Goal: Communication & Community: Answer question/provide support

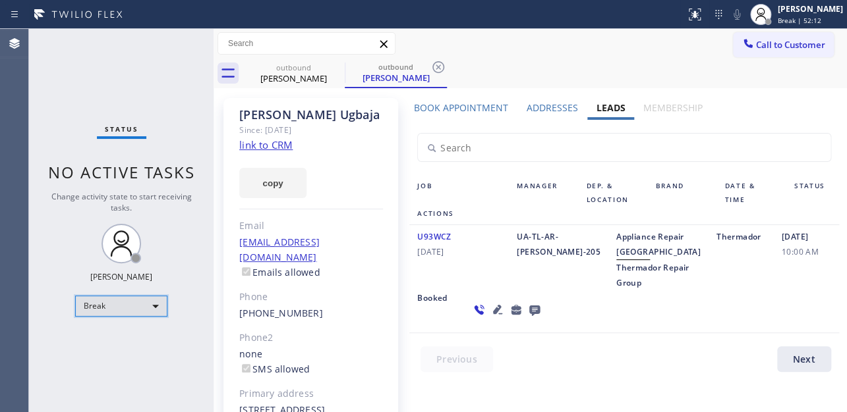
click at [141, 300] on div "Break" at bounding box center [121, 306] width 92 height 21
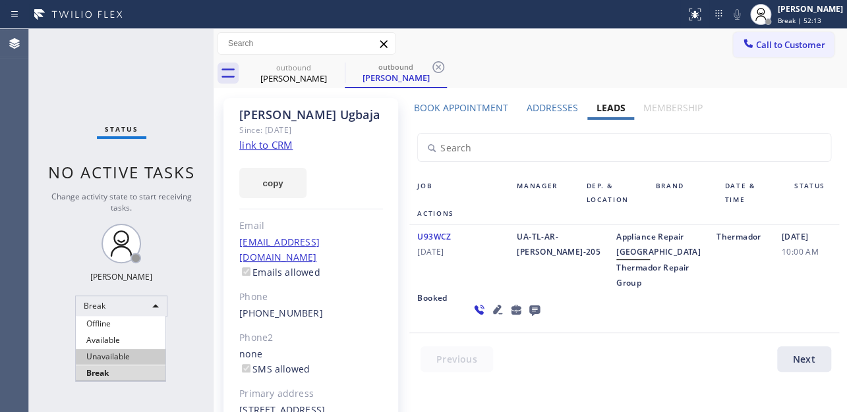
click at [138, 359] on li "Unavailable" at bounding box center [121, 357] width 90 height 16
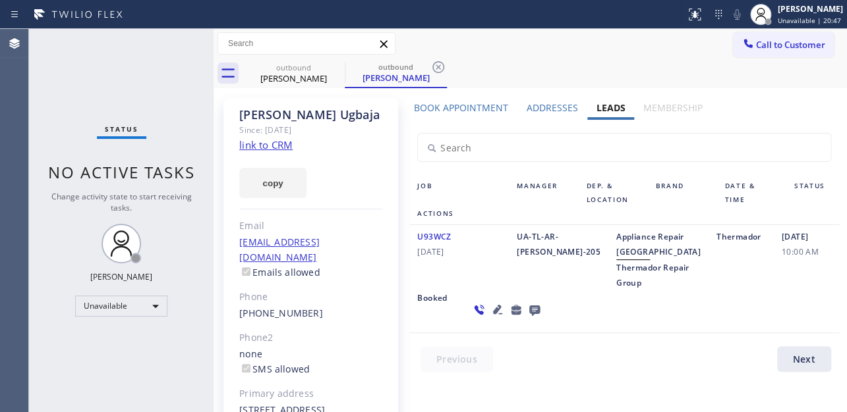
click at [685, 323] on div "U93WCZ 10/14/2024 UA-TL-AR-Patrick-205 Appliance Repair High End Thermador Repa…" at bounding box center [623, 279] width 429 height 108
click at [331, 65] on icon at bounding box center [336, 67] width 12 height 12
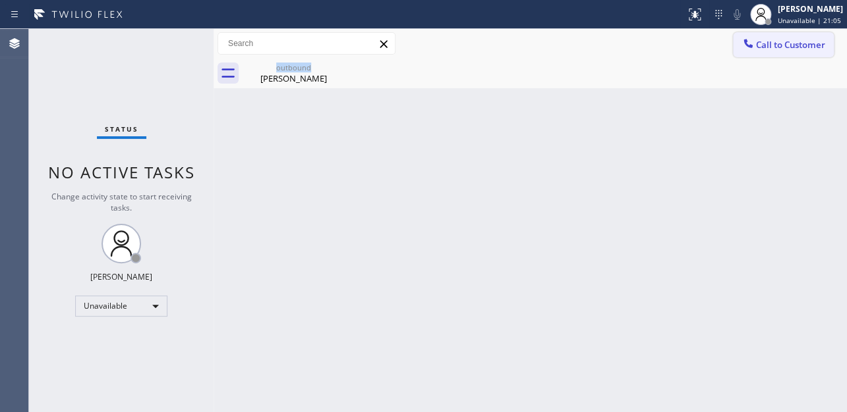
click at [800, 49] on span "Call to Customer" at bounding box center [790, 45] width 69 height 12
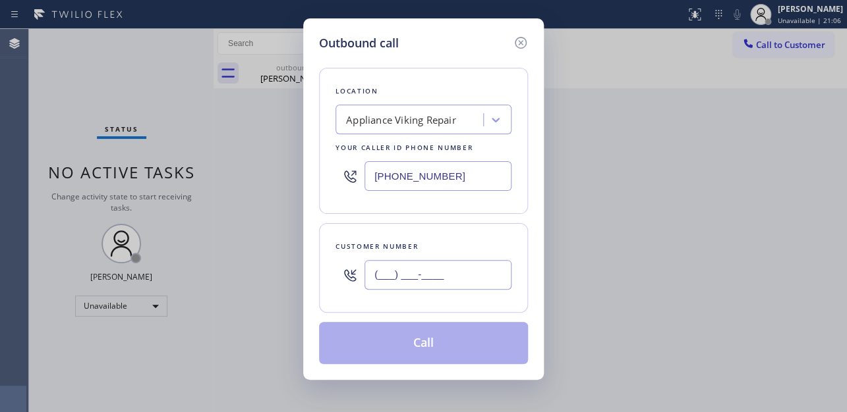
click at [399, 288] on input "(___) ___-____" at bounding box center [437, 275] width 147 height 30
paste input "650) 276-6875"
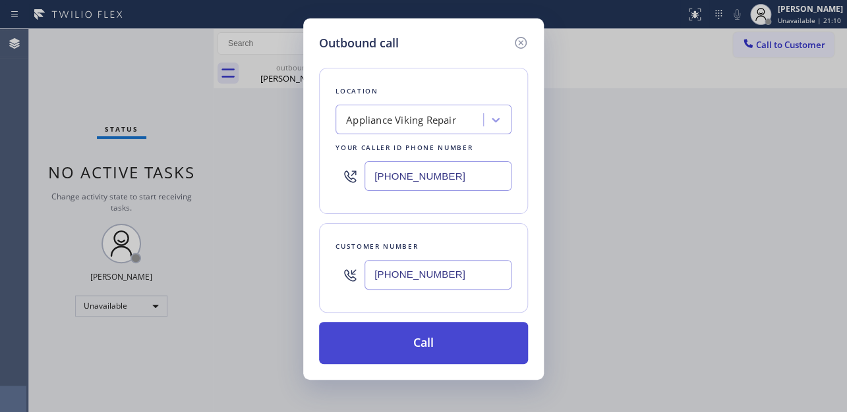
type input "(650) 276-6875"
click at [443, 356] on button "Call" at bounding box center [423, 343] width 209 height 42
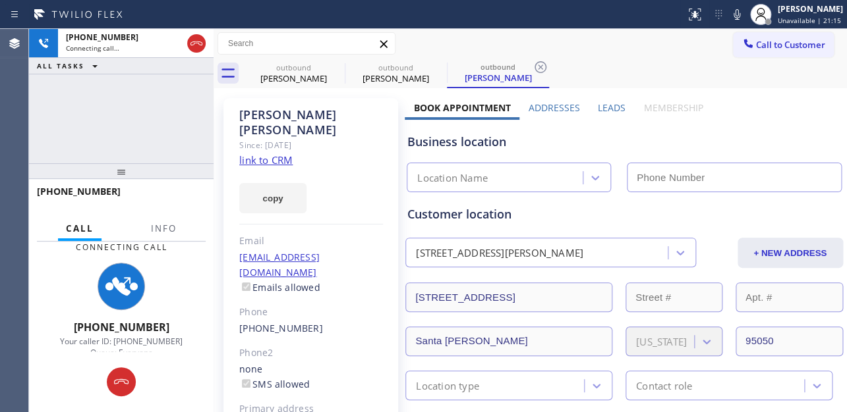
type input "[PHONE_NUMBER]"
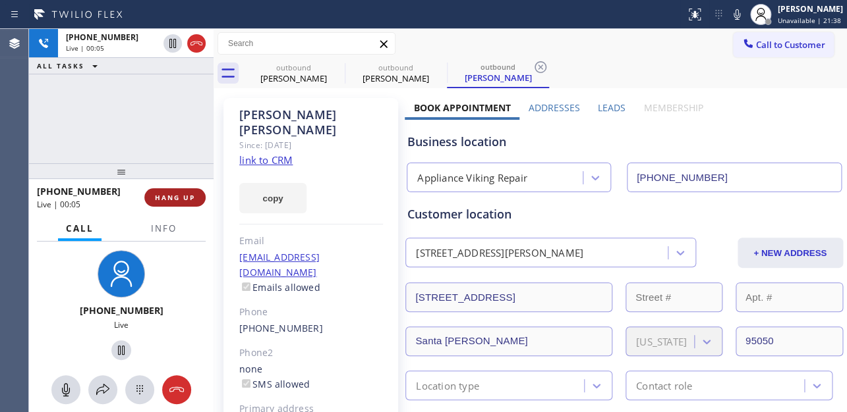
click at [177, 190] on button "HANG UP" at bounding box center [174, 197] width 61 height 18
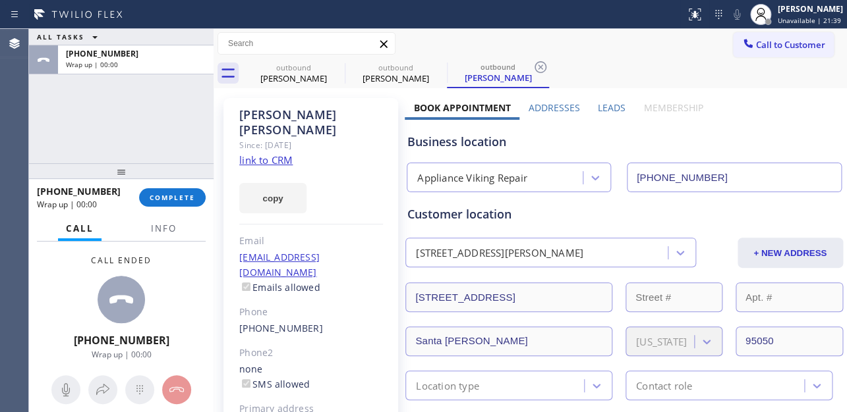
click at [605, 104] on label "Leads" at bounding box center [612, 107] width 28 height 13
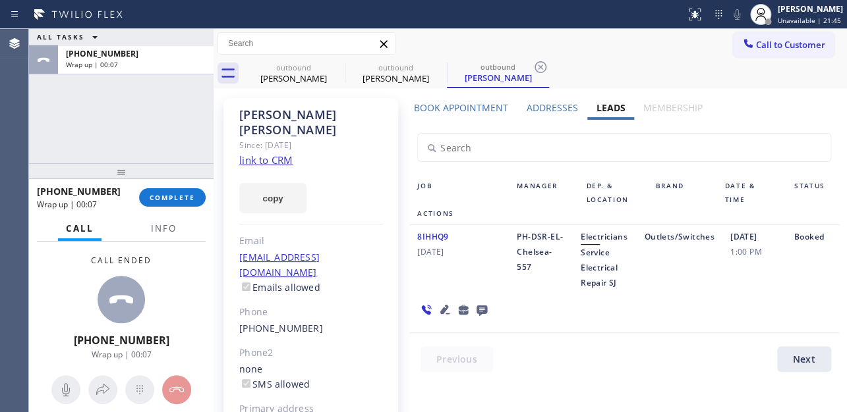
click at [479, 315] on icon at bounding box center [482, 310] width 16 height 16
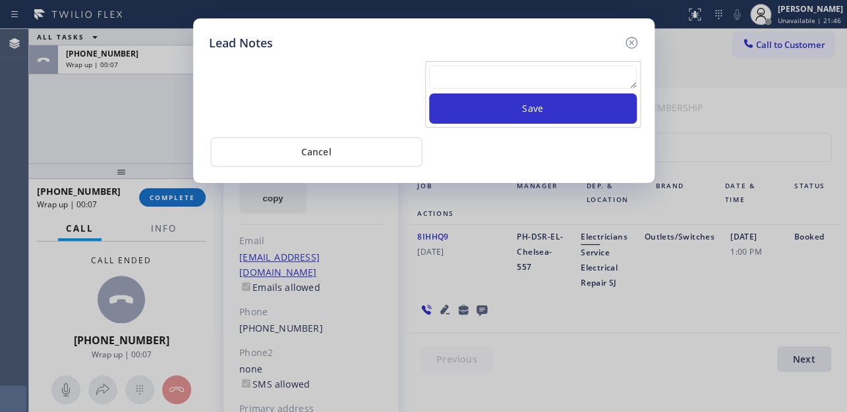
click at [502, 69] on textarea at bounding box center [533, 77] width 208 height 24
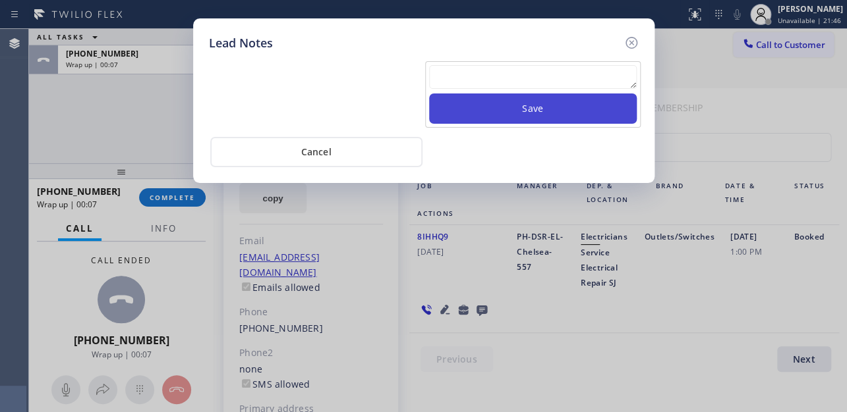
paste textarea "Routed to Voice mail// If CX will call back please transfer to me- Love:*"
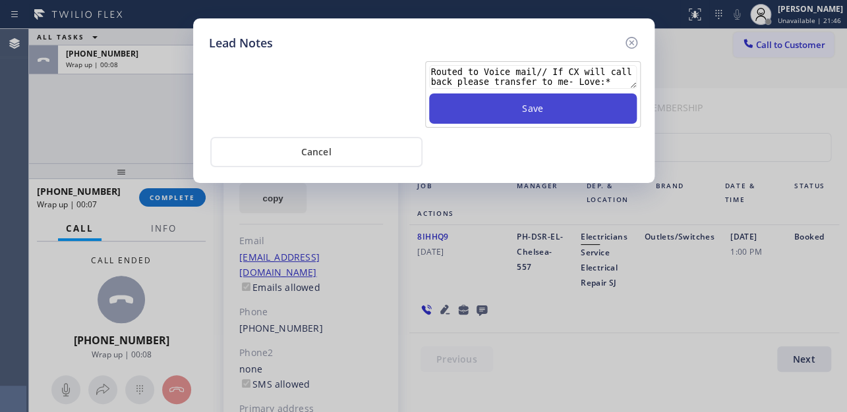
type textarea "Routed to Voice mail// If CX will call back please transfer to me- Love:*"
click at [522, 110] on button "Save" at bounding box center [533, 109] width 208 height 30
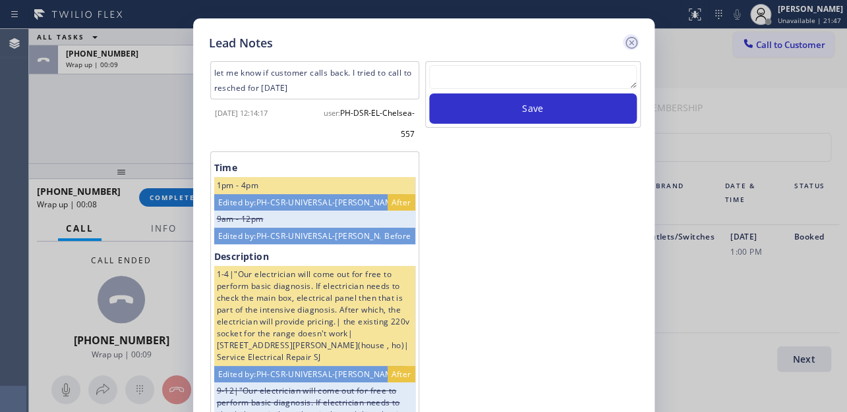
click at [629, 43] on icon at bounding box center [631, 43] width 12 height 12
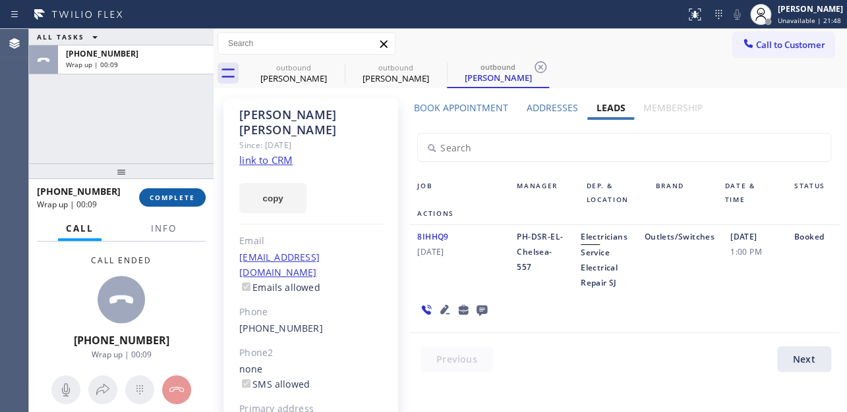
click at [169, 196] on span "COMPLETE" at bounding box center [172, 197] width 45 height 9
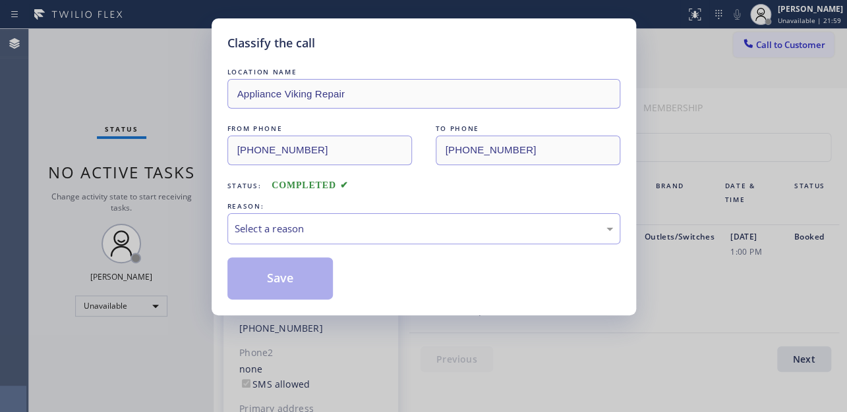
click at [496, 46] on div "Classify the call" at bounding box center [423, 43] width 393 height 18
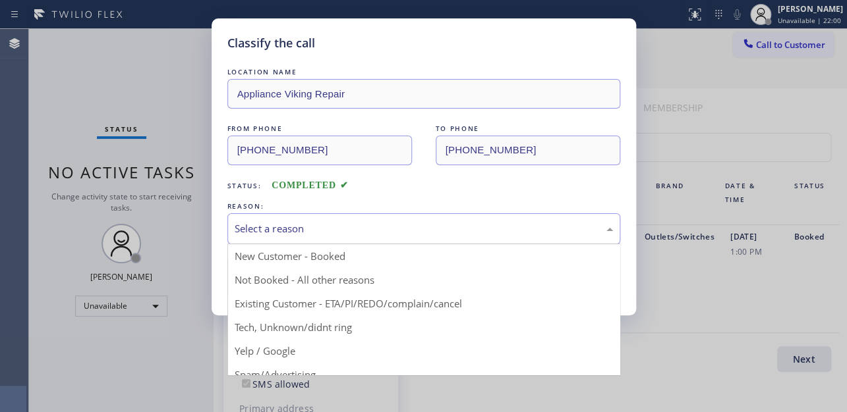
click at [329, 237] on div "Select a reason" at bounding box center [423, 228] width 393 height 31
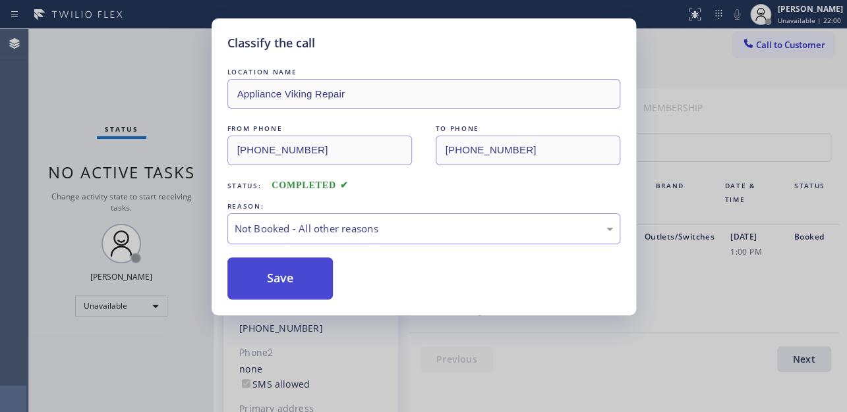
click at [289, 285] on button "Save" at bounding box center [280, 279] width 106 height 42
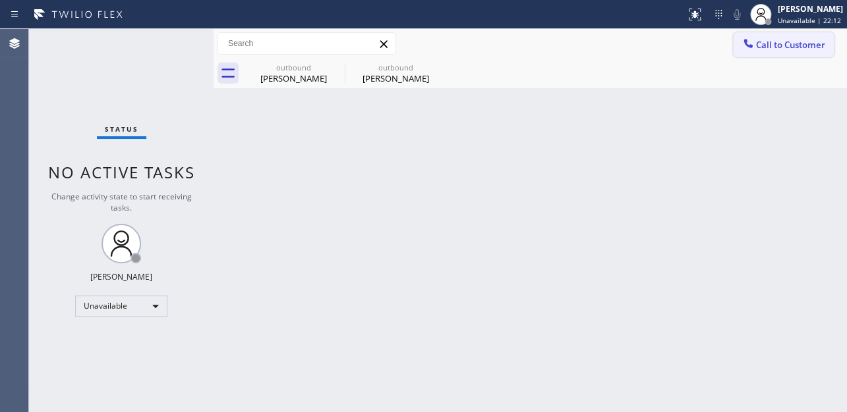
click at [765, 52] on button "Call to Customer" at bounding box center [783, 44] width 101 height 25
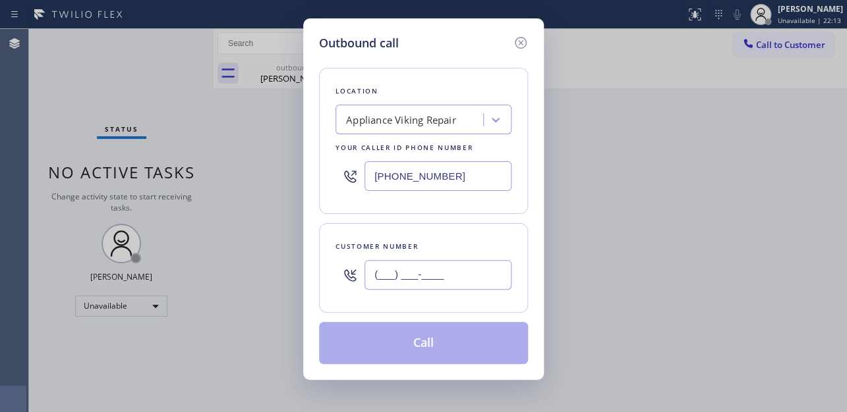
click at [396, 264] on input "(___) ___-____" at bounding box center [437, 275] width 147 height 30
paste input "720) 227-7058"
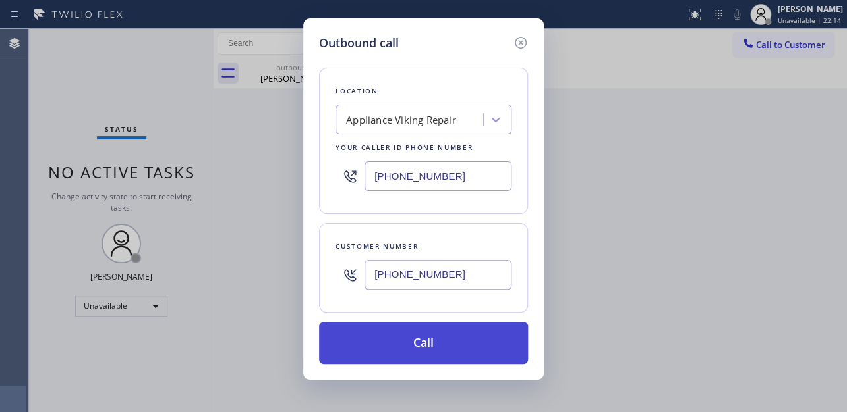
type input "(720) 227-7058"
click at [412, 362] on button "Call" at bounding box center [423, 343] width 209 height 42
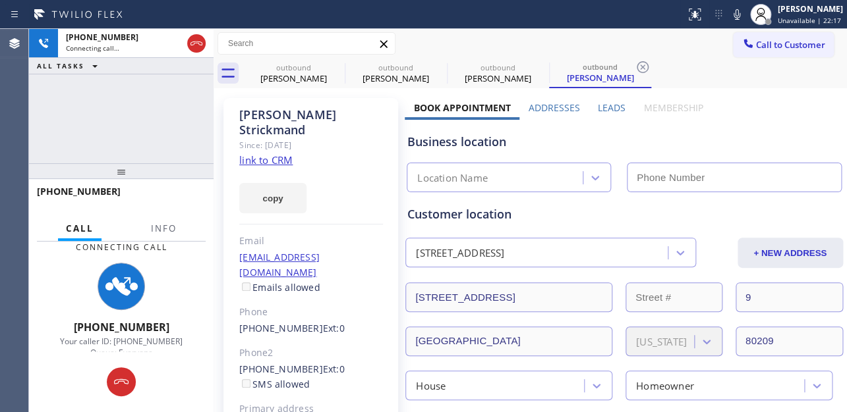
click at [606, 109] on label "Leads" at bounding box center [612, 107] width 28 height 13
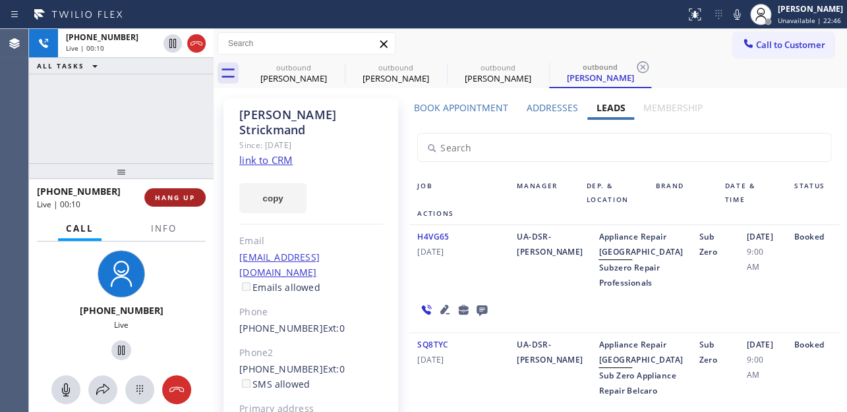
click at [184, 200] on span "HANG UP" at bounding box center [175, 197] width 40 height 9
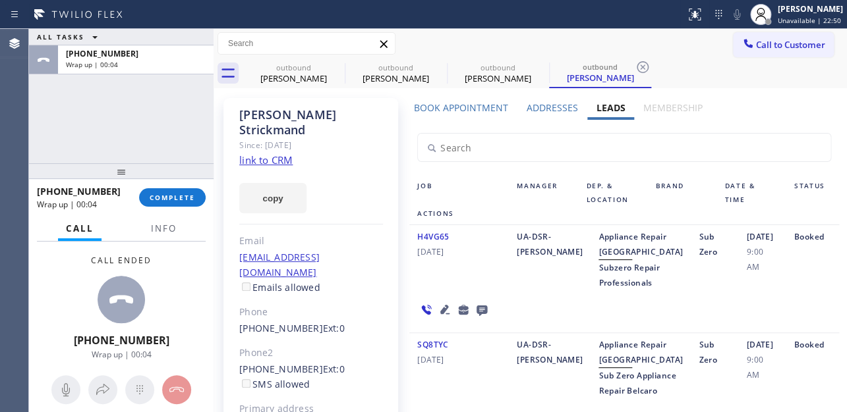
click at [476, 316] on icon at bounding box center [481, 311] width 11 height 11
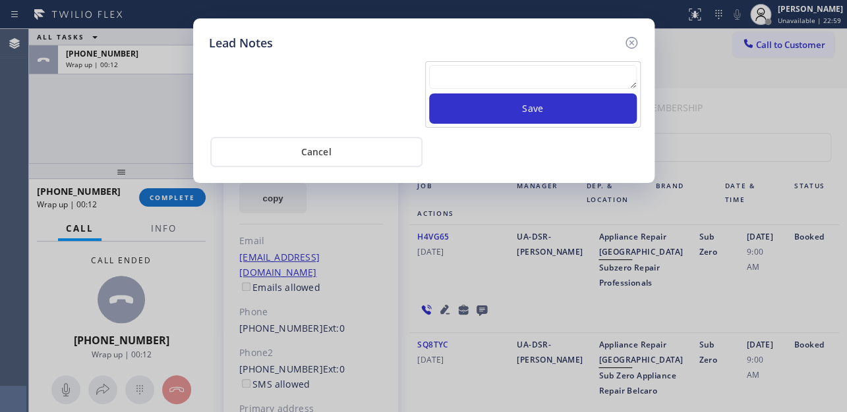
drag, startPoint x: 418, startPoint y: 32, endPoint x: 444, endPoint y: 40, distance: 27.5
click at [418, 32] on div "Lead Notes Save Cancel" at bounding box center [423, 100] width 461 height 165
click at [524, 76] on textarea at bounding box center [533, 77] width 208 height 24
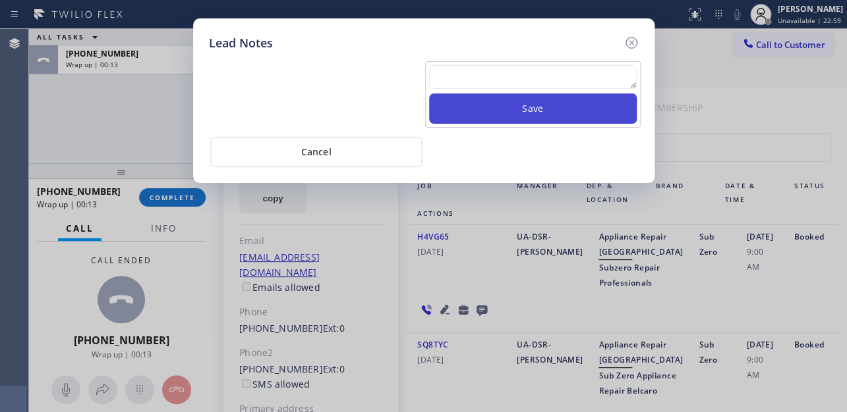
paste textarea "Routed to Voice mail// If CX will call back please transfer to me- Love:*"
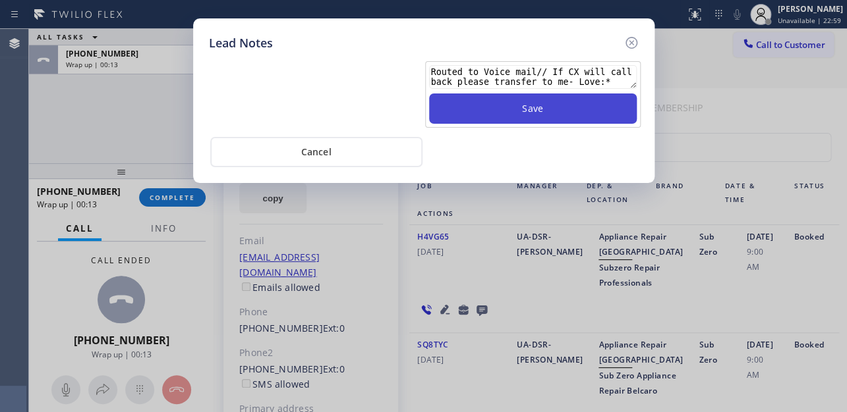
type textarea "Routed to Voice mail// If CX will call back please transfer to me- Love:*"
click at [539, 107] on button "Save" at bounding box center [533, 109] width 208 height 30
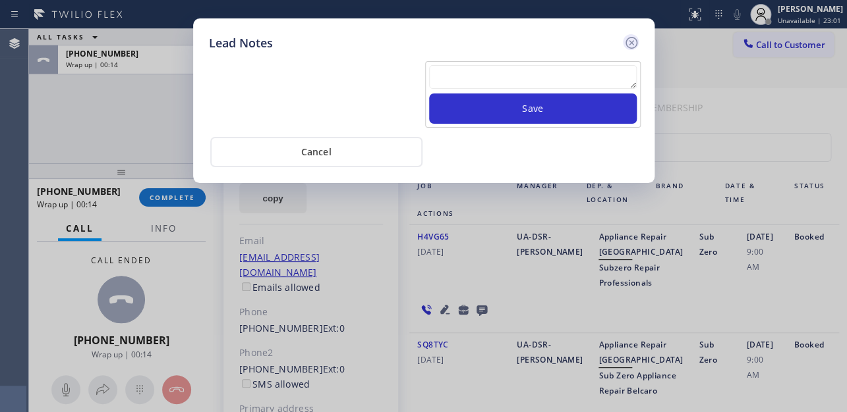
click at [630, 46] on icon at bounding box center [631, 43] width 16 height 16
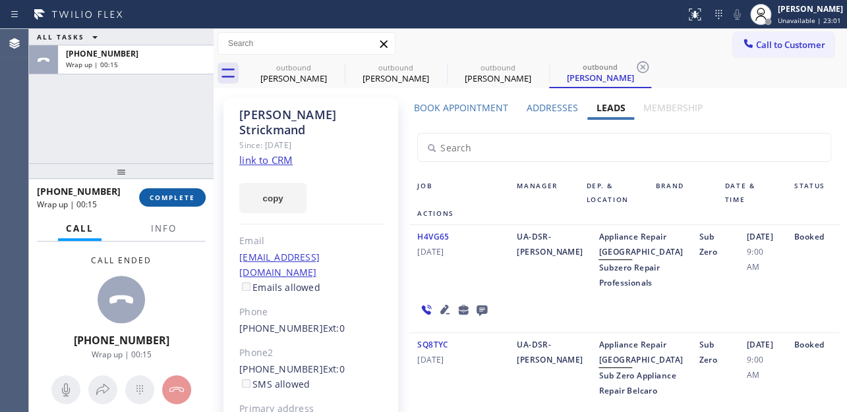
click at [151, 192] on button "COMPLETE" at bounding box center [172, 197] width 67 height 18
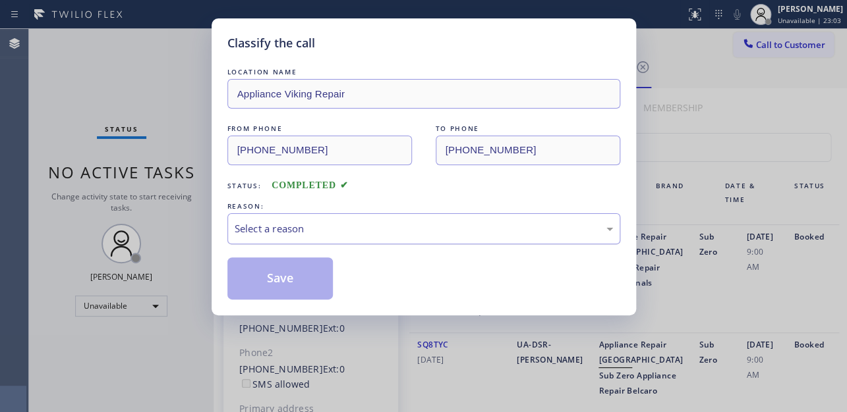
click at [273, 225] on div "Select a reason" at bounding box center [424, 228] width 378 height 15
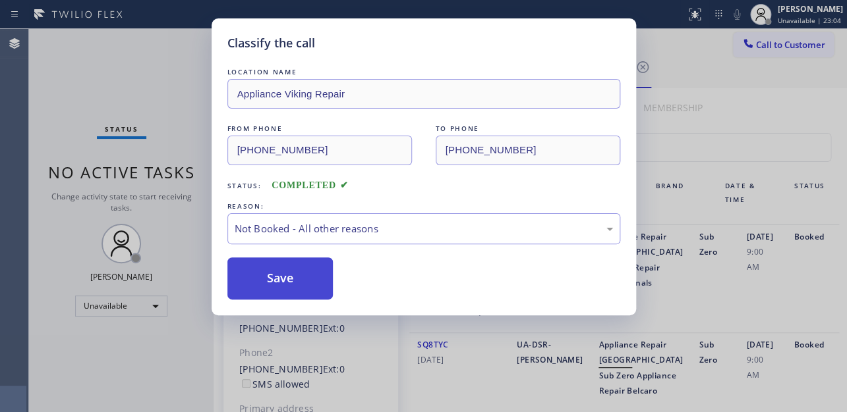
click at [276, 276] on button "Save" at bounding box center [280, 279] width 106 height 42
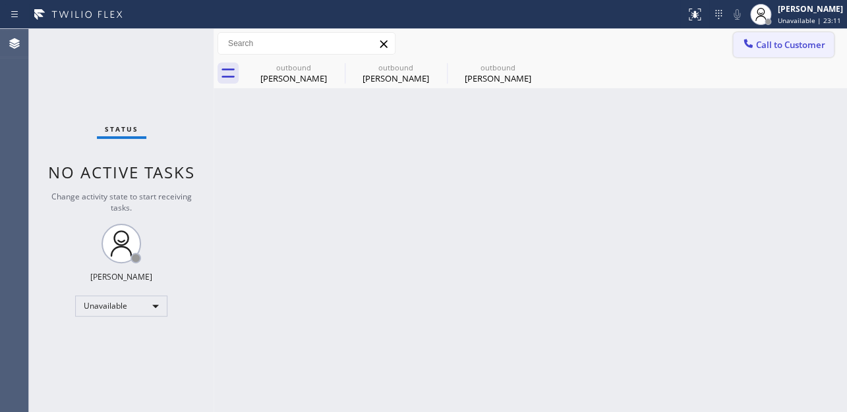
click at [797, 43] on span "Call to Customer" at bounding box center [790, 45] width 69 height 12
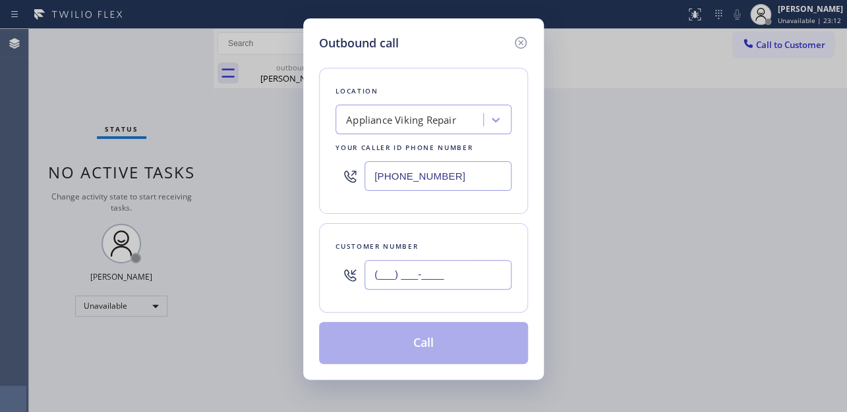
click at [434, 277] on input "(___) ___-____" at bounding box center [437, 275] width 147 height 30
paste input "949) 394-8901"
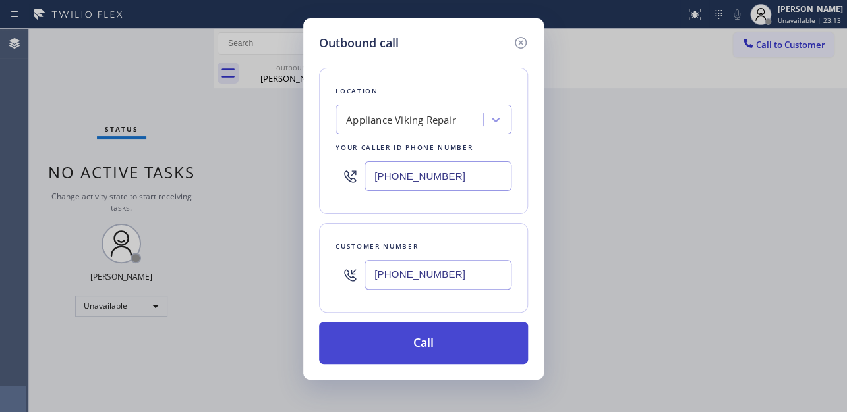
type input "(949) 394-8901"
click at [438, 337] on button "Call" at bounding box center [423, 343] width 209 height 42
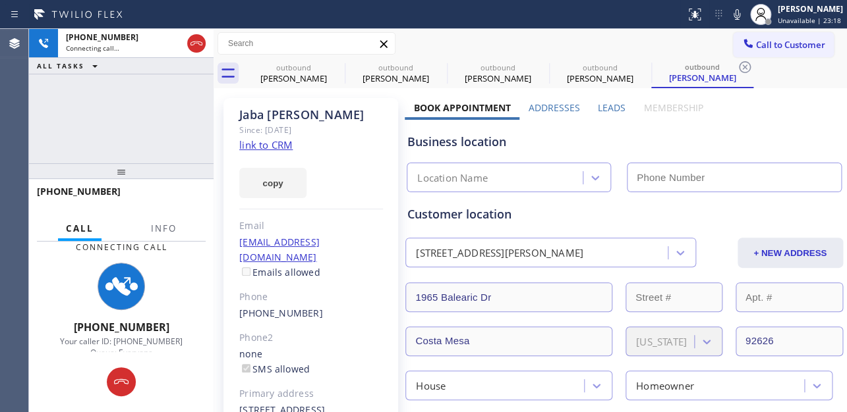
type input "[PHONE_NUMBER]"
click at [746, 216] on div "Customer location" at bounding box center [623, 215] width 433 height 18
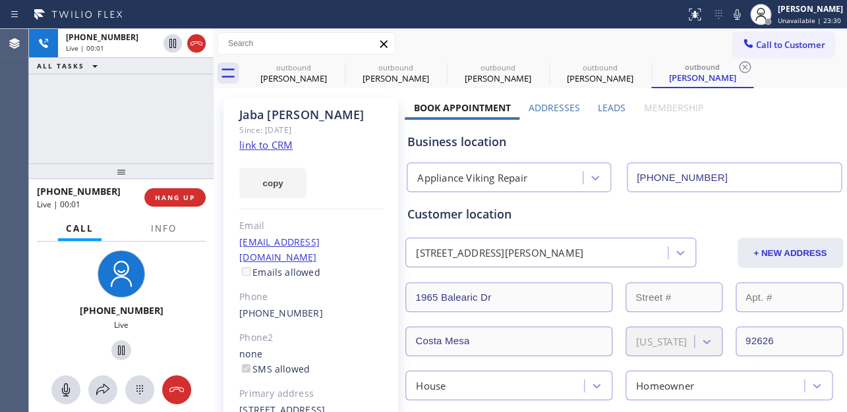
click at [606, 108] on label "Leads" at bounding box center [612, 107] width 28 height 13
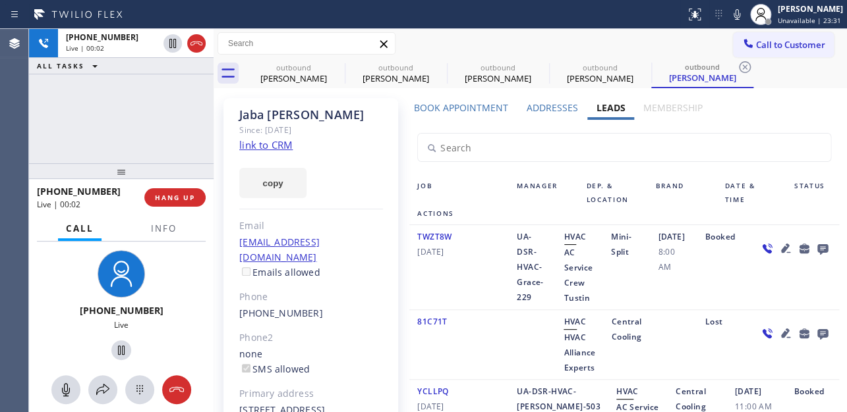
click at [816, 255] on icon at bounding box center [821, 249] width 11 height 11
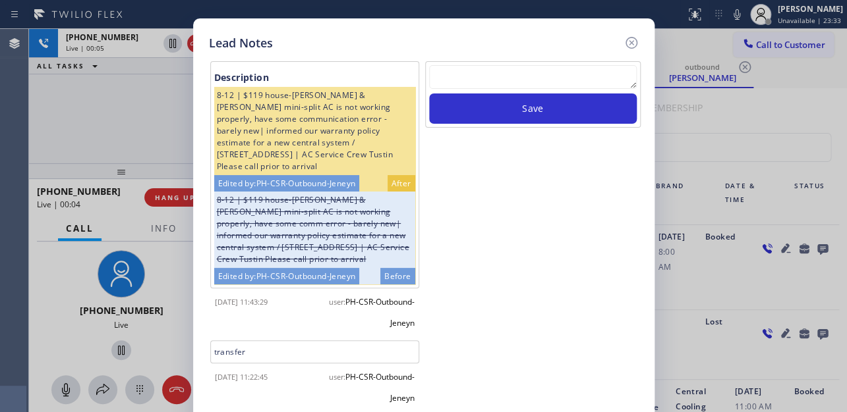
click at [527, 75] on textarea at bounding box center [533, 77] width 208 height 24
paste textarea "Routed to Voice mail// If CX will call back please transfer to me- Love:*"
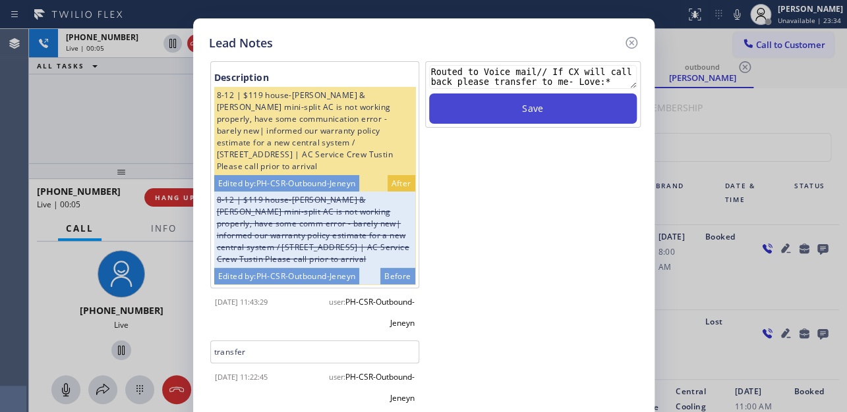
type textarea "Routed to Voice mail// If CX will call back please transfer to me- Love:*"
click at [540, 103] on button "Save" at bounding box center [533, 109] width 208 height 30
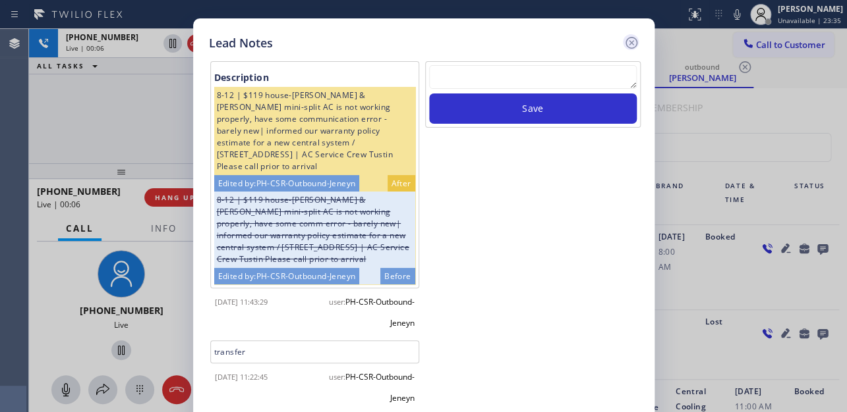
click at [629, 46] on icon at bounding box center [631, 43] width 16 height 16
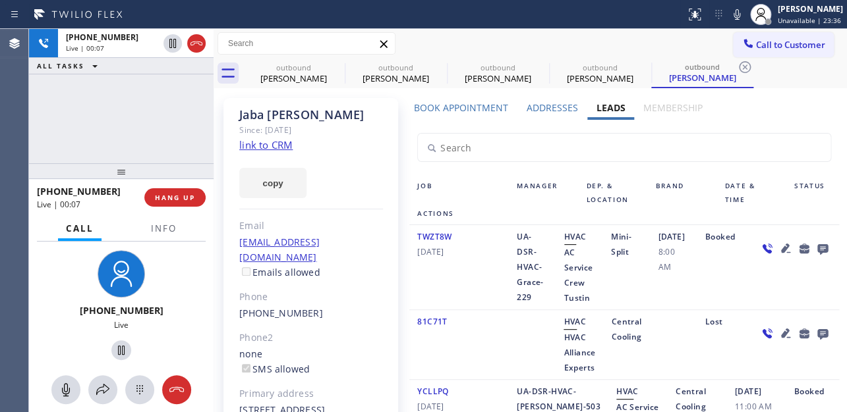
click at [177, 178] on div at bounding box center [121, 171] width 184 height 16
click at [181, 200] on span "HANG UP" at bounding box center [175, 197] width 40 height 9
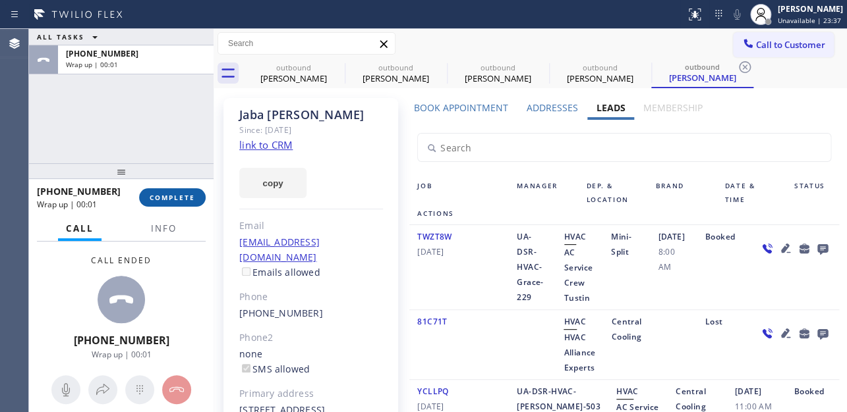
click at [161, 196] on span "COMPLETE" at bounding box center [172, 197] width 45 height 9
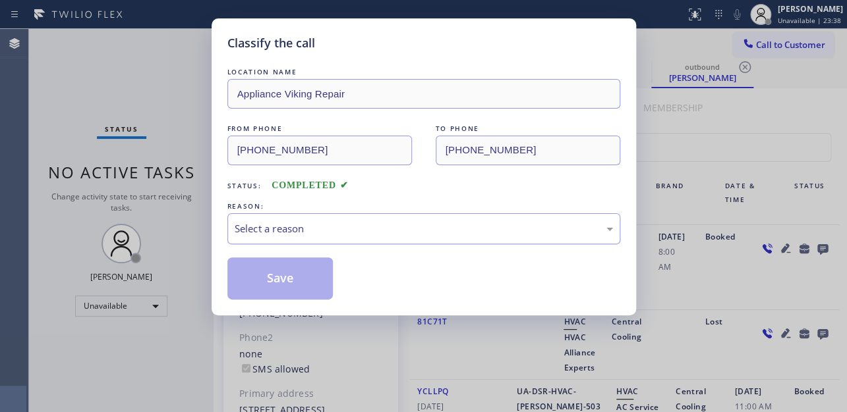
click at [359, 218] on div "Select a reason" at bounding box center [423, 228] width 393 height 31
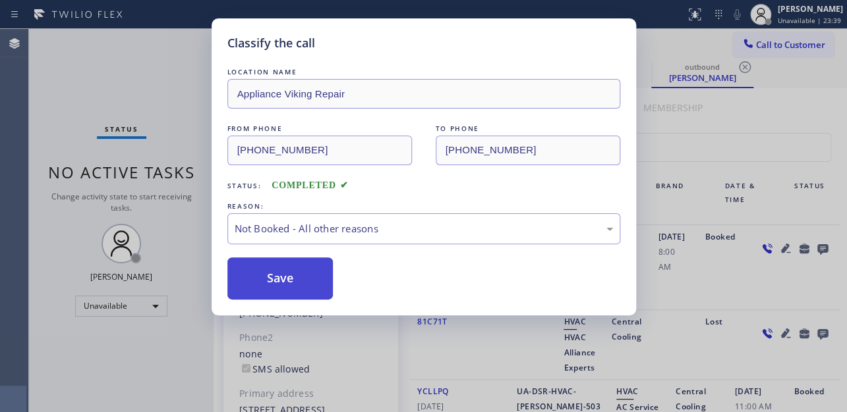
click at [289, 274] on button "Save" at bounding box center [280, 279] width 106 height 42
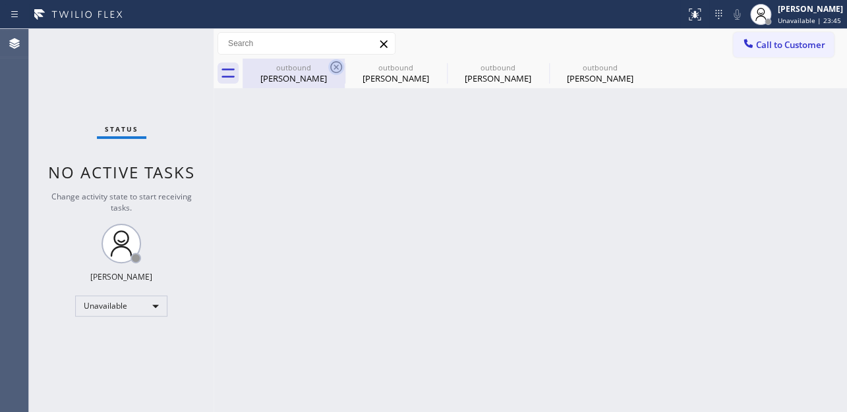
click at [331, 71] on icon at bounding box center [336, 67] width 12 height 12
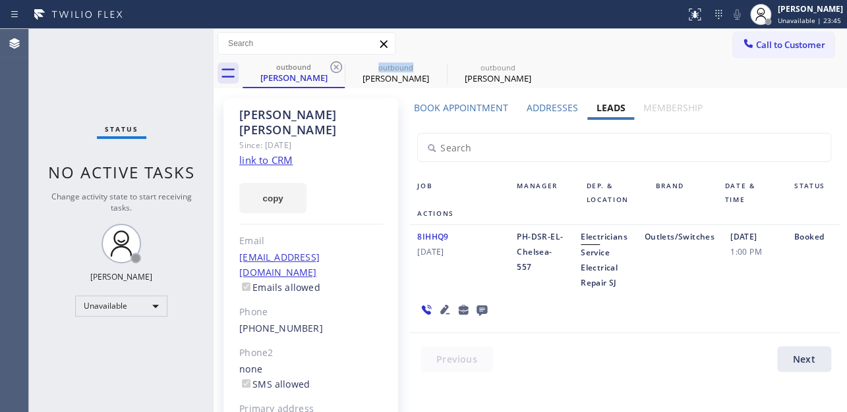
click at [331, 71] on icon at bounding box center [336, 67] width 12 height 12
click at [0, 0] on icon at bounding box center [0, 0] width 0 height 0
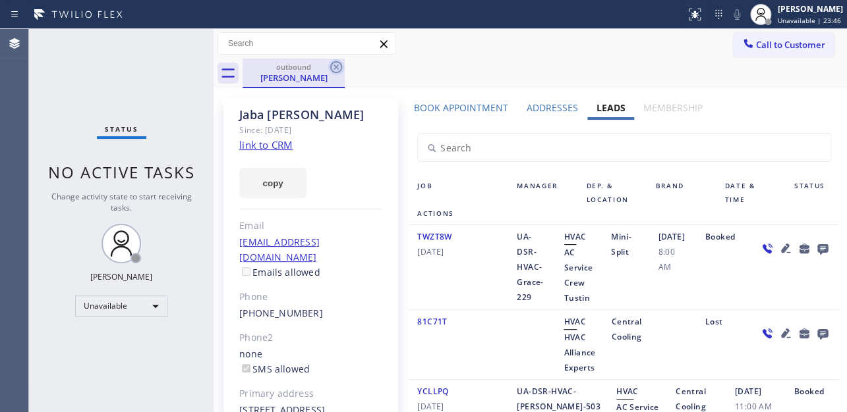
click at [331, 69] on icon at bounding box center [336, 67] width 12 height 12
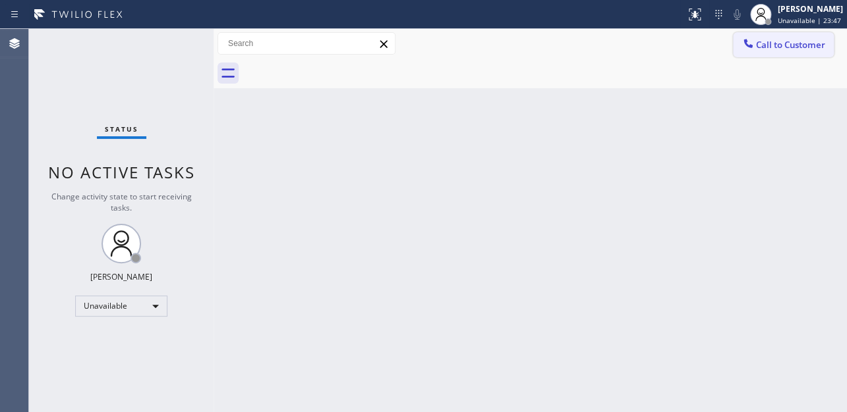
click at [768, 55] on button "Call to Customer" at bounding box center [783, 44] width 101 height 25
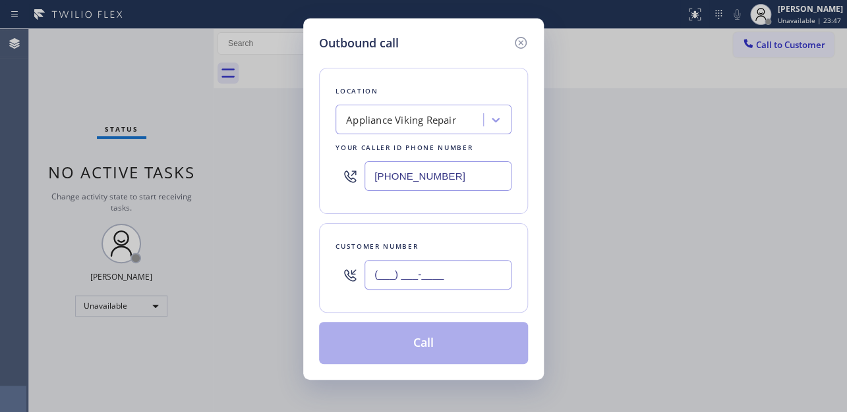
click at [412, 273] on input "(___) ___-____" at bounding box center [437, 275] width 147 height 30
paste input "213) 382-2315"
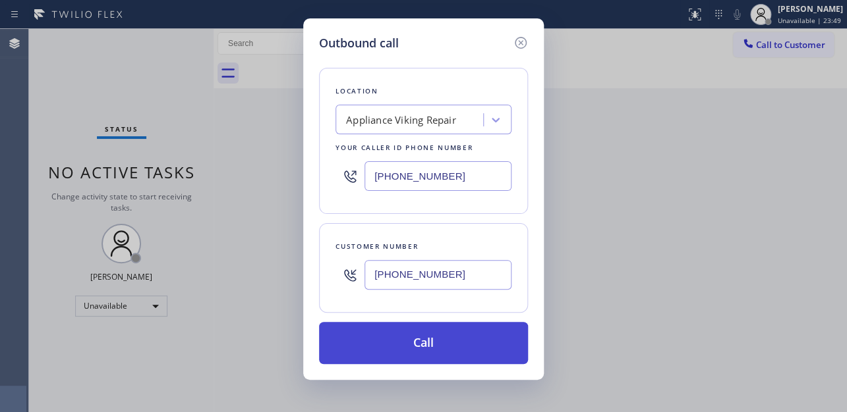
click at [429, 351] on button "Call" at bounding box center [423, 343] width 209 height 42
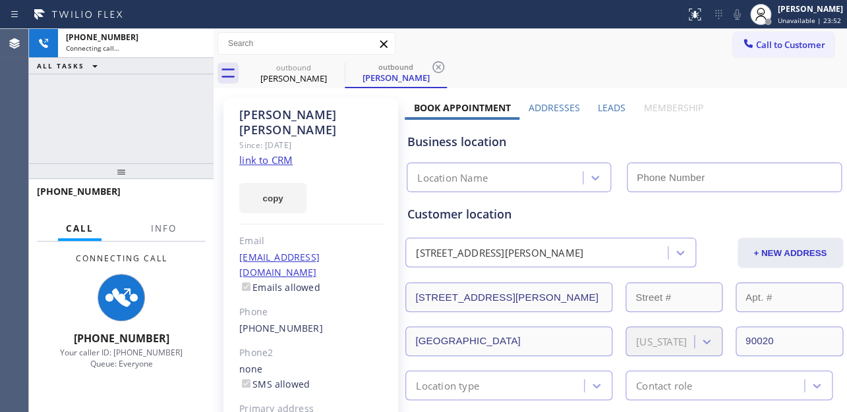
click at [602, 105] on label "Leads" at bounding box center [612, 107] width 28 height 13
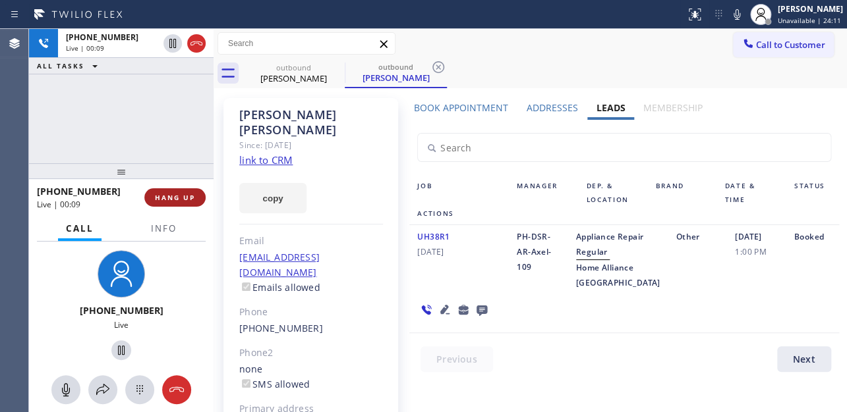
click at [169, 197] on span "HANG UP" at bounding box center [175, 197] width 40 height 9
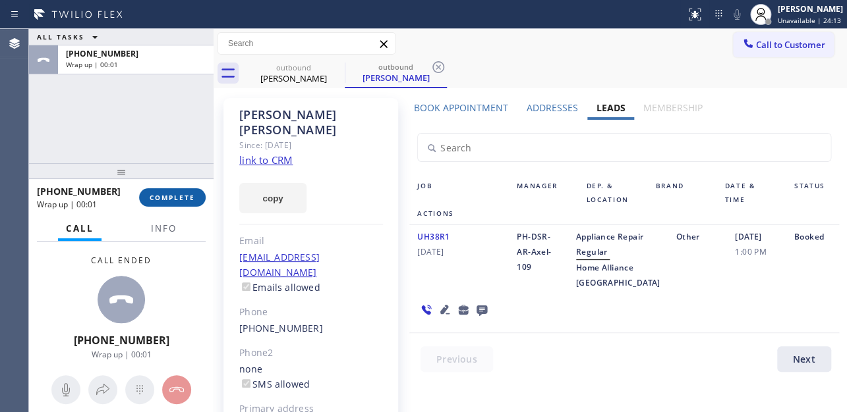
click at [175, 196] on span "COMPLETE" at bounding box center [172, 197] width 45 height 9
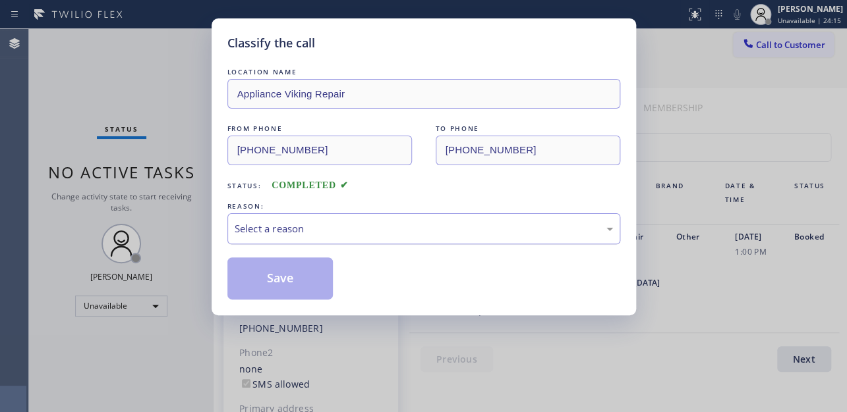
click at [368, 227] on div "Select a reason" at bounding box center [424, 228] width 378 height 15
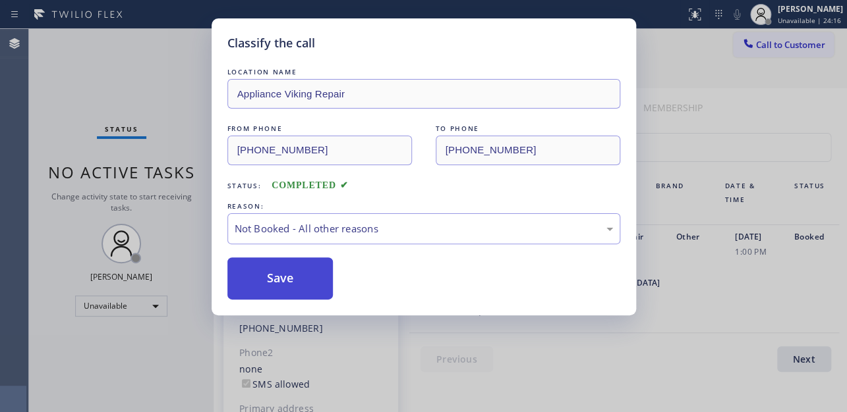
click at [283, 279] on button "Save" at bounding box center [280, 279] width 106 height 42
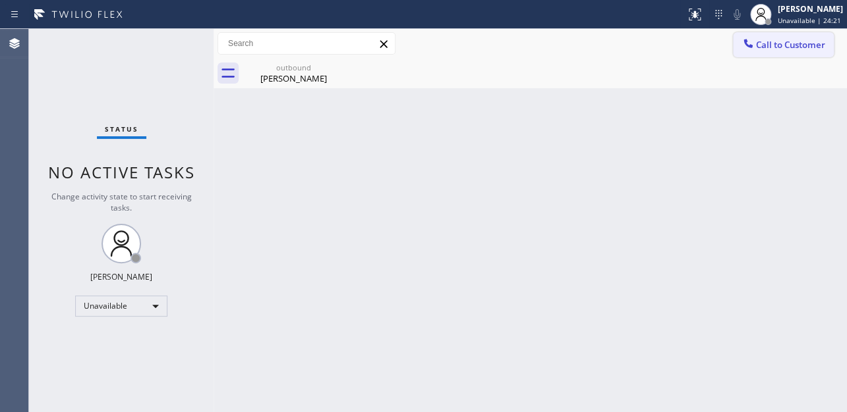
click at [758, 49] on span "Call to Customer" at bounding box center [790, 45] width 69 height 12
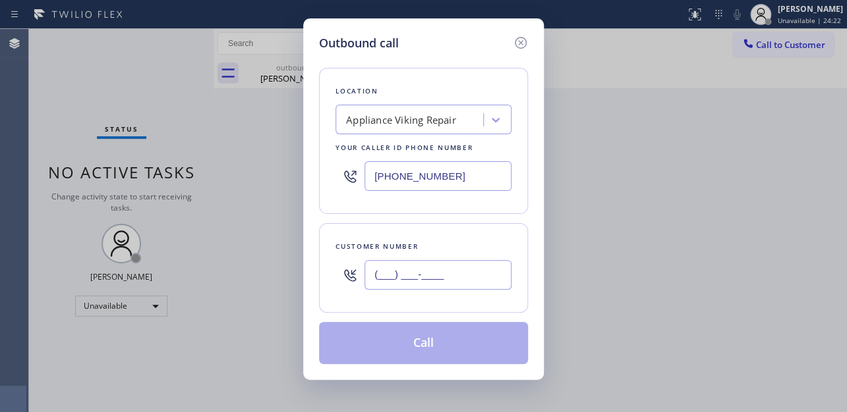
click at [428, 271] on input "(___) ___-____" at bounding box center [437, 275] width 147 height 30
paste input "323) 833-6784"
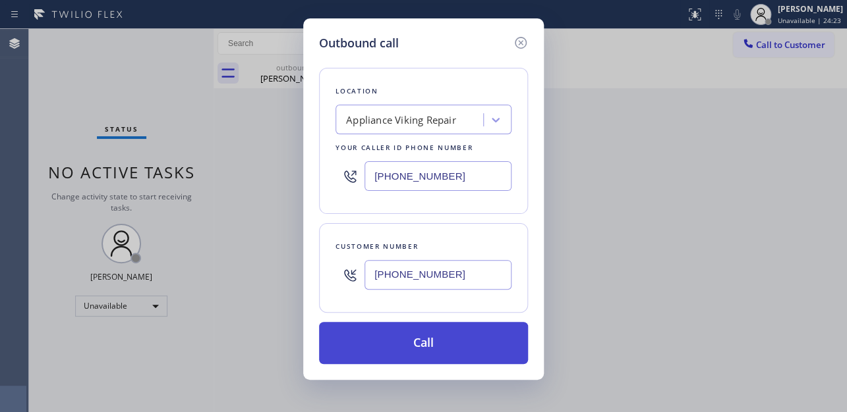
type input "(323) 833-6784"
click at [405, 352] on button "Call" at bounding box center [423, 343] width 209 height 42
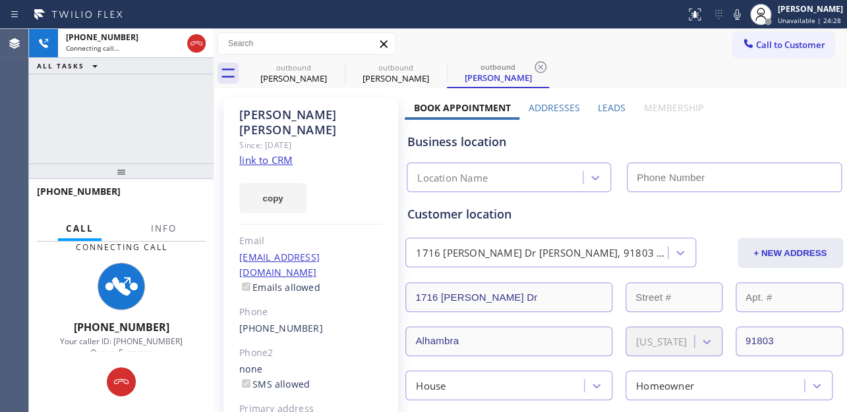
type input "[PHONE_NUMBER]"
click at [764, 133] on div "Business location" at bounding box center [623, 142] width 433 height 18
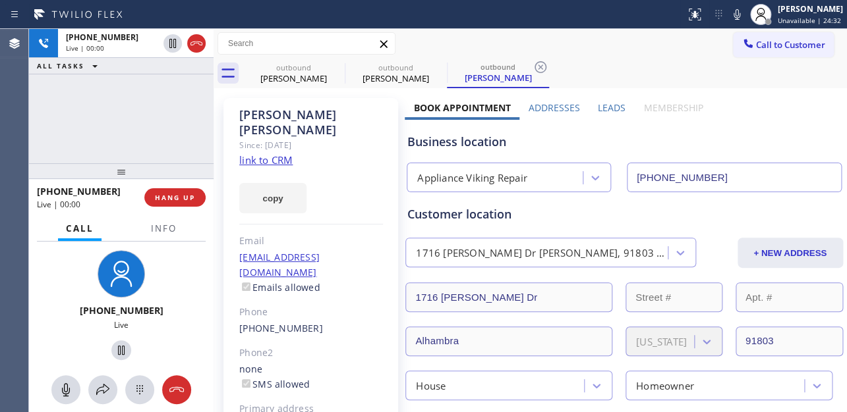
click at [602, 106] on label "Leads" at bounding box center [612, 107] width 28 height 13
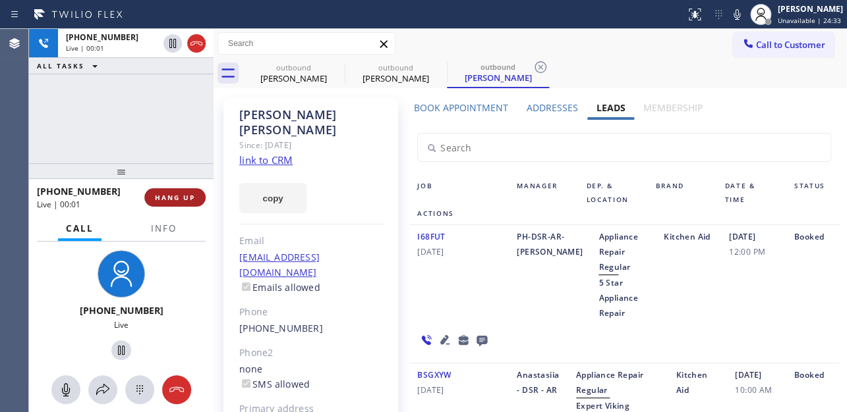
click at [175, 198] on span "HANG UP" at bounding box center [175, 197] width 40 height 9
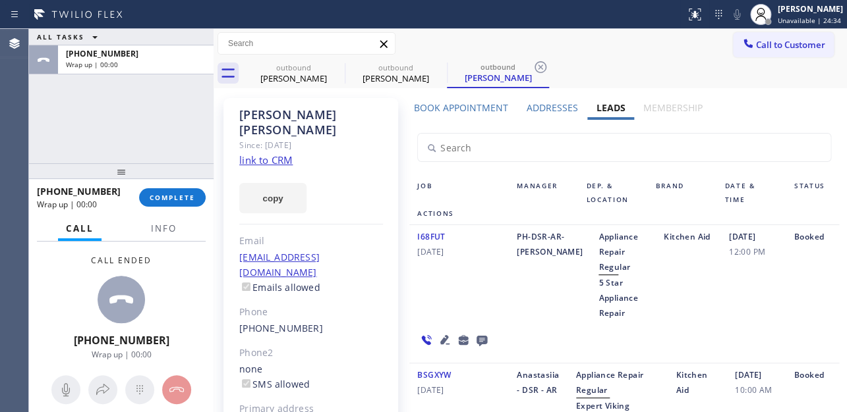
click at [478, 337] on icon at bounding box center [481, 341] width 11 height 11
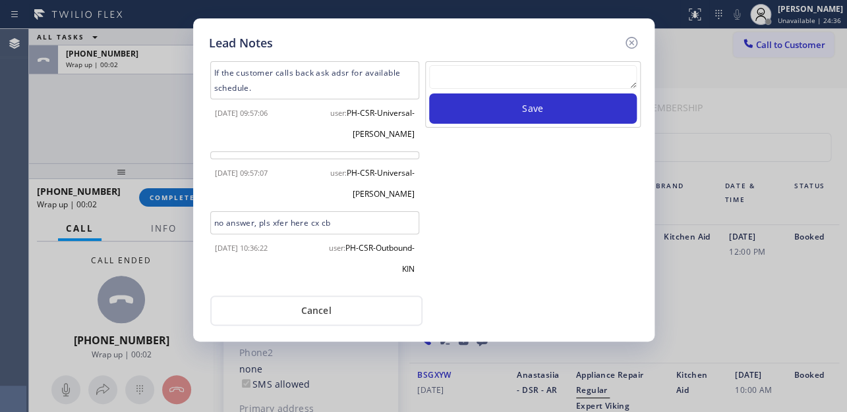
click at [520, 82] on textarea at bounding box center [533, 77] width 208 height 24
paste textarea "Routed to Voice mail// If CX will call back please transfer to me- Love:*"
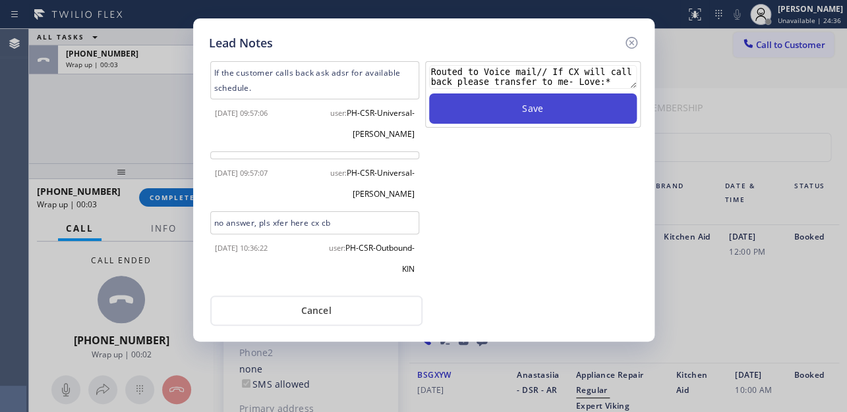
type textarea "Routed to Voice mail// If CX will call back please transfer to me- Love:*"
click at [524, 104] on button "Save" at bounding box center [533, 109] width 208 height 30
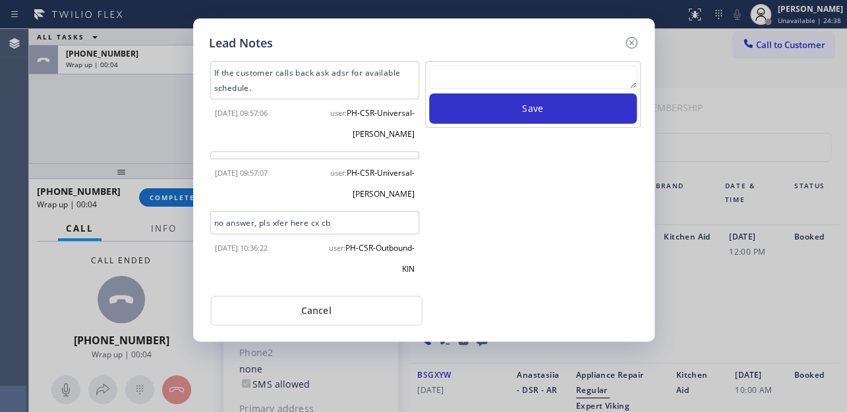
drag, startPoint x: 632, startPoint y: 41, endPoint x: 218, endPoint y: 171, distance: 433.8
click at [627, 41] on icon at bounding box center [631, 43] width 16 height 16
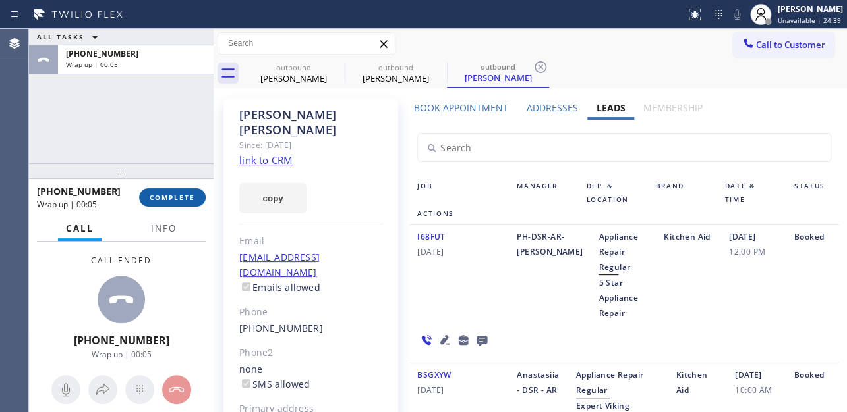
click at [175, 191] on button "COMPLETE" at bounding box center [172, 197] width 67 height 18
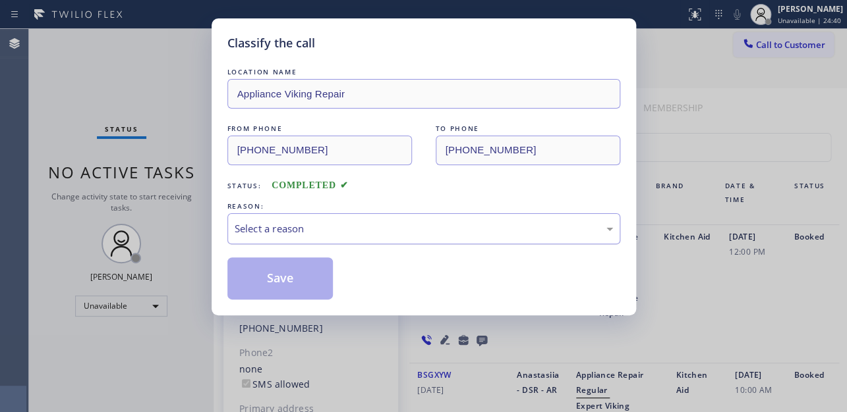
click at [374, 221] on div "Select a reason" at bounding box center [424, 228] width 378 height 15
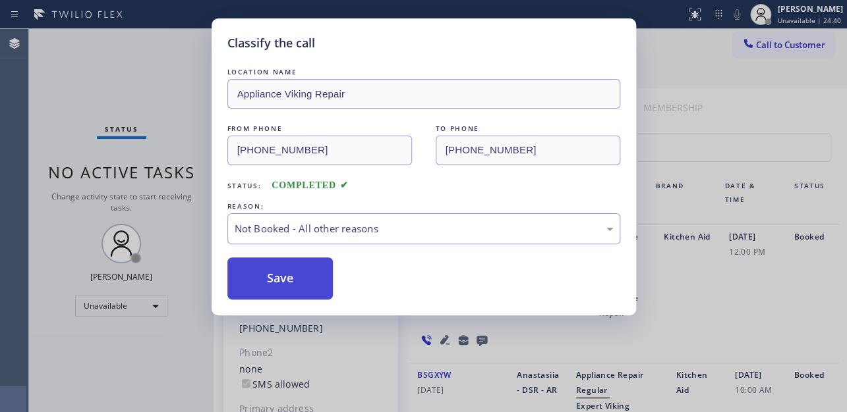
click at [264, 279] on button "Save" at bounding box center [280, 279] width 106 height 42
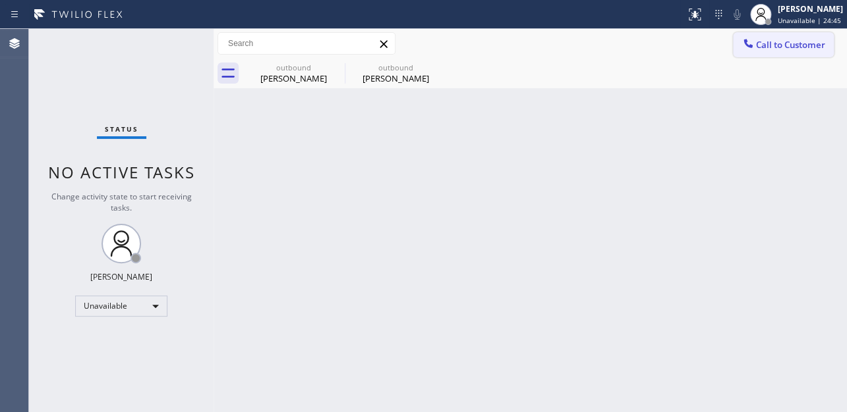
click at [783, 51] on button "Call to Customer" at bounding box center [783, 44] width 101 height 25
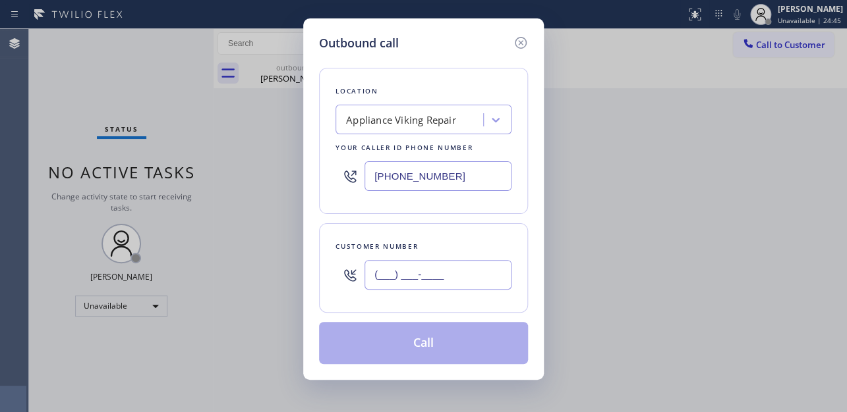
click at [428, 276] on input "(___) ___-____" at bounding box center [437, 275] width 147 height 30
paste input "910) 612-8055"
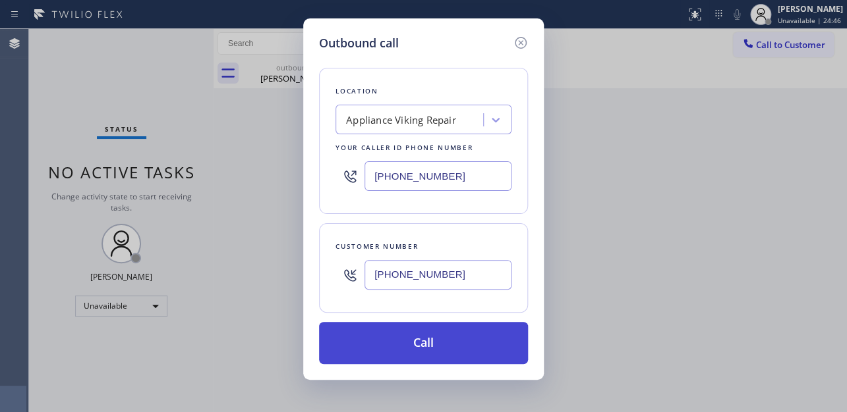
type input "(910) 612-8055"
click at [417, 349] on button "Call" at bounding box center [423, 343] width 209 height 42
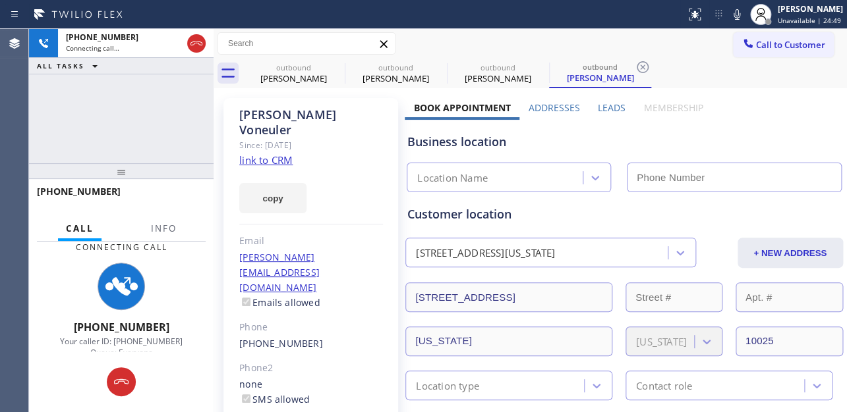
click at [608, 105] on label "Leads" at bounding box center [612, 107] width 28 height 13
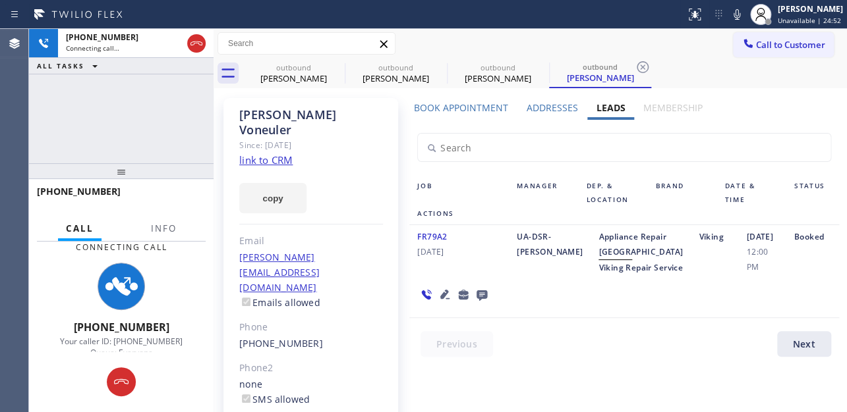
click at [440, 299] on icon at bounding box center [444, 294] width 9 height 9
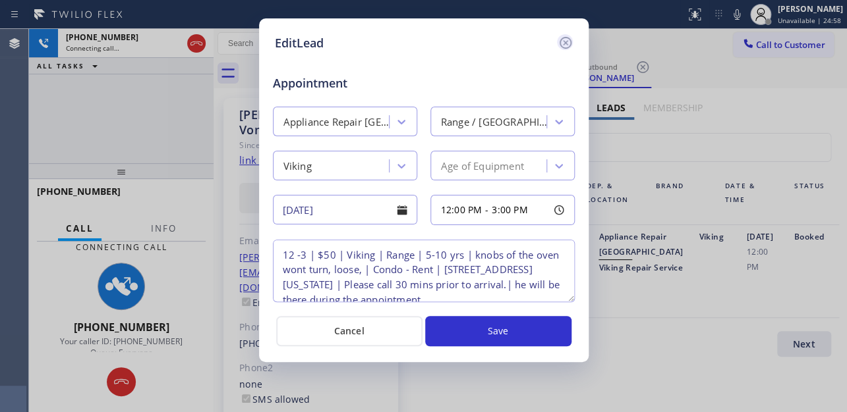
click at [565, 41] on icon at bounding box center [565, 43] width 16 height 16
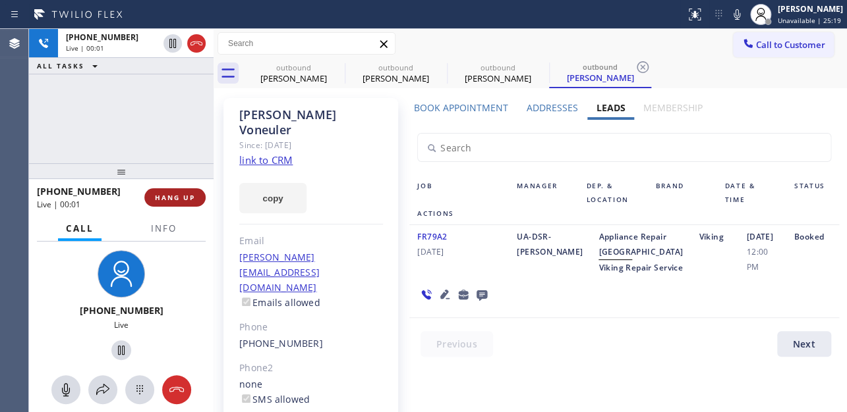
click at [184, 193] on span "HANG UP" at bounding box center [175, 197] width 40 height 9
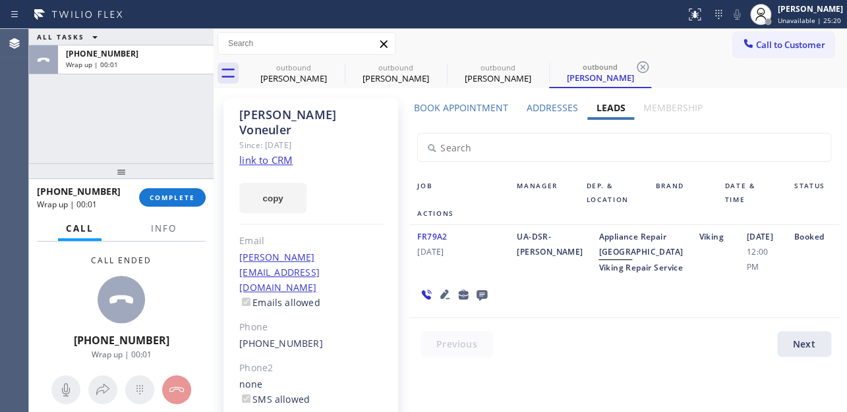
click at [480, 301] on icon at bounding box center [481, 296] width 11 height 11
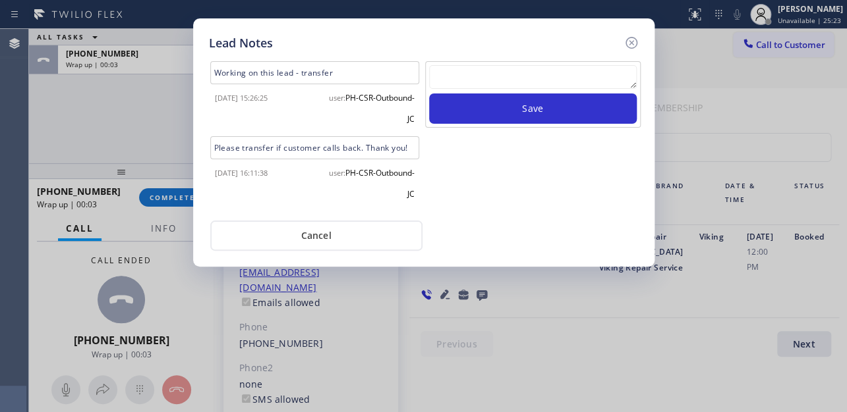
click at [547, 72] on textarea at bounding box center [533, 77] width 208 height 24
paste textarea "Routed to Voice mail// If CX will call back please transfer to me- Love:*"
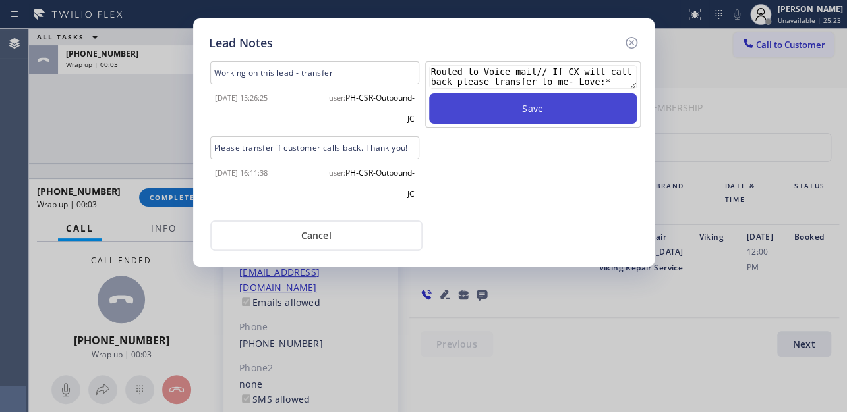
type textarea "Routed to Voice mail// If CX will call back please transfer to me- Love:*"
click at [541, 109] on button "Save" at bounding box center [533, 109] width 208 height 30
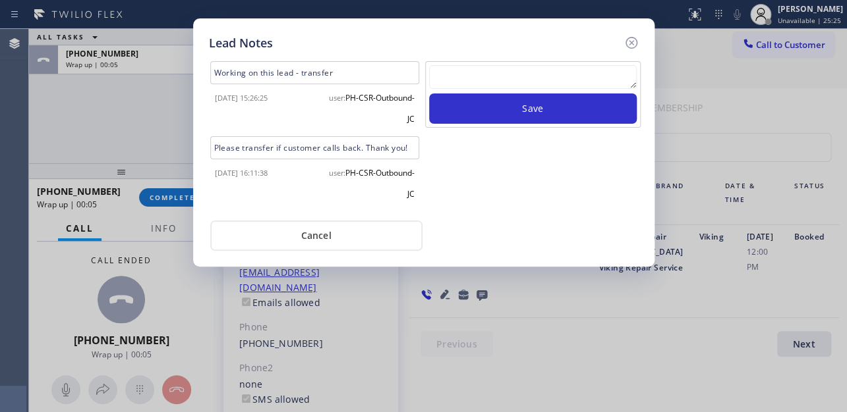
drag, startPoint x: 627, startPoint y: 41, endPoint x: 426, endPoint y: 42, distance: 201.6
click at [627, 40] on icon at bounding box center [631, 43] width 16 height 16
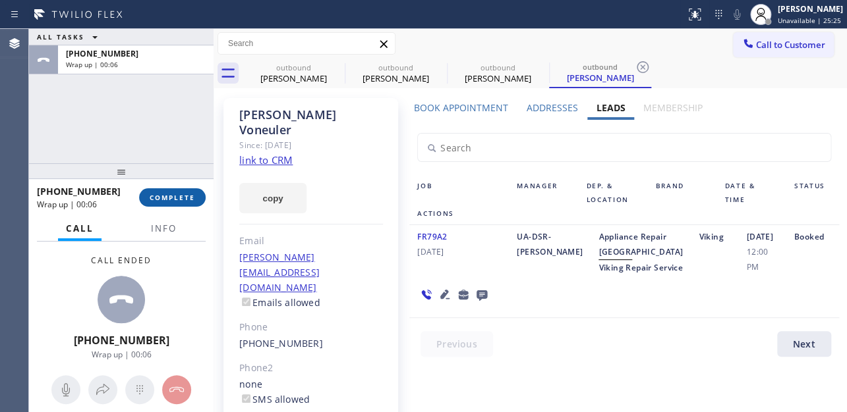
drag, startPoint x: 168, startPoint y: 196, endPoint x: 181, endPoint y: 171, distance: 28.3
click at [170, 197] on span "COMPLETE" at bounding box center [172, 197] width 45 height 9
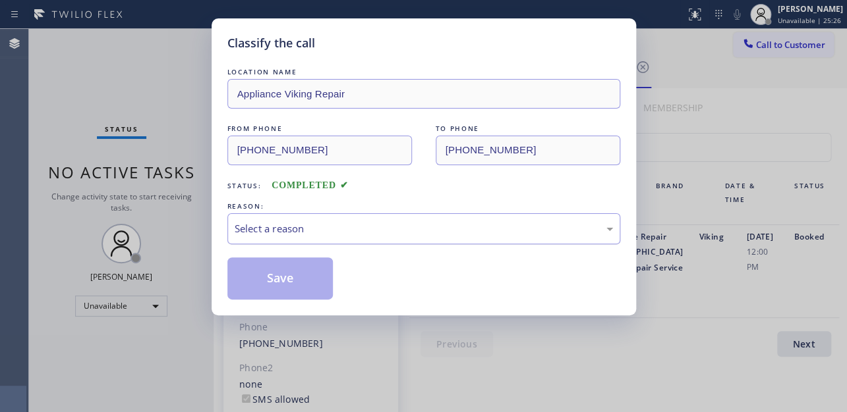
click at [333, 231] on div "Select a reason" at bounding box center [424, 228] width 378 height 15
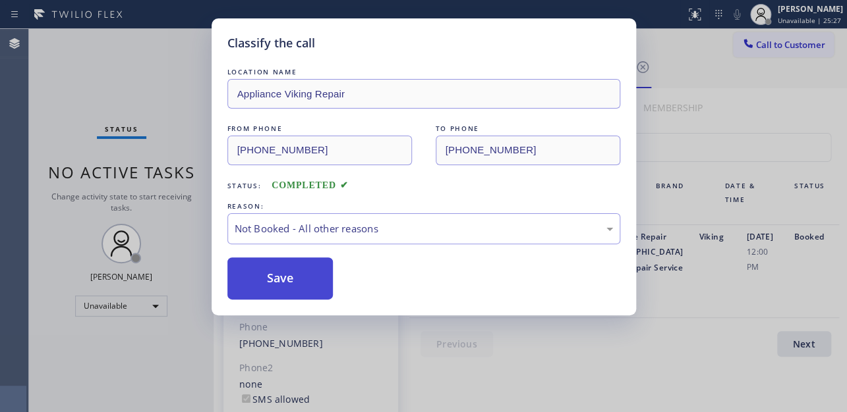
click at [298, 277] on button "Save" at bounding box center [280, 279] width 106 height 42
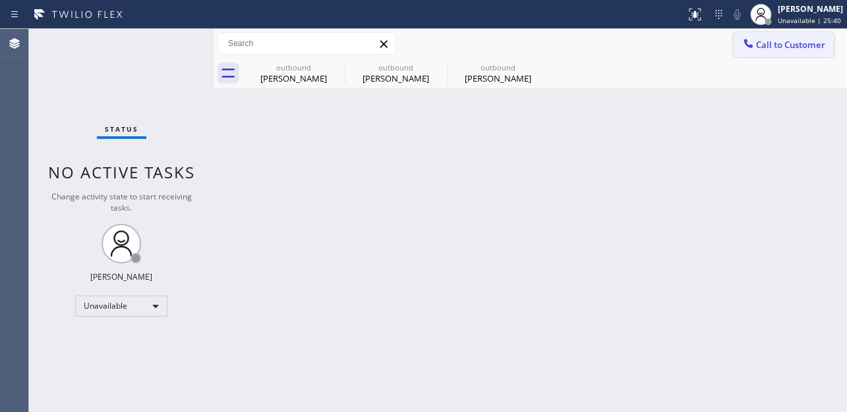
click at [768, 47] on span "Call to Customer" at bounding box center [790, 45] width 69 height 12
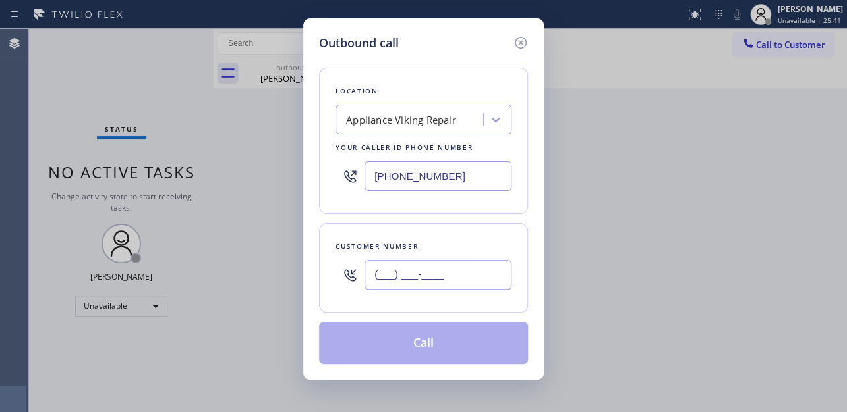
click at [396, 279] on input "(___) ___-____" at bounding box center [437, 275] width 147 height 30
paste input "415) 881-8211"
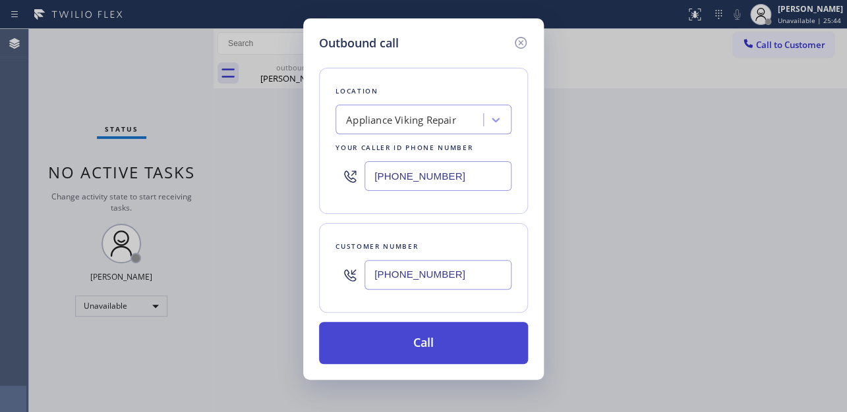
click at [425, 345] on button "Call" at bounding box center [423, 343] width 209 height 42
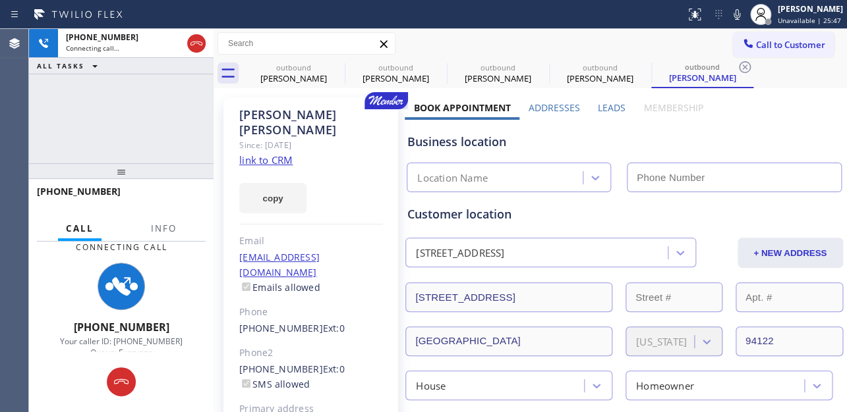
click at [605, 107] on label "Leads" at bounding box center [612, 107] width 28 height 13
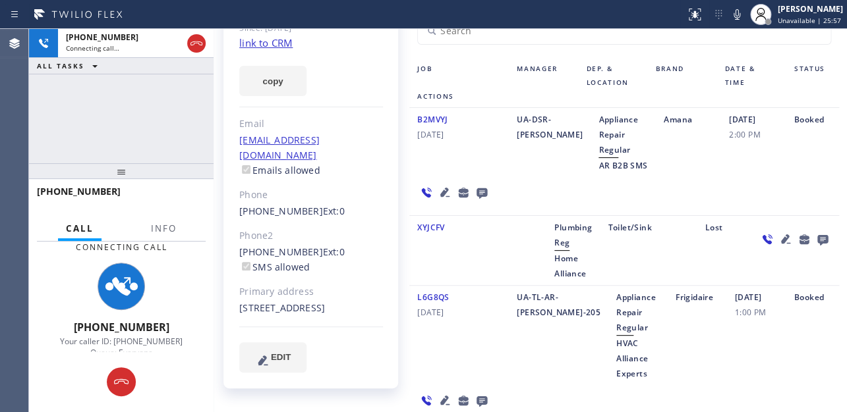
scroll to position [179, 0]
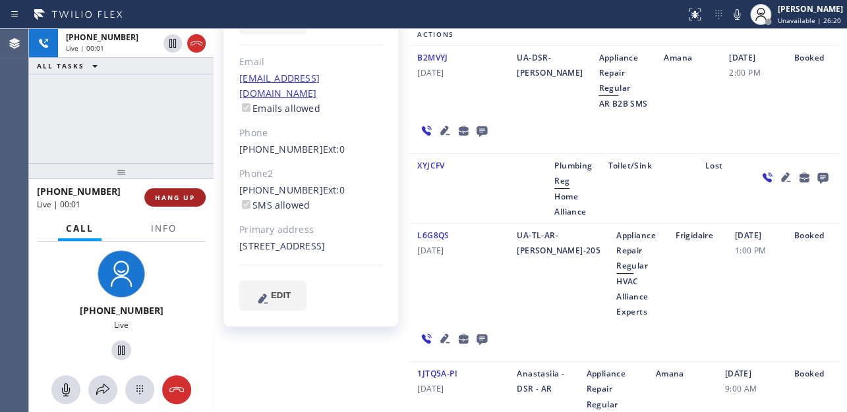
click at [171, 194] on span "HANG UP" at bounding box center [175, 197] width 40 height 9
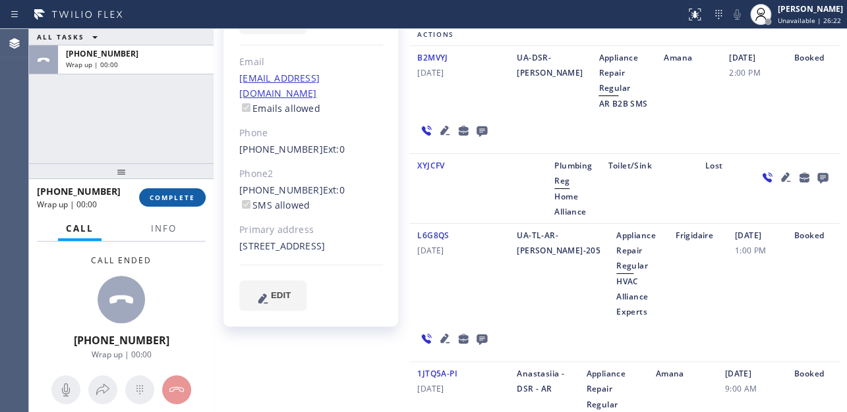
click at [161, 198] on span "COMPLETE" at bounding box center [172, 197] width 45 height 9
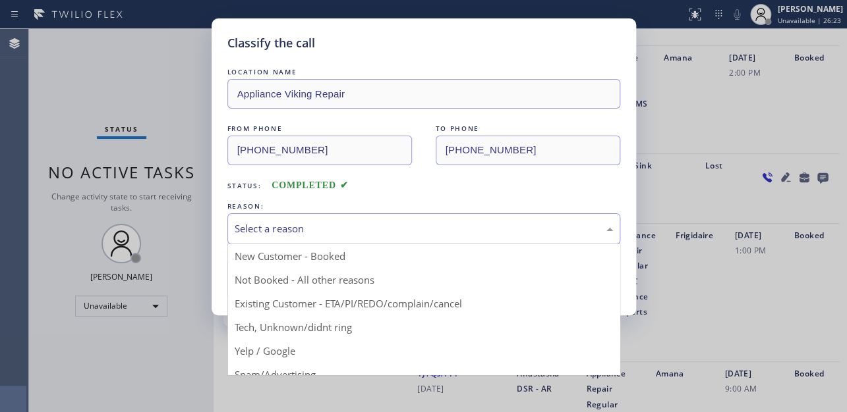
click at [381, 221] on div "Select a reason" at bounding box center [424, 228] width 378 height 15
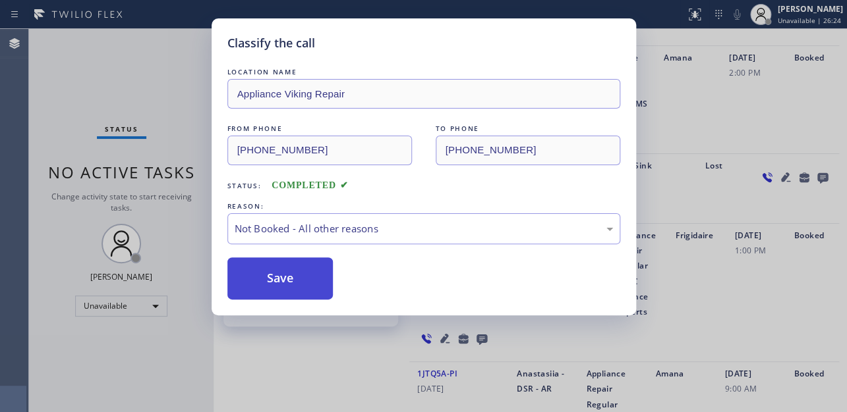
click at [308, 283] on button "Save" at bounding box center [280, 279] width 106 height 42
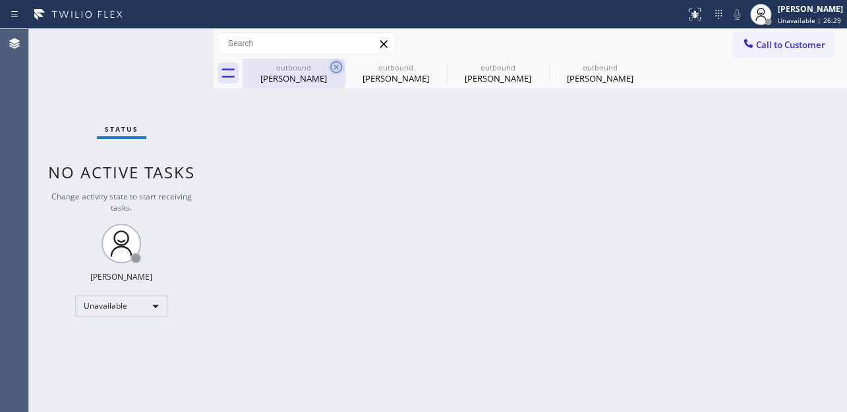
click at [331, 72] on icon at bounding box center [336, 67] width 16 height 16
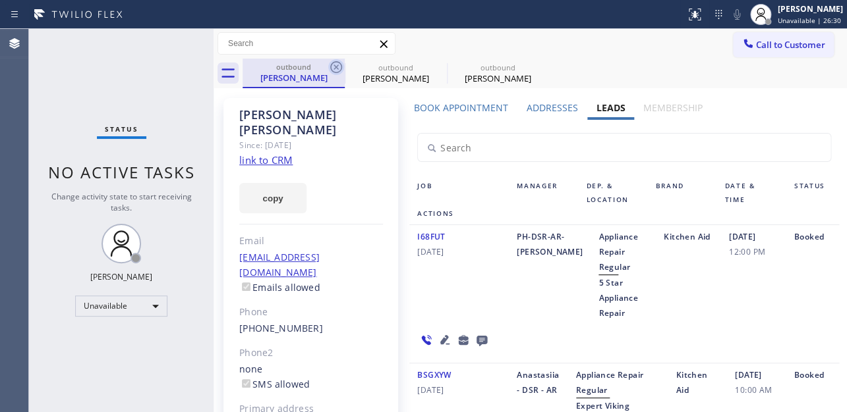
click at [337, 72] on icon at bounding box center [336, 67] width 16 height 16
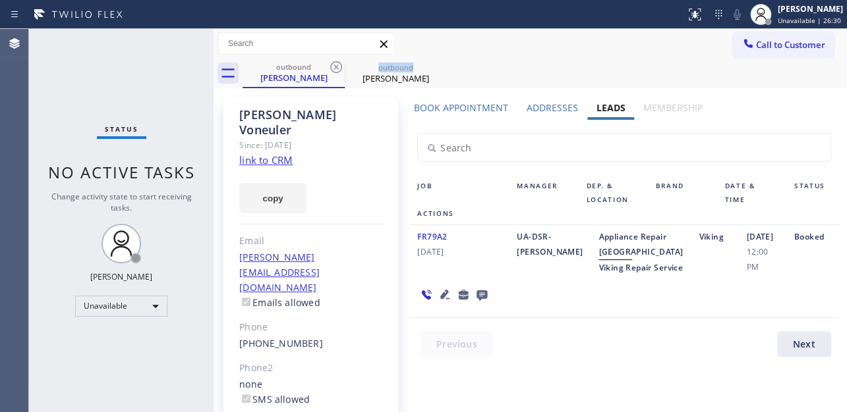
click at [337, 72] on icon at bounding box center [336, 67] width 16 height 16
click at [0, 0] on icon at bounding box center [0, 0] width 0 height 0
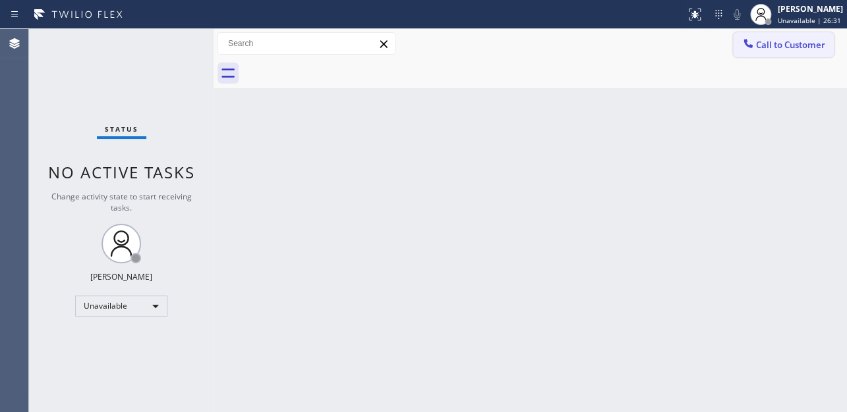
click at [767, 44] on span "Call to Customer" at bounding box center [790, 45] width 69 height 12
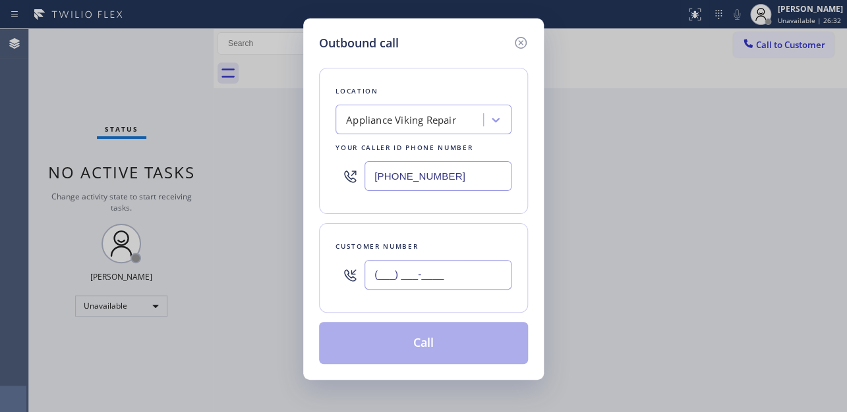
click at [404, 260] on input "(___) ___-____" at bounding box center [437, 275] width 147 height 30
paste input "323) 428-6291"
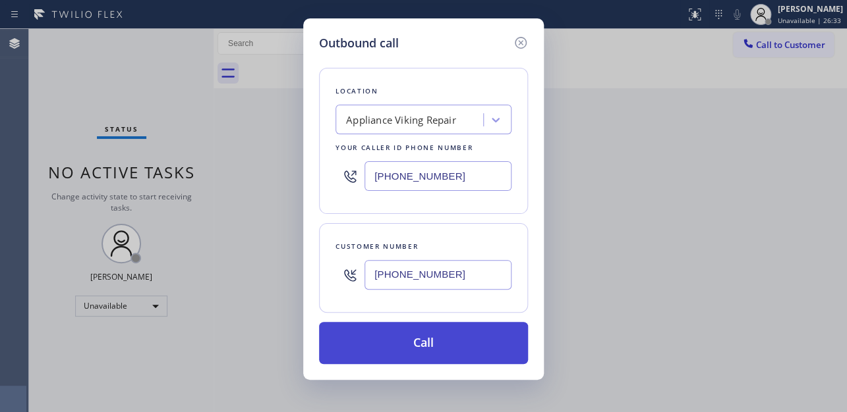
type input "(323) 428-6291"
click at [389, 341] on button "Call" at bounding box center [423, 343] width 209 height 42
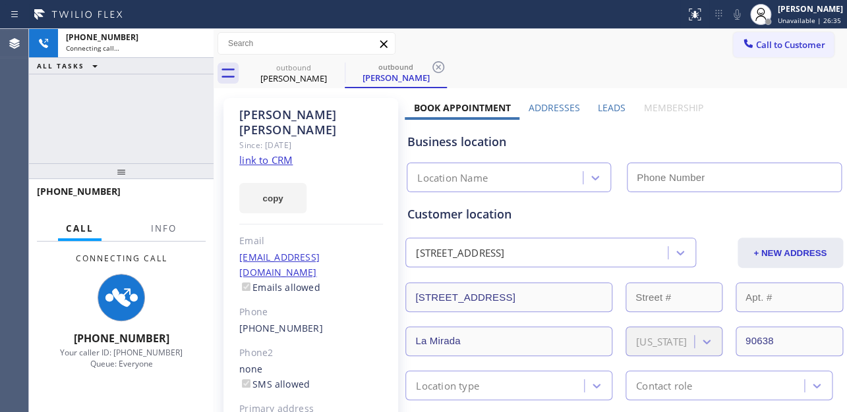
click at [598, 103] on label "Leads" at bounding box center [612, 107] width 28 height 13
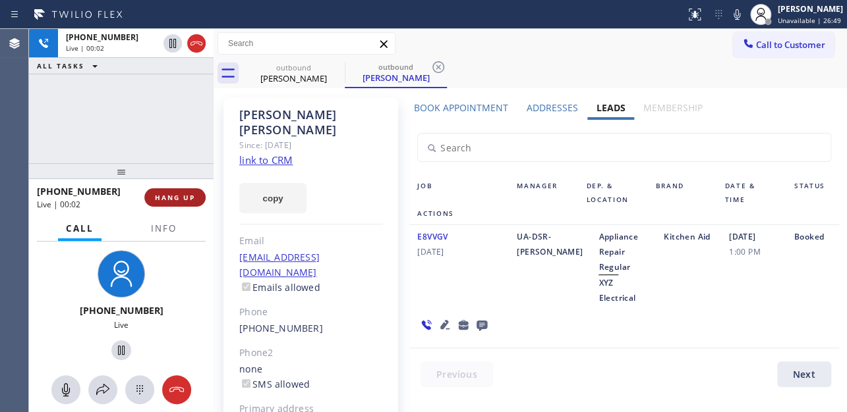
click at [172, 194] on span "HANG UP" at bounding box center [175, 197] width 40 height 9
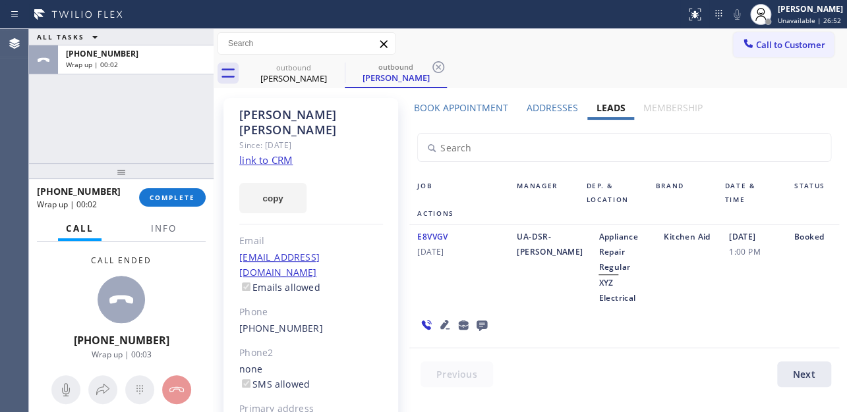
click at [479, 322] on icon at bounding box center [481, 326] width 11 height 11
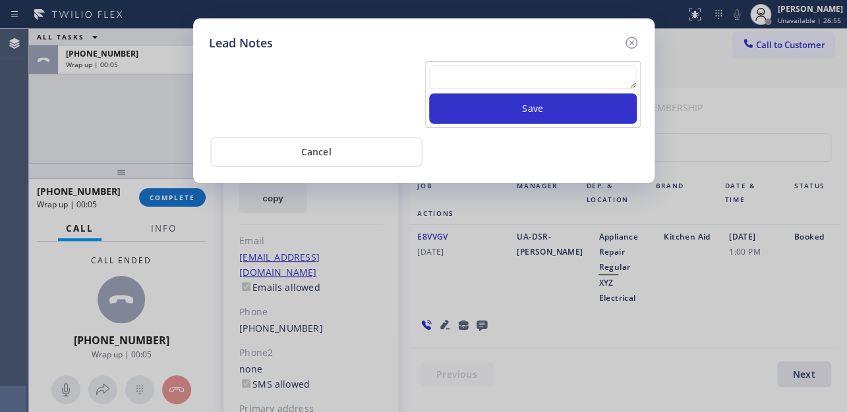
click at [540, 72] on textarea at bounding box center [533, 77] width 208 height 24
paste textarea "Routed to Voice mail// If CX will call back please transfer to me- Love:*"
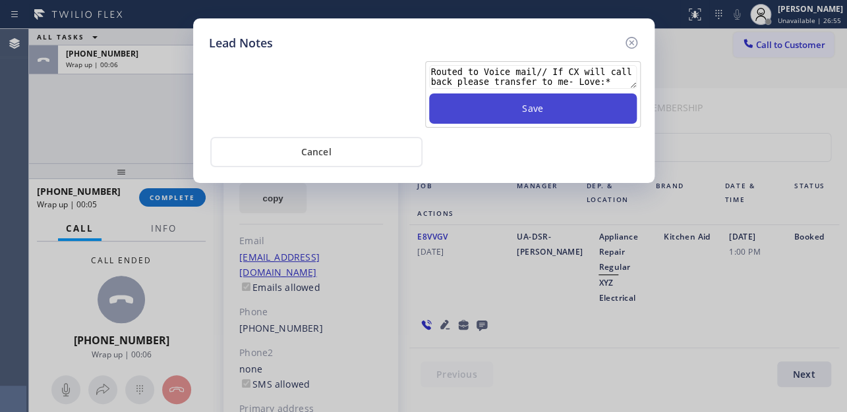
type textarea "Routed to Voice mail// If CX will call back please transfer to me- Love:*"
click at [535, 110] on button "Save" at bounding box center [533, 109] width 208 height 30
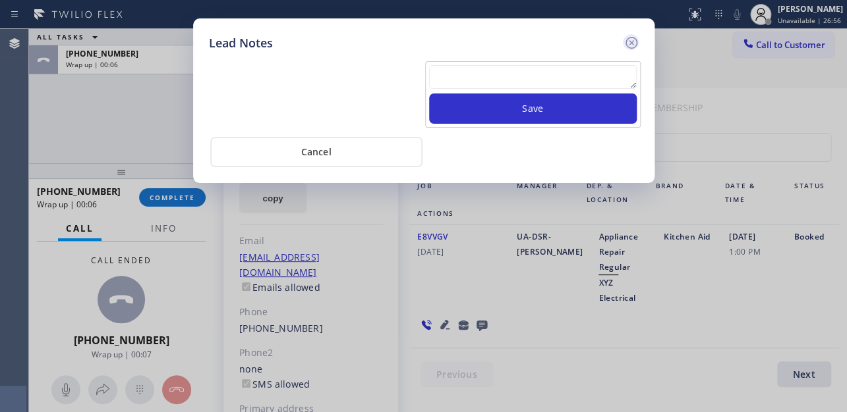
click at [629, 38] on icon at bounding box center [631, 43] width 16 height 16
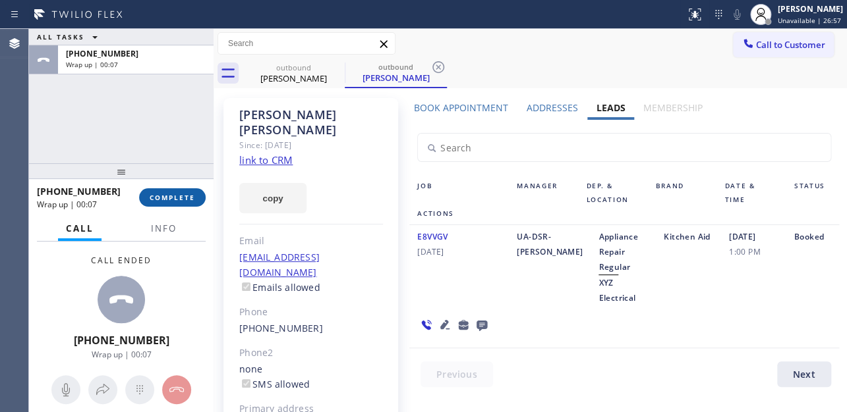
click at [170, 198] on span "COMPLETE" at bounding box center [172, 197] width 45 height 9
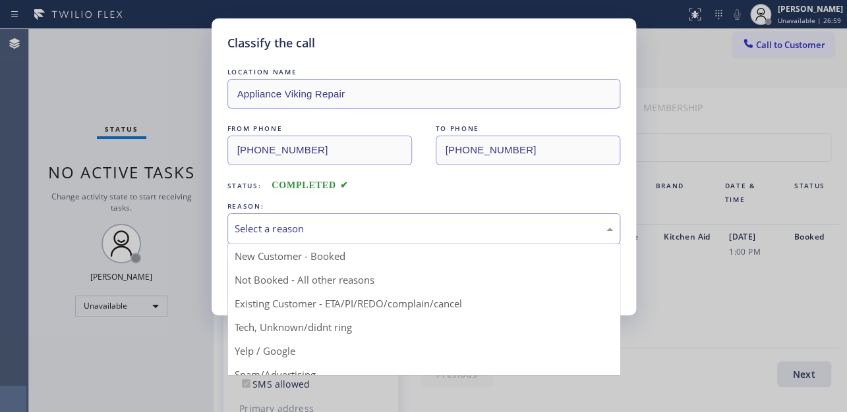
click at [300, 231] on div "Select a reason" at bounding box center [424, 228] width 378 height 15
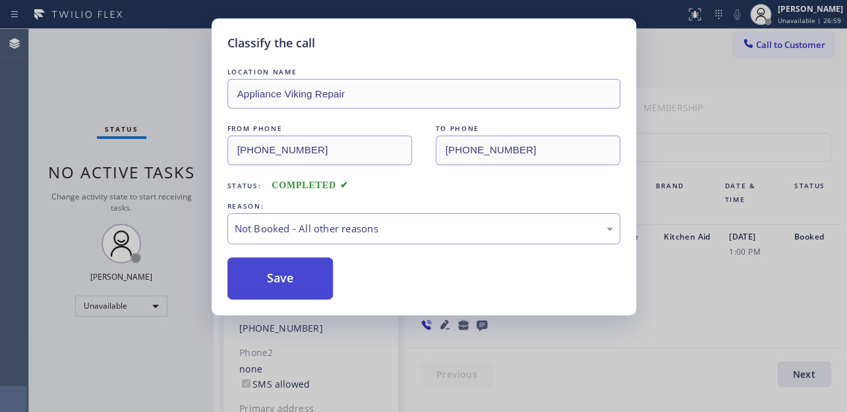
click at [283, 278] on button "Save" at bounding box center [280, 279] width 106 height 42
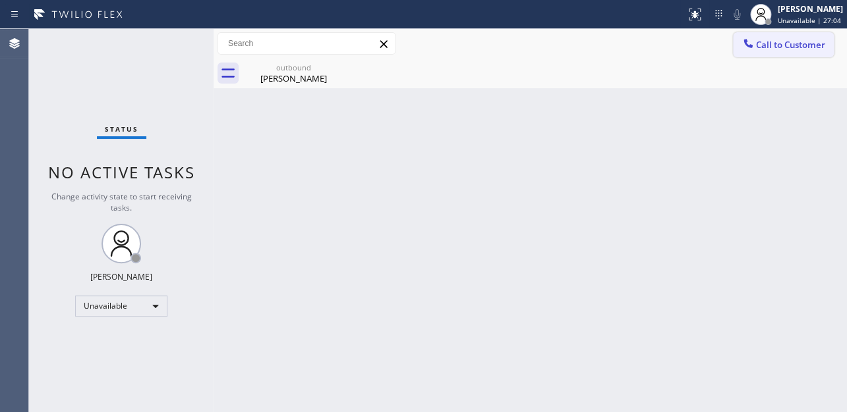
click at [767, 51] on button "Call to Customer" at bounding box center [783, 44] width 101 height 25
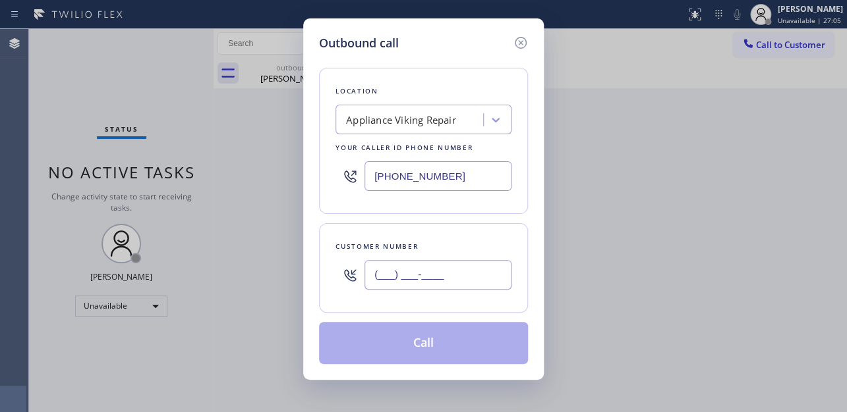
click at [424, 270] on input "(___) ___-____" at bounding box center [437, 275] width 147 height 30
paste input "909) 816-5029"
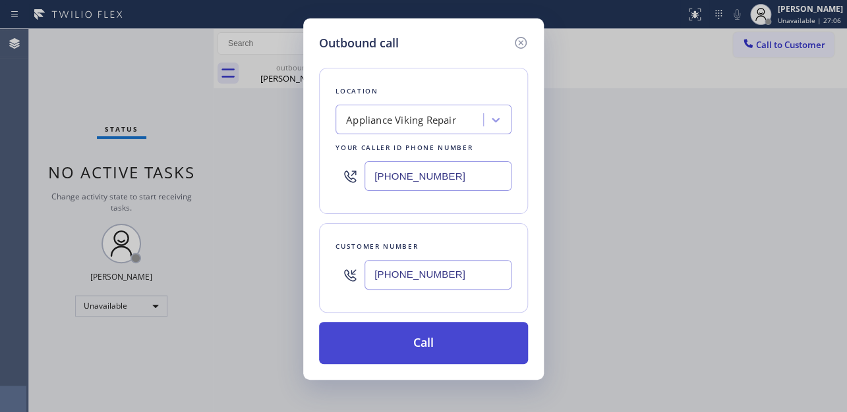
type input "(909) 816-5029"
click at [436, 345] on button "Call" at bounding box center [423, 343] width 209 height 42
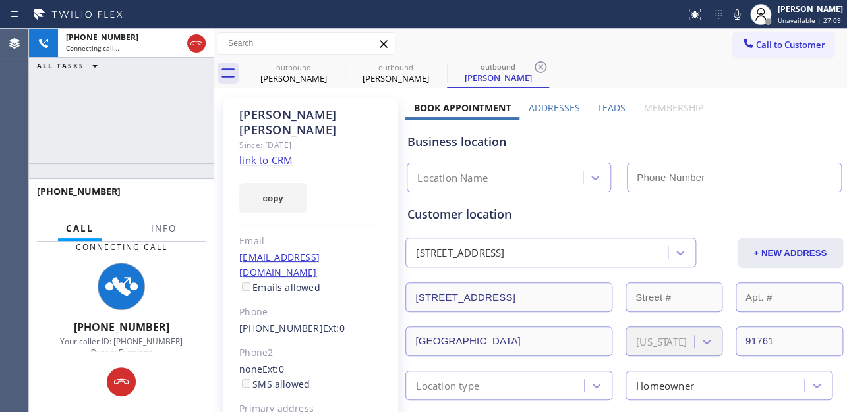
click at [605, 109] on label "Leads" at bounding box center [612, 107] width 28 height 13
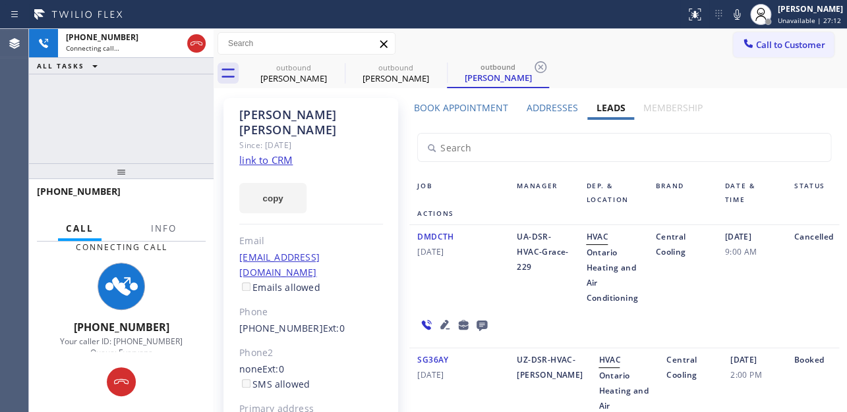
scroll to position [59, 0]
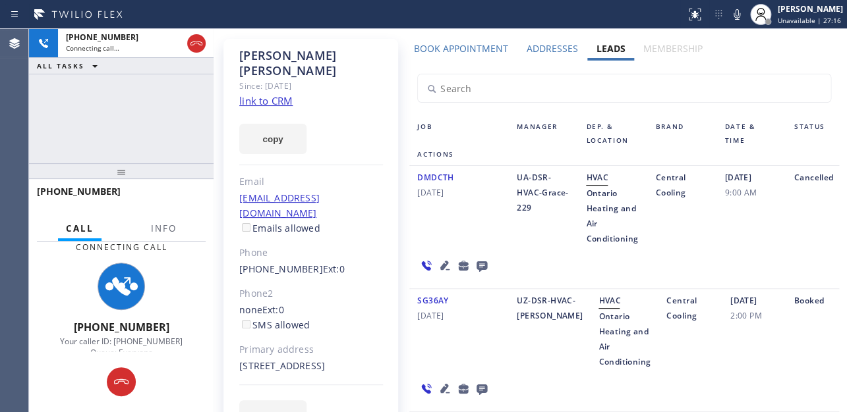
click at [440, 265] on icon at bounding box center [444, 265] width 9 height 9
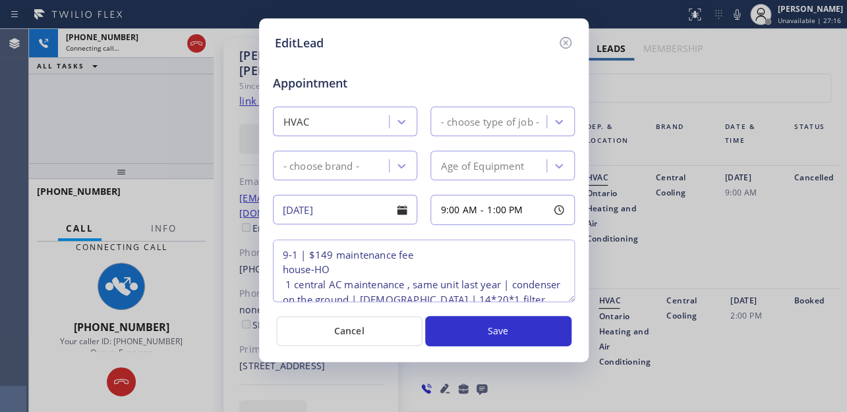
type textarea "9-1 | $149 maintenance fee house-HO 1 central AC maintenance , same unit last y…"
click at [567, 46] on icon at bounding box center [565, 43] width 16 height 16
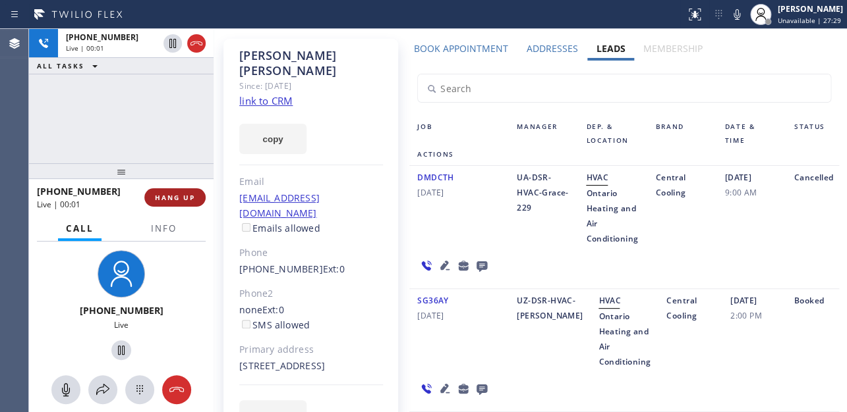
click at [182, 198] on span "HANG UP" at bounding box center [175, 197] width 40 height 9
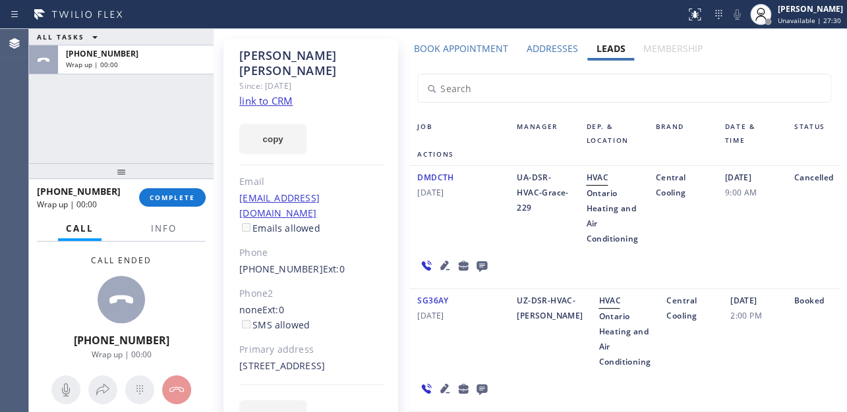
click at [480, 266] on icon at bounding box center [482, 266] width 16 height 16
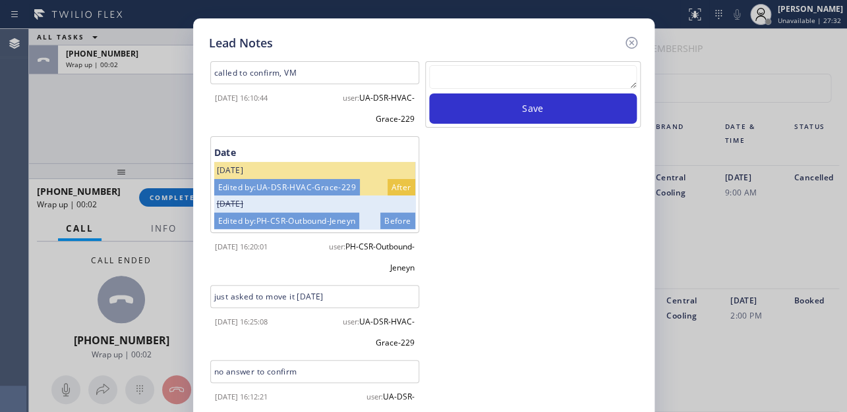
click at [482, 80] on textarea at bounding box center [533, 77] width 208 height 24
paste textarea "Routed to Voice mail// If CX will call back please transfer to me- Love:*"
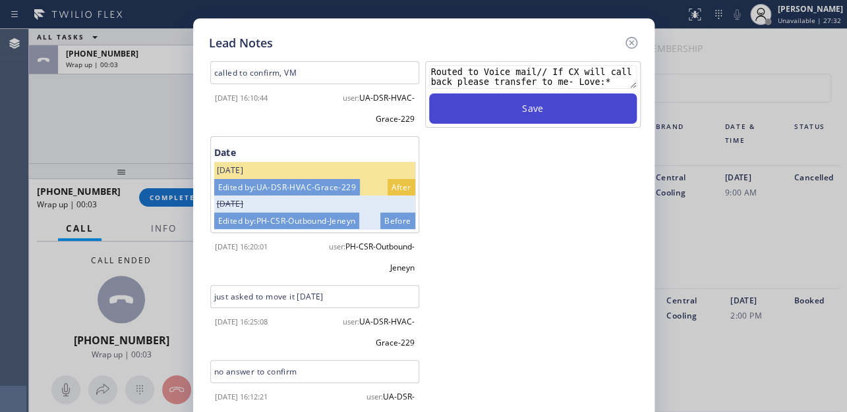
type textarea "Routed to Voice mail// If CX will call back please transfer to me- Love:*"
click at [496, 112] on button "Save" at bounding box center [533, 109] width 208 height 30
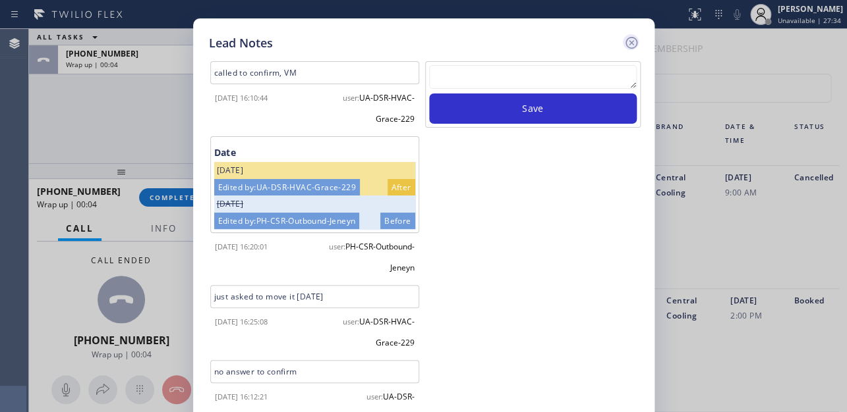
click at [632, 46] on icon at bounding box center [631, 43] width 16 height 16
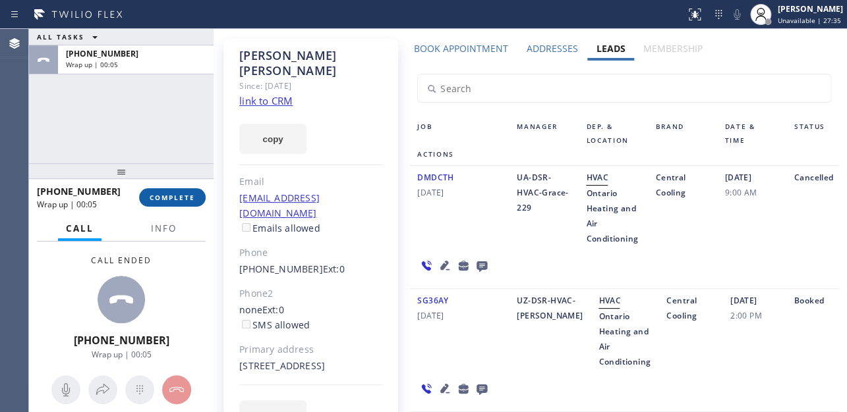
click at [178, 196] on span "COMPLETE" at bounding box center [172, 197] width 45 height 9
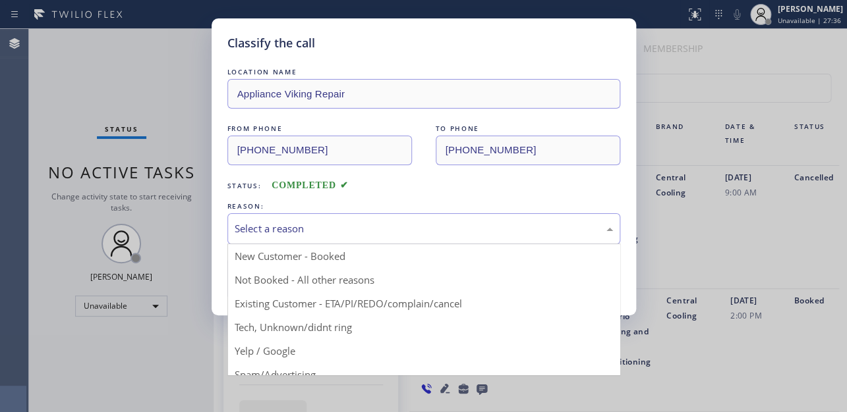
click at [320, 235] on div "Select a reason" at bounding box center [424, 228] width 378 height 15
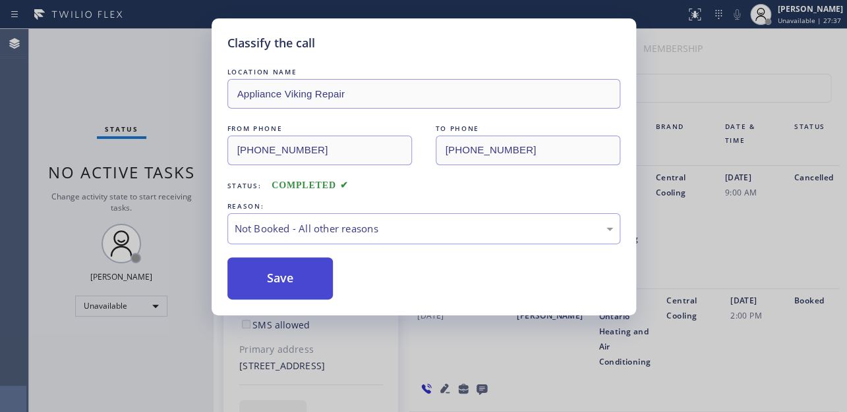
click at [291, 287] on button "Save" at bounding box center [280, 279] width 106 height 42
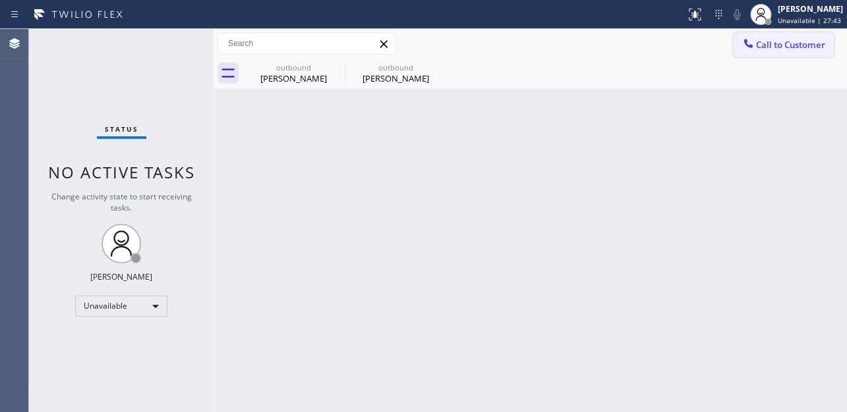
click at [806, 46] on span "Call to Customer" at bounding box center [790, 45] width 69 height 12
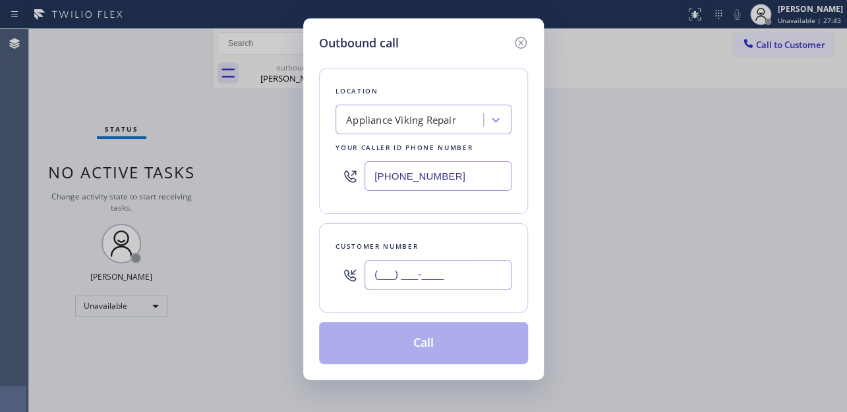
click at [393, 281] on input "(___) ___-____" at bounding box center [437, 275] width 147 height 30
paste input "213) 386-9000"
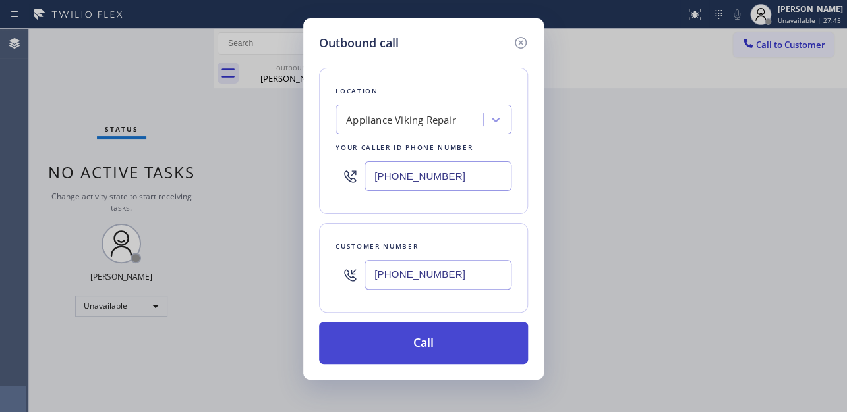
type input "(213) 386-9000"
click at [433, 336] on button "Call" at bounding box center [423, 343] width 209 height 42
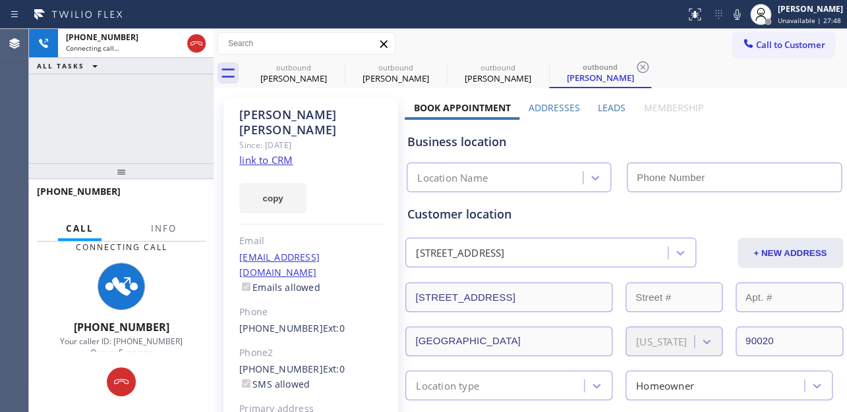
click at [601, 105] on label "Leads" at bounding box center [612, 107] width 28 height 13
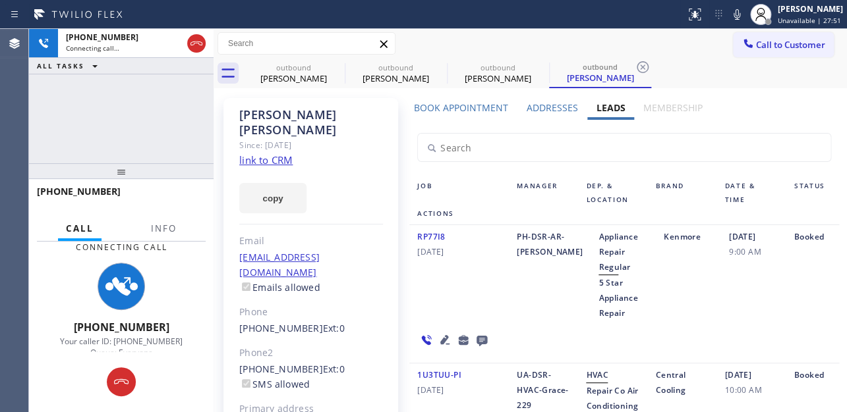
click at [452, 293] on div "RP77I8 09/03/2024" at bounding box center [458, 275] width 99 height 92
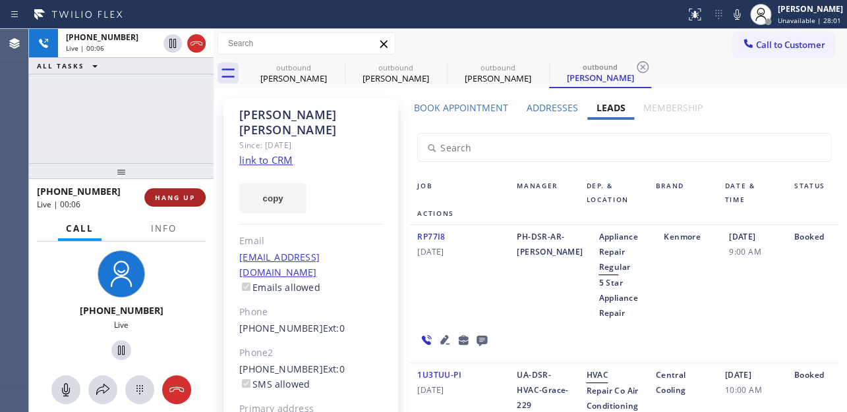
click at [175, 197] on span "HANG UP" at bounding box center [175, 197] width 40 height 9
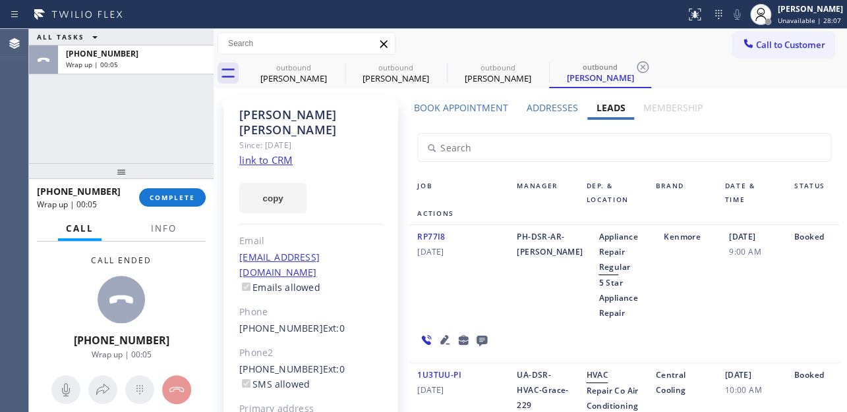
click at [484, 309] on div "RP77I8 09/03/2024" at bounding box center [458, 275] width 99 height 92
click at [476, 342] on icon at bounding box center [481, 341] width 11 height 11
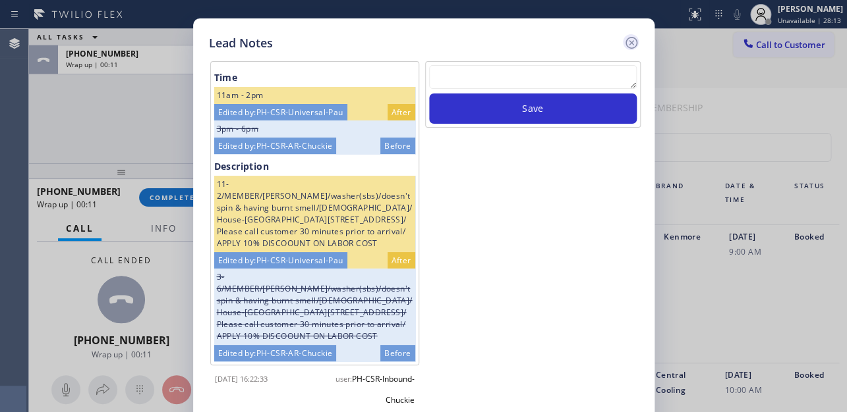
click at [626, 43] on icon at bounding box center [631, 43] width 16 height 16
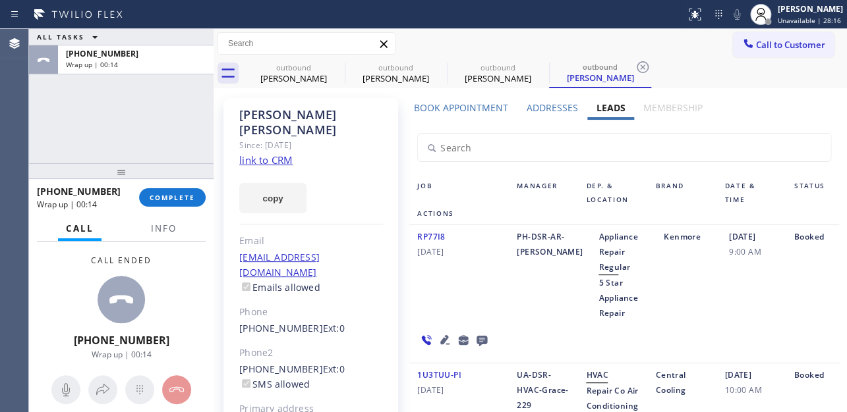
click at [478, 335] on icon at bounding box center [482, 340] width 16 height 16
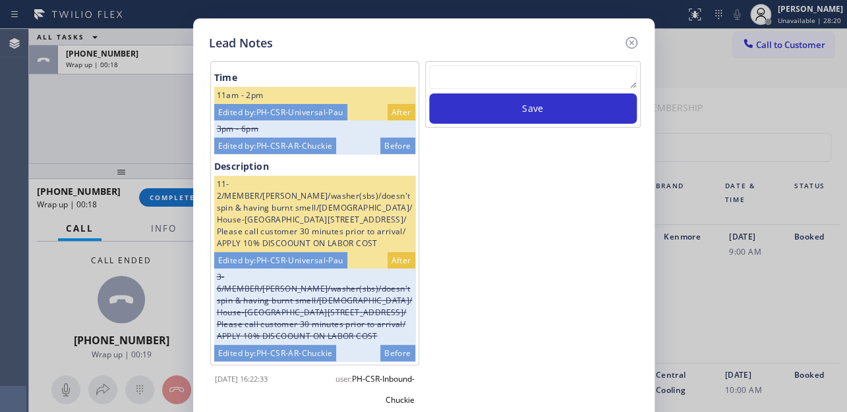
click at [542, 84] on textarea at bounding box center [533, 77] width 208 height 24
paste textarea "Routed to Voice mail// If CX will call back please transfer to me- Love:*"
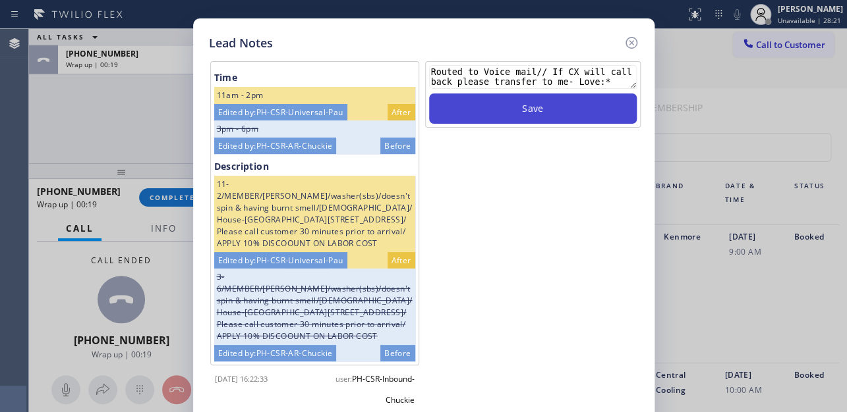
type textarea "Routed to Voice mail// If CX will call back please transfer to me- Love:*"
click at [543, 99] on button "Save" at bounding box center [533, 109] width 208 height 30
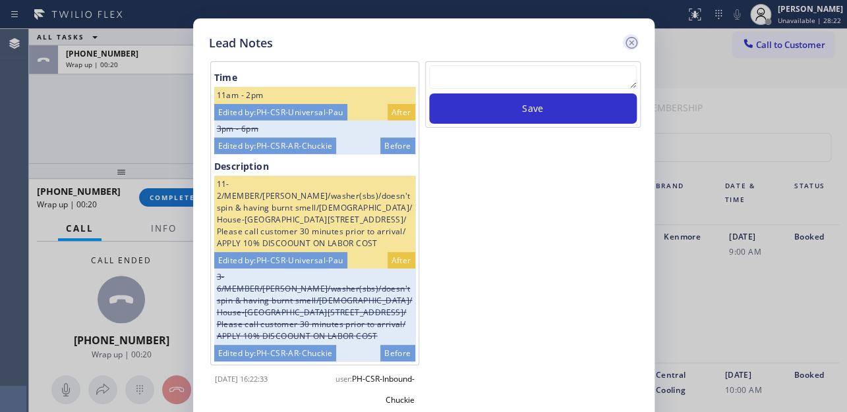
click at [625, 40] on icon at bounding box center [631, 43] width 12 height 12
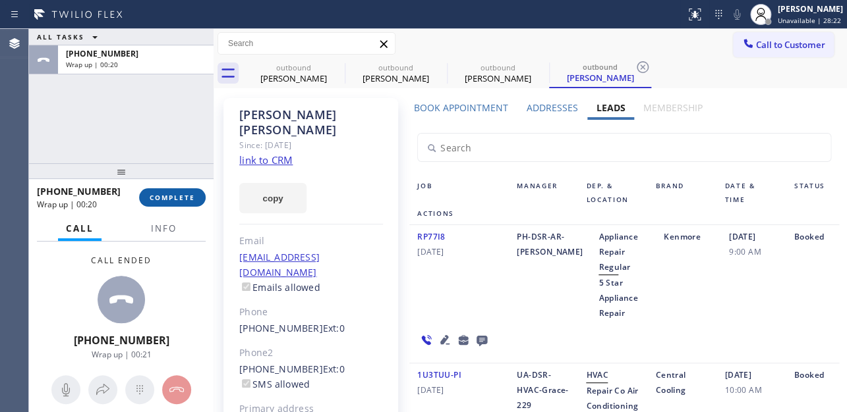
click at [192, 190] on button "COMPLETE" at bounding box center [172, 197] width 67 height 18
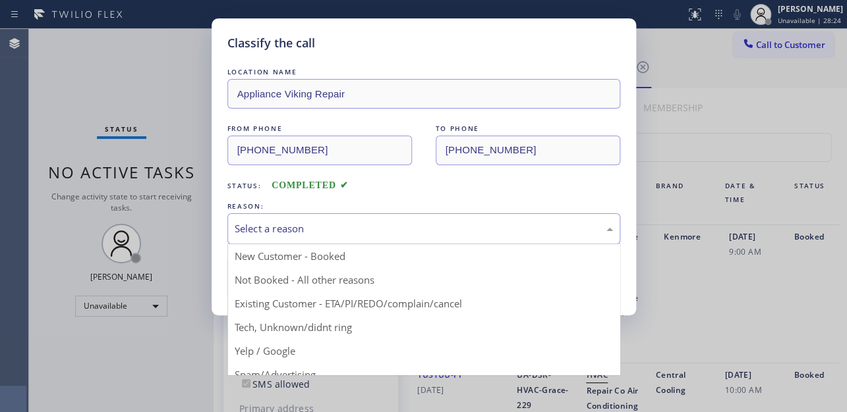
click at [296, 227] on div "Select a reason" at bounding box center [424, 228] width 378 height 15
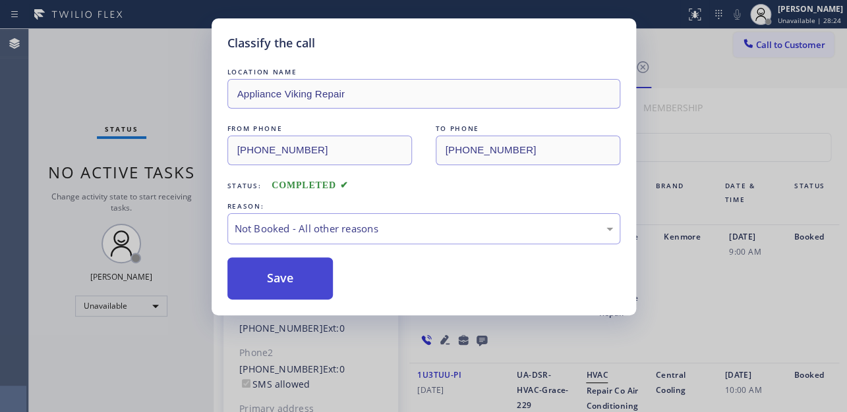
click at [279, 276] on button "Save" at bounding box center [280, 279] width 106 height 42
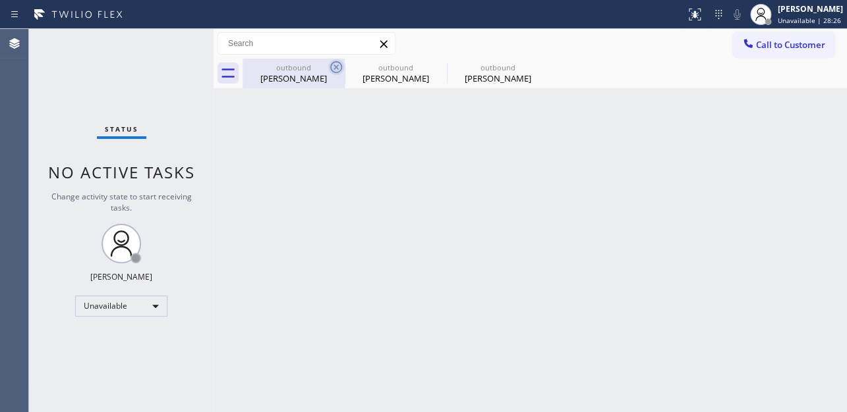
click at [333, 64] on icon at bounding box center [336, 67] width 16 height 16
click at [0, 0] on icon at bounding box center [0, 0] width 0 height 0
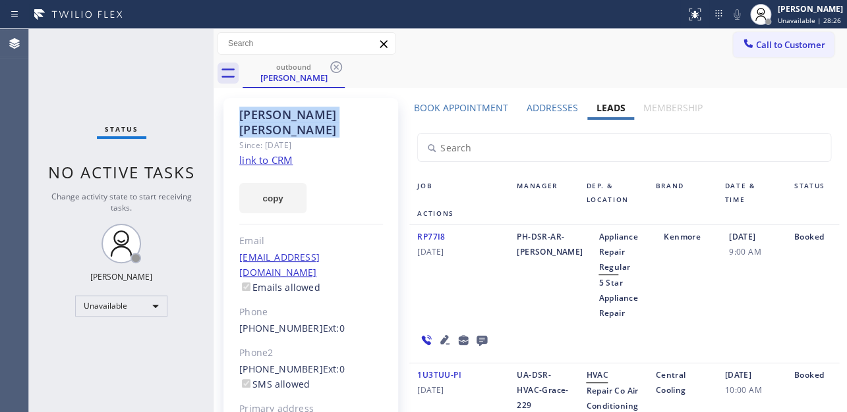
click at [333, 64] on icon at bounding box center [336, 67] width 16 height 16
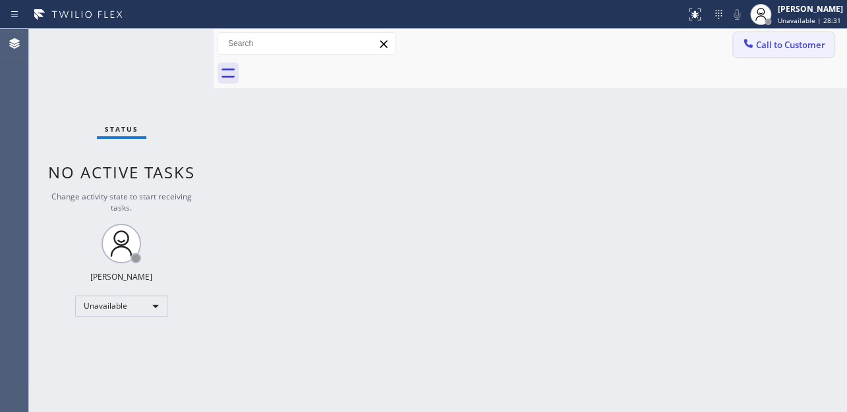
click at [775, 48] on span "Call to Customer" at bounding box center [790, 45] width 69 height 12
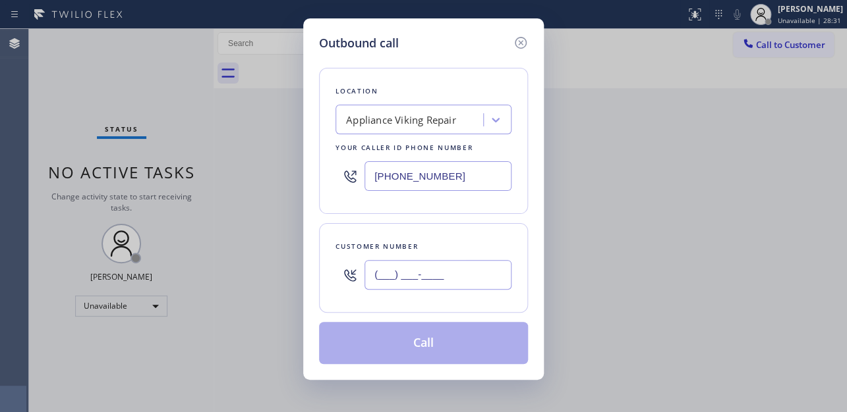
click at [428, 277] on input "(___) ___-____" at bounding box center [437, 275] width 147 height 30
paste input "310) 597-3339"
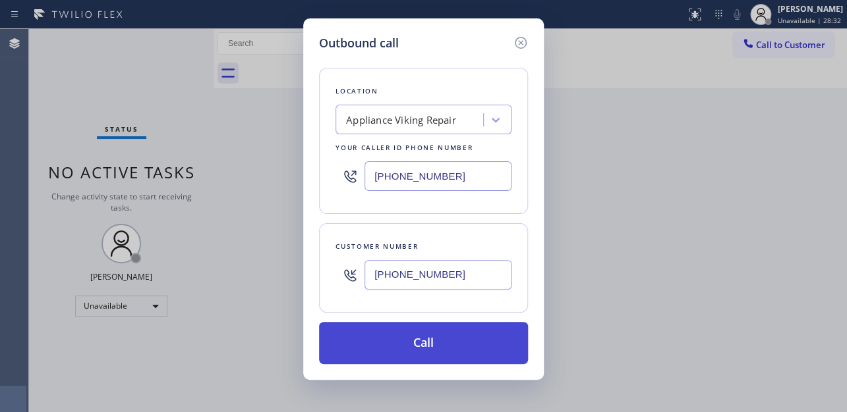
type input "(310) 597-3339"
click at [428, 334] on button "Call" at bounding box center [423, 343] width 209 height 42
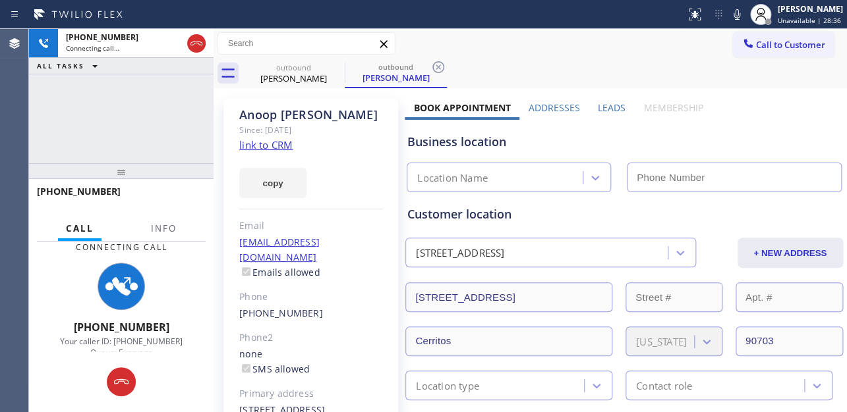
click at [609, 108] on label "Leads" at bounding box center [612, 107] width 28 height 13
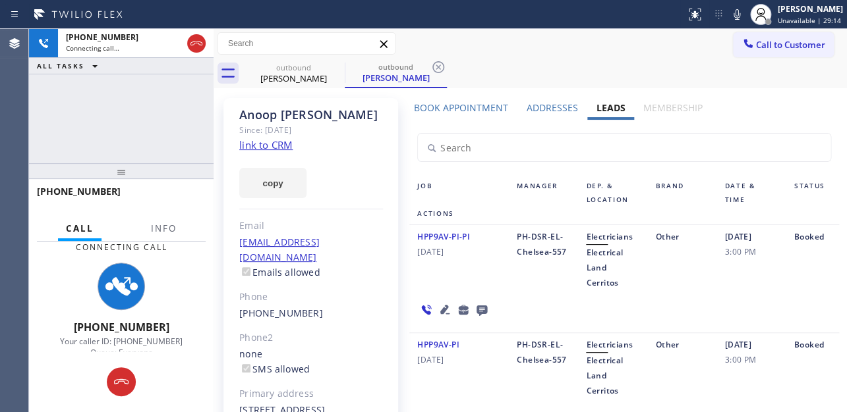
click at [443, 394] on div "HPP9AV-PI 07/30/2024" at bounding box center [458, 367] width 99 height 61
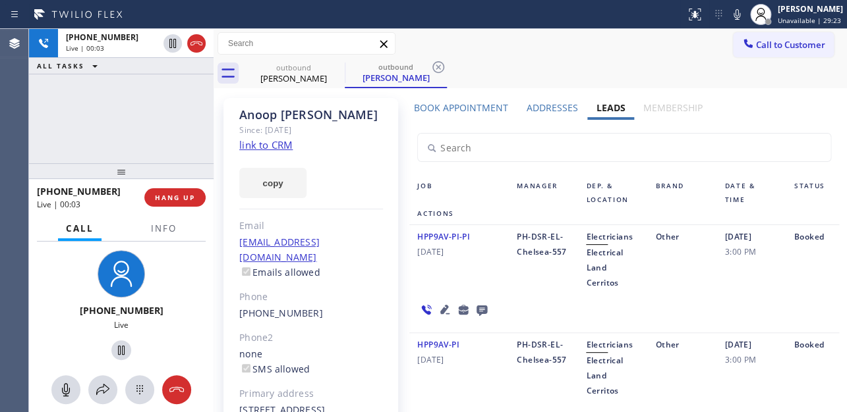
click at [186, 277] on div "+13105973339 Live" at bounding box center [121, 307] width 184 height 131
click at [184, 198] on span "HANG UP" at bounding box center [175, 197] width 40 height 9
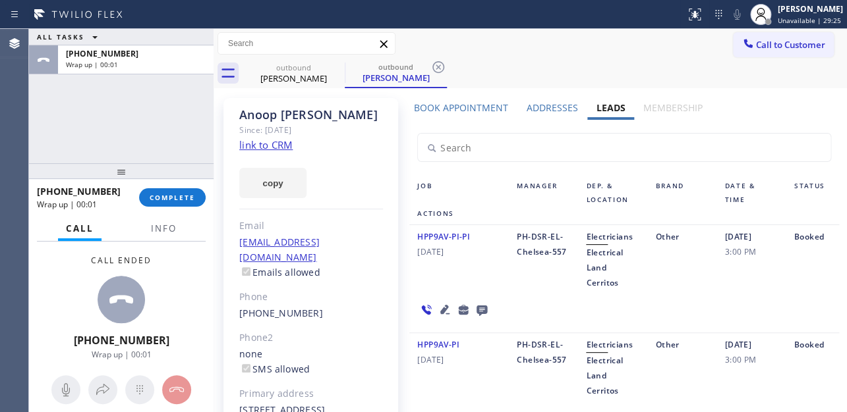
click at [484, 311] on icon at bounding box center [481, 311] width 11 height 11
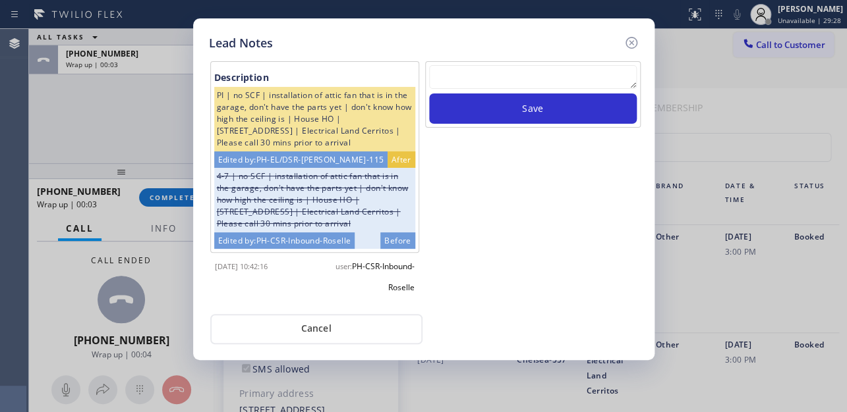
click at [545, 71] on textarea at bounding box center [533, 77] width 208 height 24
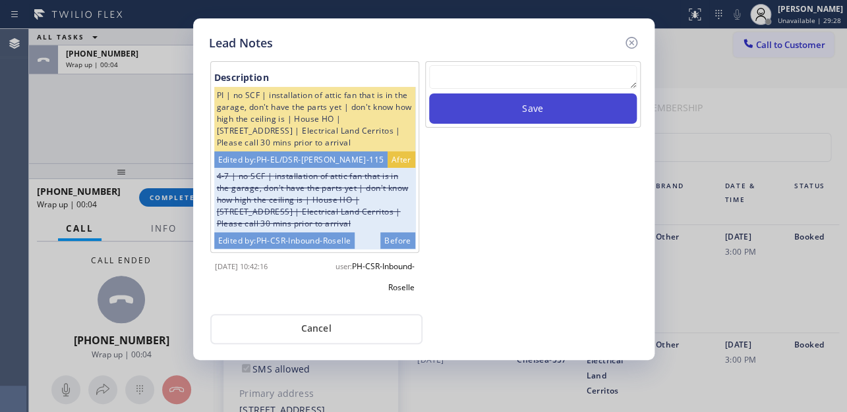
paste textarea "Routed to Voice mail// If CX will call back please transfer to me- Love:*"
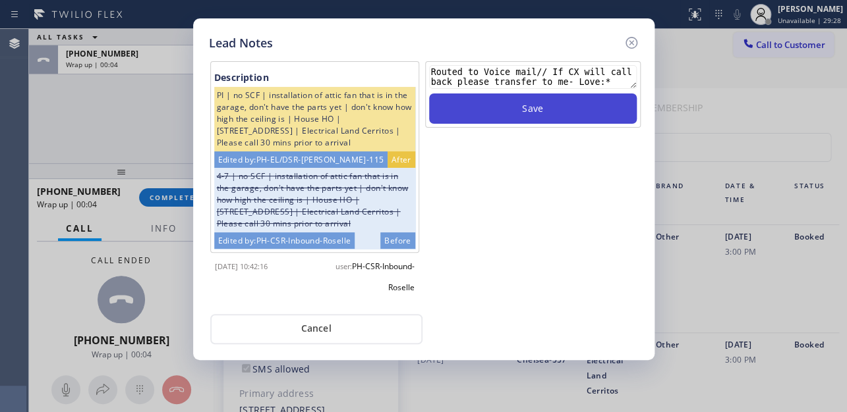
type textarea "Routed to Voice mail// If CX will call back please transfer to me- Love:*"
click at [544, 113] on button "Save" at bounding box center [533, 109] width 208 height 30
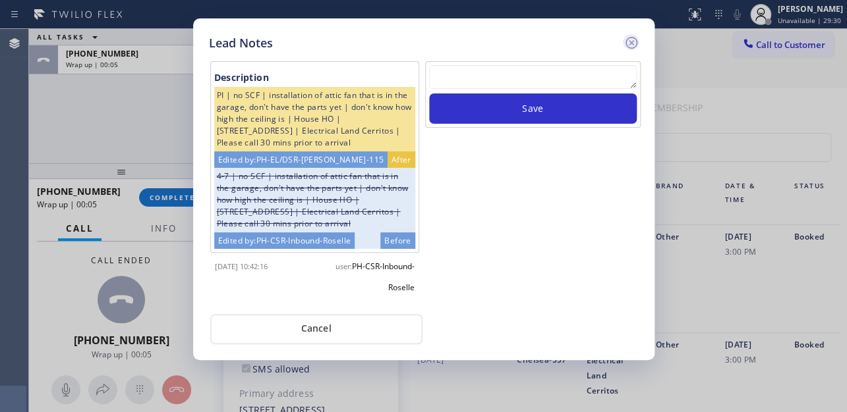
click at [631, 41] on icon at bounding box center [631, 43] width 12 height 12
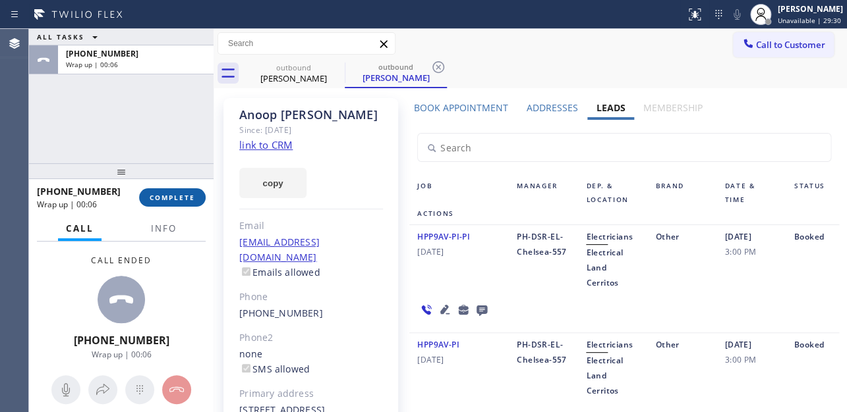
click at [184, 196] on span "COMPLETE" at bounding box center [172, 197] width 45 height 9
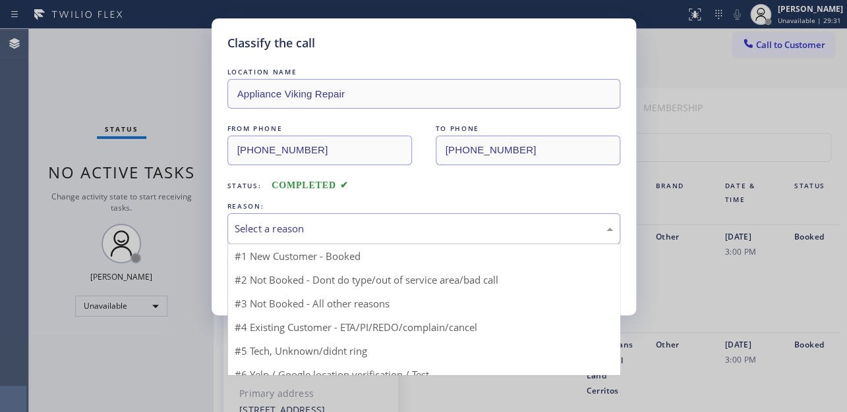
click at [336, 227] on div "Select a reason" at bounding box center [424, 228] width 378 height 15
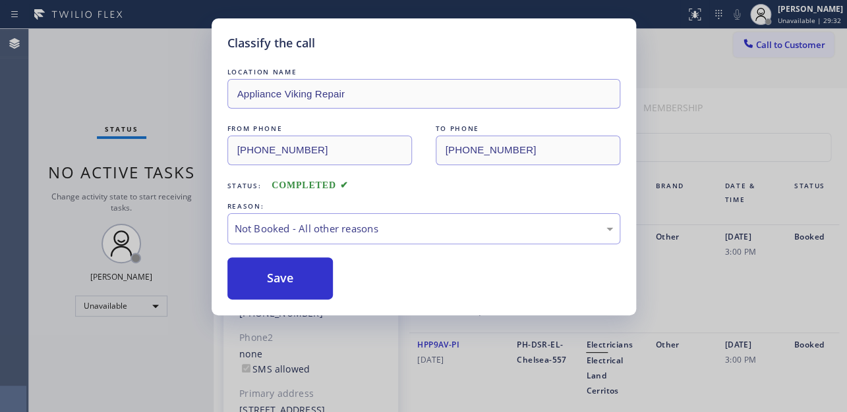
click at [252, 281] on button "Save" at bounding box center [280, 279] width 106 height 42
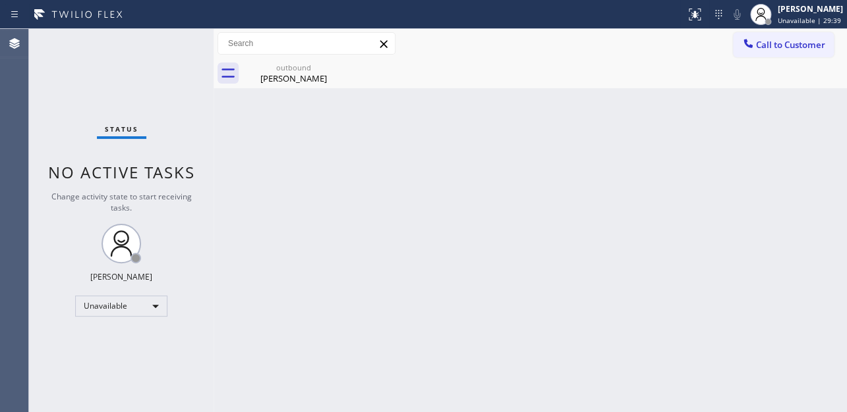
click at [730, 38] on div "Call to Customer Outbound call Location Appliance Viking Repair Your caller id …" at bounding box center [529, 43] width 633 height 23
click at [751, 45] on icon at bounding box center [747, 43] width 9 height 9
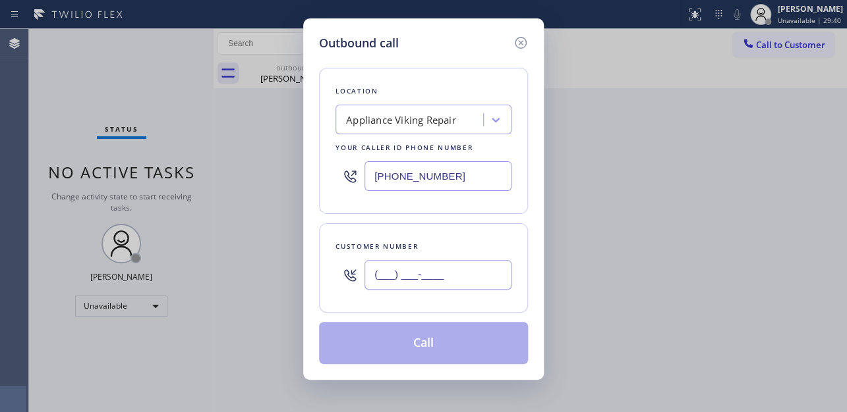
click at [375, 279] on input "(___) ___-____" at bounding box center [437, 275] width 147 height 30
paste input "760) 521-9877"
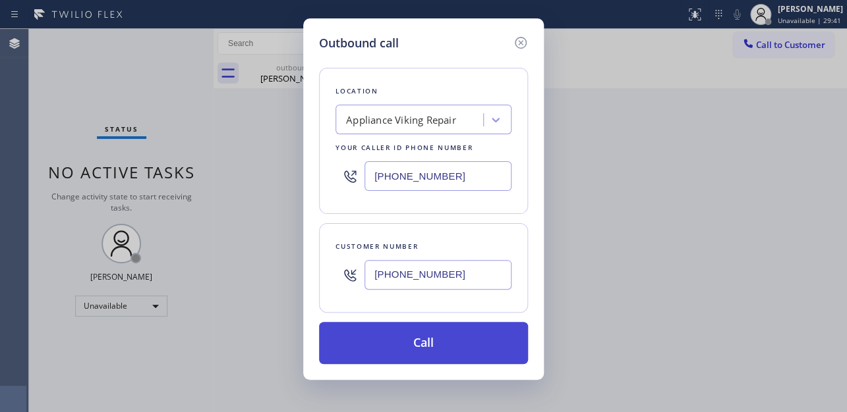
type input "(760) 521-9877"
click at [385, 343] on button "Call" at bounding box center [423, 343] width 209 height 42
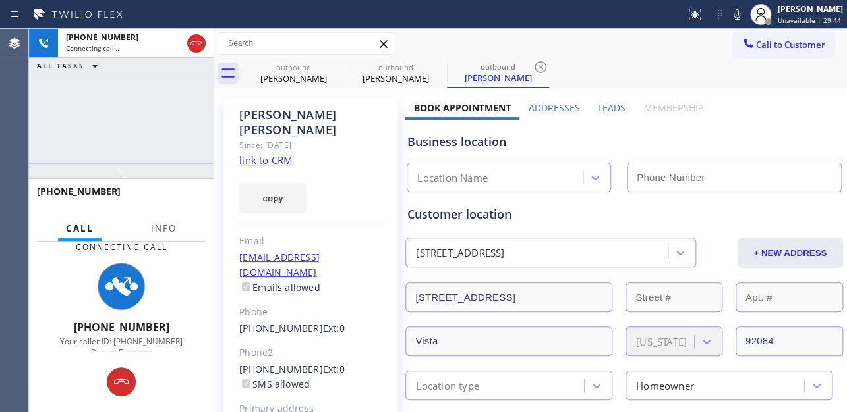
click at [598, 105] on label "Leads" at bounding box center [612, 107] width 28 height 13
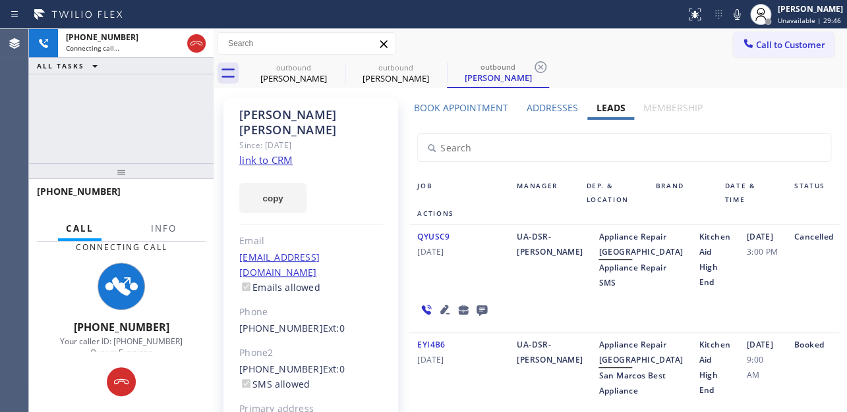
click at [494, 288] on div "QYUSC9 12/06/2024" at bounding box center [458, 259] width 99 height 61
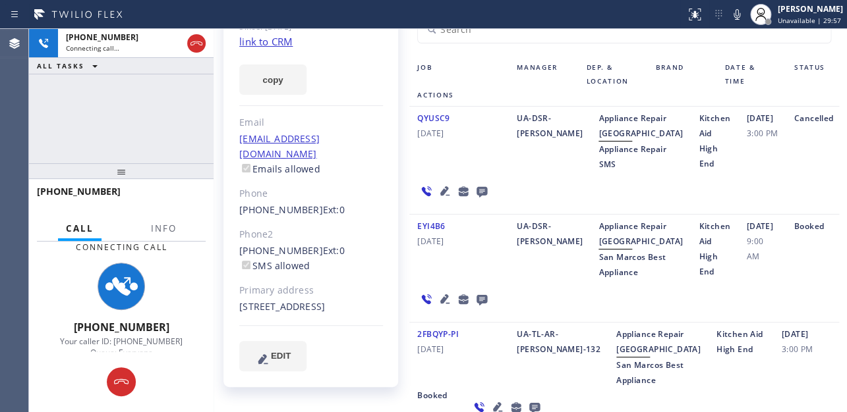
scroll to position [119, 0]
click at [451, 279] on div "EYI4B6 08/06/2024" at bounding box center [458, 248] width 99 height 61
click at [527, 279] on div "UA-DSR-[PERSON_NAME]" at bounding box center [550, 248] width 82 height 61
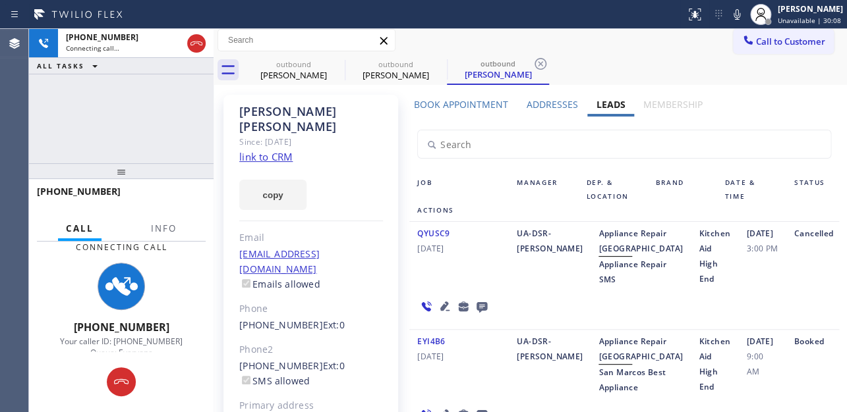
scroll to position [0, 0]
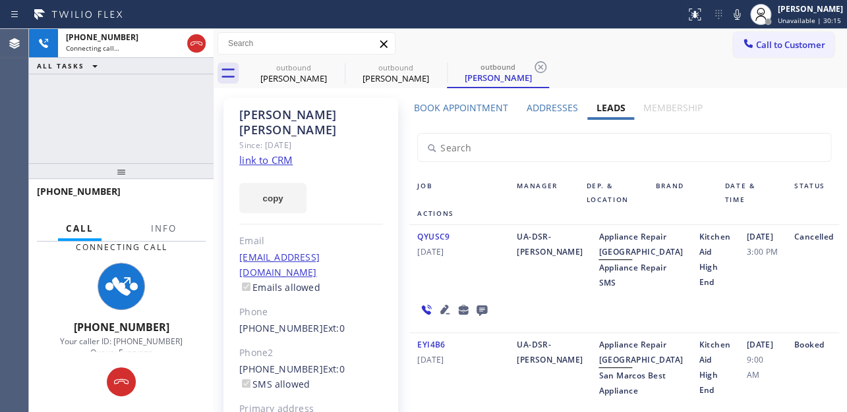
click at [769, 289] on div "12/06/2024 3:00 PM" at bounding box center [761, 259] width 47 height 61
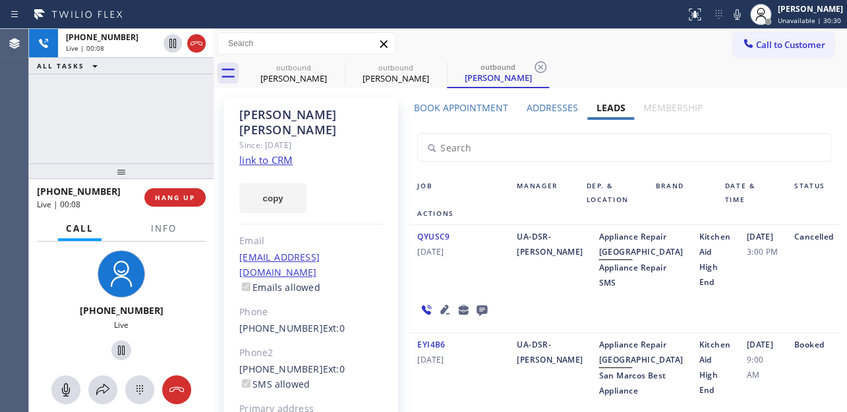
click at [690, 291] on div "Kitchen Aid High End" at bounding box center [713, 259] width 47 height 61
click at [189, 203] on button "HANG UP" at bounding box center [174, 197] width 61 height 18
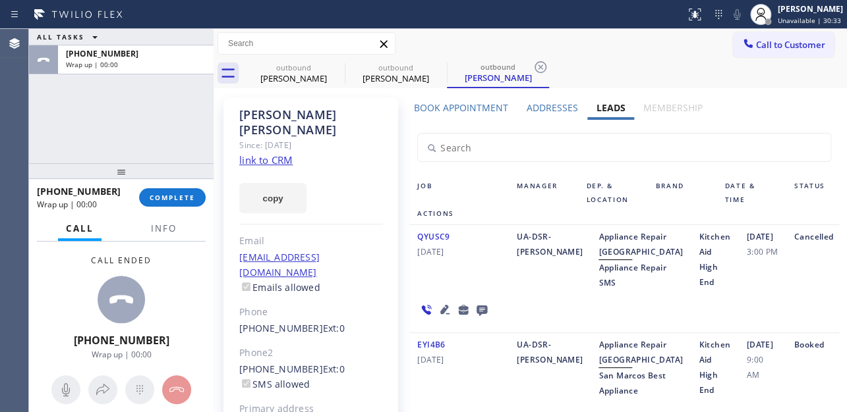
click at [477, 316] on icon at bounding box center [481, 311] width 11 height 11
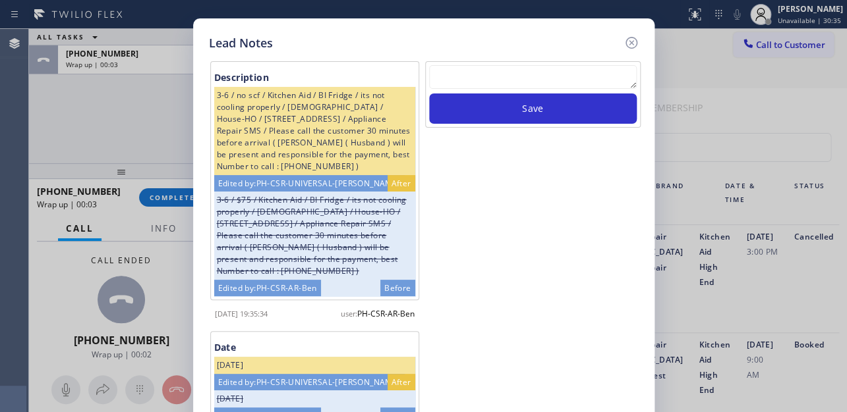
click at [534, 91] on div at bounding box center [533, 79] width 208 height 28
click at [543, 76] on textarea at bounding box center [533, 77] width 208 height 24
paste textarea "Routed to Voice mail// If CX will call back please transfer to me- Love:*"
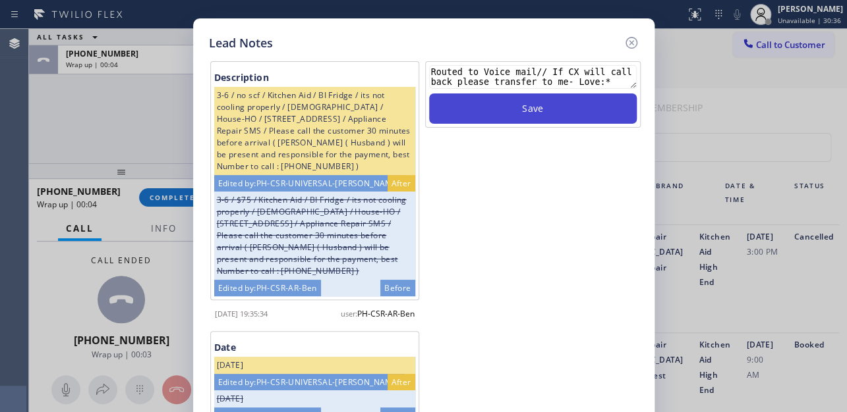
type textarea "Routed to Voice mail// If CX will call back please transfer to me- Love:*"
click at [540, 115] on button "Save" at bounding box center [533, 109] width 208 height 30
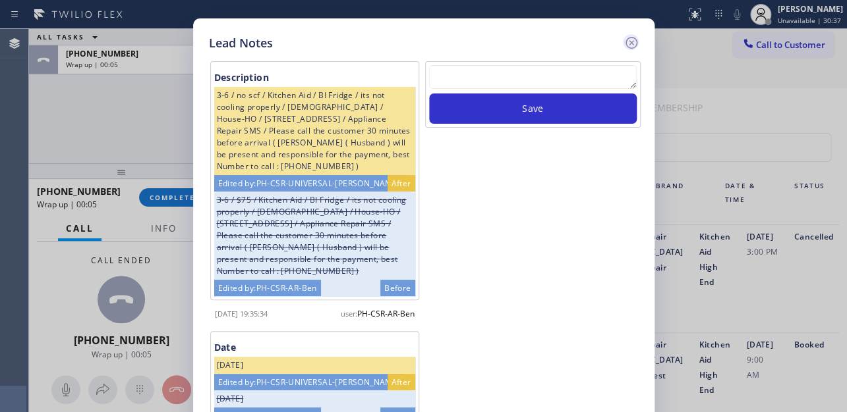
click at [631, 40] on icon at bounding box center [631, 43] width 16 height 16
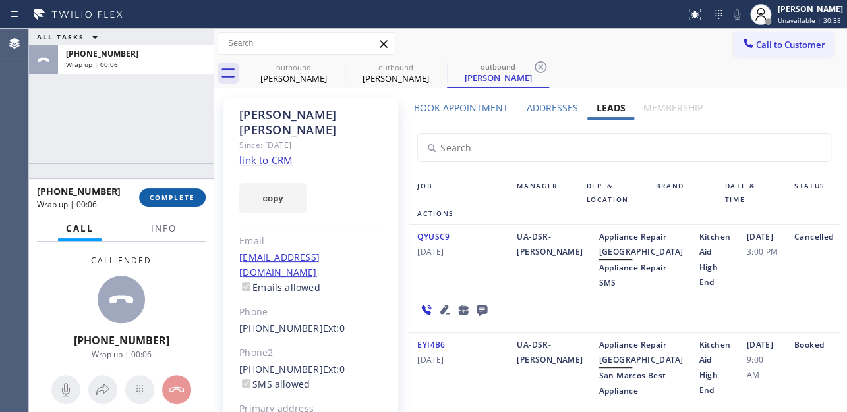
click at [193, 194] on span "COMPLETE" at bounding box center [172, 197] width 45 height 9
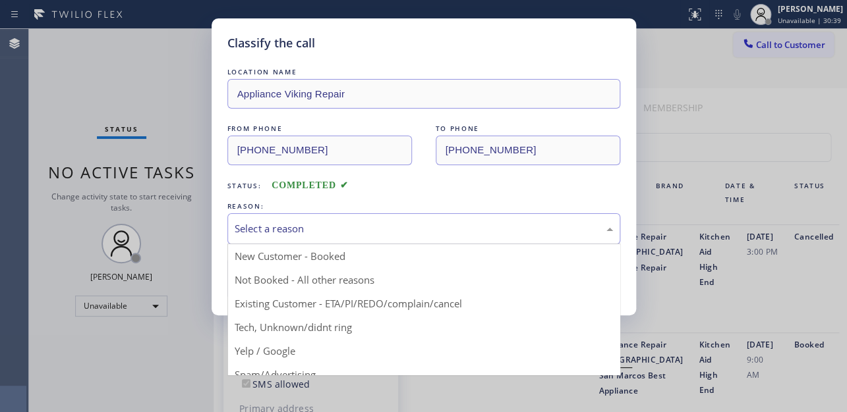
click at [376, 231] on div "Select a reason" at bounding box center [424, 228] width 378 height 15
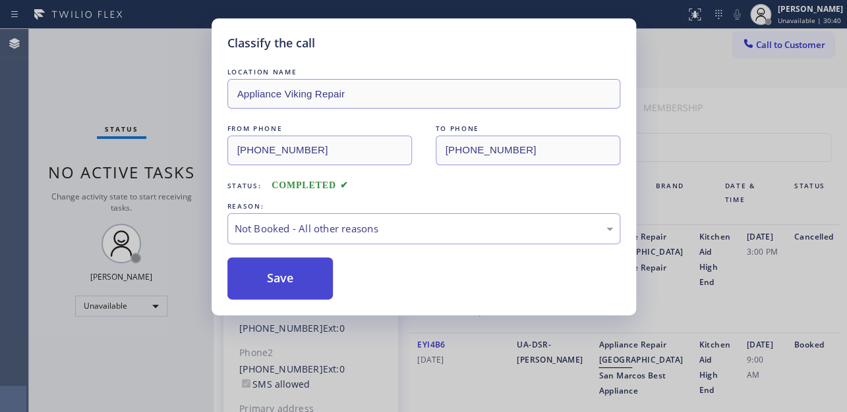
click at [293, 278] on button "Save" at bounding box center [280, 279] width 106 height 42
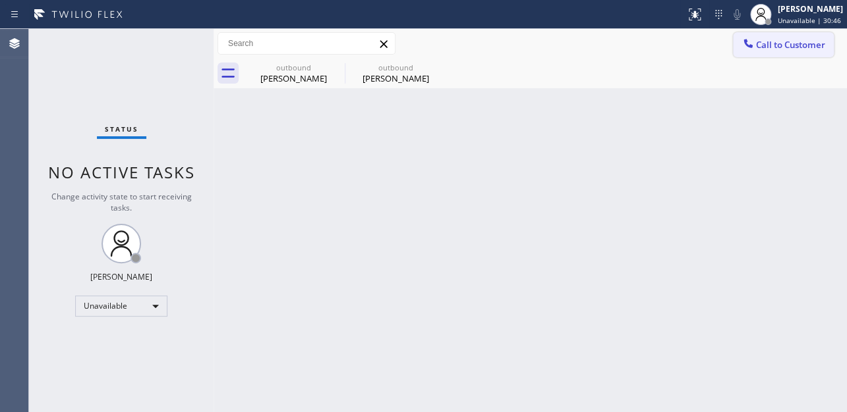
click at [771, 41] on span "Call to Customer" at bounding box center [790, 45] width 69 height 12
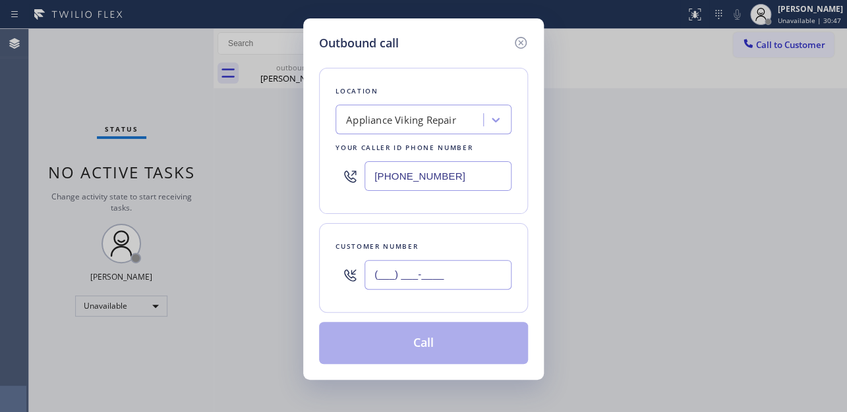
click at [379, 282] on input "(___) ___-____" at bounding box center [437, 275] width 147 height 30
paste input "925) 330-1968"
type input "(925) 330-1968"
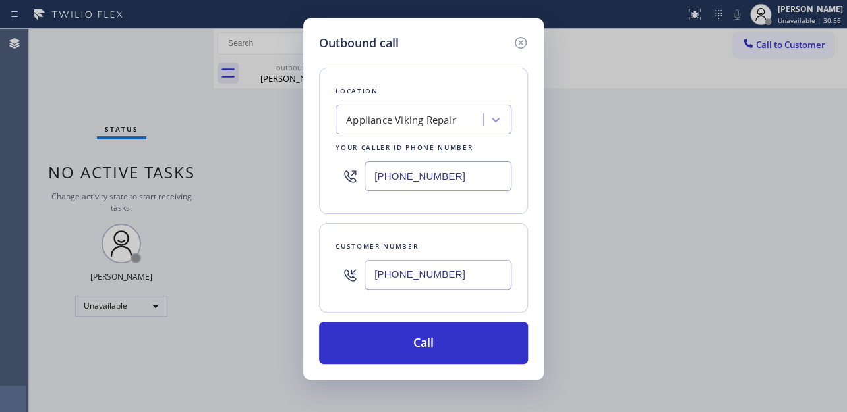
drag, startPoint x: 727, startPoint y: 352, endPoint x: 730, endPoint y: 335, distance: 17.4
click at [727, 352] on div "Outbound call Location Appliance Viking Repair Your caller id phone number (617…" at bounding box center [423, 206] width 847 height 412
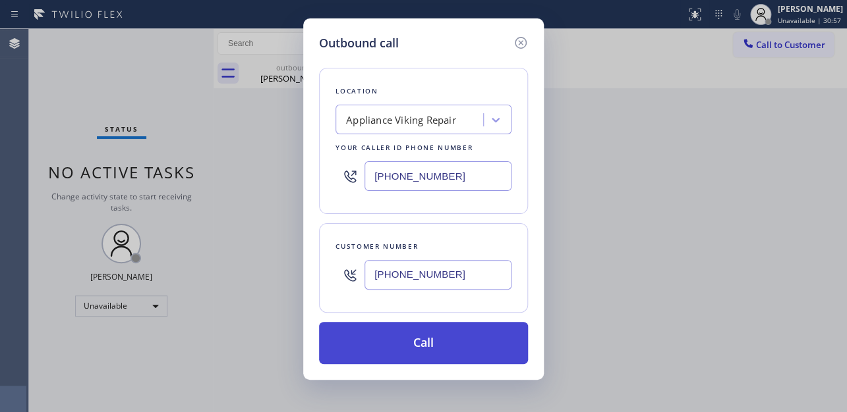
click at [408, 341] on button "Call" at bounding box center [423, 343] width 209 height 42
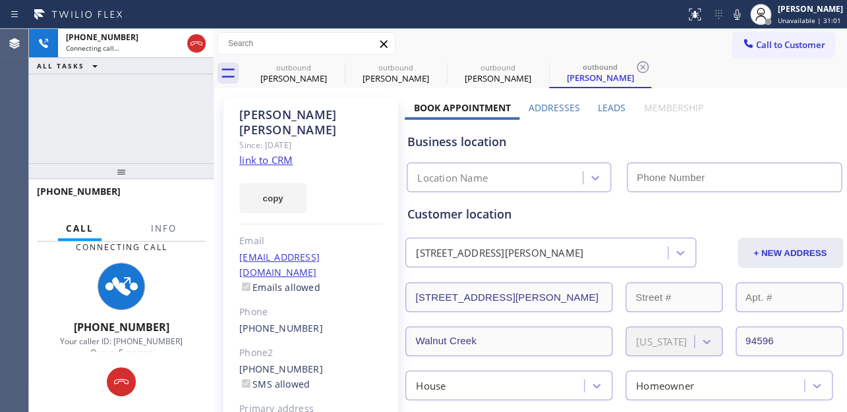
type input "[PHONE_NUMBER]"
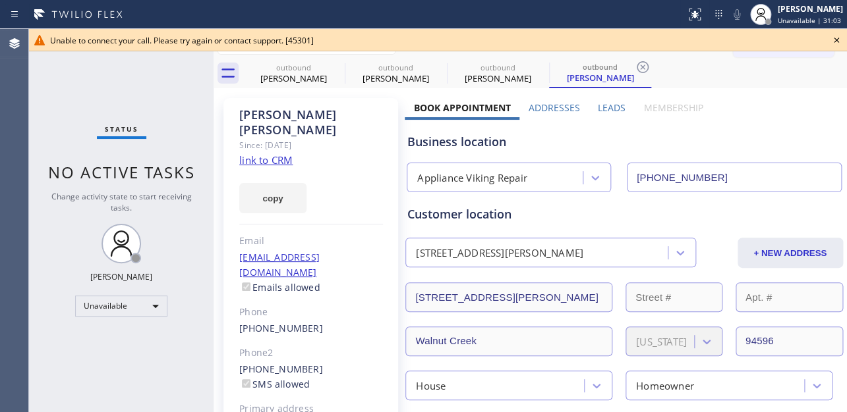
click at [832, 40] on icon at bounding box center [836, 40] width 16 height 16
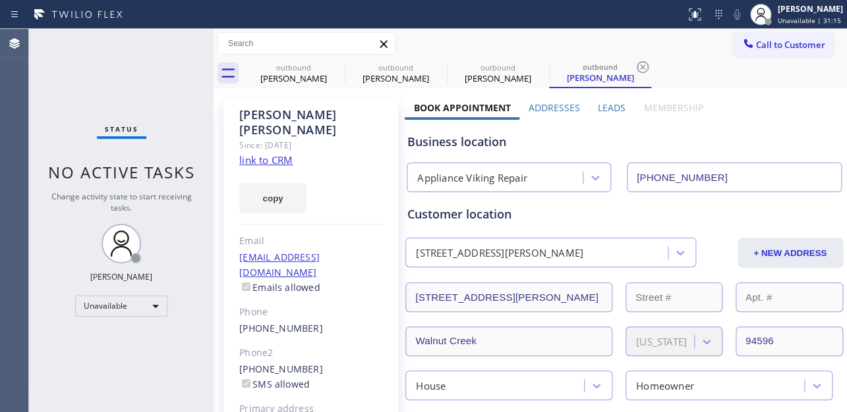
click at [716, 142] on div "Business location" at bounding box center [623, 142] width 433 height 18
click at [771, 40] on span "Call to Customer" at bounding box center [790, 45] width 69 height 12
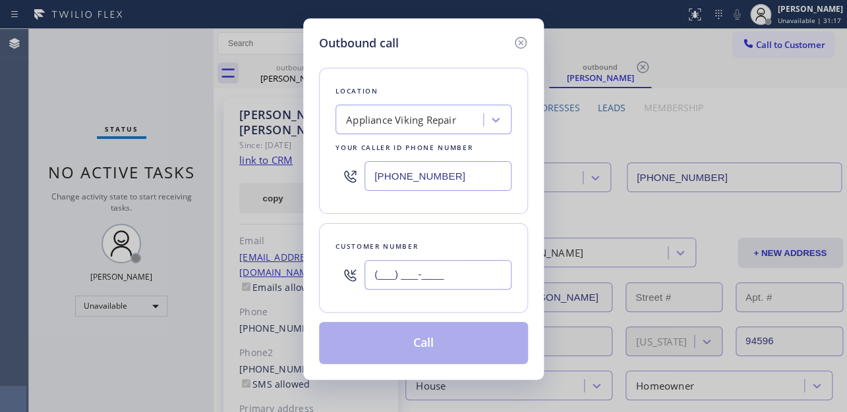
click at [400, 286] on input "(___) ___-____" at bounding box center [437, 275] width 147 height 30
paste input "469) 529-0965"
type input "(469) 529-0965"
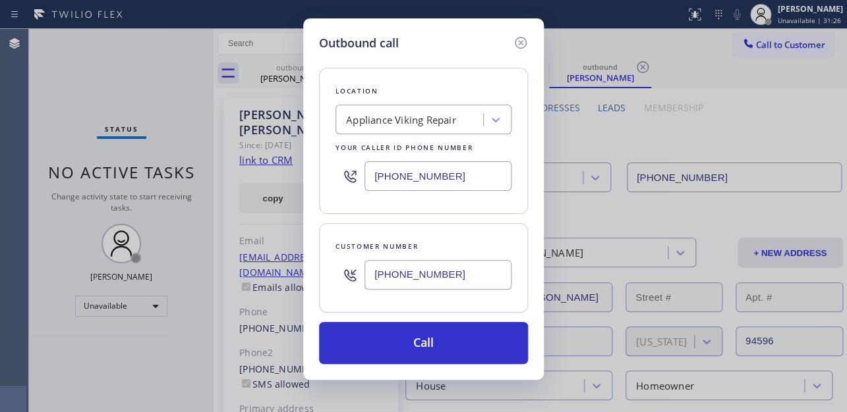
click at [408, 76] on div "Location Appliance Viking Repair Your caller id phone number (617) 219-9255" at bounding box center [423, 141] width 209 height 146
drag, startPoint x: 455, startPoint y: 183, endPoint x: 158, endPoint y: 186, distance: 297.1
click at [158, 186] on div "Outbound call Location Appliance Viking Repair Your caller id phone number (617…" at bounding box center [423, 206] width 847 height 412
paste input "973) 791-9401"
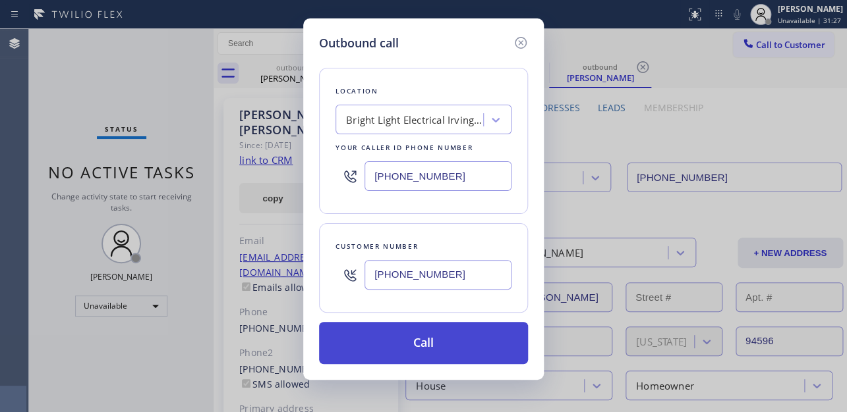
type input "(973) 791-9401"
click at [428, 336] on button "Call" at bounding box center [423, 343] width 209 height 42
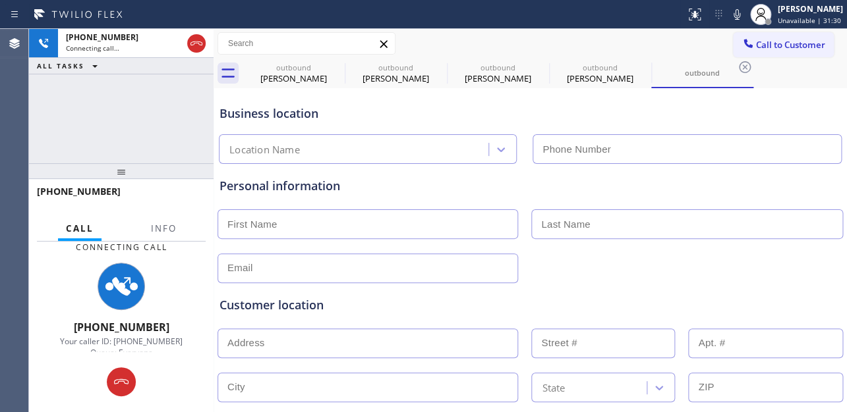
type input "(973) 791-9401"
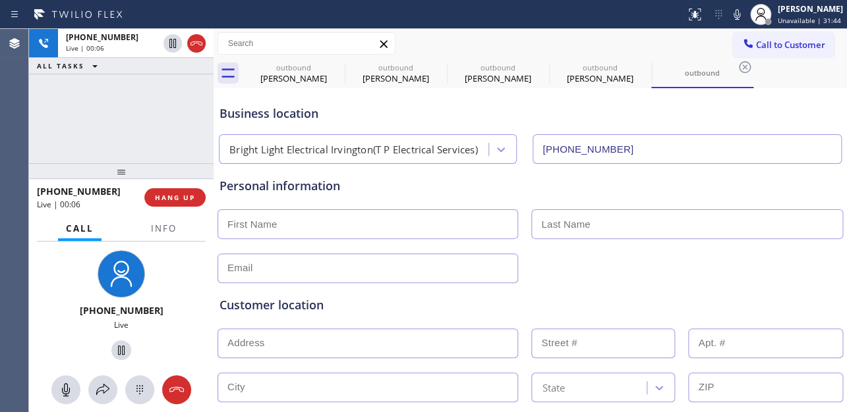
click at [722, 100] on div "Business location Bright Light Electrical Irvington(T P Electrical Services) (9…" at bounding box center [530, 128] width 627 height 72
click at [173, 196] on span "HANG UP" at bounding box center [175, 197] width 40 height 9
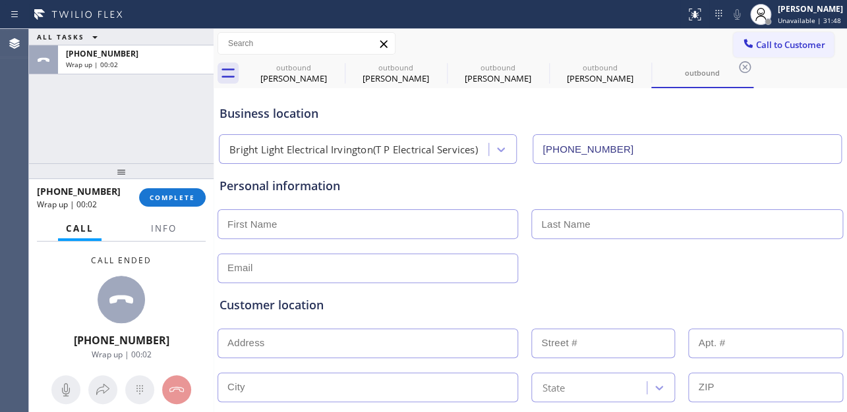
click at [694, 244] on div "Personal information" at bounding box center [529, 230] width 621 height 106
click at [192, 196] on span "COMPLETE" at bounding box center [172, 197] width 45 height 9
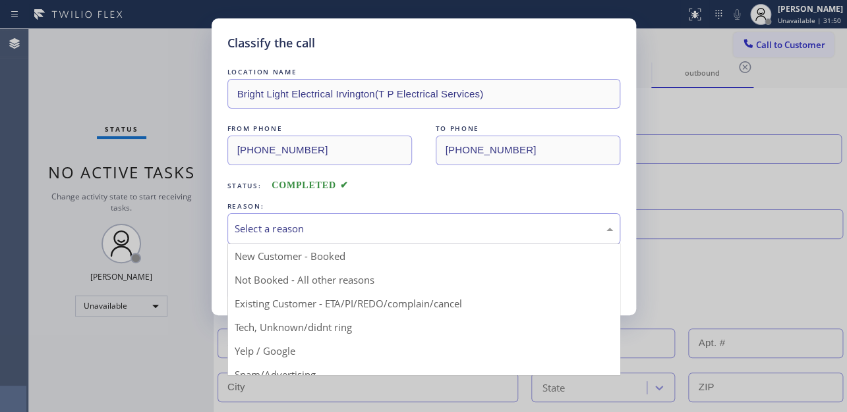
click at [296, 223] on div "Select a reason" at bounding box center [424, 228] width 378 height 15
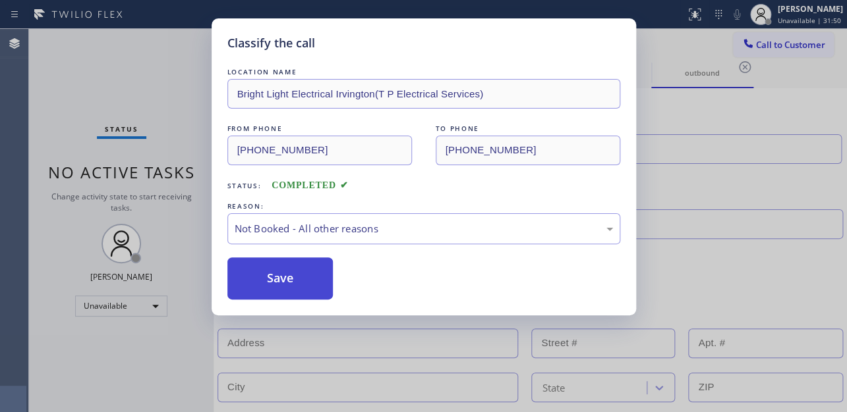
click at [275, 282] on button "Save" at bounding box center [280, 279] width 106 height 42
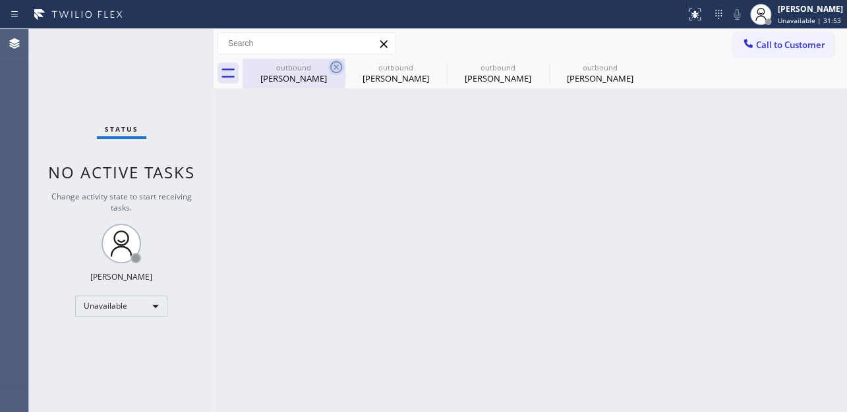
click at [335, 65] on icon at bounding box center [336, 67] width 16 height 16
click at [0, 0] on icon at bounding box center [0, 0] width 0 height 0
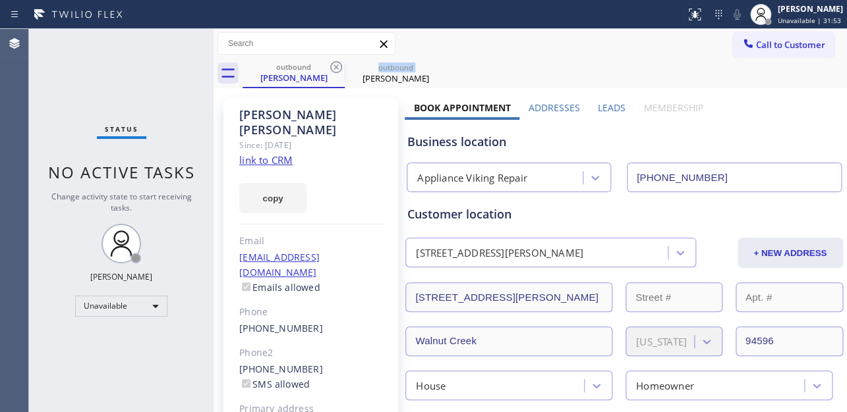
click at [335, 65] on icon at bounding box center [336, 67] width 16 height 16
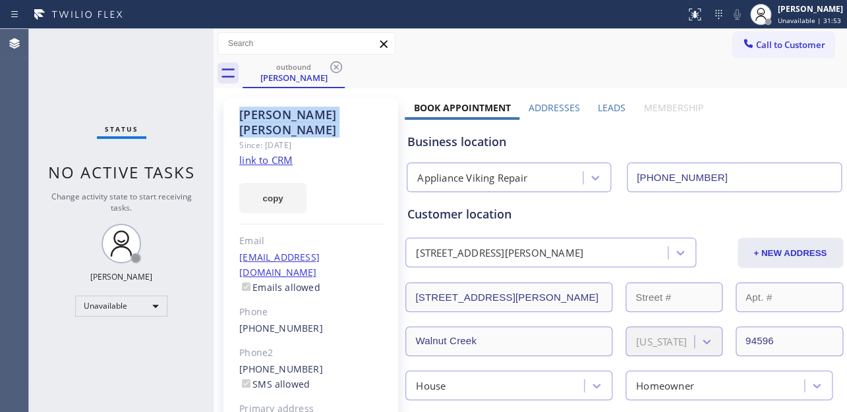
click at [335, 65] on icon at bounding box center [336, 67] width 16 height 16
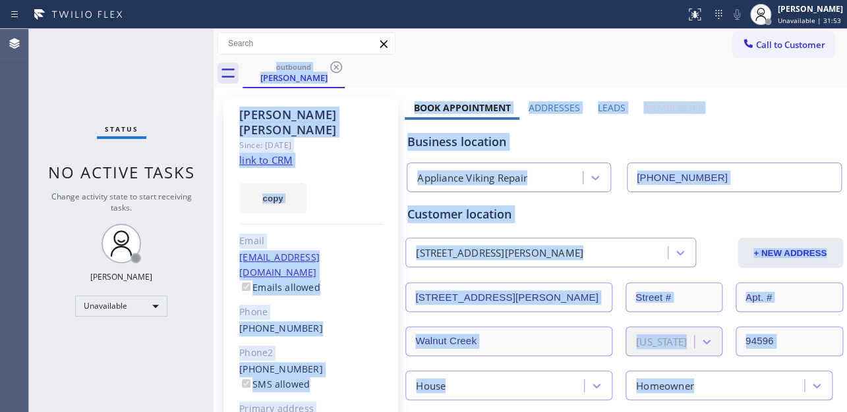
click at [335, 65] on div "outbound Matt Friedmann" at bounding box center [544, 74] width 604 height 30
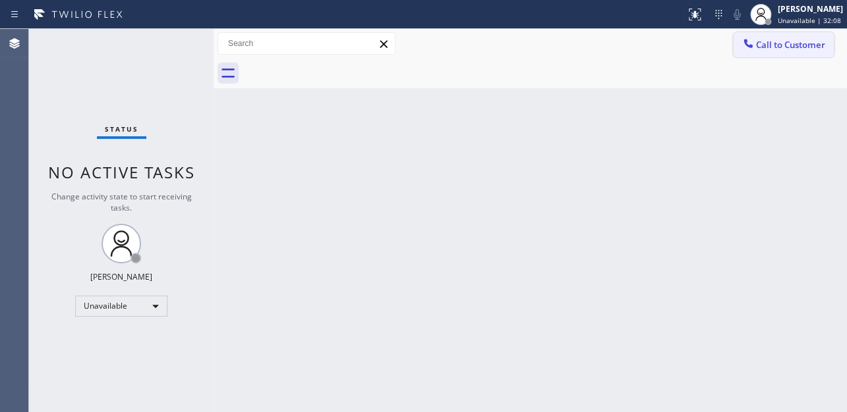
click at [755, 50] on div at bounding box center [748, 45] width 16 height 16
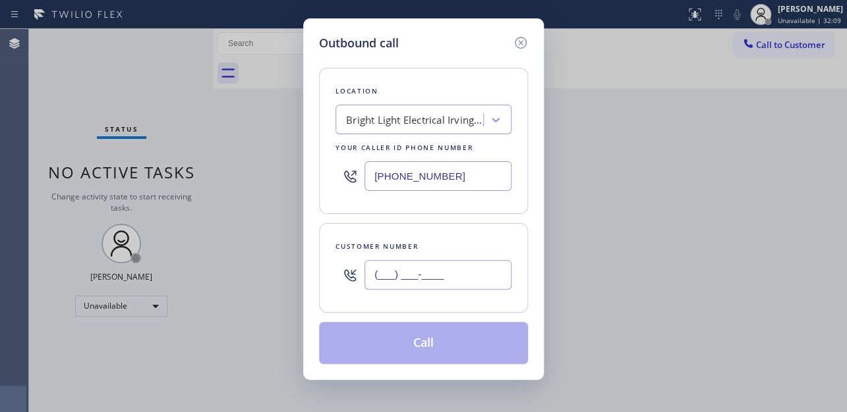
click at [384, 277] on input "(___) ___-____" at bounding box center [437, 275] width 147 height 30
paste input "310) 486-0338"
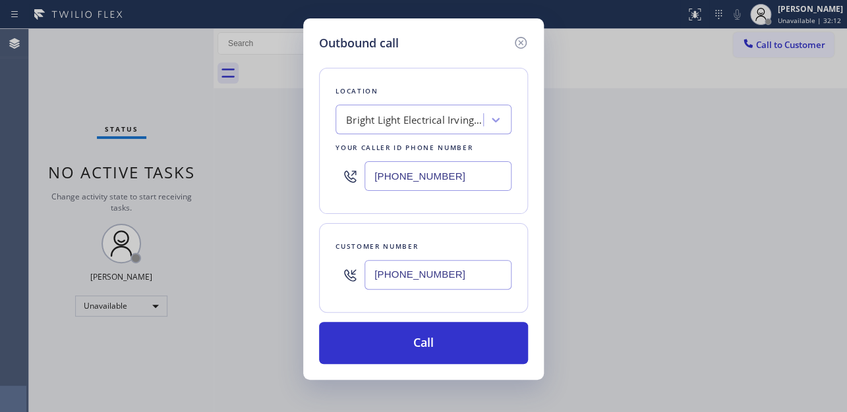
type input "(310) 486-0338"
drag, startPoint x: 457, startPoint y: 189, endPoint x: 247, endPoint y: 184, distance: 209.6
click at [247, 184] on div "Outbound call Location Bright Light Electrical Irvington(T P Electrical Service…" at bounding box center [423, 206] width 847 height 412
paste input "617) 219-9255"
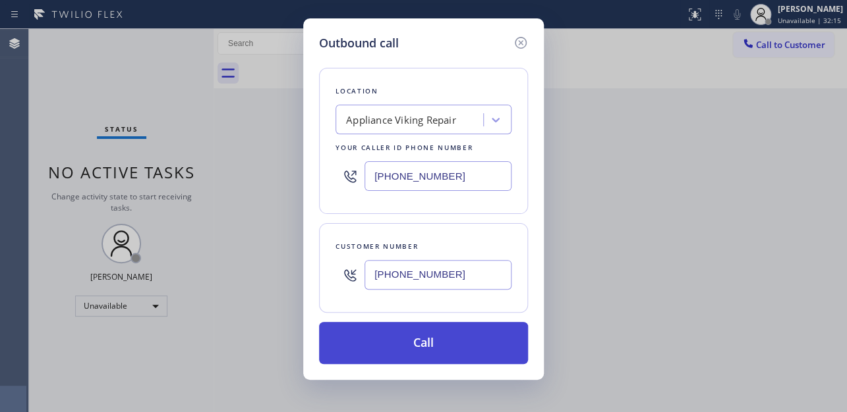
type input "[PHONE_NUMBER]"
click at [399, 341] on button "Call" at bounding box center [423, 343] width 209 height 42
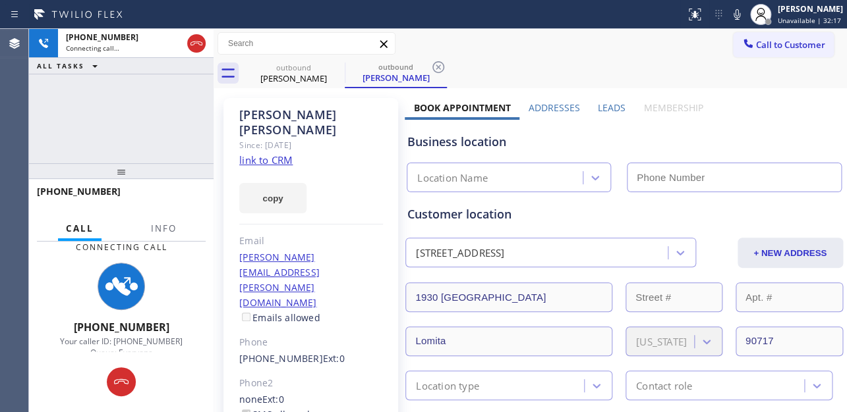
click at [607, 107] on label "Leads" at bounding box center [612, 107] width 28 height 13
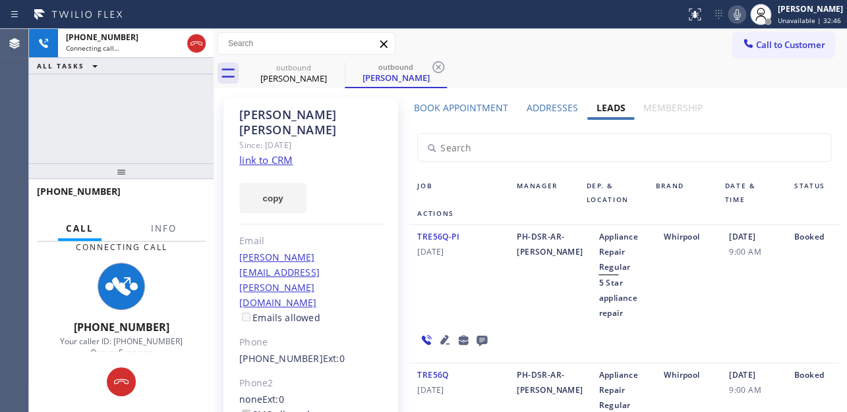
click at [733, 17] on icon at bounding box center [736, 14] width 7 height 11
click at [729, 16] on icon at bounding box center [737, 15] width 16 height 16
click at [479, 343] on icon at bounding box center [481, 341] width 11 height 11
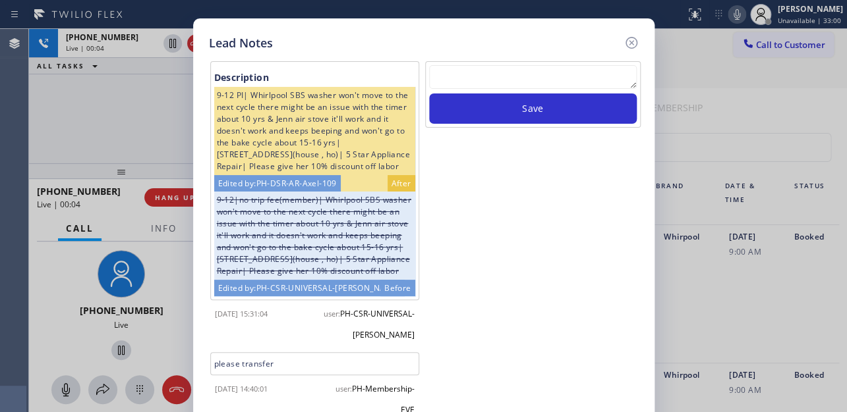
click at [533, 50] on div "Lead Notes" at bounding box center [424, 43] width 430 height 18
click at [626, 41] on icon at bounding box center [631, 43] width 16 height 16
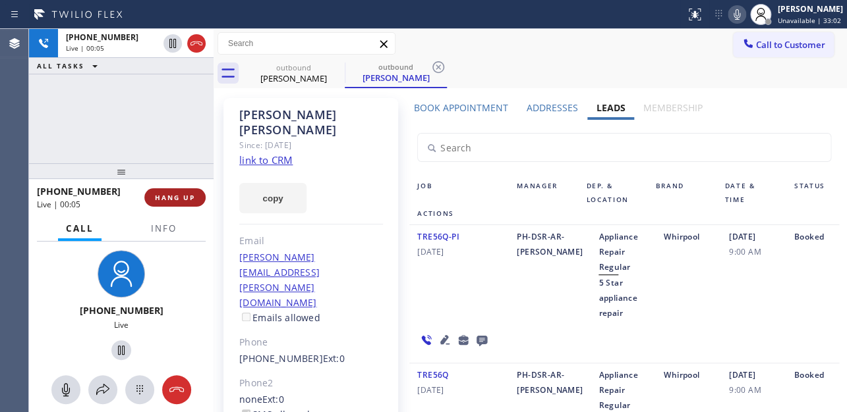
click at [181, 191] on button "HANG UP" at bounding box center [174, 197] width 61 height 18
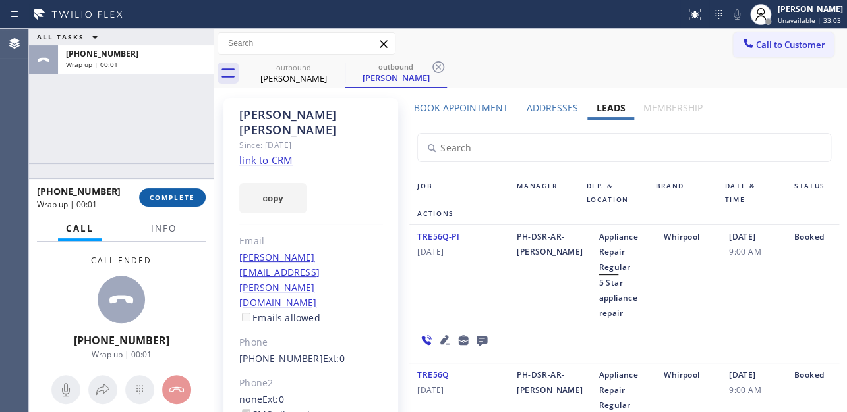
click at [184, 198] on span "COMPLETE" at bounding box center [172, 197] width 45 height 9
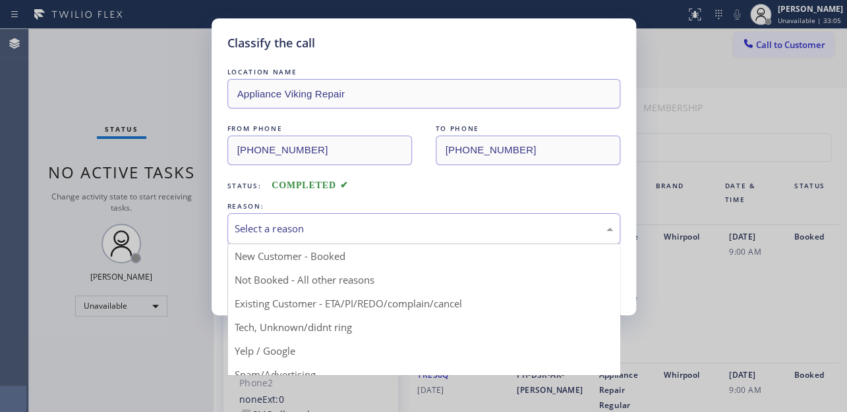
click at [339, 229] on div "Select a reason" at bounding box center [424, 228] width 378 height 15
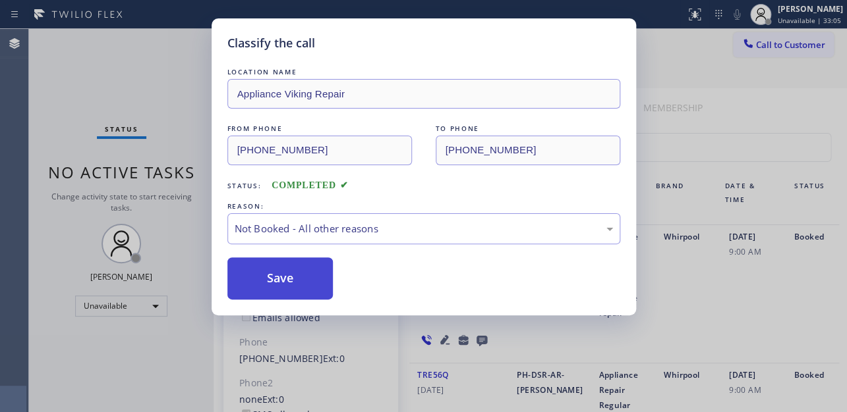
click at [283, 276] on button "Save" at bounding box center [280, 279] width 106 height 42
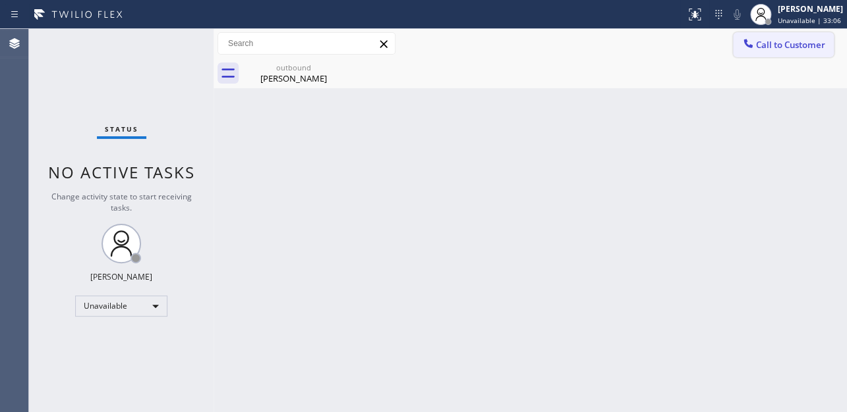
click at [775, 46] on span "Call to Customer" at bounding box center [790, 45] width 69 height 12
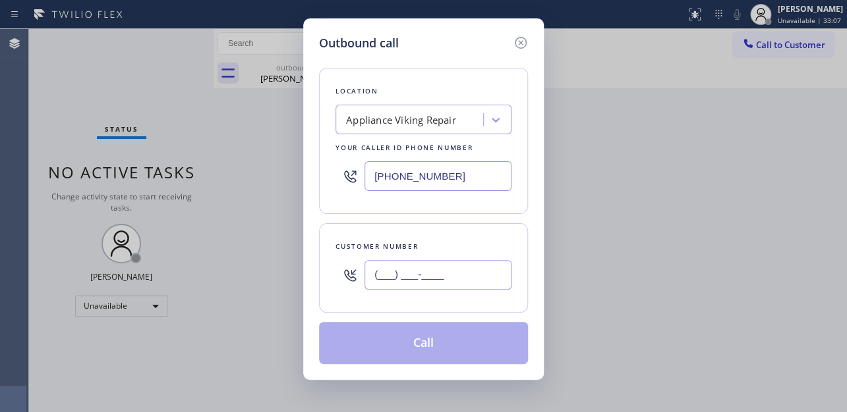
click at [410, 283] on input "(___) ___-____" at bounding box center [437, 275] width 147 height 30
paste input "928) 393-8115"
type input "(928) 393-8115"
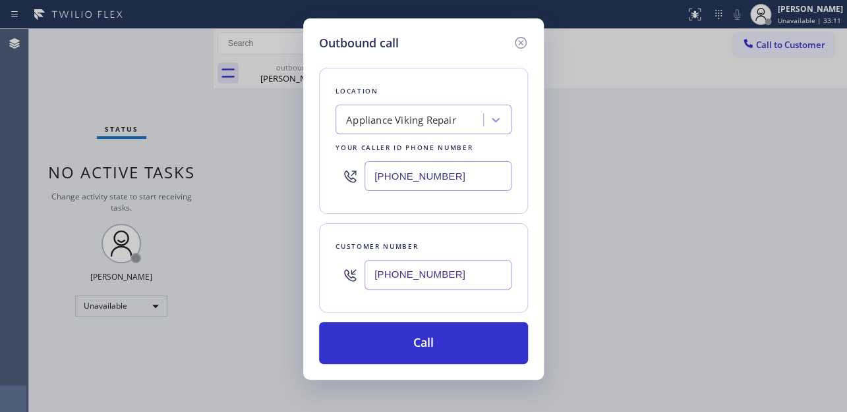
click at [476, 36] on div "Outbound call" at bounding box center [423, 43] width 209 height 18
drag, startPoint x: 441, startPoint y: 177, endPoint x: 265, endPoint y: 179, distance: 176.6
click at [265, 179] on div "Outbound call Location Appliance Viking Repair Your caller id phone number (617…" at bounding box center [423, 206] width 847 height 412
paste input "714) 583-6969"
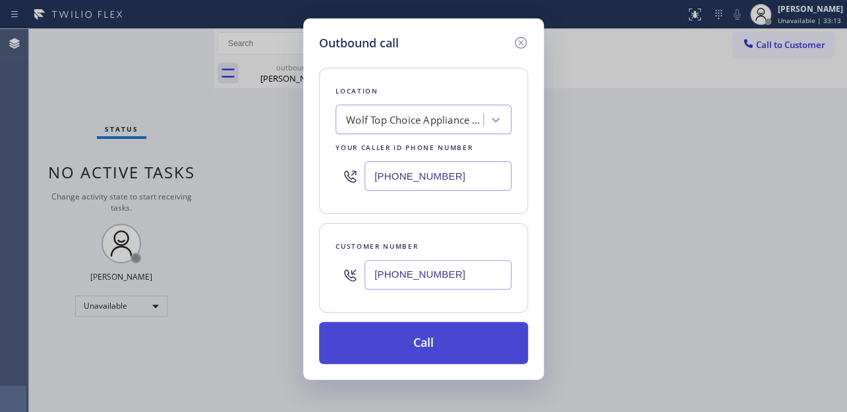
type input "(714) 583-6969"
click at [439, 345] on button "Call" at bounding box center [423, 343] width 209 height 42
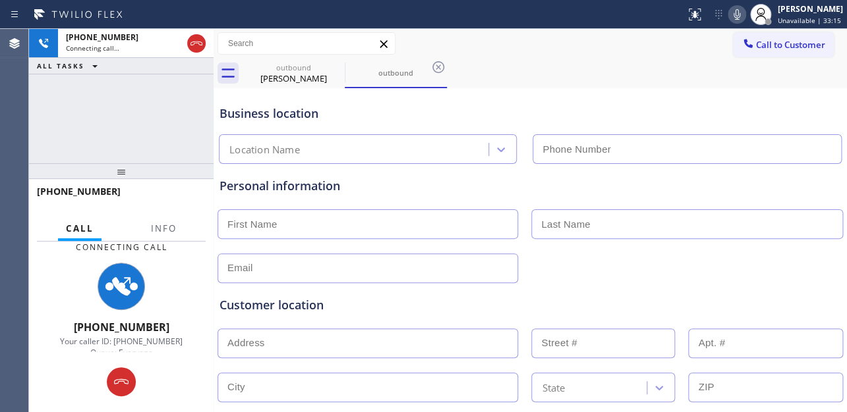
type input "(714) 583-6969"
drag, startPoint x: 698, startPoint y: 293, endPoint x: 692, endPoint y: 285, distance: 10.3
click at [698, 293] on div "Customer location >> ADD NEW ADDRESS << + NEW ADDRESS State Location type Conta…" at bounding box center [530, 364] width 627 height 163
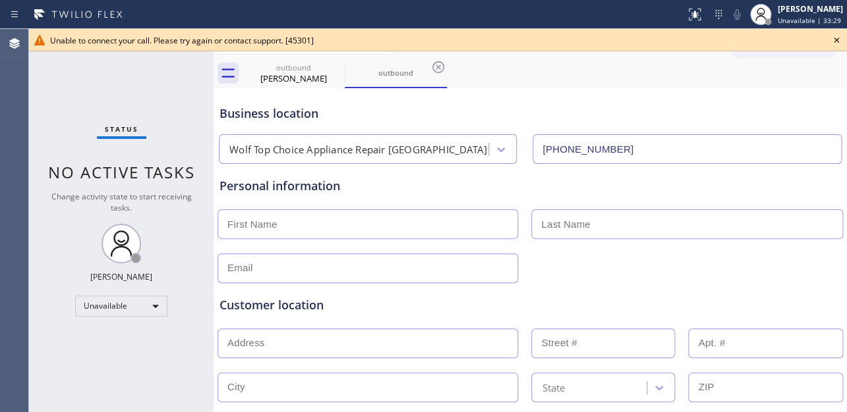
click at [836, 39] on icon at bounding box center [836, 40] width 16 height 16
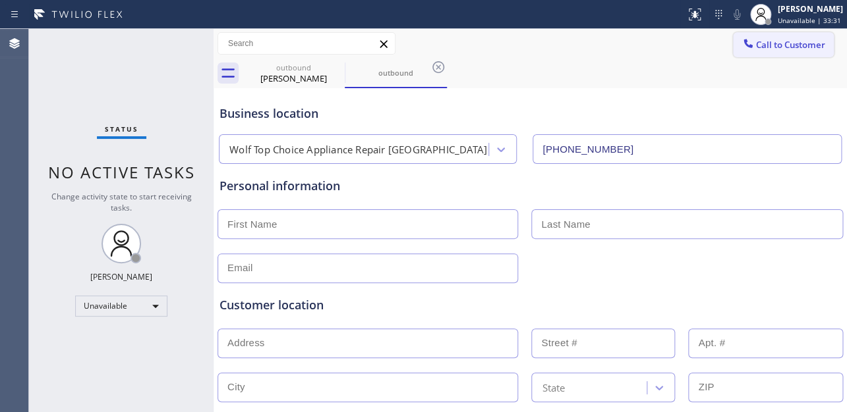
click at [773, 46] on span "Call to Customer" at bounding box center [790, 45] width 69 height 12
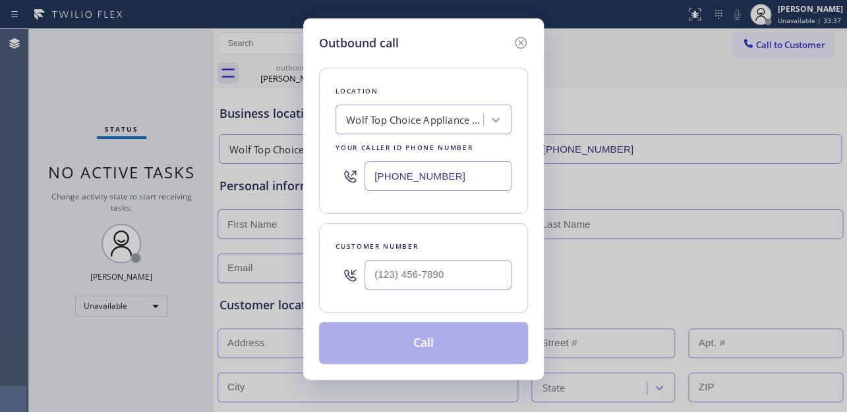
click at [464, 40] on div "Outbound call" at bounding box center [423, 43] width 209 height 18
click at [376, 276] on input "(___) ___-____" at bounding box center [437, 275] width 147 height 30
paste input "928) 393-8115"
type input "(928) 393-8115"
click at [402, 345] on button "Call" at bounding box center [423, 343] width 209 height 42
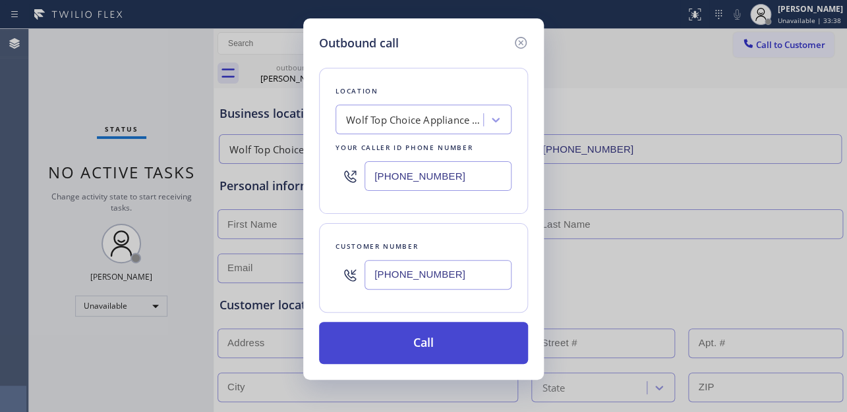
click at [402, 345] on button "Call" at bounding box center [423, 343] width 209 height 42
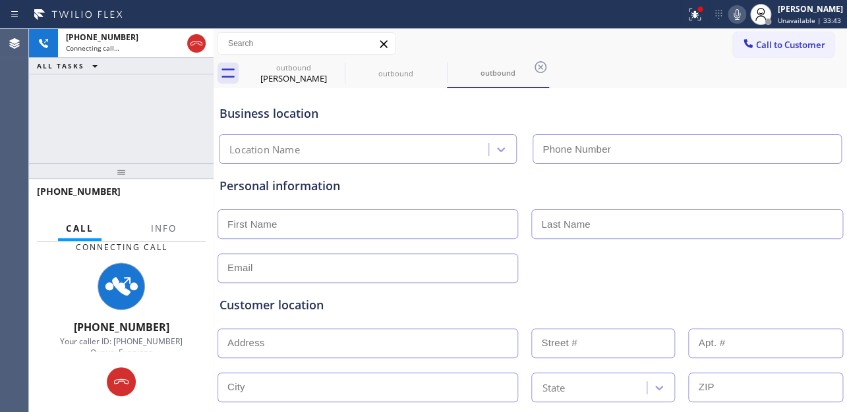
type input "(714) 583-6969"
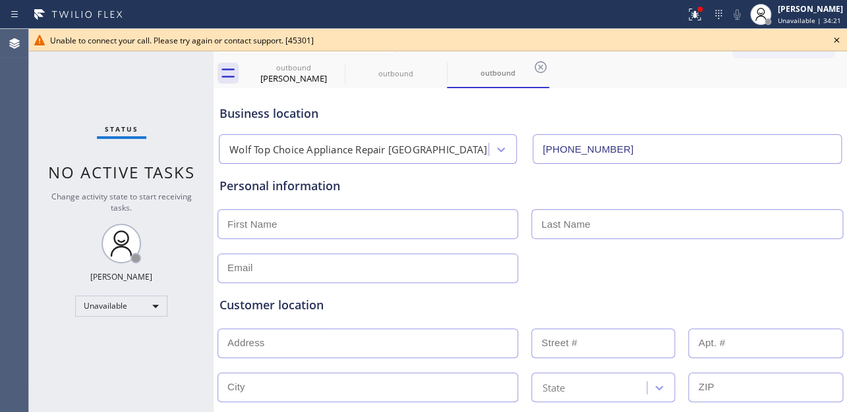
click at [835, 34] on icon at bounding box center [836, 40] width 16 height 16
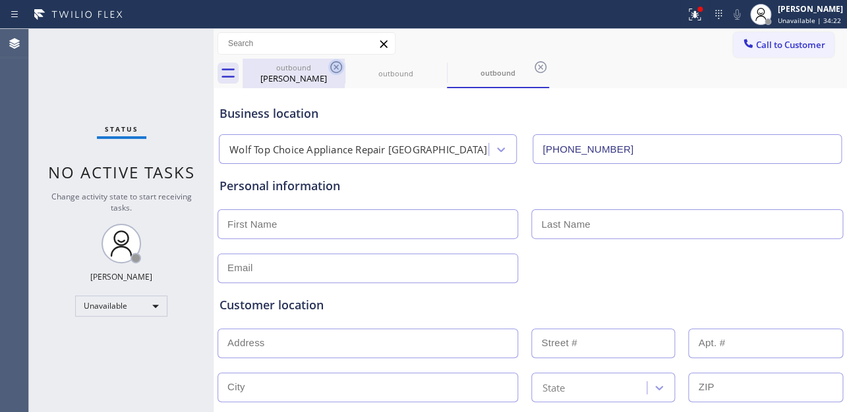
click at [335, 70] on icon at bounding box center [336, 67] width 16 height 16
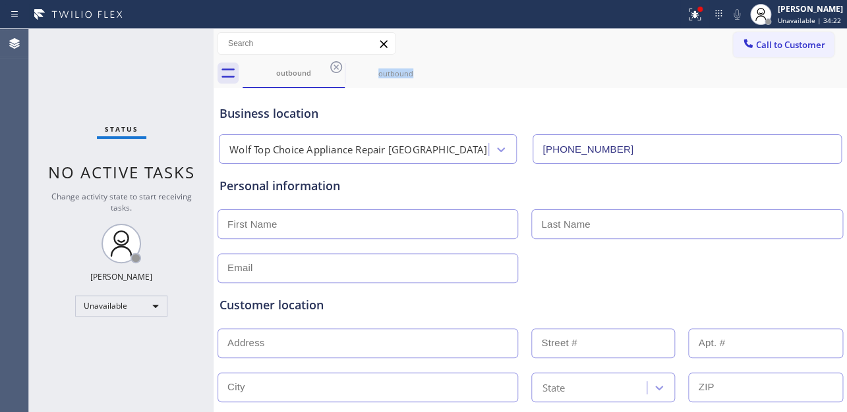
click at [335, 70] on icon at bounding box center [336, 67] width 16 height 16
click at [0, 0] on icon at bounding box center [0, 0] width 0 height 0
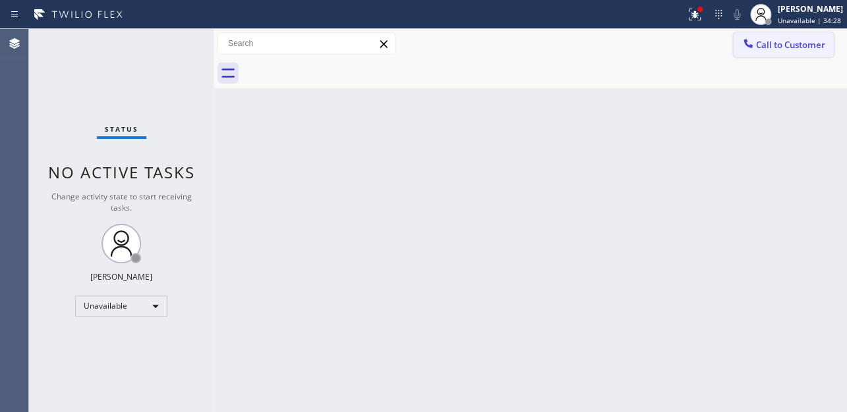
click at [773, 42] on span "Call to Customer" at bounding box center [790, 45] width 69 height 12
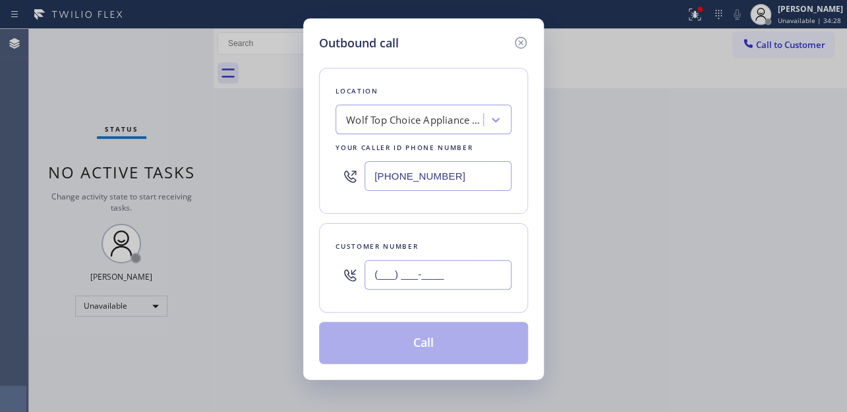
click at [395, 279] on input "(___) ___-____" at bounding box center [437, 275] width 147 height 30
paste input "949) 232-9343"
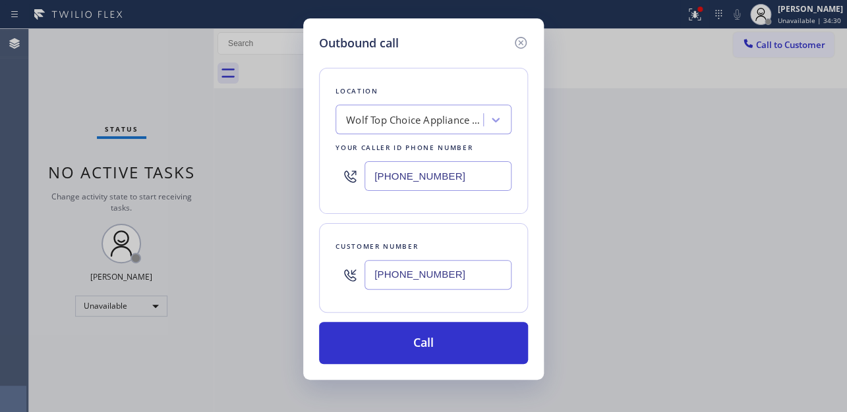
type input "(949) 232-9343"
click at [452, 43] on div "Outbound call" at bounding box center [423, 43] width 209 height 18
drag, startPoint x: 457, startPoint y: 167, endPoint x: 240, endPoint y: 197, distance: 218.2
click at [240, 197] on div "Outbound call Location Wolf Top Choice Appliance Repair Huntington Beach Your c…" at bounding box center [423, 206] width 847 height 412
paste input "617) 219-9255"
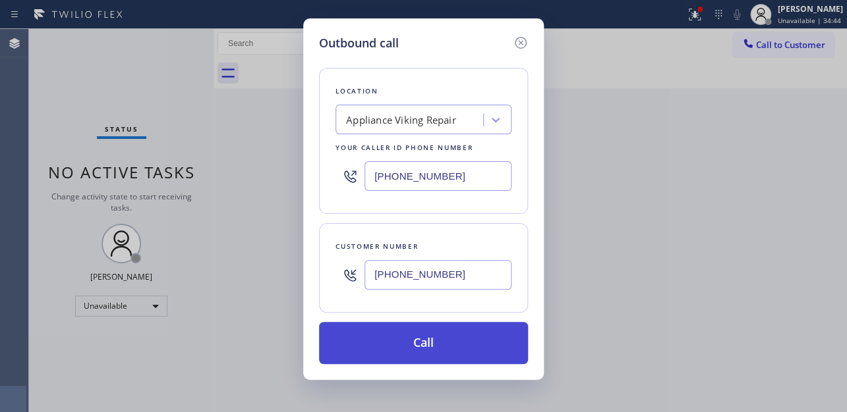
type input "[PHONE_NUMBER]"
click at [412, 333] on button "Call" at bounding box center [423, 343] width 209 height 42
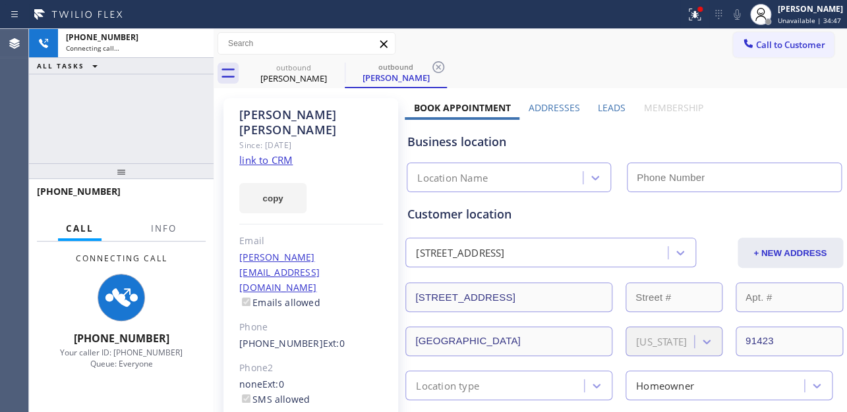
click at [729, 13] on icon at bounding box center [737, 15] width 16 height 16
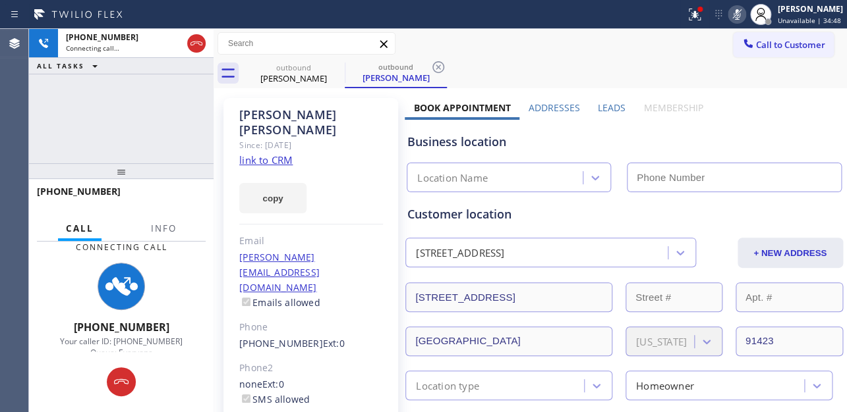
click at [607, 102] on label "Leads" at bounding box center [612, 107] width 28 height 13
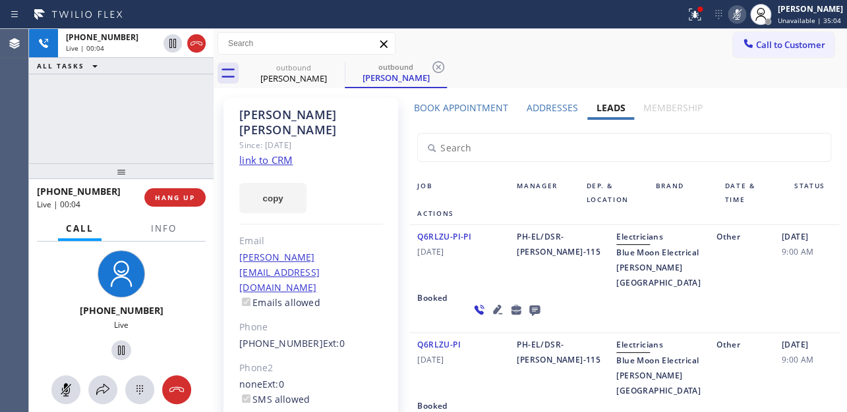
drag, startPoint x: 691, startPoint y: 159, endPoint x: 445, endPoint y: 105, distance: 251.6
click at [691, 159] on input "text" at bounding box center [624, 148] width 412 height 28
click at [182, 206] on button "HANG UP" at bounding box center [174, 197] width 61 height 18
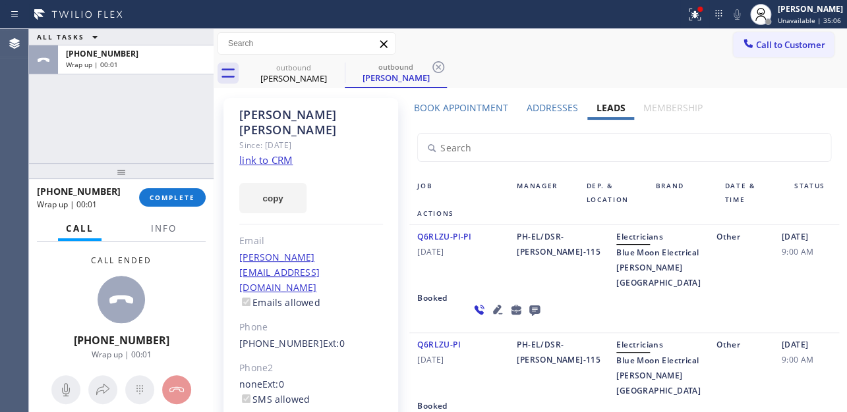
click at [526, 318] on icon at bounding box center [534, 310] width 16 height 16
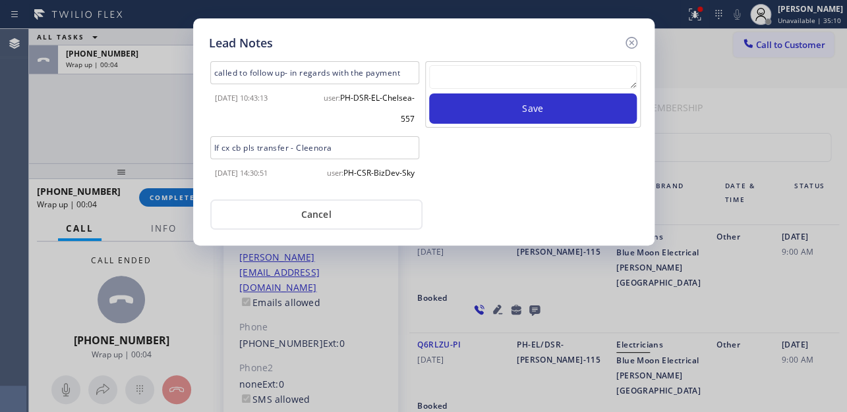
click at [517, 82] on textarea at bounding box center [533, 77] width 208 height 24
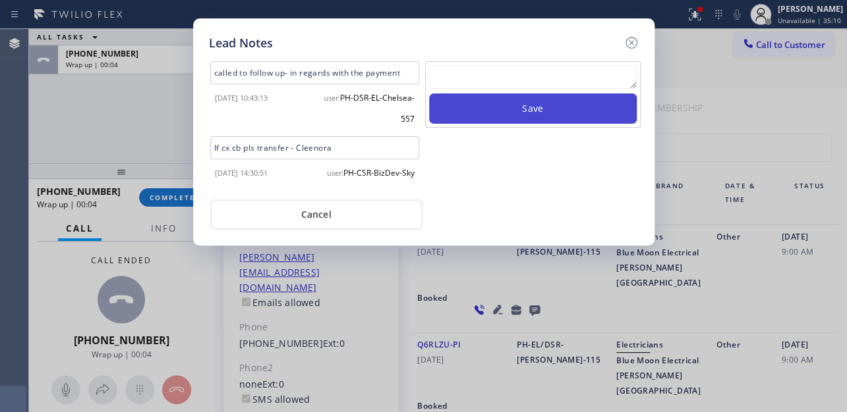
paste textarea "Routed to Voice mail// If CX will call back please transfer to me- Love:*"
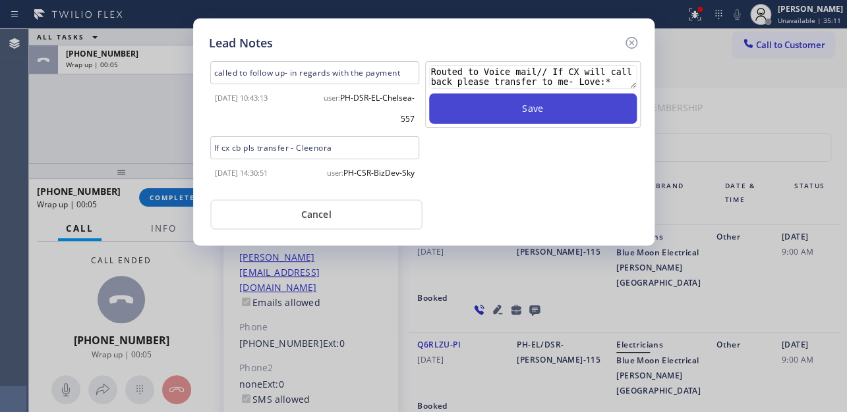
type textarea "Routed to Voice mail// If CX will call back please transfer to me- Love:*"
click at [519, 113] on button "Save" at bounding box center [533, 109] width 208 height 30
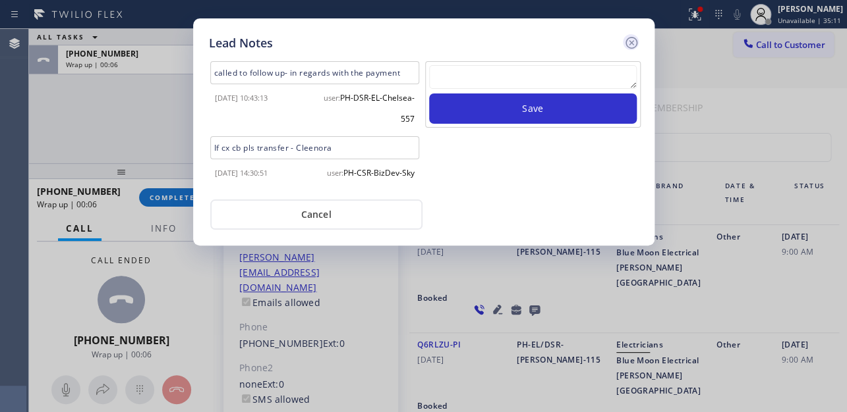
click at [632, 43] on icon at bounding box center [631, 43] width 16 height 16
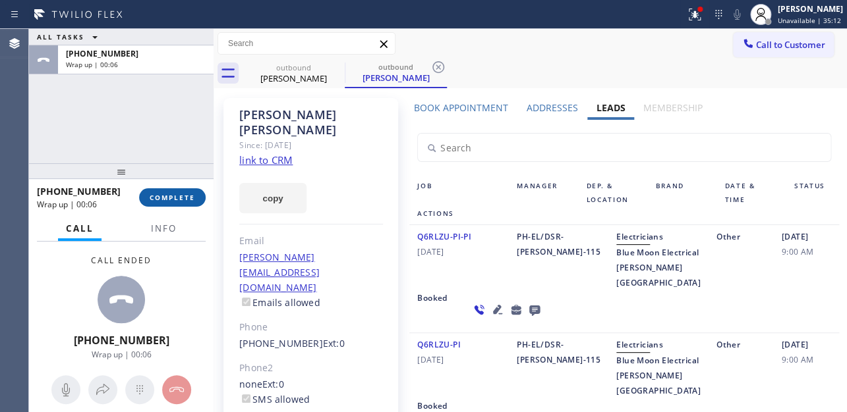
click at [165, 198] on span "COMPLETE" at bounding box center [172, 197] width 45 height 9
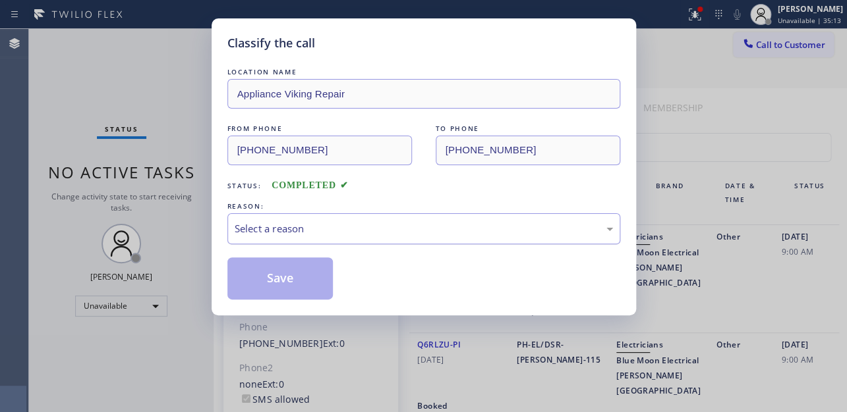
click at [335, 226] on div "Select a reason" at bounding box center [424, 228] width 378 height 15
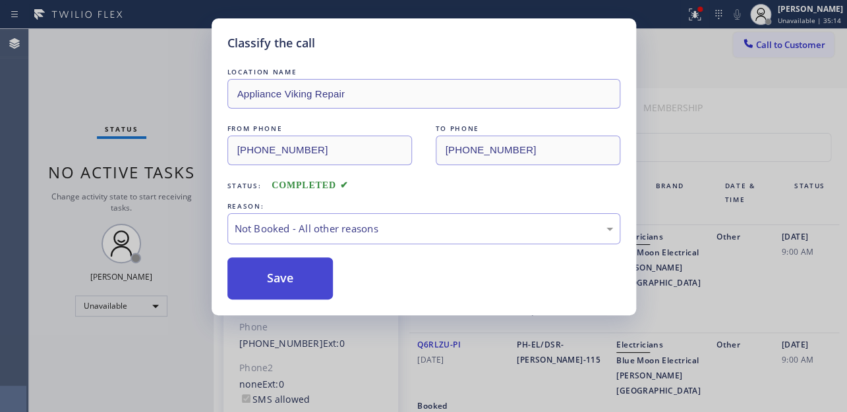
click at [287, 278] on button "Save" at bounding box center [280, 279] width 106 height 42
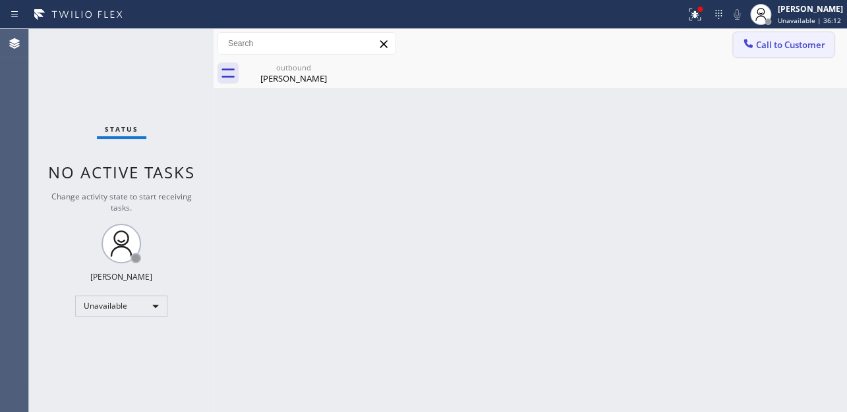
click at [802, 44] on span "Call to Customer" at bounding box center [790, 45] width 69 height 12
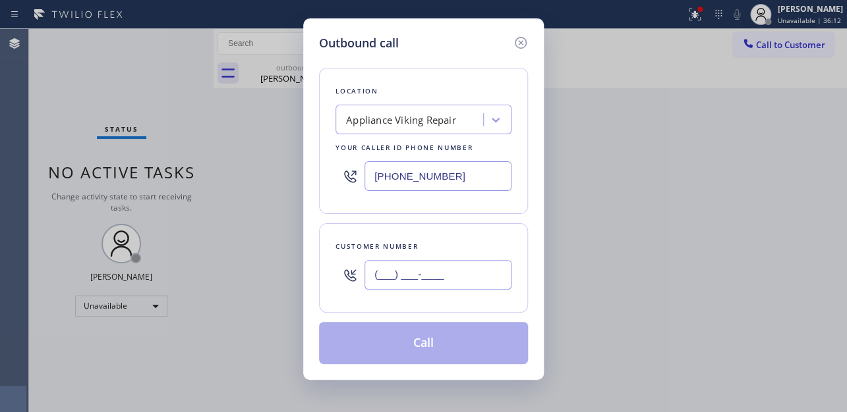
click at [410, 269] on input "(___) ___-____" at bounding box center [437, 275] width 147 height 30
paste input "561) 305-1623"
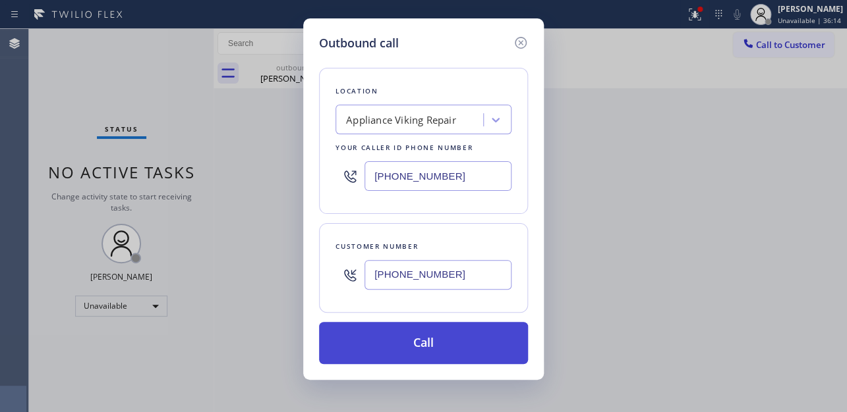
type input "(561) 305-1623"
click at [422, 346] on button "Call" at bounding box center [423, 343] width 209 height 42
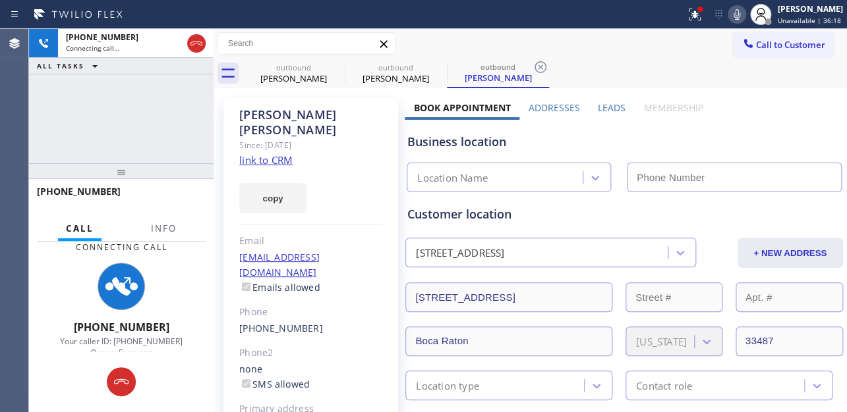
click at [605, 106] on label "Leads" at bounding box center [612, 107] width 28 height 13
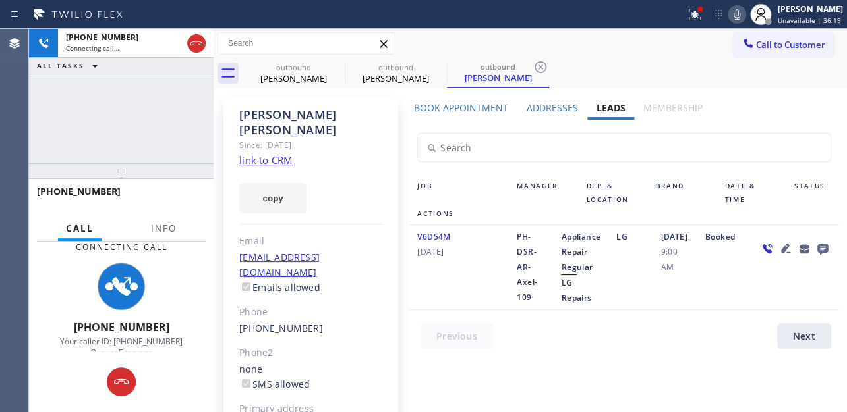
click at [527, 365] on div "Book Appointment Addresses Leads Membership Business location Appliance Viking …" at bounding box center [624, 306] width 438 height 411
click at [683, 329] on div at bounding box center [631, 339] width 445 height 32
click at [584, 374] on div "Book Appointment Addresses Leads Membership Business location Appliance Viking …" at bounding box center [624, 306] width 438 height 411
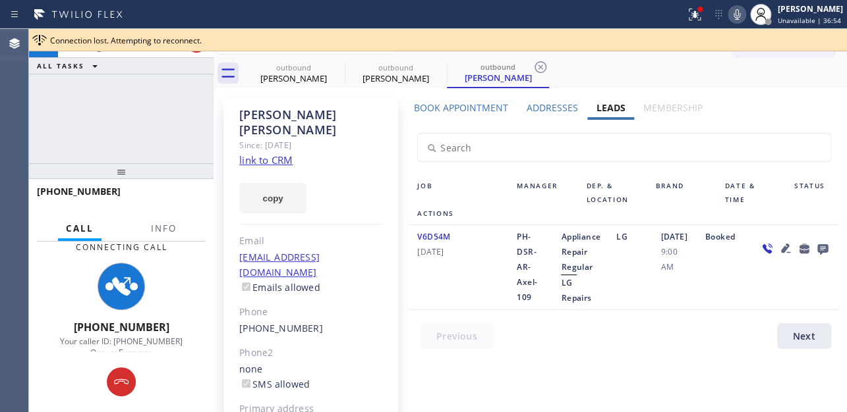
click at [592, 359] on div "Book Appointment Addresses Leads Membership Business location Appliance Viking …" at bounding box center [624, 306] width 438 height 411
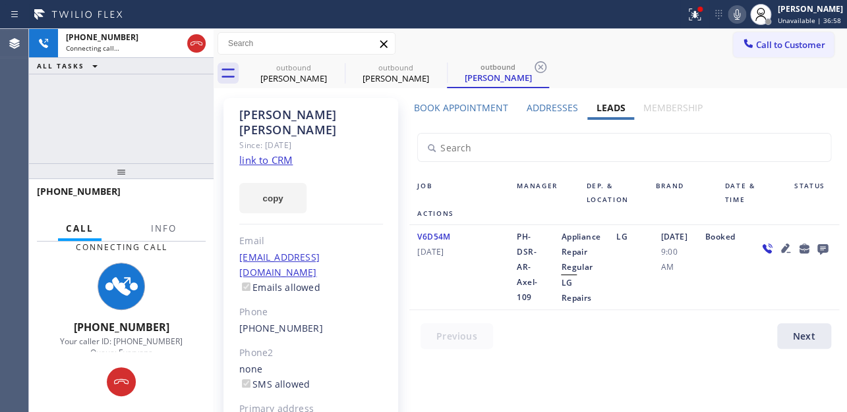
click at [422, 42] on div "Call to Customer Outbound call Location Appliance Viking Repair Your caller id …" at bounding box center [529, 43] width 633 height 23
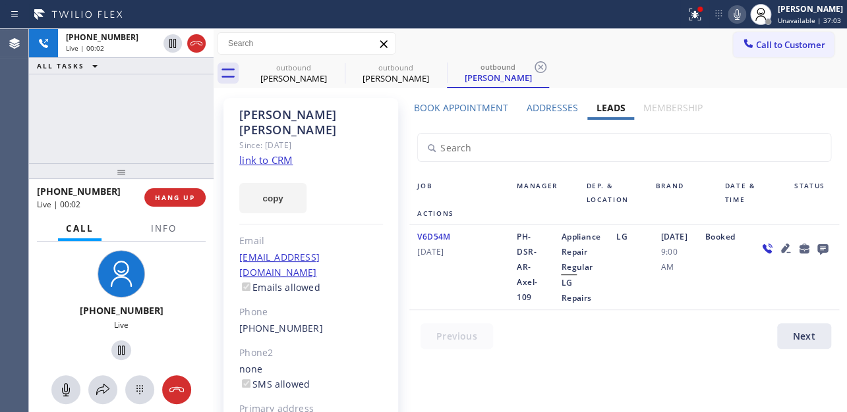
click at [526, 364] on div "Book Appointment Addresses Leads Membership Business location Appliance Viking …" at bounding box center [624, 306] width 438 height 411
click at [179, 191] on button "HANG UP" at bounding box center [174, 197] width 61 height 18
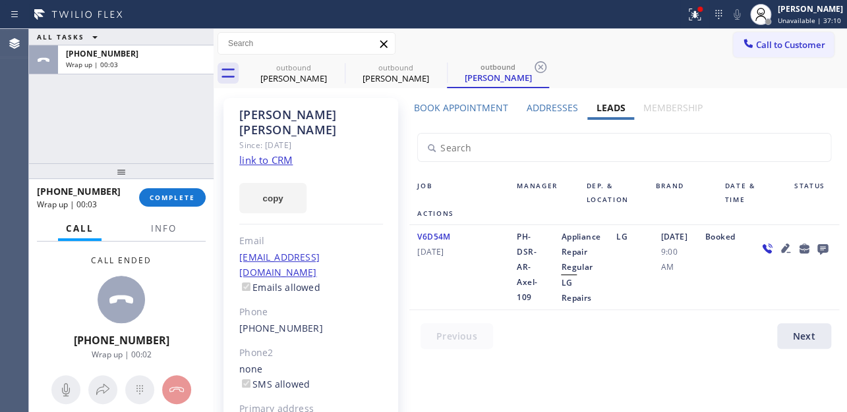
click at [816, 248] on icon at bounding box center [821, 249] width 11 height 11
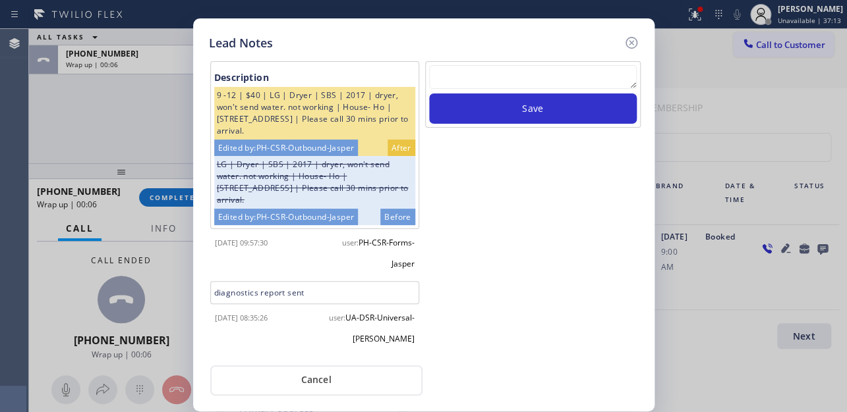
click at [501, 76] on textarea at bounding box center [533, 77] width 208 height 24
paste textarea "Routed to Voice mail// If CX will call back please transfer to me- Love:*"
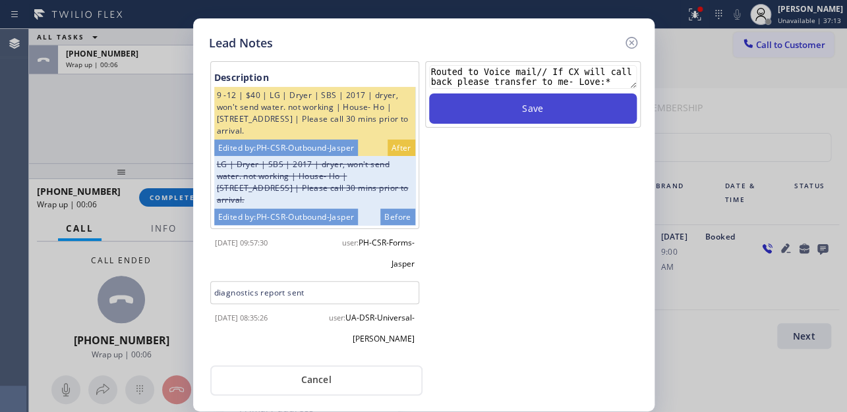
type textarea "Routed to Voice mail// If CX will call back please transfer to me- Love:*"
click at [511, 107] on button "Save" at bounding box center [533, 109] width 208 height 30
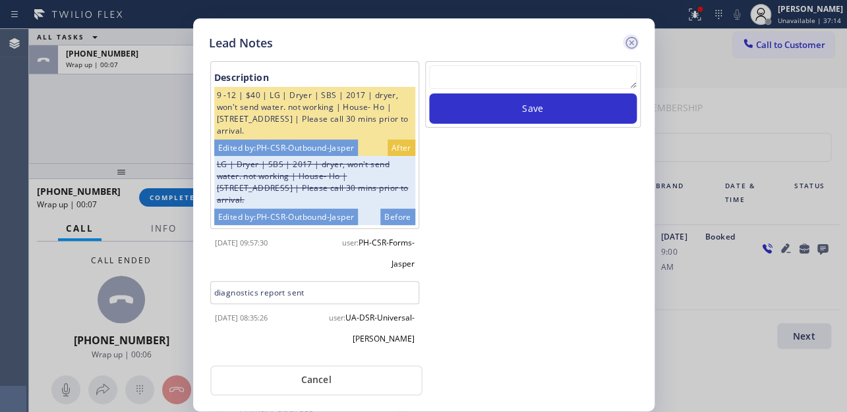
click at [632, 39] on icon at bounding box center [631, 43] width 16 height 16
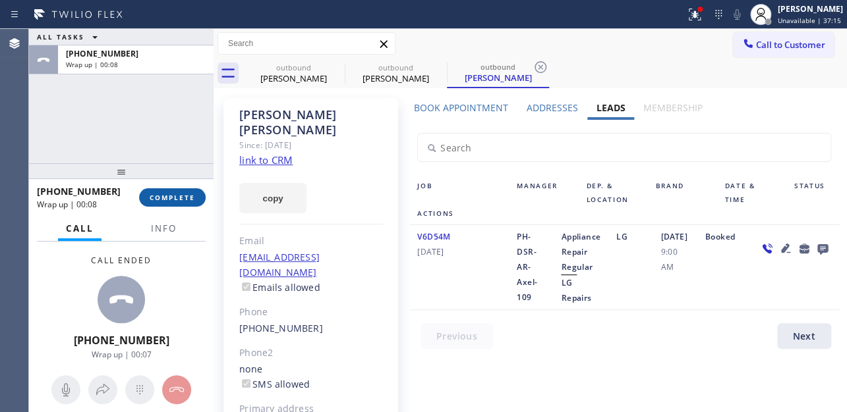
click at [167, 197] on span "COMPLETE" at bounding box center [172, 197] width 45 height 9
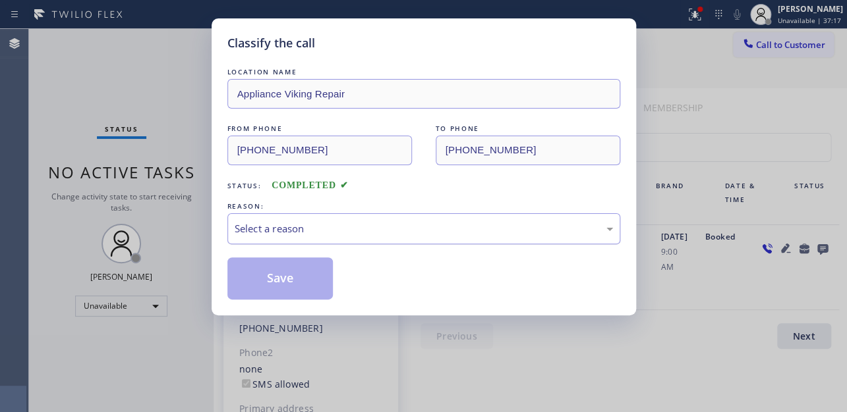
click at [307, 227] on div "Select a reason" at bounding box center [424, 228] width 378 height 15
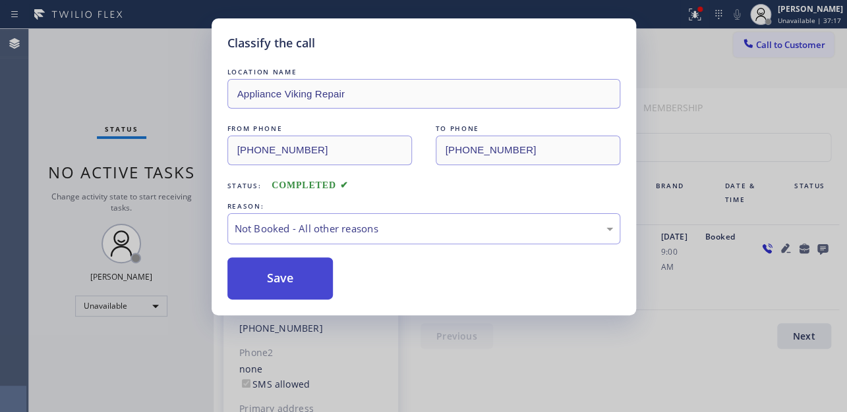
click at [283, 282] on button "Save" at bounding box center [280, 279] width 106 height 42
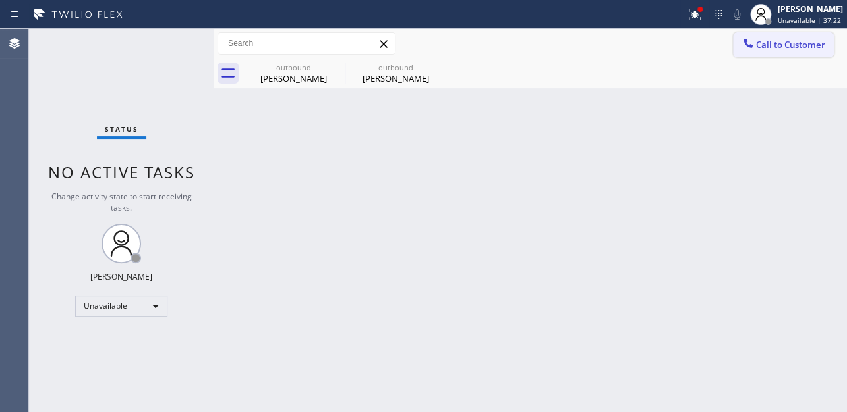
click at [766, 45] on span "Call to Customer" at bounding box center [790, 45] width 69 height 12
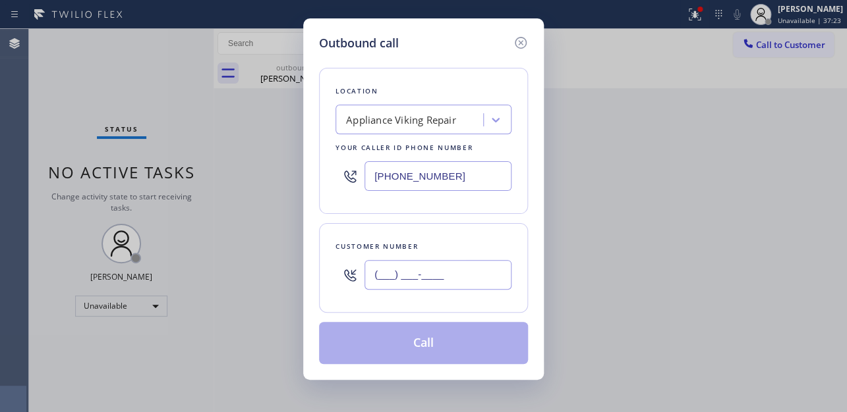
click at [408, 273] on input "(___) ___-____" at bounding box center [437, 275] width 147 height 30
paste input "949) 232-9343"
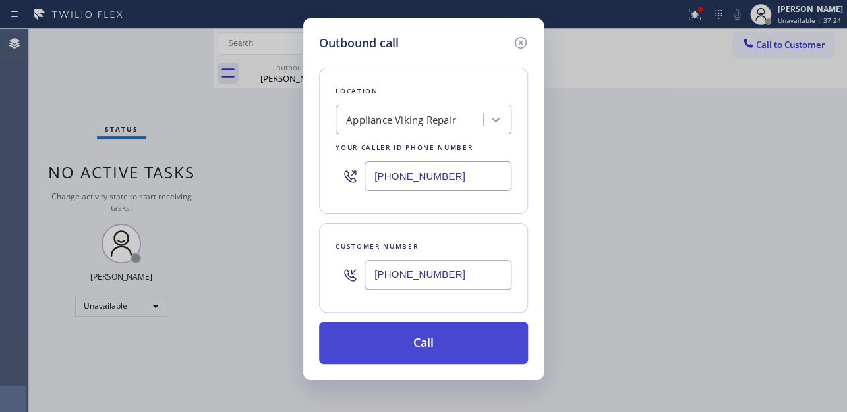
type input "(949) 232-9343"
click at [406, 352] on button "Call" at bounding box center [423, 343] width 209 height 42
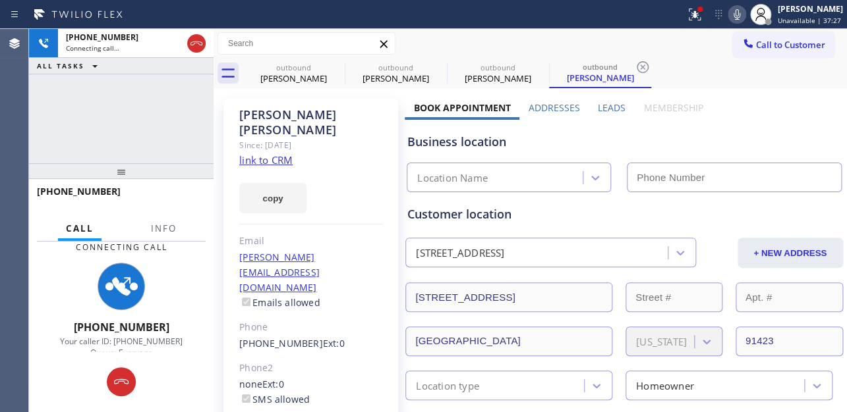
click at [604, 109] on label "Leads" at bounding box center [612, 107] width 28 height 13
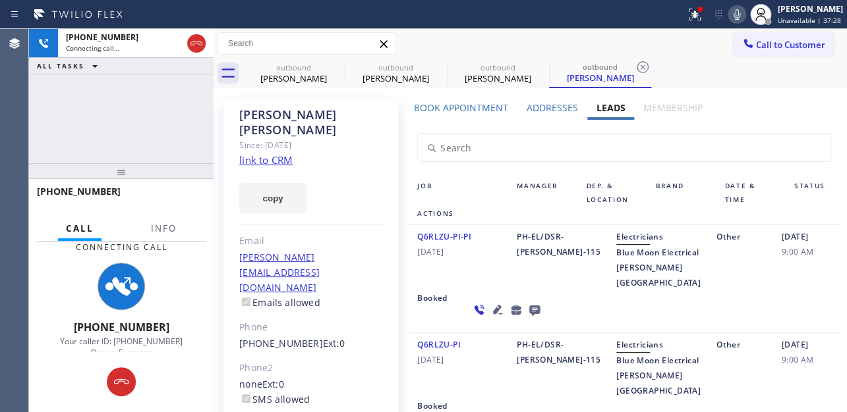
click at [425, 285] on div "Q6RLZU-PI-PI 08/02/2024" at bounding box center [458, 259] width 99 height 61
click at [503, 289] on div "Q6RLZU-PI-PI 08/02/2024" at bounding box center [458, 259] width 99 height 61
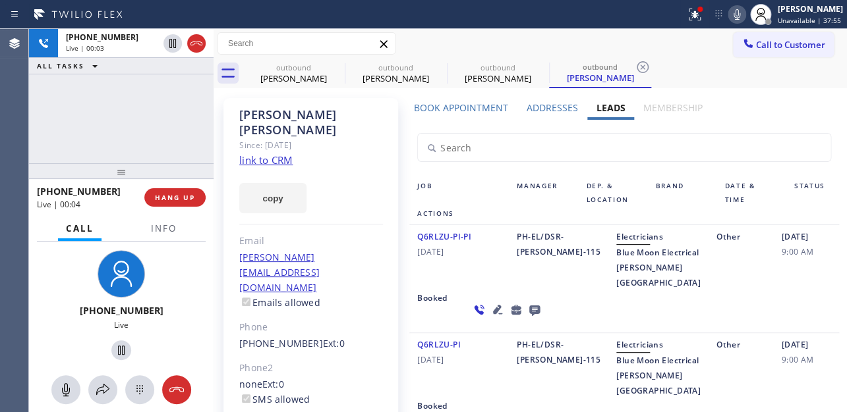
click at [484, 291] on div "Q6RLZU-PI-PI 08/02/2024" at bounding box center [458, 259] width 99 height 61
click at [171, 194] on span "HANG UP" at bounding box center [175, 197] width 40 height 9
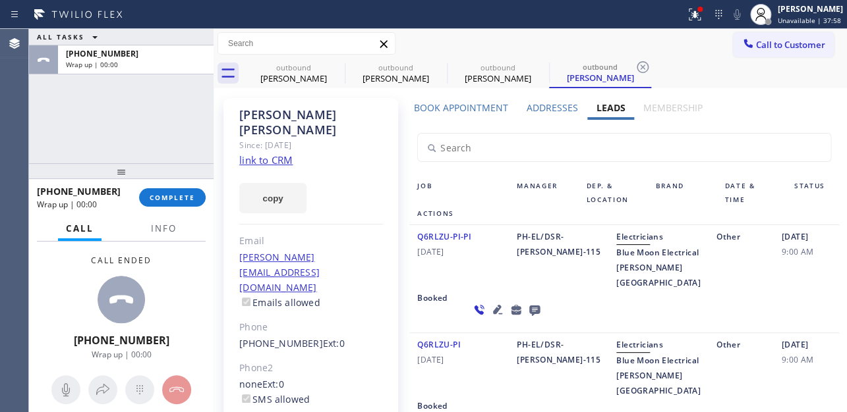
click at [529, 316] on icon at bounding box center [534, 311] width 11 height 11
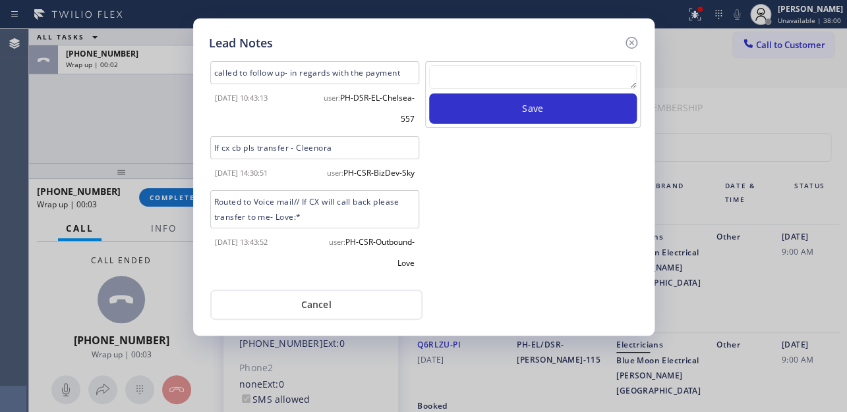
click at [522, 70] on textarea at bounding box center [533, 77] width 208 height 24
paste textarea "Routed to Voice mail// If CX will call back please transfer to me- Love:*"
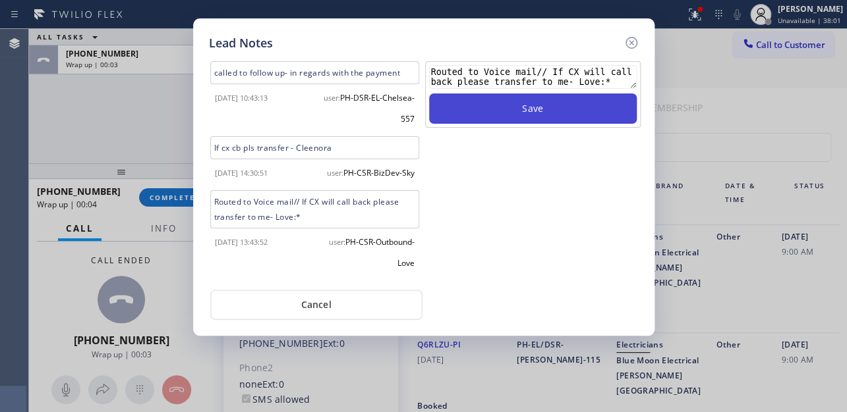
type textarea "Routed to Voice mail// If CX will call back please transfer to me- Love:*"
click at [536, 116] on button "Save" at bounding box center [533, 109] width 208 height 30
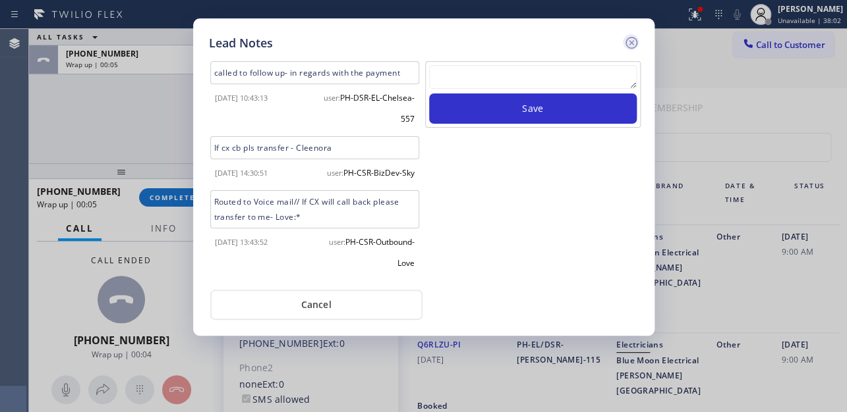
click at [628, 47] on icon at bounding box center [631, 43] width 12 height 12
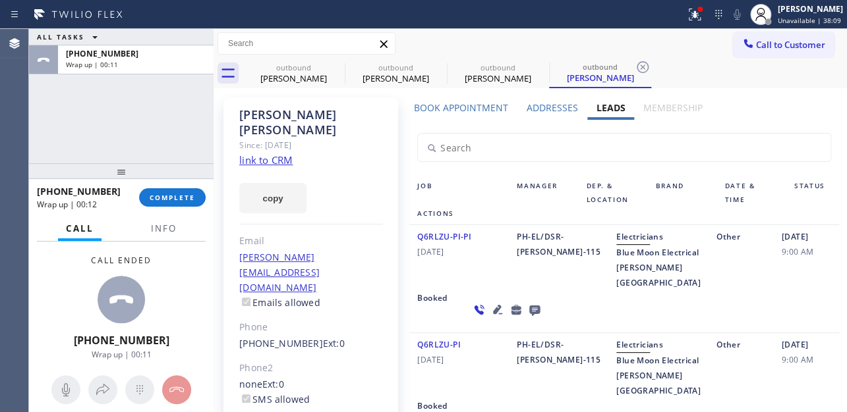
click at [189, 191] on button "COMPLETE" at bounding box center [172, 197] width 67 height 18
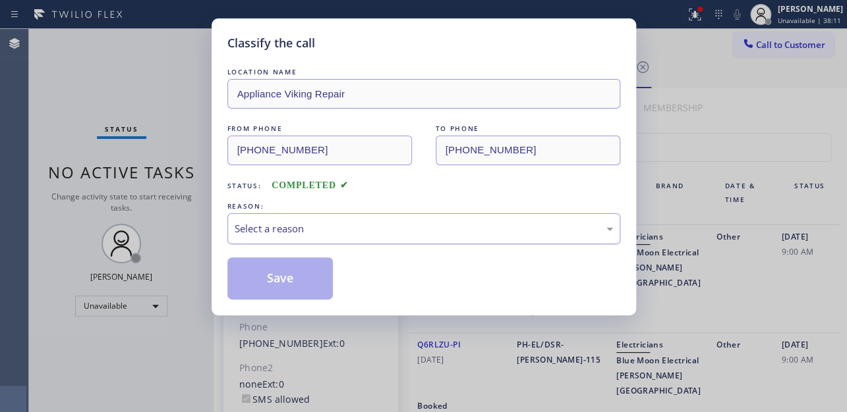
click at [337, 228] on div "Select a reason" at bounding box center [424, 228] width 378 height 15
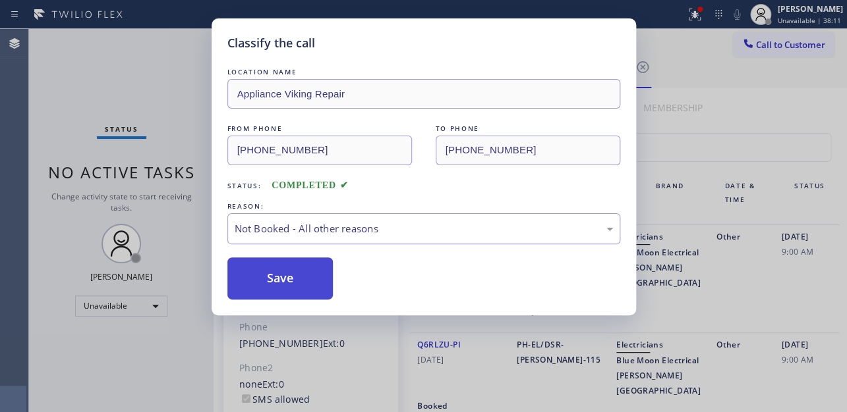
click at [294, 283] on button "Save" at bounding box center [280, 279] width 106 height 42
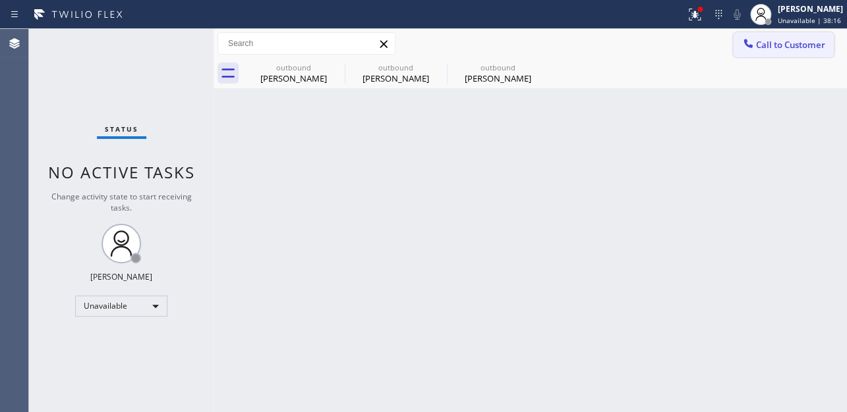
click at [800, 39] on span "Call to Customer" at bounding box center [790, 45] width 69 height 12
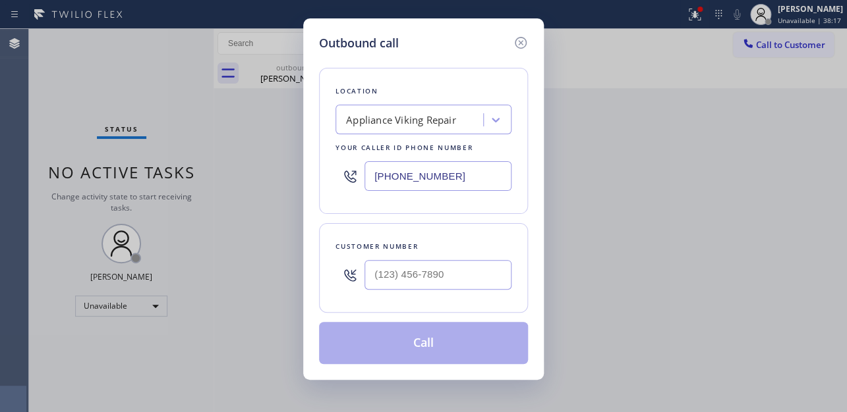
click at [416, 289] on div at bounding box center [437, 275] width 147 height 43
click at [422, 272] on input "(___) ___-____" at bounding box center [437, 275] width 147 height 30
paste input "206) 941-4020"
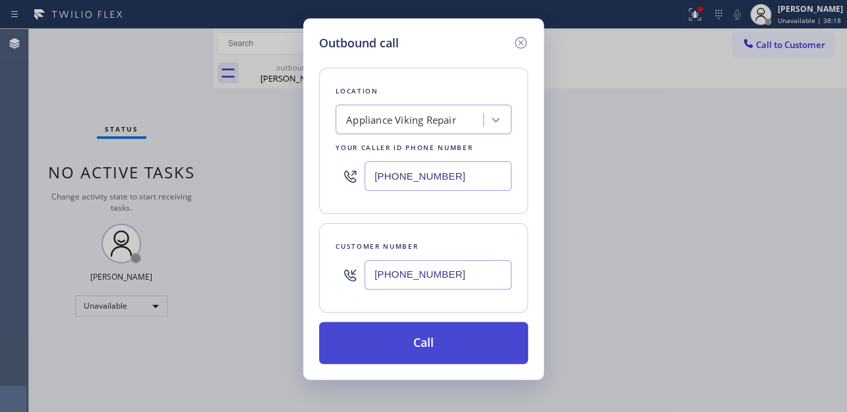
type input "(206) 941-4020"
click at [422, 338] on button "Call" at bounding box center [423, 343] width 209 height 42
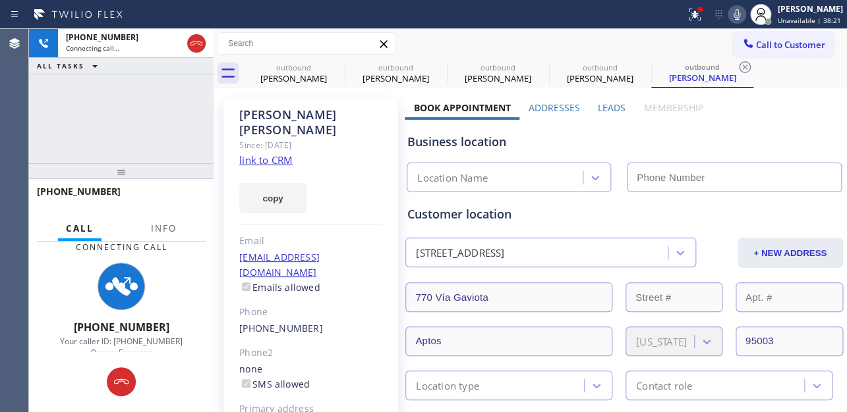
click at [607, 106] on label "Leads" at bounding box center [612, 107] width 28 height 13
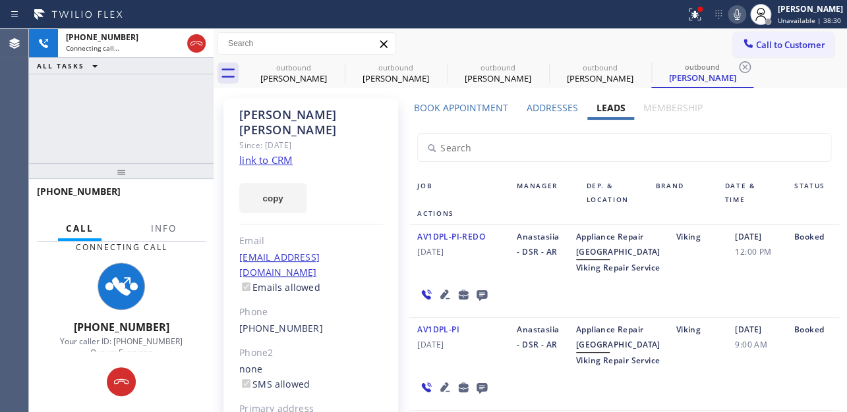
click at [545, 275] on div "Anastasiia - DSR - AR" at bounding box center [538, 252] width 59 height 46
click at [476, 275] on div "AV1DPL-PI-REDO 08/05/2024" at bounding box center [458, 252] width 99 height 46
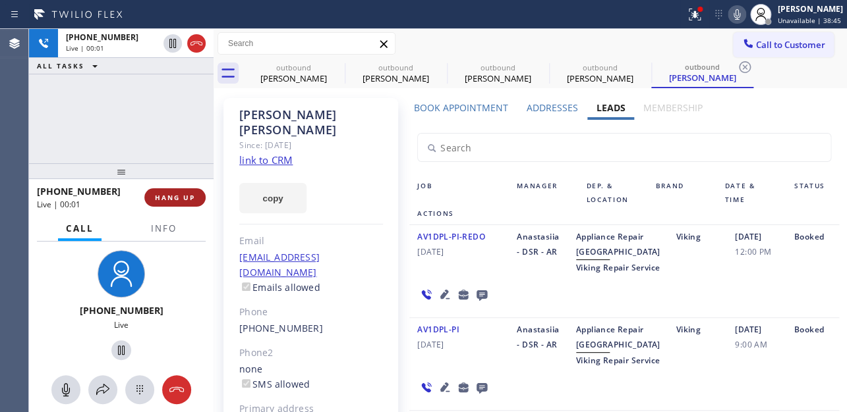
click at [158, 196] on span "HANG UP" at bounding box center [175, 197] width 40 height 9
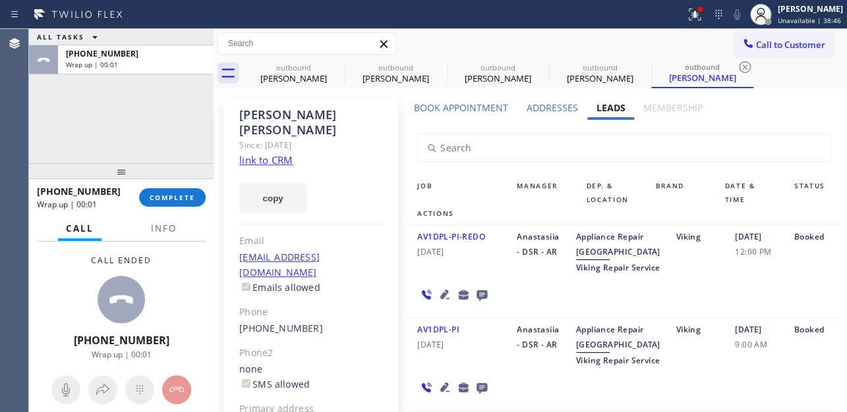
click at [480, 303] on icon at bounding box center [482, 295] width 16 height 16
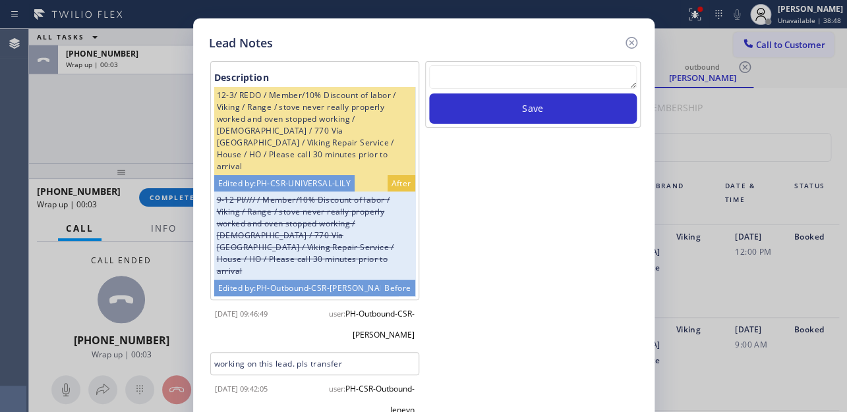
click at [502, 74] on textarea at bounding box center [533, 77] width 208 height 24
paste textarea "Routed to Voice mail// If CX will call back please transfer to me- Love:*"
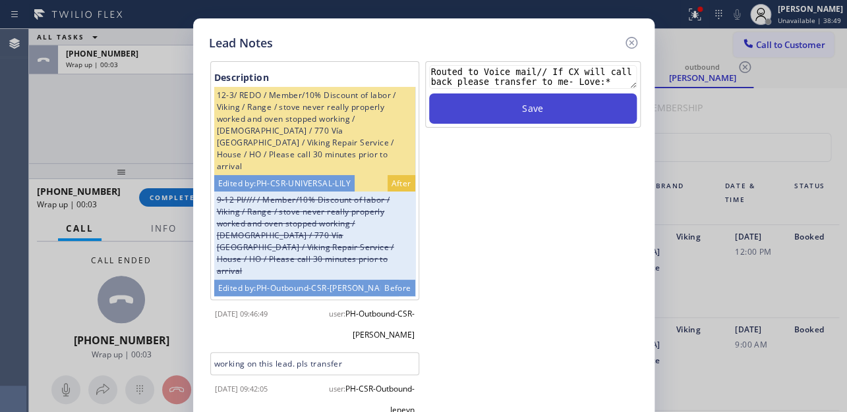
type textarea "Routed to Voice mail// If CX will call back please transfer to me- Love:*"
click at [508, 101] on button "Save" at bounding box center [533, 109] width 208 height 30
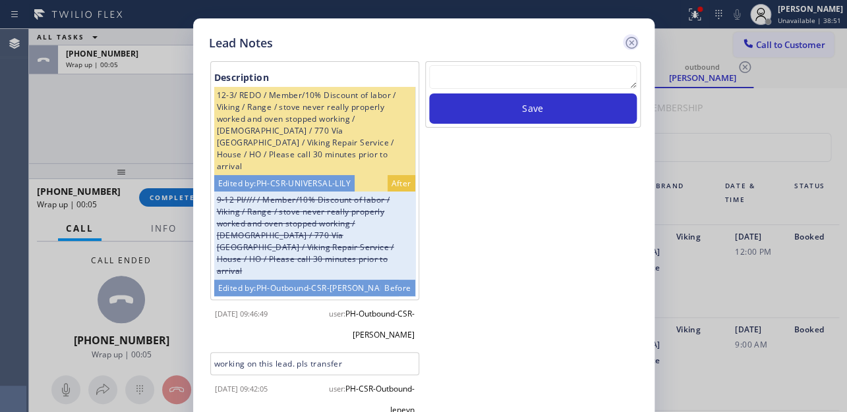
click at [629, 40] on icon at bounding box center [631, 43] width 16 height 16
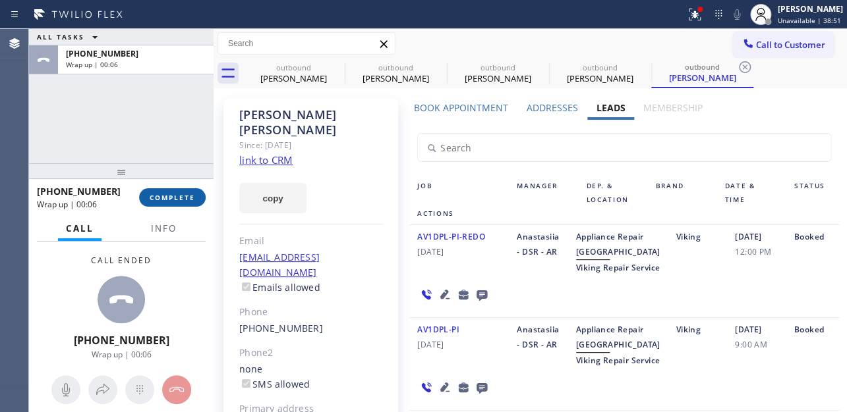
click at [153, 201] on span "COMPLETE" at bounding box center [172, 197] width 45 height 9
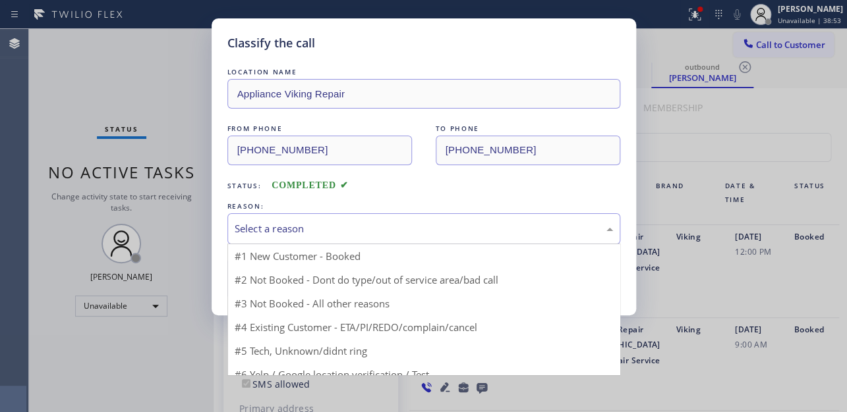
click at [329, 225] on div "Select a reason" at bounding box center [424, 228] width 378 height 15
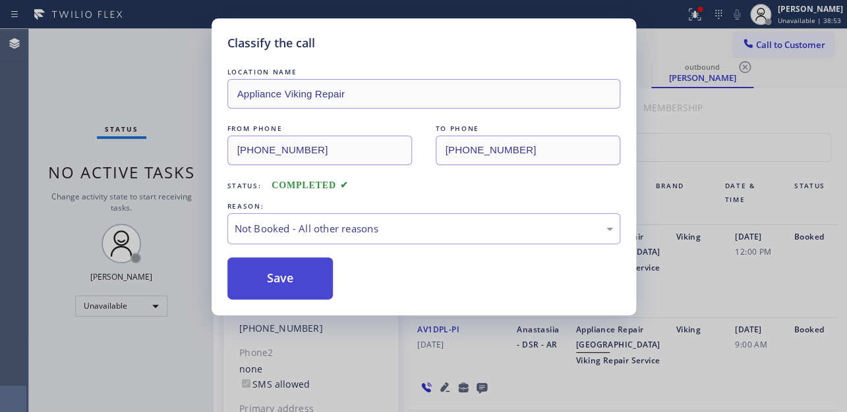
click at [302, 274] on button "Save" at bounding box center [280, 279] width 106 height 42
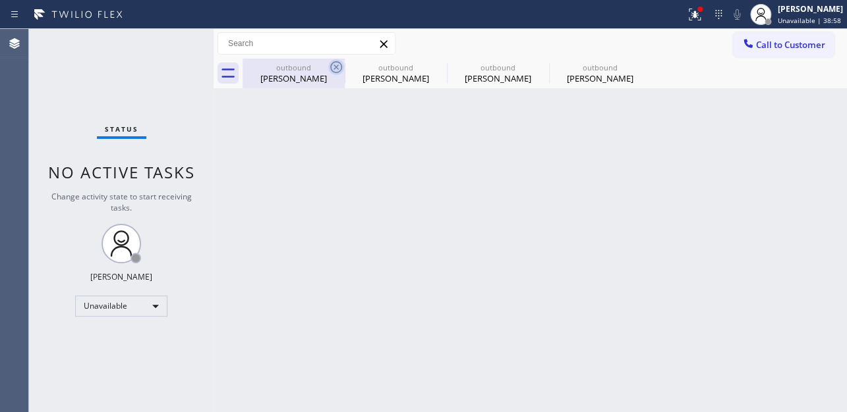
click at [339, 67] on icon at bounding box center [336, 67] width 16 height 16
click at [0, 0] on icon at bounding box center [0, 0] width 0 height 0
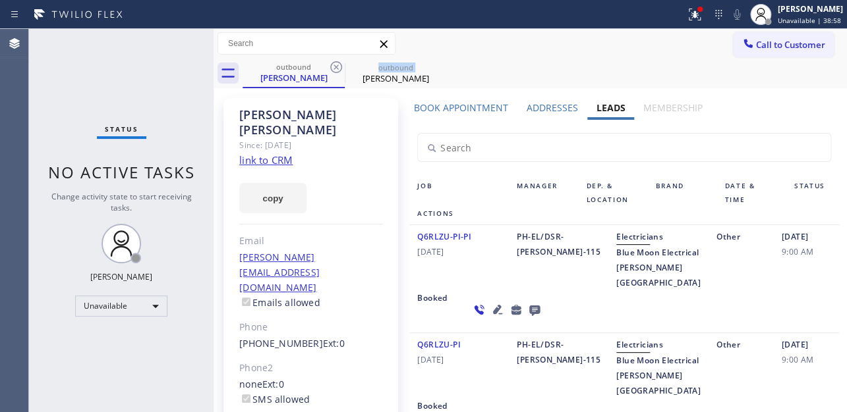
click at [339, 67] on icon at bounding box center [336, 67] width 16 height 16
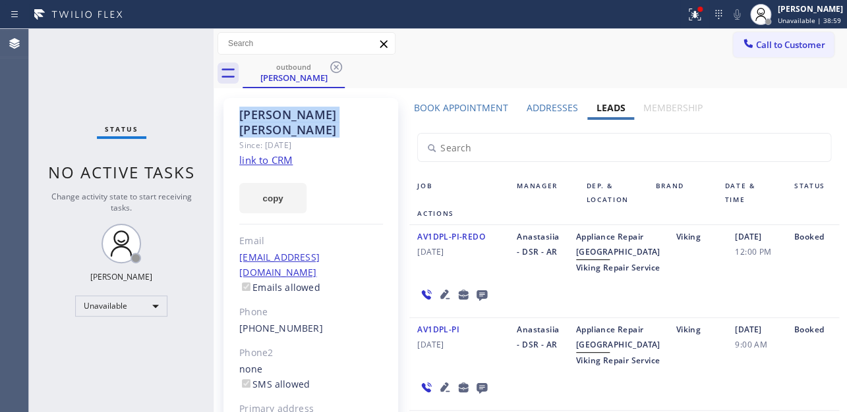
click at [339, 67] on icon at bounding box center [336, 67] width 16 height 16
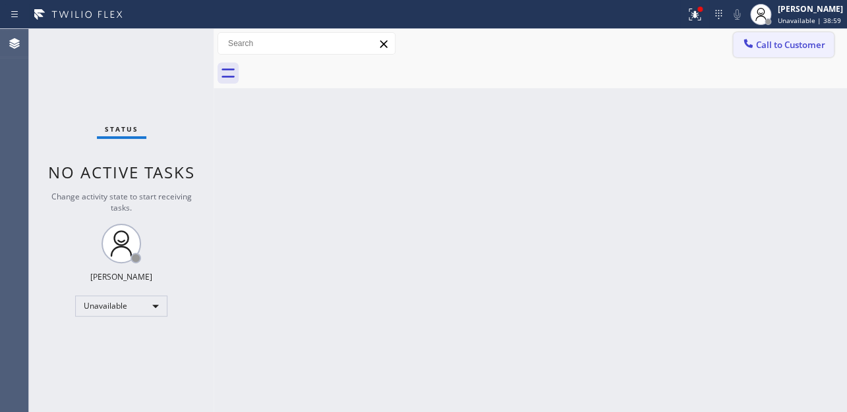
click at [764, 39] on span "Call to Customer" at bounding box center [790, 45] width 69 height 12
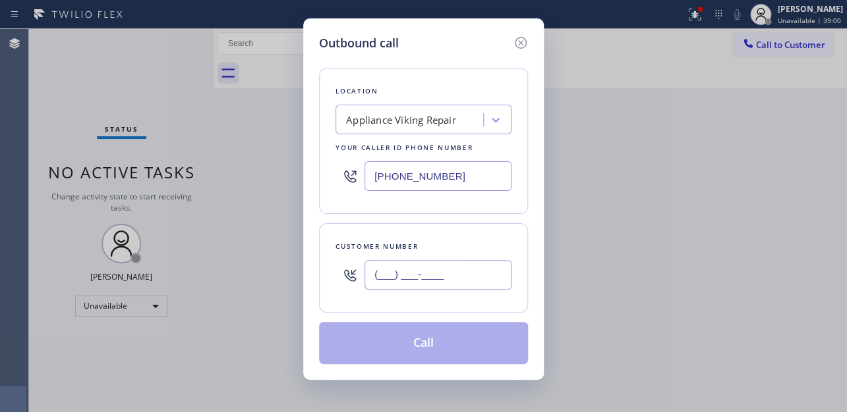
click at [460, 273] on input "(___) ___-____" at bounding box center [437, 275] width 147 height 30
paste input "650) 303-0574"
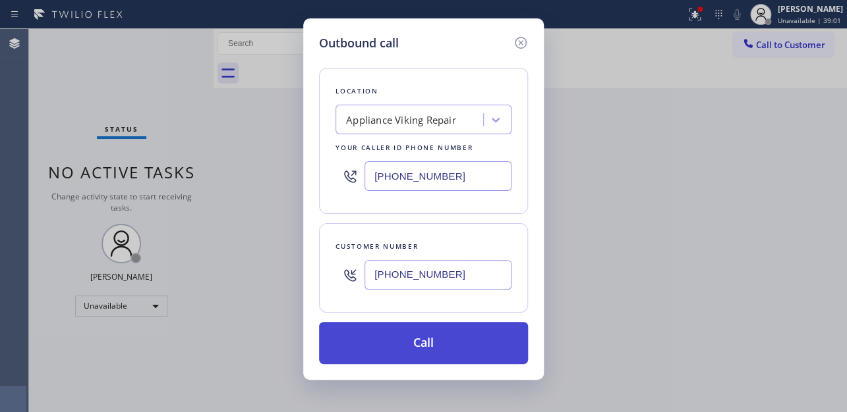
type input "(650) 303-0574"
click at [445, 348] on button "Call" at bounding box center [423, 343] width 209 height 42
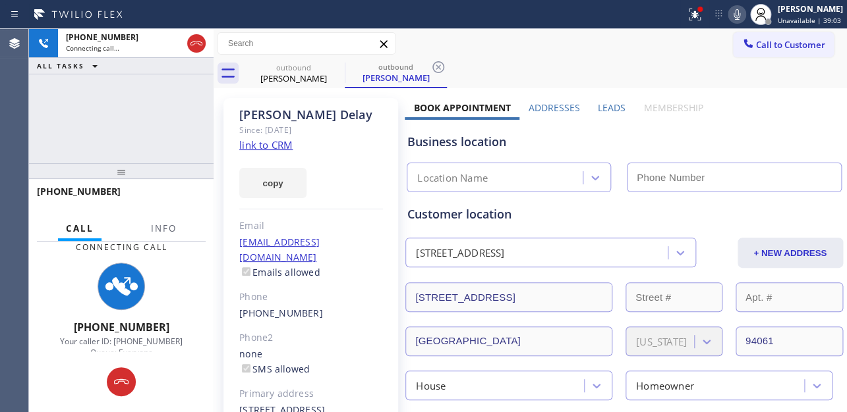
click at [604, 105] on label "Leads" at bounding box center [612, 107] width 28 height 13
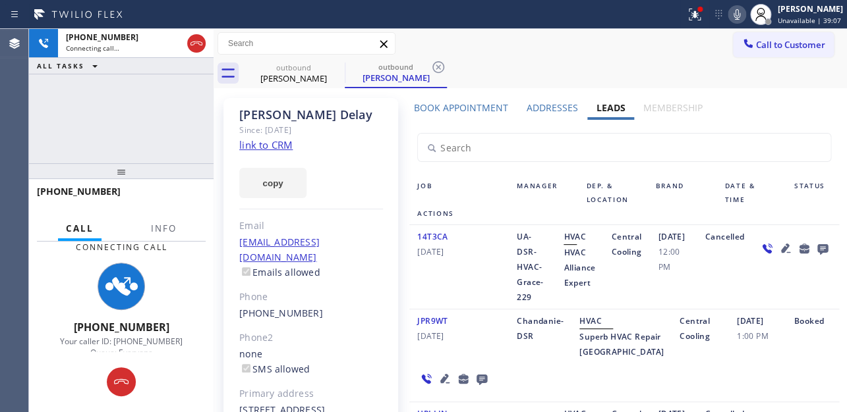
click at [777, 256] on icon at bounding box center [785, 248] width 16 height 16
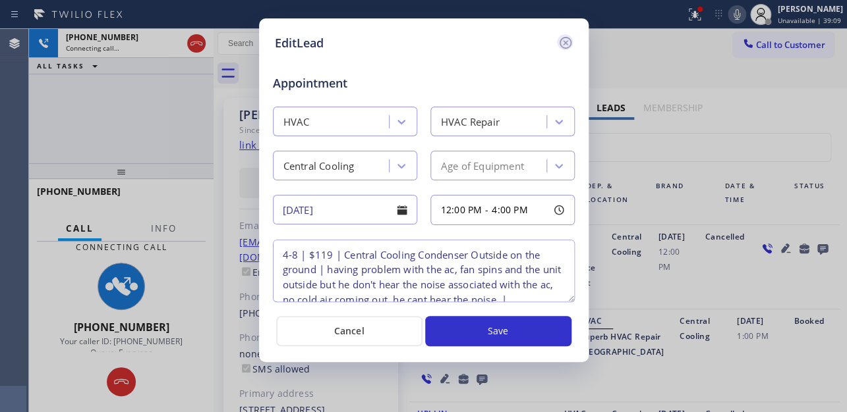
click at [562, 43] on icon at bounding box center [565, 43] width 16 height 16
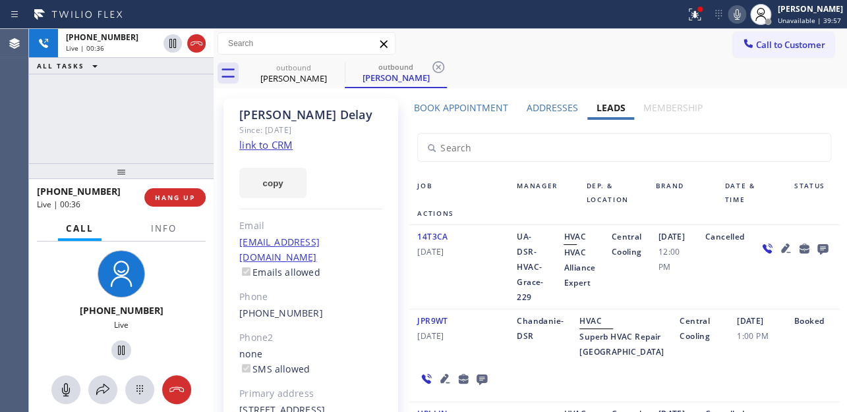
click at [478, 282] on div "14T3CA 10/09/2024" at bounding box center [458, 267] width 99 height 76
click at [491, 267] on div "14T3CA 10/09/2024" at bounding box center [458, 267] width 99 height 76
click at [178, 202] on button "HANG UP" at bounding box center [174, 197] width 61 height 18
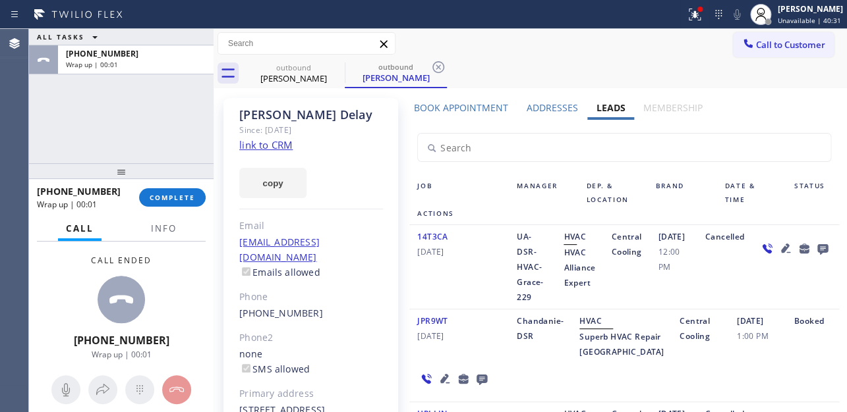
click at [816, 255] on icon at bounding box center [821, 249] width 11 height 11
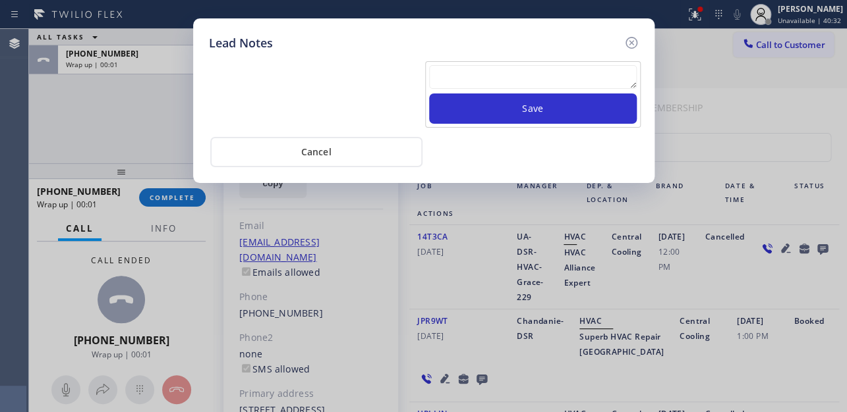
click at [514, 76] on textarea at bounding box center [533, 77] width 208 height 24
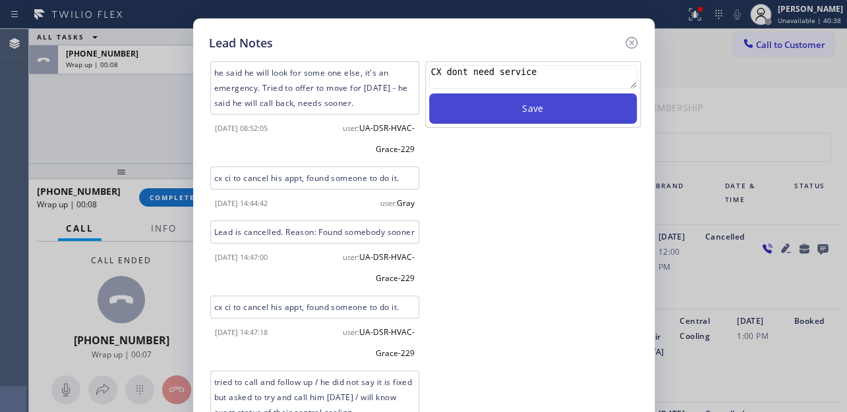
type textarea "CX dont need service"
click at [569, 116] on button "Save" at bounding box center [533, 109] width 208 height 30
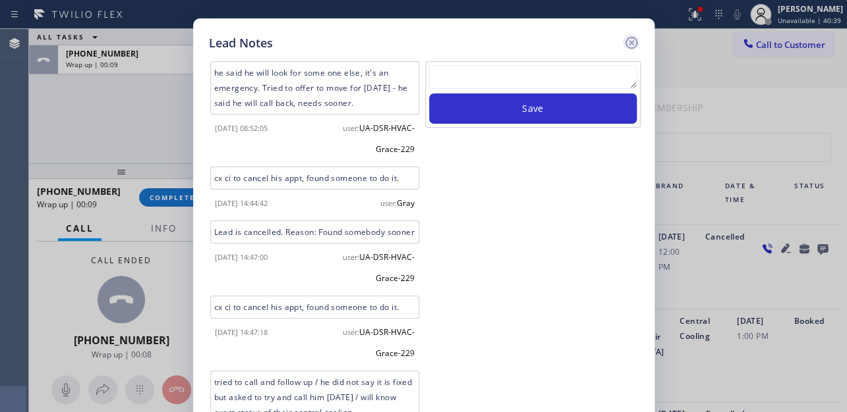
drag, startPoint x: 632, startPoint y: 43, endPoint x: 382, endPoint y: 79, distance: 252.3
click at [631, 43] on icon at bounding box center [631, 43] width 12 height 12
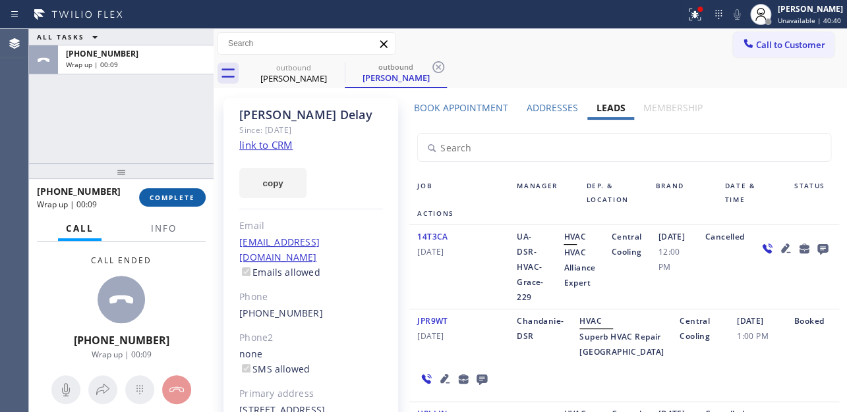
click at [174, 191] on button "COMPLETE" at bounding box center [172, 197] width 67 height 18
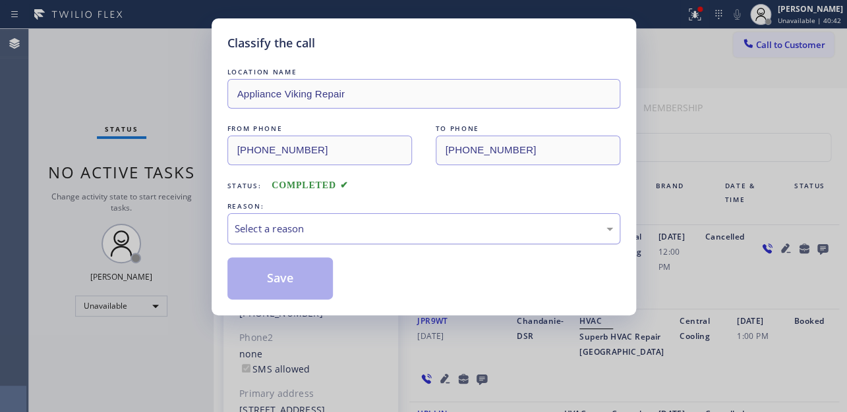
click at [350, 224] on div "Select a reason" at bounding box center [424, 228] width 378 height 15
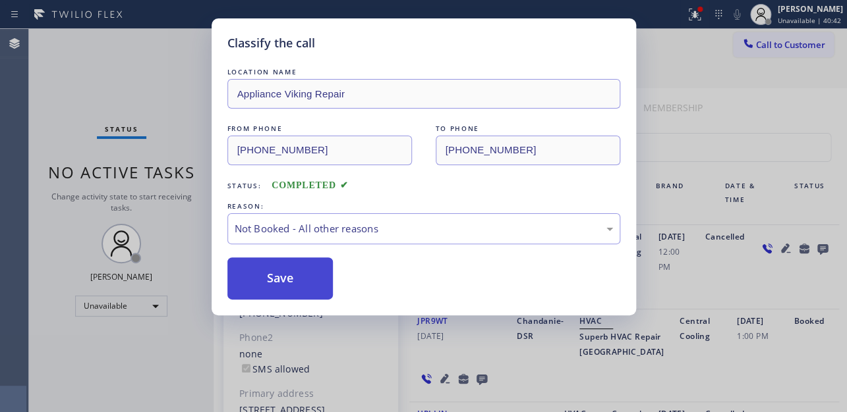
click at [296, 283] on button "Save" at bounding box center [280, 279] width 106 height 42
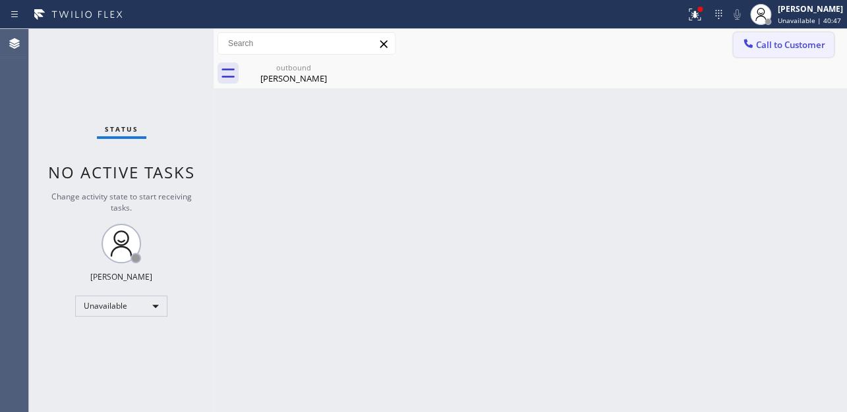
click at [784, 43] on span "Call to Customer" at bounding box center [790, 45] width 69 height 12
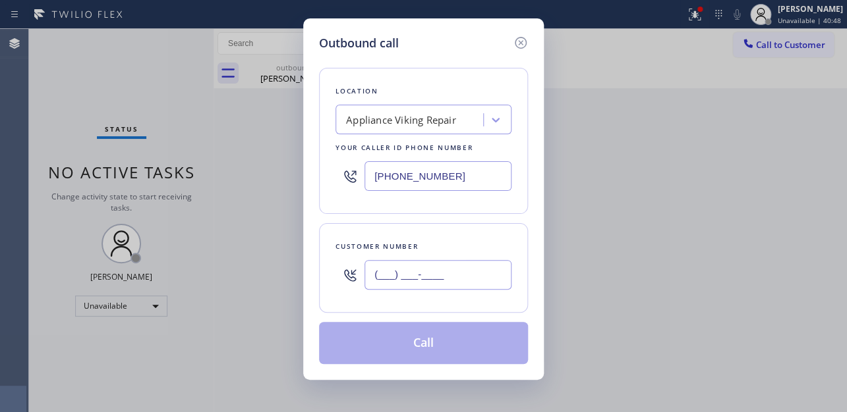
click at [412, 286] on input "(___) ___-____" at bounding box center [437, 275] width 147 height 30
paste input "323) 574-6445"
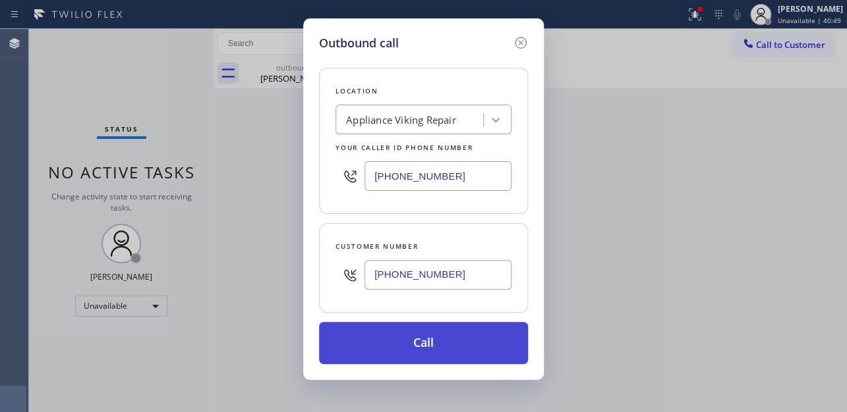
type input "(323) 574-6445"
click at [428, 352] on button "Call" at bounding box center [423, 343] width 209 height 42
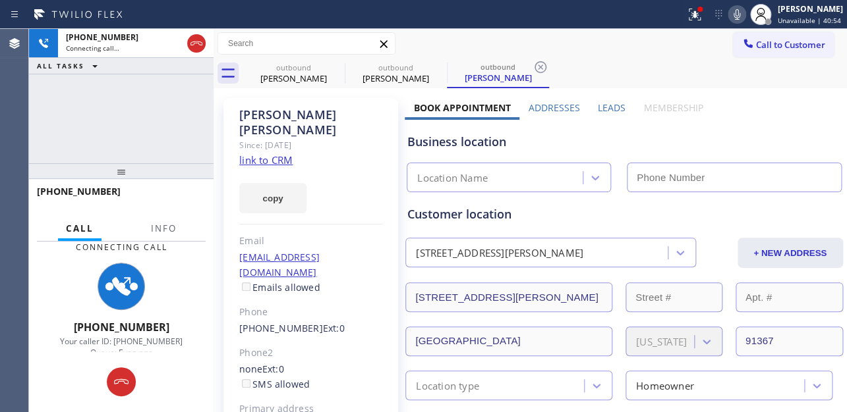
type input "[PHONE_NUMBER]"
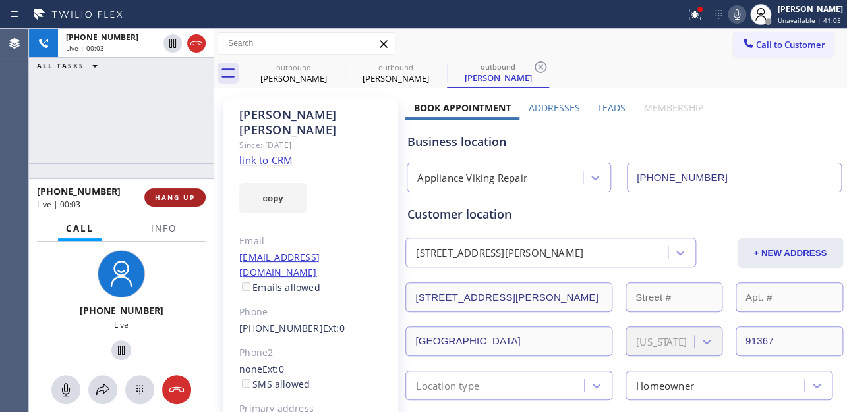
click at [172, 200] on span "HANG UP" at bounding box center [175, 197] width 40 height 9
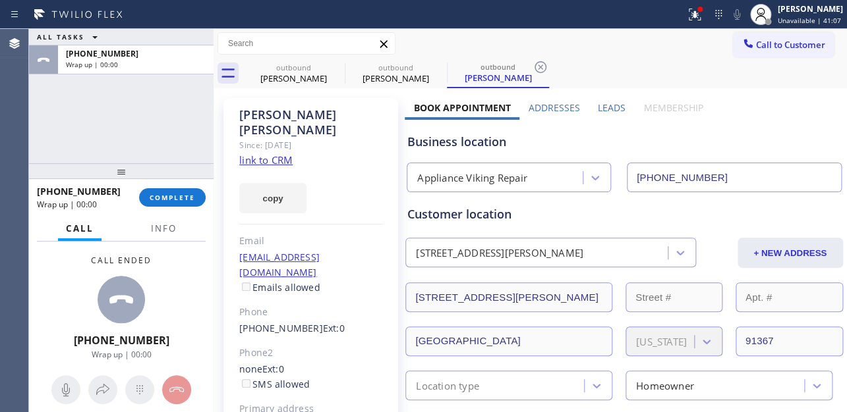
click at [609, 106] on label "Leads" at bounding box center [612, 107] width 28 height 13
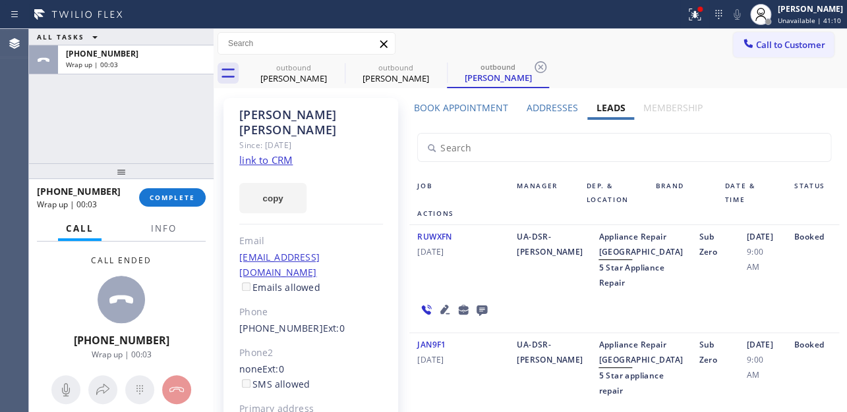
click at [479, 318] on icon at bounding box center [482, 310] width 16 height 16
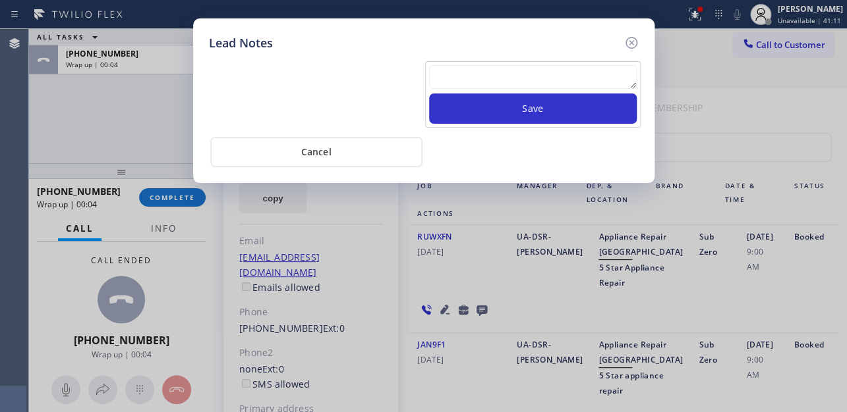
click at [524, 73] on textarea at bounding box center [533, 77] width 208 height 24
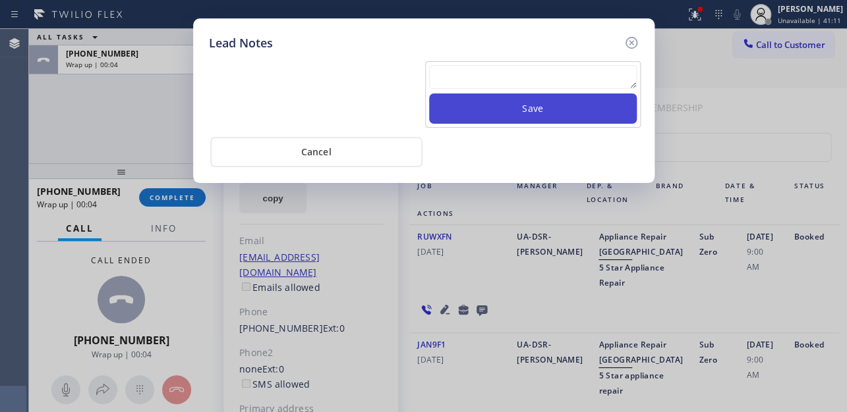
paste textarea "Routed to Voice mail// If CX will call back please transfer to me- Love:*"
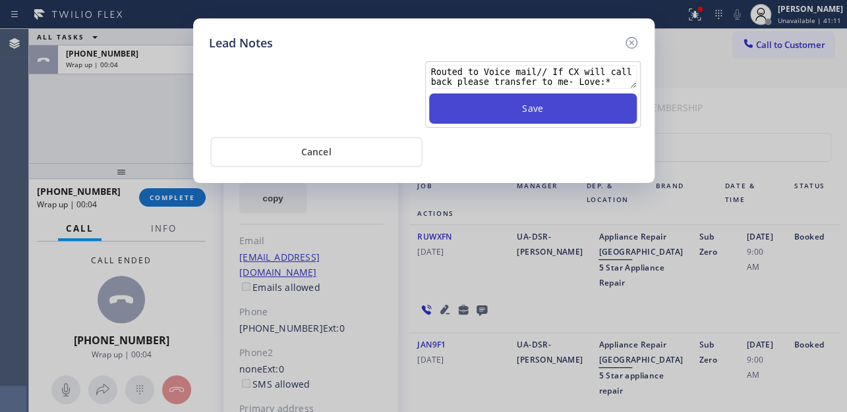
type textarea "Routed to Voice mail// If CX will call back please transfer to me- Love:*"
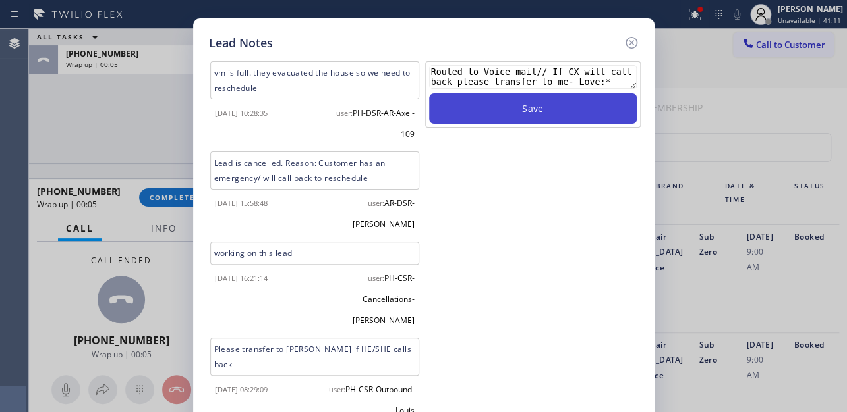
click at [527, 105] on button "Save" at bounding box center [533, 109] width 208 height 30
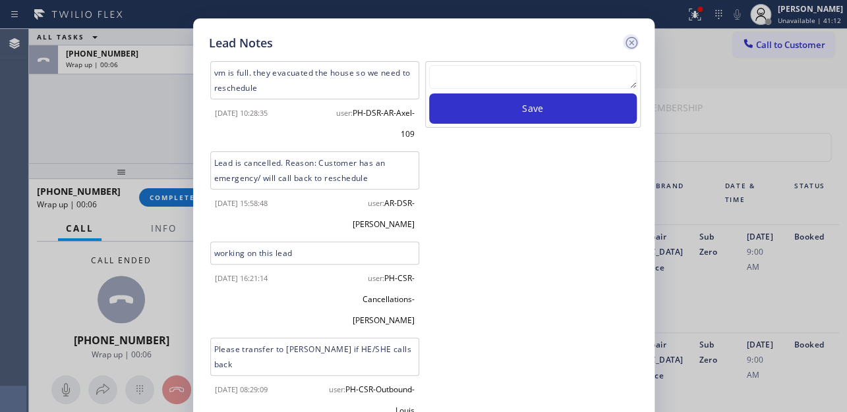
click at [628, 43] on icon at bounding box center [631, 43] width 16 height 16
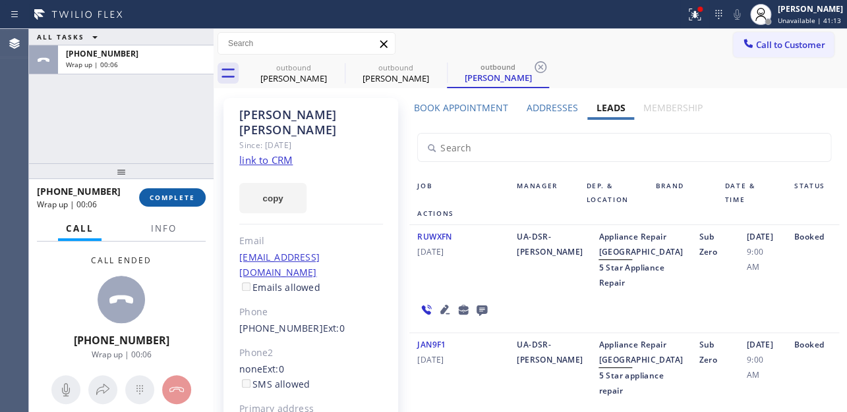
click at [167, 198] on span "COMPLETE" at bounding box center [172, 197] width 45 height 9
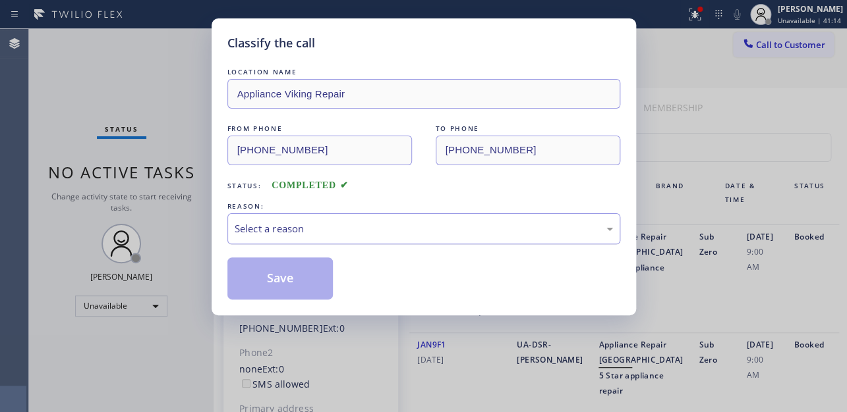
click at [314, 231] on div "Select a reason" at bounding box center [424, 228] width 378 height 15
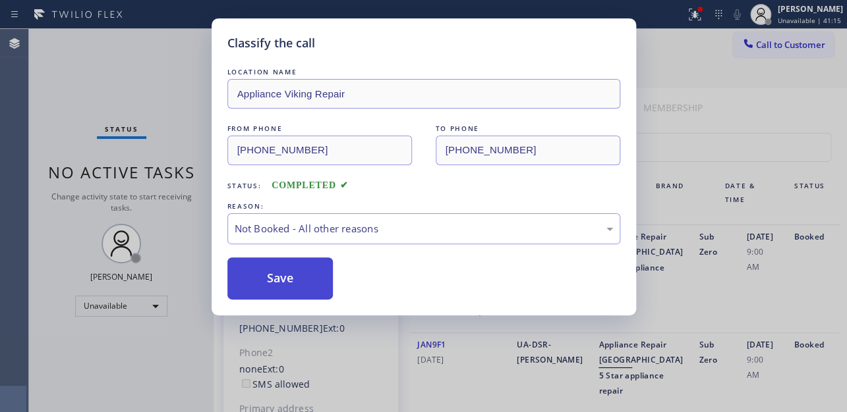
click at [267, 284] on button "Save" at bounding box center [280, 279] width 106 height 42
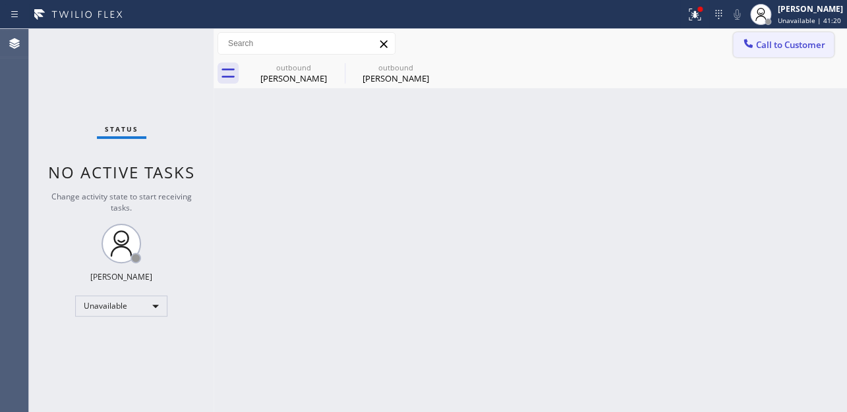
click at [764, 47] on span "Call to Customer" at bounding box center [790, 45] width 69 height 12
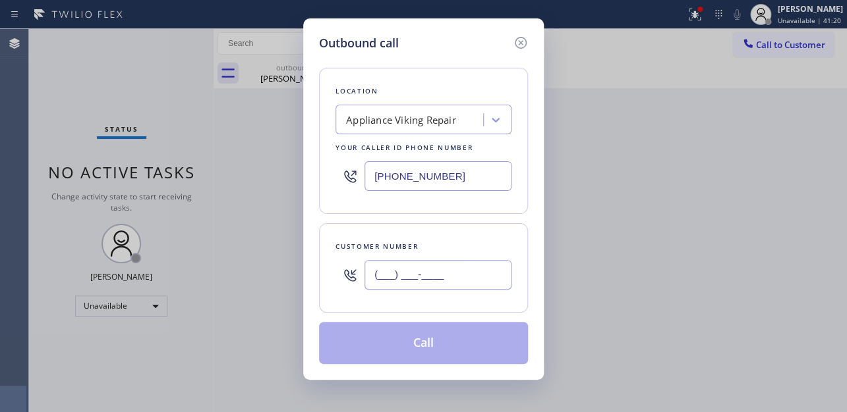
click at [410, 271] on input "(___) ___-____" at bounding box center [437, 275] width 147 height 30
paste input "480) 586-4089"
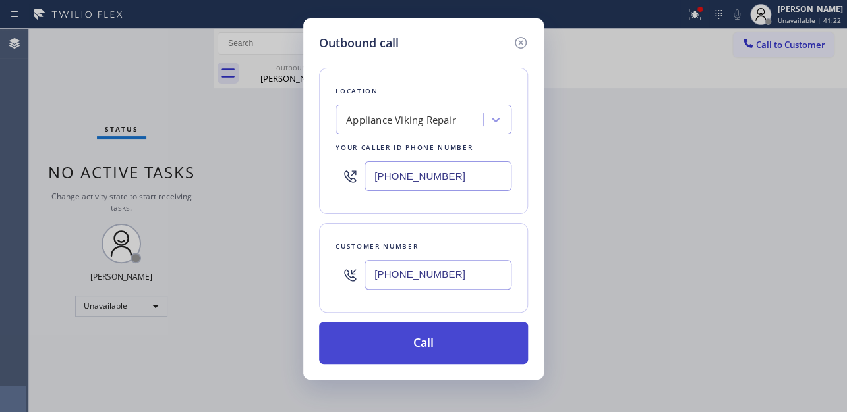
type input "(480) 586-4089"
click at [427, 340] on button "Call" at bounding box center [423, 343] width 209 height 42
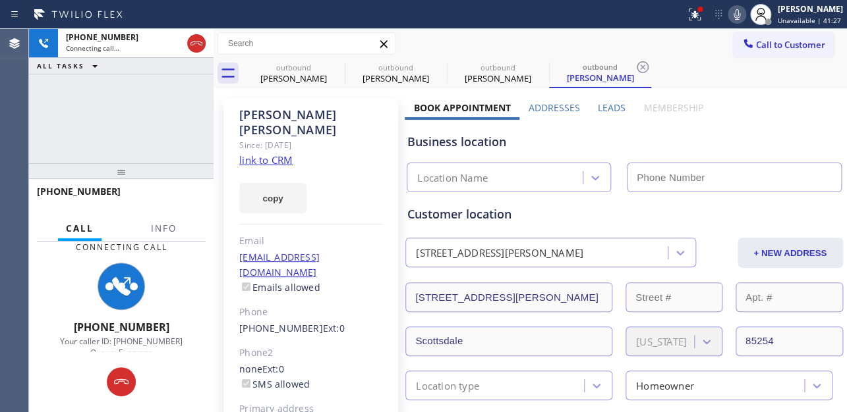
type input "[PHONE_NUMBER]"
click at [612, 105] on label "Leads" at bounding box center [612, 107] width 28 height 13
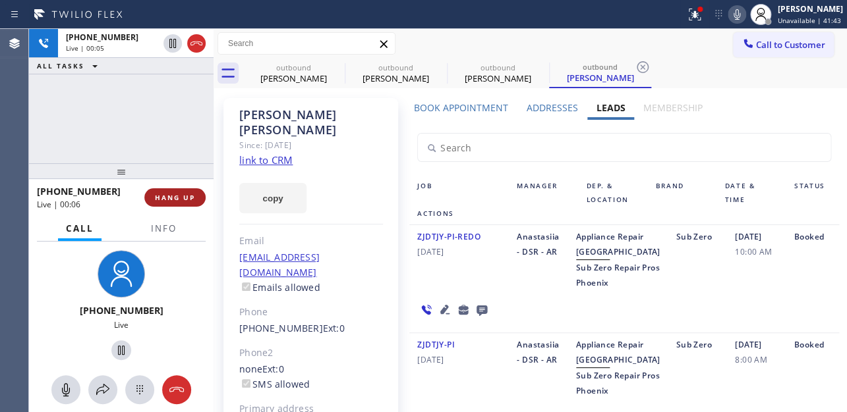
click at [166, 203] on button "HANG UP" at bounding box center [174, 197] width 61 height 18
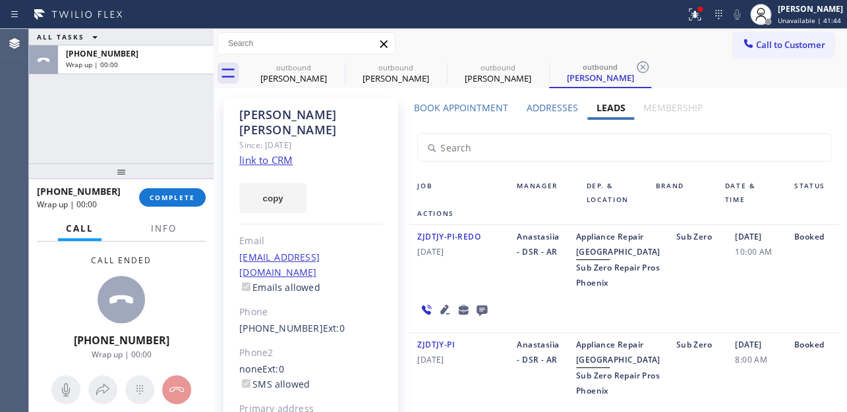
click at [481, 316] on icon at bounding box center [481, 311] width 11 height 11
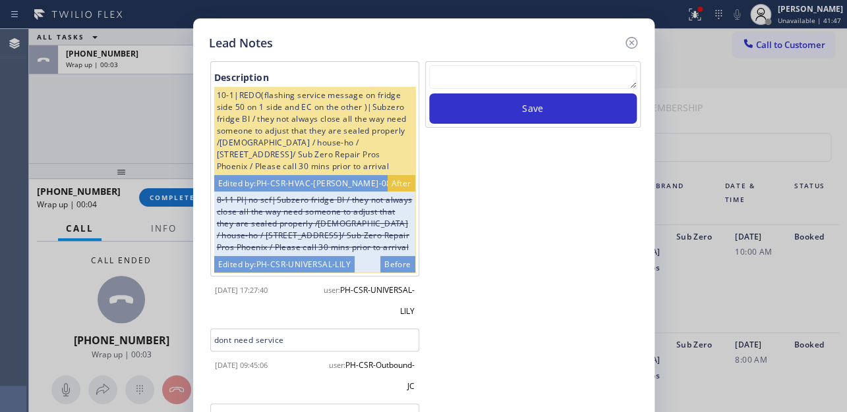
click at [520, 79] on textarea at bounding box center [533, 77] width 208 height 24
paste textarea "Routed to Voice mail// If CX will call back please transfer to me- Love:*"
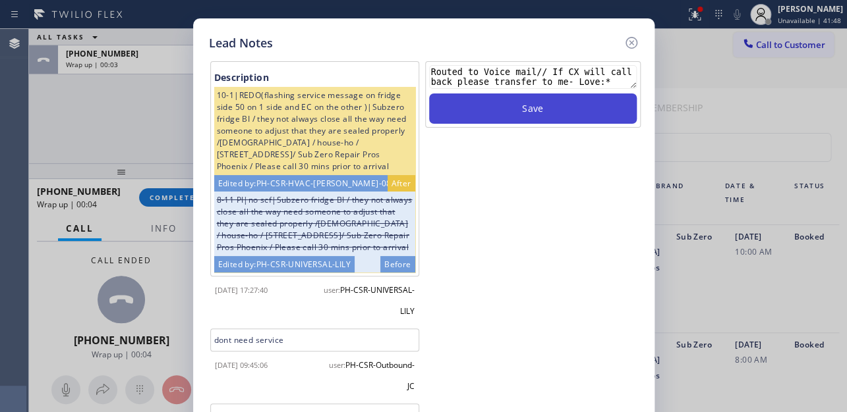
type textarea "Routed to Voice mail// If CX will call back please transfer to me- Love:*"
click at [520, 110] on button "Save" at bounding box center [533, 109] width 208 height 30
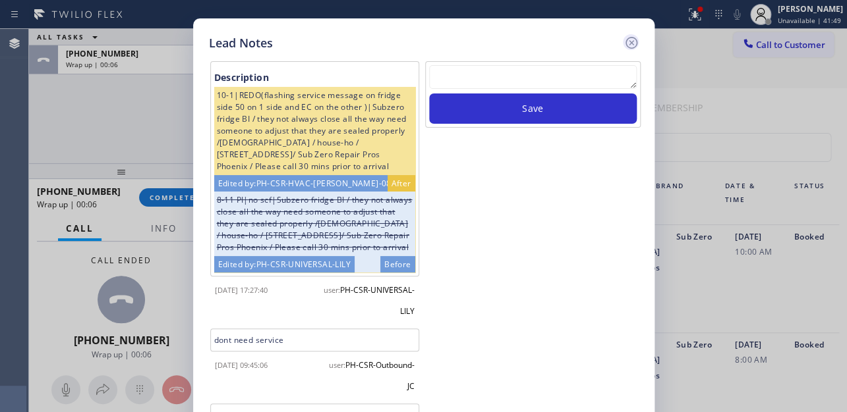
click at [634, 45] on icon at bounding box center [631, 43] width 16 height 16
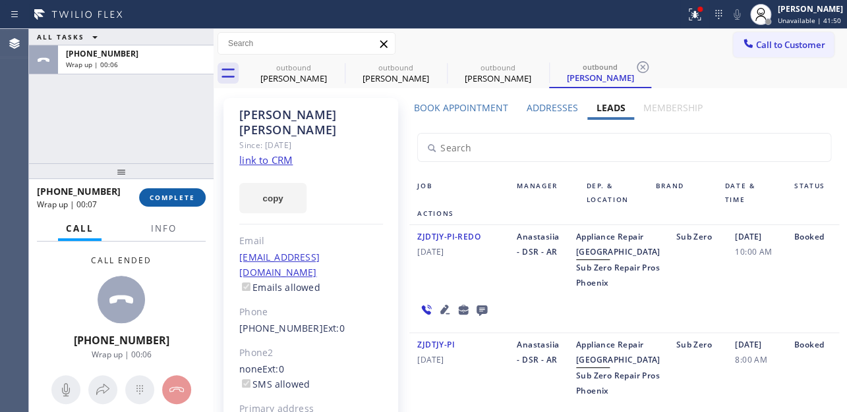
click at [169, 198] on span "COMPLETE" at bounding box center [172, 197] width 45 height 9
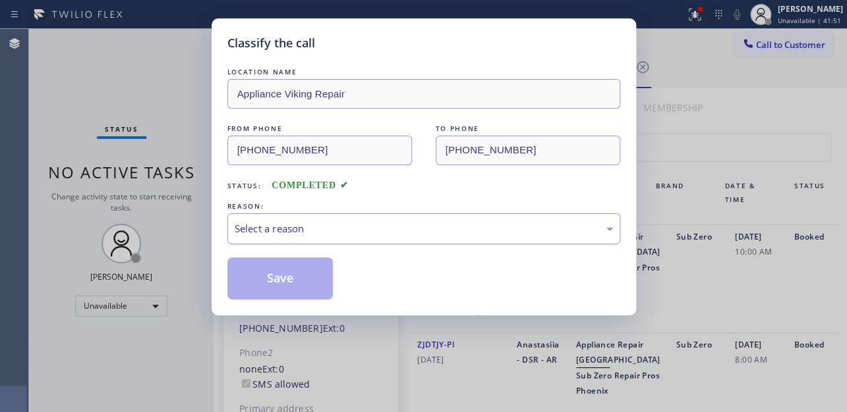
click at [314, 234] on div "Select a reason" at bounding box center [424, 228] width 378 height 15
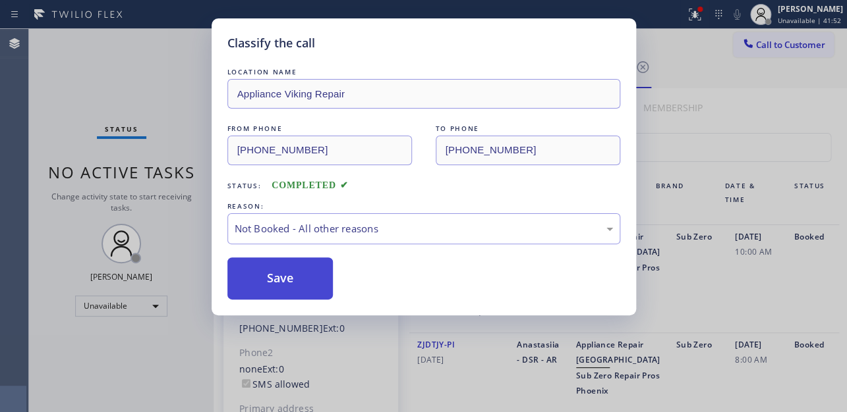
click at [281, 276] on button "Save" at bounding box center [280, 279] width 106 height 42
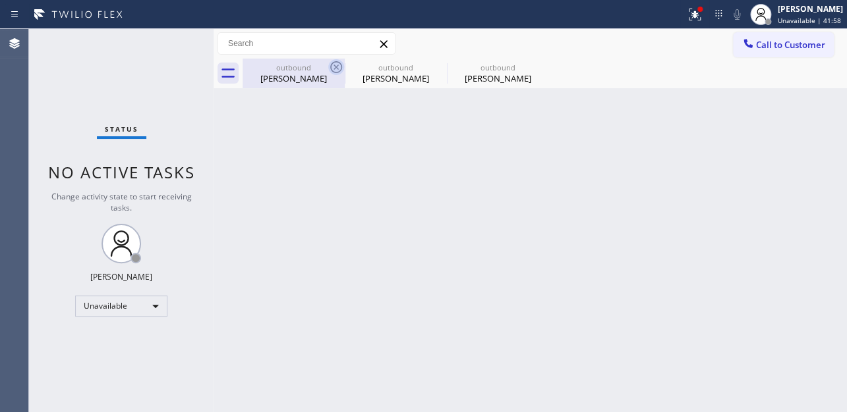
click at [335, 65] on icon at bounding box center [336, 67] width 16 height 16
click at [0, 0] on icon at bounding box center [0, 0] width 0 height 0
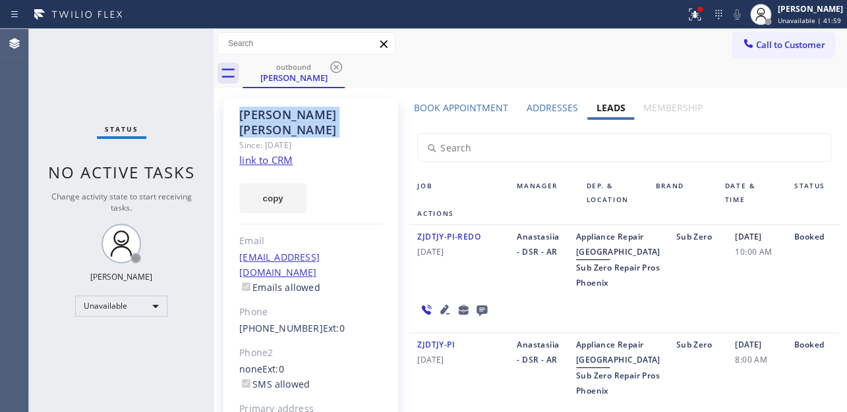
click at [335, 65] on icon at bounding box center [336, 67] width 16 height 16
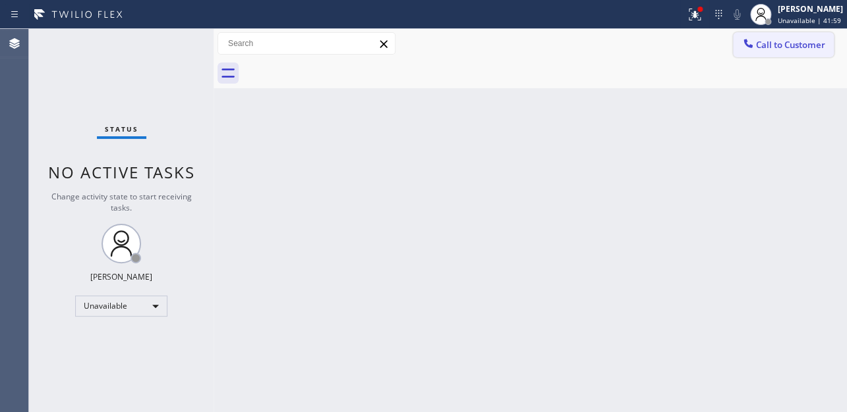
click at [799, 42] on span "Call to Customer" at bounding box center [790, 45] width 69 height 12
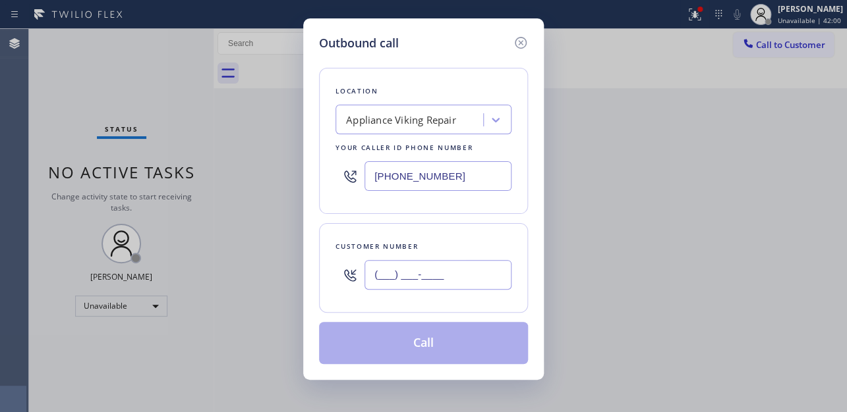
click at [451, 269] on input "(___) ___-____" at bounding box center [437, 275] width 147 height 30
paste input "415) 602-2020"
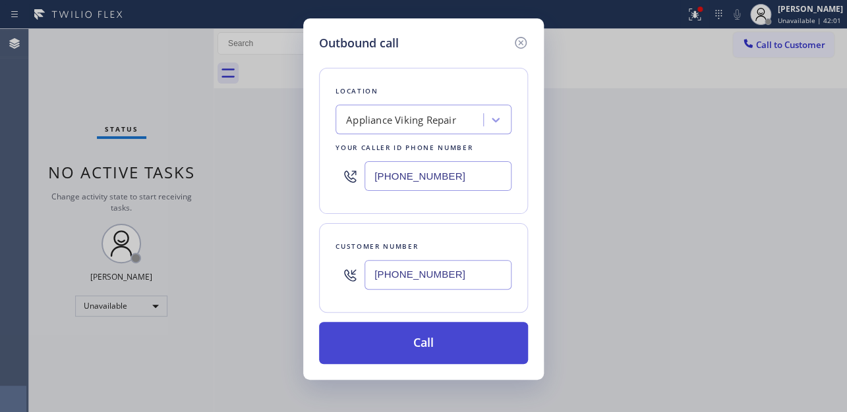
type input "(415) 602-2020"
click at [462, 335] on button "Call" at bounding box center [423, 343] width 209 height 42
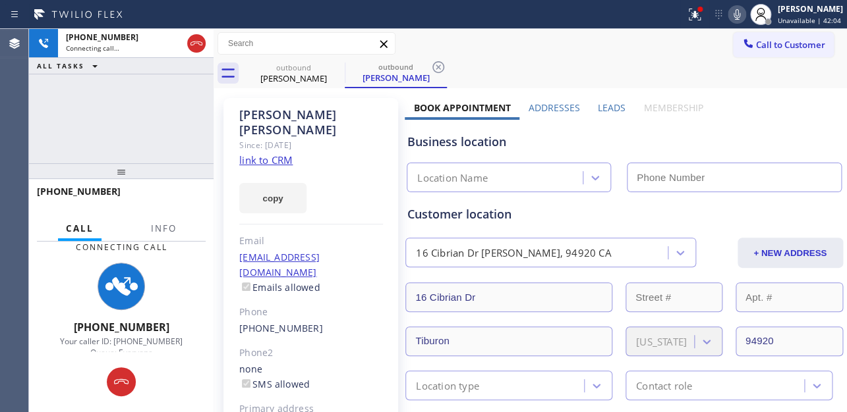
click at [605, 103] on label "Leads" at bounding box center [612, 107] width 28 height 13
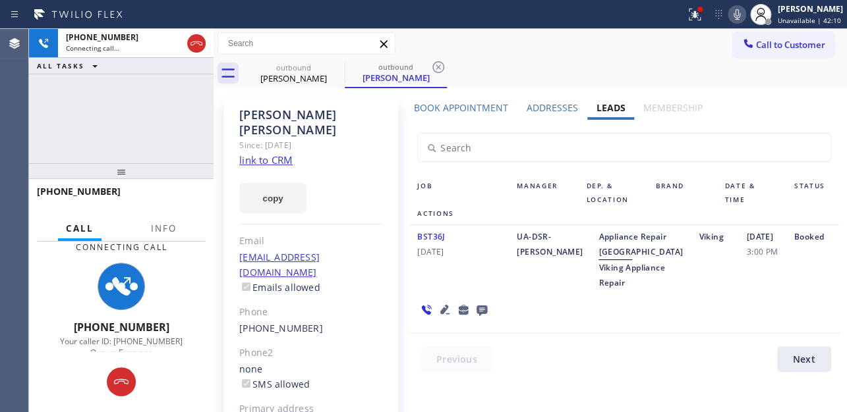
click at [729, 16] on icon at bounding box center [737, 15] width 16 height 16
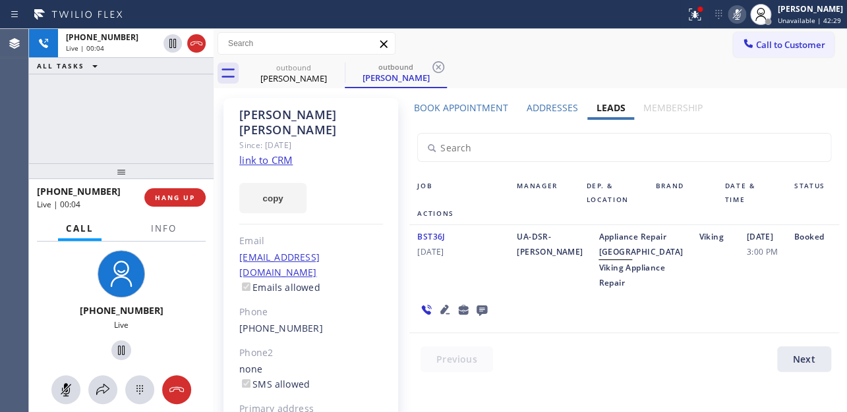
click at [733, 11] on icon at bounding box center [736, 14] width 7 height 11
click at [162, 196] on span "HANG UP" at bounding box center [175, 197] width 40 height 9
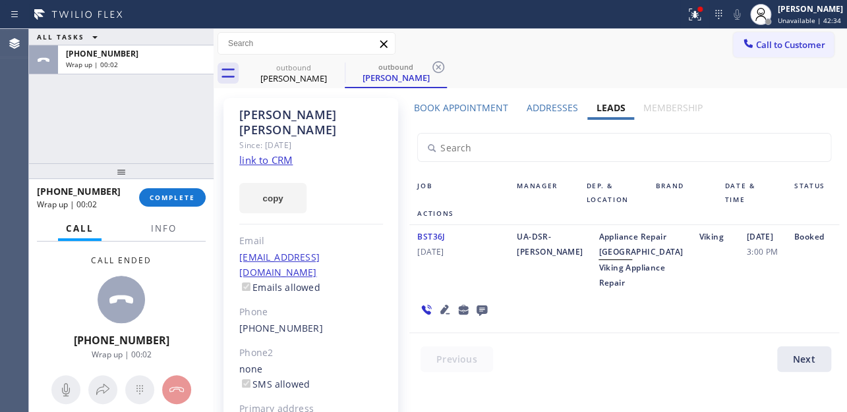
click at [481, 316] on icon at bounding box center [481, 311] width 11 height 11
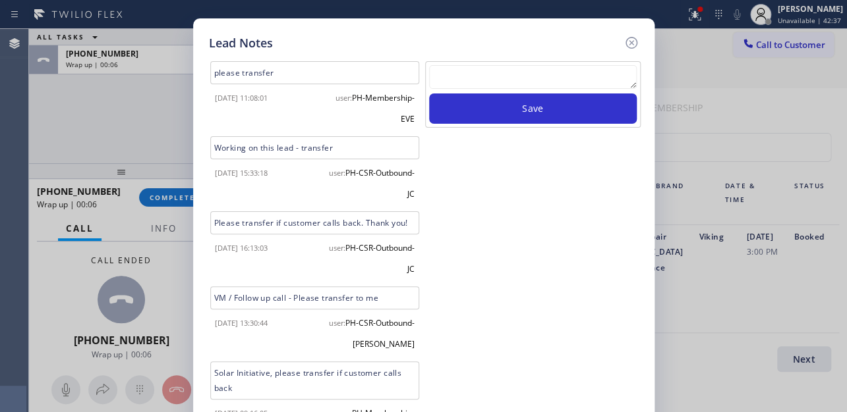
click at [486, 92] on div at bounding box center [533, 79] width 208 height 28
click at [497, 76] on textarea at bounding box center [533, 77] width 208 height 24
paste textarea "Routed to Voice mail// If CX will call back please transfer to me- Love:*"
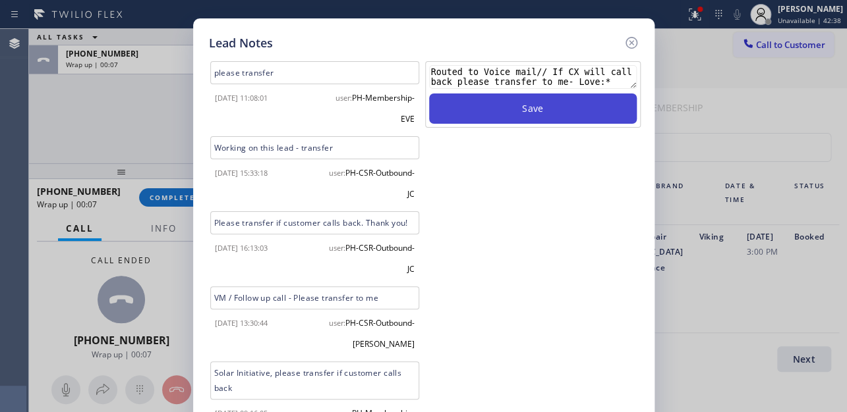
type textarea "Routed to Voice mail// If CX will call back please transfer to me- Love:*"
click at [507, 114] on button "Save" at bounding box center [533, 109] width 208 height 30
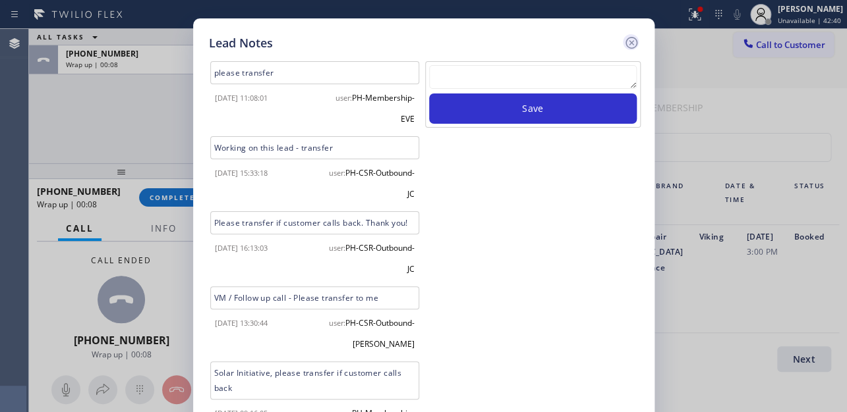
click at [631, 45] on icon at bounding box center [631, 43] width 16 height 16
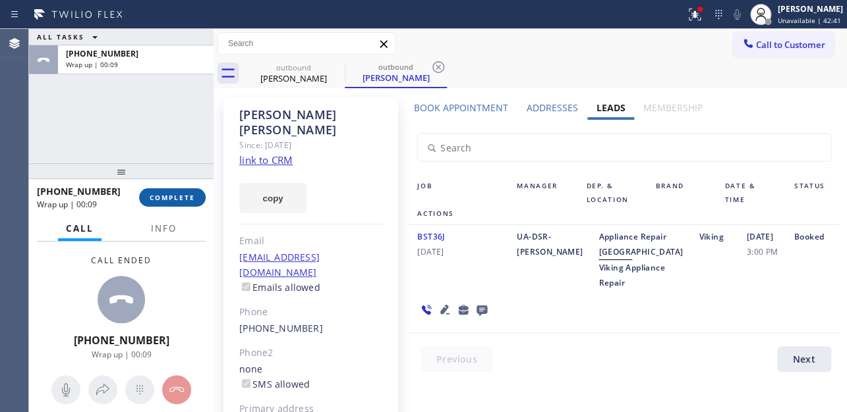
click at [171, 193] on span "COMPLETE" at bounding box center [172, 197] width 45 height 9
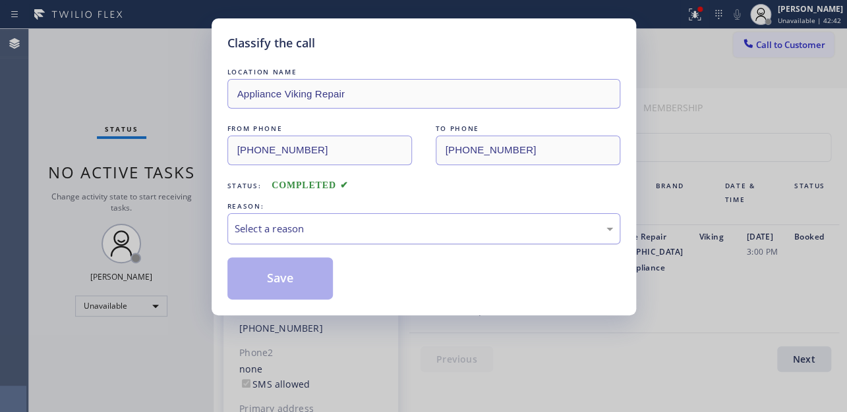
click at [295, 231] on div "Select a reason" at bounding box center [424, 228] width 378 height 15
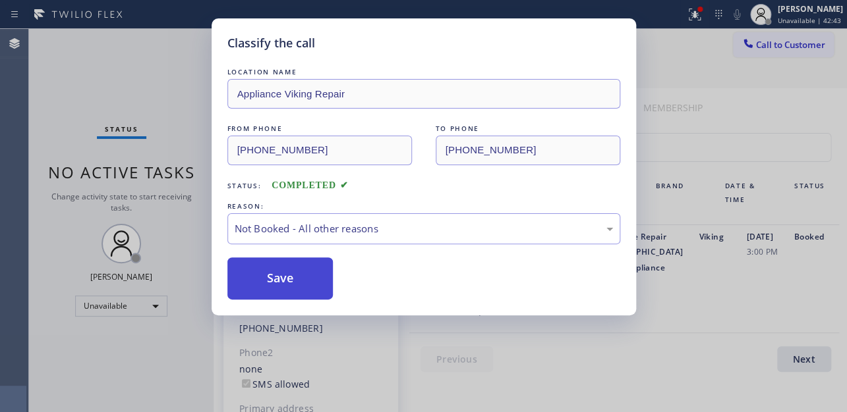
click at [289, 277] on button "Save" at bounding box center [280, 279] width 106 height 42
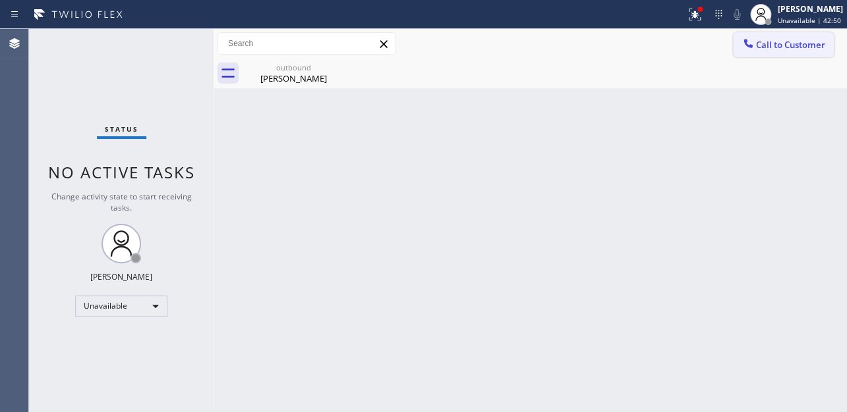
click at [753, 43] on icon at bounding box center [747, 43] width 13 height 13
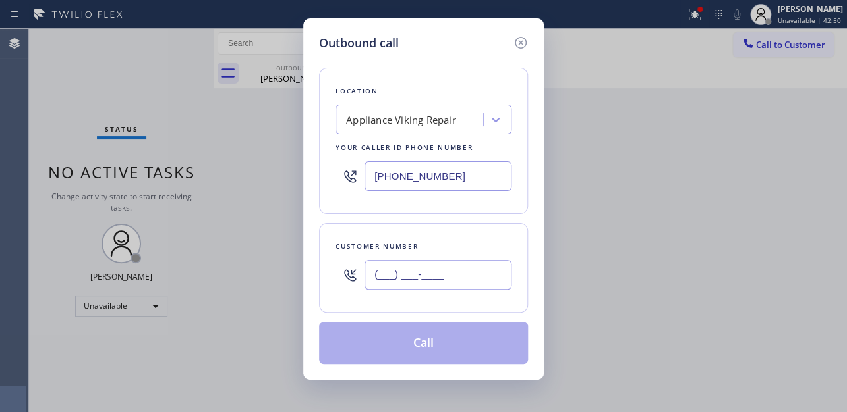
click at [395, 269] on input "(___) ___-____" at bounding box center [437, 275] width 147 height 30
paste input "480) 686-0023"
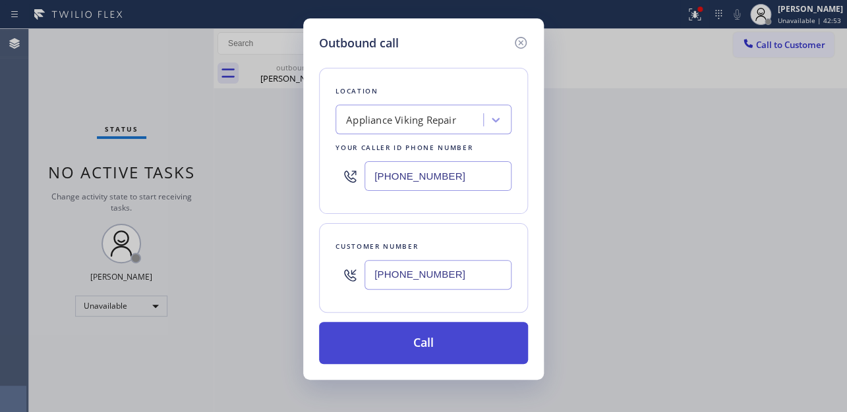
type input "(480) 686-0023"
click at [405, 333] on button "Call" at bounding box center [423, 343] width 209 height 42
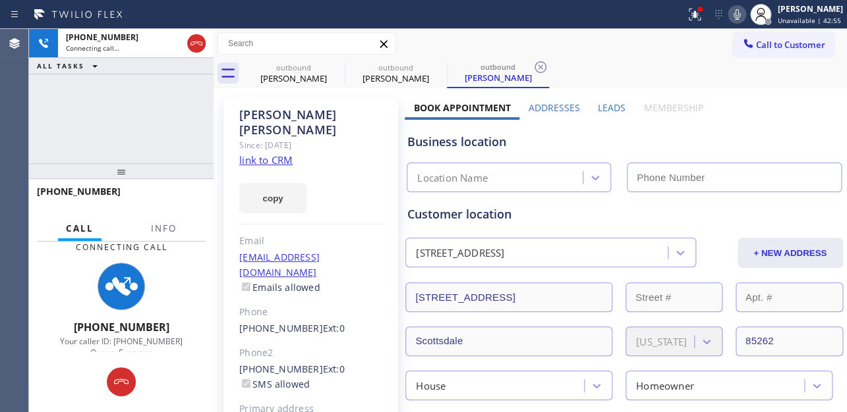
click at [607, 109] on label "Leads" at bounding box center [612, 107] width 28 height 13
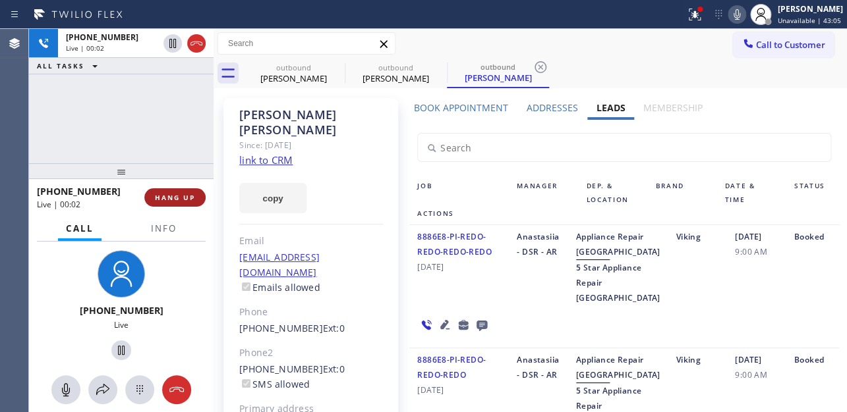
click at [183, 200] on span "HANG UP" at bounding box center [175, 197] width 40 height 9
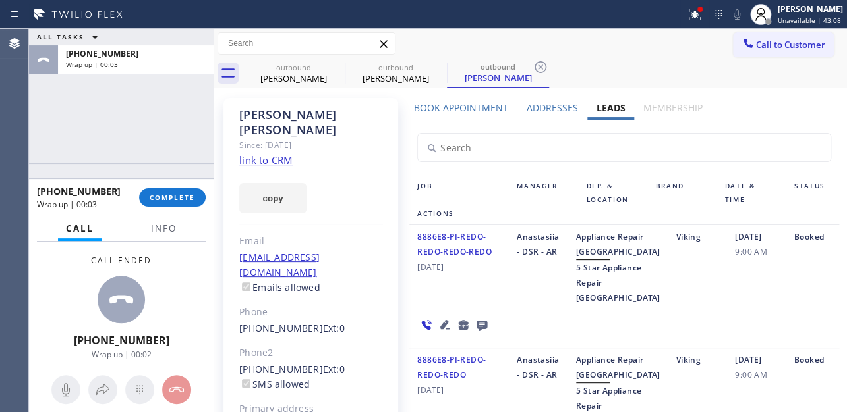
click at [478, 331] on icon at bounding box center [481, 326] width 11 height 11
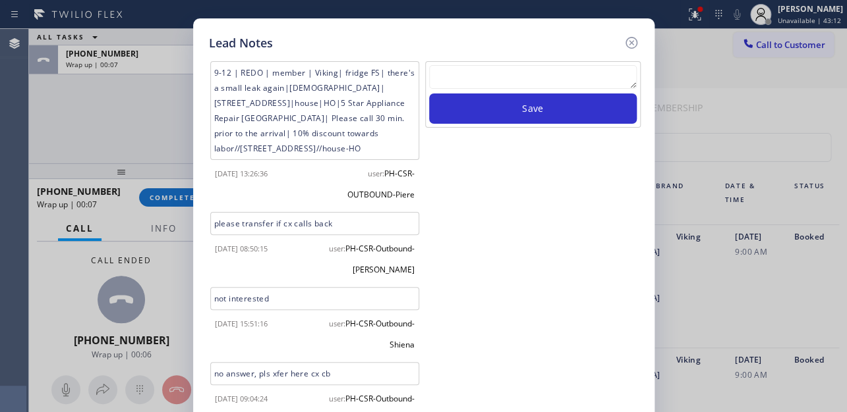
click at [548, 70] on textarea at bounding box center [533, 77] width 208 height 24
paste textarea "Routed to Voice mail// If CX will call back please transfer to me- Love:*"
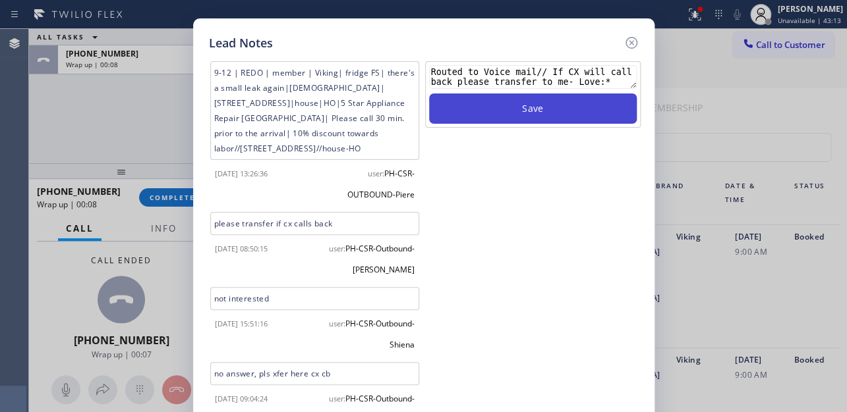
type textarea "Routed to Voice mail// If CX will call back please transfer to me- Love:*"
click at [547, 109] on button "Save" at bounding box center [533, 109] width 208 height 30
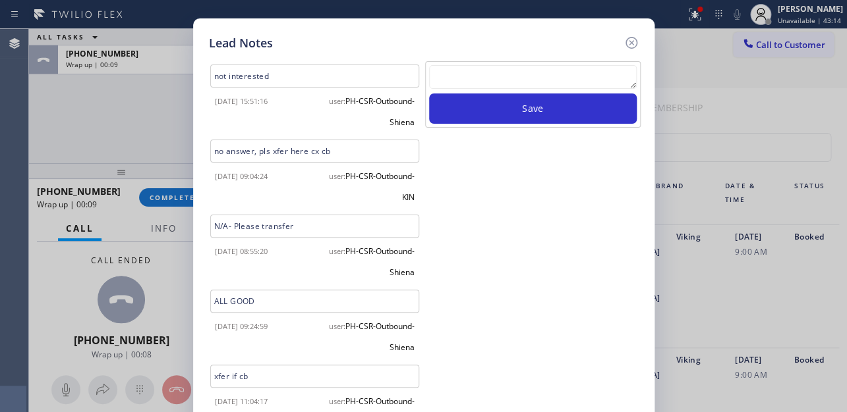
scroll to position [244, 0]
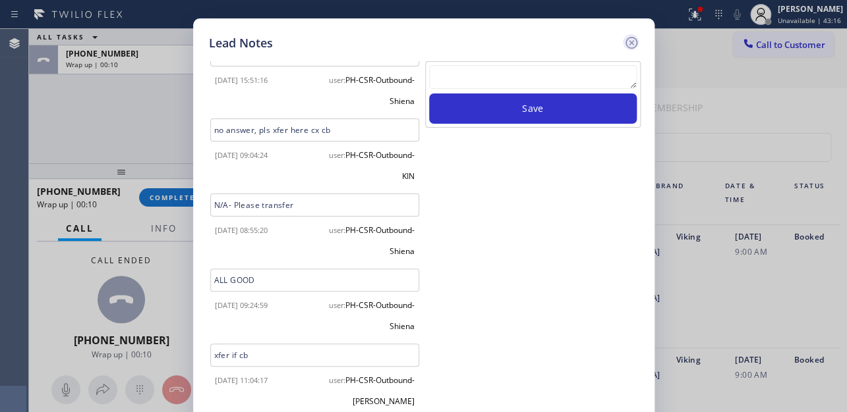
click at [628, 40] on icon at bounding box center [631, 43] width 16 height 16
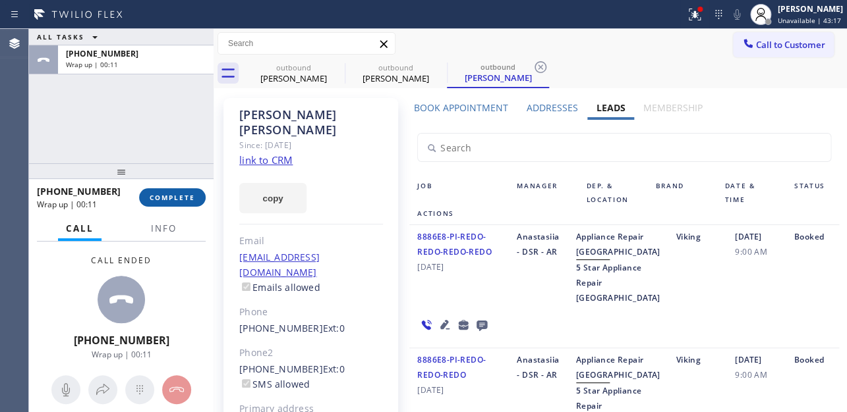
click at [180, 198] on span "COMPLETE" at bounding box center [172, 197] width 45 height 9
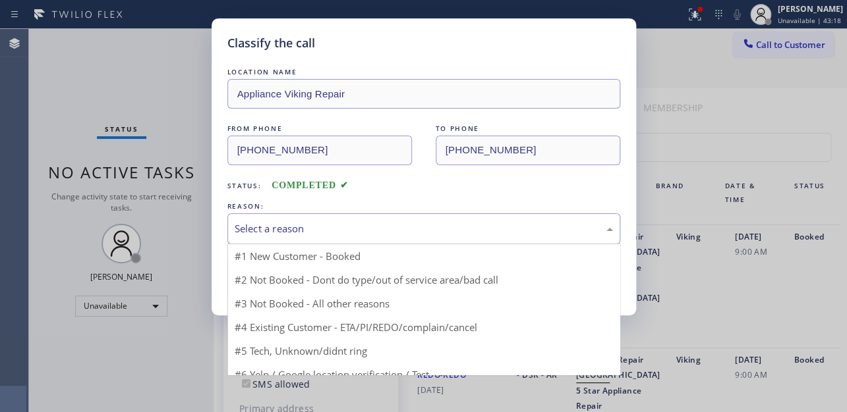
click at [335, 216] on div "Select a reason" at bounding box center [423, 228] width 393 height 31
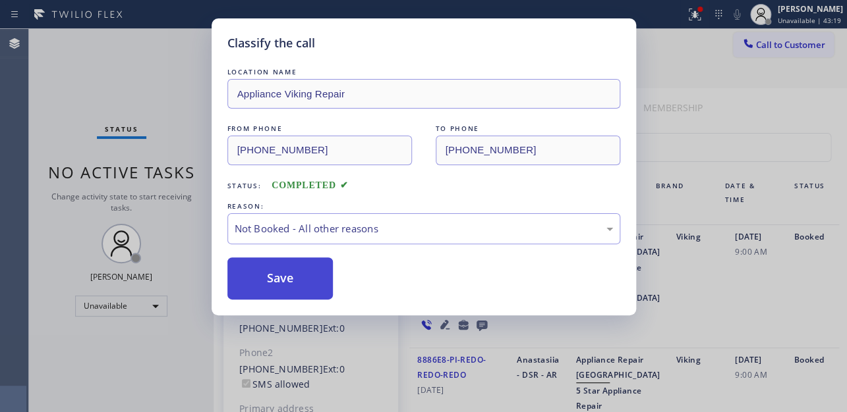
click at [307, 284] on button "Save" at bounding box center [280, 279] width 106 height 42
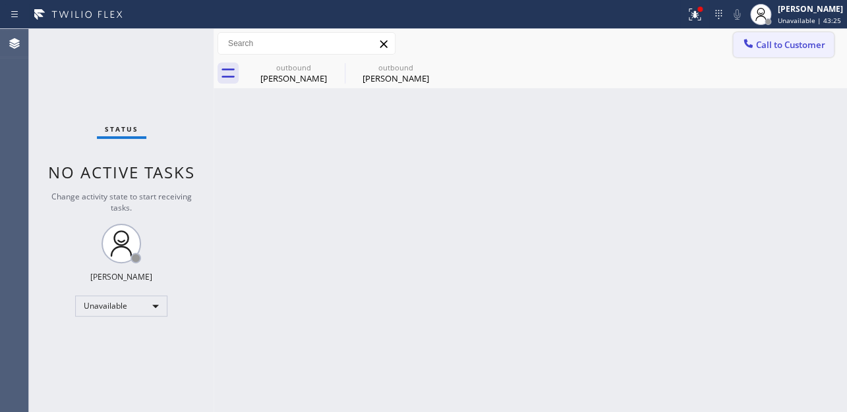
click at [771, 52] on button "Call to Customer" at bounding box center [783, 44] width 101 height 25
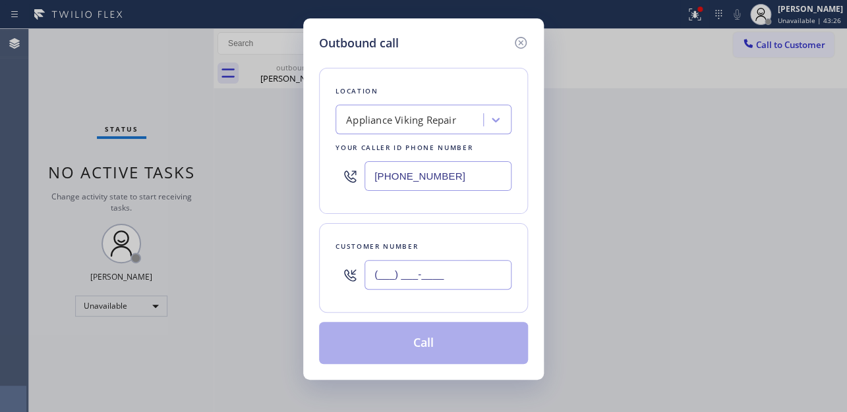
click at [457, 271] on input "(___) ___-____" at bounding box center [437, 275] width 147 height 30
paste input "562) 686-3270"
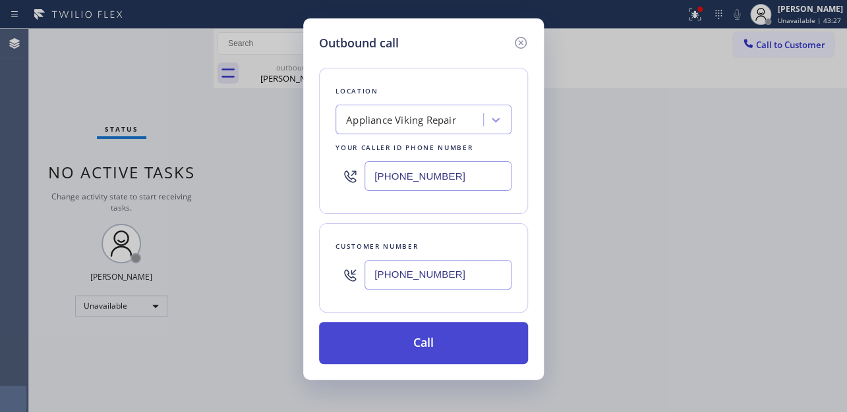
type input "(562) 686-3270"
click at [412, 343] on button "Call" at bounding box center [423, 343] width 209 height 42
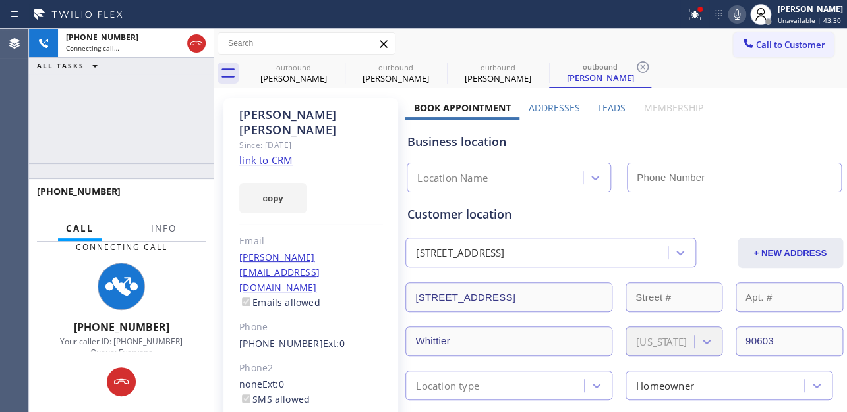
click at [607, 110] on label "Leads" at bounding box center [612, 107] width 28 height 13
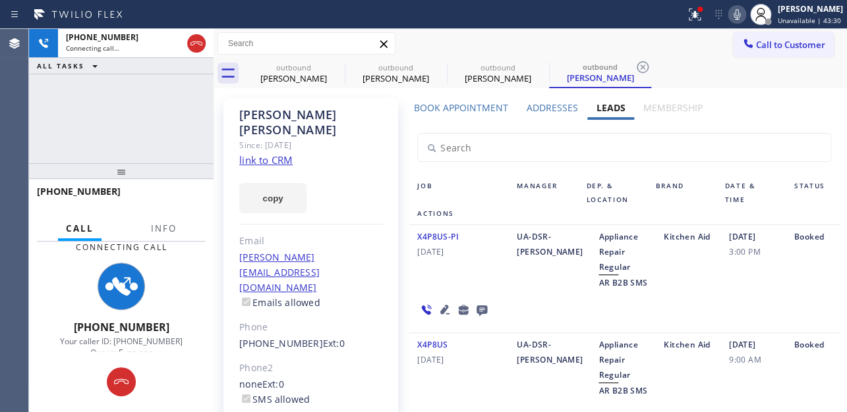
click at [729, 15] on icon at bounding box center [737, 15] width 16 height 16
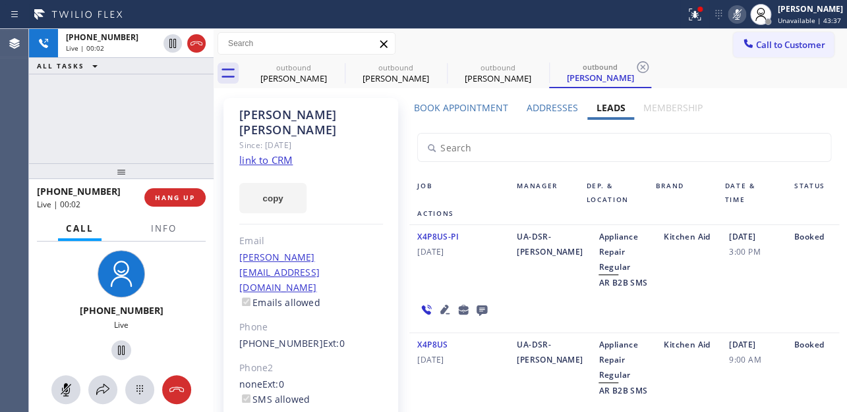
click at [729, 13] on icon at bounding box center [737, 15] width 16 height 16
click at [160, 192] on button "HANG UP" at bounding box center [174, 197] width 61 height 18
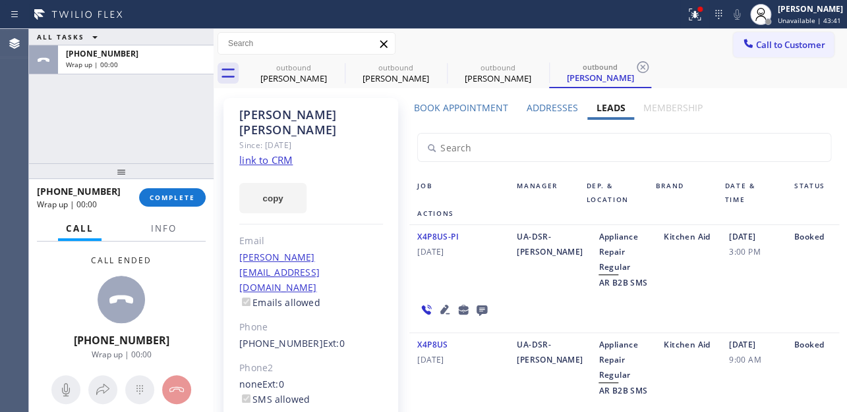
click at [480, 310] on icon at bounding box center [481, 311] width 11 height 11
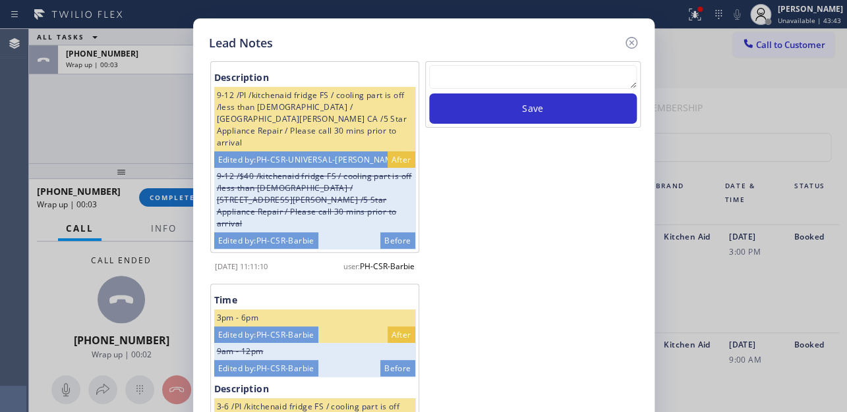
click at [518, 78] on textarea at bounding box center [533, 77] width 208 height 24
paste textarea "Routed to Voice mail// If CX will call back please transfer to me- Love:*"
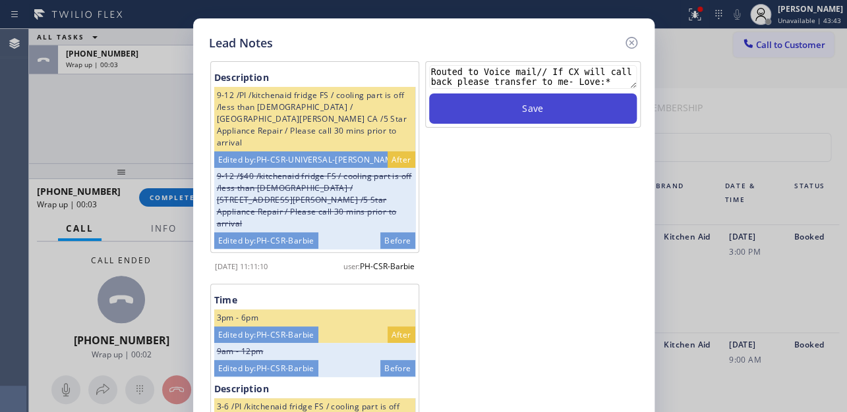
type textarea "Routed to Voice mail// If CX will call back please transfer to me- Love:*"
click at [528, 109] on button "Save" at bounding box center [533, 109] width 208 height 30
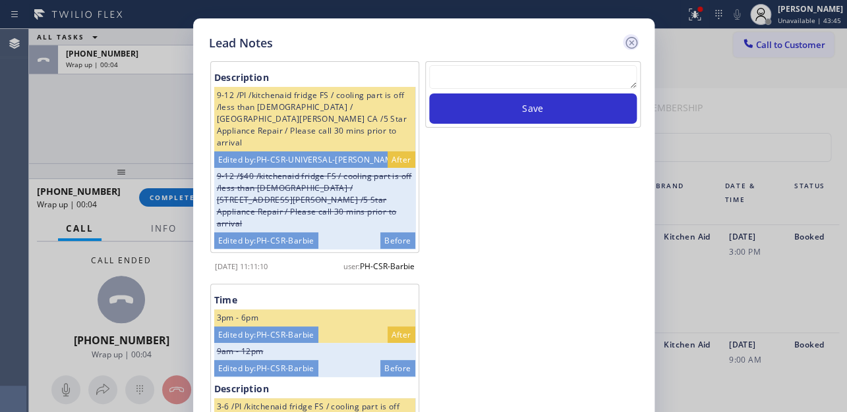
click at [629, 42] on icon at bounding box center [631, 43] width 12 height 12
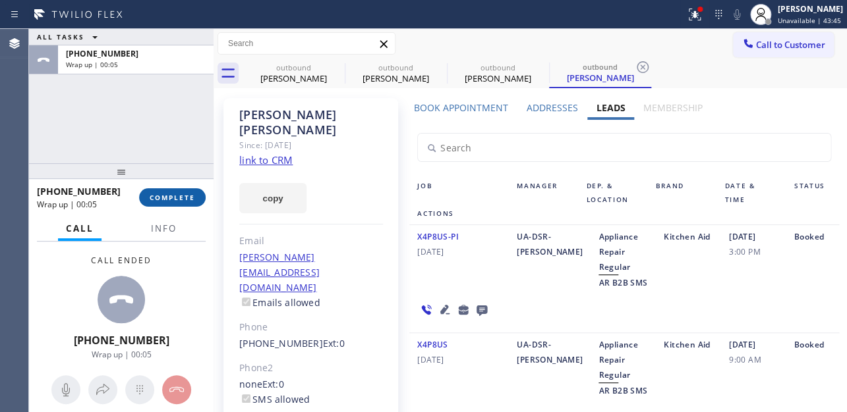
click at [168, 196] on span "COMPLETE" at bounding box center [172, 197] width 45 height 9
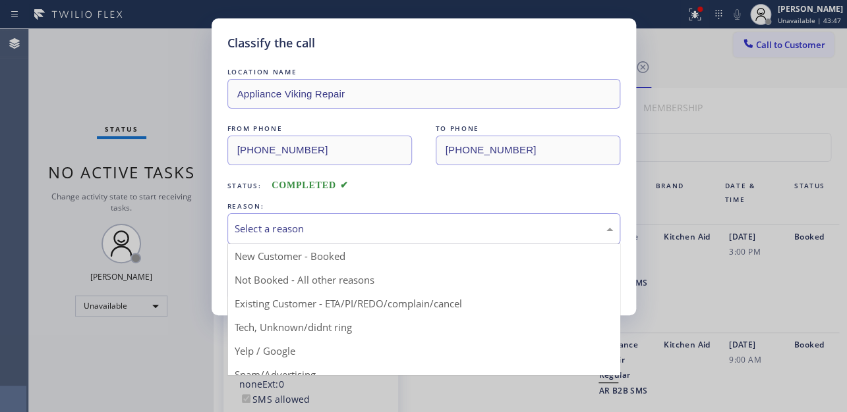
click at [297, 231] on div "Select a reason" at bounding box center [424, 228] width 378 height 15
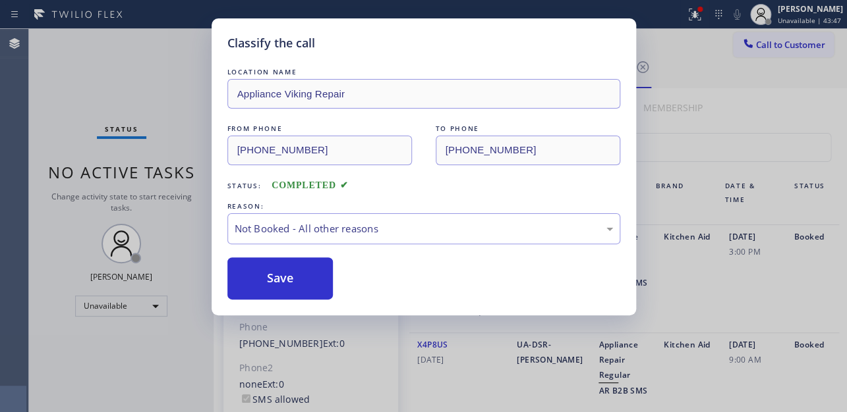
click at [268, 286] on button "Save" at bounding box center [280, 279] width 106 height 42
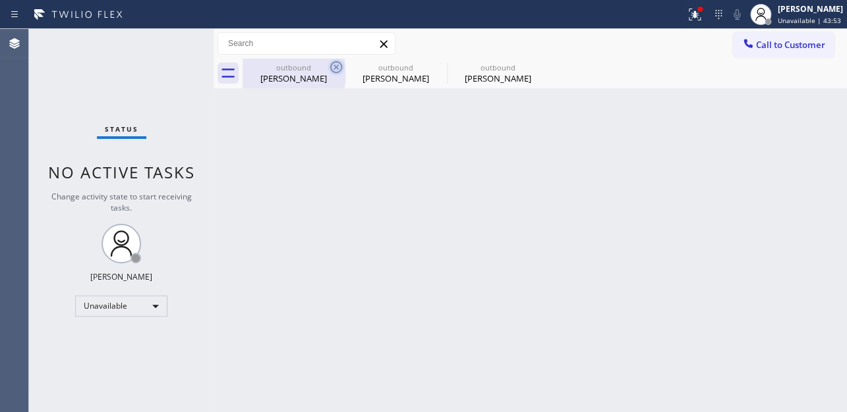
click at [336, 68] on icon at bounding box center [336, 67] width 12 height 12
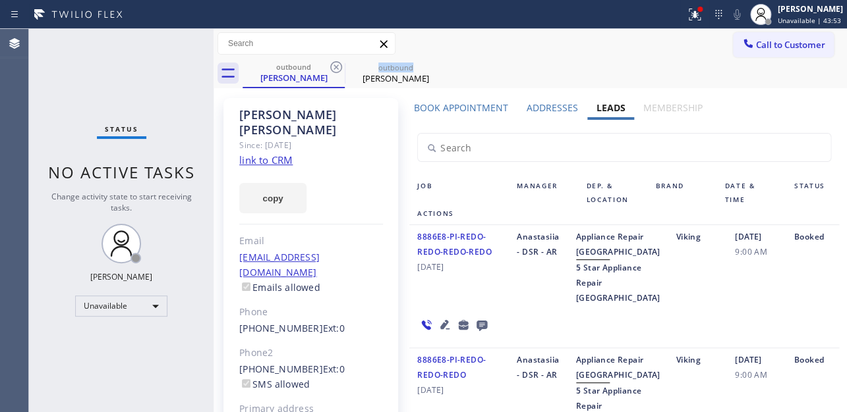
click at [336, 68] on icon at bounding box center [336, 67] width 12 height 12
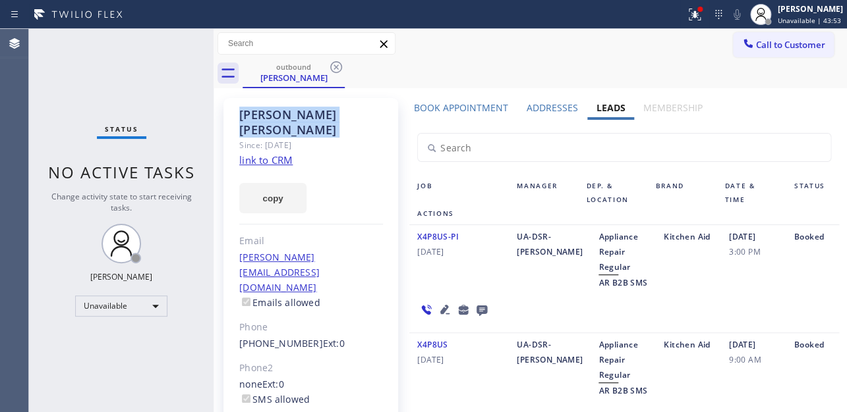
click at [336, 68] on icon at bounding box center [336, 67] width 12 height 12
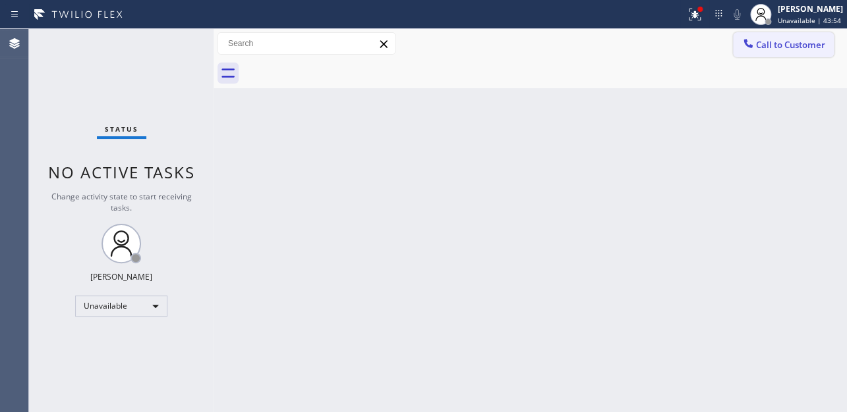
click at [767, 42] on span "Call to Customer" at bounding box center [790, 45] width 69 height 12
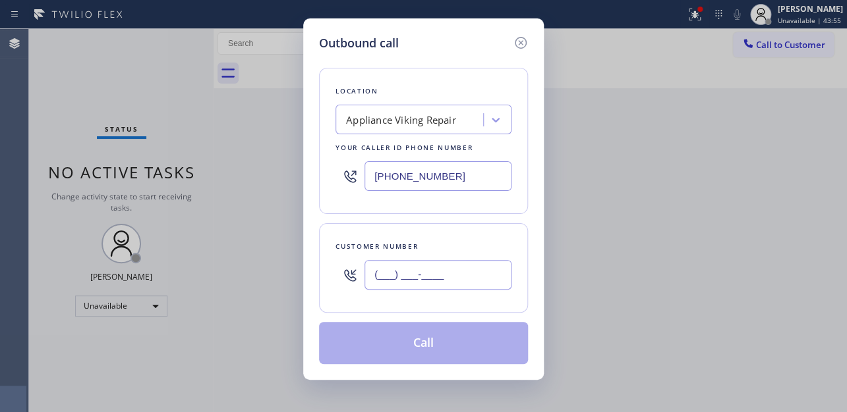
click at [411, 283] on input "(___) ___-____" at bounding box center [437, 275] width 147 height 30
paste input "213) 254-8329"
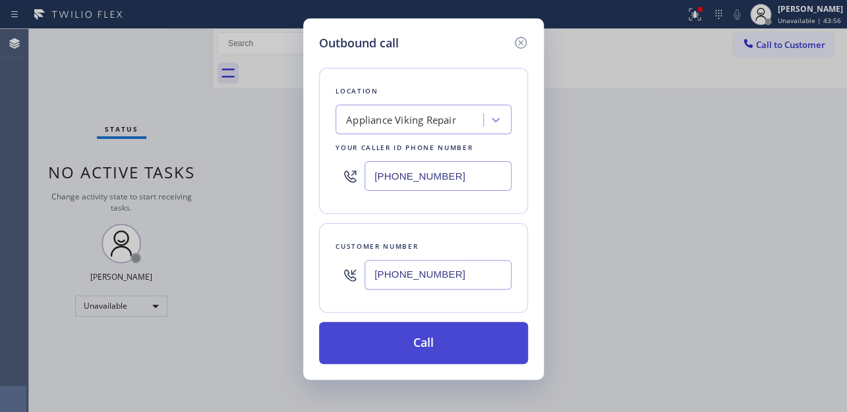
type input "(213) 254-8329"
click at [395, 349] on button "Call" at bounding box center [423, 343] width 209 height 42
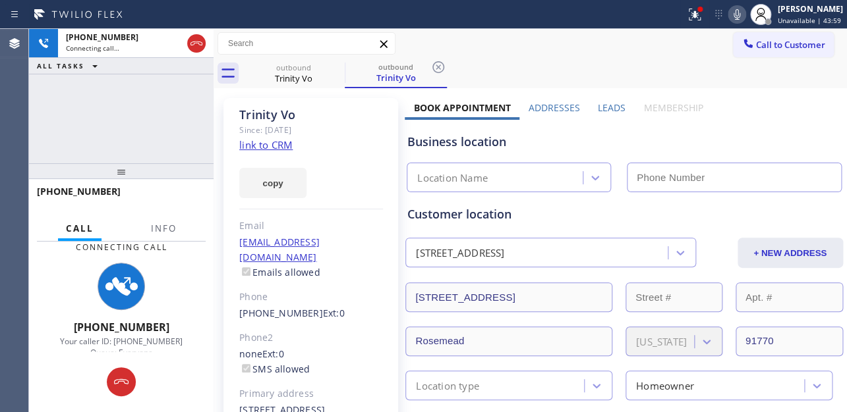
click at [729, 15] on icon at bounding box center [737, 15] width 16 height 16
type input "[PHONE_NUMBER]"
click at [607, 105] on label "Leads" at bounding box center [612, 107] width 28 height 13
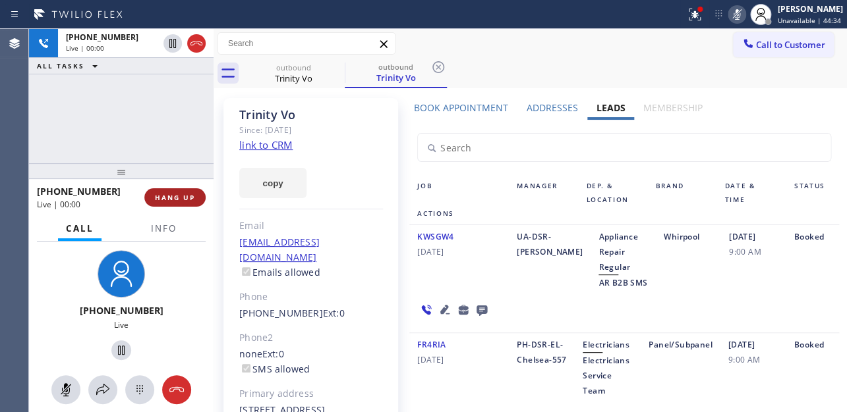
click at [167, 191] on button "HANG UP" at bounding box center [174, 197] width 61 height 18
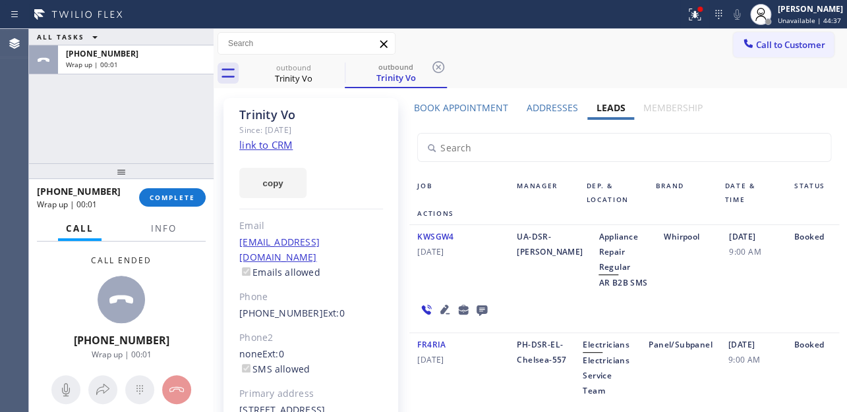
click at [482, 308] on icon at bounding box center [481, 311] width 11 height 11
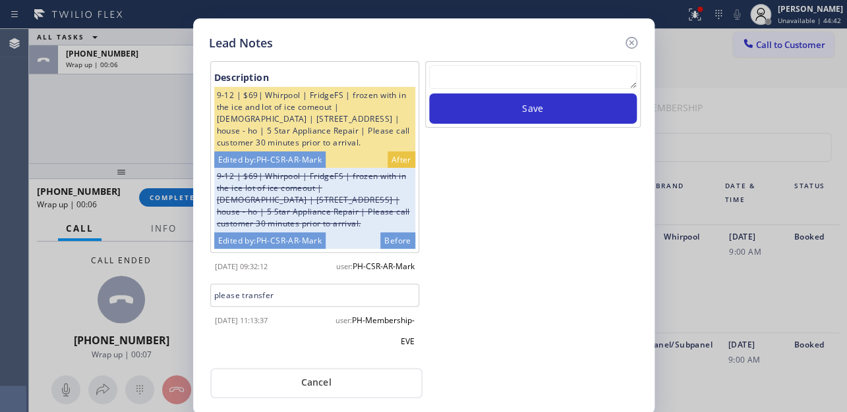
click at [522, 88] on textarea at bounding box center [533, 77] width 208 height 24
paste textarea "Routed to Voice mail// If CX will call back please transfer to me- Love:*"
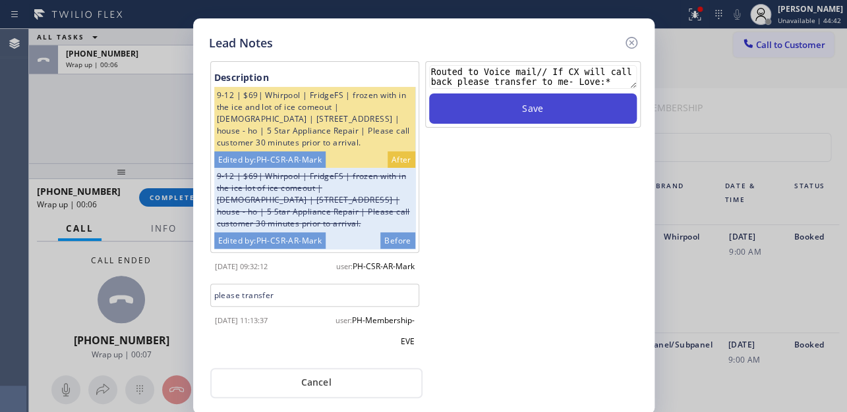
type textarea "Routed to Voice mail// If CX will call back please transfer to me- Love:*"
click at [537, 109] on button "Save" at bounding box center [533, 109] width 208 height 30
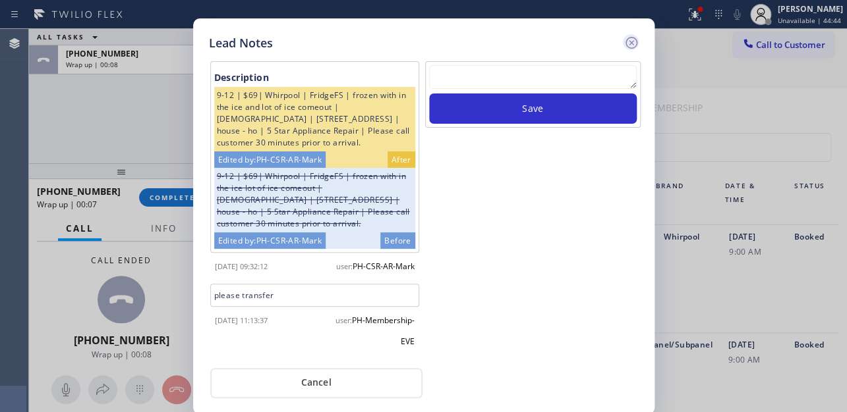
click at [630, 42] on icon at bounding box center [631, 43] width 12 height 12
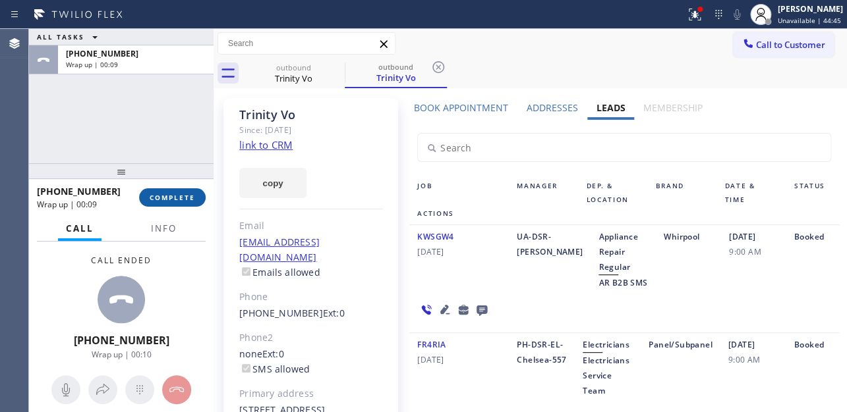
click at [162, 196] on span "COMPLETE" at bounding box center [172, 197] width 45 height 9
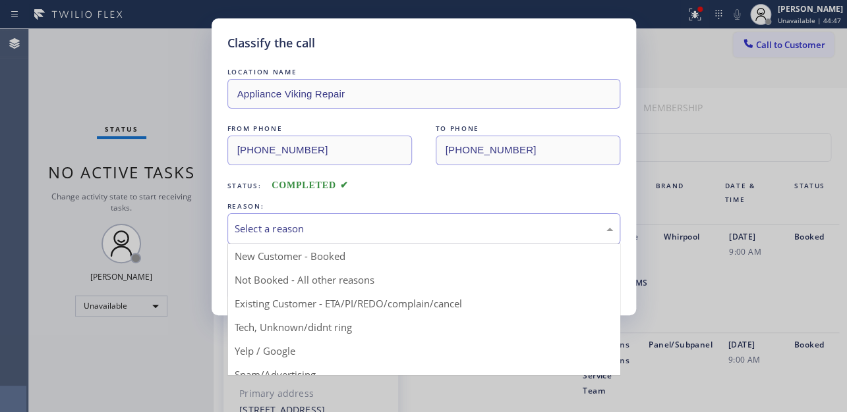
click at [457, 231] on div "Select a reason" at bounding box center [424, 228] width 378 height 15
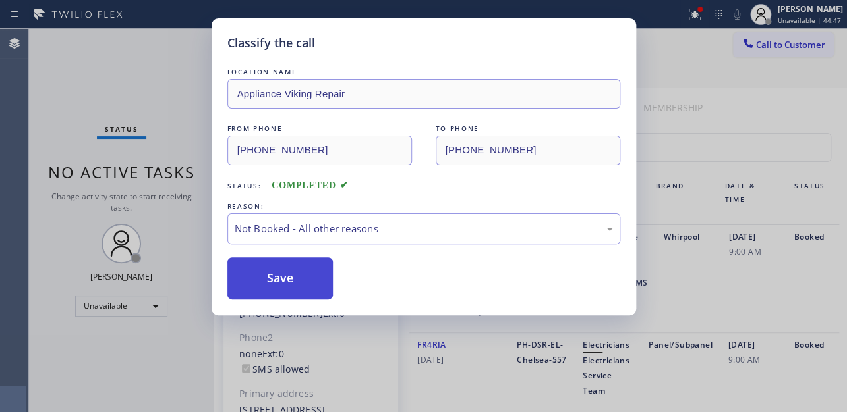
click at [284, 287] on button "Save" at bounding box center [280, 279] width 106 height 42
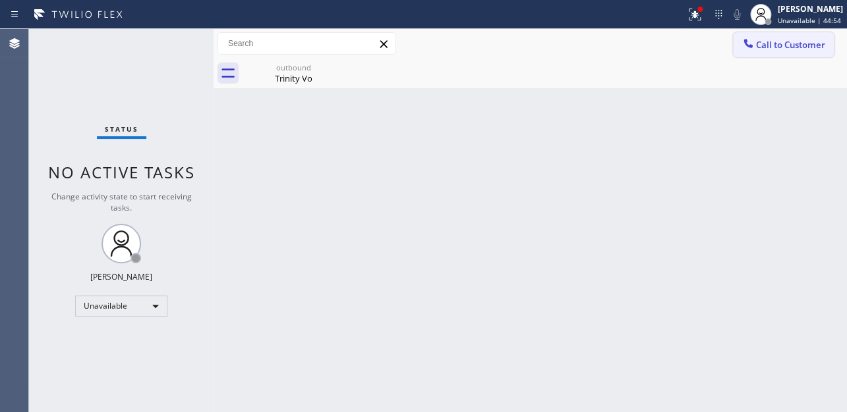
click at [796, 52] on button "Call to Customer" at bounding box center [783, 44] width 101 height 25
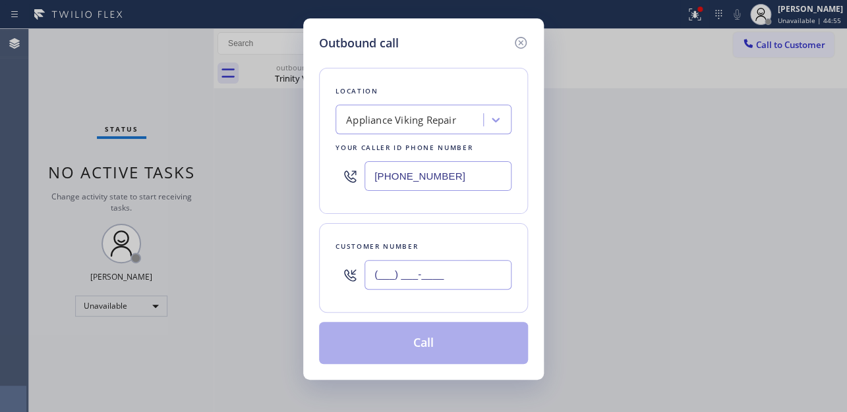
click at [444, 279] on input "(___) ___-____" at bounding box center [437, 275] width 147 height 30
paste input "310) 428-6472"
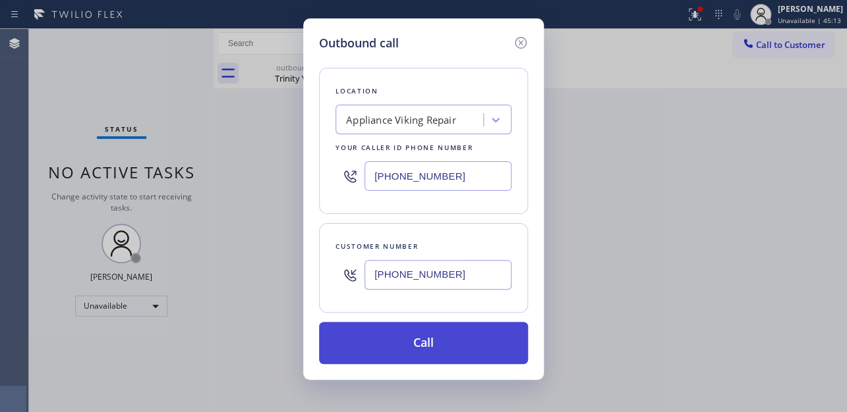
type input "(310) 428-6472"
click at [437, 336] on button "Call" at bounding box center [423, 343] width 209 height 42
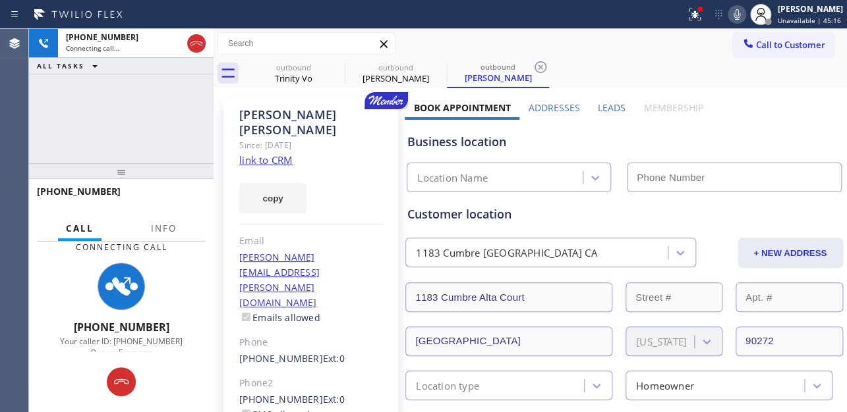
click at [611, 105] on label "Leads" at bounding box center [612, 107] width 28 height 13
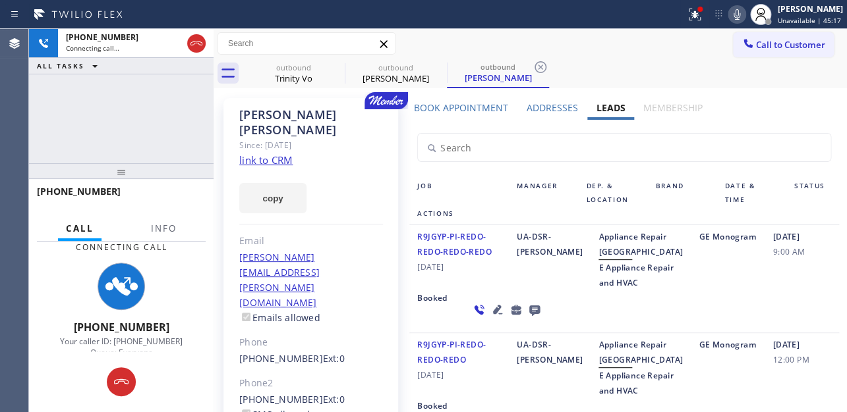
click at [729, 12] on icon at bounding box center [737, 15] width 16 height 16
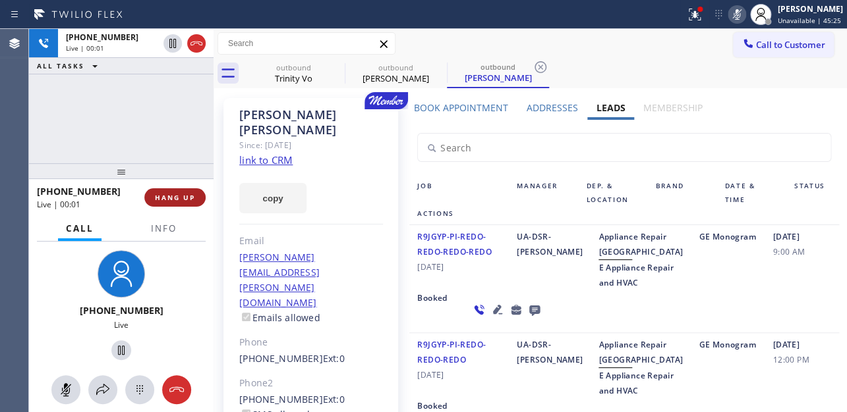
click at [159, 190] on button "HANG UP" at bounding box center [174, 197] width 61 height 18
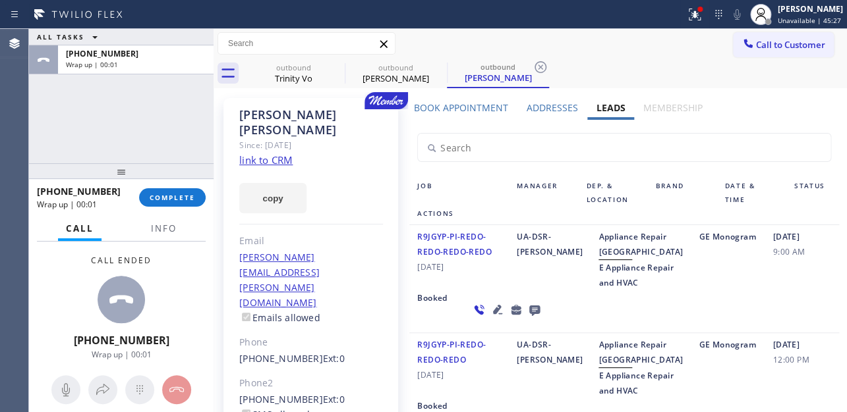
click at [529, 316] on icon at bounding box center [534, 311] width 11 height 11
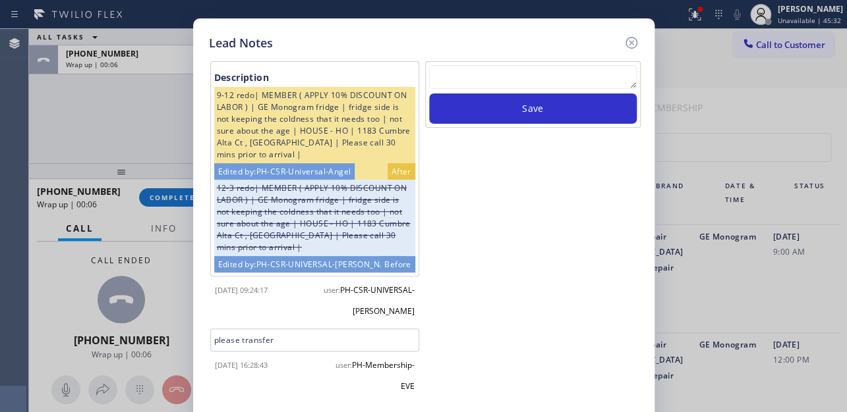
click at [511, 70] on textarea at bounding box center [533, 77] width 208 height 24
paste textarea "Routed to Voice mail// If CX will call back please transfer to me- Love:*"
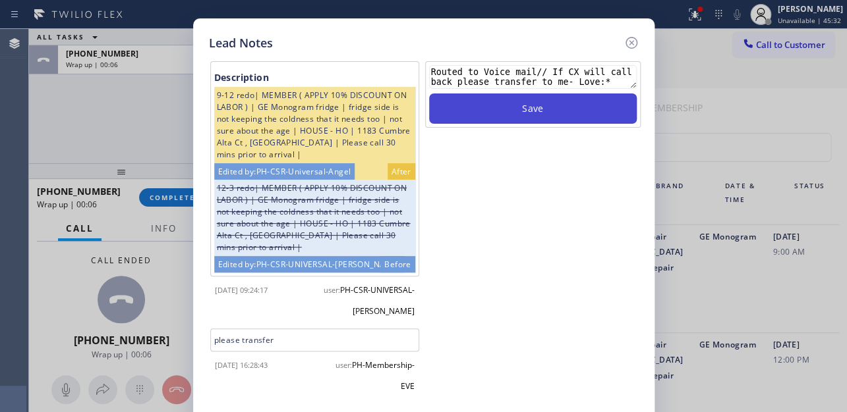
type textarea "Routed to Voice mail// If CX will call back please transfer to me- Love:*"
click at [526, 108] on button "Save" at bounding box center [533, 109] width 208 height 30
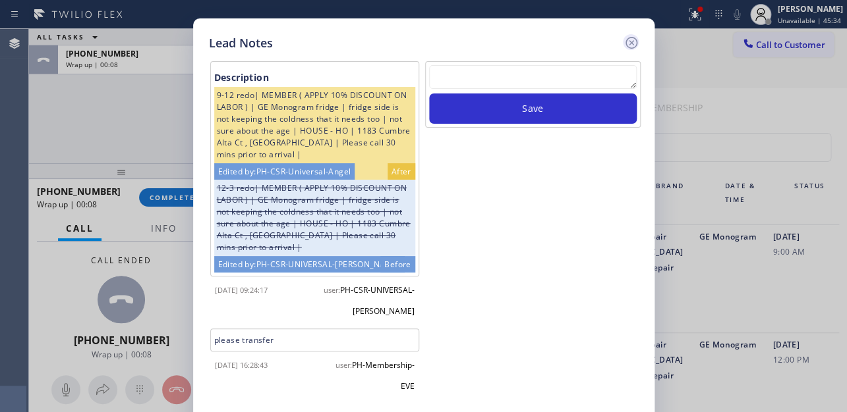
click at [627, 40] on icon at bounding box center [631, 43] width 16 height 16
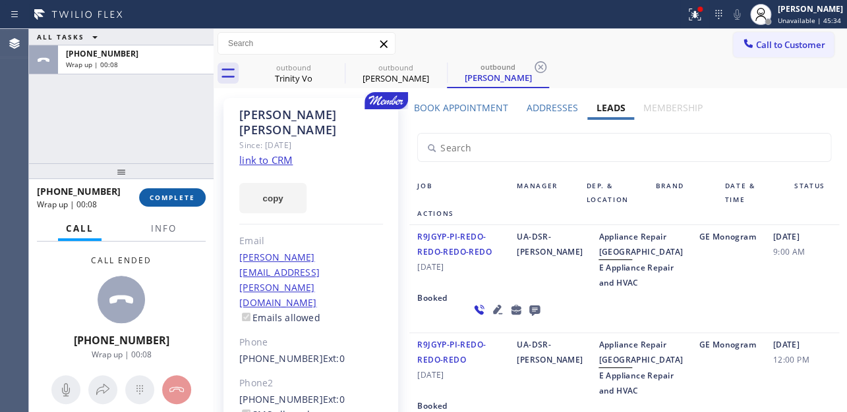
click at [161, 195] on span "COMPLETE" at bounding box center [172, 197] width 45 height 9
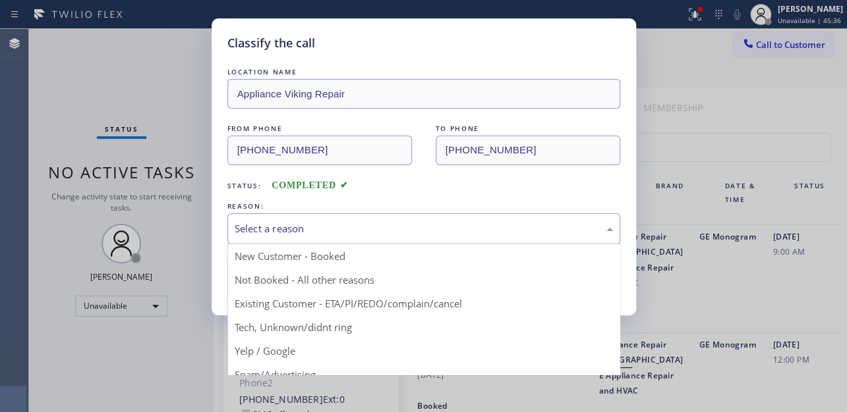
drag, startPoint x: 345, startPoint y: 228, endPoint x: 322, endPoint y: 237, distance: 24.0
click at [344, 227] on div "Select a reason" at bounding box center [424, 228] width 378 height 15
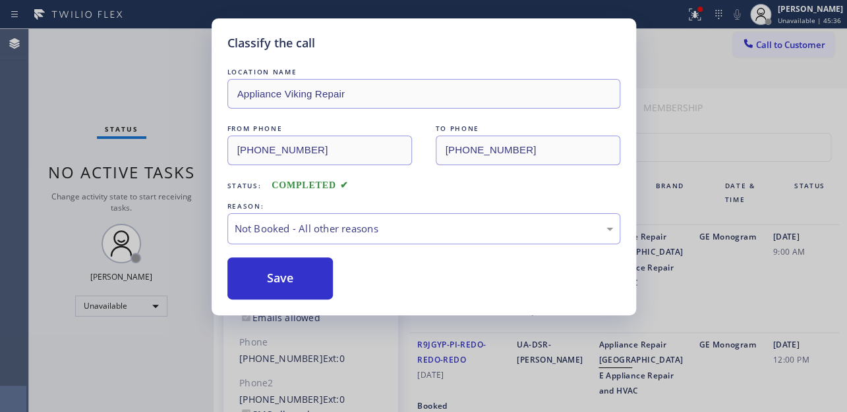
click at [279, 281] on button "Save" at bounding box center [280, 279] width 106 height 42
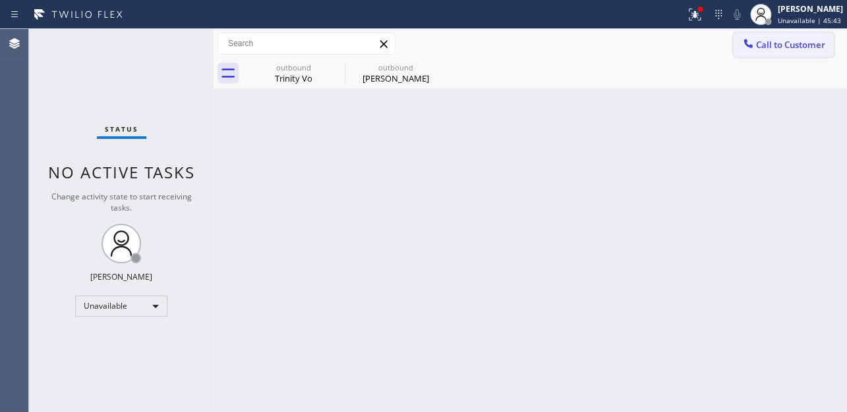
click at [787, 50] on span "Call to Customer" at bounding box center [790, 45] width 69 height 12
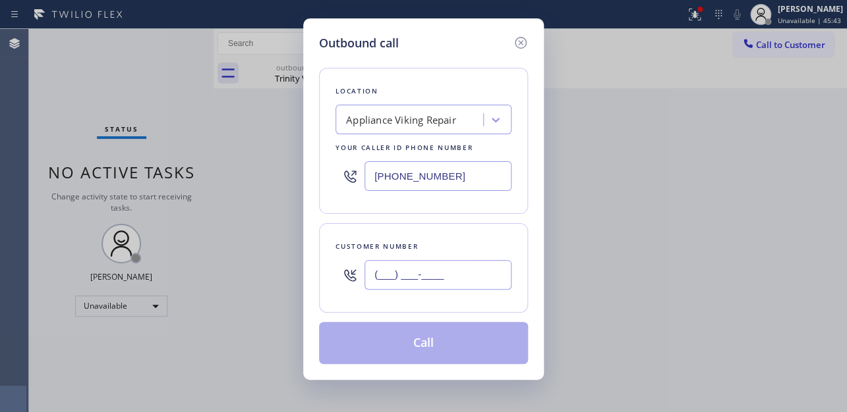
click at [398, 282] on input "(___) ___-____" at bounding box center [437, 275] width 147 height 30
paste input "858) 922-2752"
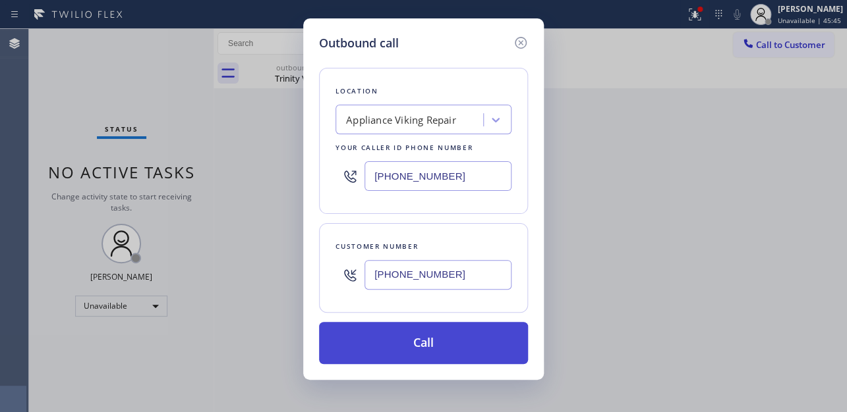
click at [406, 350] on button "Call" at bounding box center [423, 343] width 209 height 42
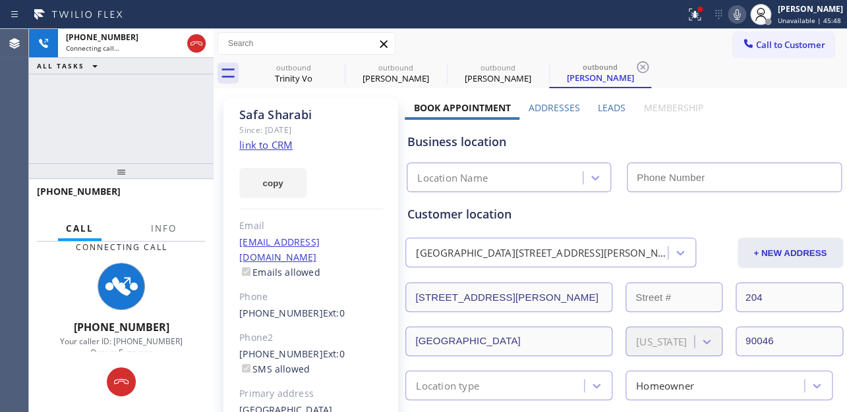
click at [612, 105] on label "Leads" at bounding box center [612, 107] width 28 height 13
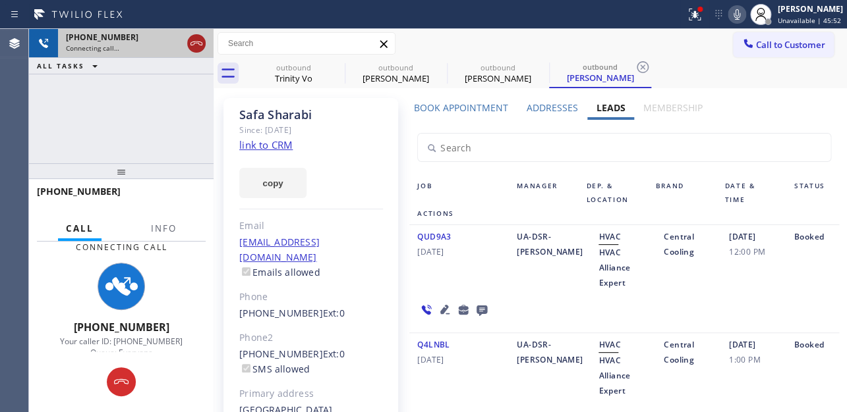
click at [194, 46] on icon at bounding box center [196, 44] width 16 height 16
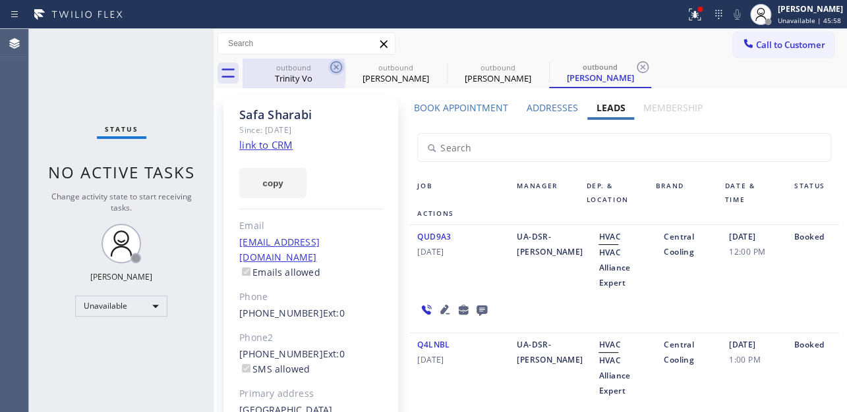
click at [335, 66] on icon at bounding box center [336, 67] width 12 height 12
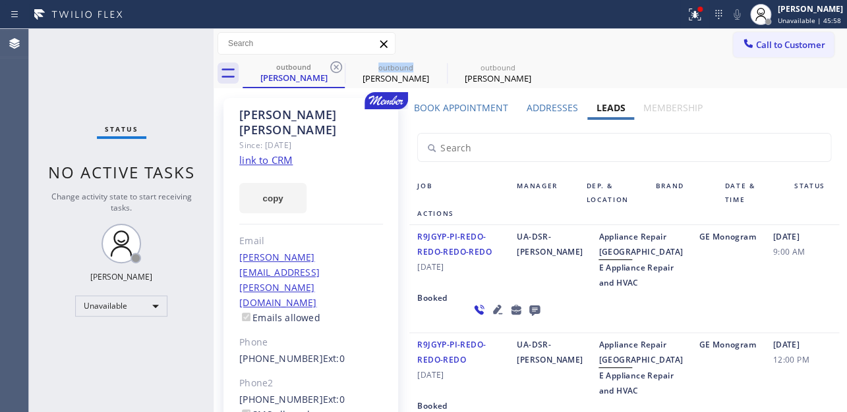
click at [335, 66] on icon at bounding box center [336, 67] width 12 height 12
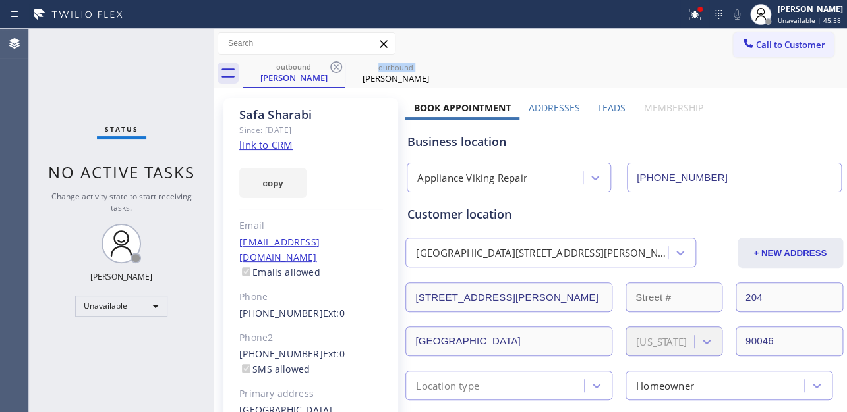
click at [335, 66] on icon at bounding box center [336, 67] width 12 height 12
click at [0, 0] on icon at bounding box center [0, 0] width 0 height 0
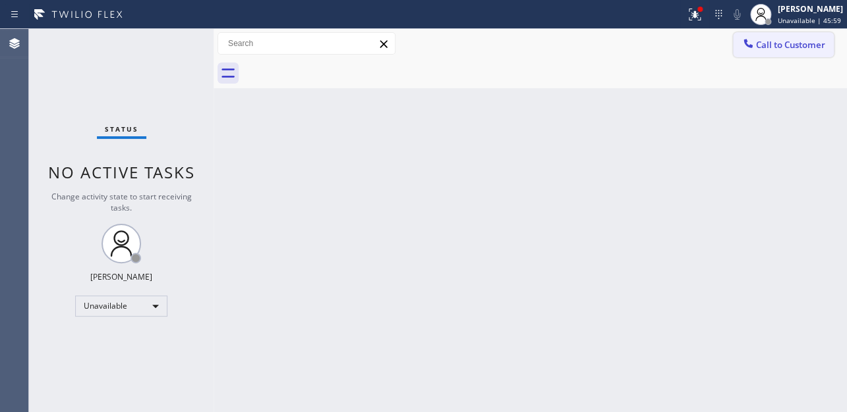
click at [756, 43] on span "Call to Customer" at bounding box center [790, 45] width 69 height 12
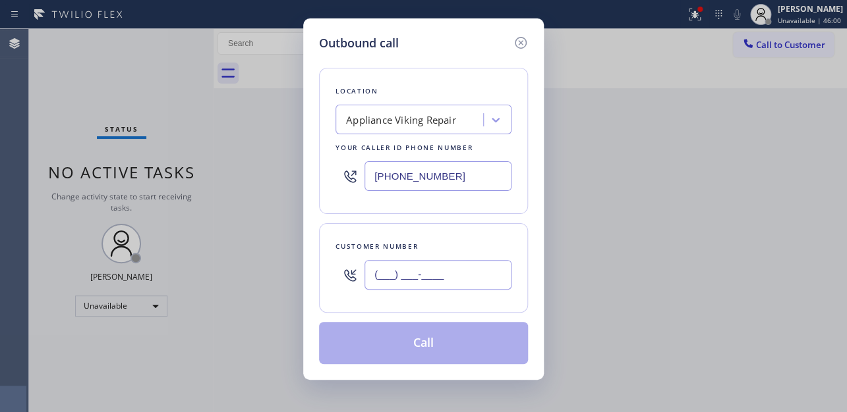
click at [421, 276] on input "(___) ___-____" at bounding box center [437, 275] width 147 height 30
paste input "562) 219-6629"
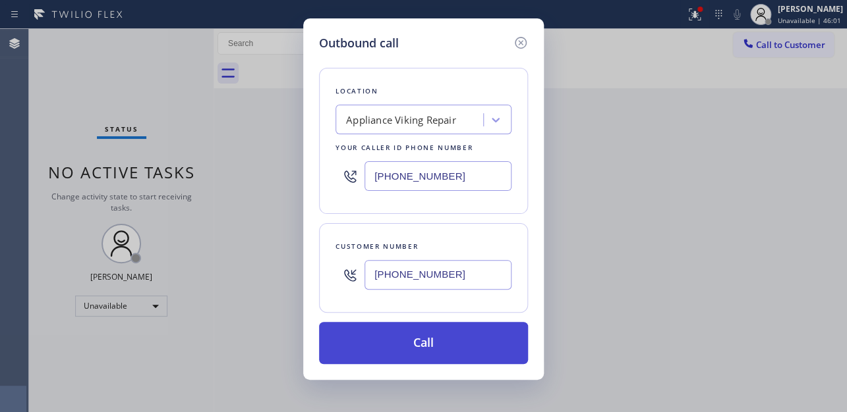
type input "(562) 219-6629"
click at [435, 350] on button "Call" at bounding box center [423, 343] width 209 height 42
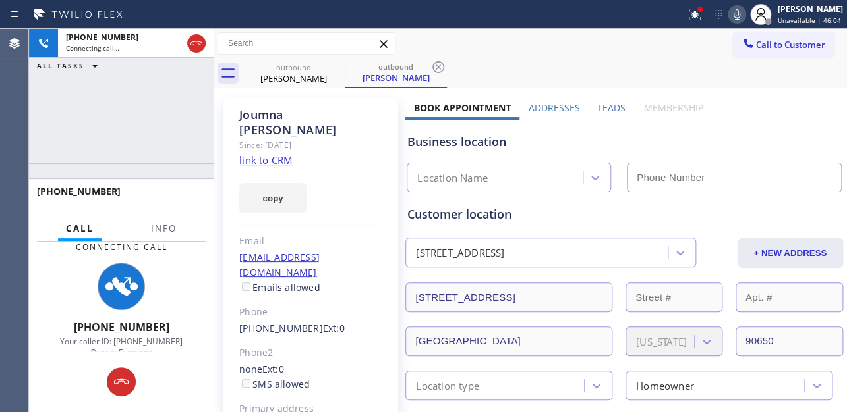
click at [605, 108] on label "Leads" at bounding box center [612, 107] width 28 height 13
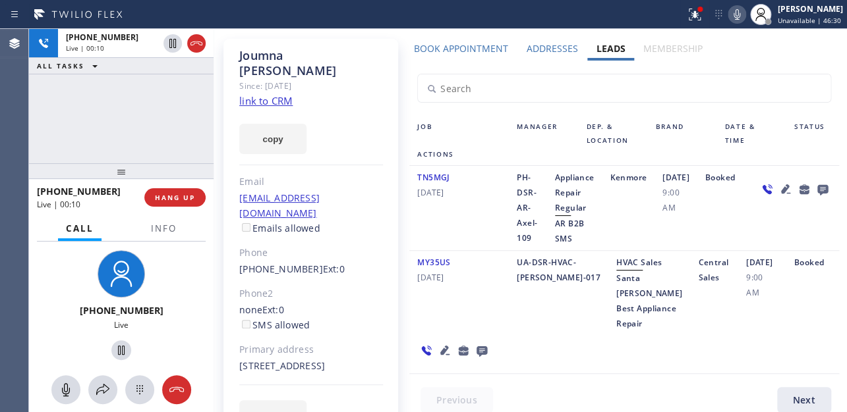
scroll to position [32, 0]
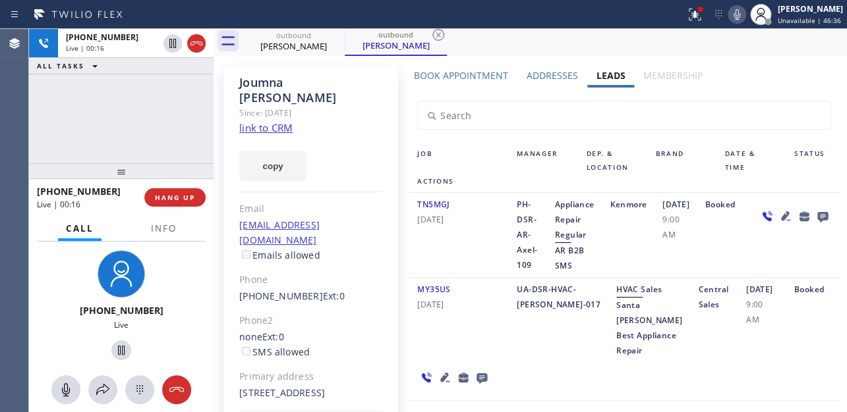
click at [780, 221] on icon at bounding box center [784, 215] width 9 height 9
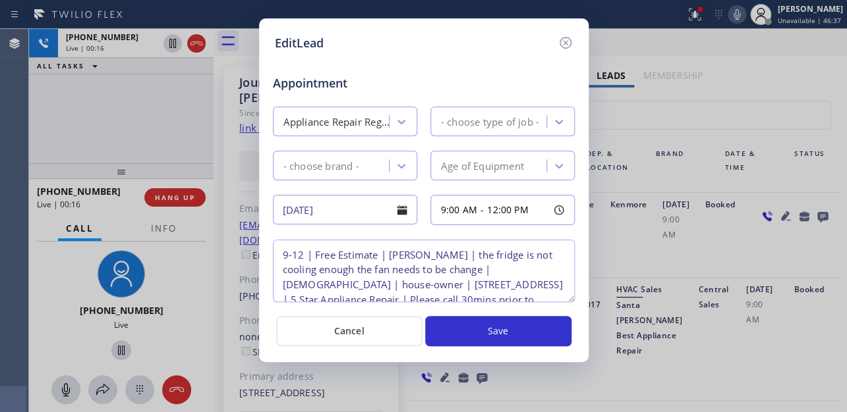
type textarea "9-12 | Free Estimate | Kenmore Fridge | the fridge is not cooling enough the fa…"
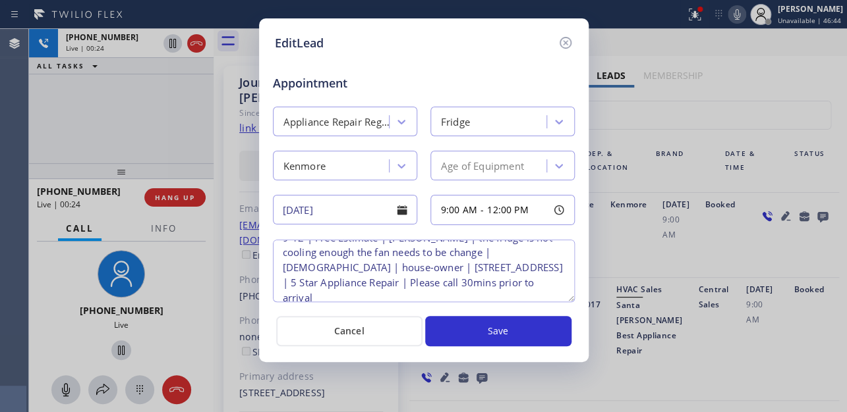
scroll to position [26, 0]
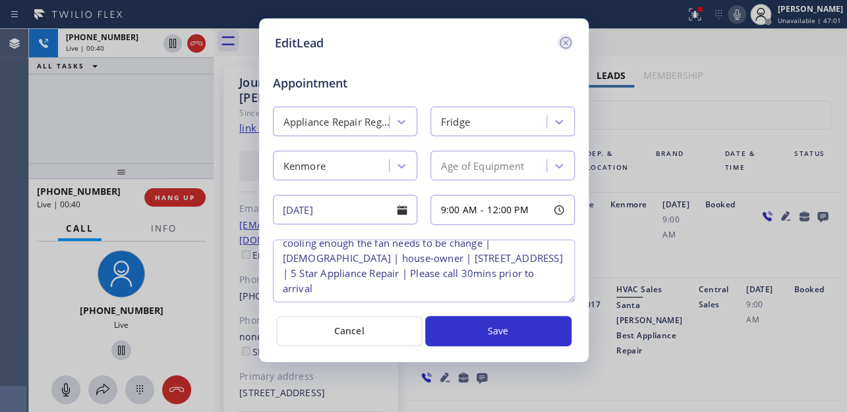
click at [562, 45] on icon at bounding box center [565, 43] width 16 height 16
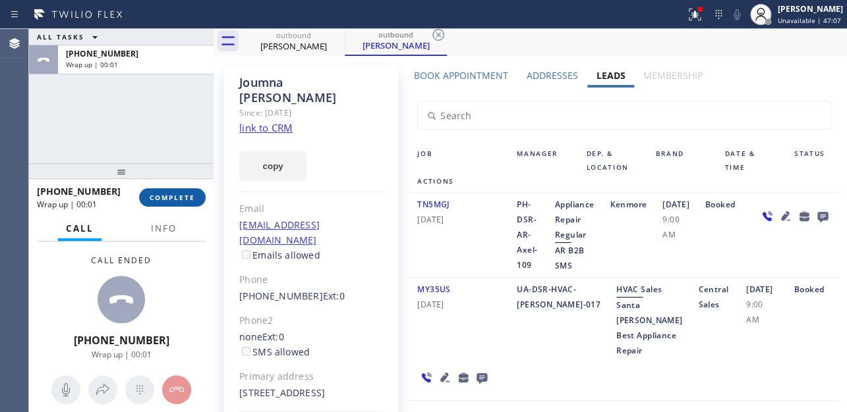
click at [190, 198] on span "COMPLETE" at bounding box center [172, 197] width 45 height 9
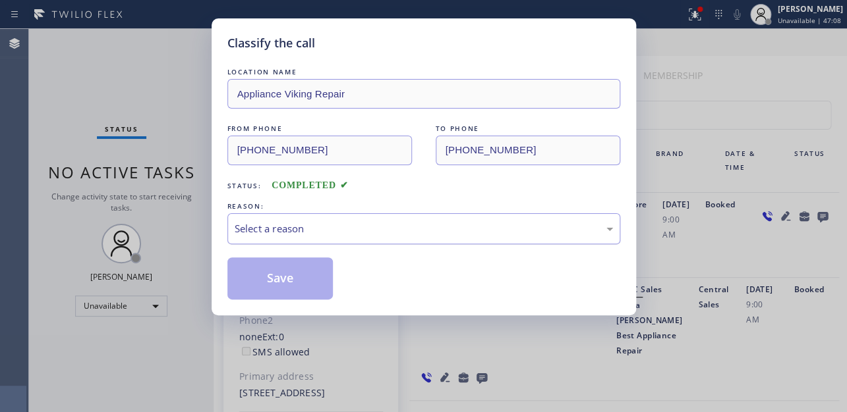
click at [388, 219] on div "Select a reason" at bounding box center [423, 228] width 393 height 31
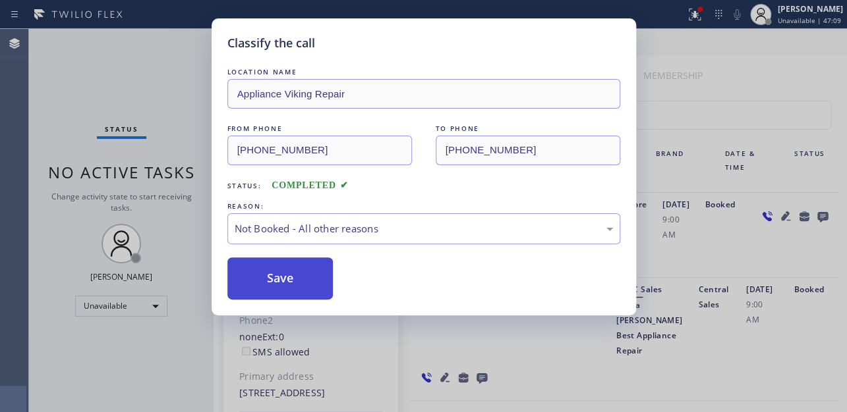
click at [285, 283] on button "Save" at bounding box center [280, 279] width 106 height 42
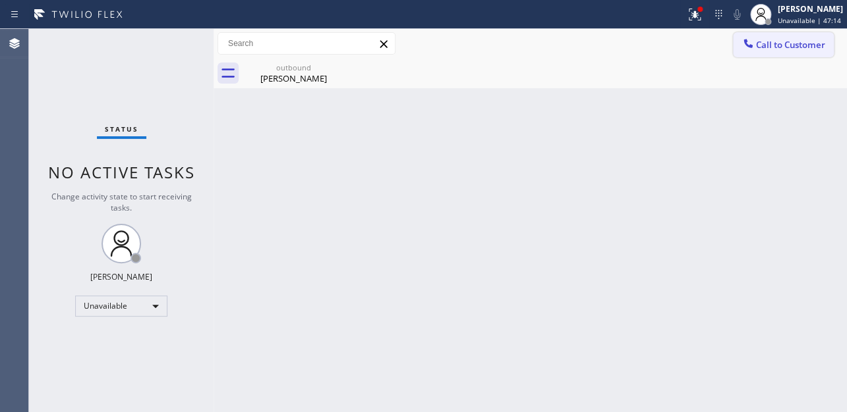
click at [776, 35] on button "Call to Customer" at bounding box center [783, 44] width 101 height 25
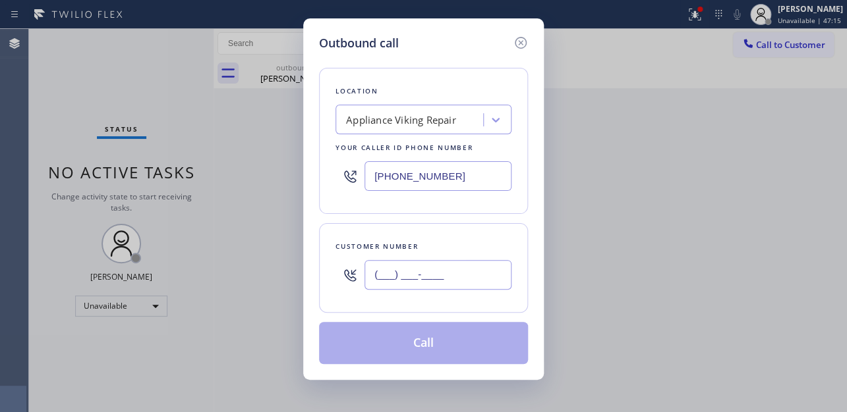
click at [419, 283] on input "(___) ___-____" at bounding box center [437, 275] width 147 height 30
paste input "805) 341-2747"
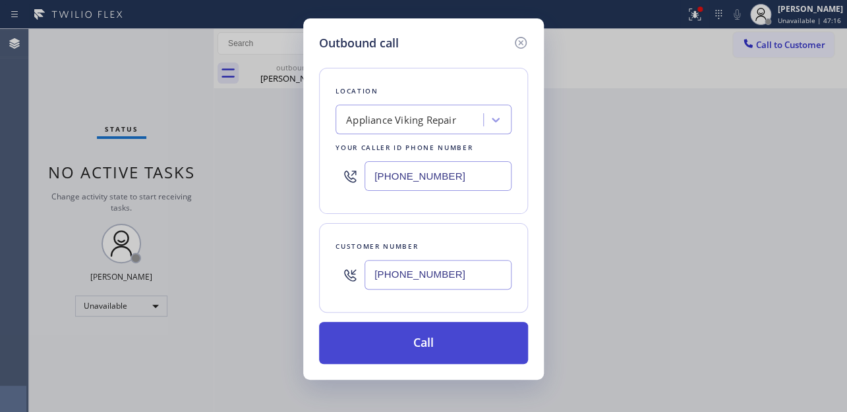
type input "(805) 341-2747"
click at [423, 349] on button "Call" at bounding box center [423, 343] width 209 height 42
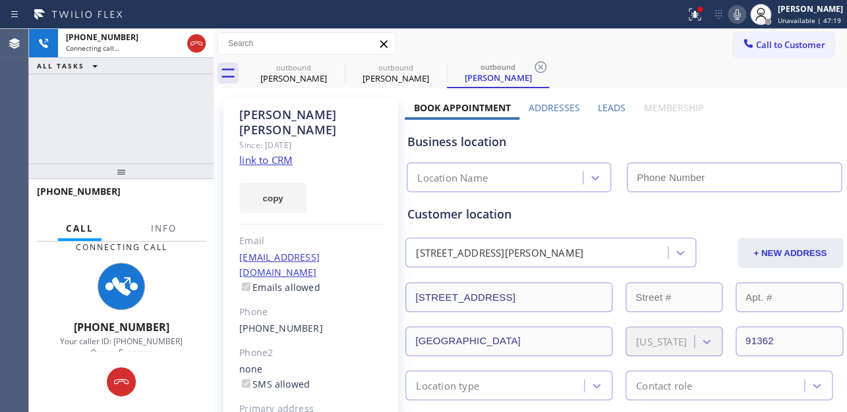
drag, startPoint x: 703, startPoint y: 65, endPoint x: 669, endPoint y: 70, distance: 34.7
click at [703, 65] on div "outbound Joumna Fernandez outbound Valerie Bumbarger outbound Valerie Bumbarger" at bounding box center [544, 74] width 604 height 30
click at [603, 108] on label "Leads" at bounding box center [612, 107] width 28 height 13
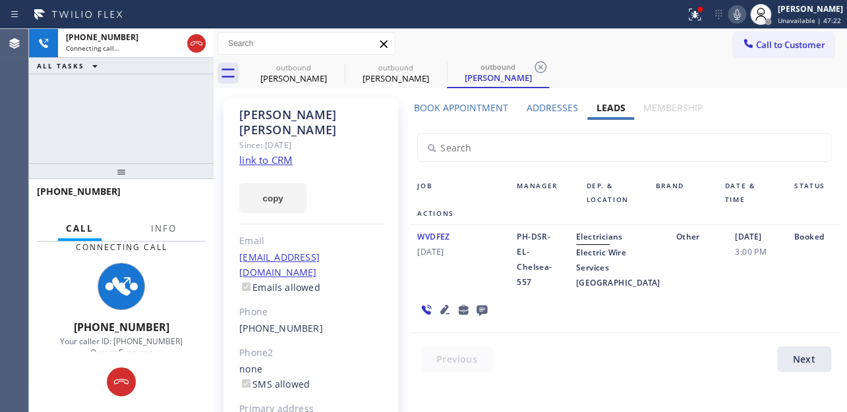
click at [621, 65] on div "outbound Joumna Fernandez outbound Valerie Bumbarger outbound Valerie Bumbarger" at bounding box center [544, 74] width 604 height 30
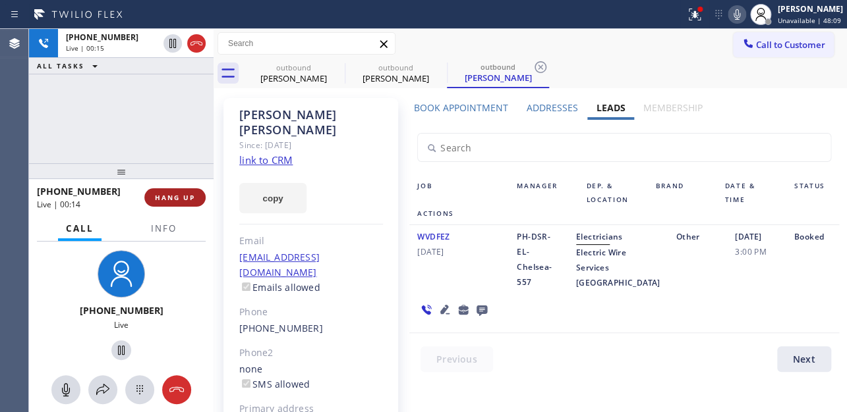
click at [166, 198] on span "HANG UP" at bounding box center [175, 197] width 40 height 9
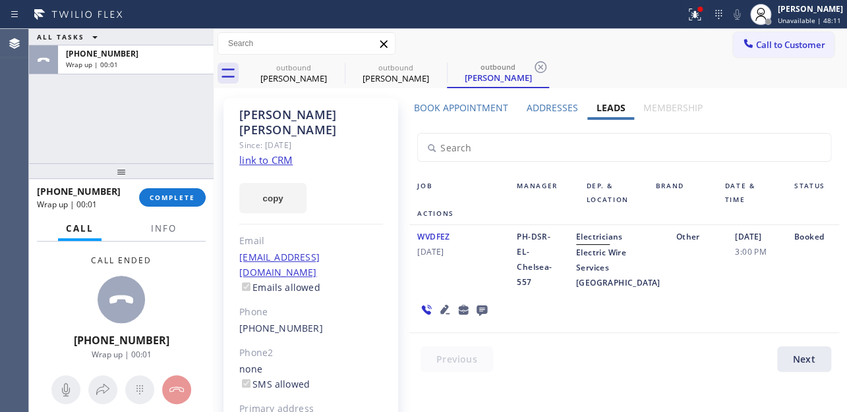
click at [481, 318] on icon at bounding box center [482, 310] width 16 height 16
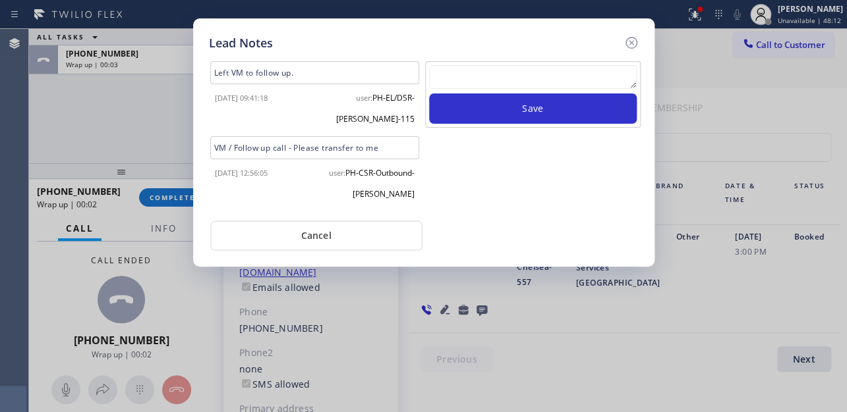
click at [569, 73] on textarea at bounding box center [533, 77] width 208 height 24
paste textarea "Routed to Voice mail// If CX will call back please transfer to me- Love:*"
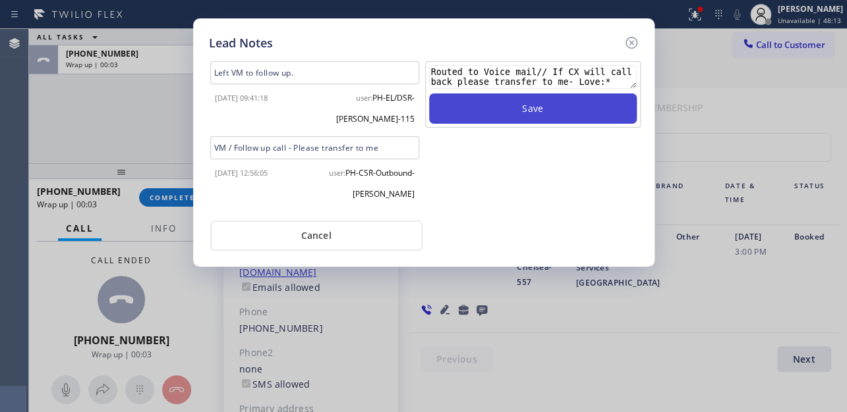
type textarea "Routed to Voice mail// If CX will call back please transfer to me- Love:*"
click at [551, 99] on button "Save" at bounding box center [533, 109] width 208 height 30
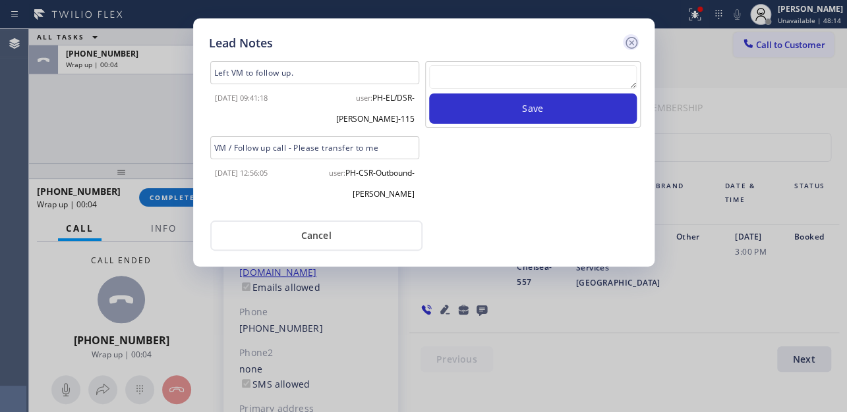
click at [630, 47] on icon at bounding box center [631, 43] width 16 height 16
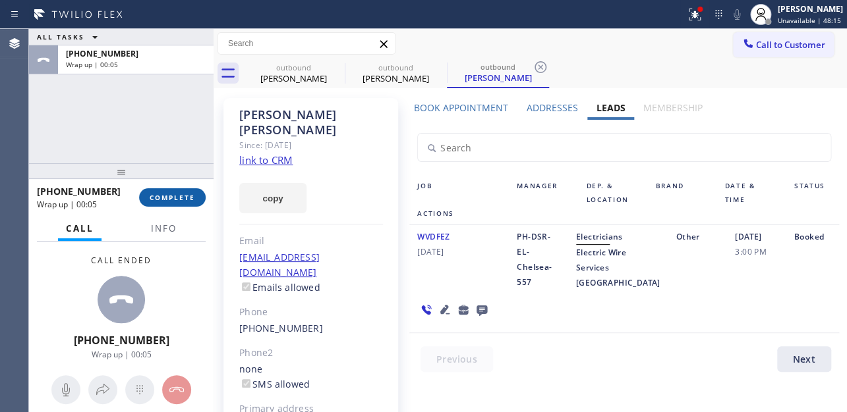
click at [148, 197] on button "COMPLETE" at bounding box center [172, 197] width 67 height 18
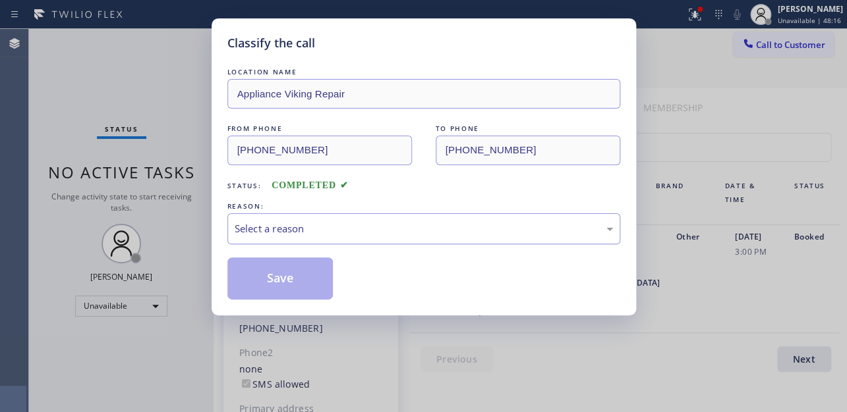
click at [428, 223] on div "Select a reason" at bounding box center [424, 228] width 378 height 15
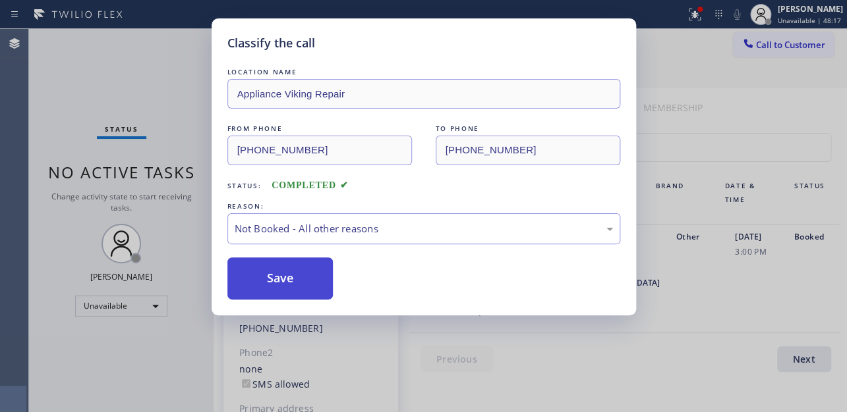
click at [287, 277] on button "Save" at bounding box center [280, 279] width 106 height 42
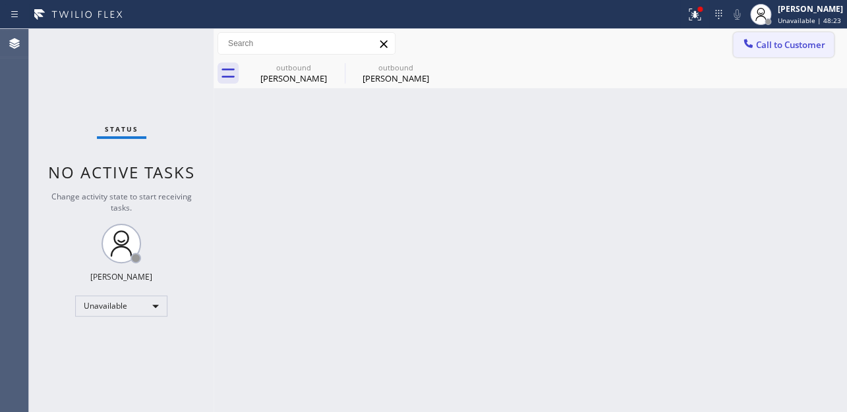
click at [802, 49] on span "Call to Customer" at bounding box center [790, 45] width 69 height 12
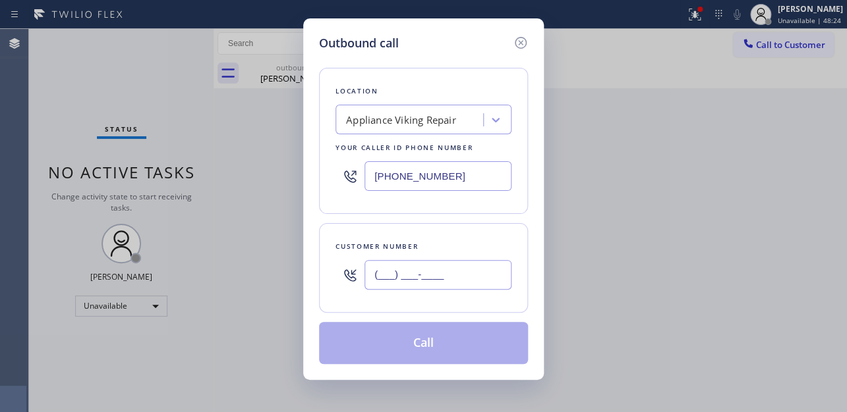
click at [432, 272] on input "(___) ___-____" at bounding box center [437, 275] width 147 height 30
paste input "562) 714-2831"
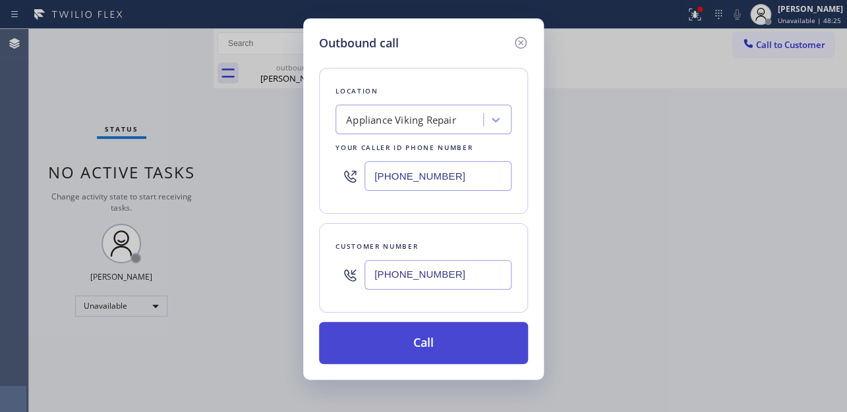
type input "(562) 714-2831"
click at [425, 350] on button "Call" at bounding box center [423, 343] width 209 height 42
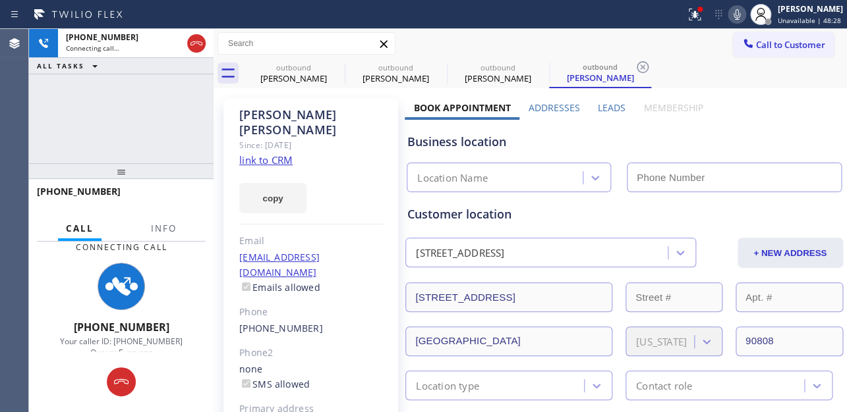
click at [612, 108] on label "Leads" at bounding box center [612, 107] width 28 height 13
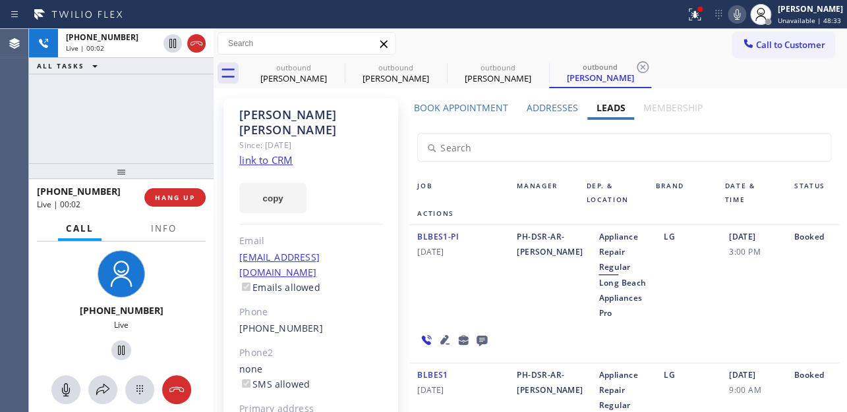
drag, startPoint x: 168, startPoint y: 200, endPoint x: 128, endPoint y: 202, distance: 40.3
click at [168, 199] on span "HANG UP" at bounding box center [175, 197] width 40 height 9
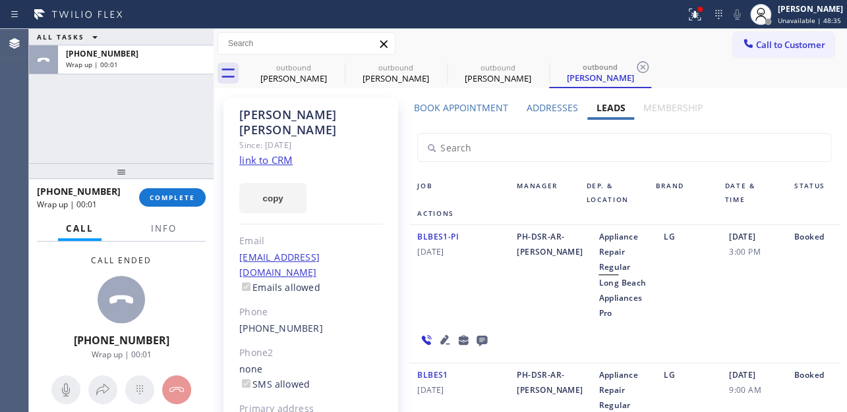
click at [449, 335] on icon at bounding box center [444, 339] width 9 height 9
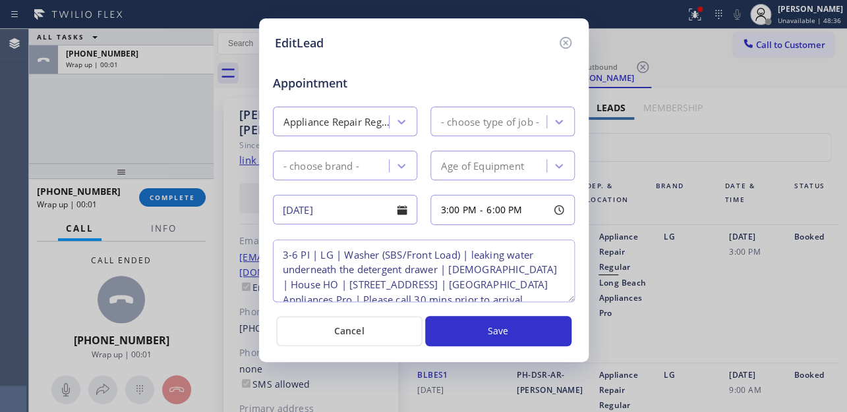
type textarea "3-6 PI | LG | Washer (SBS/Front Load) | leaking water underneath the detergent …"
click at [560, 41] on icon at bounding box center [565, 43] width 16 height 16
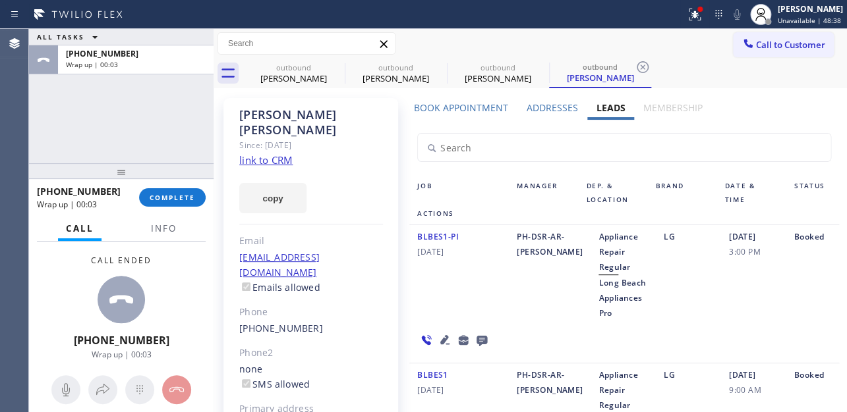
click at [487, 336] on icon at bounding box center [481, 341] width 11 height 11
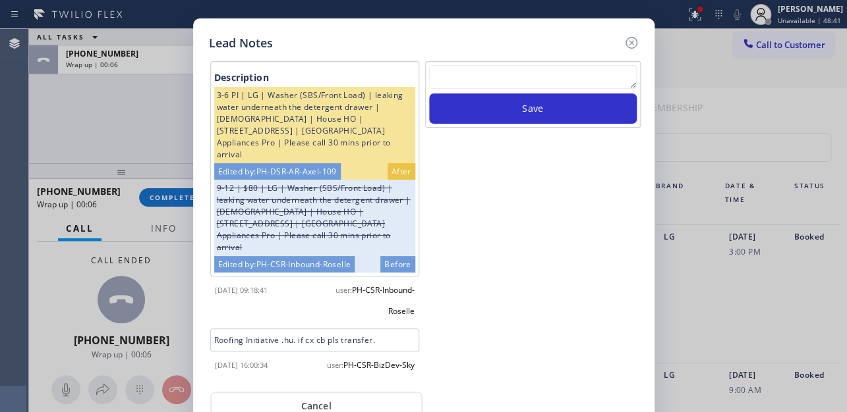
click at [507, 80] on textarea at bounding box center [533, 77] width 208 height 24
paste textarea "Routed to Voice mail// If CX will call back please transfer to me- Love:*"
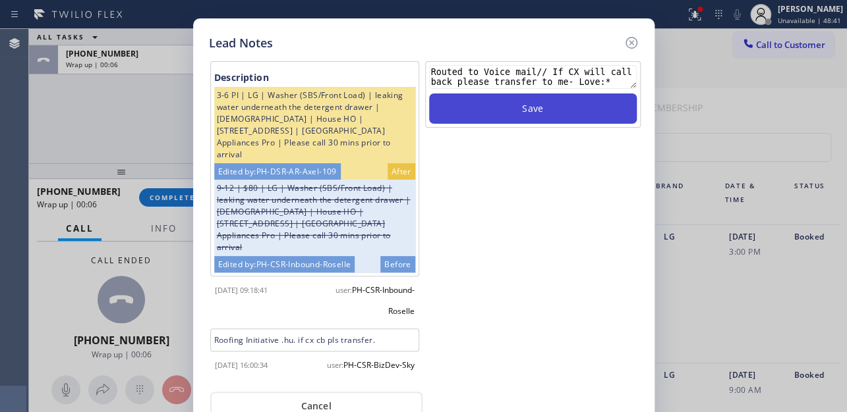
type textarea "Routed to Voice mail// If CX will call back please transfer to me- Love:*"
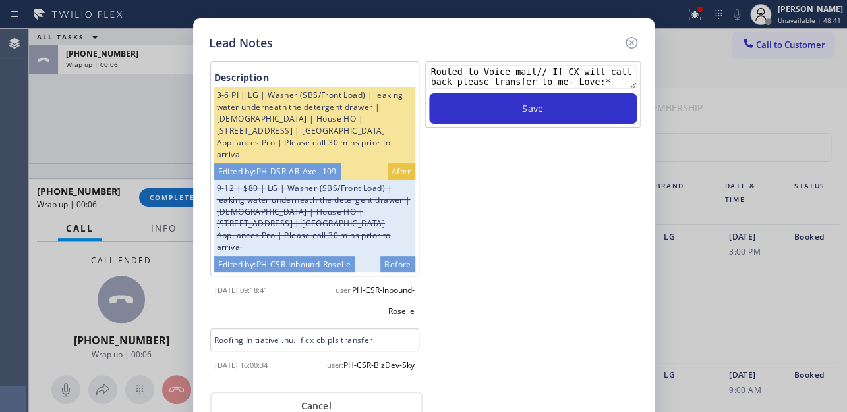
drag, startPoint x: 555, startPoint y: 105, endPoint x: 636, endPoint y: 67, distance: 90.2
click at [555, 105] on button "Save" at bounding box center [533, 109] width 208 height 30
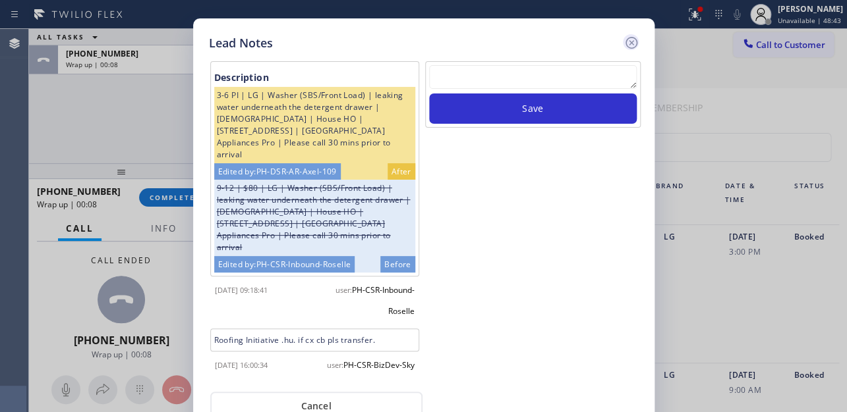
click at [629, 42] on icon at bounding box center [631, 43] width 16 height 16
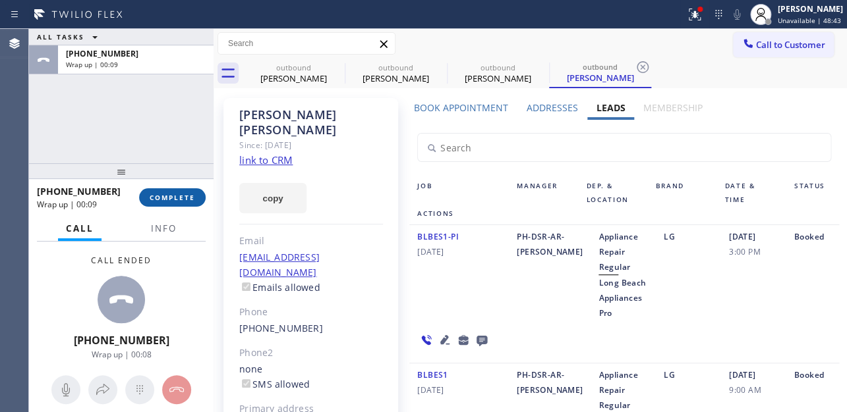
click at [162, 198] on span "COMPLETE" at bounding box center [172, 197] width 45 height 9
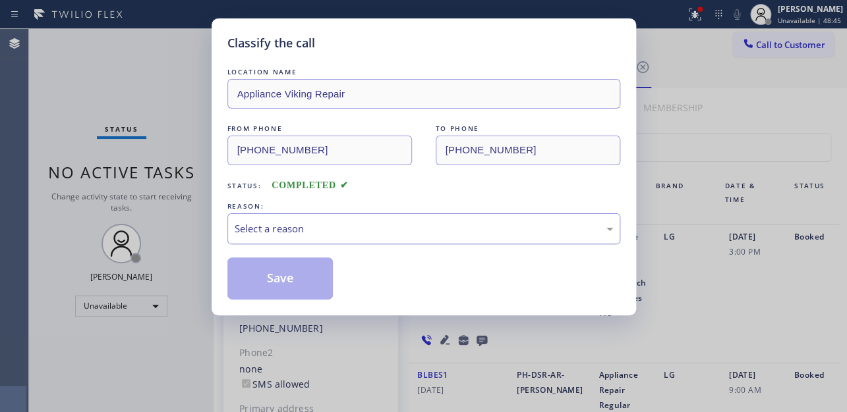
click at [345, 223] on div "Select a reason" at bounding box center [424, 228] width 378 height 15
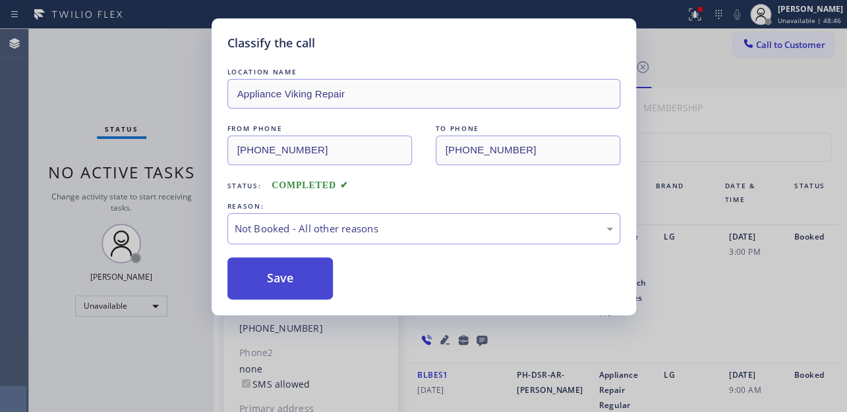
click at [282, 277] on button "Save" at bounding box center [280, 279] width 106 height 42
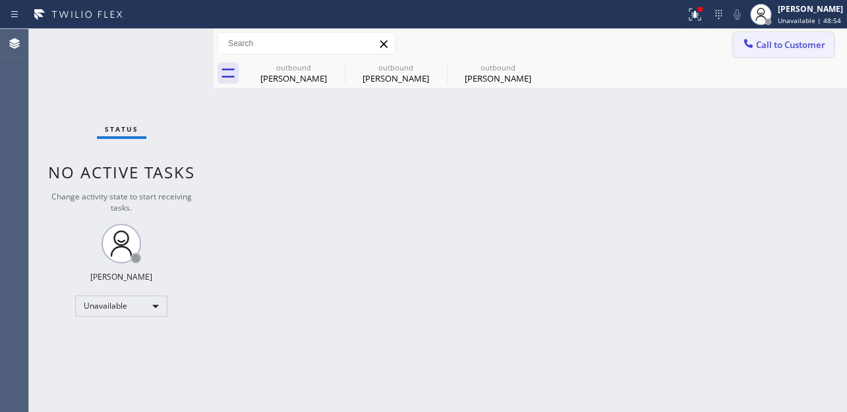
click at [812, 46] on span "Call to Customer" at bounding box center [790, 45] width 69 height 12
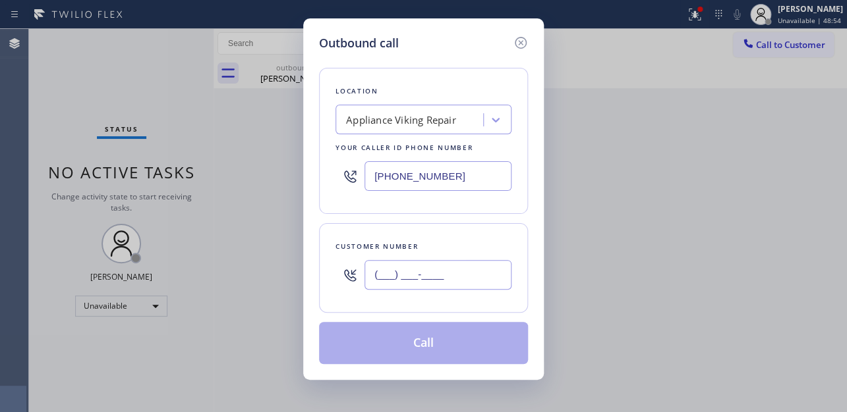
click at [432, 267] on input "(___) ___-____" at bounding box center [437, 275] width 147 height 30
paste input "415) 244-1994"
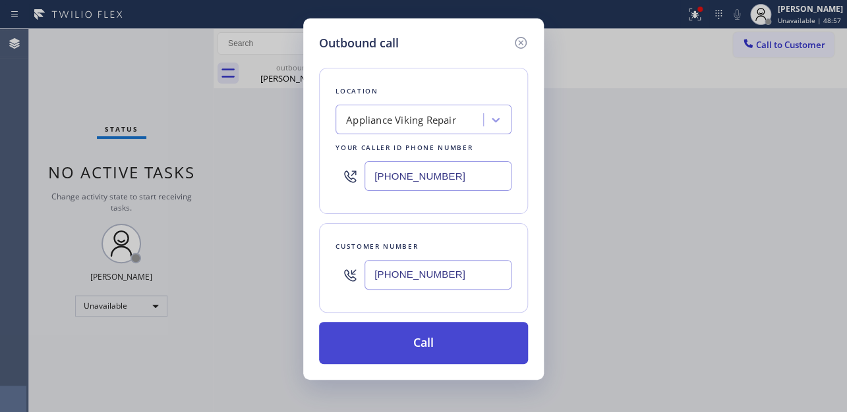
type input "(415) 244-1994"
click at [414, 338] on button "Call" at bounding box center [423, 343] width 209 height 42
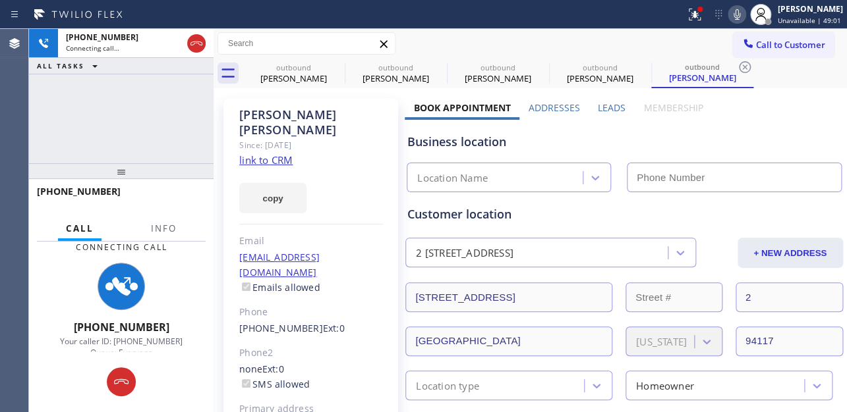
type input "[PHONE_NUMBER]"
click at [613, 106] on label "Leads" at bounding box center [612, 107] width 28 height 13
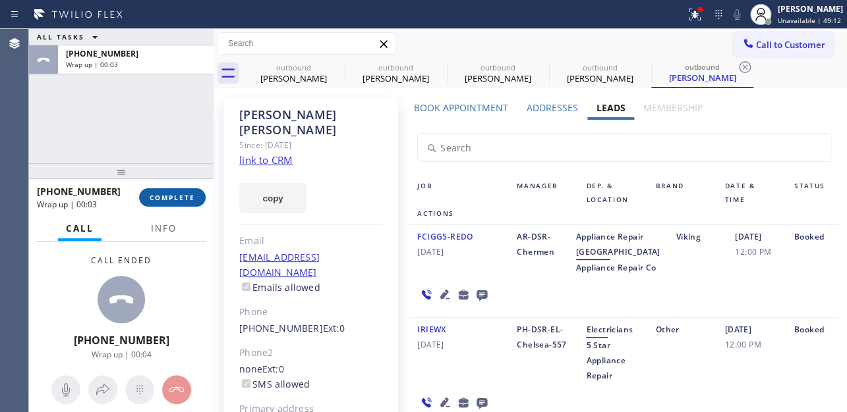
click at [156, 198] on span "COMPLETE" at bounding box center [172, 197] width 45 height 9
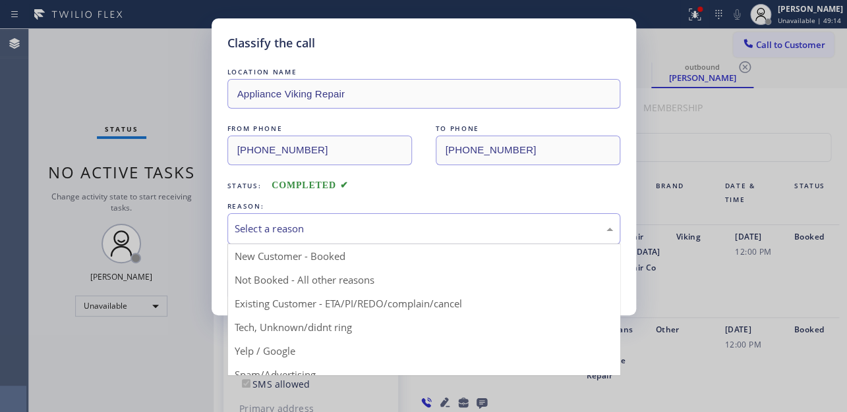
click at [433, 229] on div "Select a reason" at bounding box center [424, 228] width 378 height 15
drag, startPoint x: 349, startPoint y: 279, endPoint x: 310, endPoint y: 279, distance: 38.9
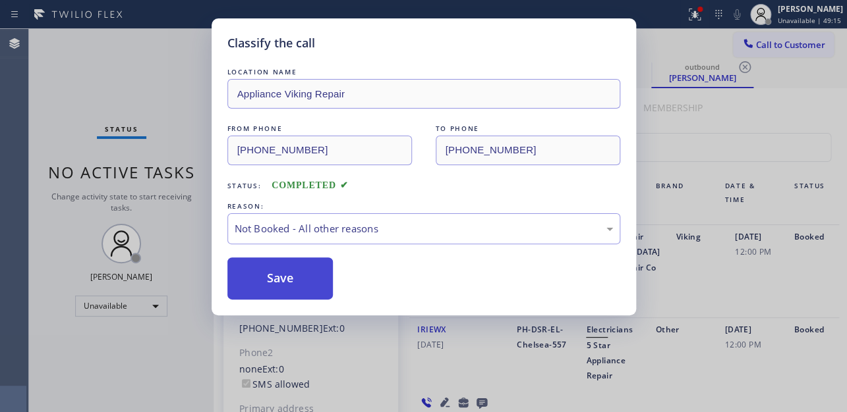
click at [310, 279] on button "Save" at bounding box center [280, 279] width 106 height 42
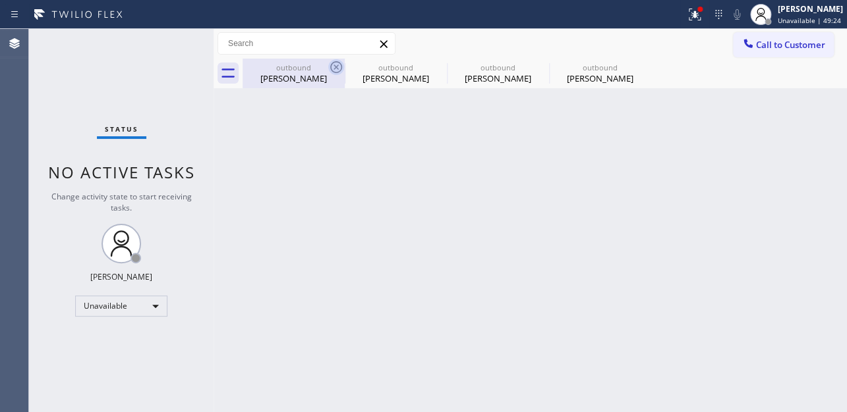
click at [335, 71] on icon at bounding box center [336, 67] width 16 height 16
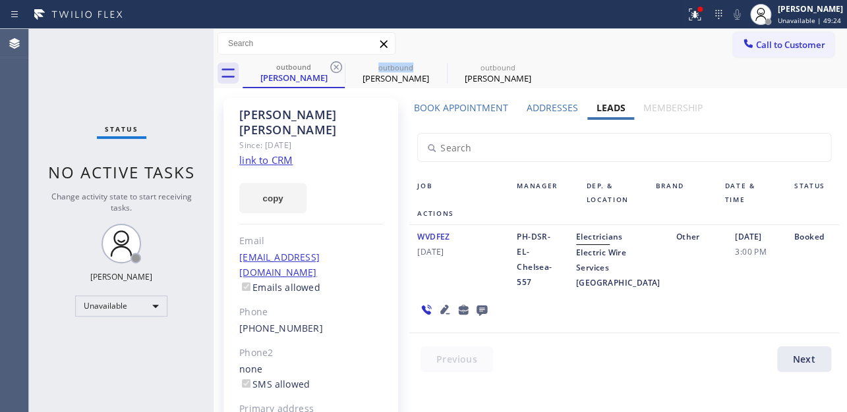
click at [335, 71] on icon at bounding box center [336, 67] width 16 height 16
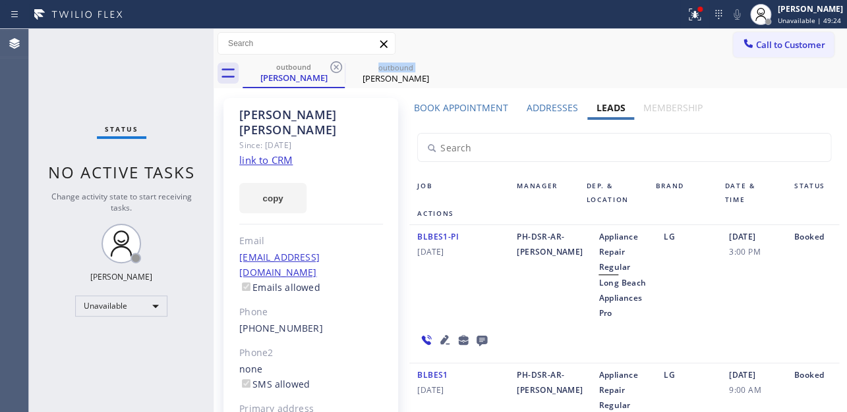
click at [335, 71] on icon at bounding box center [336, 67] width 16 height 16
click at [0, 0] on icon at bounding box center [0, 0] width 0 height 0
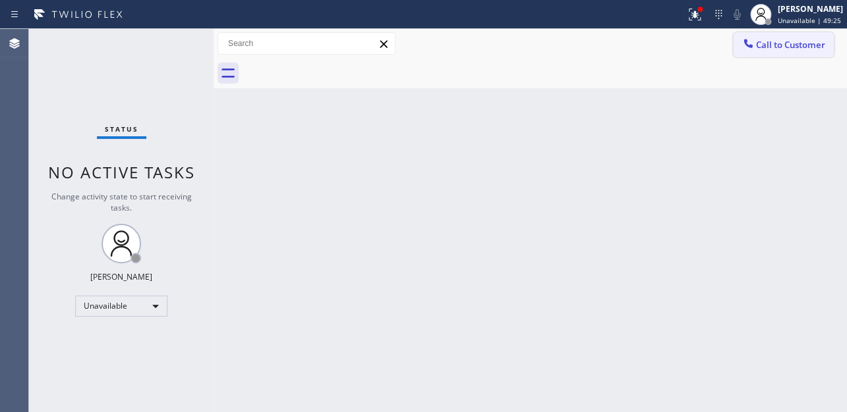
click at [764, 44] on span "Call to Customer" at bounding box center [790, 45] width 69 height 12
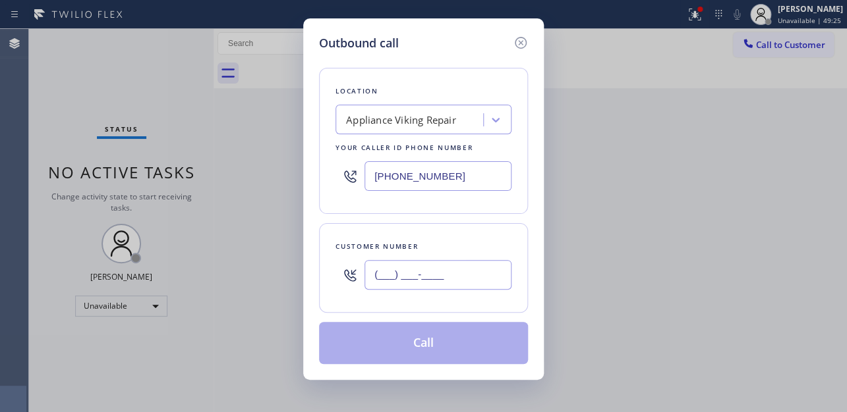
click at [416, 285] on input "(___) ___-____" at bounding box center [437, 275] width 147 height 30
paste input "480) 699-2371"
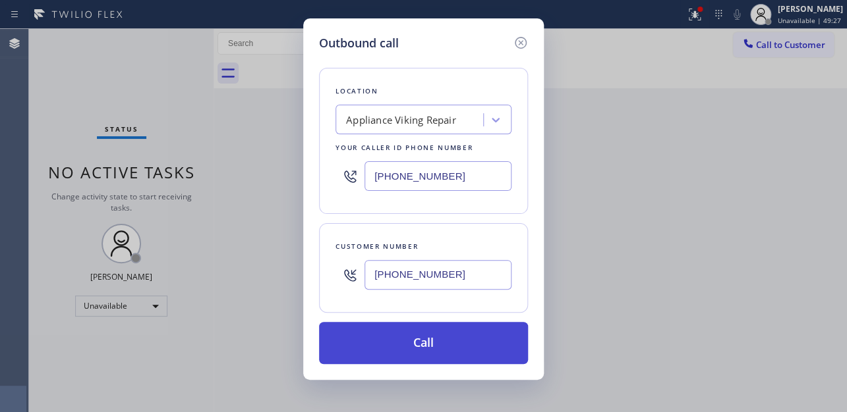
type input "(480) 699-2371"
click at [408, 348] on button "Call" at bounding box center [423, 343] width 209 height 42
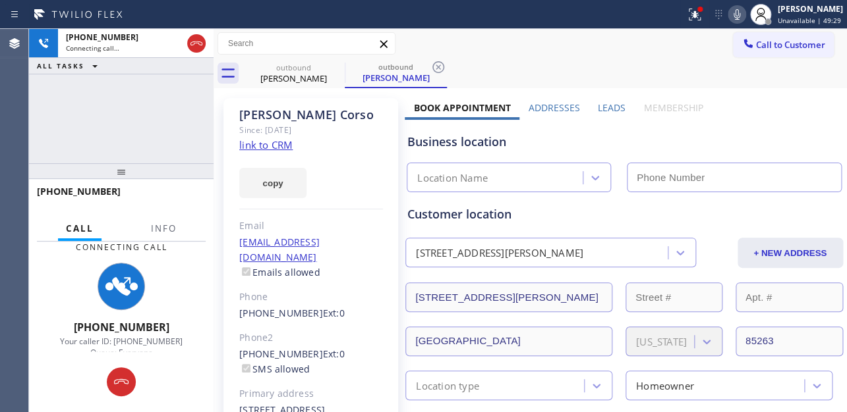
click at [615, 107] on label "Leads" at bounding box center [612, 107] width 28 height 13
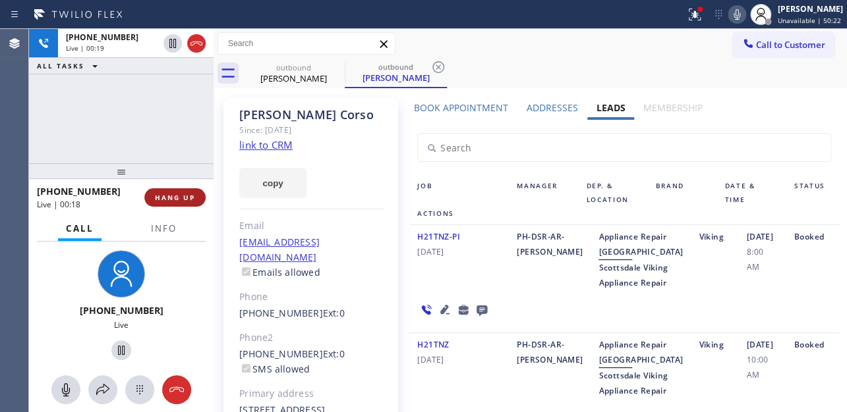
click at [179, 198] on span "HANG UP" at bounding box center [175, 197] width 40 height 9
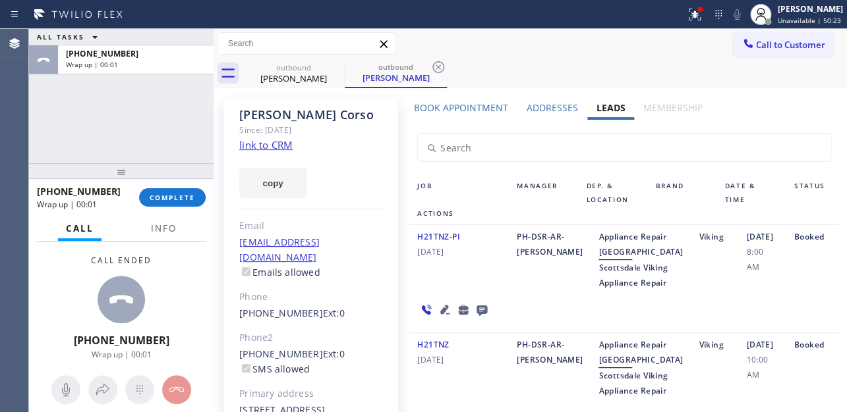
click at [477, 316] on icon at bounding box center [481, 311] width 11 height 11
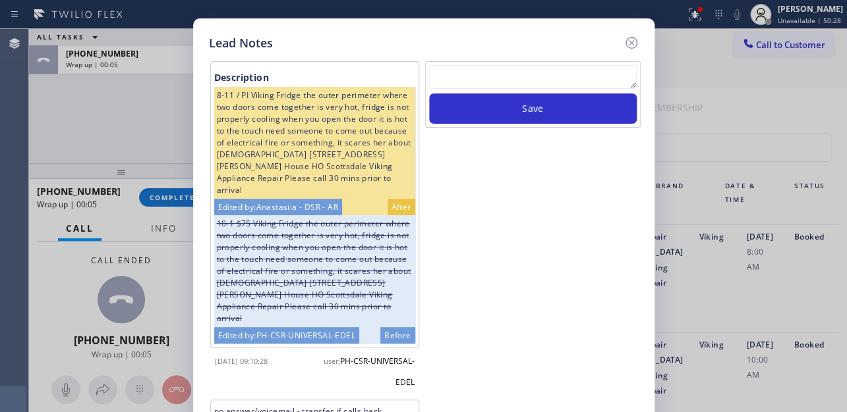
click at [562, 85] on textarea at bounding box center [533, 77] width 208 height 24
paste textarea "Routed to Voice mail// If CX will call back please transfer to me- Love:*"
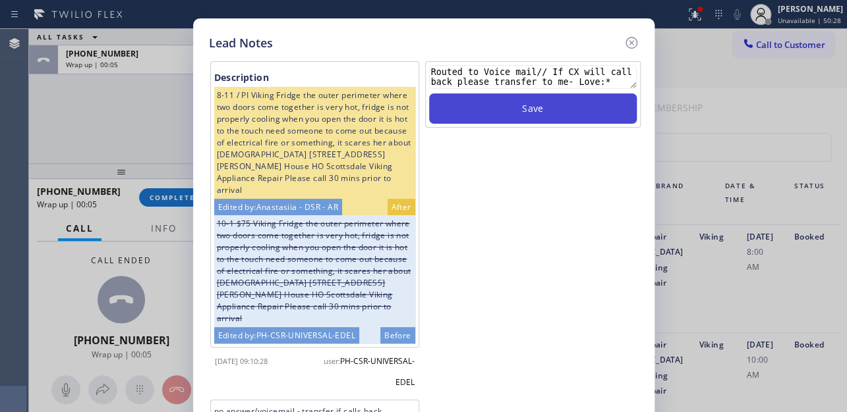
type textarea "Routed to Voice mail// If CX will call back please transfer to me- Love:*"
click at [564, 107] on button "Save" at bounding box center [533, 109] width 208 height 30
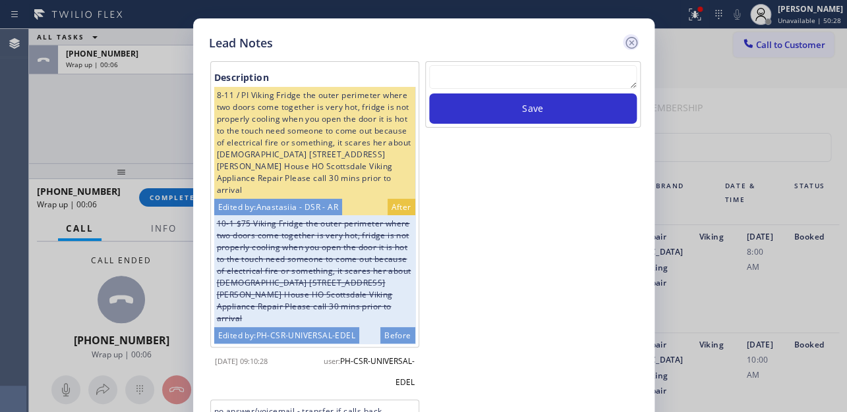
click at [628, 40] on icon at bounding box center [631, 43] width 12 height 12
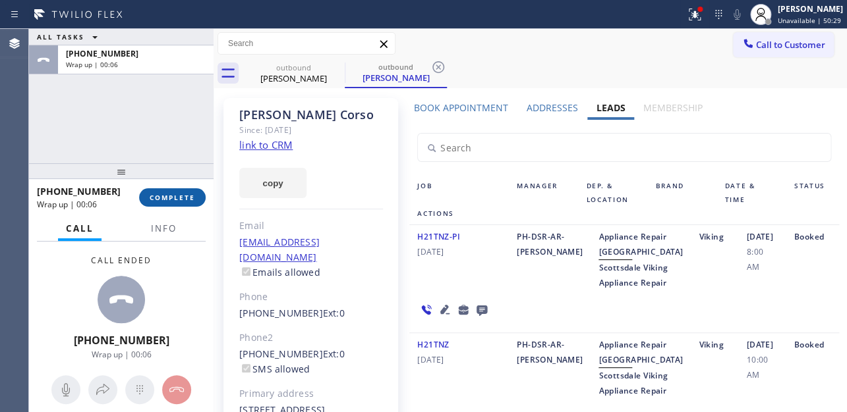
click at [172, 194] on span "COMPLETE" at bounding box center [172, 197] width 45 height 9
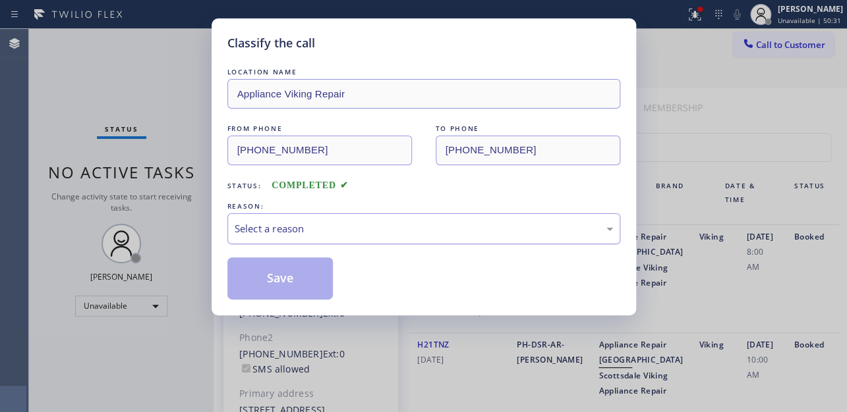
click at [337, 224] on div "Select a reason" at bounding box center [424, 228] width 378 height 15
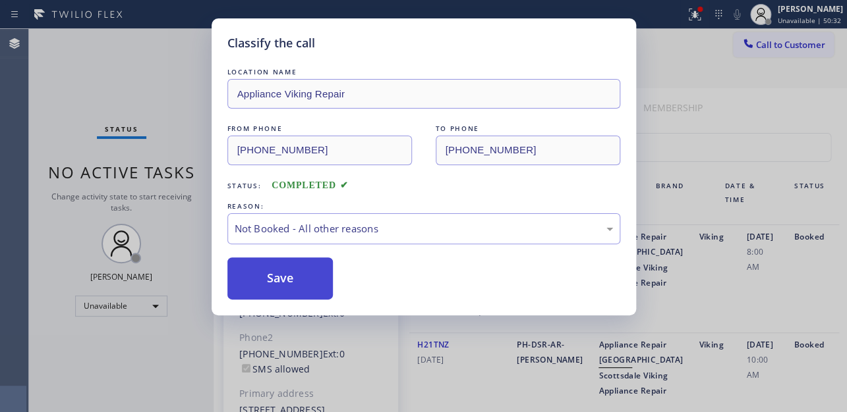
click at [293, 278] on button "Save" at bounding box center [280, 279] width 106 height 42
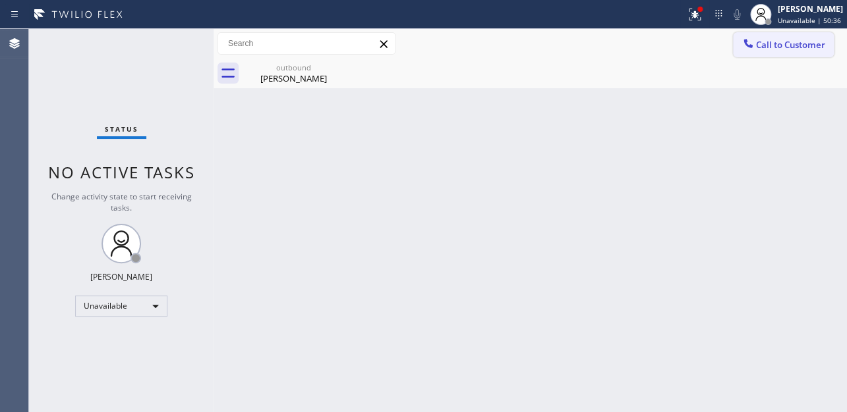
click at [754, 42] on div at bounding box center [748, 45] width 16 height 16
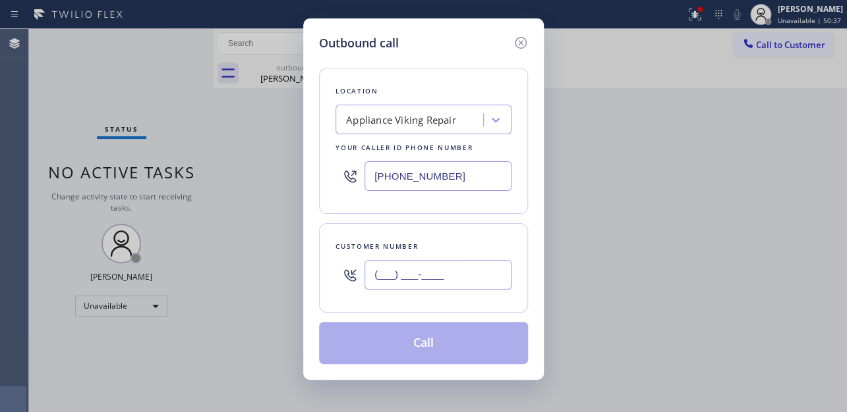
click at [401, 279] on input "(___) ___-____" at bounding box center [437, 275] width 147 height 30
paste input "206) 300-1319"
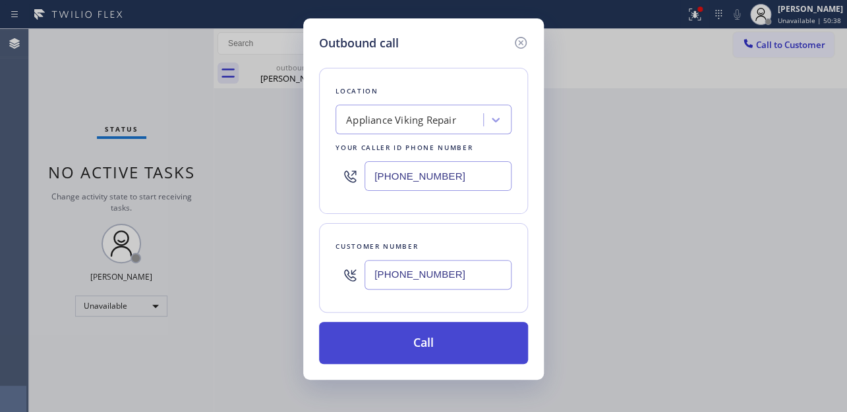
type input "(206) 300-1319"
click at [413, 330] on button "Call" at bounding box center [423, 343] width 209 height 42
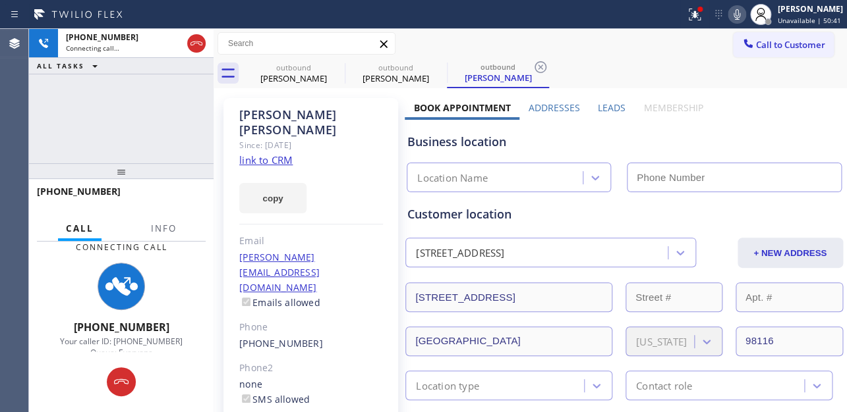
click at [608, 107] on label "Leads" at bounding box center [612, 107] width 28 height 13
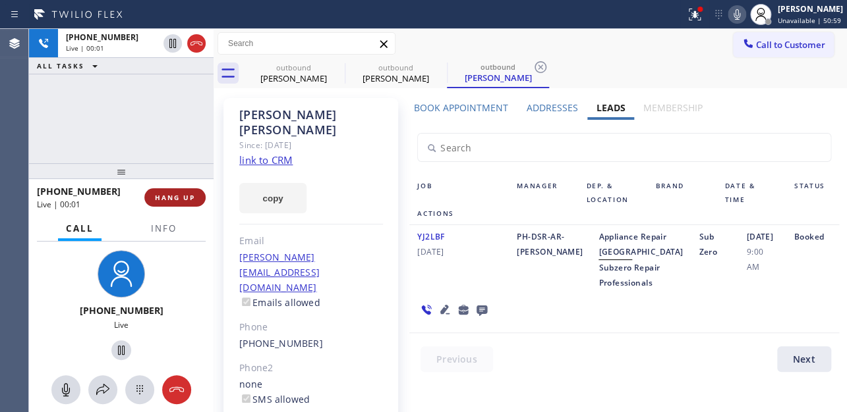
click at [165, 196] on span "HANG UP" at bounding box center [175, 197] width 40 height 9
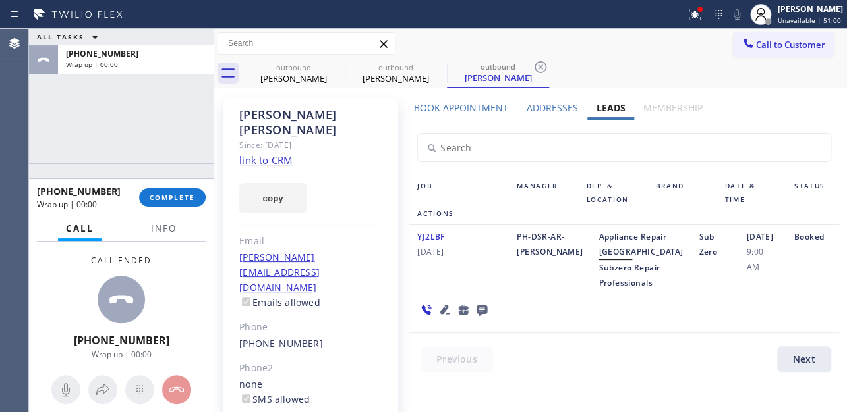
click at [476, 316] on icon at bounding box center [481, 311] width 11 height 11
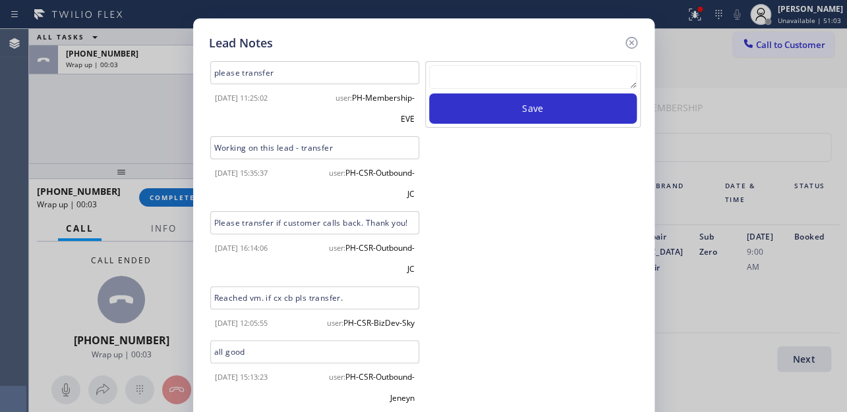
click at [564, 78] on textarea at bounding box center [533, 77] width 208 height 24
paste textarea "Routed to Voice mail// If CX will call back please transfer to me- Love:*"
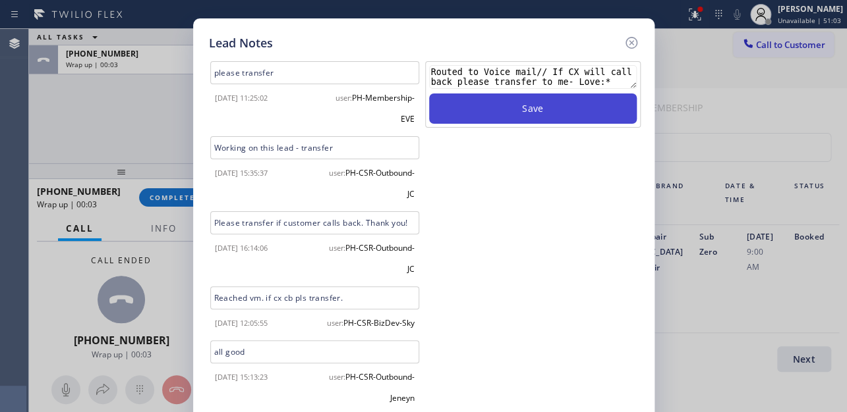
type textarea "Routed to Voice mail// If CX will call back please transfer to me- Love:*"
click at [550, 117] on button "Save" at bounding box center [533, 109] width 208 height 30
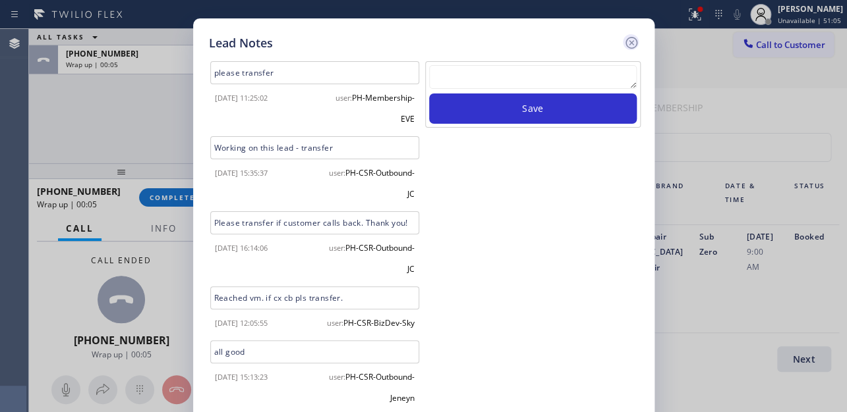
click at [627, 44] on icon at bounding box center [631, 43] width 16 height 16
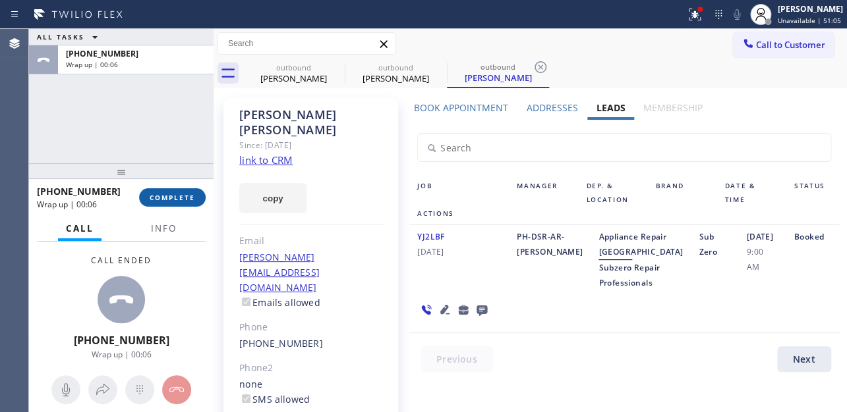
click at [169, 200] on span "COMPLETE" at bounding box center [172, 197] width 45 height 9
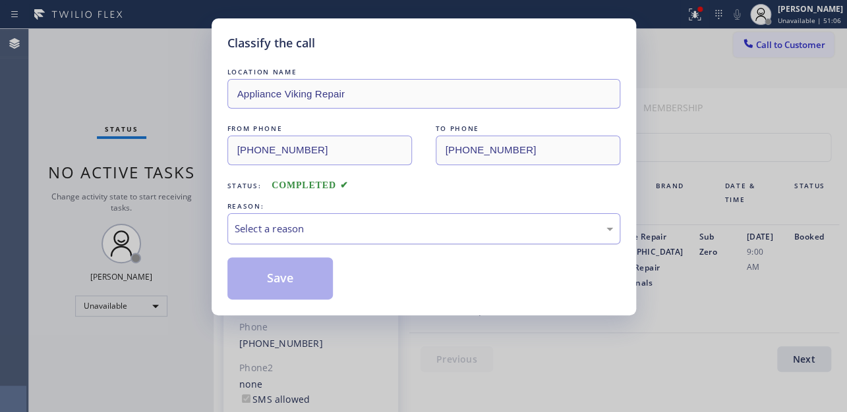
click at [324, 230] on div "Select a reason" at bounding box center [424, 228] width 378 height 15
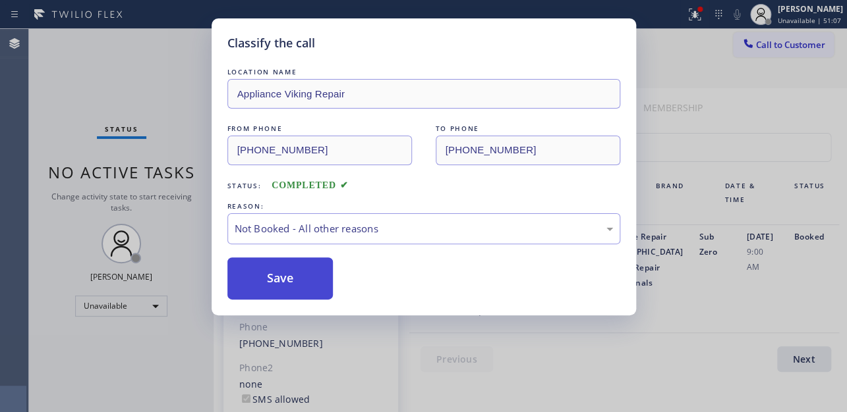
click at [289, 279] on button "Save" at bounding box center [280, 279] width 106 height 42
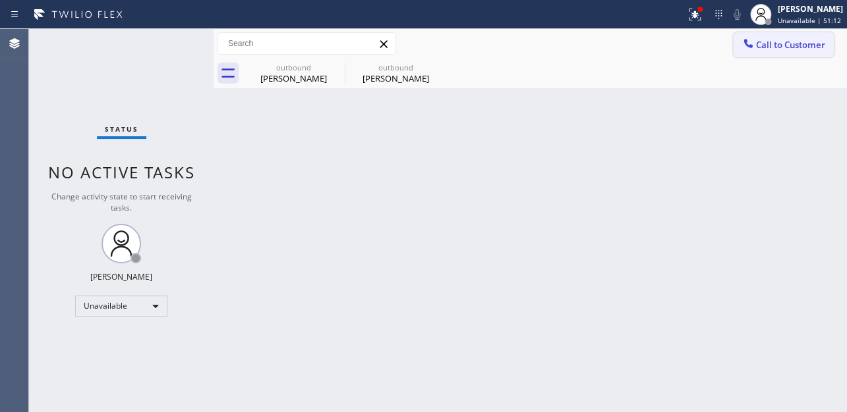
click at [766, 43] on span "Call to Customer" at bounding box center [790, 45] width 69 height 12
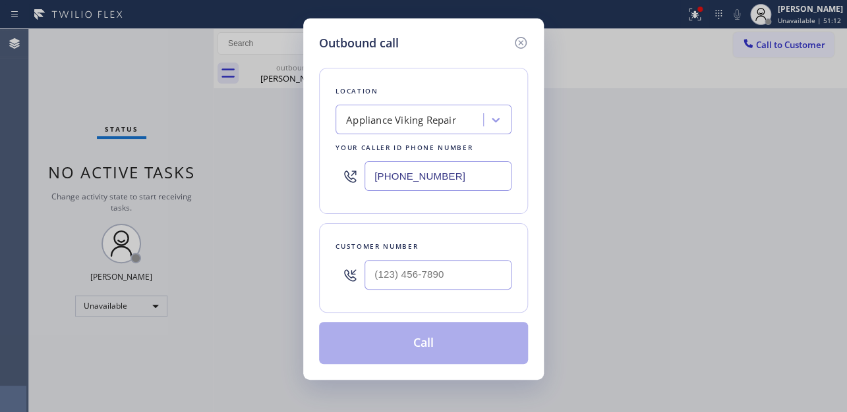
click at [415, 289] on div at bounding box center [437, 275] width 147 height 43
click at [416, 277] on input "(___) ___-____" at bounding box center [437, 275] width 147 height 30
paste input "650) 580-8899"
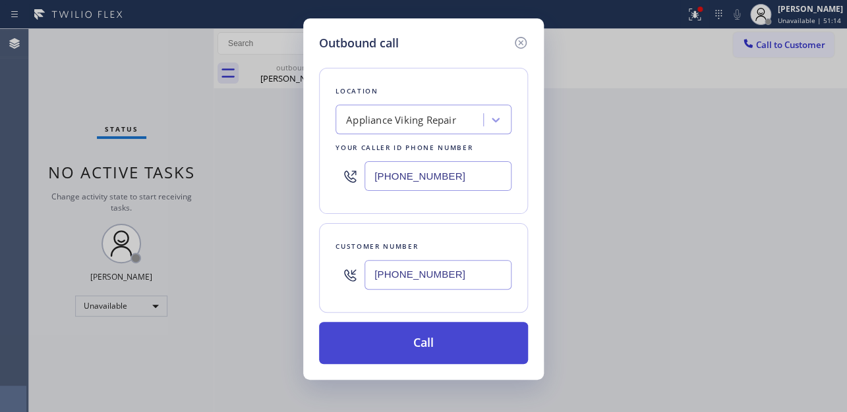
type input "(650) 580-8899"
click at [416, 345] on button "Call" at bounding box center [423, 343] width 209 height 42
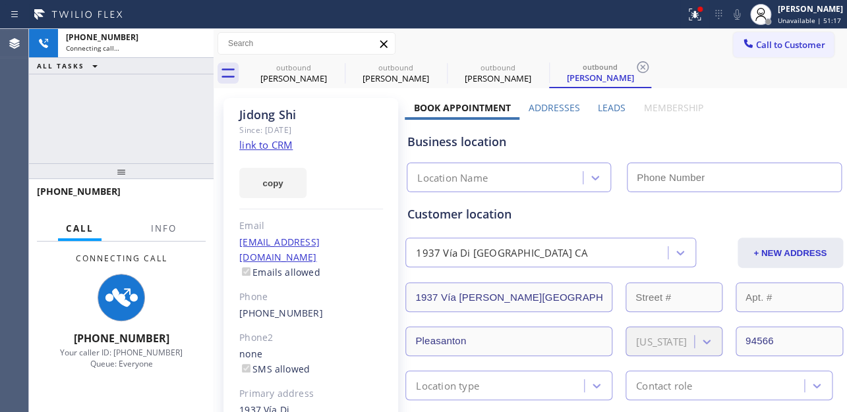
click at [605, 108] on label "Leads" at bounding box center [612, 107] width 28 height 13
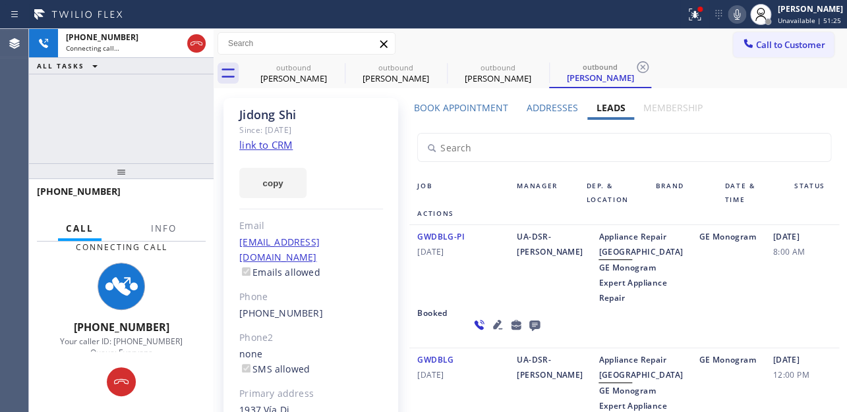
click at [712, 144] on input "text" at bounding box center [624, 148] width 412 height 28
click at [489, 333] on icon at bounding box center [497, 325] width 16 height 16
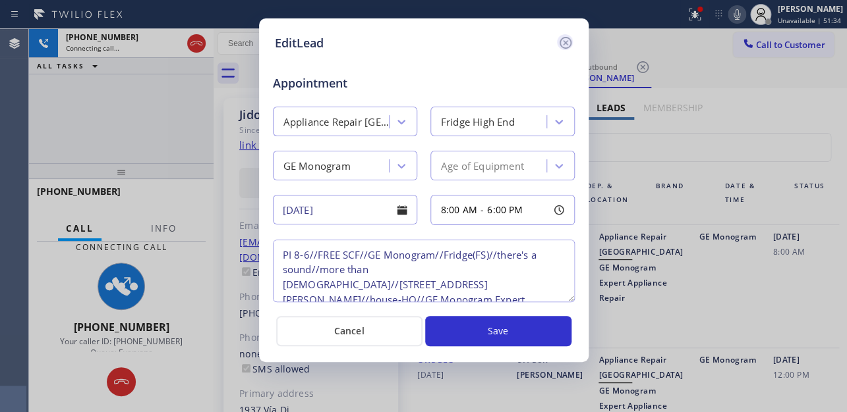
click at [563, 40] on icon at bounding box center [565, 43] width 12 height 12
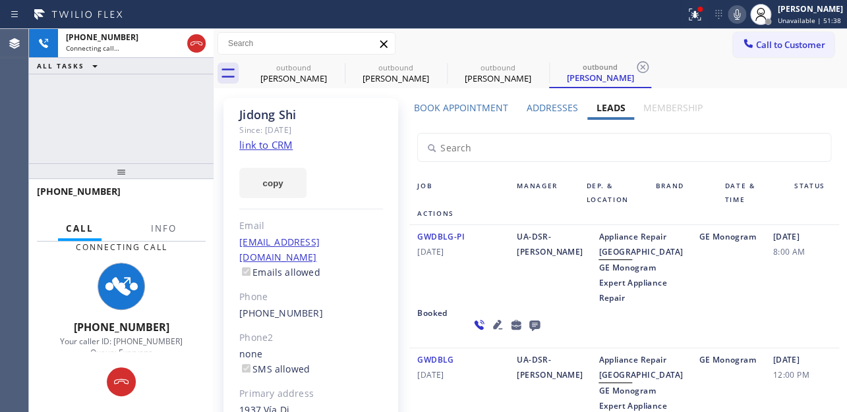
click at [493, 329] on icon at bounding box center [497, 324] width 9 height 9
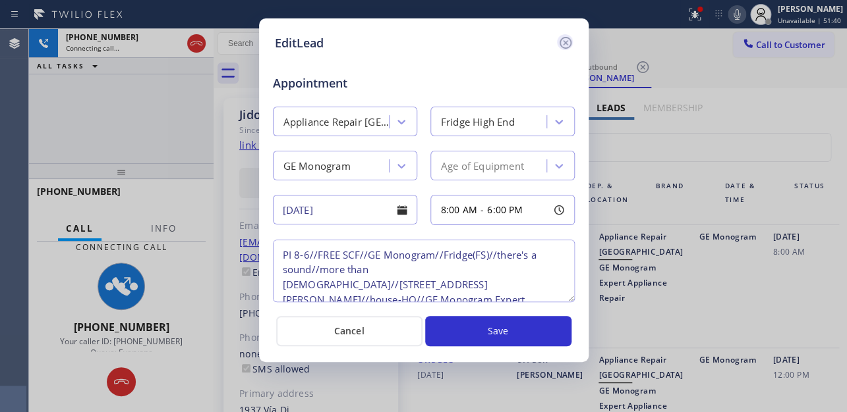
click at [566, 38] on icon at bounding box center [565, 43] width 16 height 16
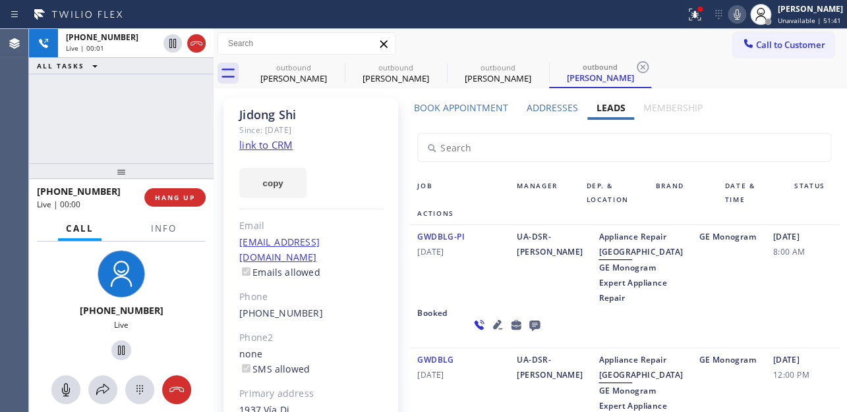
click at [529, 331] on icon at bounding box center [534, 326] width 11 height 11
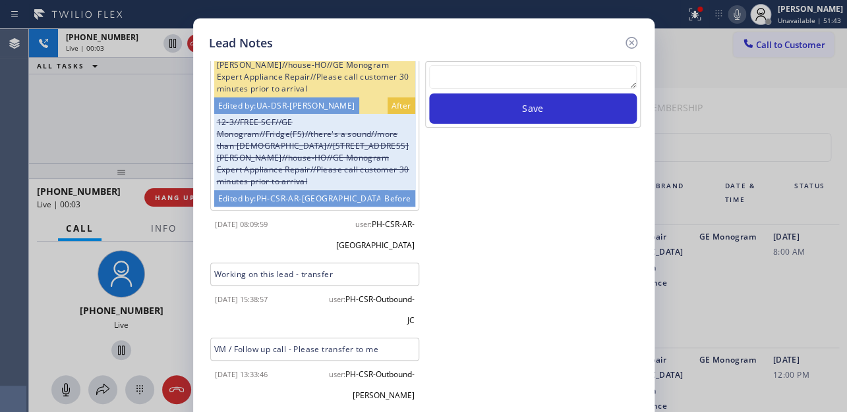
scroll to position [139, 0]
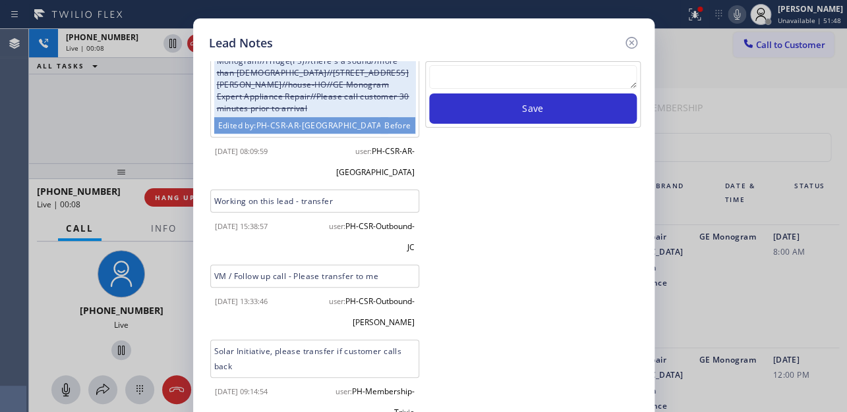
click at [534, 77] on textarea at bounding box center [533, 77] width 208 height 24
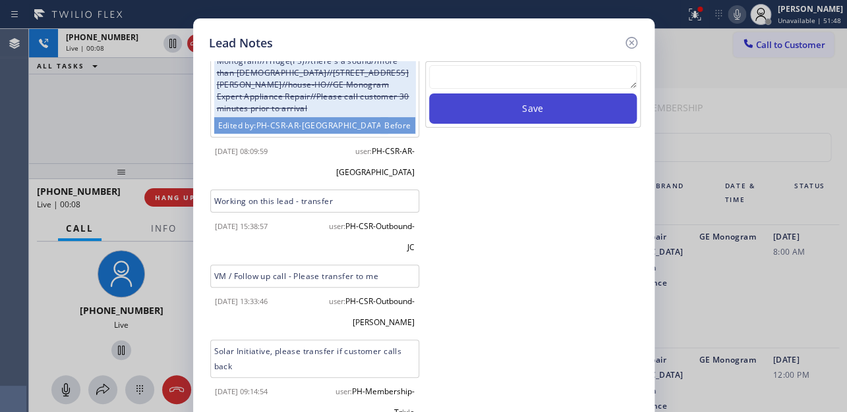
paste textarea "Routed to Voice mail// If CX will call back please transfer to me- Love:*"
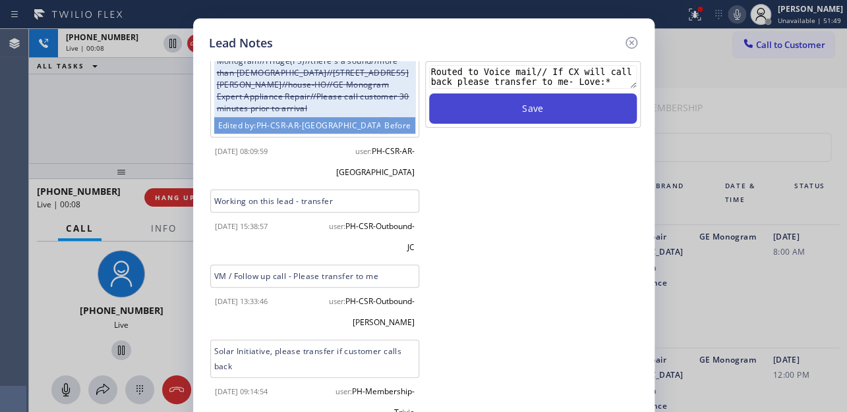
type textarea "Routed to Voice mail// If CX will call back please transfer to me- Love:*"
click at [557, 111] on button "Save" at bounding box center [533, 109] width 208 height 30
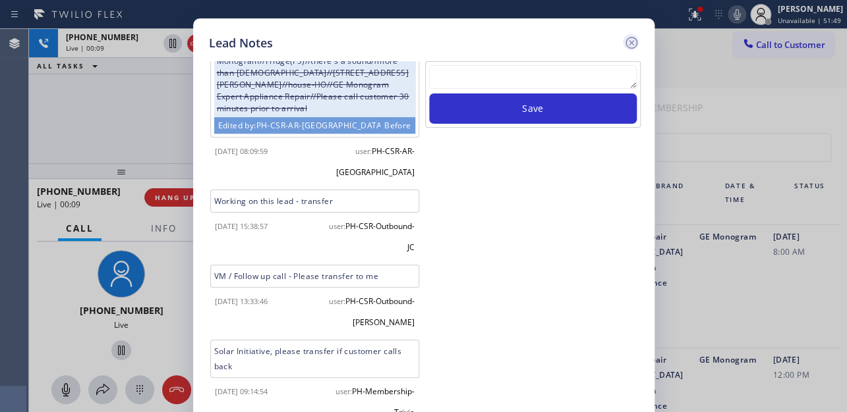
click at [631, 39] on icon at bounding box center [631, 43] width 16 height 16
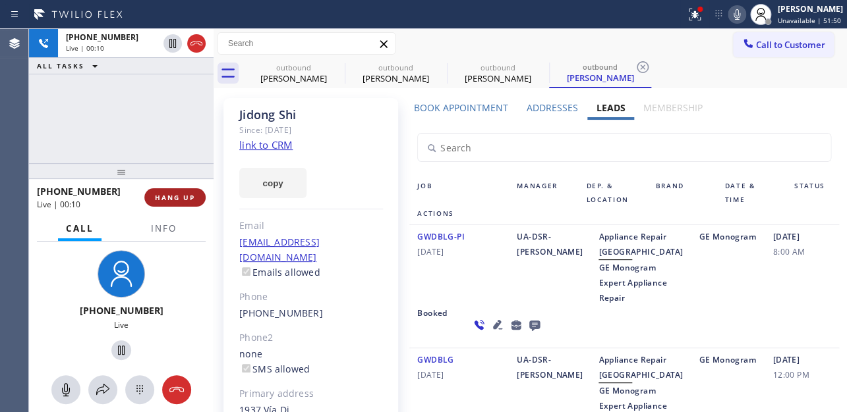
click at [182, 198] on span "HANG UP" at bounding box center [175, 197] width 40 height 9
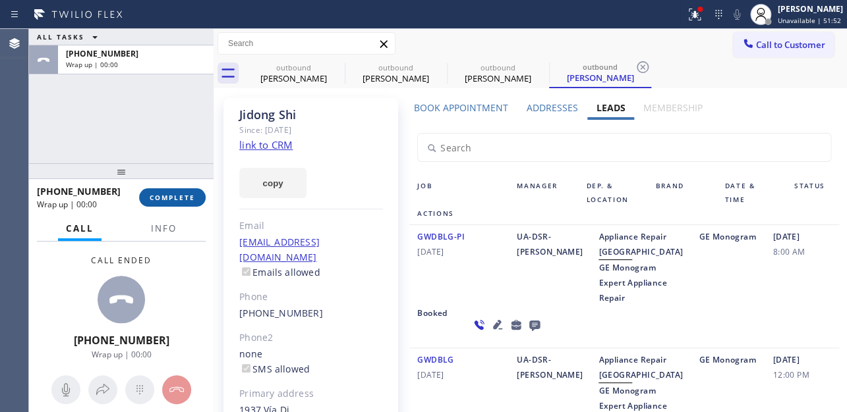
click at [182, 198] on span "COMPLETE" at bounding box center [172, 197] width 45 height 9
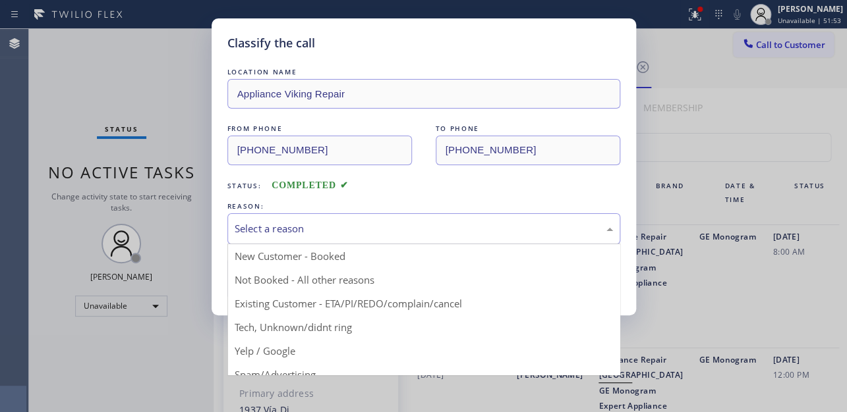
click at [420, 219] on div "Select a reason" at bounding box center [423, 228] width 393 height 31
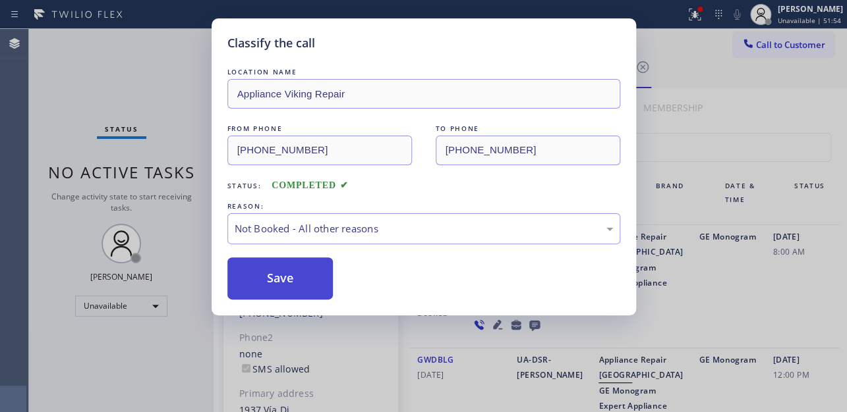
click at [310, 271] on button "Save" at bounding box center [280, 279] width 106 height 42
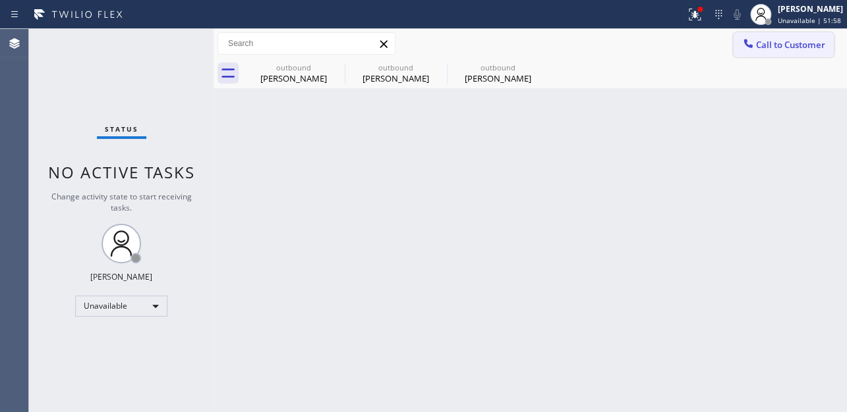
click at [769, 51] on button "Call to Customer" at bounding box center [783, 44] width 101 height 25
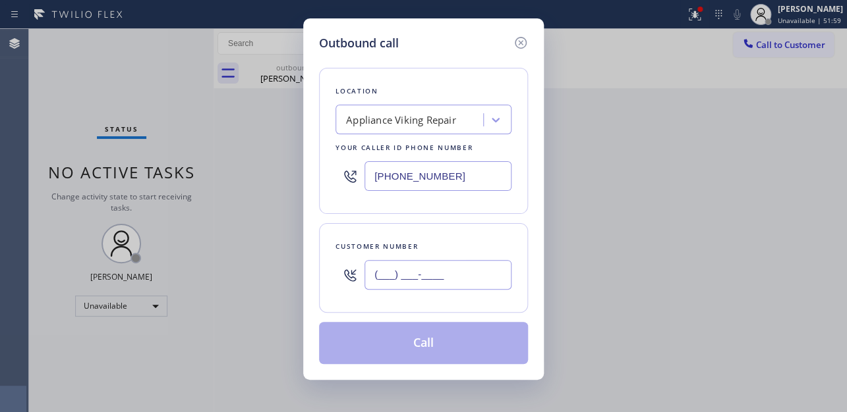
click at [472, 279] on input "(___) ___-____" at bounding box center [437, 275] width 147 height 30
paste input "612) 716-2010"
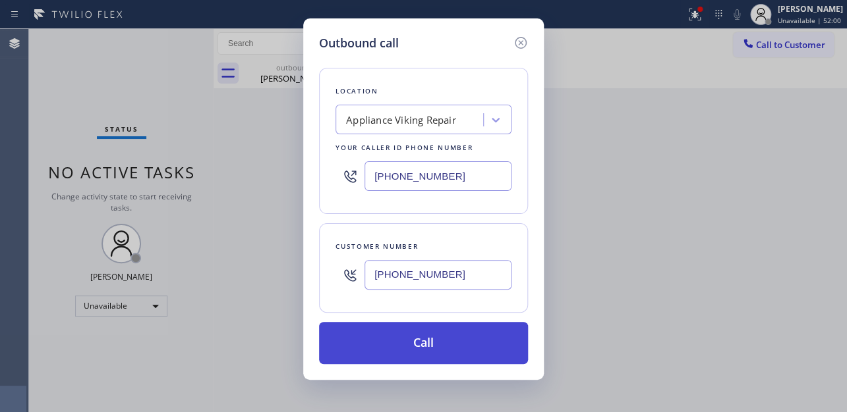
type input "(612) 716-2010"
click at [429, 354] on button "Call" at bounding box center [423, 343] width 209 height 42
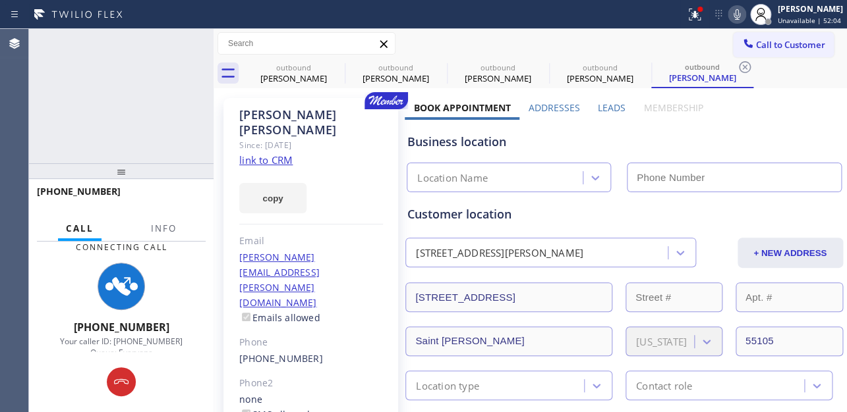
type input "[PHONE_NUMBER]"
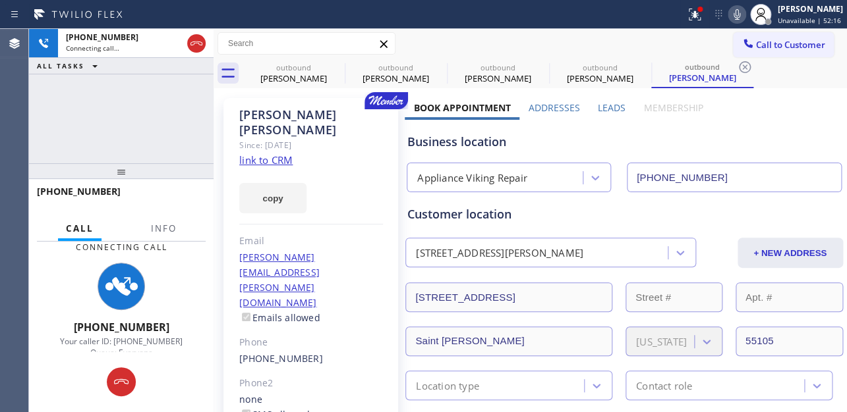
click at [733, 13] on icon at bounding box center [736, 14] width 7 height 11
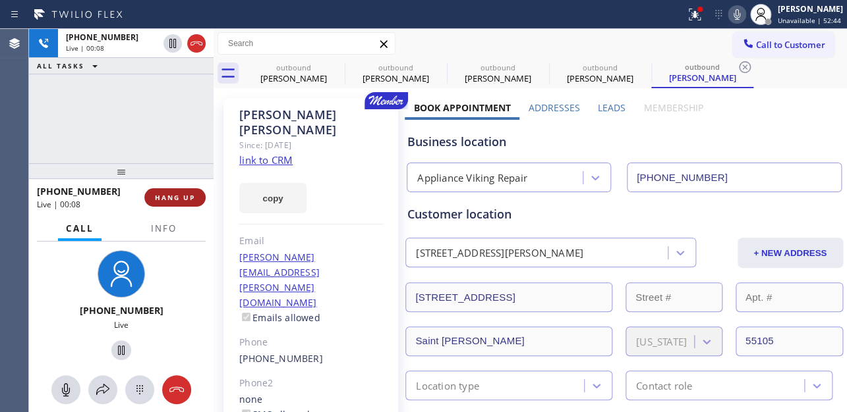
click at [186, 190] on button "HANG UP" at bounding box center [174, 197] width 61 height 18
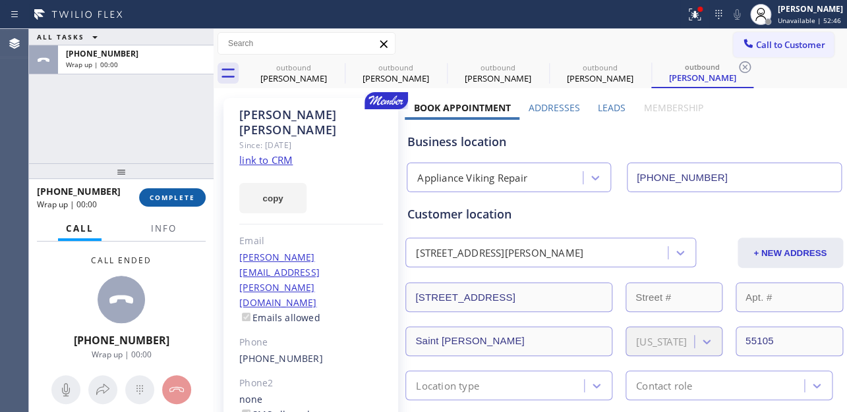
click at [173, 200] on span "COMPLETE" at bounding box center [172, 197] width 45 height 9
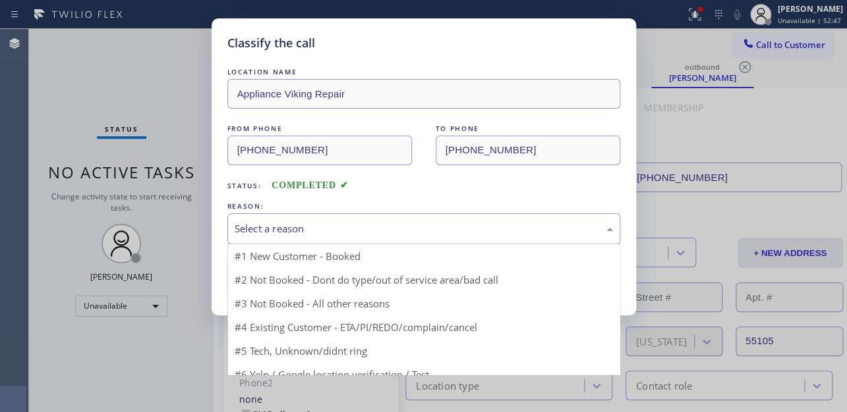
click at [349, 221] on div "Select a reason" at bounding box center [424, 228] width 378 height 15
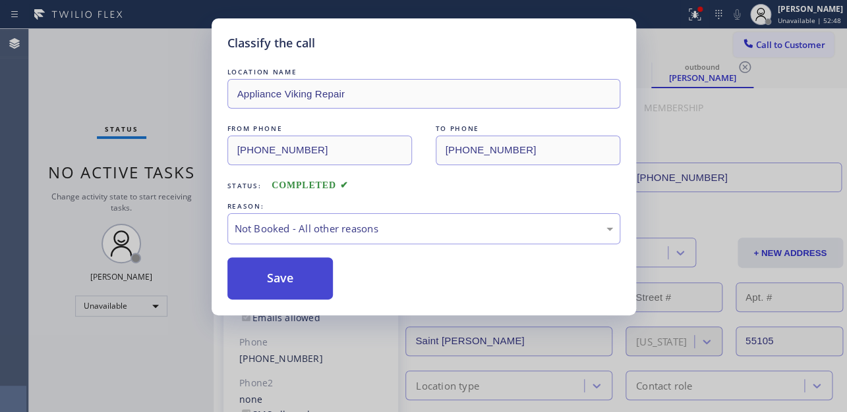
click at [289, 289] on button "Save" at bounding box center [280, 279] width 106 height 42
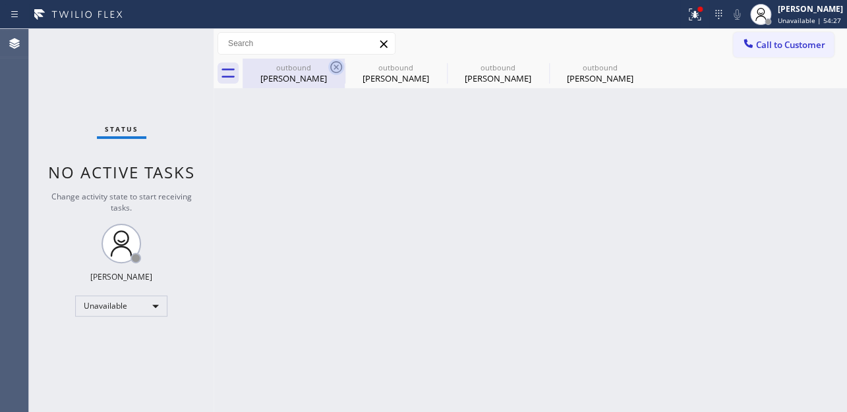
click at [334, 67] on icon at bounding box center [336, 67] width 16 height 16
click at [0, 0] on icon at bounding box center [0, 0] width 0 height 0
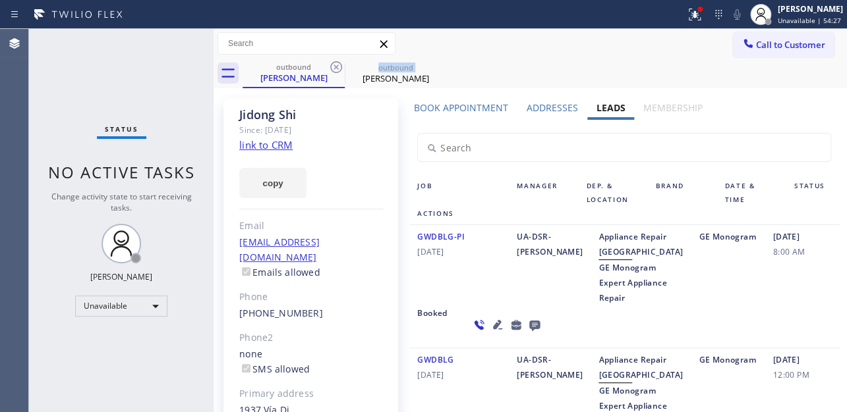
click at [334, 67] on icon at bounding box center [336, 67] width 16 height 16
click at [0, 0] on icon at bounding box center [0, 0] width 0 height 0
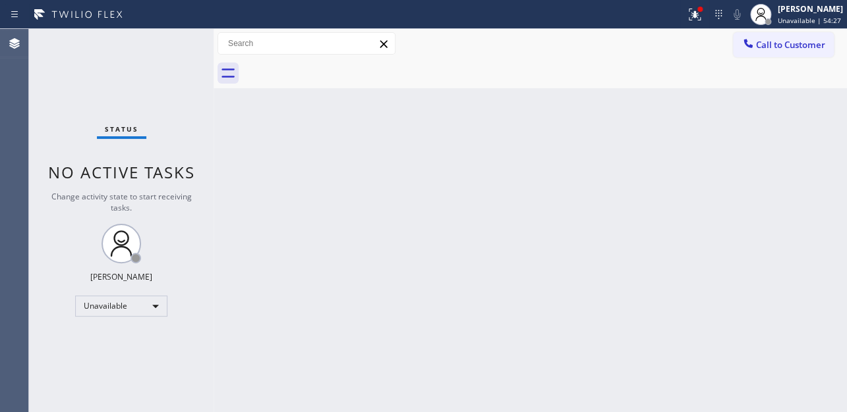
click at [334, 67] on div at bounding box center [544, 74] width 604 height 30
click at [756, 47] on span "Call to Customer" at bounding box center [790, 45] width 69 height 12
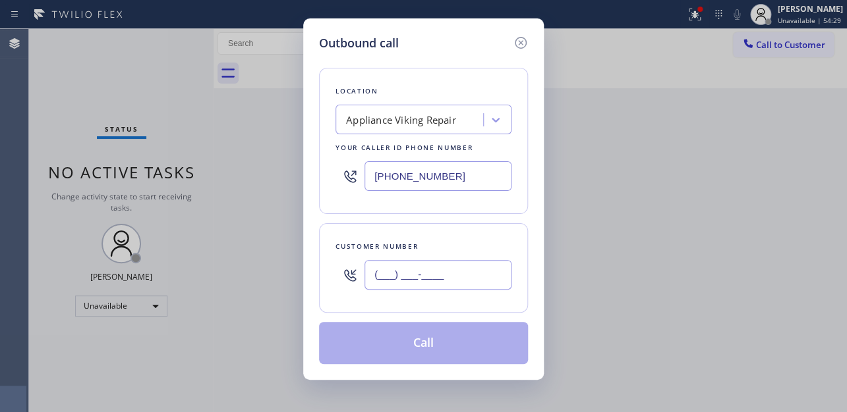
click at [428, 279] on input "(___) ___-____" at bounding box center [437, 275] width 147 height 30
paste input "408) 391-1973"
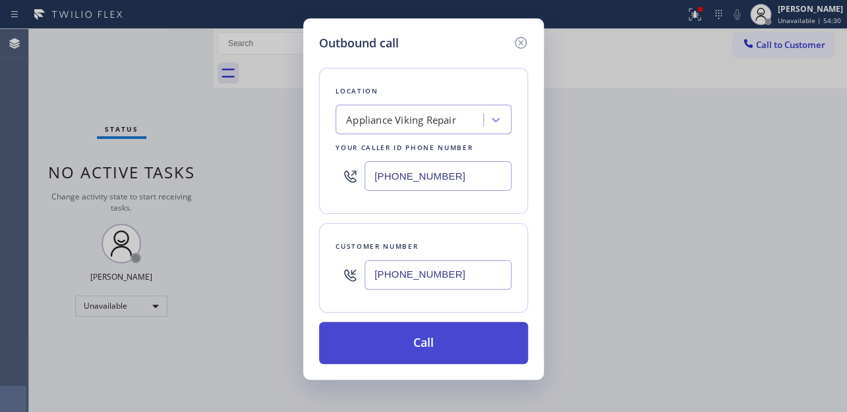
type input "(408) 391-1973"
click at [452, 352] on button "Call" at bounding box center [423, 343] width 209 height 42
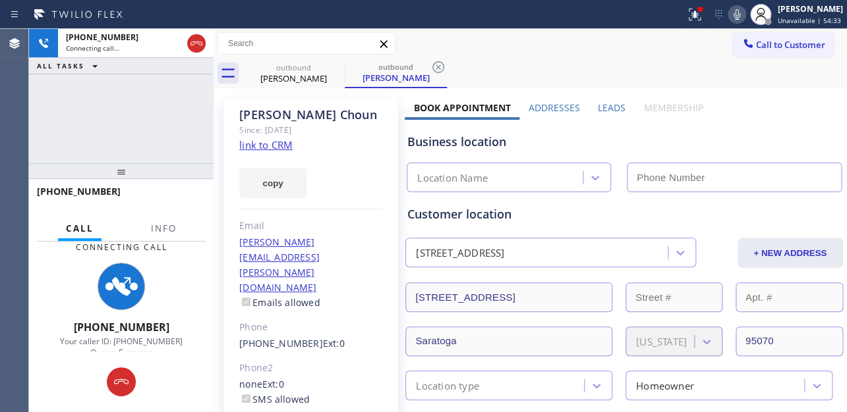
click at [612, 101] on label "Leads" at bounding box center [612, 107] width 28 height 13
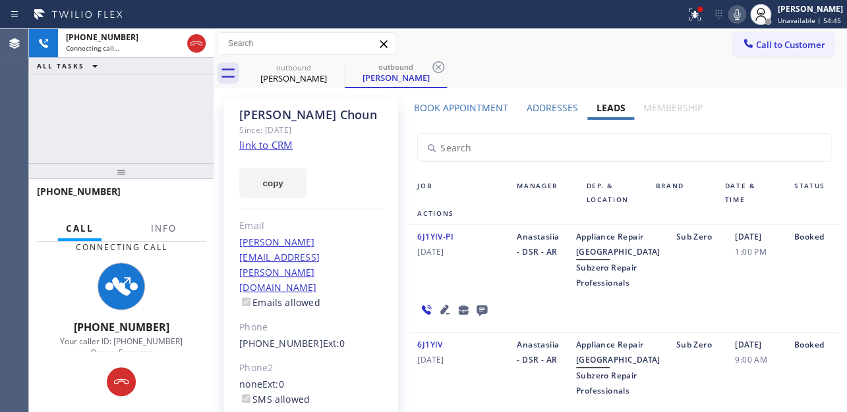
click at [497, 291] on div "6J1YIV-PI 05/05/2025" at bounding box center [458, 259] width 99 height 61
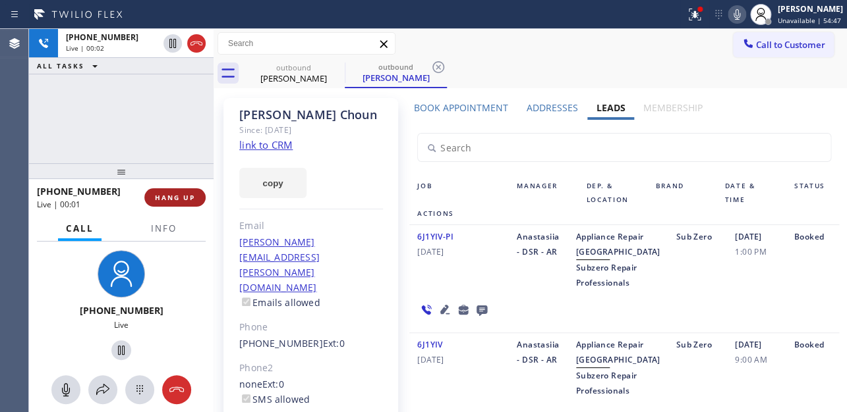
click at [173, 192] on button "HANG UP" at bounding box center [174, 197] width 61 height 18
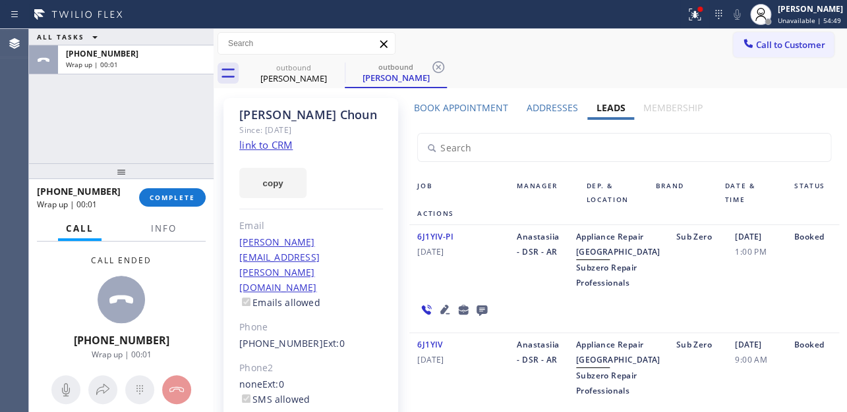
click at [479, 316] on icon at bounding box center [481, 311] width 11 height 11
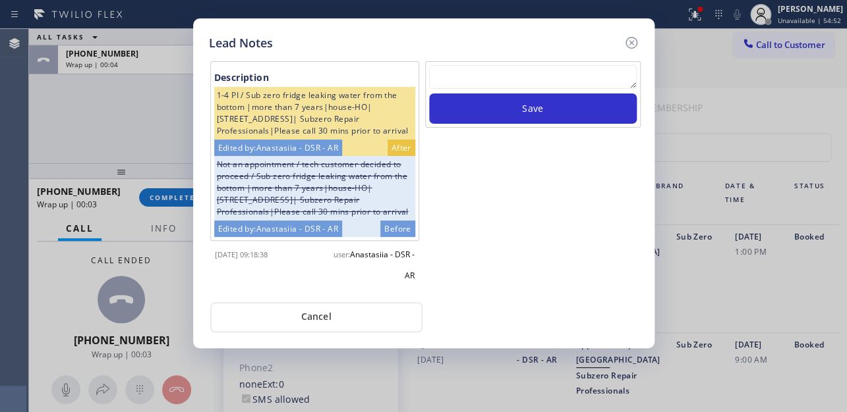
click at [490, 72] on textarea at bounding box center [533, 77] width 208 height 24
paste textarea "Routed to Voice mail// If CX will call back please transfer to me- Love:*"
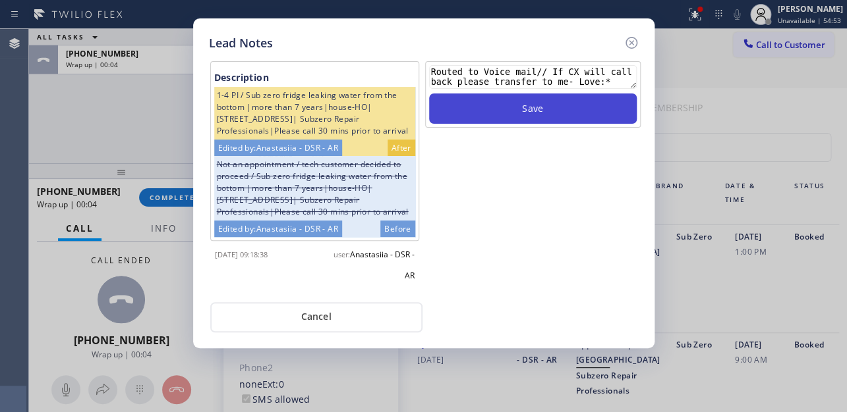
type textarea "Routed to Voice mail// If CX will call back please transfer to me- Love:*"
click at [503, 114] on button "Save" at bounding box center [533, 109] width 208 height 30
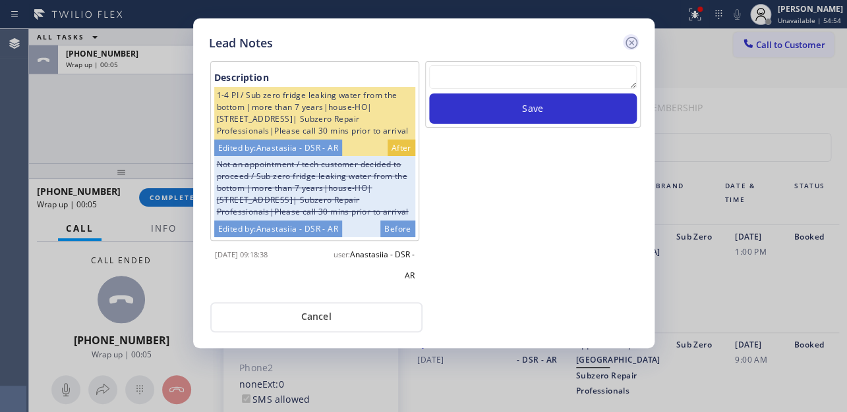
click at [632, 39] on icon at bounding box center [631, 43] width 16 height 16
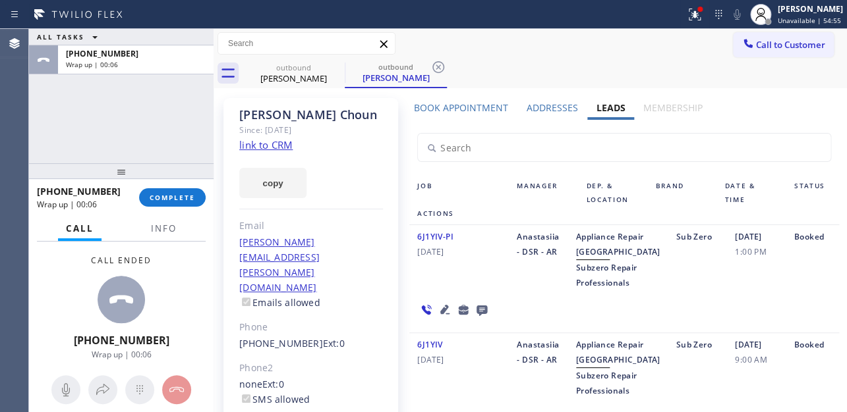
click at [164, 207] on div "+14083911973 Wrap up | 00:06 COMPLETE" at bounding box center [121, 198] width 169 height 34
click at [167, 193] on span "COMPLETE" at bounding box center [172, 197] width 45 height 9
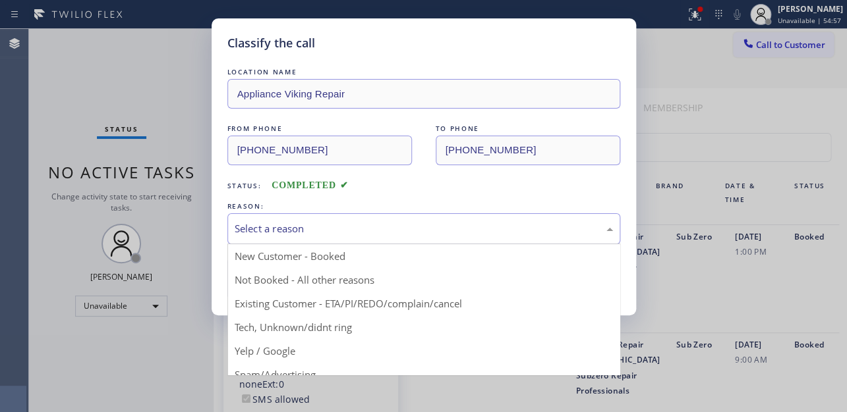
click at [343, 230] on div "Select a reason" at bounding box center [424, 228] width 378 height 15
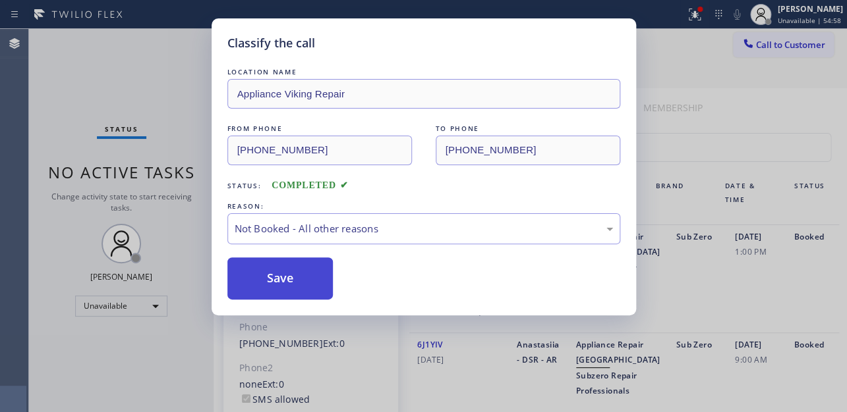
click at [281, 283] on button "Save" at bounding box center [280, 279] width 106 height 42
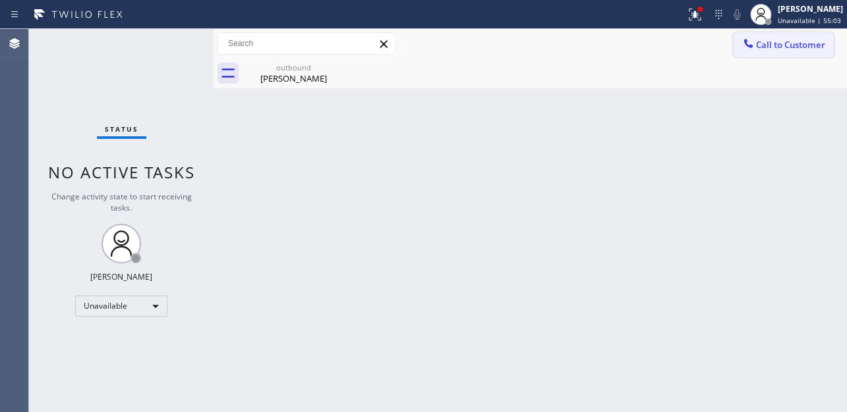
click at [791, 53] on button "Call to Customer" at bounding box center [783, 44] width 101 height 25
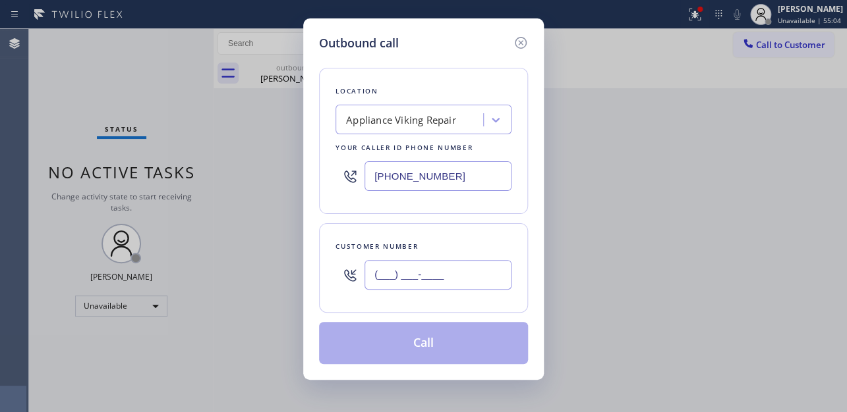
click at [393, 281] on input "(___) ___-____" at bounding box center [437, 275] width 147 height 30
paste input "415) 996-4075"
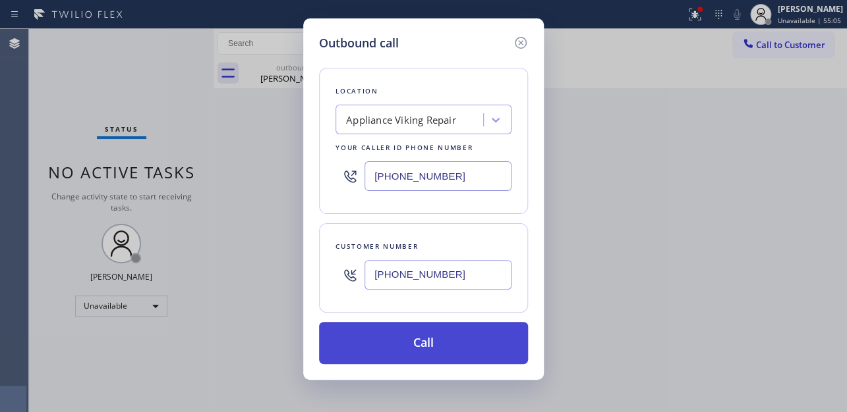
click at [429, 343] on button "Call" at bounding box center [423, 343] width 209 height 42
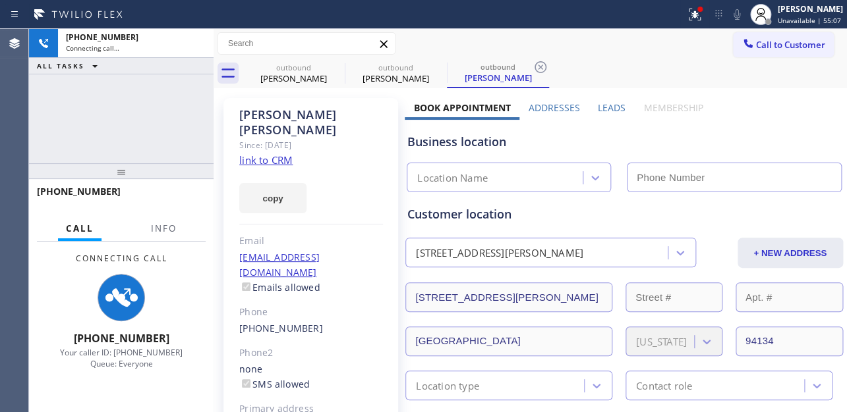
click at [609, 107] on label "Leads" at bounding box center [612, 107] width 28 height 13
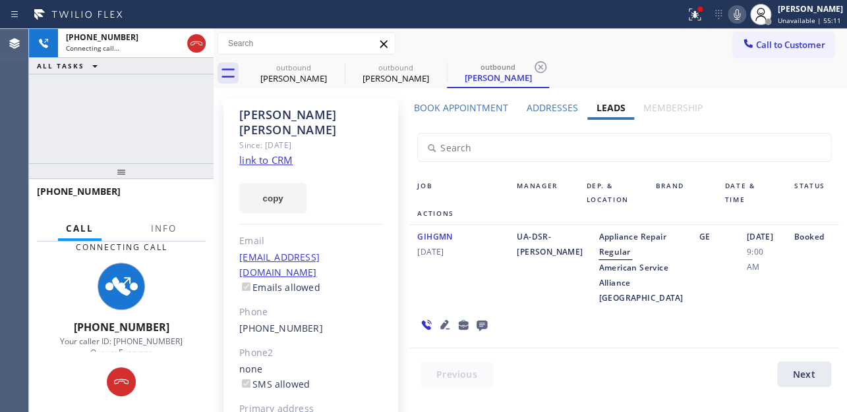
click at [433, 306] on div "GIHGMN 08/02/2024" at bounding box center [458, 267] width 99 height 76
click at [464, 306] on div "GIHGMN 08/02/2024" at bounding box center [458, 267] width 99 height 76
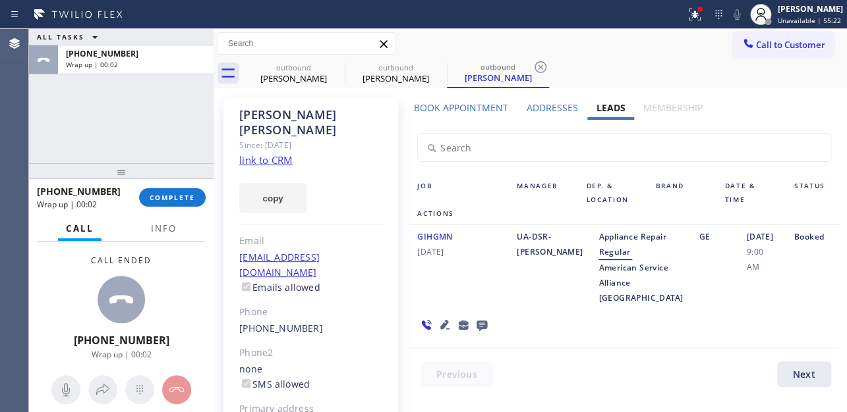
click at [163, 187] on div "+14159964075 Wrap up | 00:02 COMPLETE" at bounding box center [121, 198] width 169 height 34
click at [145, 203] on button "COMPLETE" at bounding box center [172, 197] width 67 height 18
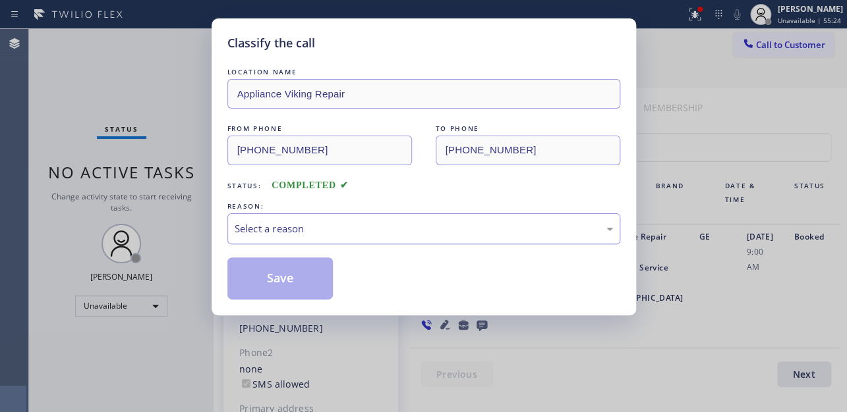
click at [482, 231] on div "Select a reason" at bounding box center [424, 228] width 378 height 15
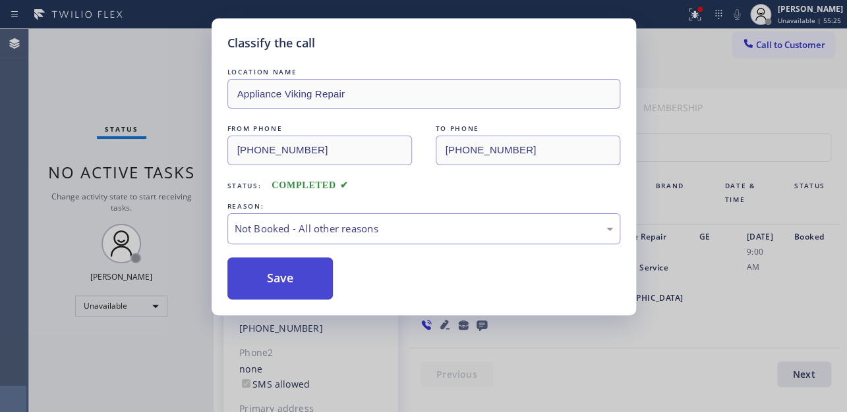
click at [289, 281] on button "Save" at bounding box center [280, 279] width 106 height 42
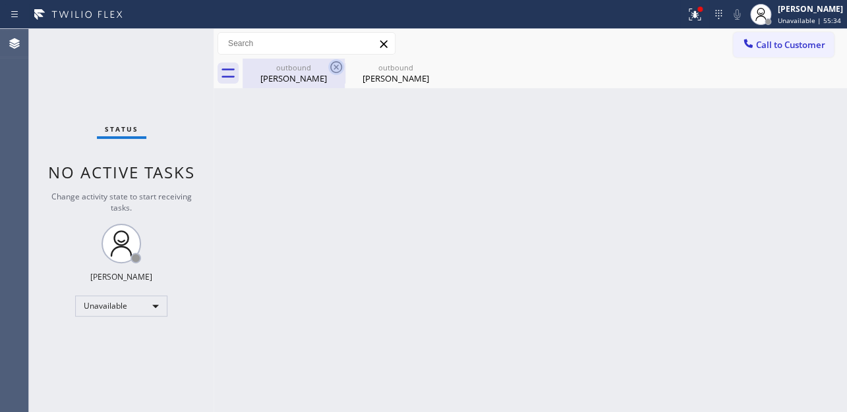
click at [339, 67] on icon at bounding box center [336, 67] width 16 height 16
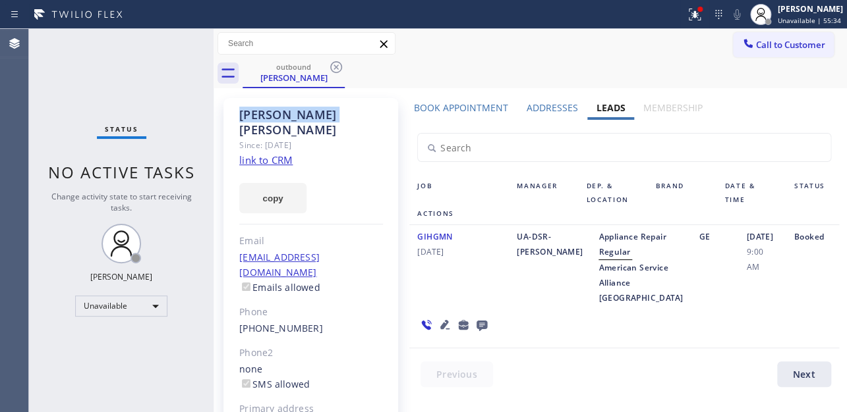
click at [339, 67] on icon at bounding box center [336, 67] width 16 height 16
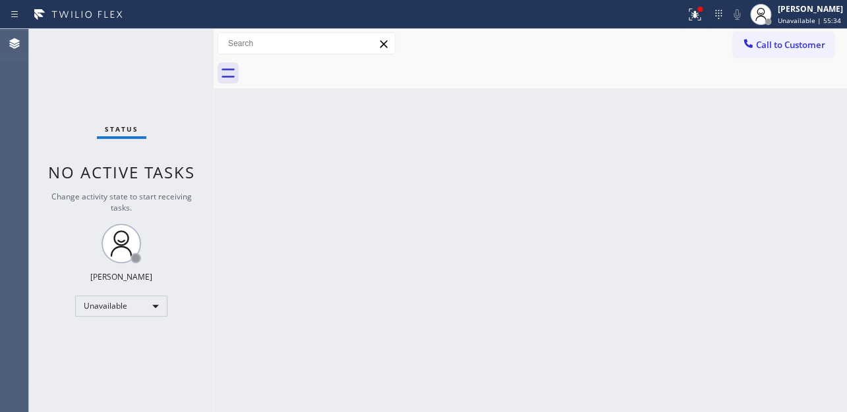
click at [339, 67] on div at bounding box center [544, 74] width 604 height 30
click at [803, 36] on button "Call to Customer" at bounding box center [783, 44] width 101 height 25
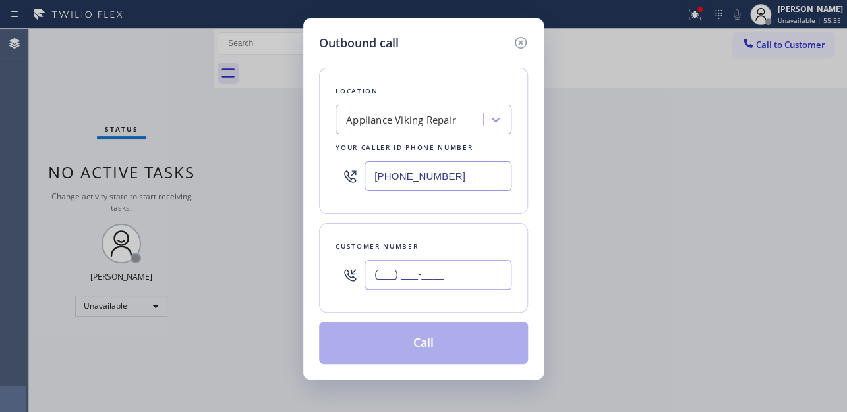
click at [394, 274] on input "(___) ___-____" at bounding box center [437, 275] width 147 height 30
paste input "917) 715-1961"
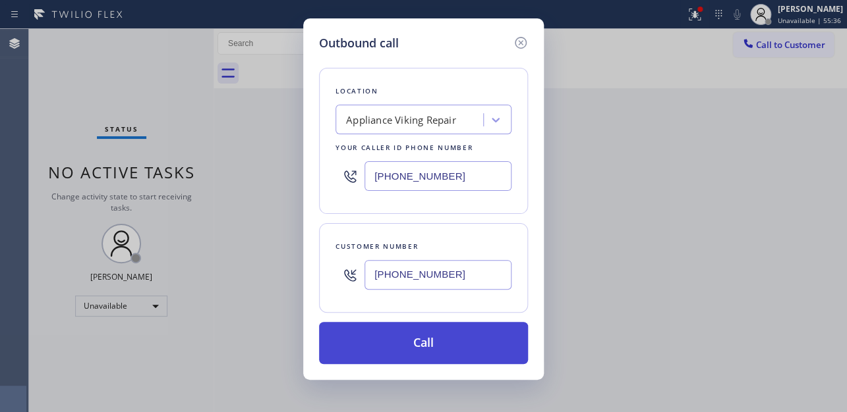
type input "(917) 715-1961"
click at [430, 341] on button "Call" at bounding box center [423, 343] width 209 height 42
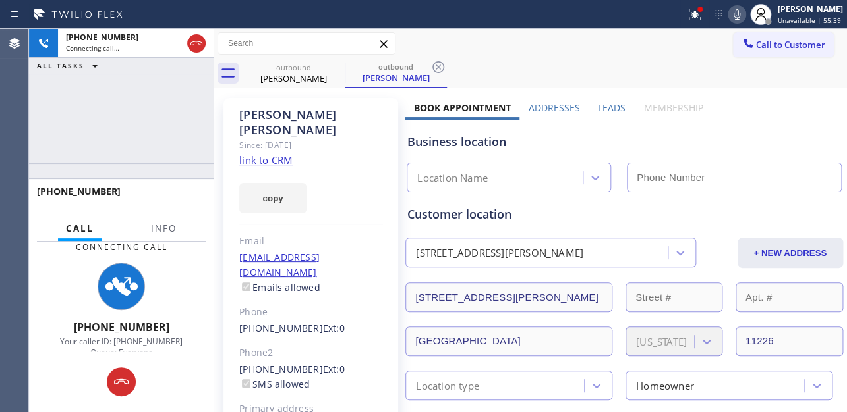
click at [619, 104] on label "Leads" at bounding box center [612, 107] width 28 height 13
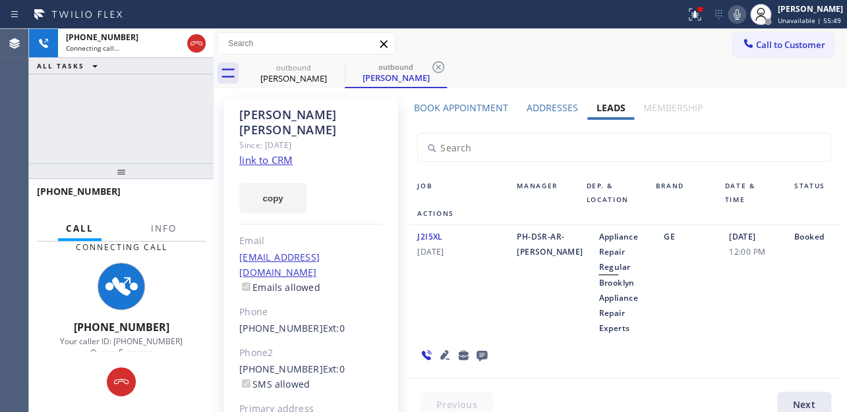
click at [453, 347] on icon at bounding box center [445, 355] width 16 height 16
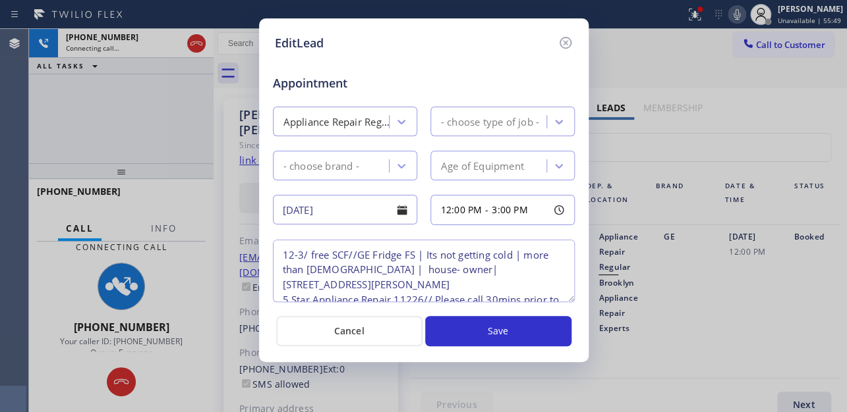
type textarea "12-3/ free SCF//GE Fridge FS | Its not getting cold | more than 10 yo | house- …"
click at [563, 42] on icon at bounding box center [565, 43] width 16 height 16
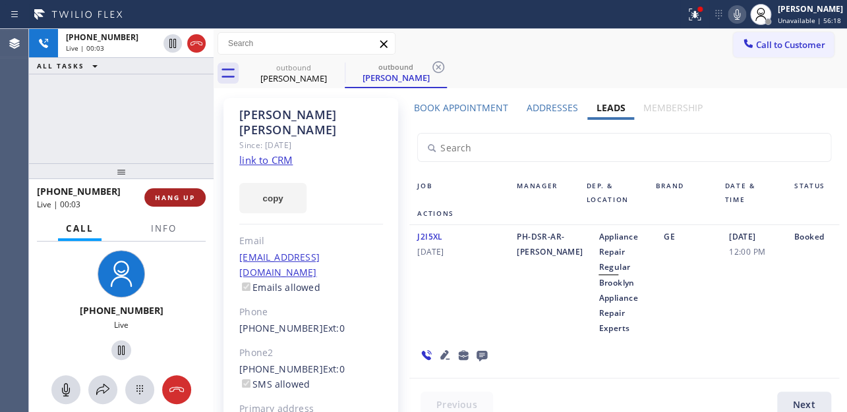
click at [196, 192] on button "HANG UP" at bounding box center [174, 197] width 61 height 18
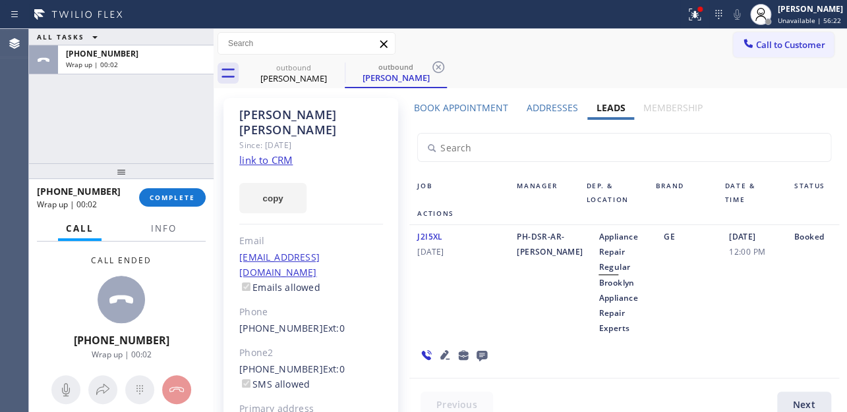
click at [487, 351] on icon at bounding box center [481, 356] width 11 height 11
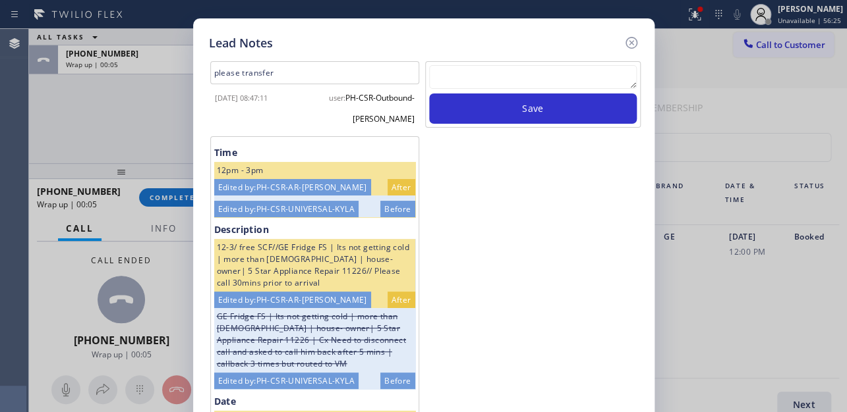
click at [555, 79] on textarea at bounding box center [533, 77] width 208 height 24
paste textarea "Routed to Voice mail// If CX will call back please transfer to me- Love:*"
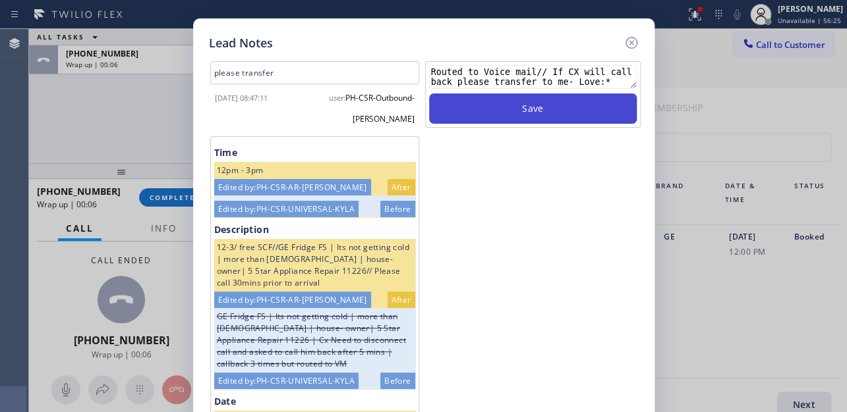
type textarea "Routed to Voice mail// If CX will call back please transfer to me- Love:*"
click at [555, 110] on button "Save" at bounding box center [533, 109] width 208 height 30
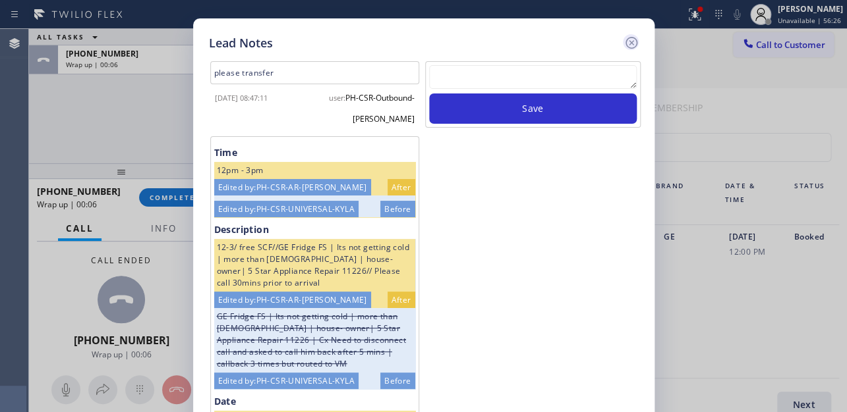
click at [630, 46] on icon at bounding box center [631, 43] width 16 height 16
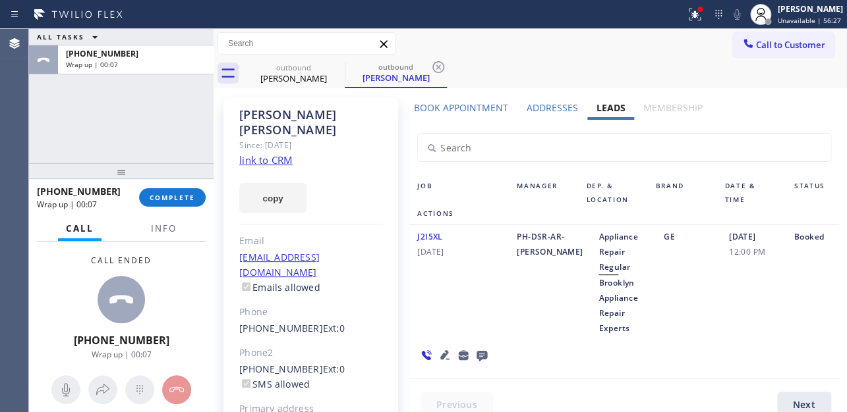
click at [178, 184] on div "+19177151961 Wrap up | 00:07 COMPLETE" at bounding box center [121, 198] width 169 height 34
click at [178, 188] on button "COMPLETE" at bounding box center [172, 197] width 67 height 18
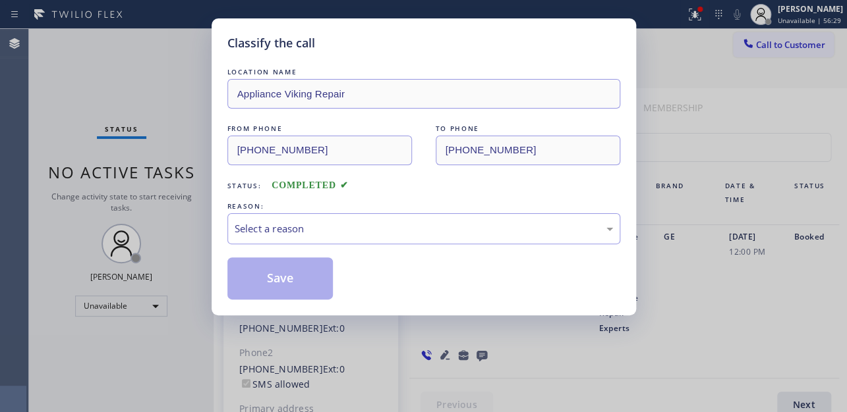
click at [264, 231] on div "Select a reason" at bounding box center [424, 228] width 378 height 15
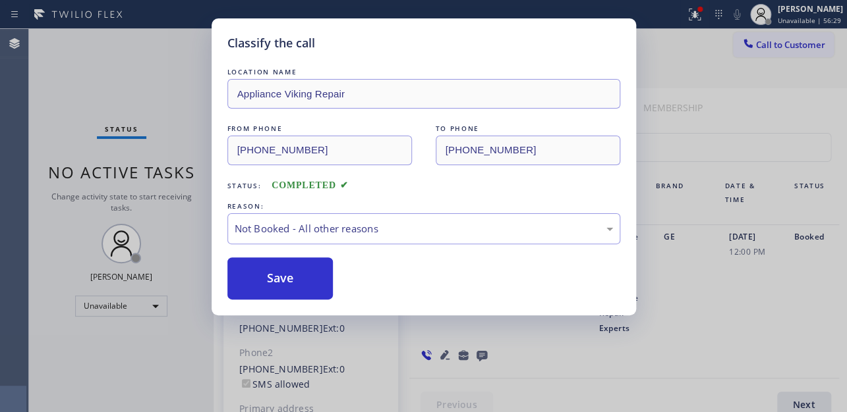
click at [260, 281] on button "Save" at bounding box center [280, 279] width 106 height 42
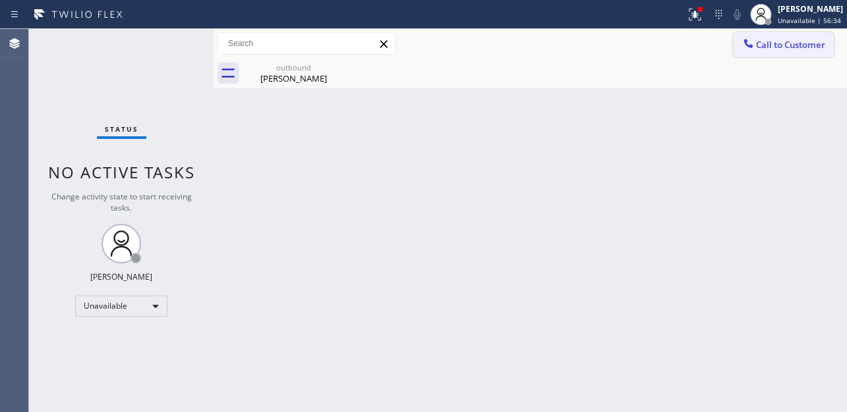
click at [771, 49] on span "Call to Customer" at bounding box center [790, 45] width 69 height 12
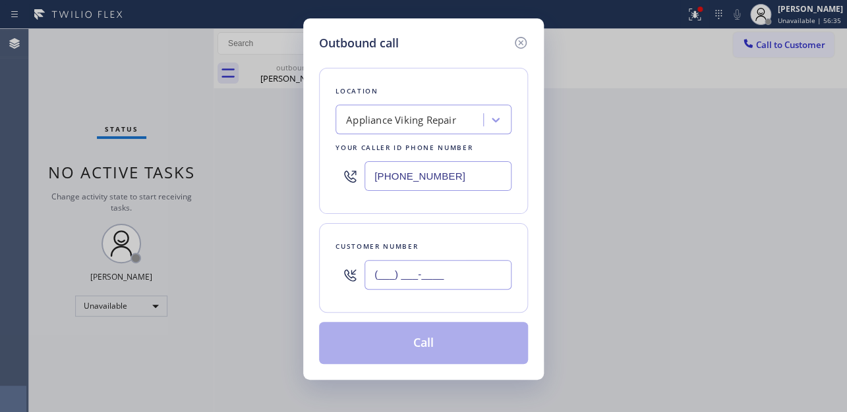
click at [422, 270] on input "(___) ___-____" at bounding box center [437, 275] width 147 height 30
paste input "323) 525-0760"
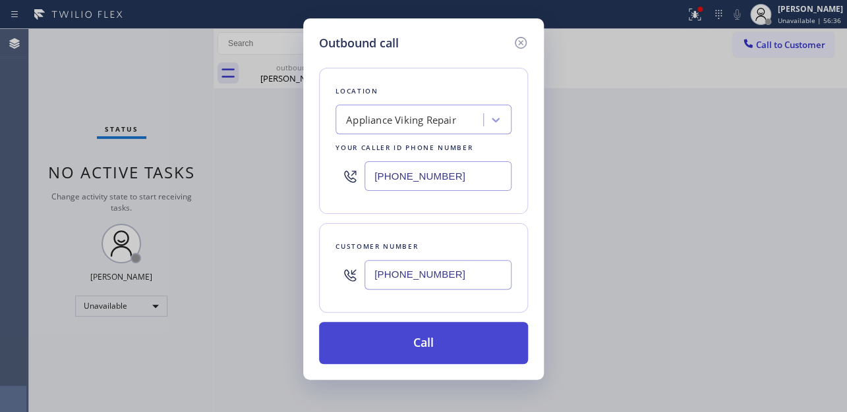
click at [381, 340] on button "Call" at bounding box center [423, 343] width 209 height 42
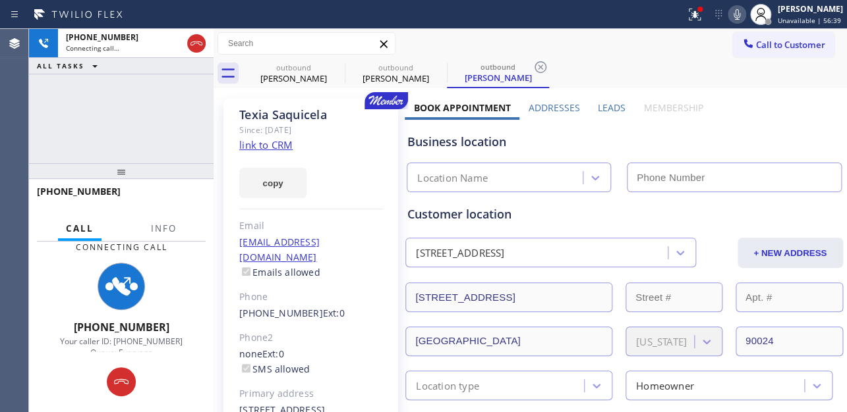
click at [601, 105] on label "Leads" at bounding box center [612, 107] width 28 height 13
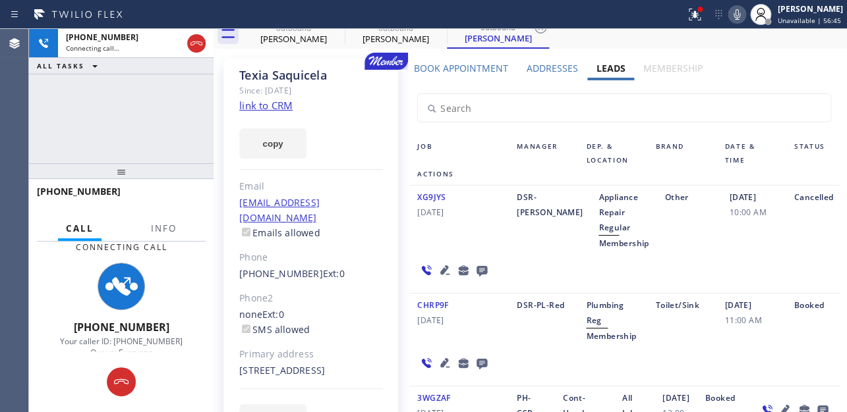
scroll to position [59, 0]
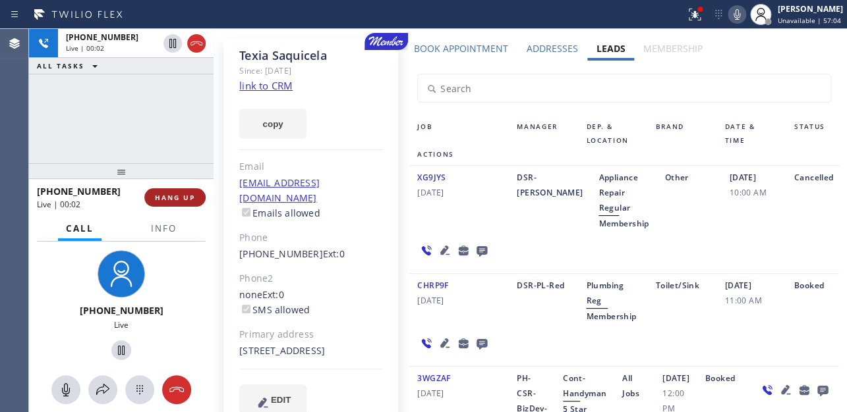
click at [179, 195] on span "HANG UP" at bounding box center [175, 197] width 40 height 9
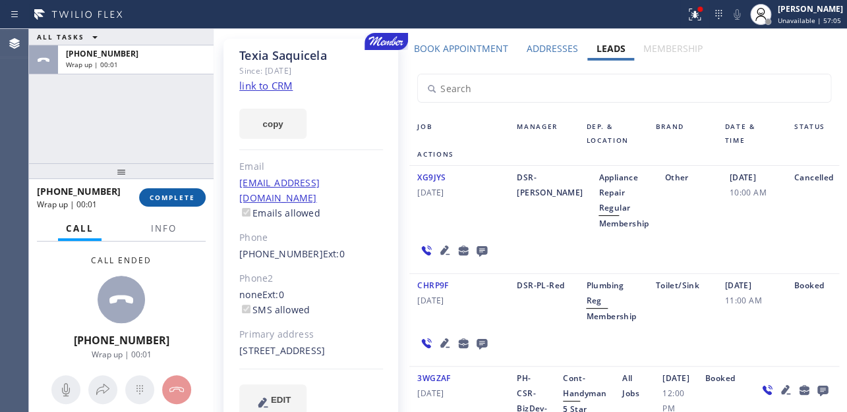
click at [182, 195] on span "COMPLETE" at bounding box center [172, 197] width 45 height 9
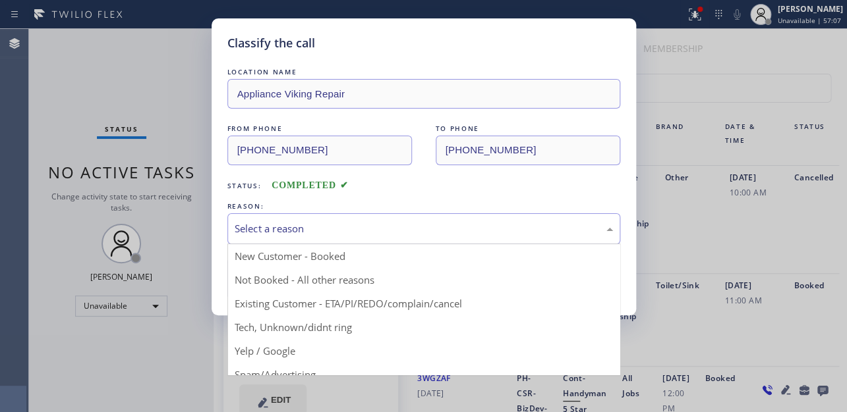
click at [329, 229] on div "Select a reason" at bounding box center [424, 228] width 378 height 15
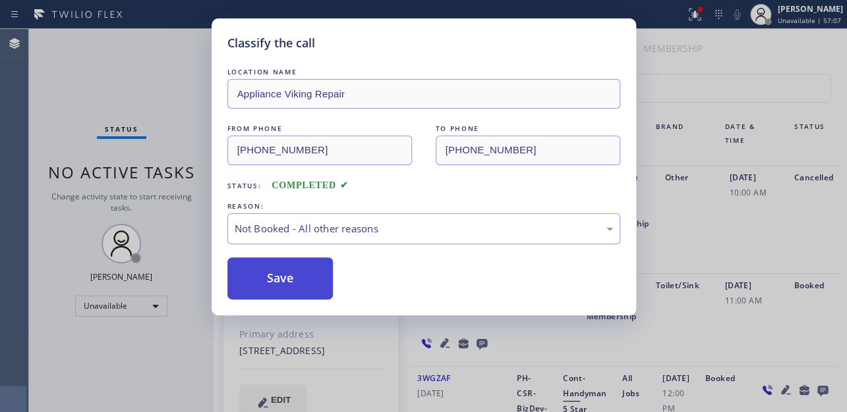
click at [275, 281] on button "Save" at bounding box center [280, 279] width 106 height 42
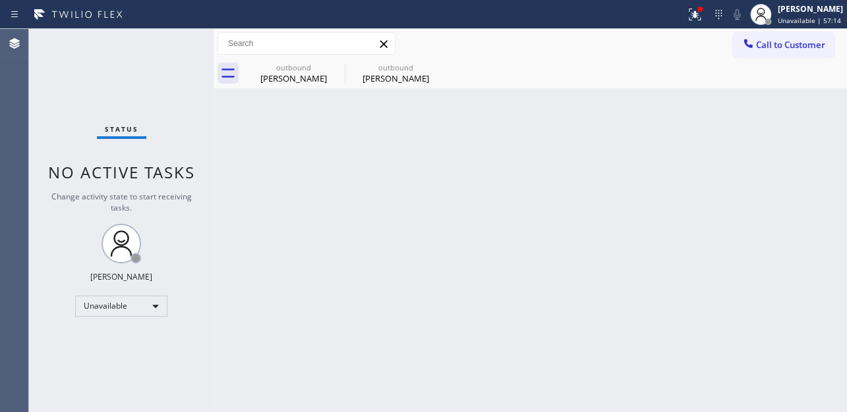
drag, startPoint x: 770, startPoint y: 47, endPoint x: 733, endPoint y: 47, distance: 37.6
click at [769, 47] on span "Call to Customer" at bounding box center [790, 45] width 69 height 12
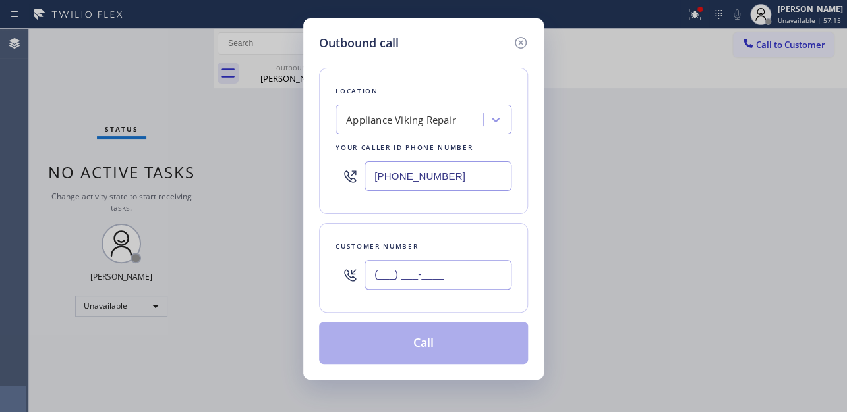
click at [399, 272] on input "(___) ___-____" at bounding box center [437, 275] width 147 height 30
paste input "209) 298-4044"
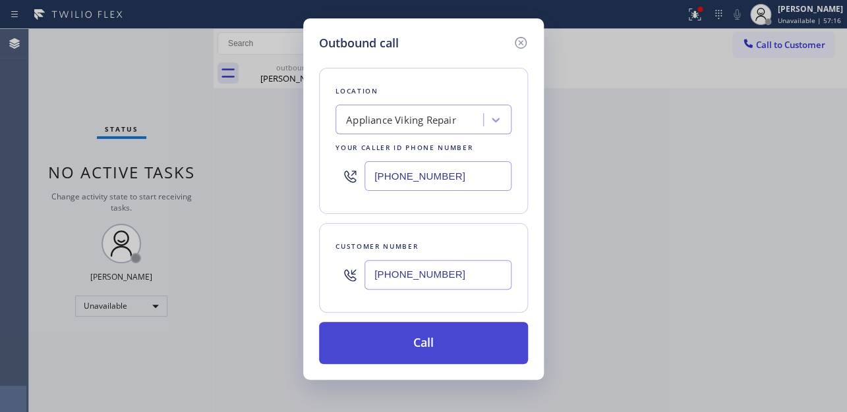
click at [416, 345] on button "Call" at bounding box center [423, 343] width 209 height 42
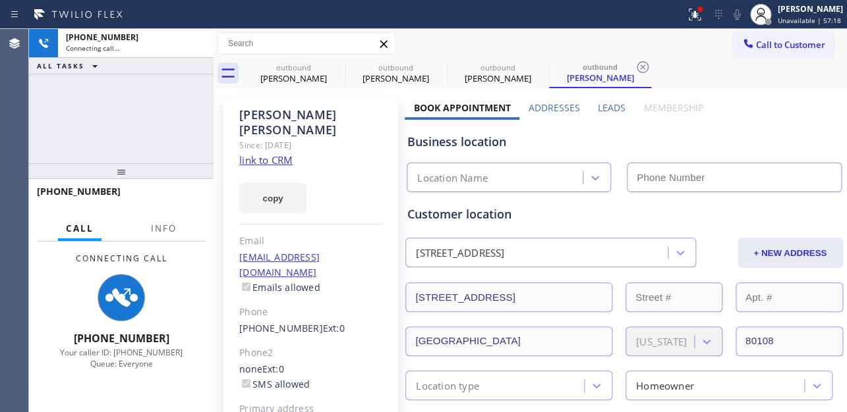
click at [608, 109] on label "Leads" at bounding box center [612, 107] width 28 height 13
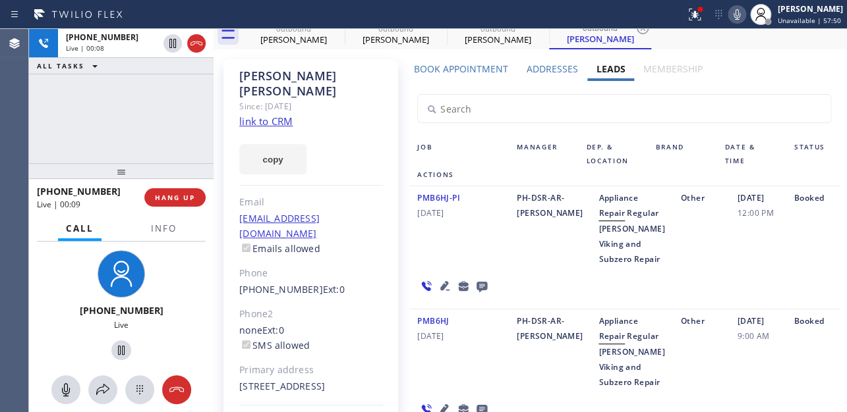
scroll to position [59, 0]
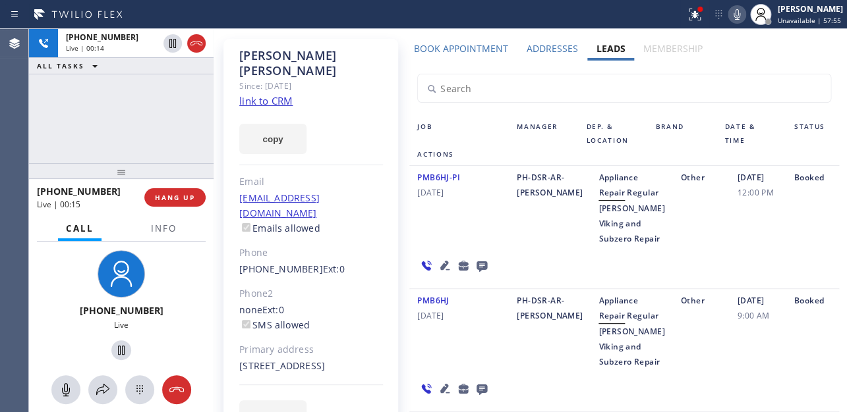
click at [440, 270] on icon at bounding box center [444, 265] width 9 height 9
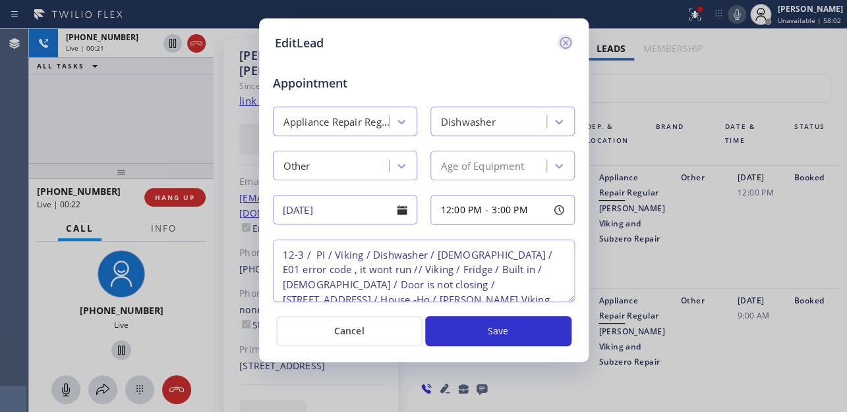
click at [566, 42] on icon at bounding box center [565, 43] width 16 height 16
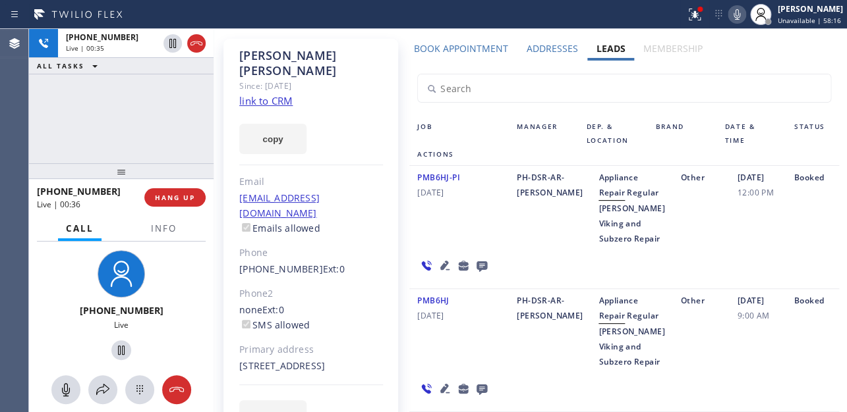
click at [673, 246] on div "Other" at bounding box center [701, 208] width 57 height 76
drag, startPoint x: 333, startPoint y: 357, endPoint x: 319, endPoint y: 356, distance: 13.9
click at [333, 359] on div "2517 Tournament Drive Castle Rock, 80108 CO" at bounding box center [311, 366] width 144 height 15
drag, startPoint x: 292, startPoint y: 352, endPoint x: 265, endPoint y: 352, distance: 27.0
click at [265, 359] on div "2517 Tournament Drive Castle Rock, 80108 CO" at bounding box center [311, 366] width 144 height 15
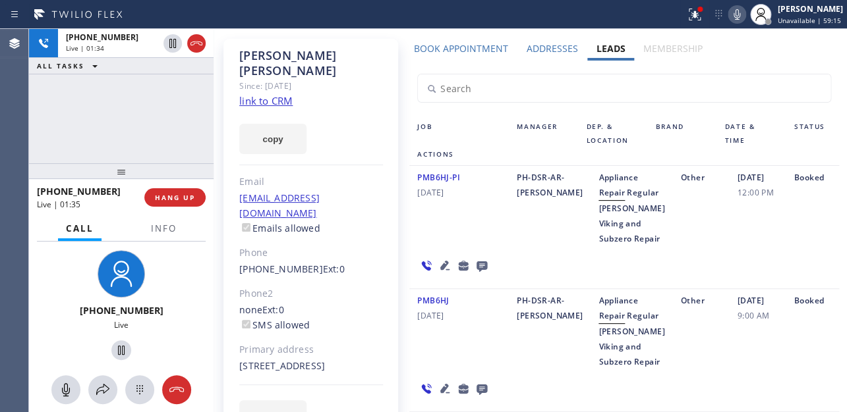
copy div "80108"
click at [492, 229] on div "PMB6HJ-PI 09/02/2024" at bounding box center [458, 208] width 99 height 76
click at [461, 244] on div "PMB6HJ-PI 09/02/2024" at bounding box center [458, 208] width 99 height 76
click at [457, 246] on div "PMB6HJ-PI 09/02/2024" at bounding box center [458, 208] width 99 height 76
click at [166, 198] on span "HANG UP" at bounding box center [175, 197] width 40 height 9
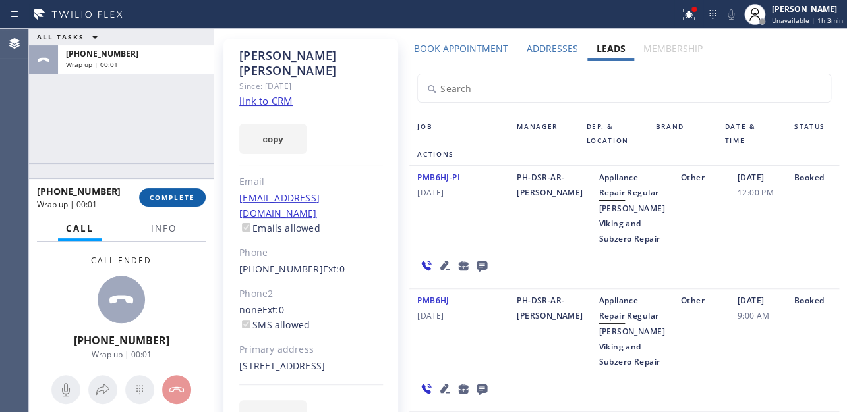
click at [157, 202] on button "COMPLETE" at bounding box center [172, 197] width 67 height 18
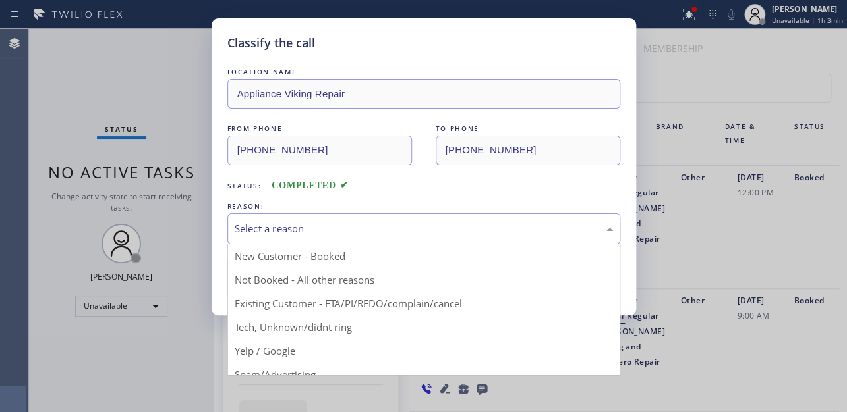
click at [282, 228] on div "Select a reason" at bounding box center [424, 228] width 378 height 15
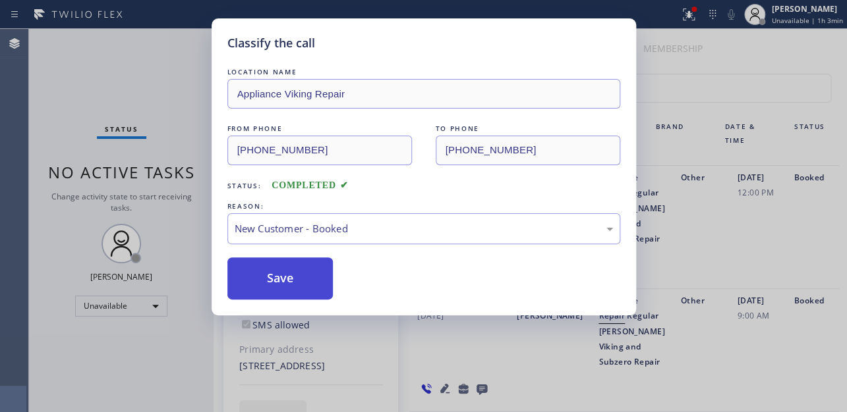
click at [277, 275] on button "Save" at bounding box center [280, 279] width 106 height 42
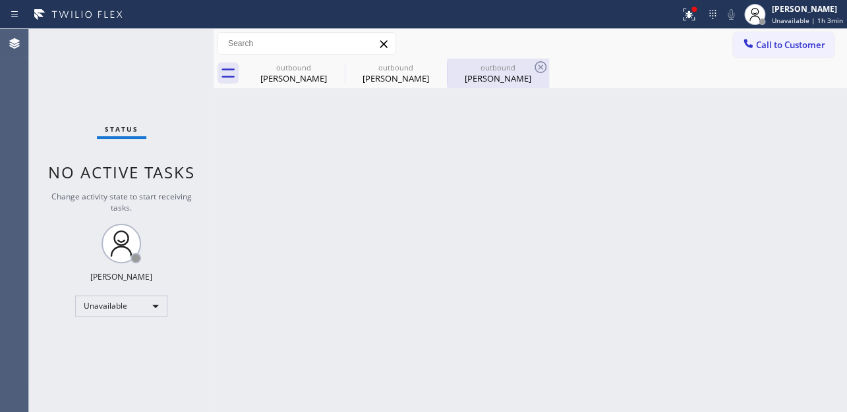
click at [491, 72] on div "Pauline Carabelli" at bounding box center [497, 78] width 99 height 12
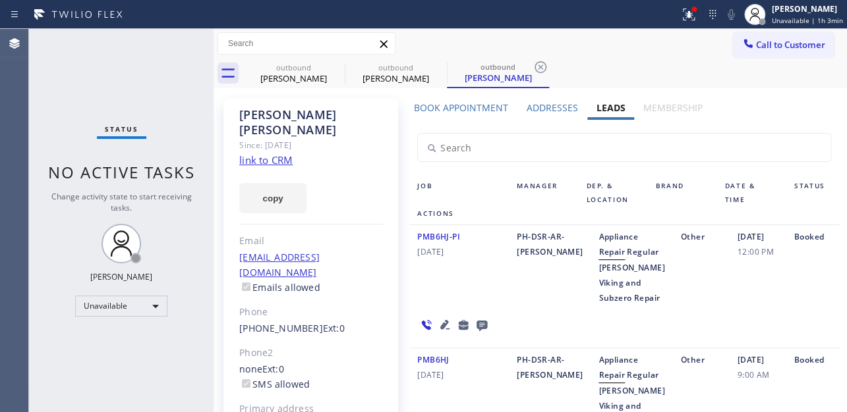
click at [279, 154] on link "link to CRM" at bounding box center [265, 160] width 53 height 13
click at [337, 66] on icon at bounding box center [336, 67] width 16 height 16
click at [0, 0] on icon at bounding box center [0, 0] width 0 height 0
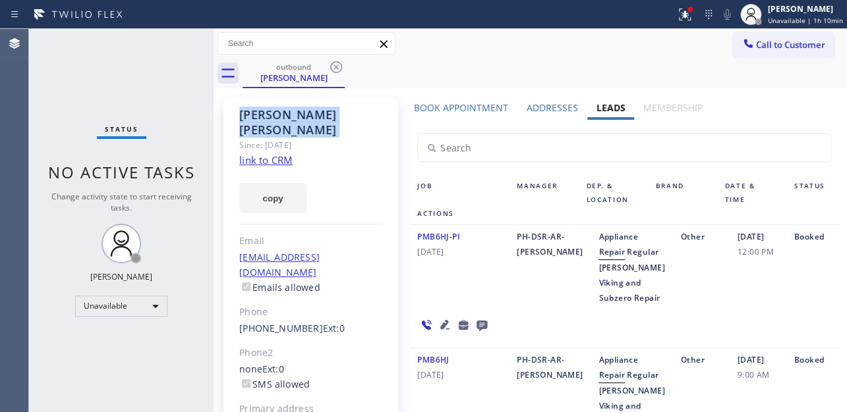
click at [337, 66] on icon at bounding box center [336, 67] width 16 height 16
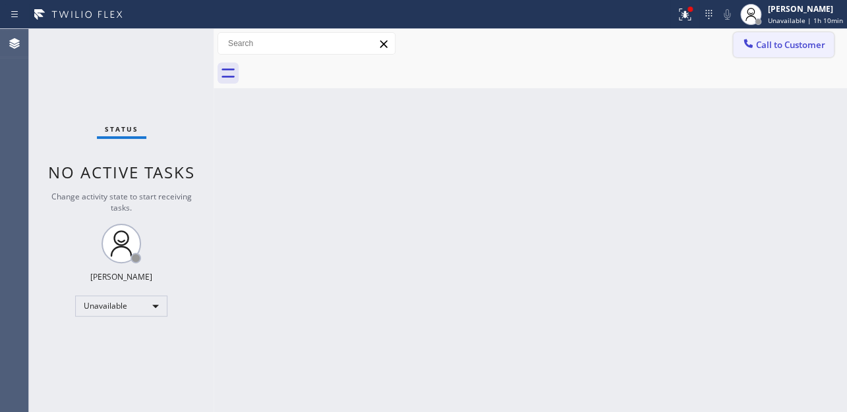
click at [788, 45] on span "Call to Customer" at bounding box center [790, 45] width 69 height 12
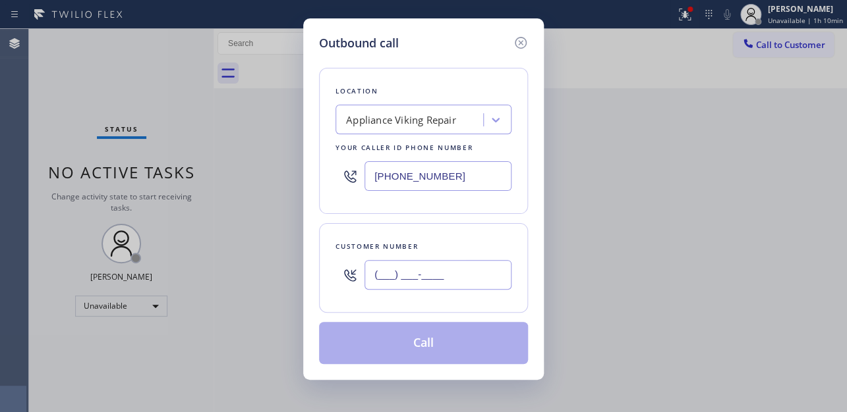
click at [428, 285] on input "(___) ___-____" at bounding box center [437, 275] width 147 height 30
paste input "323) 828-5996"
type input "(323) 828-5996"
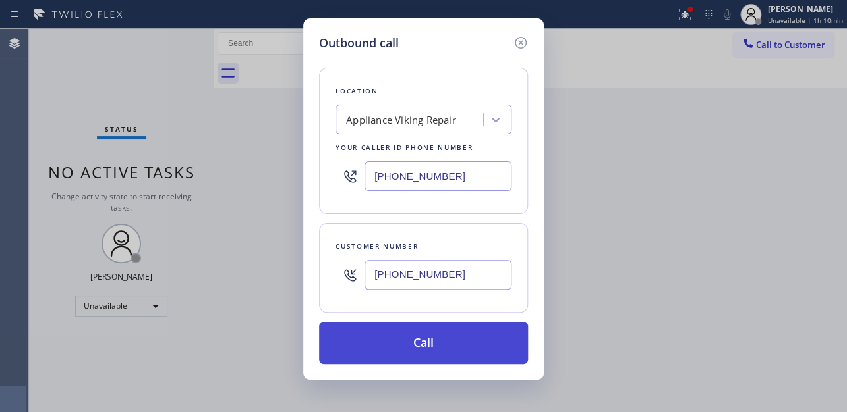
click at [410, 346] on button "Call" at bounding box center [423, 343] width 209 height 42
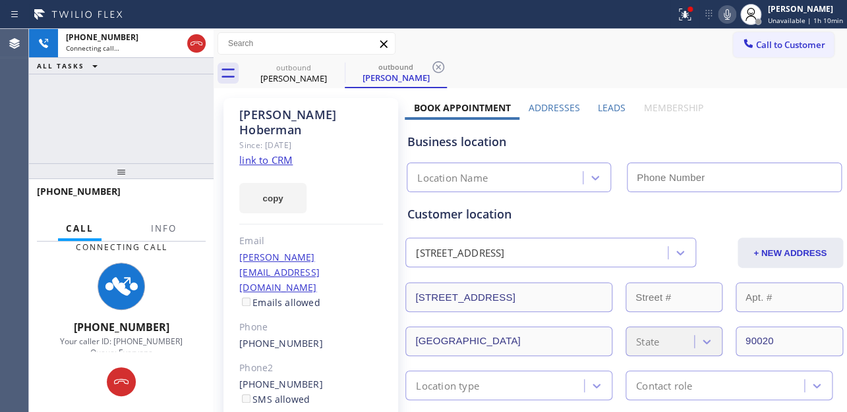
click at [612, 104] on label "Leads" at bounding box center [612, 107] width 28 height 13
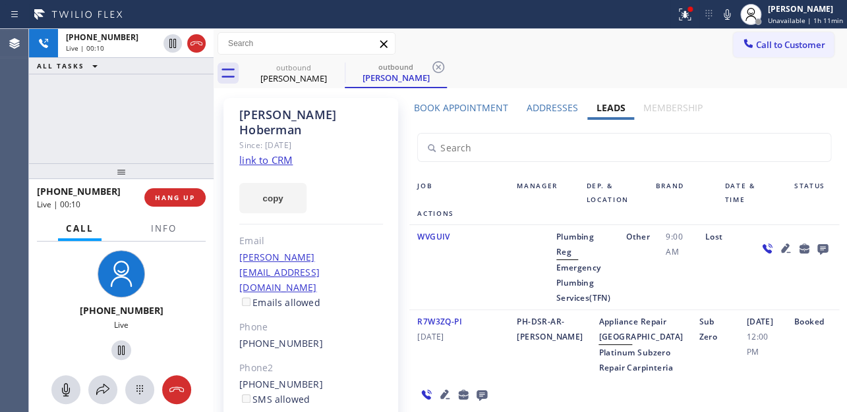
drag, startPoint x: 702, startPoint y: 284, endPoint x: 692, endPoint y: 279, distance: 11.8
click at [702, 284] on div "Lost" at bounding box center [723, 267] width 53 height 76
click at [163, 201] on span "HANG UP" at bounding box center [175, 197] width 40 height 9
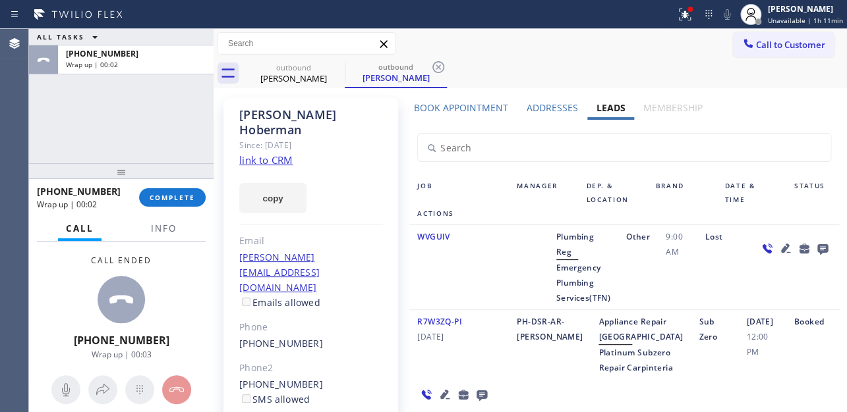
click at [814, 242] on icon at bounding box center [822, 248] width 16 height 16
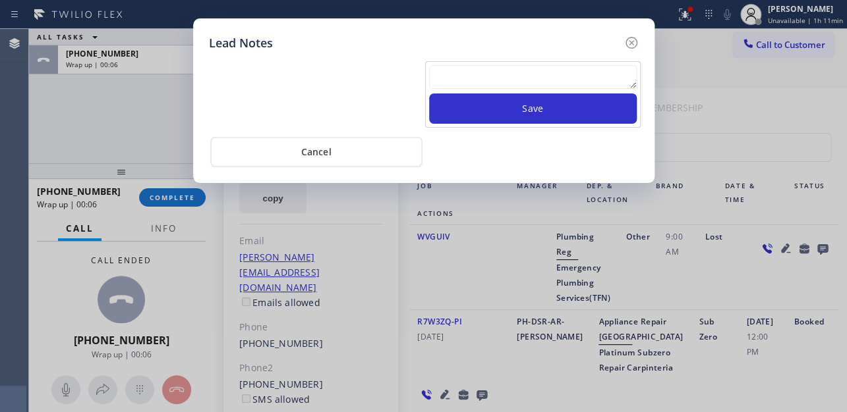
click at [503, 70] on textarea at bounding box center [533, 77] width 208 height 24
paste textarea "Routed to Voice mail// If CX will call back please transfer to me- Love:*"
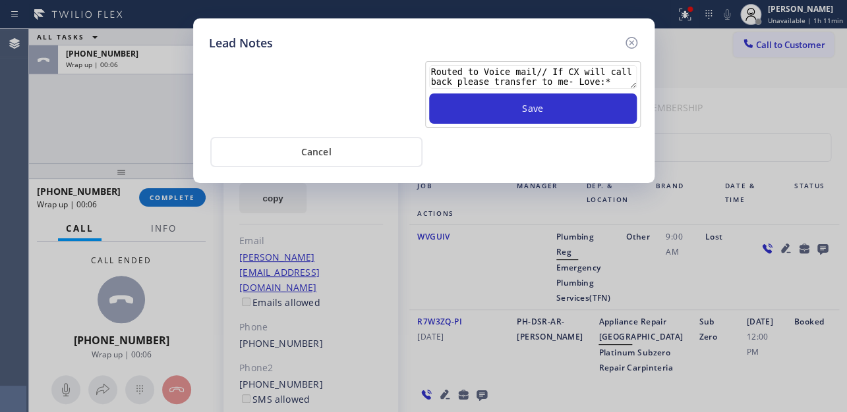
type textarea "Routed to Voice mail// If CX will call back please transfer to me- Love:*"
click at [526, 125] on div "Routed to Voice mail// If CX will call back please transfer to me- Love:* Save" at bounding box center [532, 94] width 215 height 67
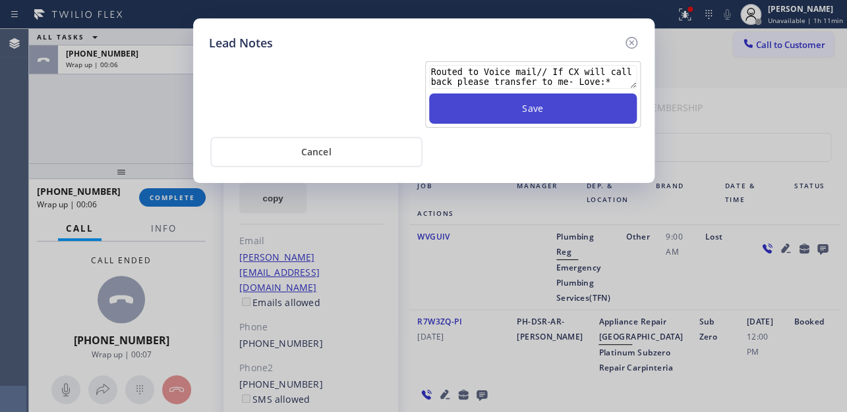
click at [532, 112] on button "Save" at bounding box center [533, 109] width 208 height 30
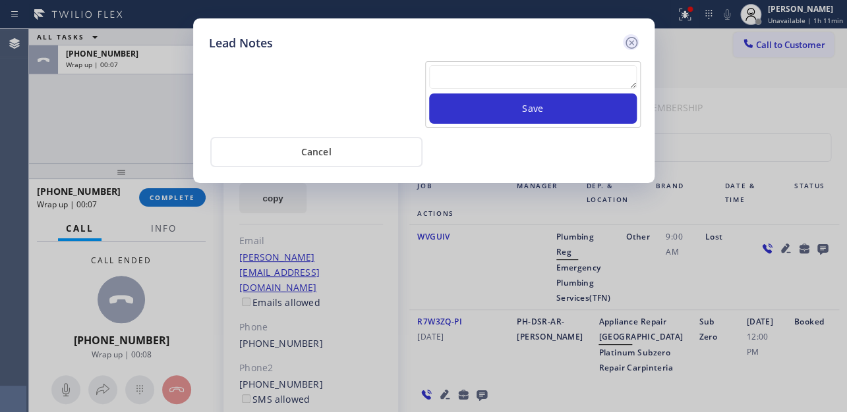
click at [633, 43] on icon at bounding box center [631, 43] width 16 height 16
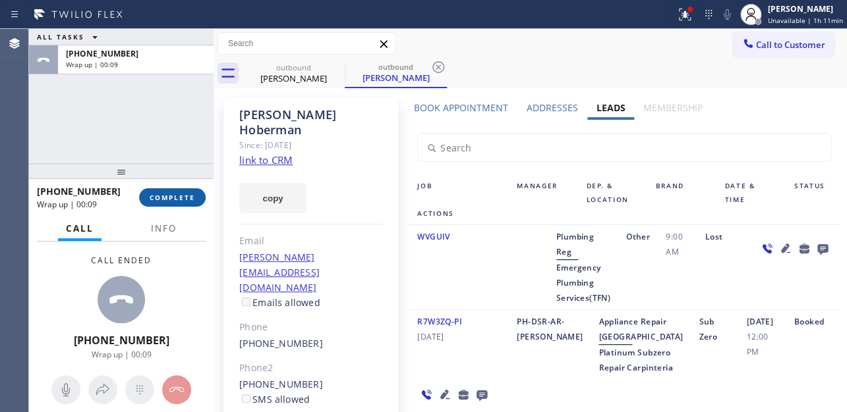
click at [161, 188] on button "COMPLETE" at bounding box center [172, 197] width 67 height 18
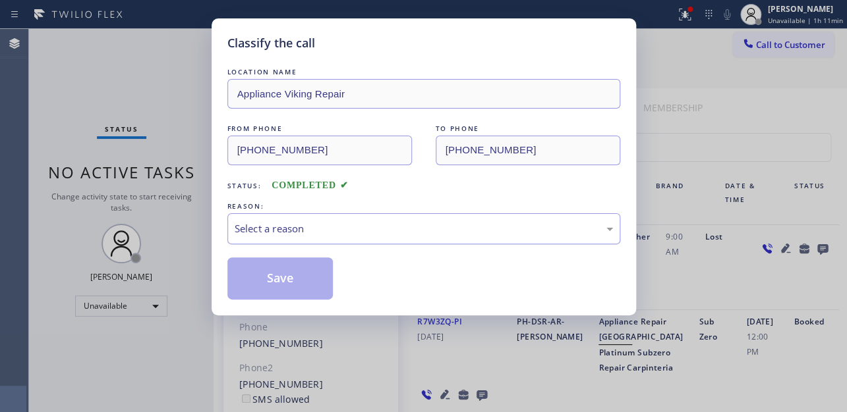
click at [275, 230] on div "Select a reason" at bounding box center [424, 228] width 378 height 15
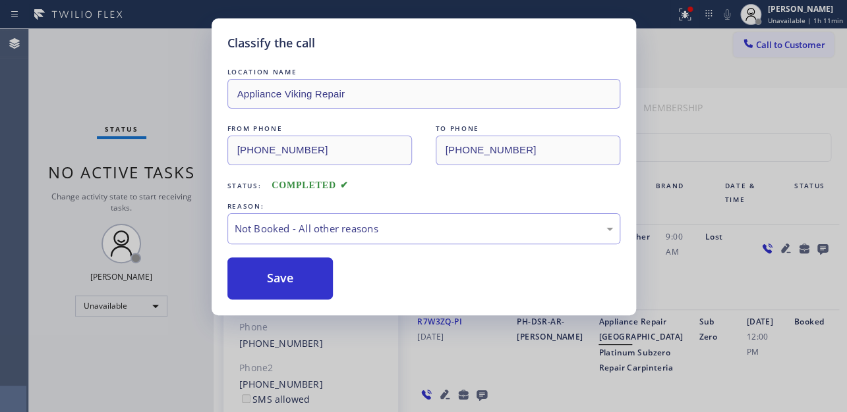
click at [275, 283] on button "Save" at bounding box center [280, 279] width 106 height 42
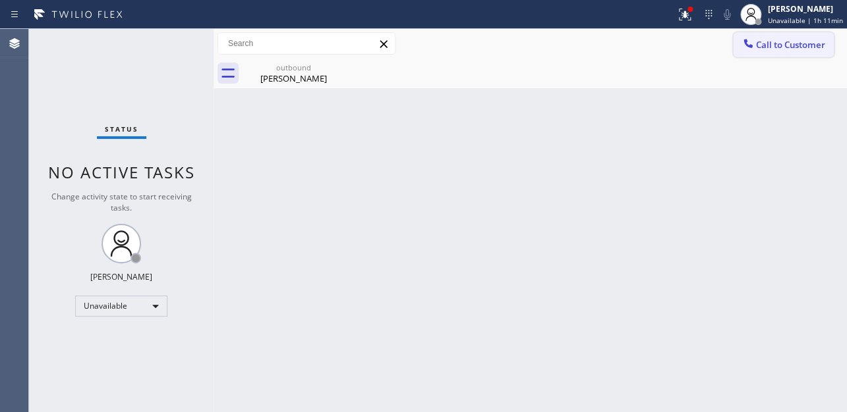
click at [784, 51] on button "Call to Customer" at bounding box center [783, 44] width 101 height 25
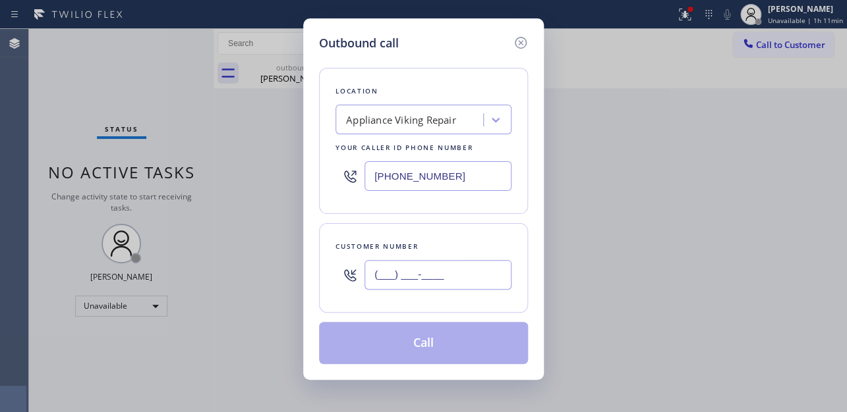
click at [395, 267] on input "(___) ___-____" at bounding box center [437, 275] width 147 height 30
paste input "661) 904-3907"
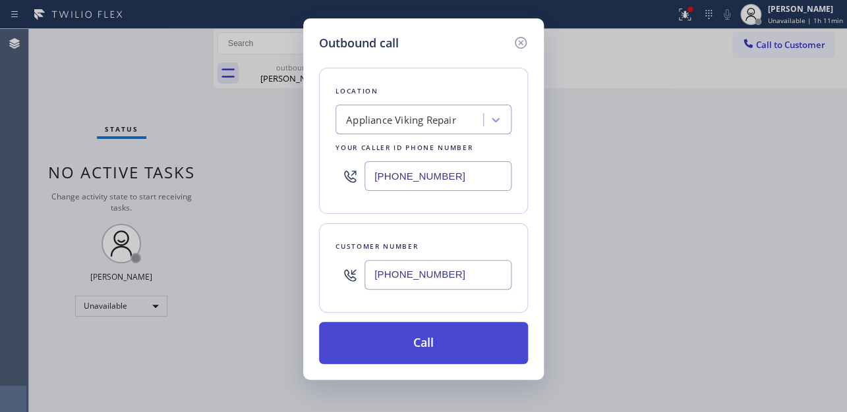
type input "(661) 904-3907"
click at [404, 344] on button "Call" at bounding box center [423, 343] width 209 height 42
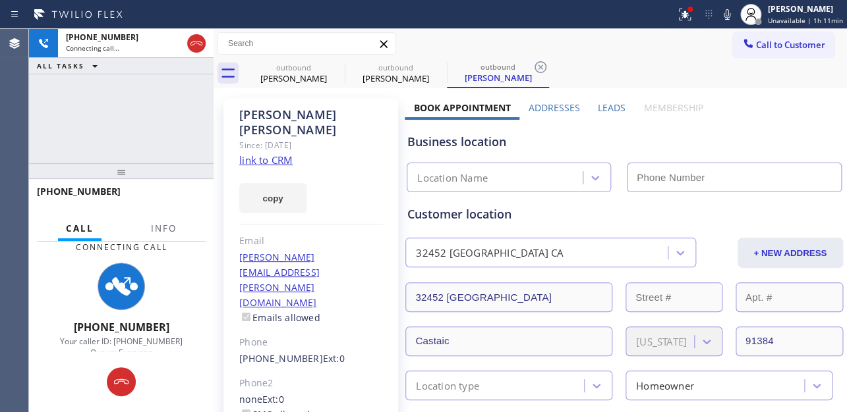
type input "[PHONE_NUMBER]"
click at [608, 111] on label "Leads" at bounding box center [612, 107] width 28 height 13
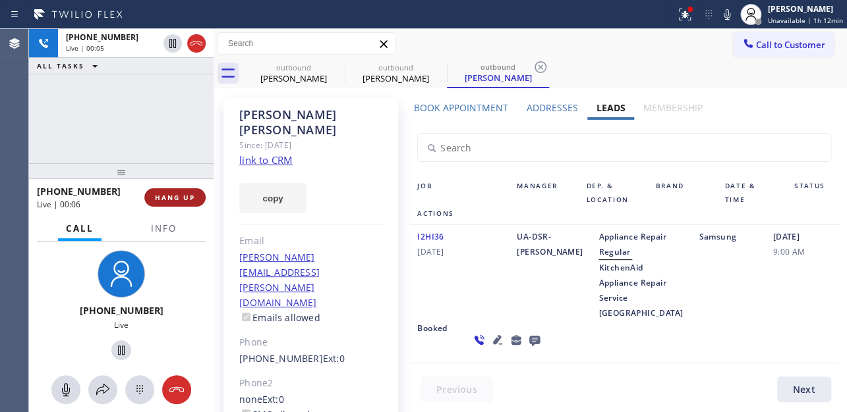
click at [165, 196] on span "HANG UP" at bounding box center [175, 197] width 40 height 9
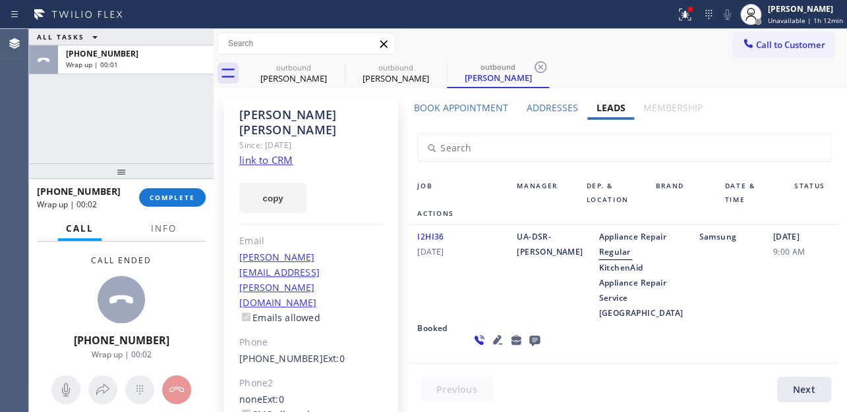
click at [526, 349] on icon at bounding box center [534, 340] width 16 height 16
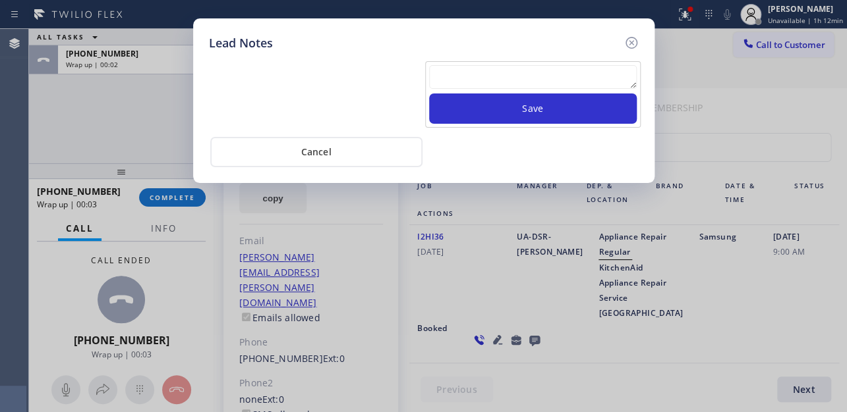
click at [507, 68] on textarea at bounding box center [533, 77] width 208 height 24
paste textarea "Routed to Voice mail// If CX will call back please transfer to me- Love:*"
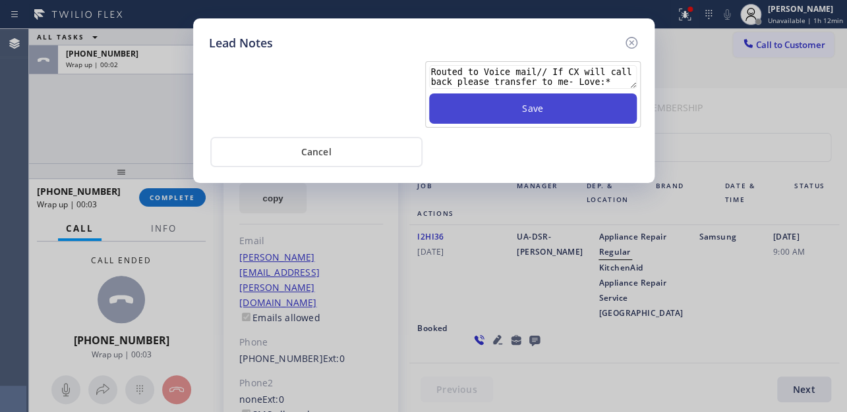
type textarea "Routed to Voice mail// If CX will call back please transfer to me- Love:*"
click at [538, 102] on button "Save" at bounding box center [533, 109] width 208 height 30
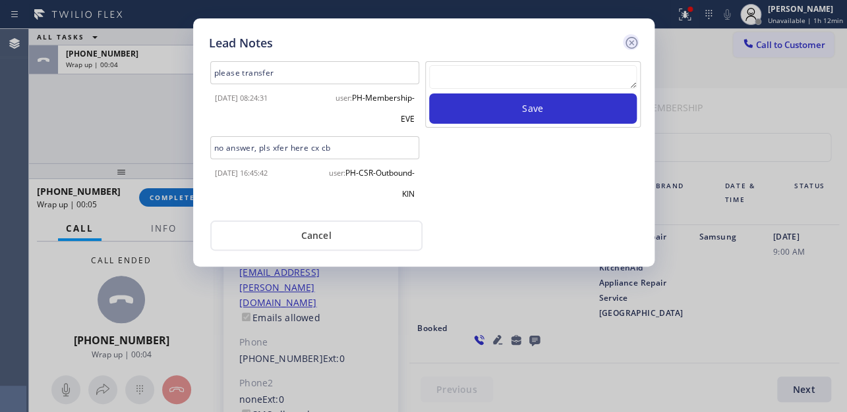
click at [629, 42] on icon at bounding box center [631, 43] width 12 height 12
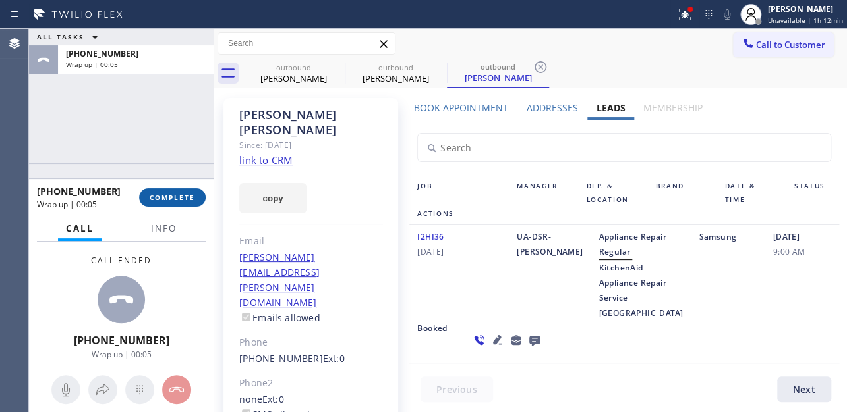
click at [154, 196] on span "COMPLETE" at bounding box center [172, 197] width 45 height 9
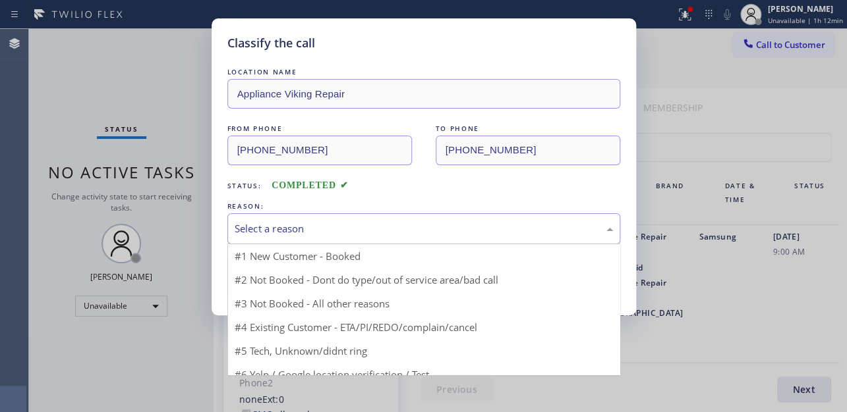
click at [294, 225] on div "Select a reason" at bounding box center [424, 228] width 378 height 15
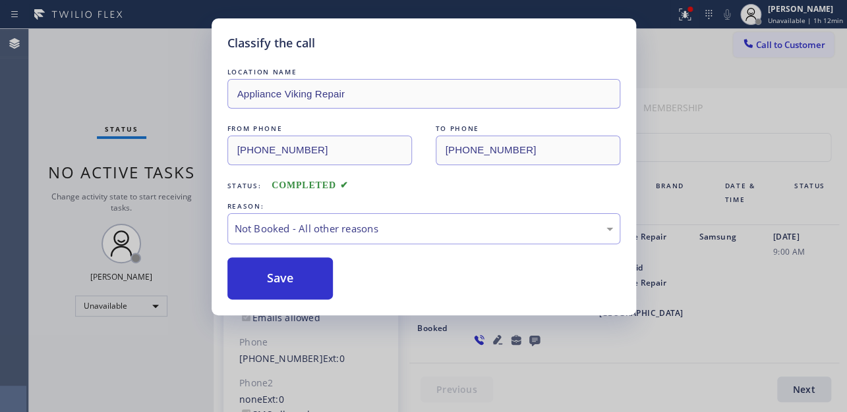
click at [284, 269] on button "Save" at bounding box center [280, 279] width 106 height 42
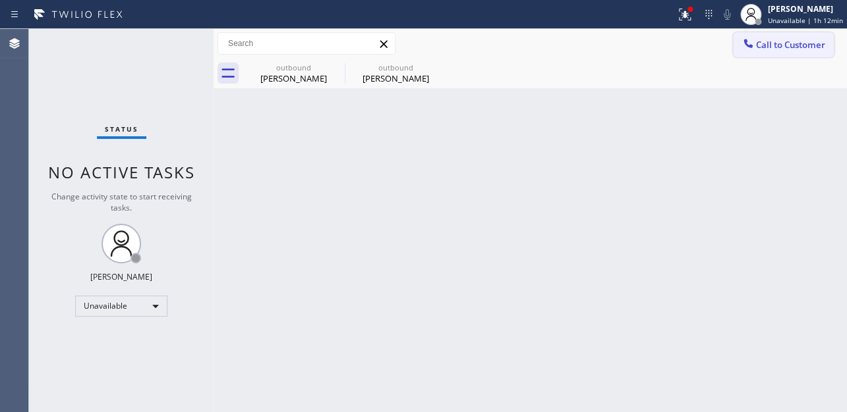
click at [773, 46] on span "Call to Customer" at bounding box center [790, 45] width 69 height 12
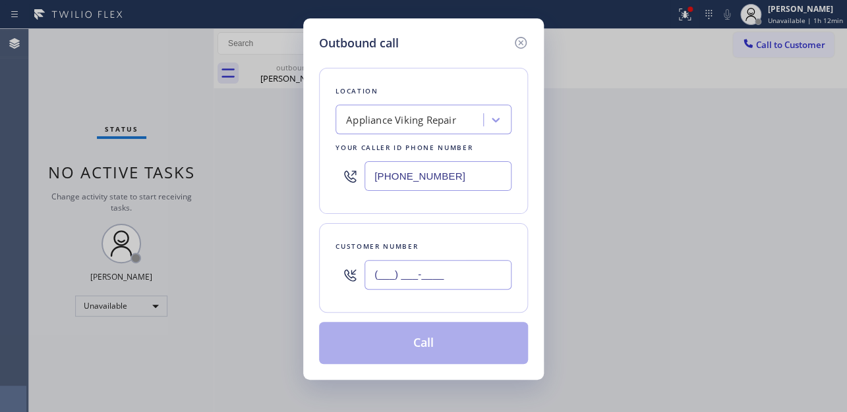
click at [371, 276] on input "(___) ___-____" at bounding box center [437, 275] width 147 height 30
paste input "609) 941-2131"
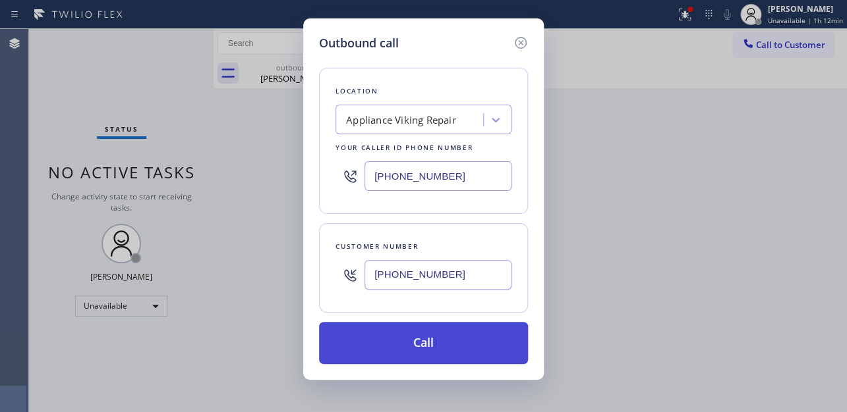
type input "(609) 941-2131"
click at [395, 337] on button "Call" at bounding box center [423, 343] width 209 height 42
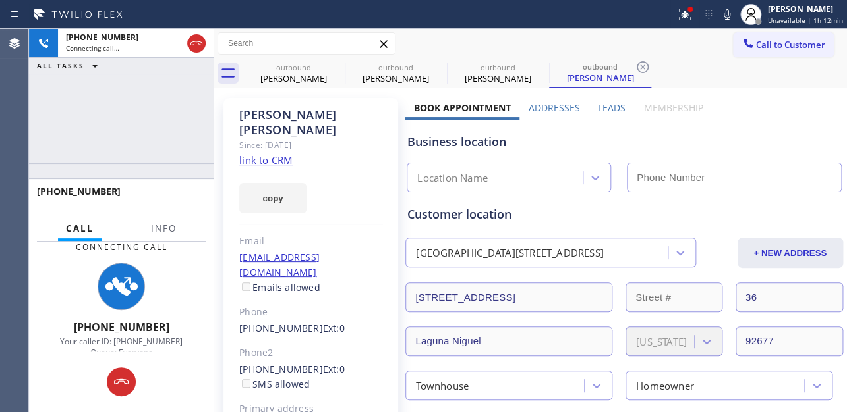
click at [608, 108] on label "Leads" at bounding box center [612, 107] width 28 height 13
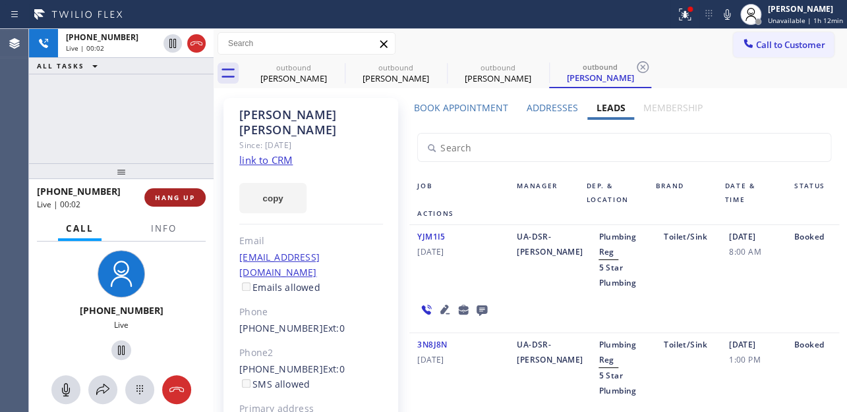
click at [162, 204] on button "HANG UP" at bounding box center [174, 197] width 61 height 18
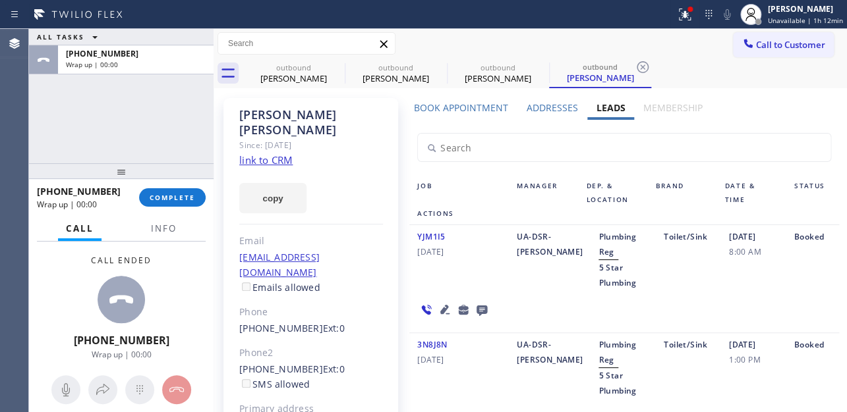
click at [481, 304] on icon at bounding box center [482, 310] width 16 height 16
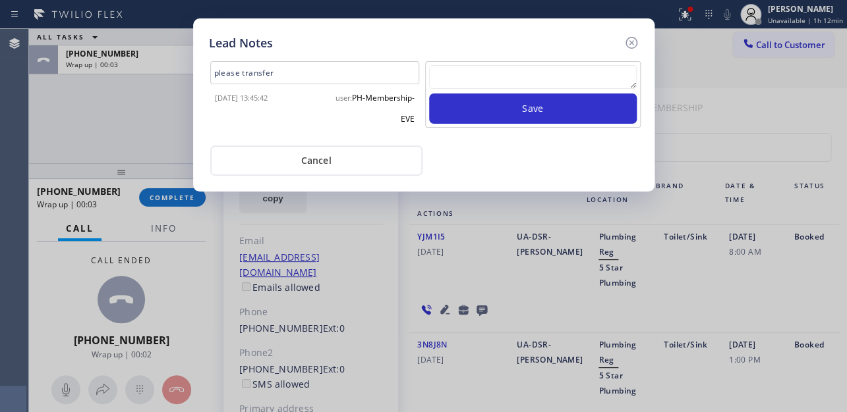
click at [540, 72] on textarea at bounding box center [533, 77] width 208 height 24
paste textarea "Routed to Voice mail// If CX will call back please transfer to me- Love:*"
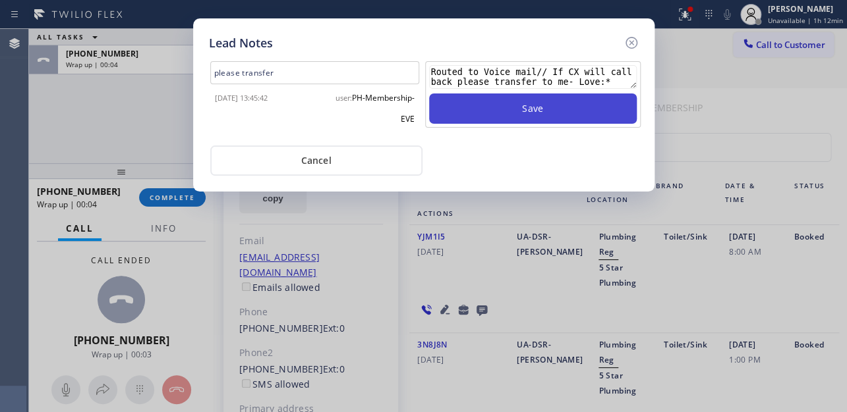
type textarea "Routed to Voice mail// If CX will call back please transfer to me- Love:*"
click at [532, 95] on button "Save" at bounding box center [533, 109] width 208 height 30
click at [534, 105] on button "Save" at bounding box center [533, 109] width 208 height 30
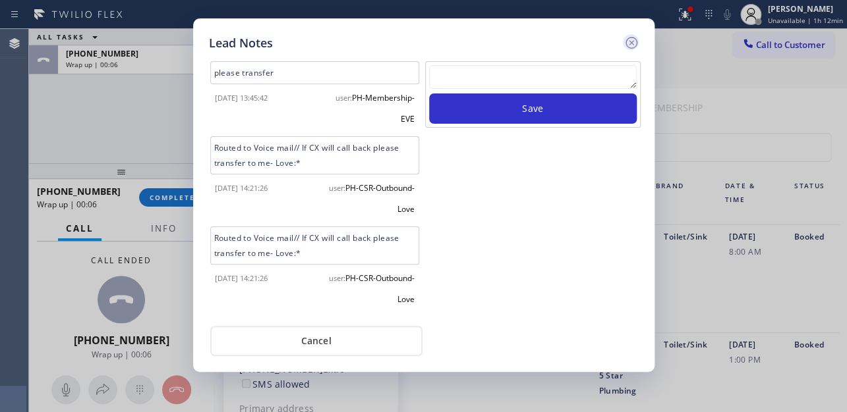
click at [630, 38] on icon at bounding box center [631, 43] width 16 height 16
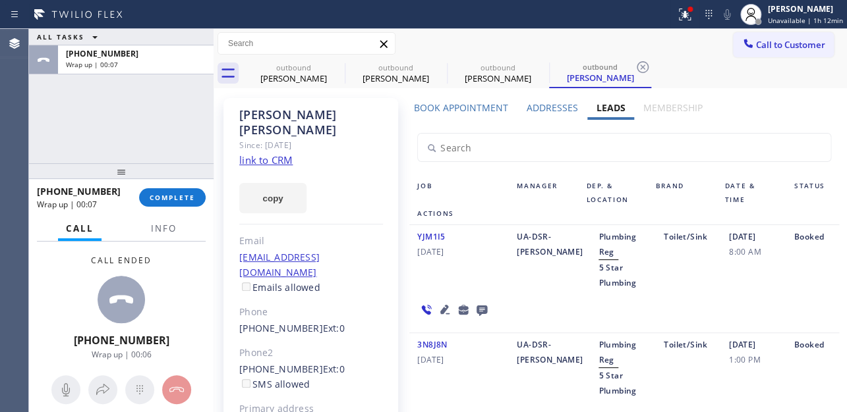
click at [172, 209] on div "+16099412131 Wrap up | 00:07 COMPLETE" at bounding box center [121, 198] width 169 height 34
click at [176, 194] on span "COMPLETE" at bounding box center [172, 197] width 45 height 9
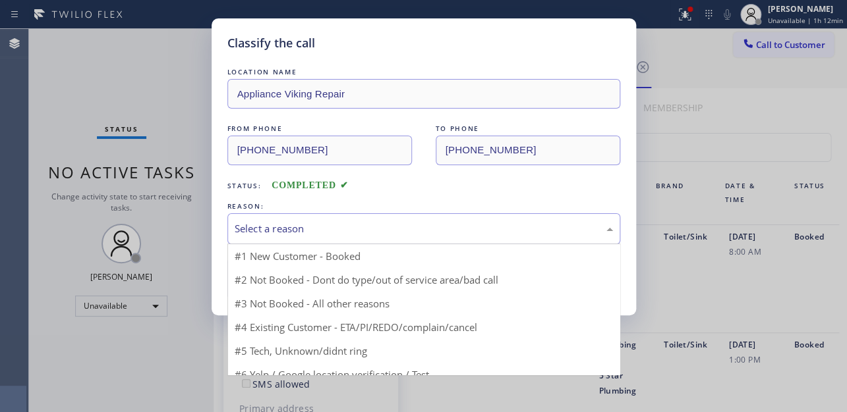
click at [294, 229] on div "Select a reason" at bounding box center [424, 228] width 378 height 15
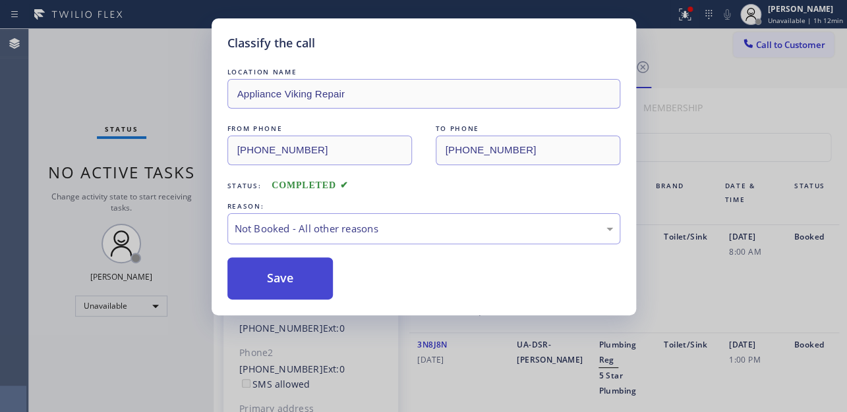
click at [277, 273] on button "Save" at bounding box center [280, 279] width 106 height 42
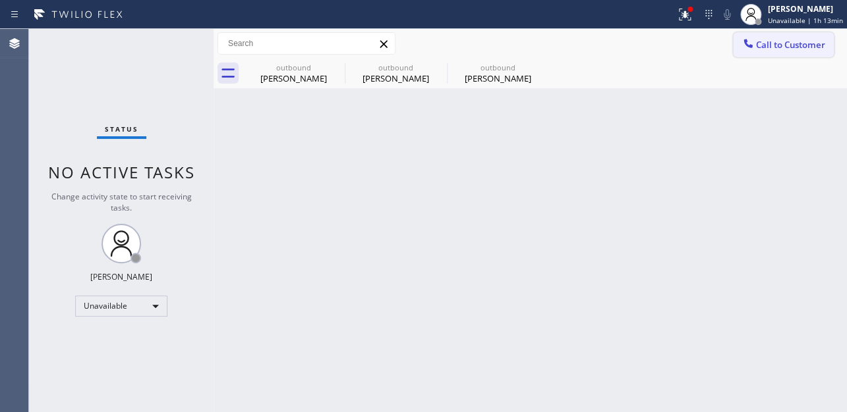
click at [777, 43] on span "Call to Customer" at bounding box center [790, 45] width 69 height 12
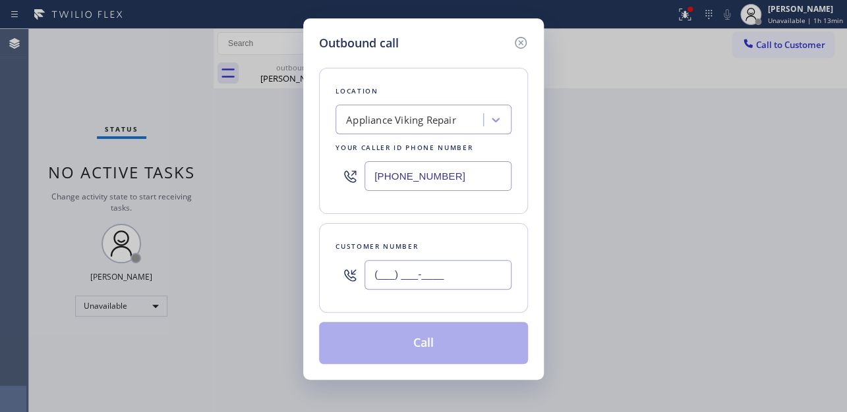
click at [414, 265] on input "(___) ___-____" at bounding box center [437, 275] width 147 height 30
paste input "714) 814-8500"
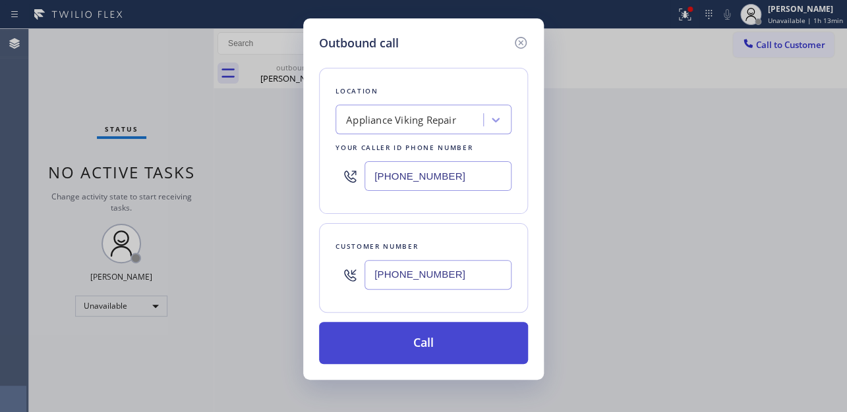
click at [415, 341] on button "Call" at bounding box center [423, 343] width 209 height 42
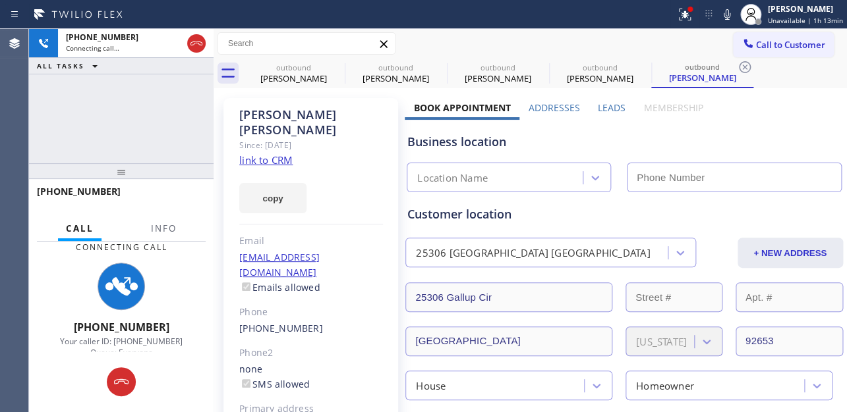
click at [619, 106] on label "Leads" at bounding box center [612, 107] width 28 height 13
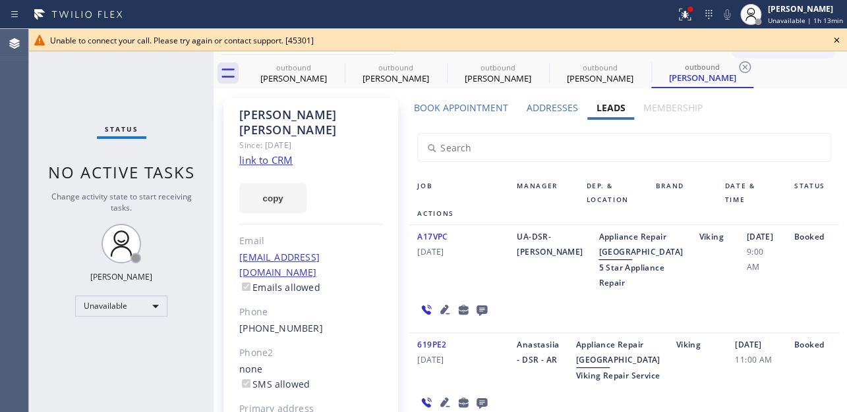
click at [837, 38] on icon at bounding box center [836, 40] width 16 height 16
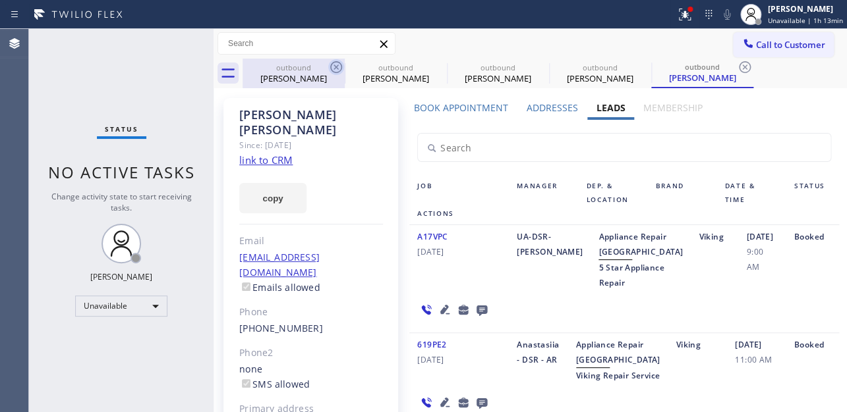
click at [334, 65] on icon at bounding box center [336, 67] width 12 height 12
click at [0, 0] on icon at bounding box center [0, 0] width 0 height 0
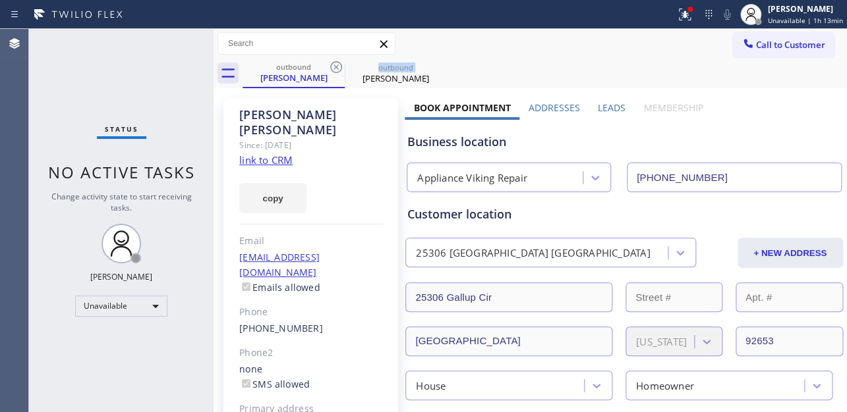
click at [334, 65] on icon at bounding box center [336, 67] width 12 height 12
click at [432, 65] on icon at bounding box center [438, 67] width 12 height 12
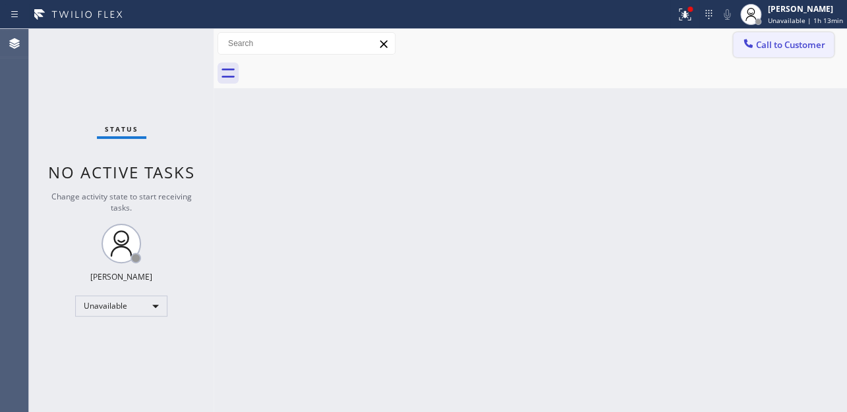
click at [744, 49] on icon at bounding box center [747, 43] width 13 height 13
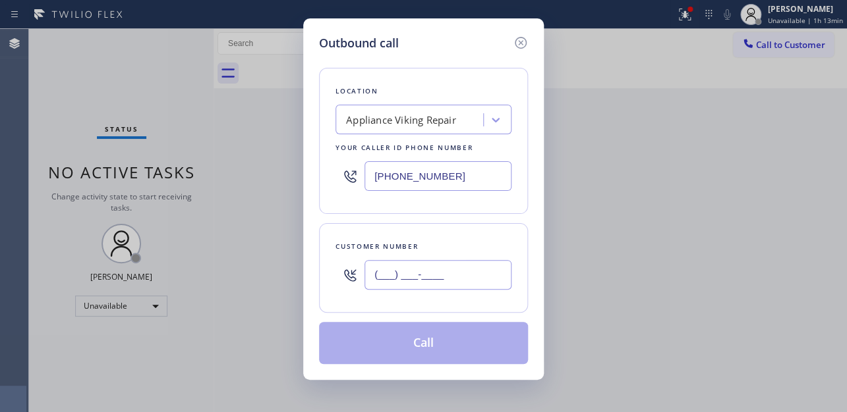
click at [419, 273] on input "(___) ___-____" at bounding box center [437, 275] width 147 height 30
paste input "917) 806-8036"
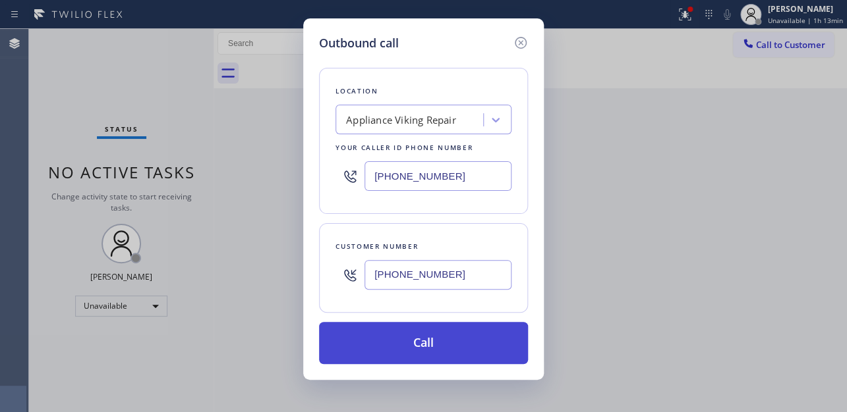
type input "(917) 806-8036"
click at [435, 352] on button "Call" at bounding box center [423, 343] width 209 height 42
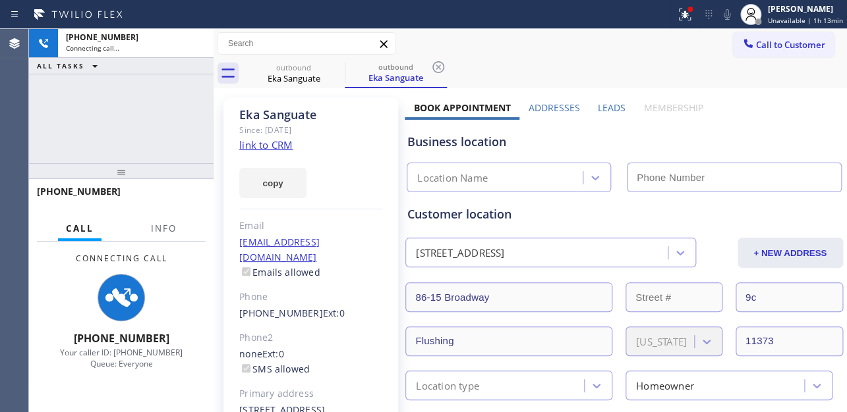
click at [612, 106] on label "Leads" at bounding box center [612, 107] width 28 height 13
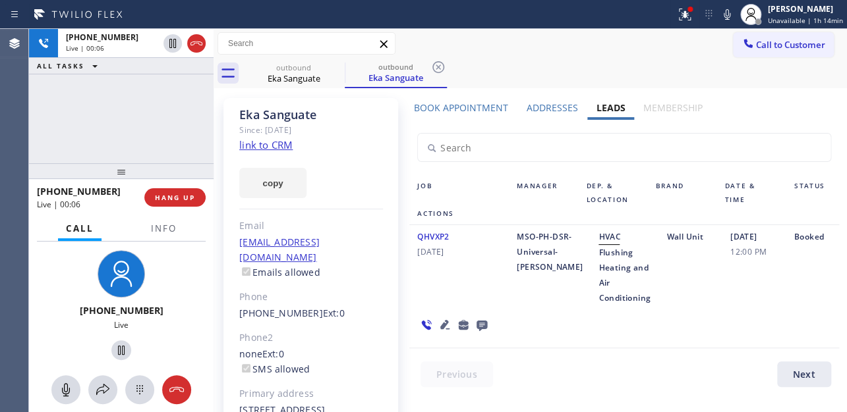
click at [652, 349] on div "Job Manager Dep. & Location Brand Date & Time Status Actions QHVXP2 08/01/2024 …" at bounding box center [624, 257] width 438 height 274
click at [192, 198] on span "HANG UP" at bounding box center [175, 197] width 40 height 9
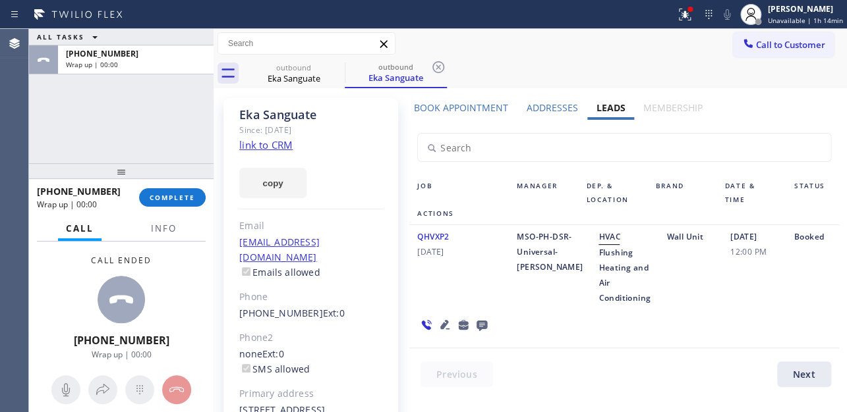
click at [477, 322] on icon at bounding box center [481, 326] width 11 height 11
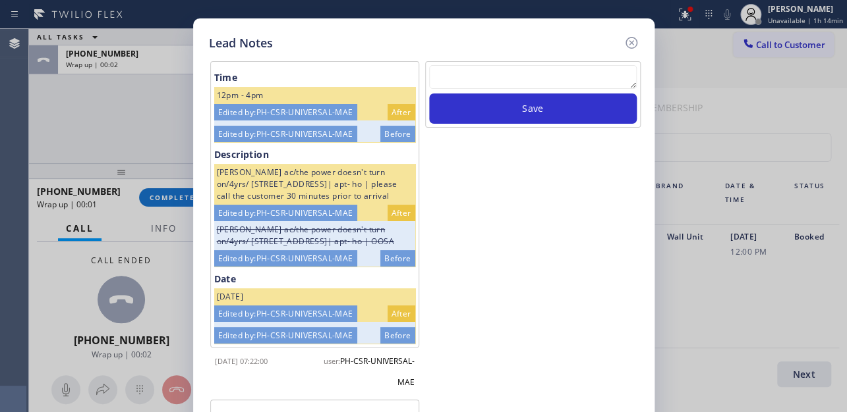
click at [524, 80] on textarea at bounding box center [533, 77] width 208 height 24
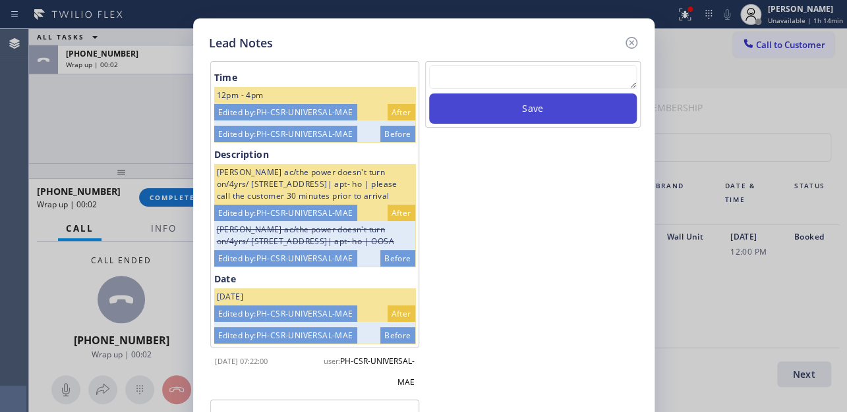
paste textarea "Routed to Voice mail// If CX will call back please transfer to me- Love:*"
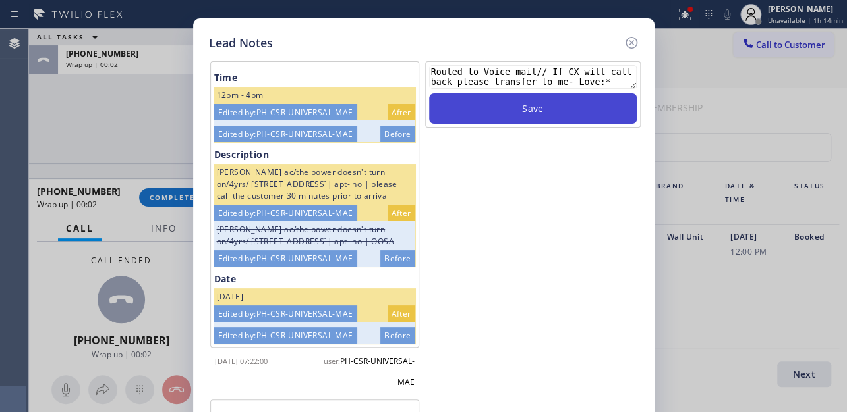
type textarea "Routed to Voice mail// If CX will call back please transfer to me- Love:*"
click at [553, 120] on button "Save" at bounding box center [533, 109] width 208 height 30
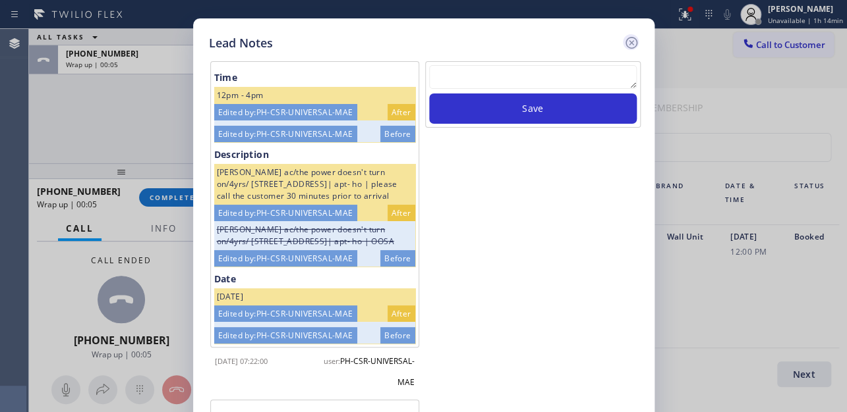
click at [633, 44] on icon at bounding box center [631, 43] width 16 height 16
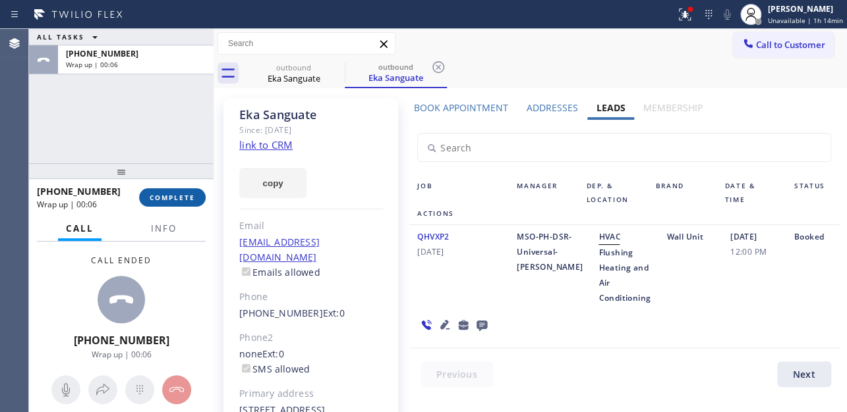
click at [198, 192] on button "COMPLETE" at bounding box center [172, 197] width 67 height 18
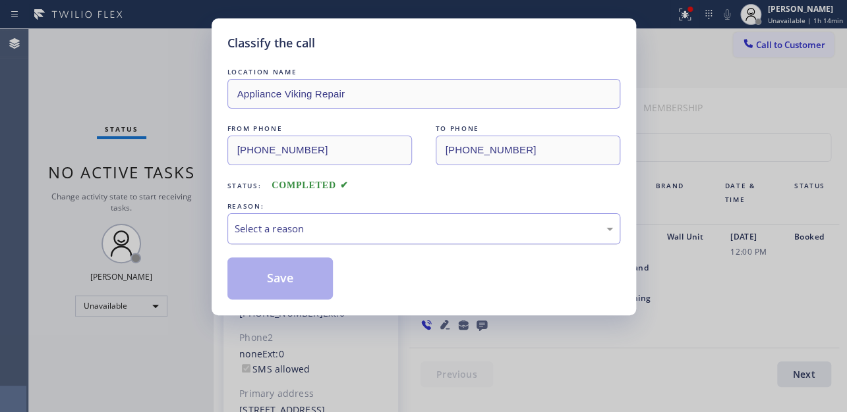
click at [266, 219] on div "Select a reason" at bounding box center [423, 228] width 393 height 31
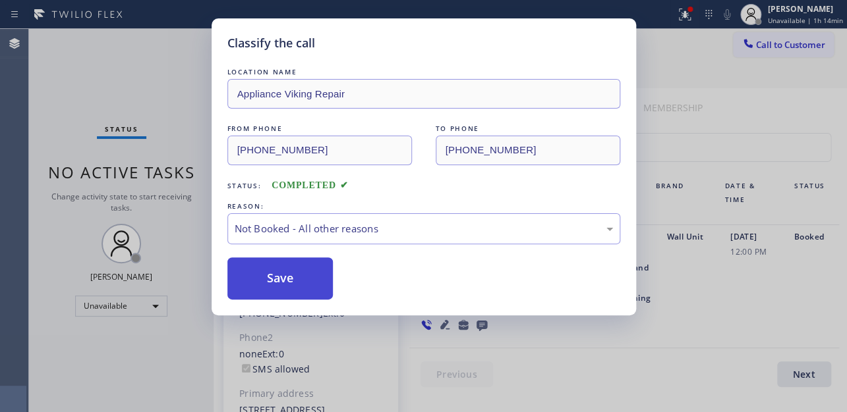
click at [258, 283] on button "Save" at bounding box center [280, 279] width 106 height 42
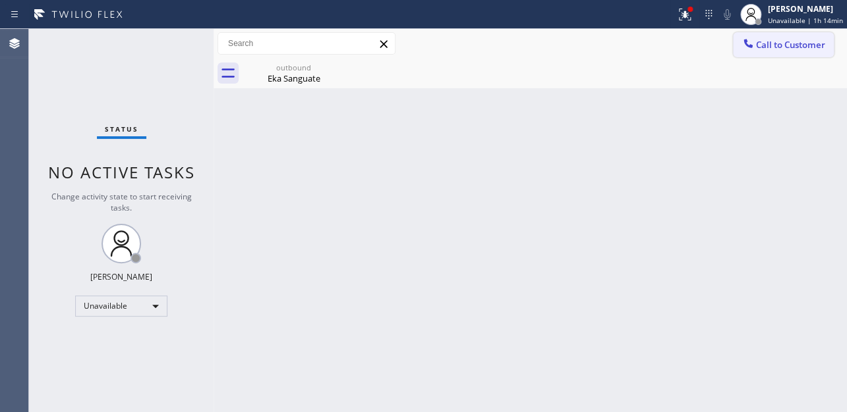
click at [772, 55] on button "Call to Customer" at bounding box center [783, 44] width 101 height 25
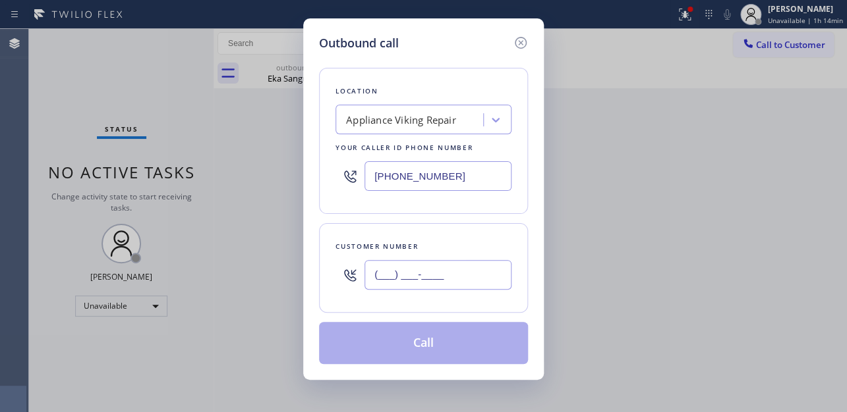
click at [402, 277] on input "(___) ___-____" at bounding box center [437, 275] width 147 height 30
paste input "786) 473-1951"
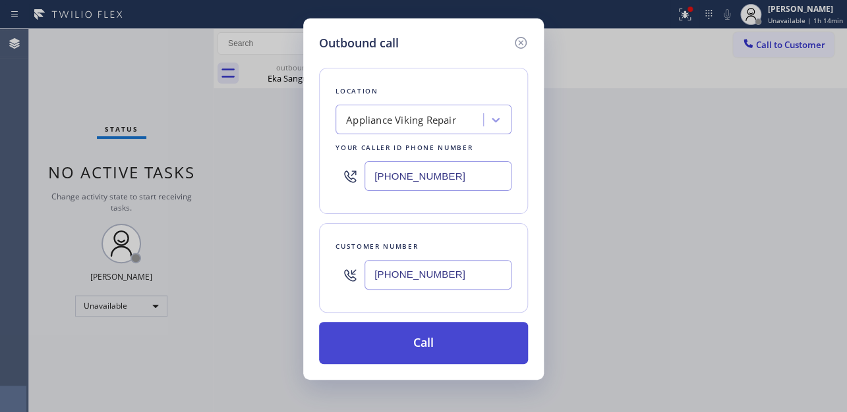
type input "(786) 473-1951"
click at [415, 346] on button "Call" at bounding box center [423, 343] width 209 height 42
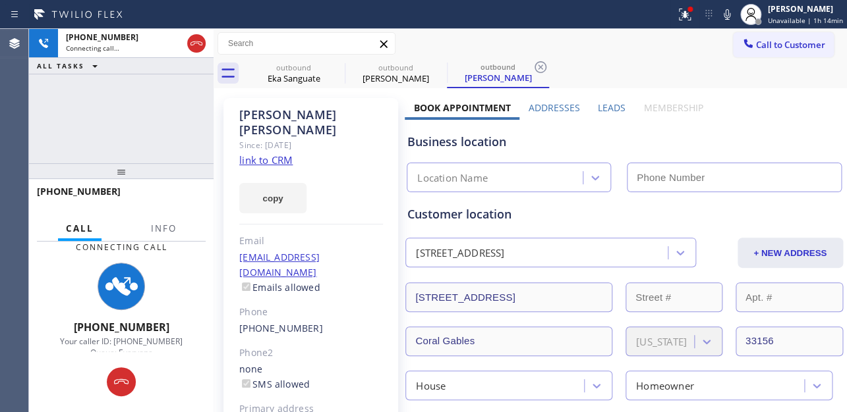
click at [612, 107] on label "Leads" at bounding box center [612, 107] width 28 height 13
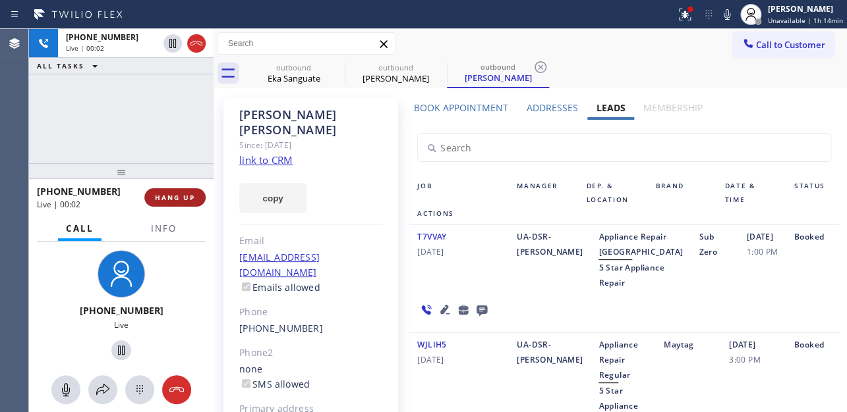
click at [151, 198] on button "HANG UP" at bounding box center [174, 197] width 61 height 18
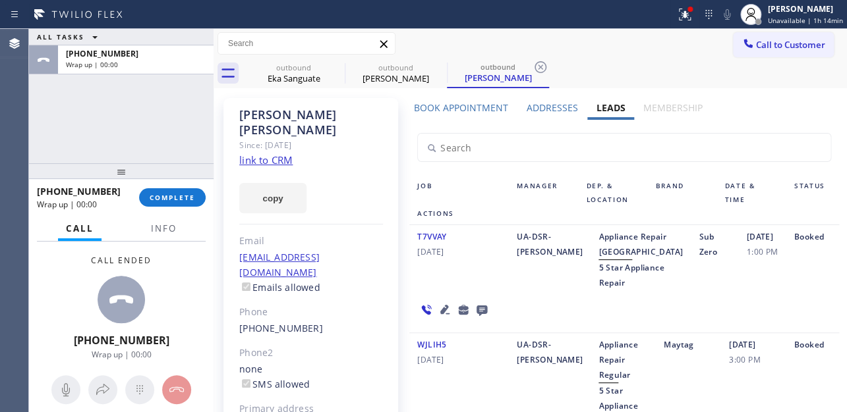
click at [476, 316] on icon at bounding box center [481, 311] width 11 height 11
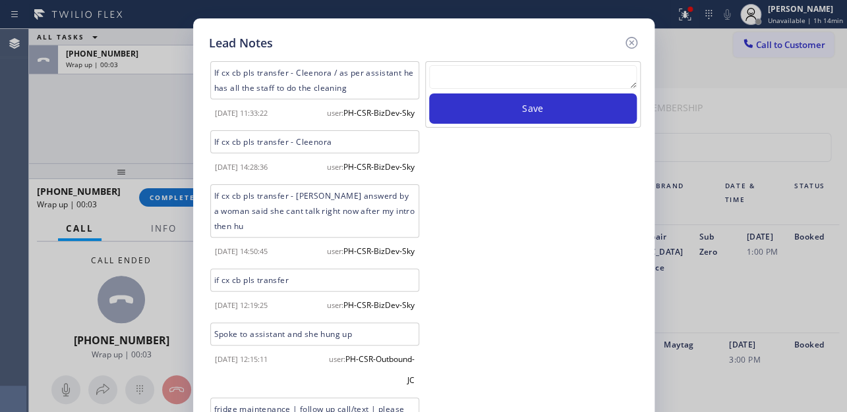
click at [549, 85] on textarea at bounding box center [533, 77] width 208 height 24
paste textarea "Routed to Voice mail// If CX will call back please transfer to me- Love:*"
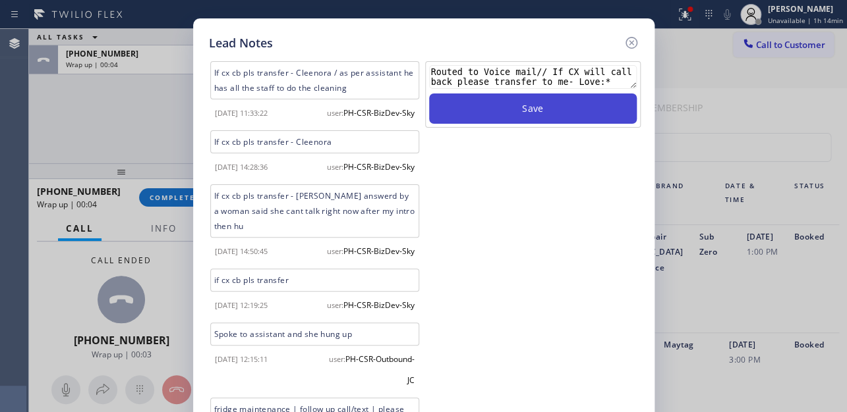
type textarea "Routed to Voice mail// If CX will call back please transfer to me- Love:*"
click at [536, 107] on button "Save" at bounding box center [533, 109] width 208 height 30
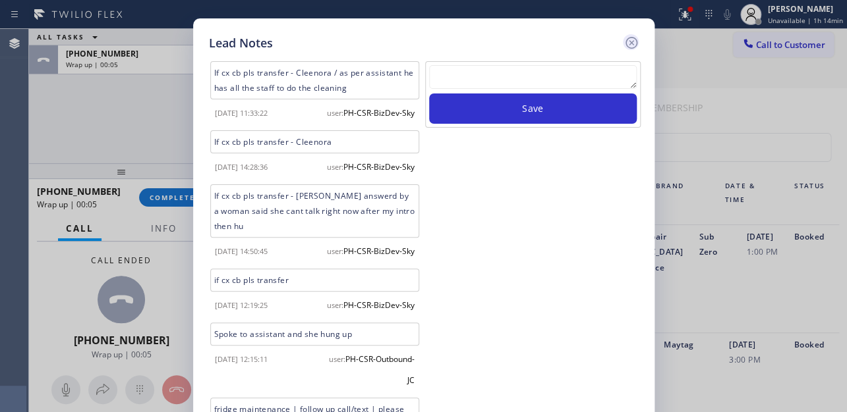
click at [632, 43] on icon at bounding box center [631, 43] width 16 height 16
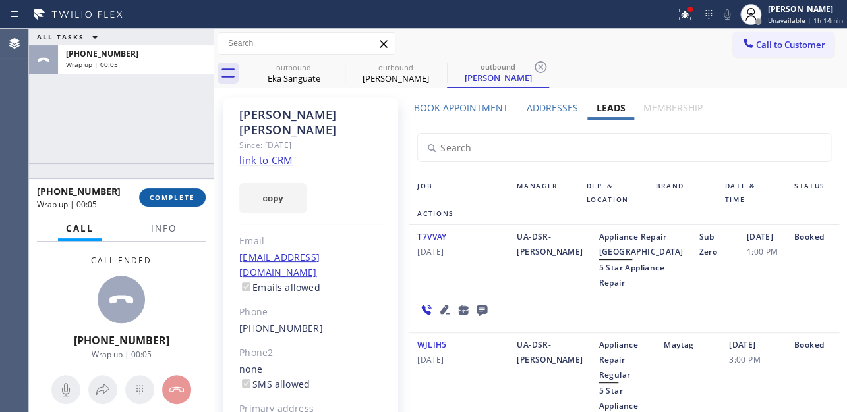
click at [177, 204] on button "COMPLETE" at bounding box center [172, 197] width 67 height 18
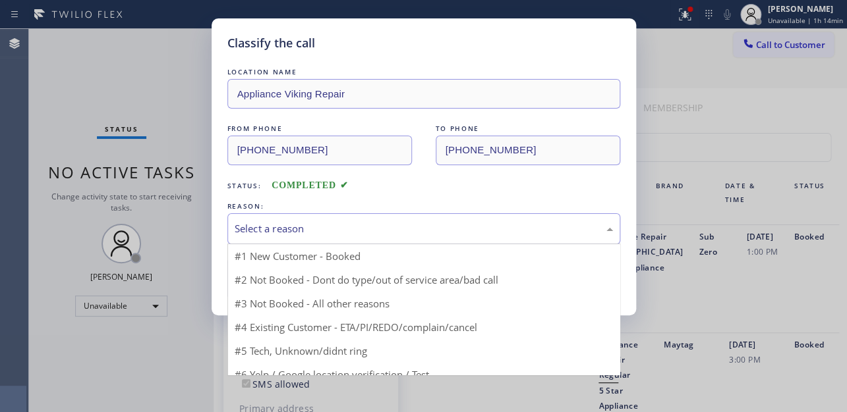
click at [381, 230] on div "Select a reason" at bounding box center [424, 228] width 378 height 15
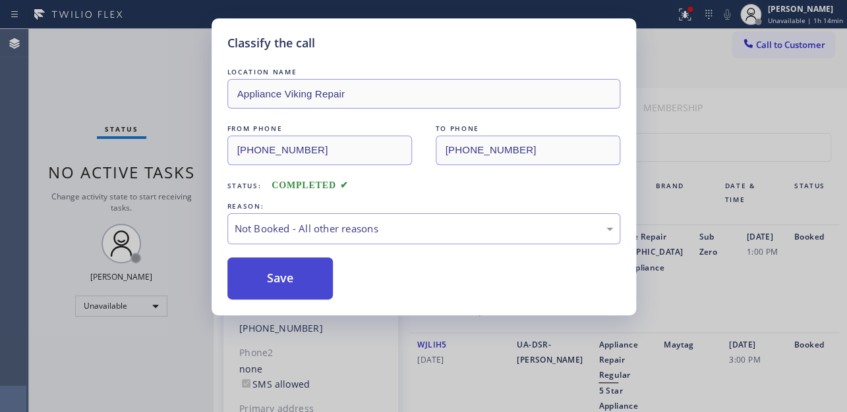
click at [285, 280] on button "Save" at bounding box center [280, 279] width 106 height 42
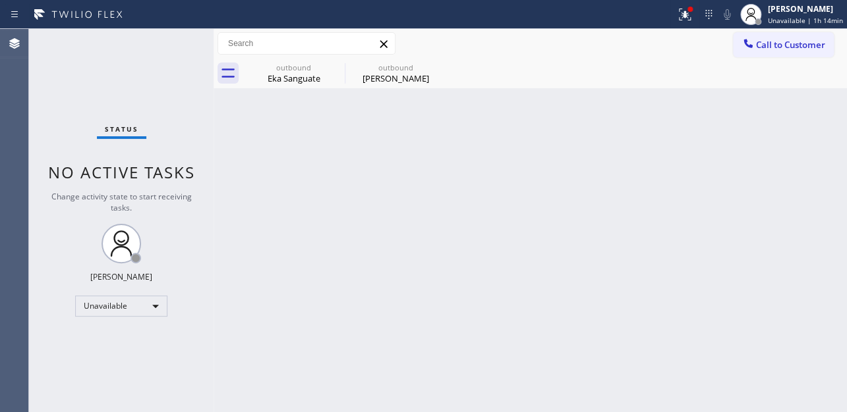
click at [719, 46] on div "Call to Customer Outbound call Location Appliance Viking Repair Your caller id …" at bounding box center [529, 43] width 633 height 23
click at [742, 46] on icon at bounding box center [747, 43] width 13 height 13
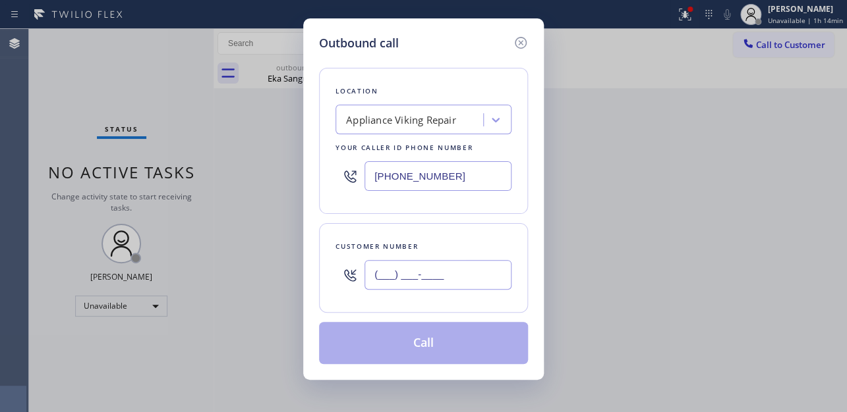
click at [377, 279] on input "(___) ___-____" at bounding box center [437, 275] width 147 height 30
paste input "631) 428-0119"
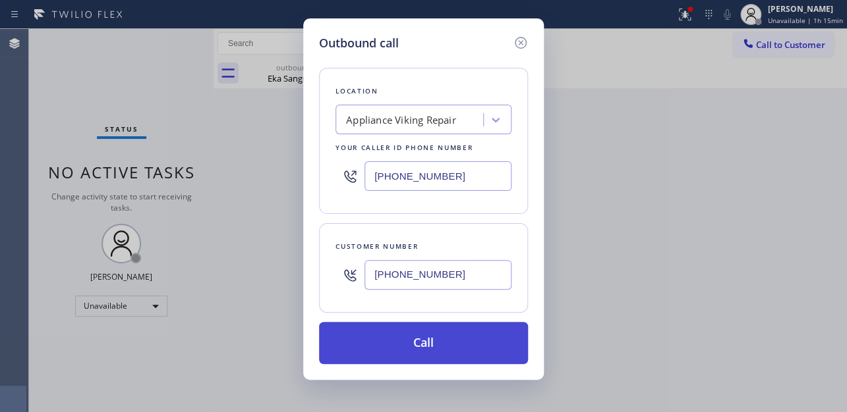
click at [376, 350] on button "Call" at bounding box center [423, 343] width 209 height 42
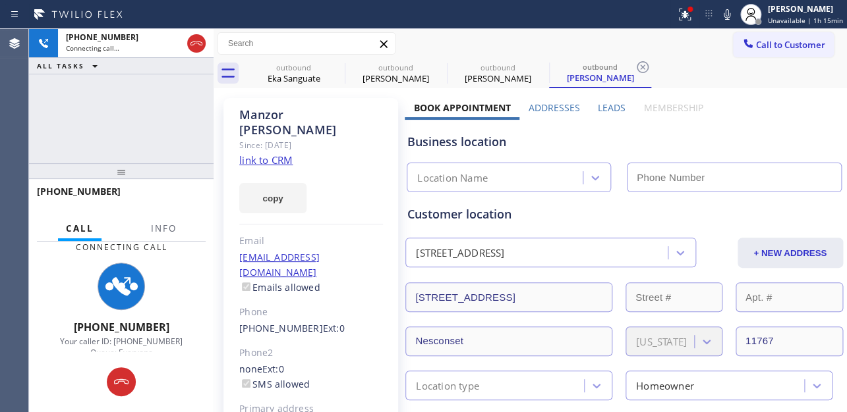
click at [600, 103] on label "Leads" at bounding box center [612, 107] width 28 height 13
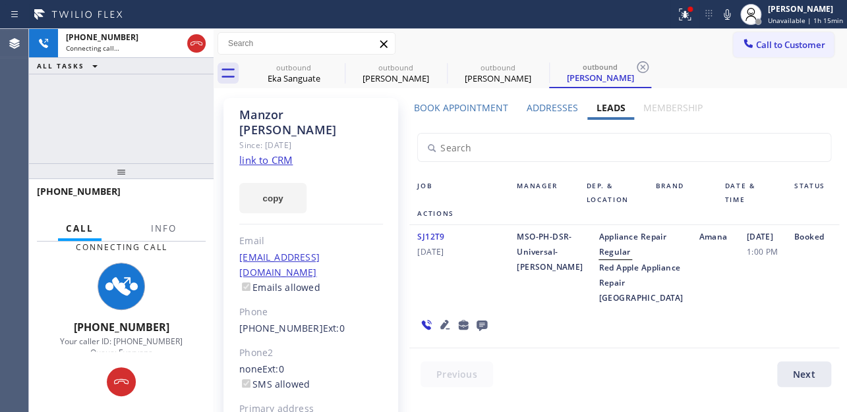
click at [432, 283] on div "SJ12T9 08/01/2024" at bounding box center [458, 267] width 99 height 76
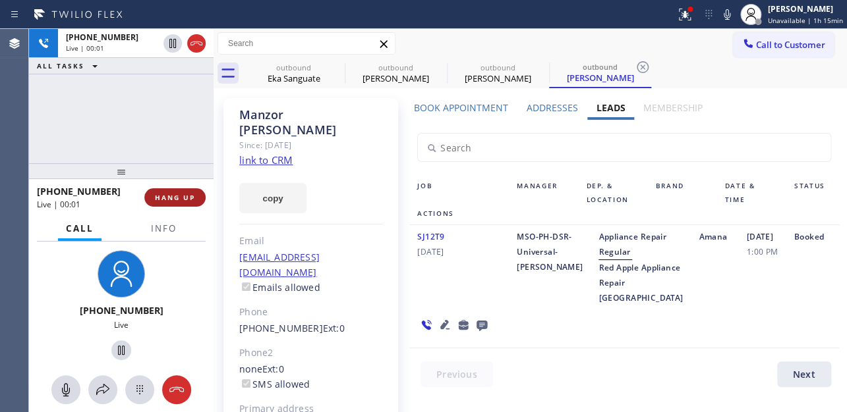
click at [184, 193] on span "HANG UP" at bounding box center [175, 197] width 40 height 9
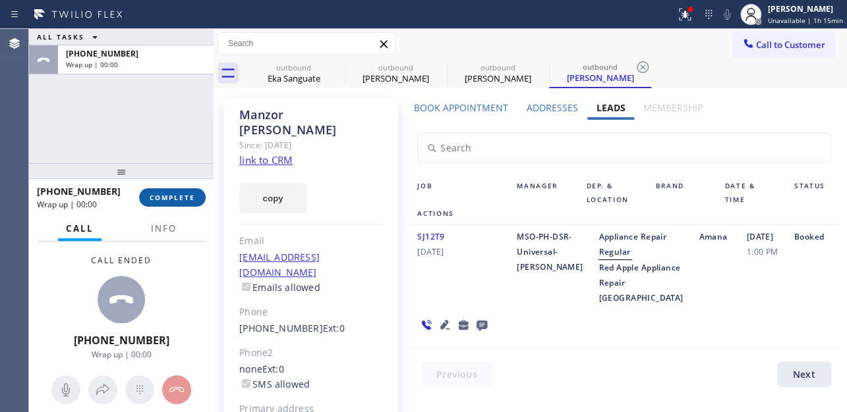
click at [169, 196] on span "COMPLETE" at bounding box center [172, 197] width 45 height 9
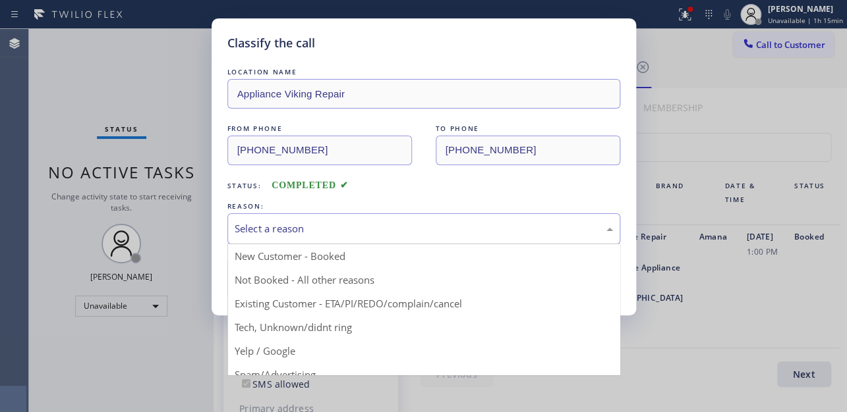
click at [391, 228] on div "Select a reason" at bounding box center [424, 228] width 378 height 15
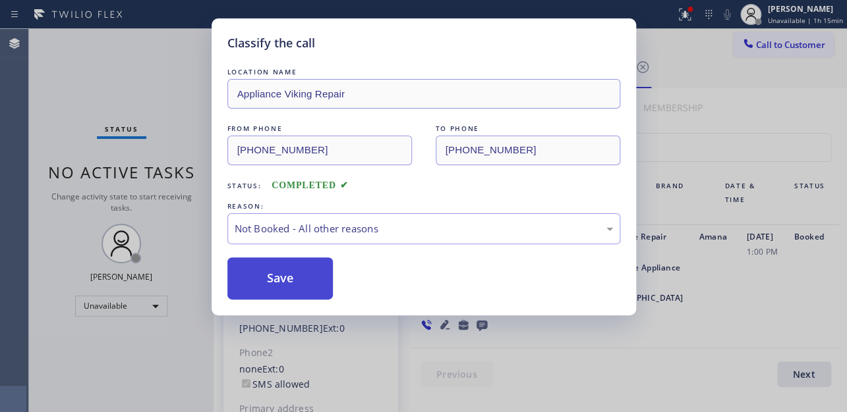
click at [298, 277] on button "Save" at bounding box center [280, 279] width 106 height 42
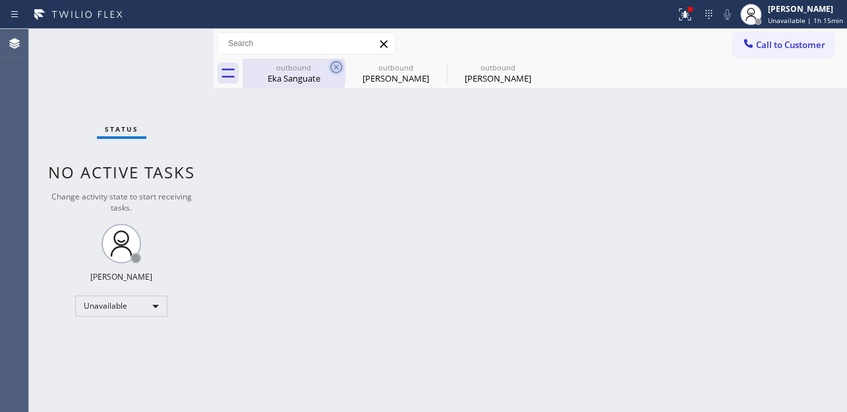
click at [337, 70] on icon at bounding box center [336, 67] width 16 height 16
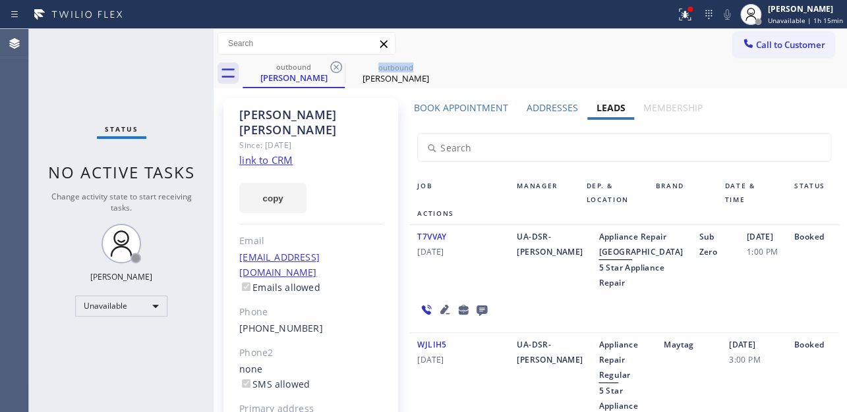
click at [337, 70] on icon at bounding box center [336, 67] width 16 height 16
click at [0, 0] on icon at bounding box center [0, 0] width 0 height 0
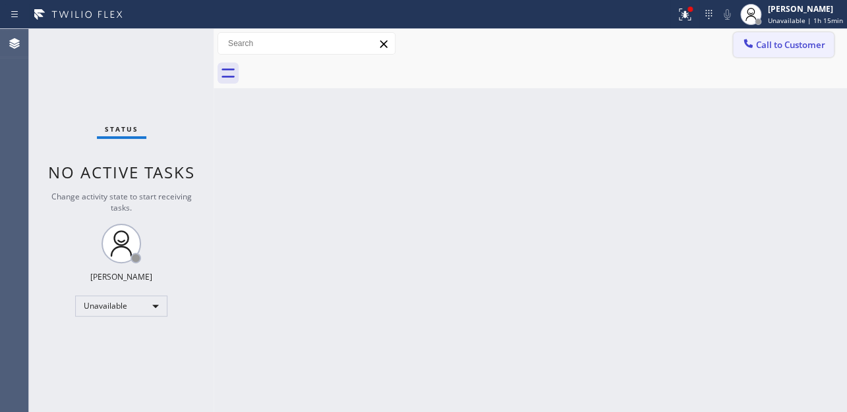
click at [779, 46] on span "Call to Customer" at bounding box center [790, 45] width 69 height 12
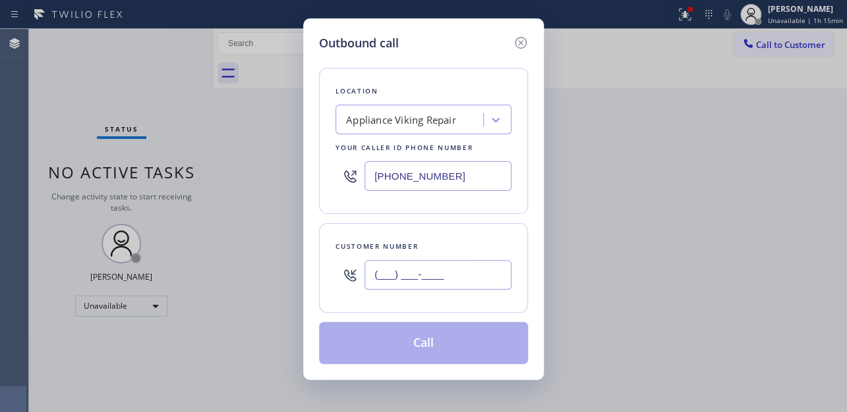
click at [389, 269] on input "(___) ___-____" at bounding box center [437, 275] width 147 height 30
paste input "818) 395-4501"
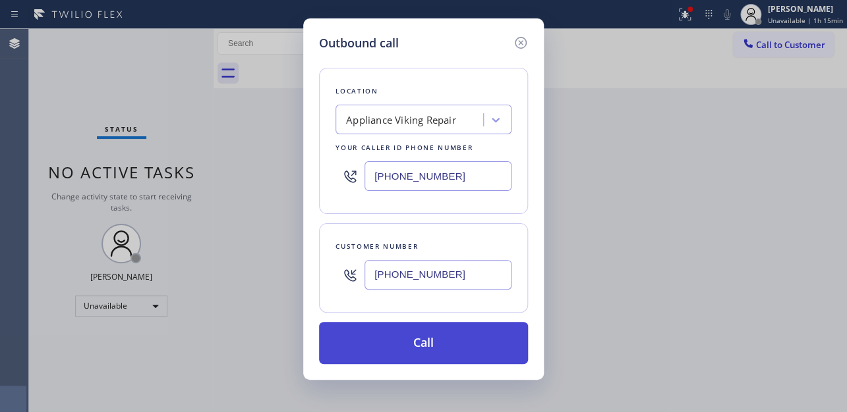
click at [405, 342] on button "Call" at bounding box center [423, 343] width 209 height 42
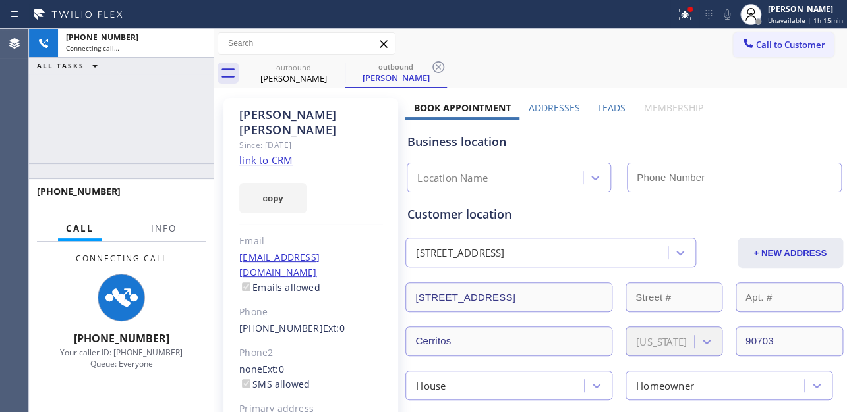
click at [608, 110] on label "Leads" at bounding box center [612, 107] width 28 height 13
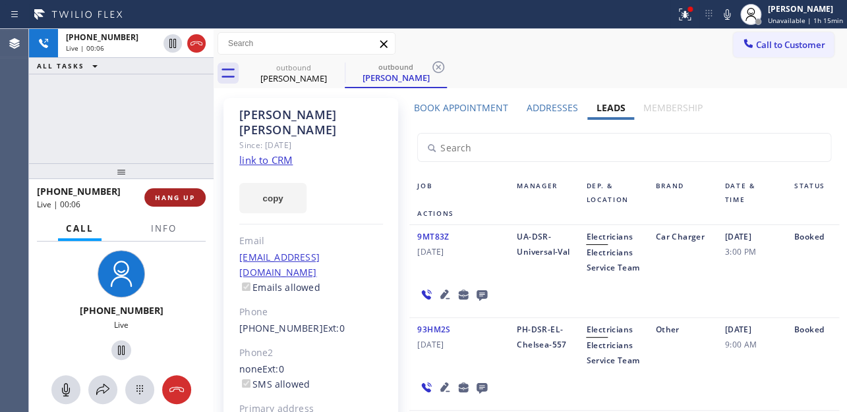
click at [173, 196] on span "HANG UP" at bounding box center [175, 197] width 40 height 9
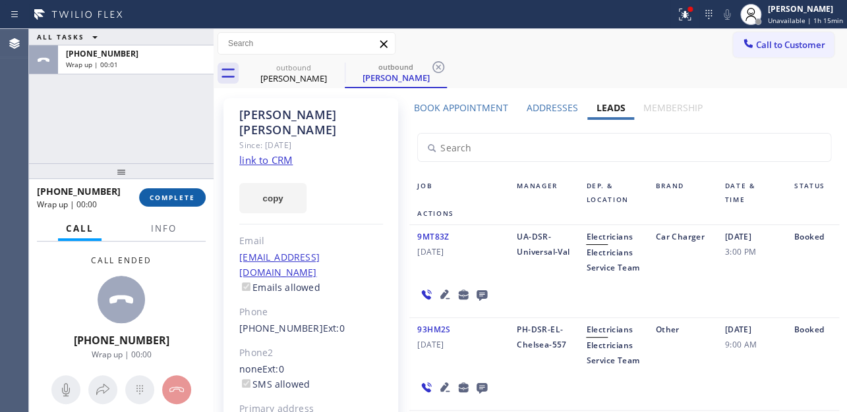
click at [173, 196] on span "COMPLETE" at bounding box center [172, 197] width 45 height 9
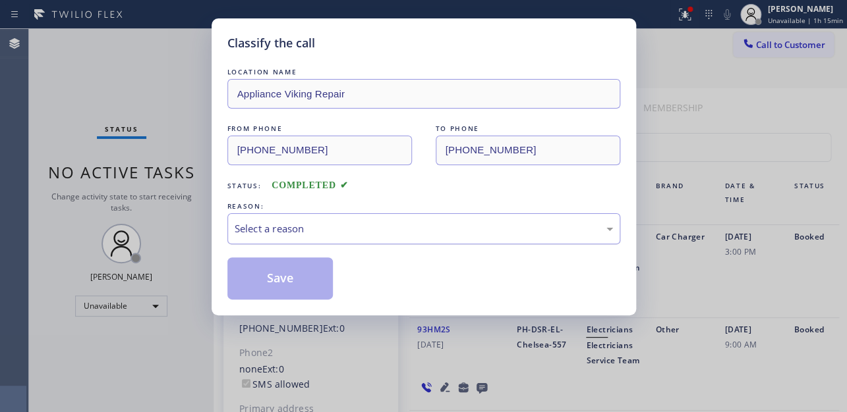
click at [308, 223] on div "Select a reason" at bounding box center [424, 228] width 378 height 15
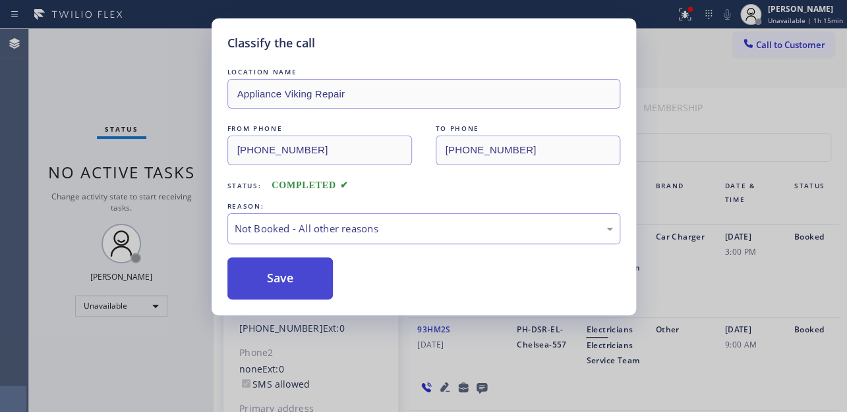
click at [296, 277] on button "Save" at bounding box center [280, 279] width 106 height 42
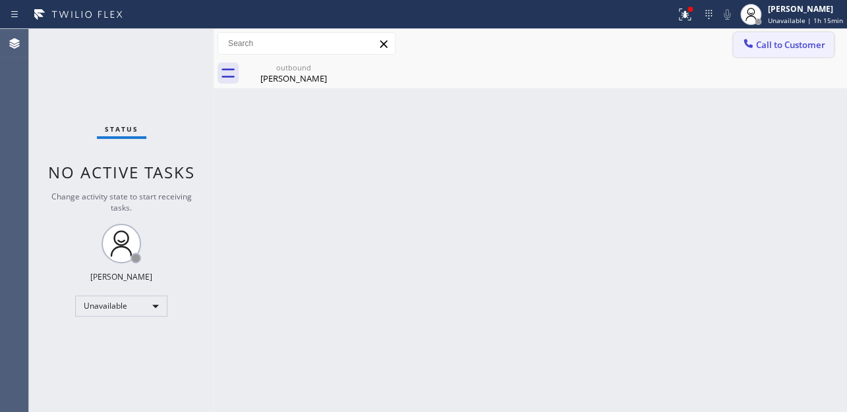
click at [760, 44] on span "Call to Customer" at bounding box center [790, 45] width 69 height 12
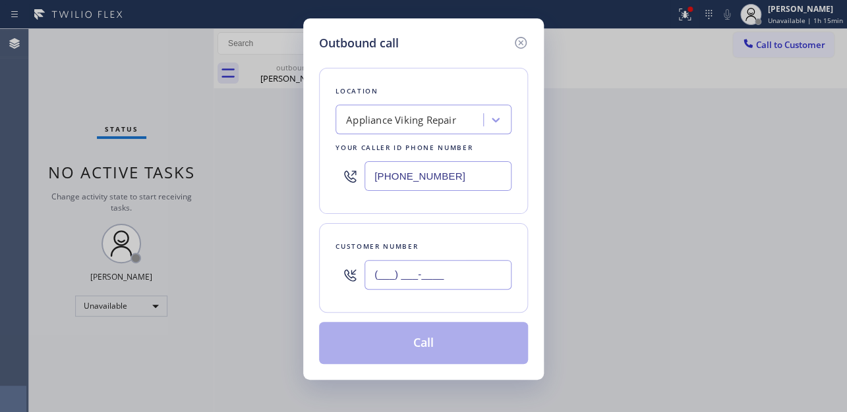
click at [412, 268] on input "(___) ___-____" at bounding box center [437, 275] width 147 height 30
paste input "206) 384-1731"
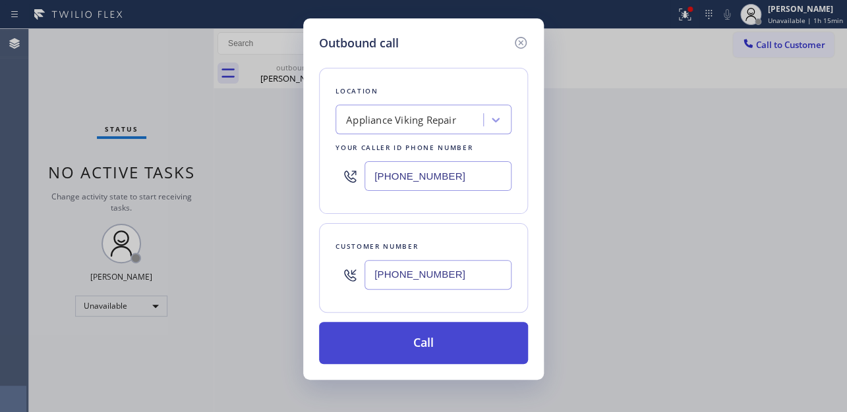
type input "(206) 384-1731"
click at [404, 344] on button "Call" at bounding box center [423, 343] width 209 height 42
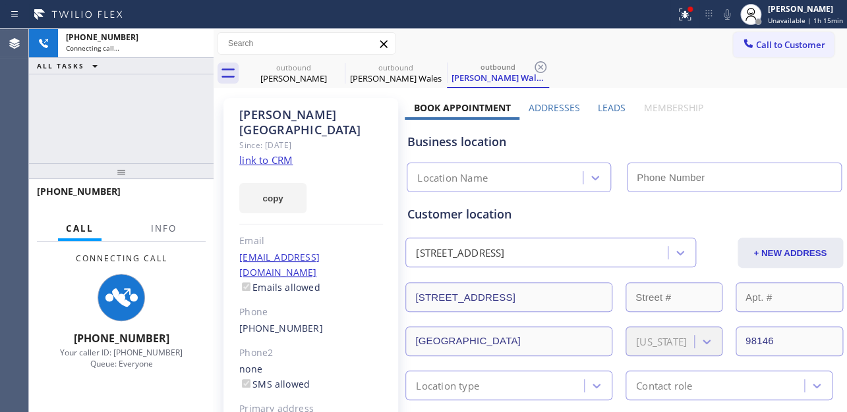
click at [613, 105] on label "Leads" at bounding box center [612, 107] width 28 height 13
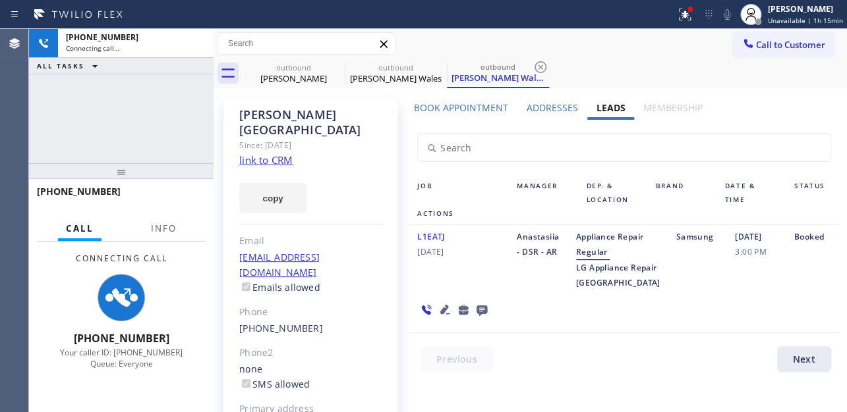
click at [490, 333] on div "L1EATJ 08/12/2024 Anastasiia - DSR - AR Appliance Repair Regular LG Appliance R…" at bounding box center [623, 279] width 429 height 108
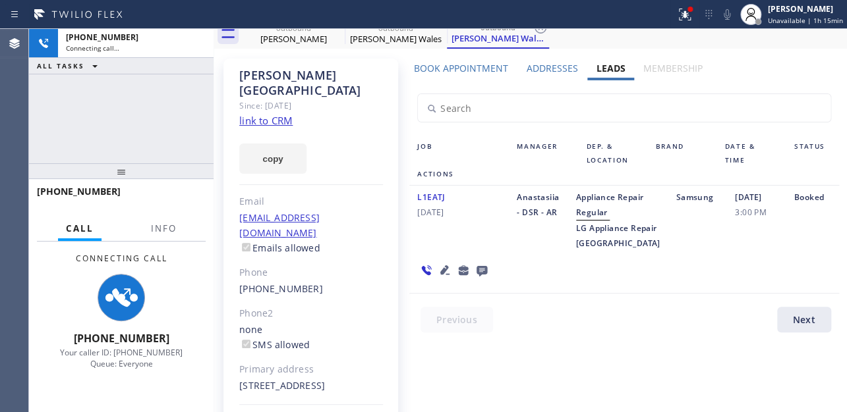
scroll to position [87, 0]
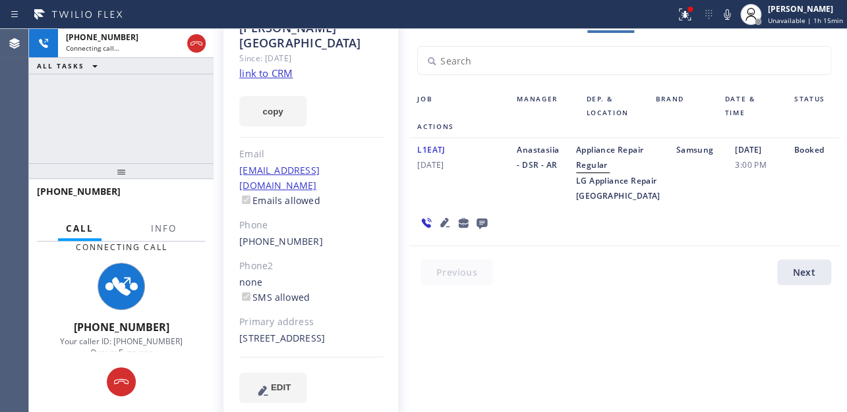
click at [440, 227] on icon at bounding box center [444, 222] width 9 height 9
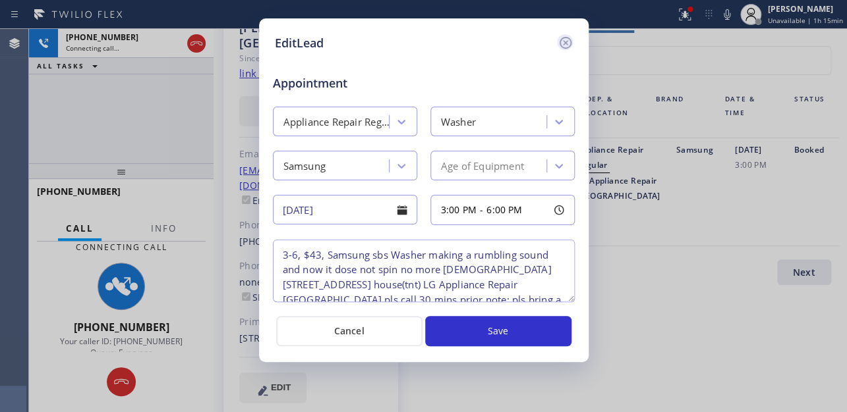
click at [565, 38] on icon at bounding box center [565, 43] width 16 height 16
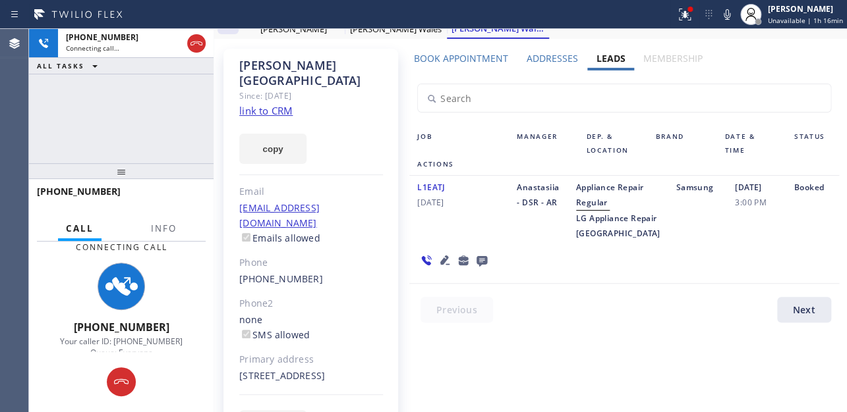
scroll to position [0, 0]
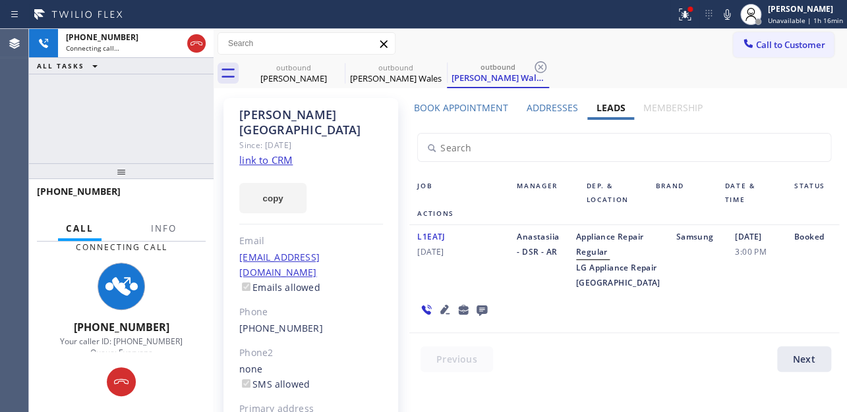
click at [449, 291] on div "L1EATJ 08/12/2024" at bounding box center [458, 259] width 99 height 61
click at [439, 291] on div "L1EATJ 08/12/2024" at bounding box center [458, 259] width 99 height 61
click at [404, 310] on div "Job Manager Dep. & Location Brand Date & Time Status Actions L1EATJ 08/12/2024 …" at bounding box center [623, 254] width 445 height 158
click at [422, 283] on div "L1EATJ 08/12/2024" at bounding box center [458, 259] width 99 height 61
click at [438, 291] on div "L1EATJ 08/12/2024" at bounding box center [458, 259] width 99 height 61
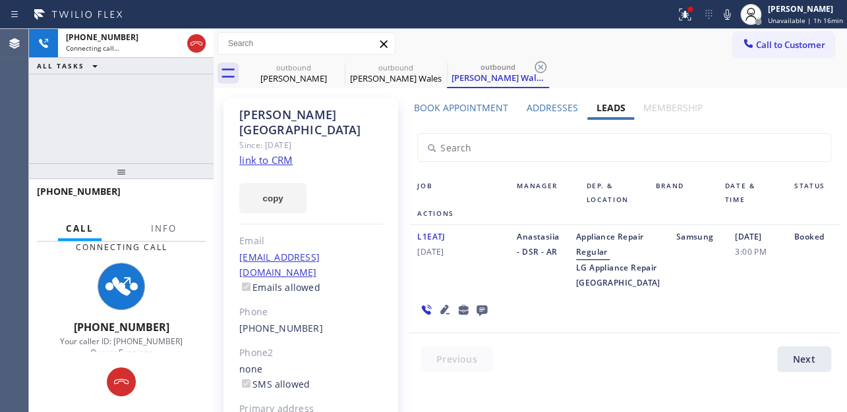
click at [447, 291] on div "L1EATJ 08/12/2024" at bounding box center [458, 259] width 99 height 61
click at [483, 316] on icon at bounding box center [481, 311] width 11 height 11
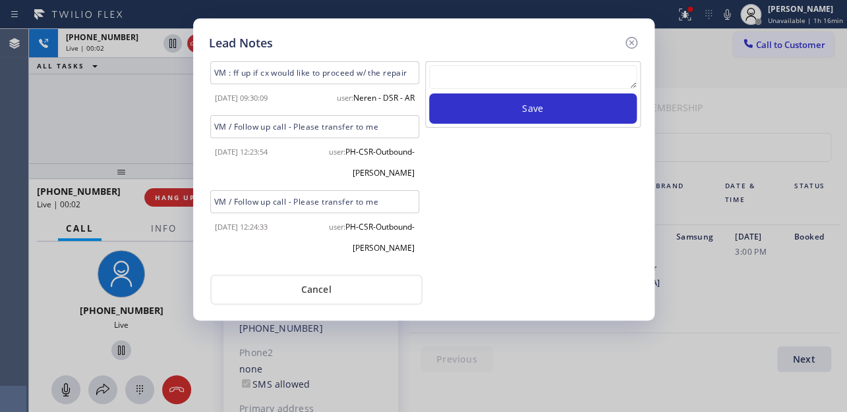
click at [501, 70] on textarea at bounding box center [533, 77] width 208 height 24
paste textarea "Routed to Voice mail// If CX will call back please transfer to me- Love:*"
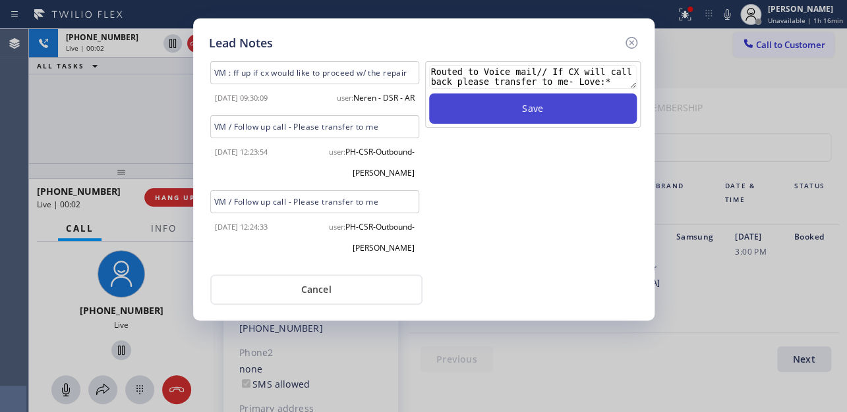
type textarea "Routed to Voice mail// If CX will call back please transfer to me- Love:*"
click at [516, 121] on button "Save" at bounding box center [533, 109] width 208 height 30
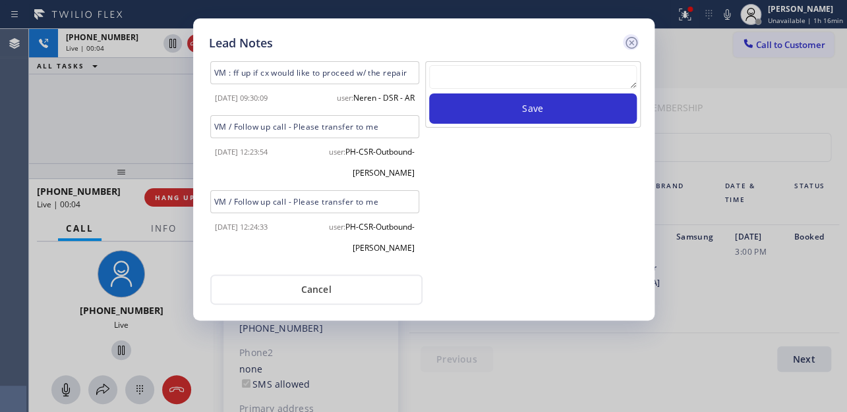
click at [629, 42] on icon at bounding box center [631, 43] width 16 height 16
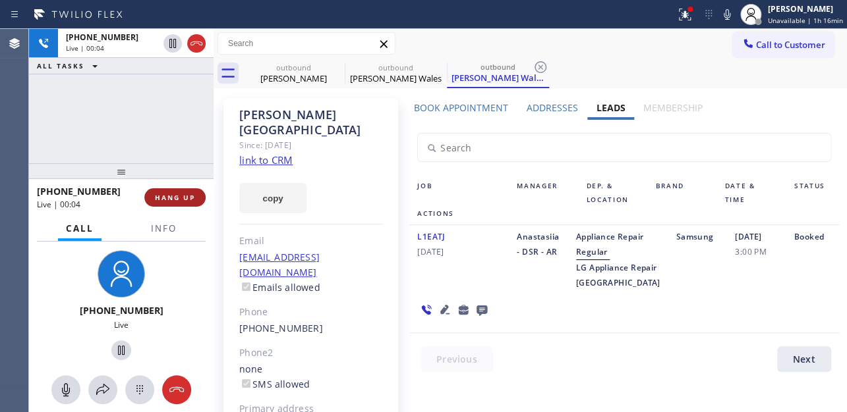
click at [175, 194] on span "HANG UP" at bounding box center [175, 197] width 40 height 9
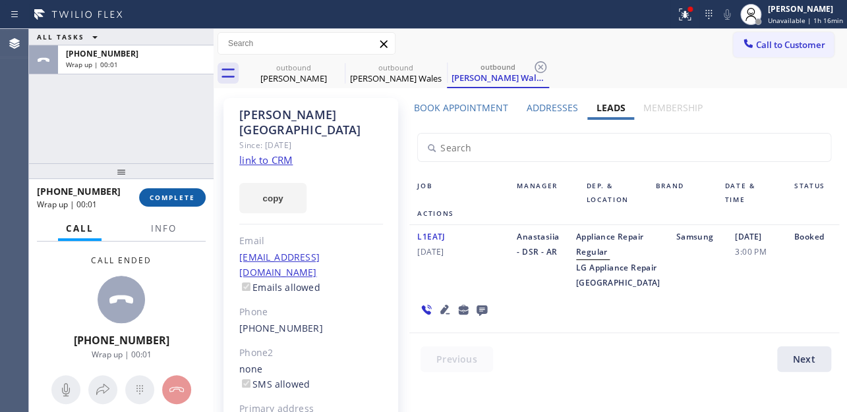
click at [189, 198] on span "COMPLETE" at bounding box center [172, 197] width 45 height 9
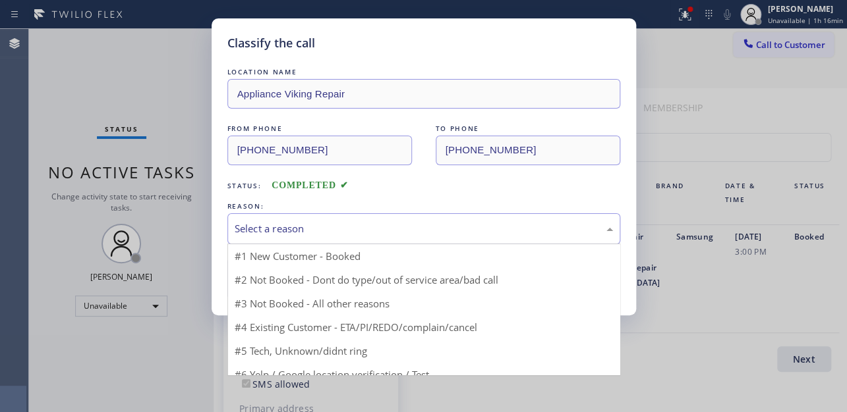
click at [330, 231] on div "Select a reason" at bounding box center [424, 228] width 378 height 15
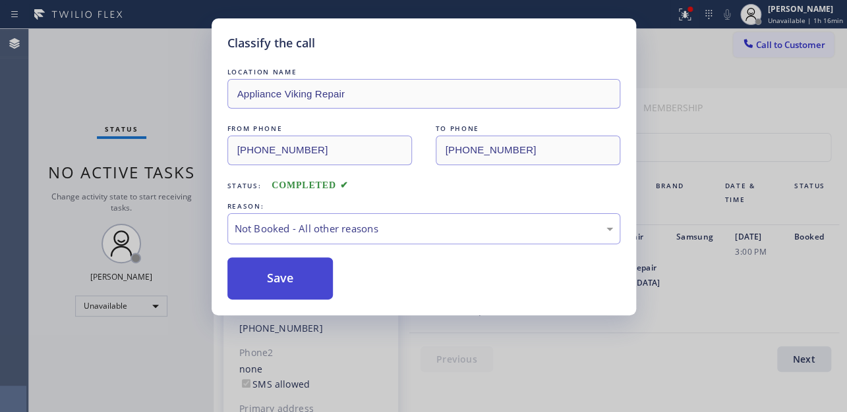
click at [304, 281] on button "Save" at bounding box center [280, 279] width 106 height 42
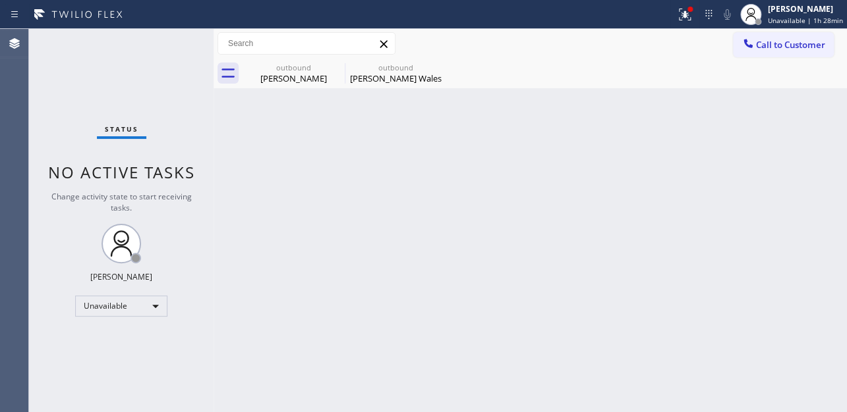
click at [789, 327] on div "Back to Dashboard Change Sender ID Customers Technicians Select a contact Outbo…" at bounding box center [529, 220] width 633 height 383
click at [799, 44] on span "Call to Customer" at bounding box center [790, 45] width 69 height 12
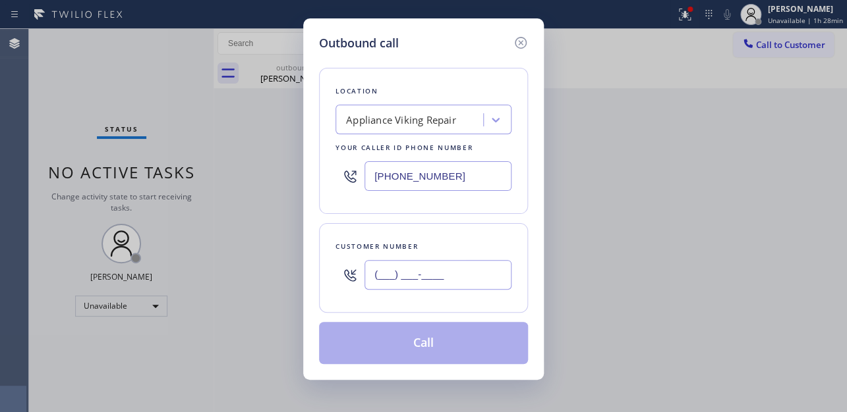
click at [400, 271] on input "(___) ___-____" at bounding box center [437, 275] width 147 height 30
paste input "646) 577-7939"
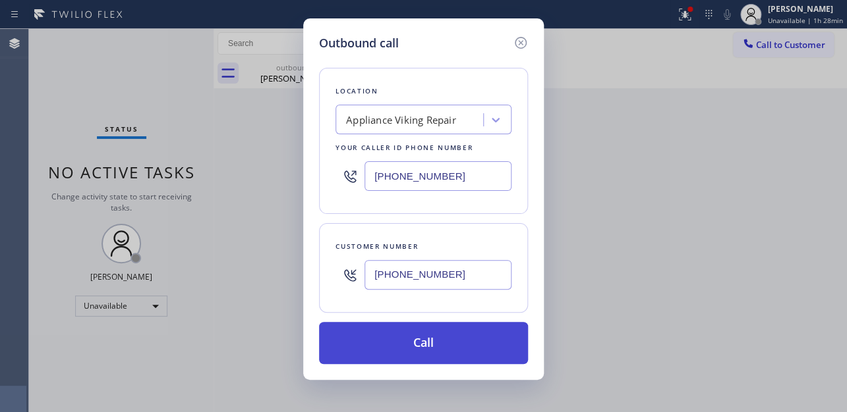
type input "(646) 577-7939"
click at [394, 347] on button "Call" at bounding box center [423, 343] width 209 height 42
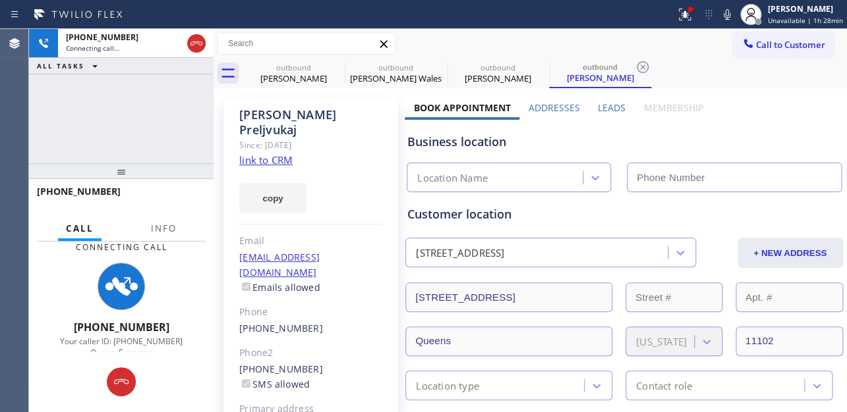
click at [608, 111] on label "Leads" at bounding box center [612, 107] width 28 height 13
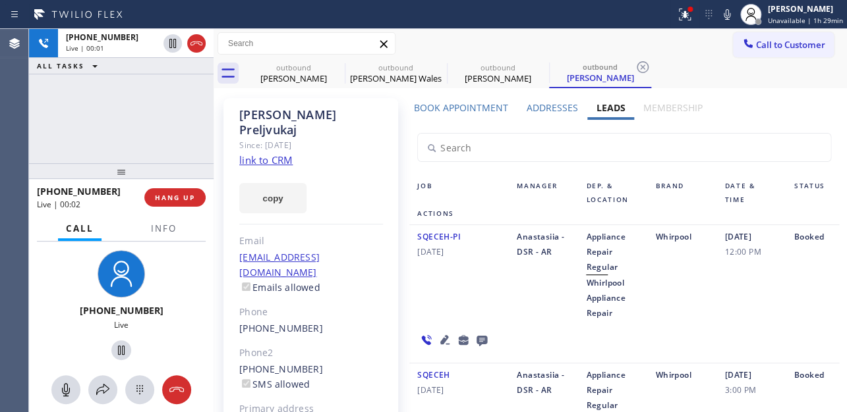
click at [504, 299] on div "SQECEH-PI 08/02/2024" at bounding box center [458, 275] width 99 height 92
click at [440, 340] on icon at bounding box center [444, 339] width 9 height 9
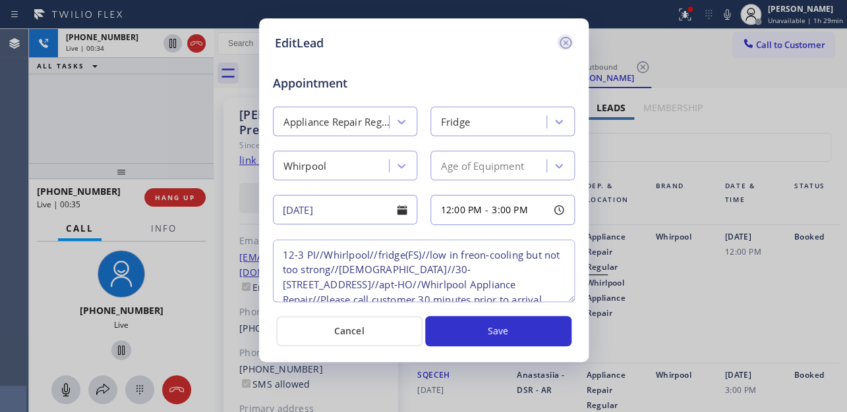
click at [563, 42] on icon at bounding box center [565, 43] width 16 height 16
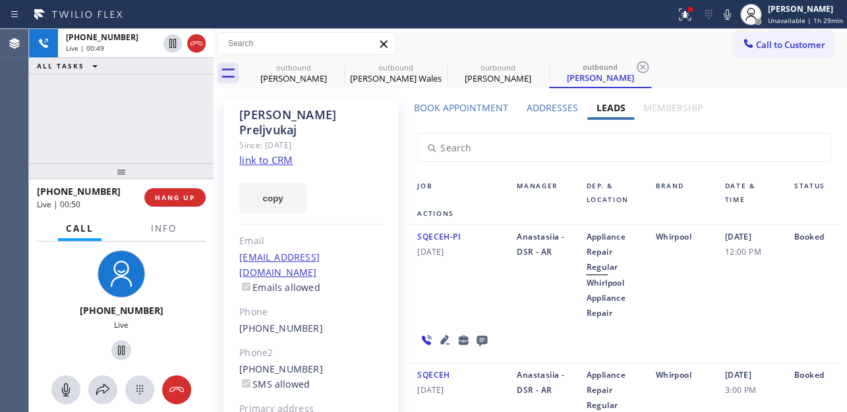
click at [644, 331] on div "SQECEH-PI 08/02/2024 Anastasiia - DSR - AR Appliance Repair Regular Whirlpool A…" at bounding box center [623, 294] width 429 height 138
click at [480, 341] on icon at bounding box center [481, 341] width 11 height 11
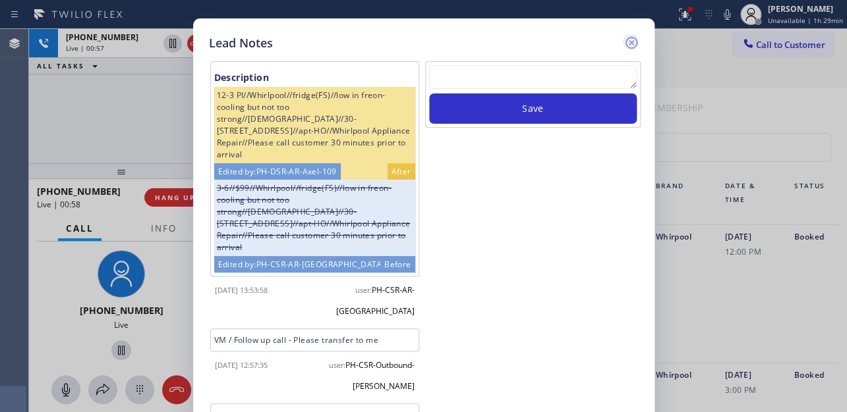
click at [629, 43] on icon at bounding box center [631, 43] width 12 height 12
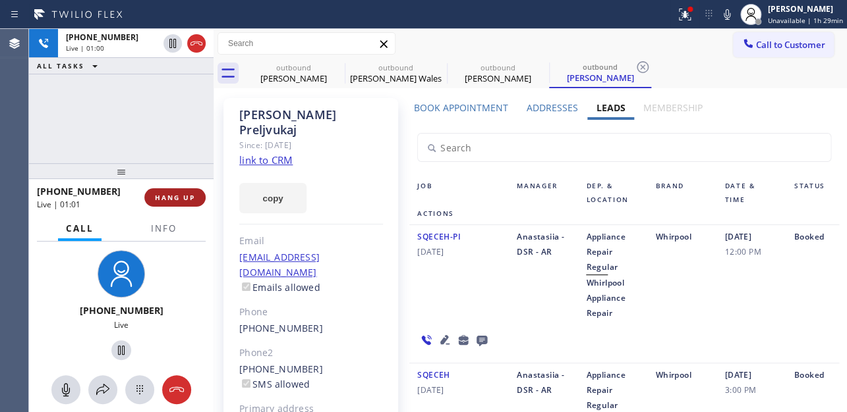
click at [179, 200] on span "HANG UP" at bounding box center [175, 197] width 40 height 9
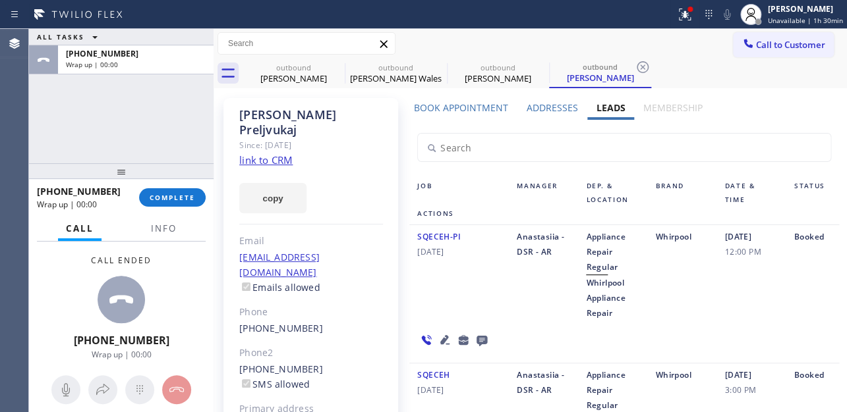
click at [476, 337] on icon at bounding box center [481, 341] width 11 height 11
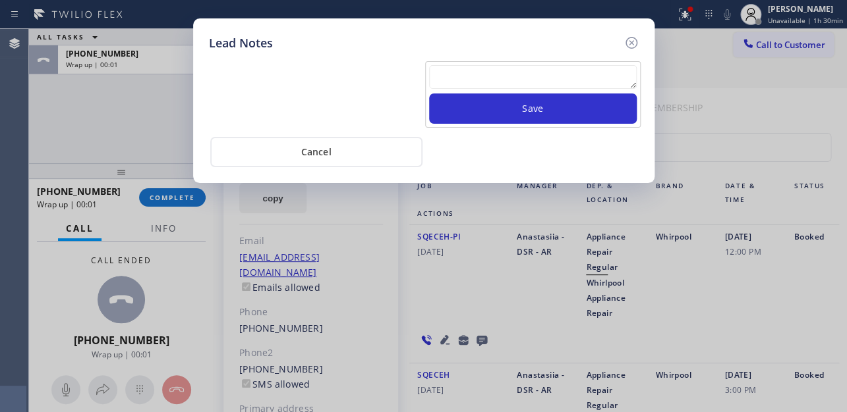
click at [520, 82] on textarea at bounding box center [533, 77] width 208 height 24
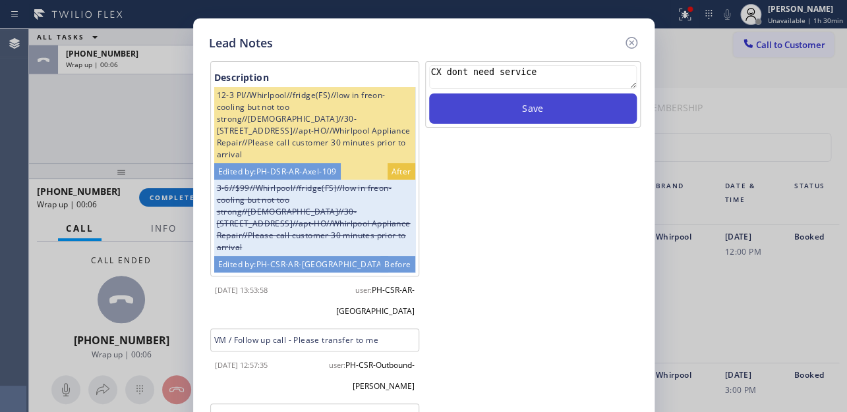
type textarea "CX dont need service"
click at [583, 100] on button "Save" at bounding box center [533, 109] width 208 height 30
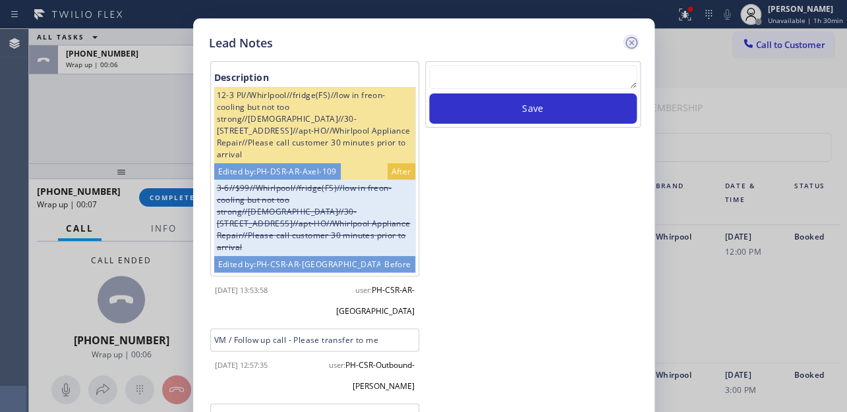
click at [627, 42] on icon at bounding box center [631, 43] width 16 height 16
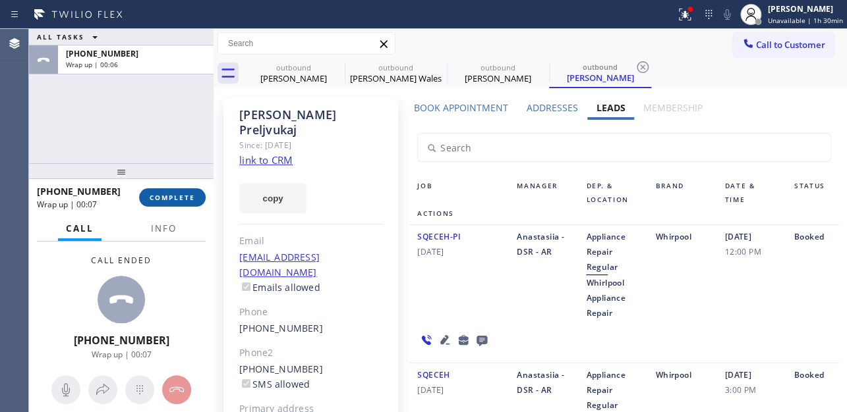
click at [180, 198] on span "COMPLETE" at bounding box center [172, 197] width 45 height 9
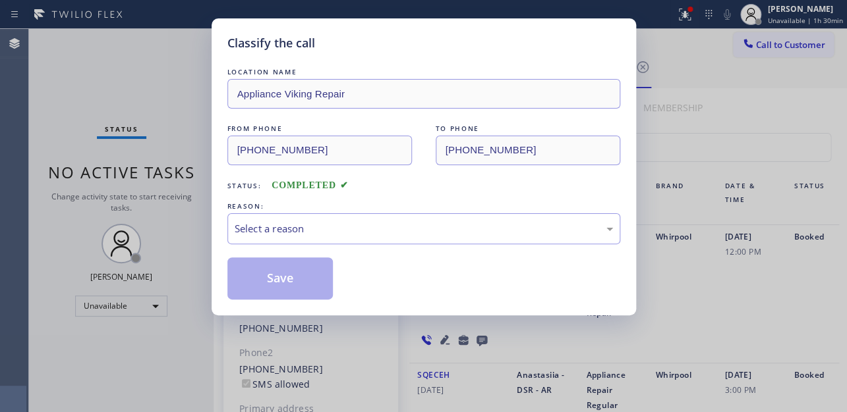
click at [304, 218] on div "Select a reason" at bounding box center [423, 228] width 393 height 31
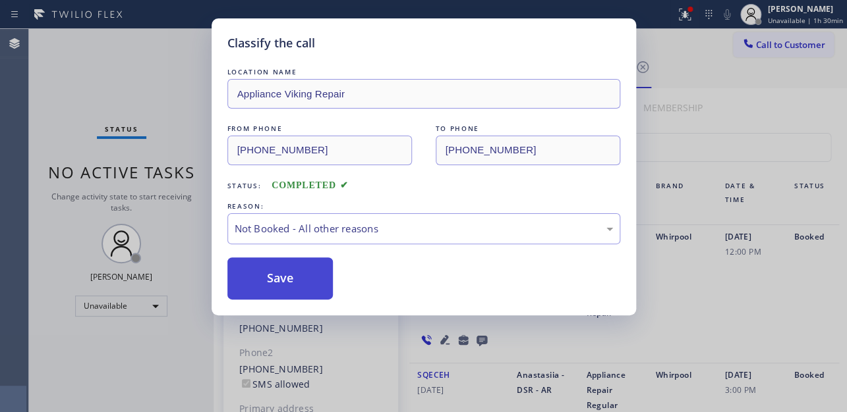
click at [283, 278] on button "Save" at bounding box center [280, 279] width 106 height 42
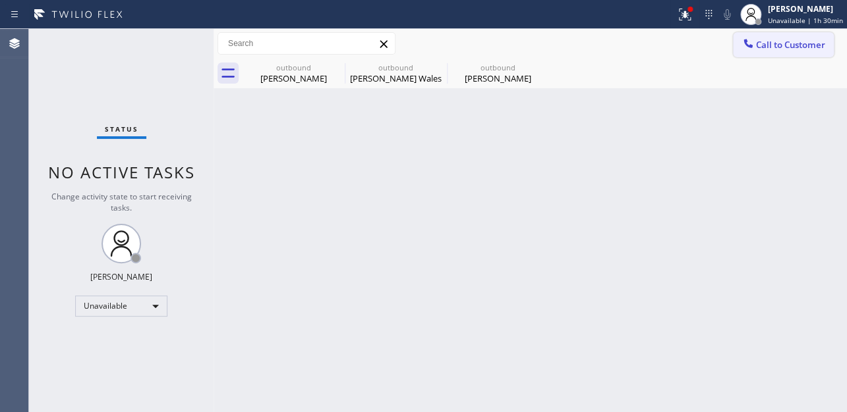
click at [771, 46] on span "Call to Customer" at bounding box center [790, 45] width 69 height 12
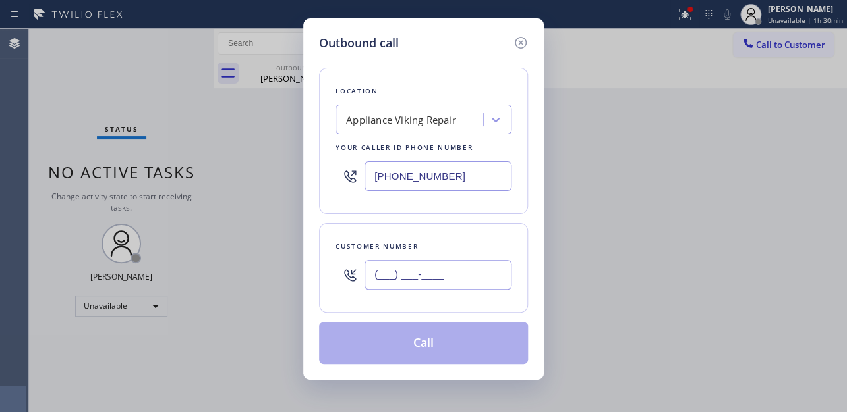
click at [410, 276] on input "(___) ___-____" at bounding box center [437, 275] width 147 height 30
paste input "310) 456-7275"
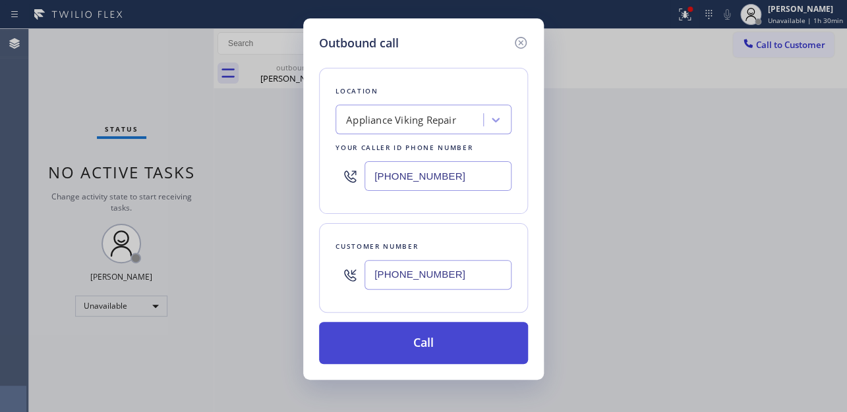
type input "(310) 456-7275"
click at [425, 345] on button "Call" at bounding box center [423, 343] width 209 height 42
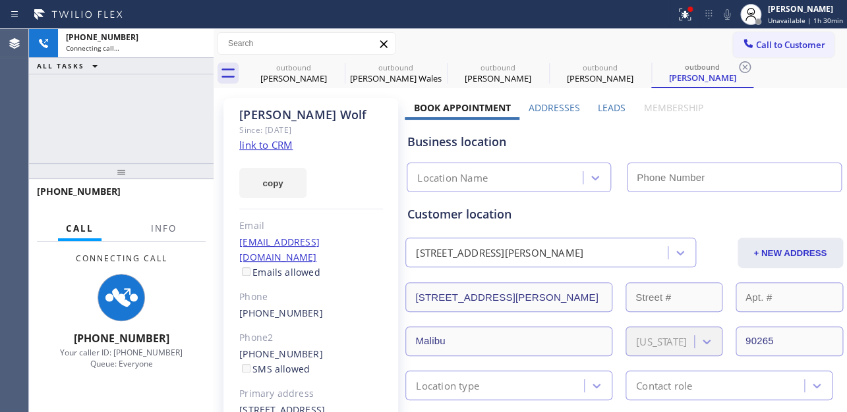
click at [605, 104] on label "Leads" at bounding box center [612, 107] width 28 height 13
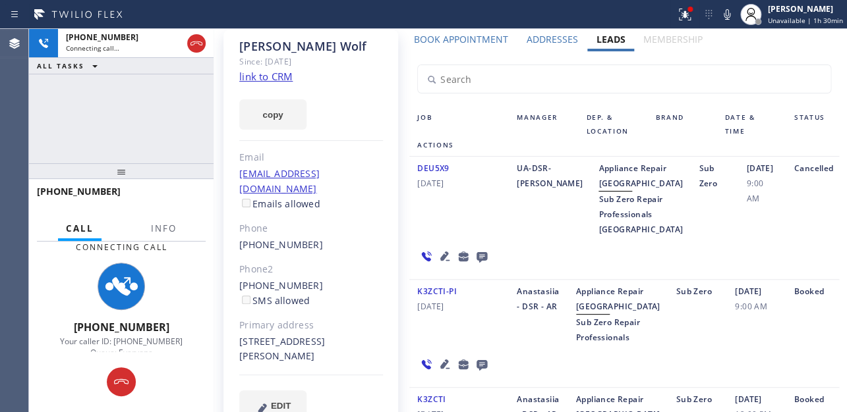
scroll to position [59, 0]
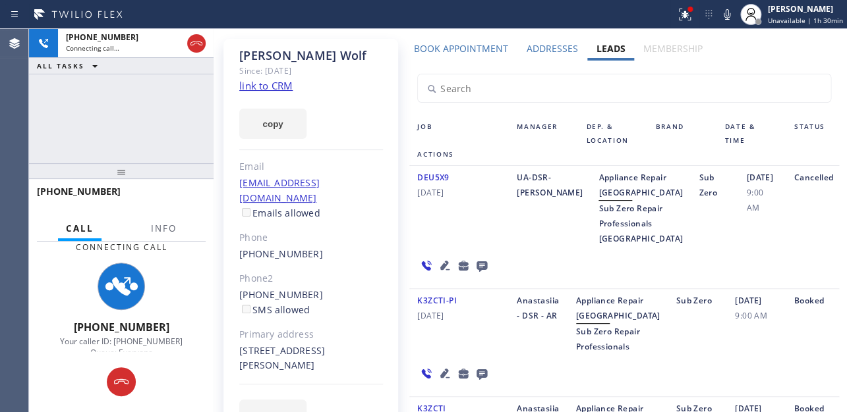
click at [484, 237] on div "DEU5X9 03/14/2025" at bounding box center [458, 208] width 99 height 76
click at [457, 240] on div "DEU5X9 03/14/2025" at bounding box center [458, 208] width 99 height 76
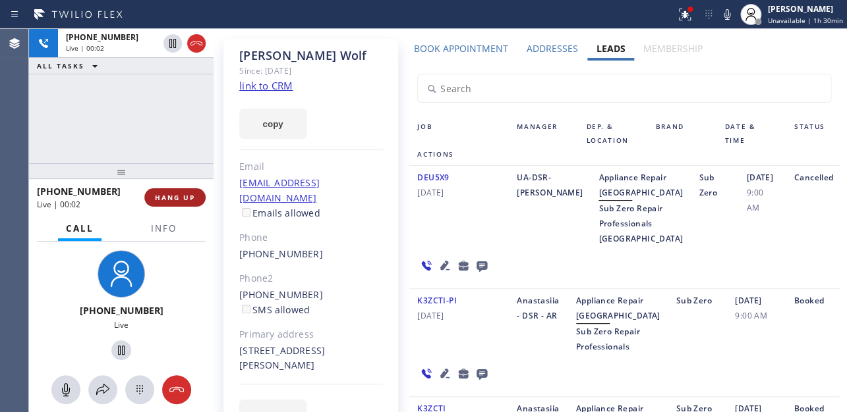
click at [168, 200] on span "HANG UP" at bounding box center [175, 197] width 40 height 9
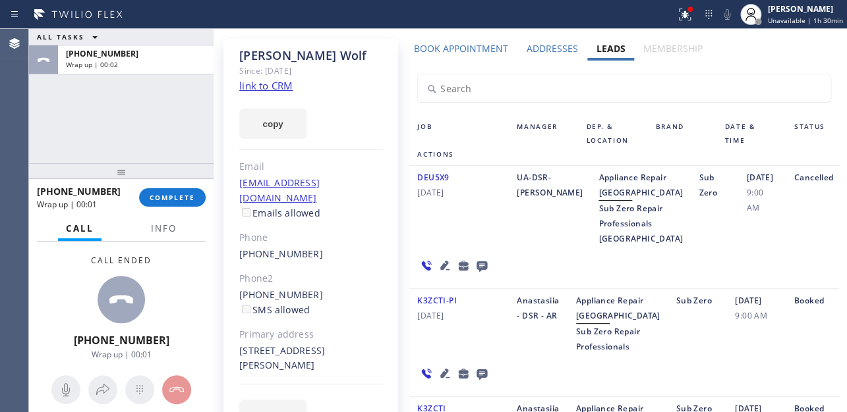
click at [479, 272] on icon at bounding box center [481, 267] width 11 height 11
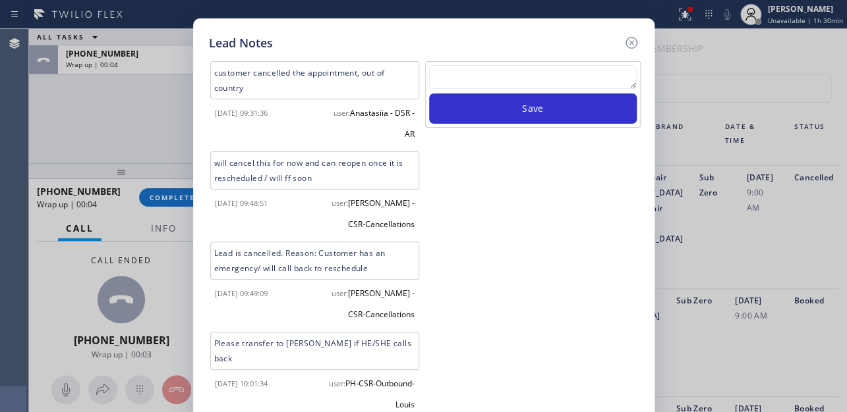
click at [524, 77] on textarea at bounding box center [533, 77] width 208 height 24
paste textarea "Routed to Voice mail// If CX will call back please transfer to me- Love:*"
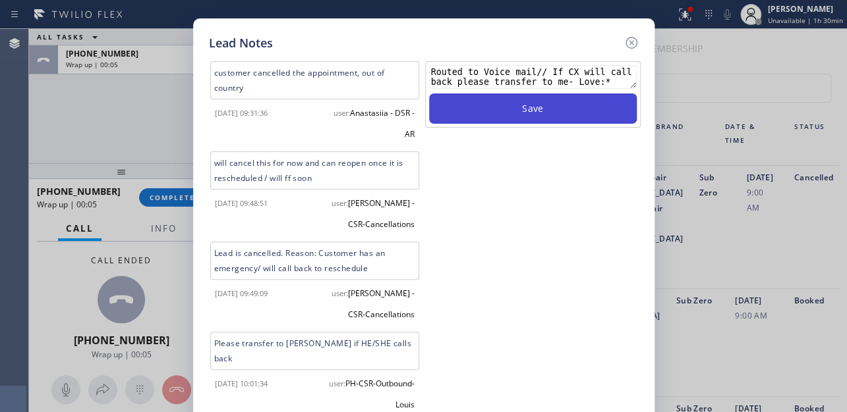
type textarea "Routed to Voice mail// If CX will call back please transfer to me- Love:*"
click at [539, 107] on button "Save" at bounding box center [533, 109] width 208 height 30
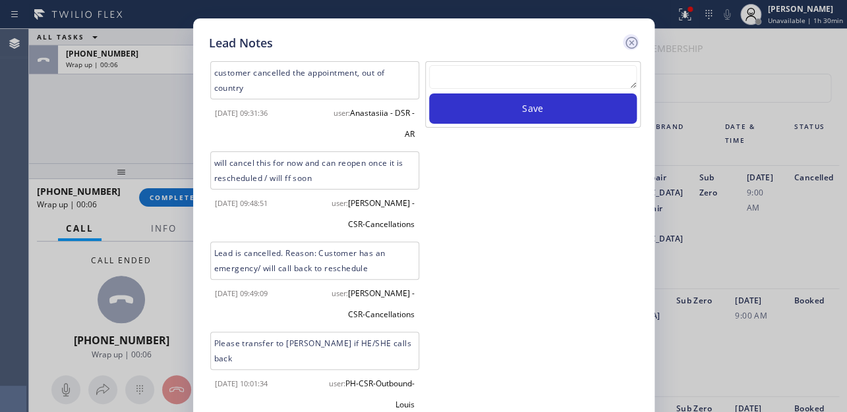
click at [625, 43] on icon at bounding box center [631, 43] width 16 height 16
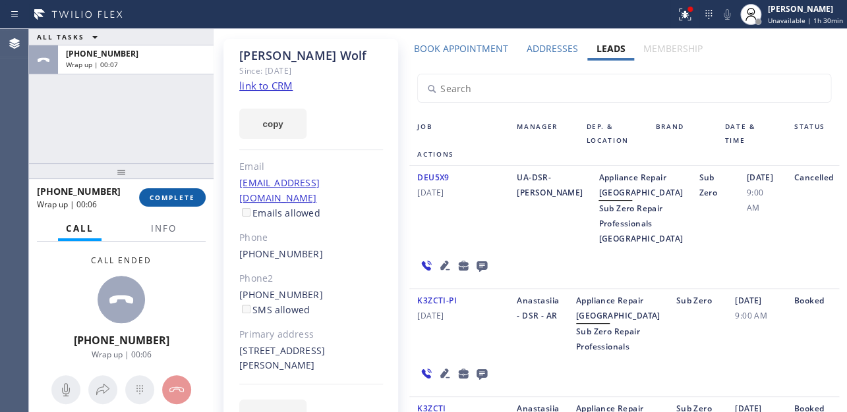
click at [180, 205] on button "COMPLETE" at bounding box center [172, 197] width 67 height 18
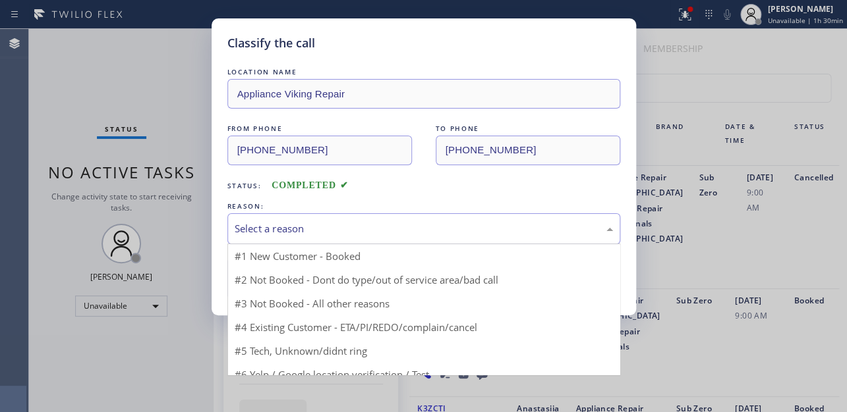
click at [275, 225] on div "Select a reason" at bounding box center [424, 228] width 378 height 15
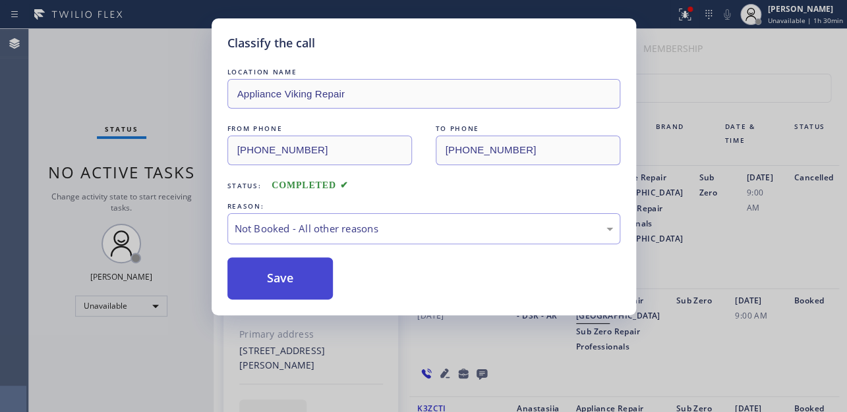
click at [262, 280] on button "Save" at bounding box center [280, 279] width 106 height 42
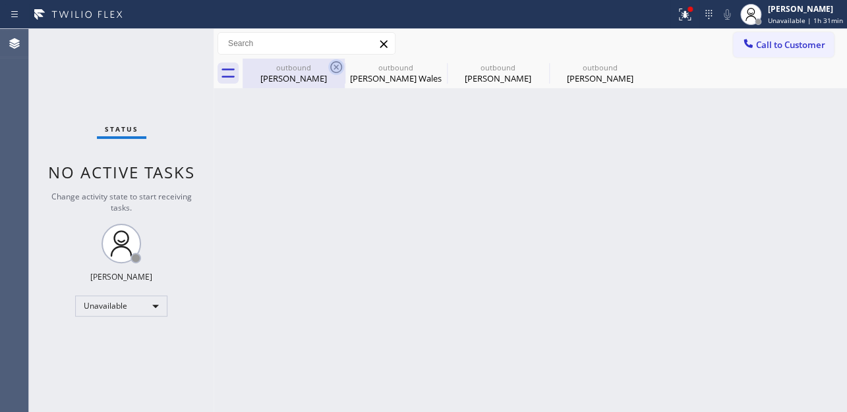
click at [339, 69] on icon at bounding box center [336, 67] width 16 height 16
click at [0, 0] on icon at bounding box center [0, 0] width 0 height 0
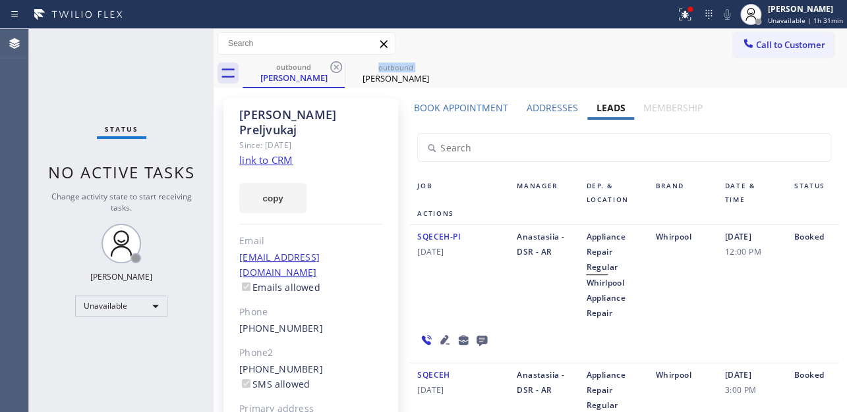
click at [339, 69] on icon at bounding box center [336, 67] width 16 height 16
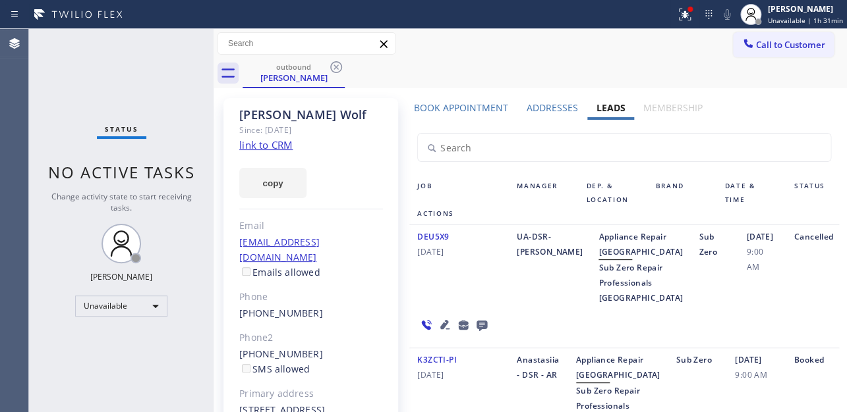
click at [339, 69] on icon at bounding box center [336, 67] width 16 height 16
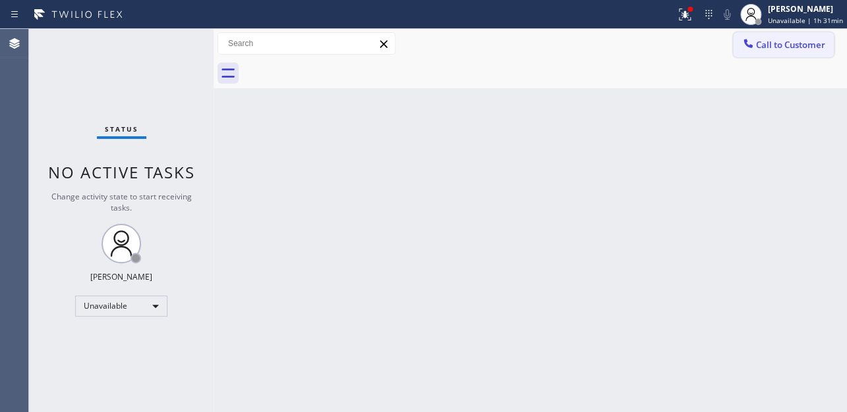
click at [762, 42] on span "Call to Customer" at bounding box center [790, 45] width 69 height 12
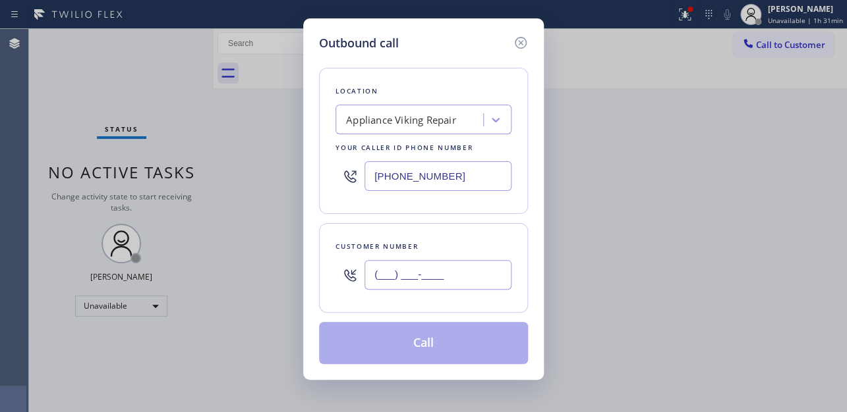
click at [418, 276] on input "(___) ___-____" at bounding box center [437, 275] width 147 height 30
paste input "480) 664-3091"
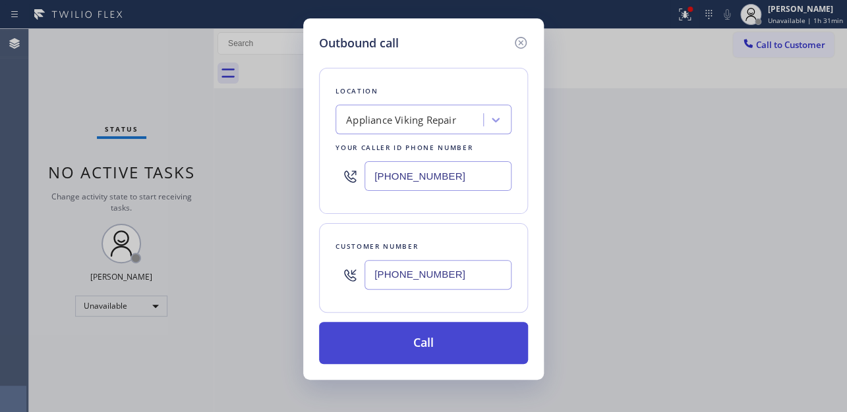
type input "(480) 664-3091"
click at [426, 337] on button "Call" at bounding box center [423, 343] width 209 height 42
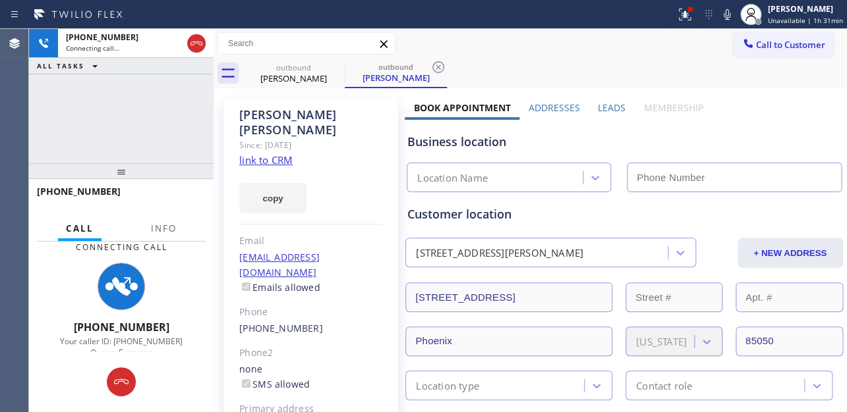
click at [608, 106] on label "Leads" at bounding box center [612, 107] width 28 height 13
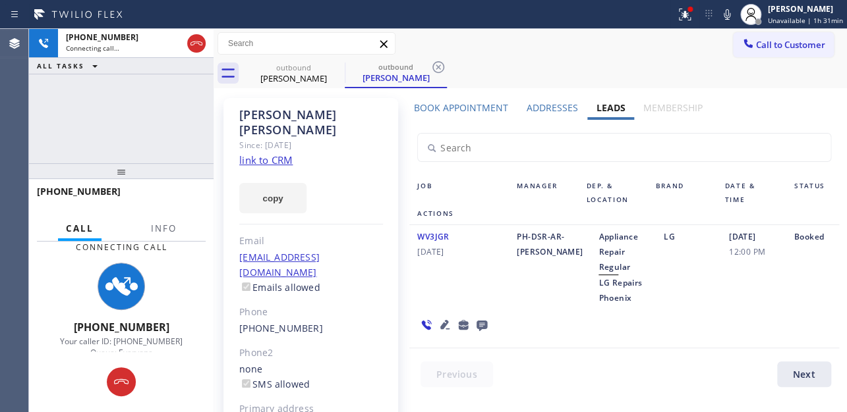
click at [412, 297] on div "WV3JGR 08/01/2024" at bounding box center [458, 267] width 99 height 76
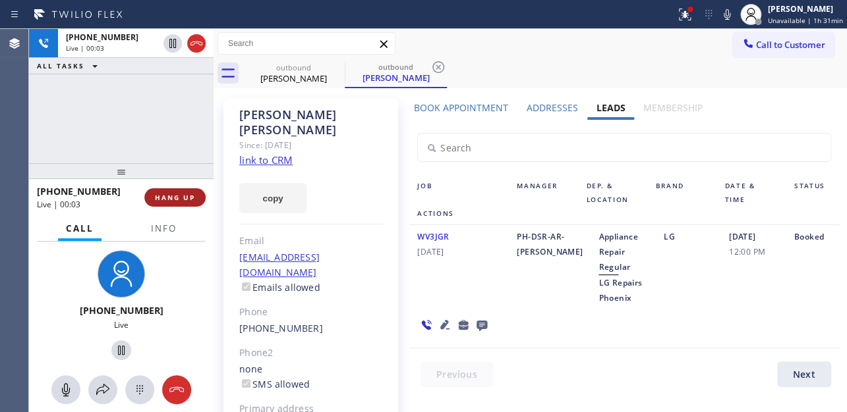
click at [177, 196] on span "HANG UP" at bounding box center [175, 197] width 40 height 9
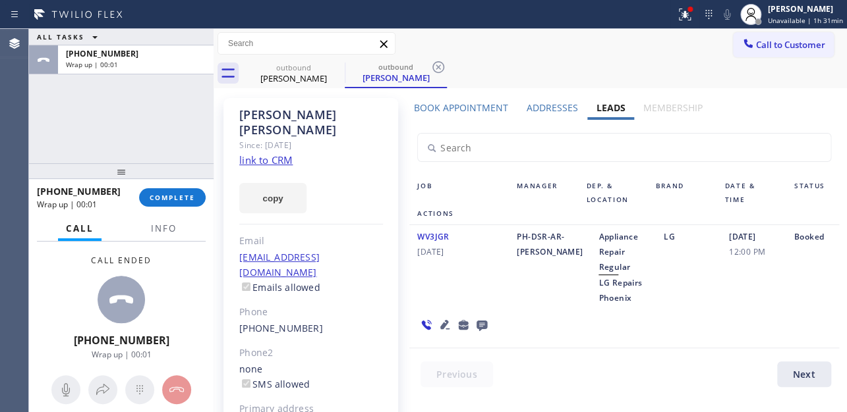
click at [487, 321] on icon at bounding box center [481, 326] width 11 height 11
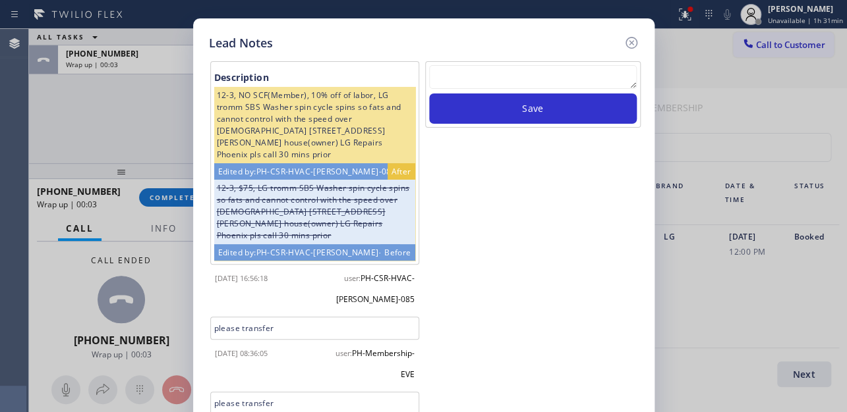
click at [507, 82] on textarea at bounding box center [533, 77] width 208 height 24
paste textarea "Routed to Voice mail// If CX will call back please transfer to me- Love:*"
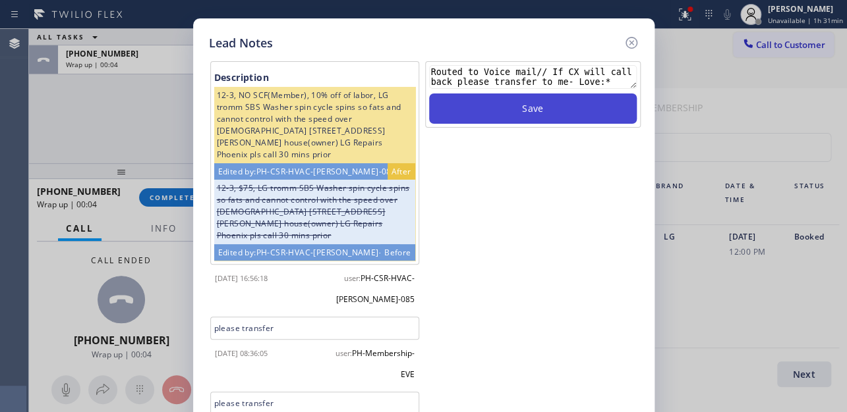
type textarea "Routed to Voice mail// If CX will call back please transfer to me- Love:*"
click at [517, 109] on button "Save" at bounding box center [533, 109] width 208 height 30
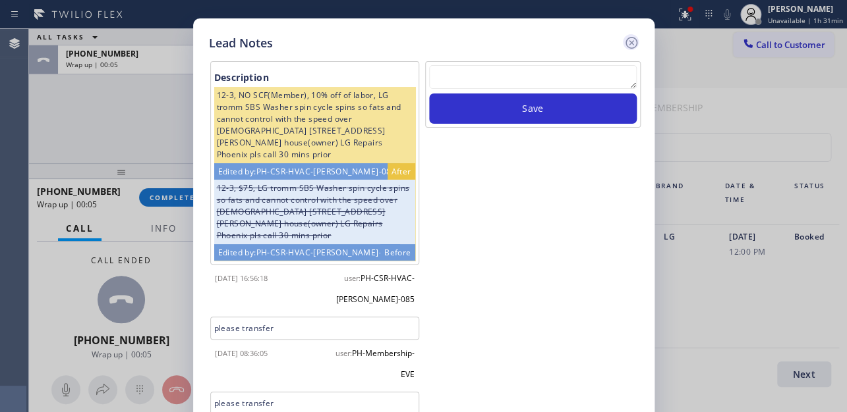
click at [629, 41] on icon at bounding box center [631, 43] width 12 height 12
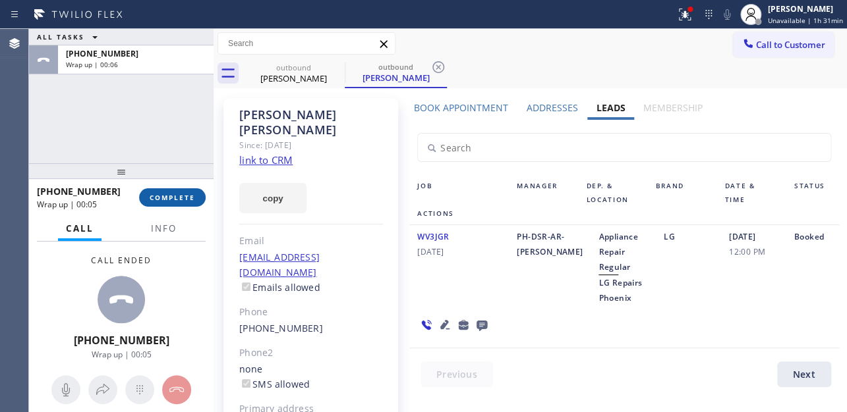
click at [173, 193] on span "COMPLETE" at bounding box center [172, 197] width 45 height 9
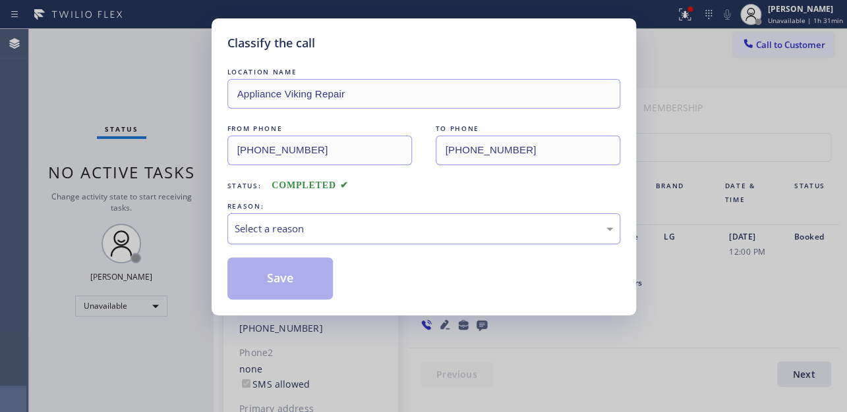
click at [266, 230] on div "Select a reason" at bounding box center [424, 228] width 378 height 15
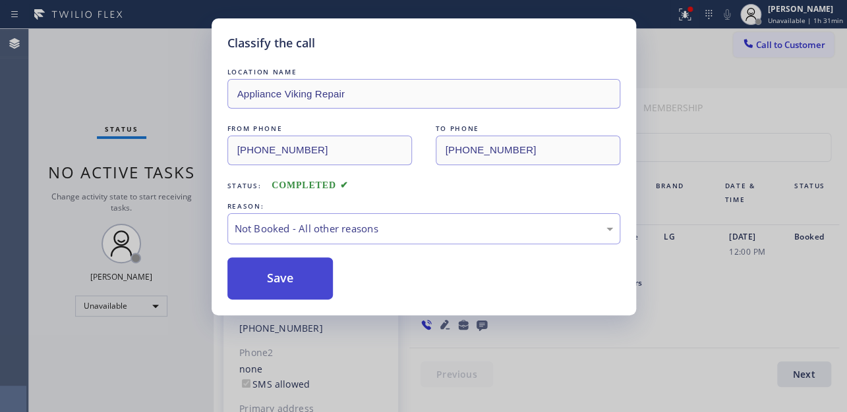
click at [267, 279] on button "Save" at bounding box center [280, 279] width 106 height 42
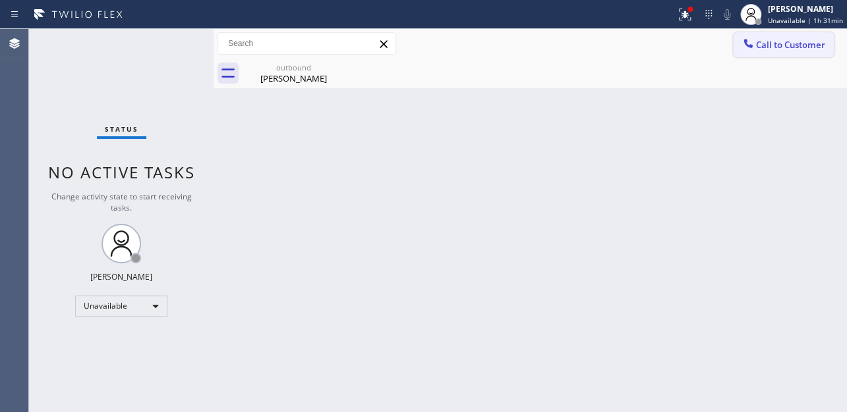
click at [768, 52] on button "Call to Customer" at bounding box center [783, 44] width 101 height 25
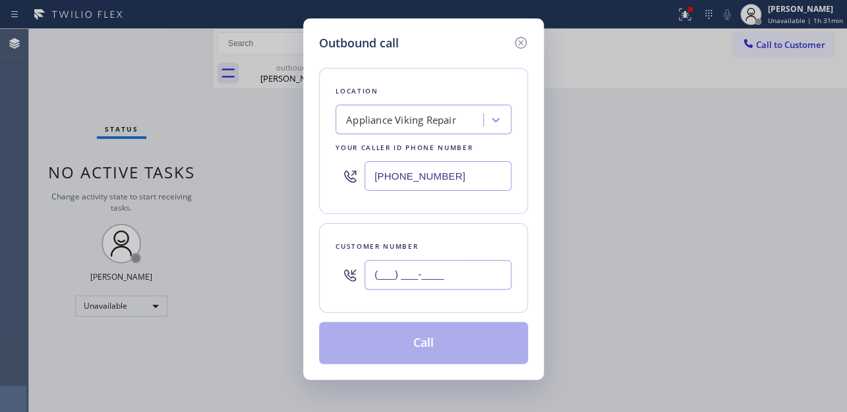
click at [430, 270] on input "(___) ___-____" at bounding box center [437, 275] width 147 height 30
paste input "510) 812-4325"
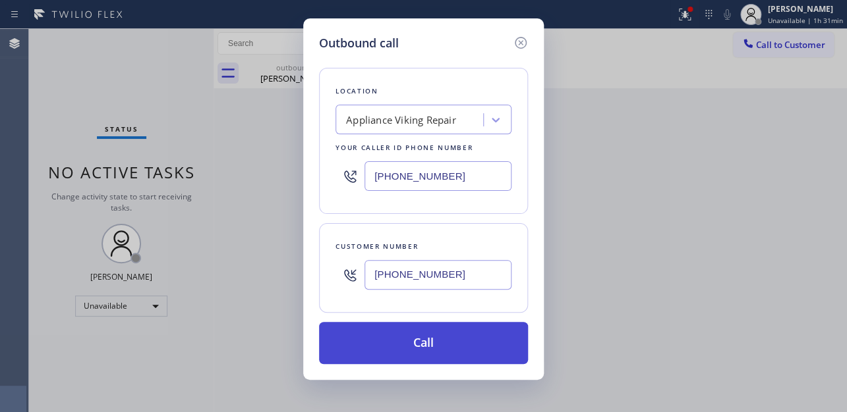
type input "(510) 812-4325"
click at [418, 345] on button "Call" at bounding box center [423, 343] width 209 height 42
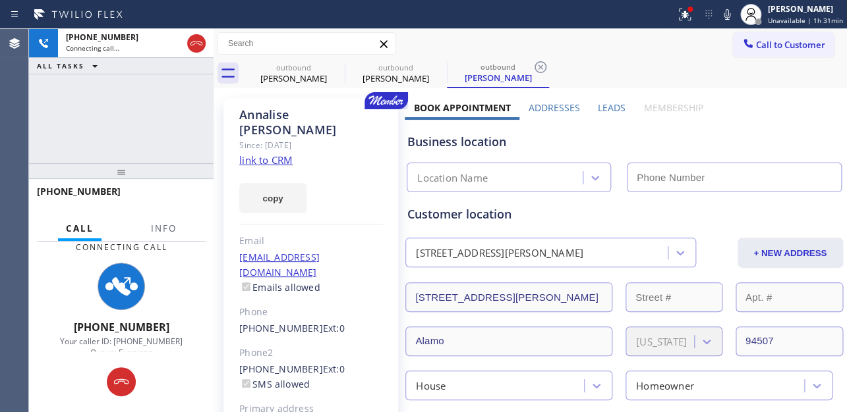
click at [598, 107] on label "Leads" at bounding box center [612, 107] width 28 height 13
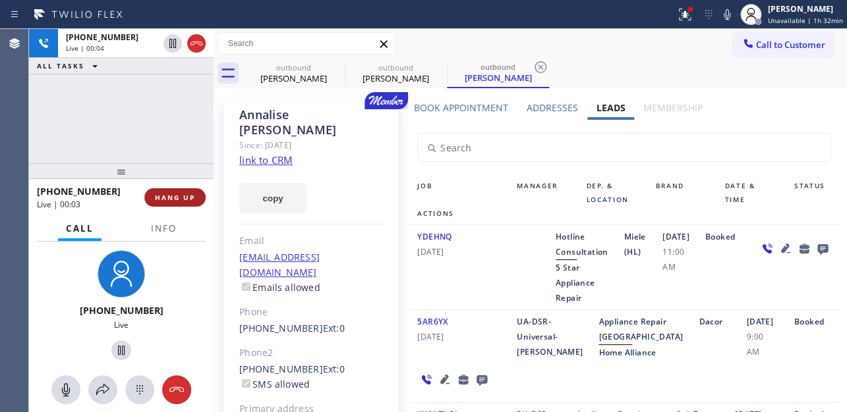
click at [176, 203] on button "HANG UP" at bounding box center [174, 197] width 61 height 18
click at [816, 255] on icon at bounding box center [821, 249] width 11 height 11
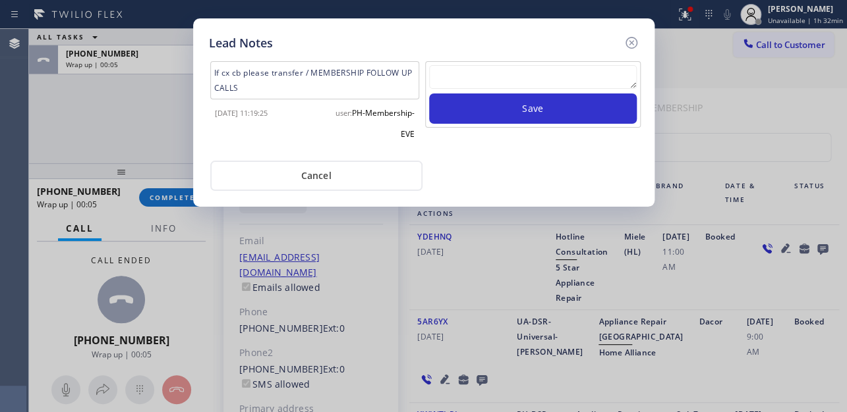
click at [503, 76] on textarea at bounding box center [533, 77] width 208 height 24
paste textarea "Routed to Voice mail// If CX will call back please transfer to me- Love:*"
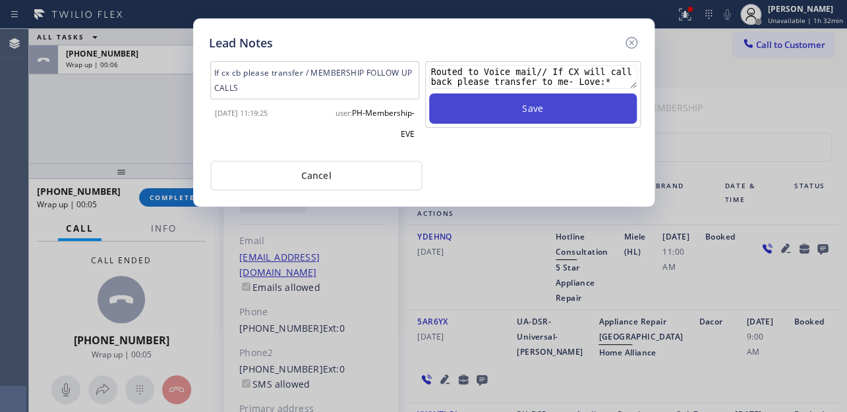
type textarea "Routed to Voice mail// If CX will call back please transfer to me- Love:*"
click at [532, 111] on button "Save" at bounding box center [533, 109] width 208 height 30
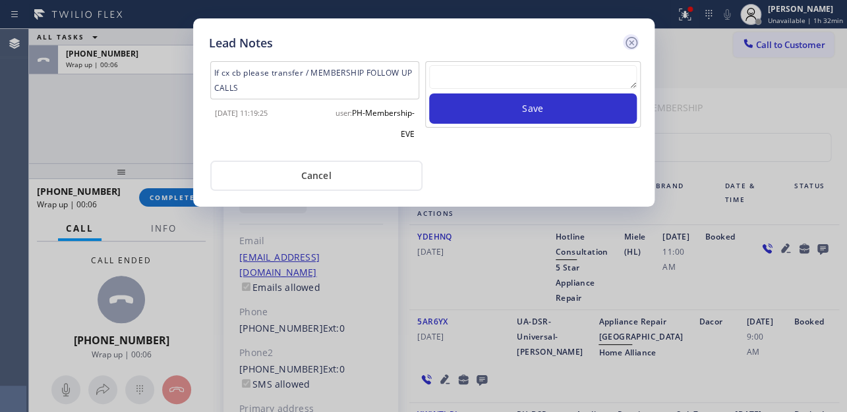
click at [628, 40] on icon at bounding box center [631, 43] width 16 height 16
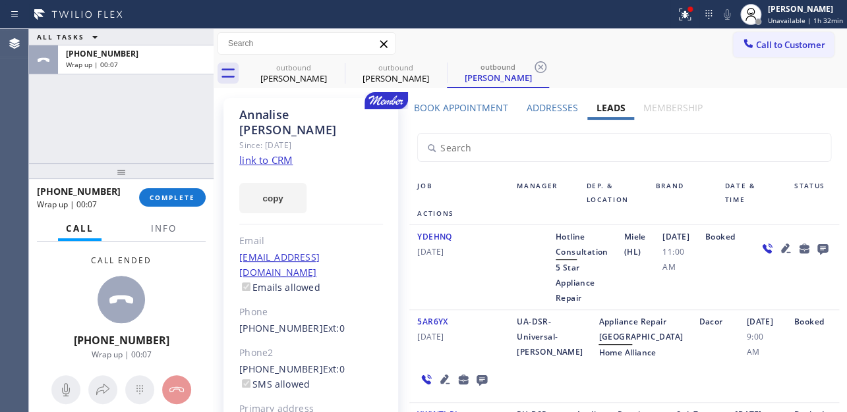
click at [181, 184] on div "+15108124325 Wrap up | 00:07 COMPLETE" at bounding box center [121, 198] width 169 height 34
click at [181, 195] on span "COMPLETE" at bounding box center [172, 197] width 45 height 9
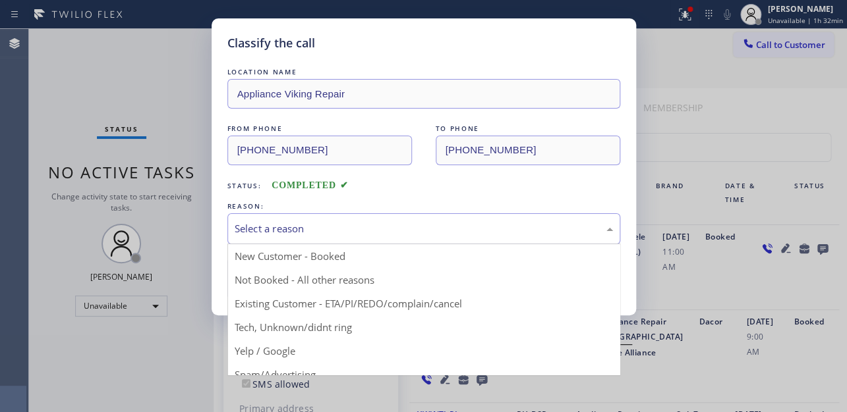
click at [346, 227] on div "Select a reason" at bounding box center [424, 228] width 378 height 15
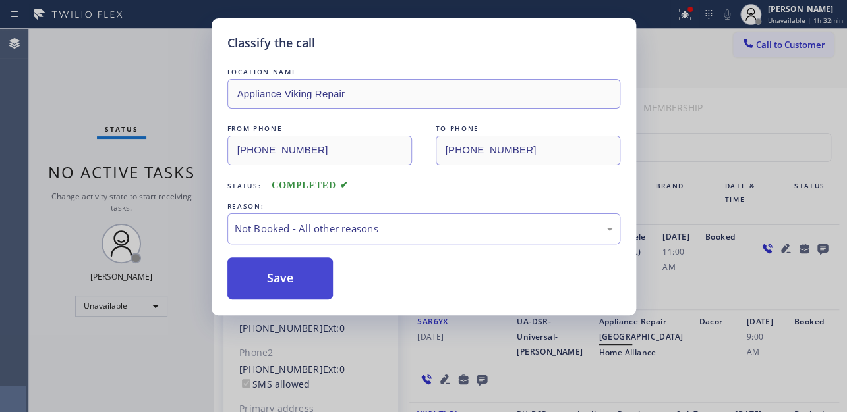
click at [293, 278] on button "Save" at bounding box center [280, 279] width 106 height 42
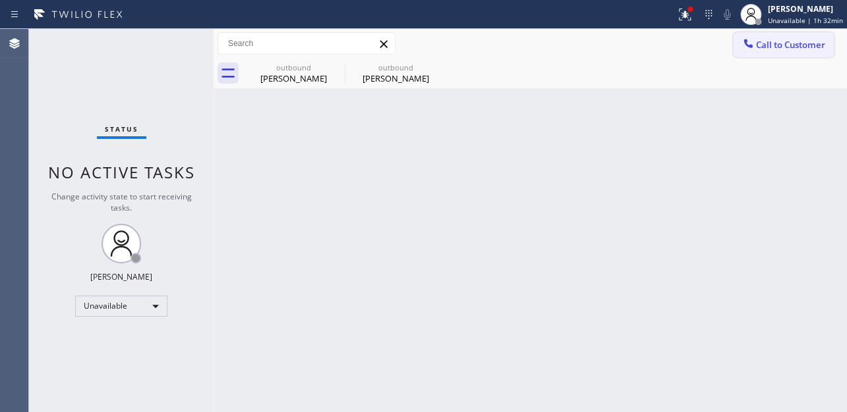
click at [789, 40] on span "Call to Customer" at bounding box center [790, 45] width 69 height 12
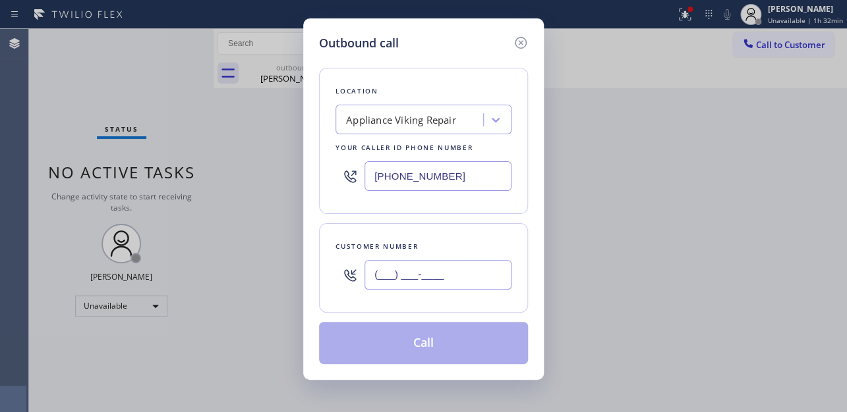
click at [393, 273] on input "(___) ___-____" at bounding box center [437, 275] width 147 height 30
paste input "310) 709-4180"
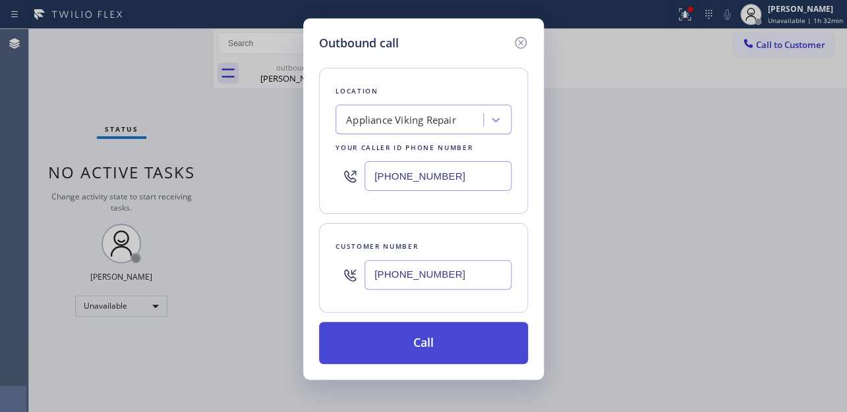
click at [427, 345] on button "Call" at bounding box center [423, 343] width 209 height 42
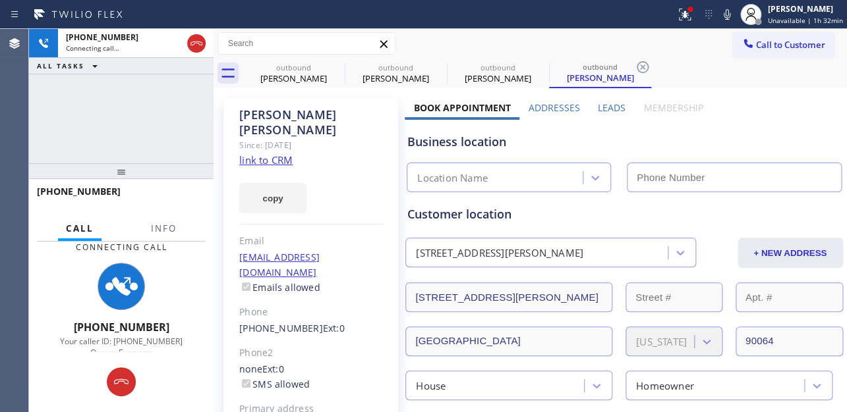
click at [607, 111] on label "Leads" at bounding box center [612, 107] width 28 height 13
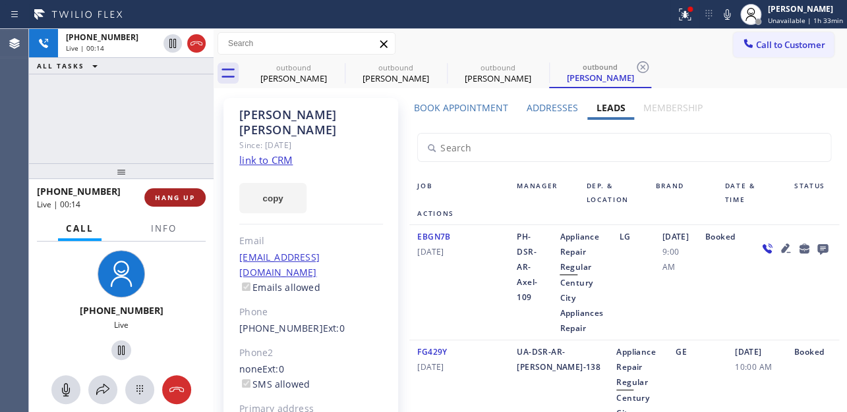
click at [167, 204] on button "HANG UP" at bounding box center [174, 197] width 61 height 18
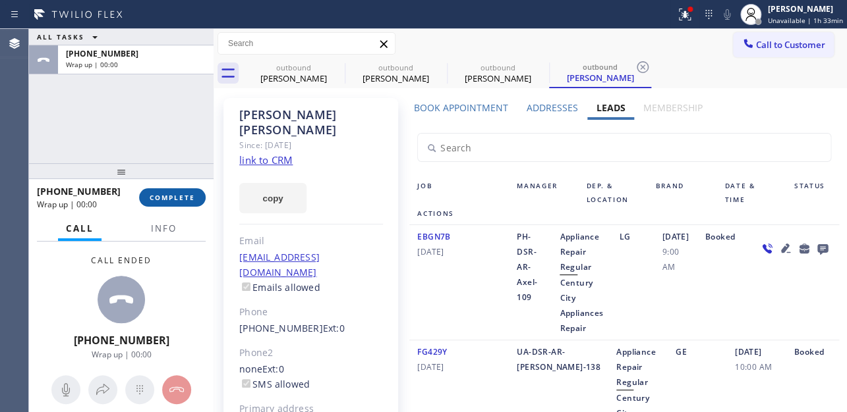
click at [171, 196] on span "COMPLETE" at bounding box center [172, 197] width 45 height 9
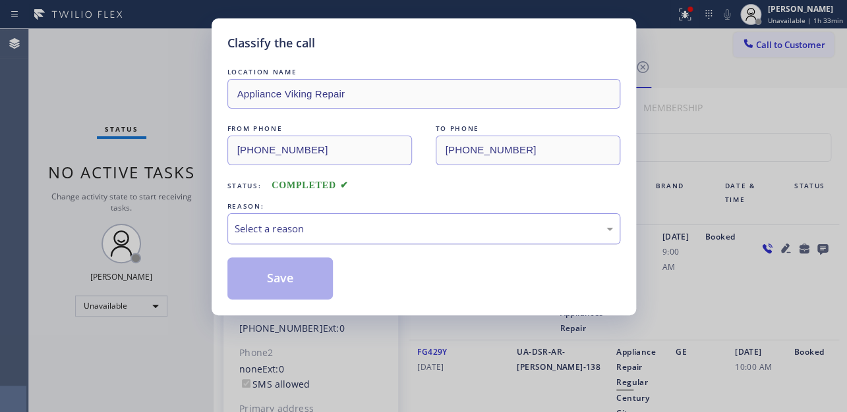
click at [312, 217] on div "Select a reason" at bounding box center [423, 228] width 393 height 31
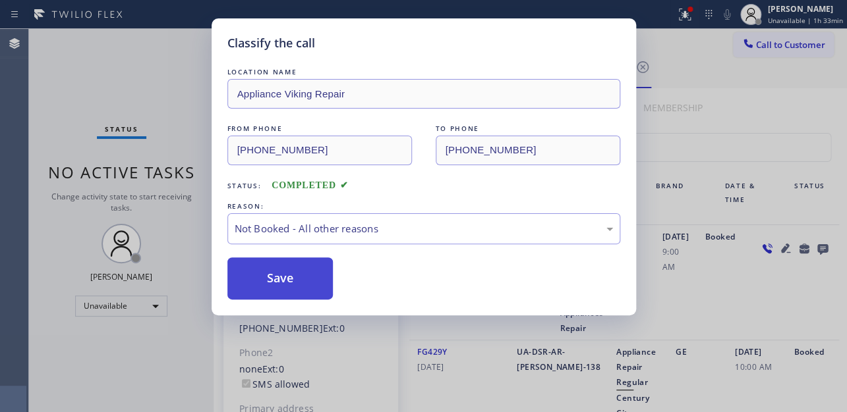
click at [281, 280] on button "Save" at bounding box center [280, 279] width 106 height 42
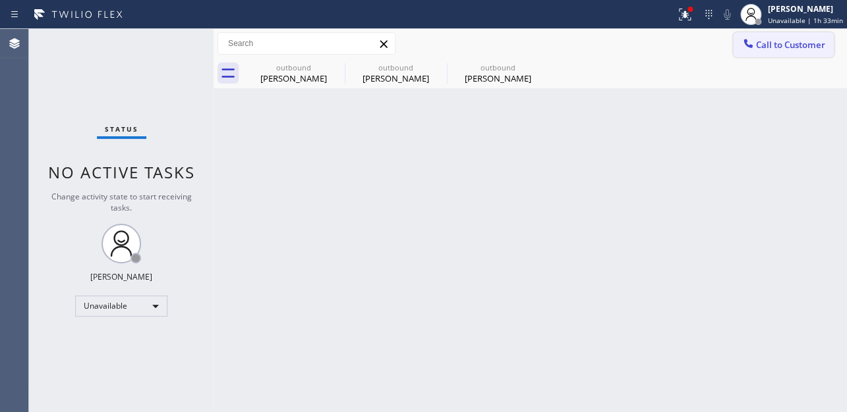
click at [758, 49] on span "Call to Customer" at bounding box center [790, 45] width 69 height 12
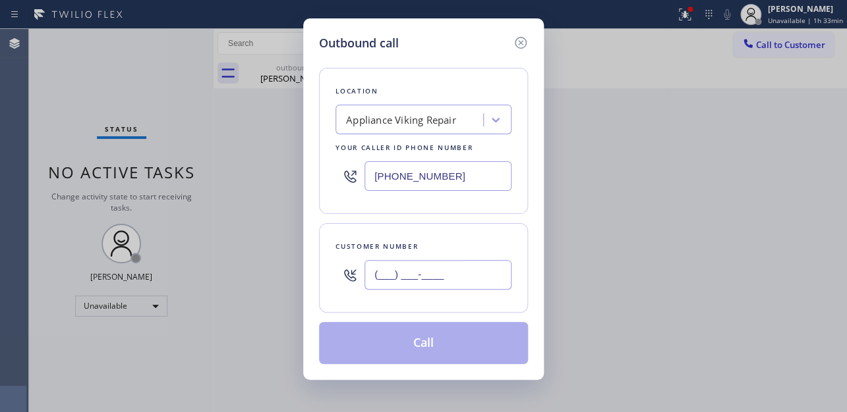
click at [461, 267] on input "(___) ___-____" at bounding box center [437, 275] width 147 height 30
paste input "192) 564-2917"
click at [448, 245] on div "Customer number" at bounding box center [423, 247] width 176 height 14
click at [480, 243] on div "Customer number" at bounding box center [423, 247] width 176 height 14
drag, startPoint x: 461, startPoint y: 267, endPoint x: 262, endPoint y: 279, distance: 199.3
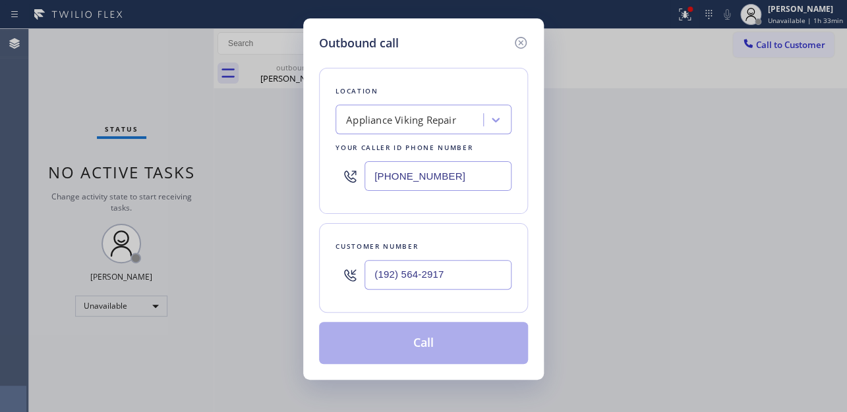
click at [262, 279] on div "Outbound call Location Appliance Viking Repair Your caller id phone number (617…" at bounding box center [423, 206] width 847 height 412
paste input "text"
type input "(192) 564-2917"
click at [484, 264] on input "(192) 564-2917" at bounding box center [437, 275] width 147 height 30
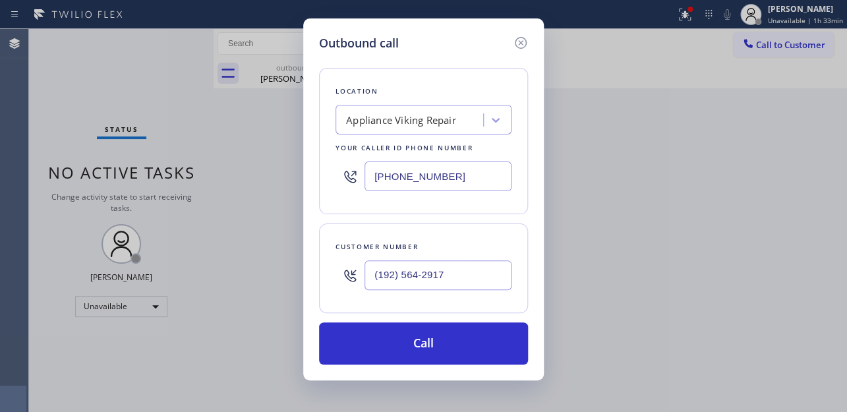
drag, startPoint x: 466, startPoint y: 177, endPoint x: 406, endPoint y: 182, distance: 60.8
click at [406, 182] on input "[PHONE_NUMBER]" at bounding box center [437, 176] width 147 height 30
click at [466, 276] on input "(192) 564-2917" at bounding box center [437, 275] width 147 height 30
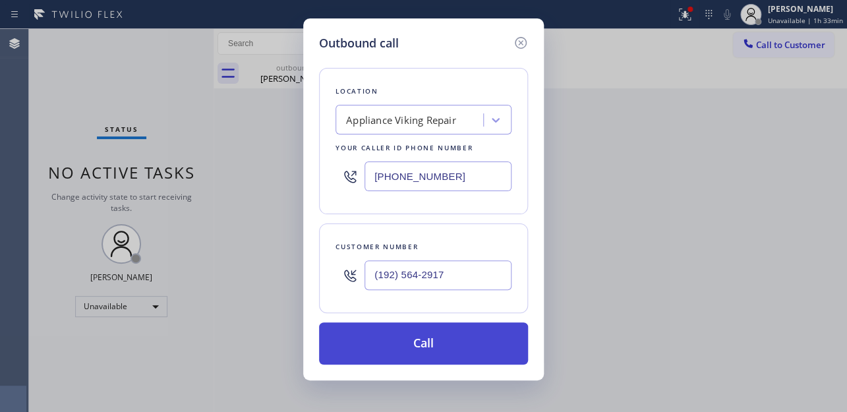
click at [451, 354] on button "Call" at bounding box center [423, 343] width 209 height 42
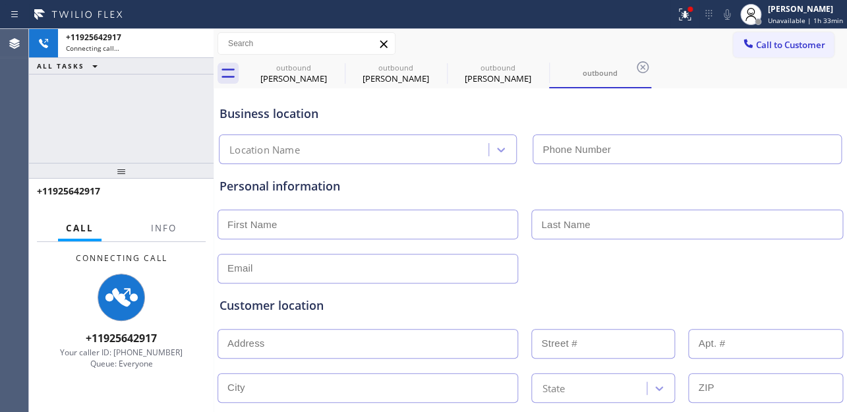
type input "[PHONE_NUMBER]"
click at [573, 117] on div "Business location" at bounding box center [529, 114] width 621 height 18
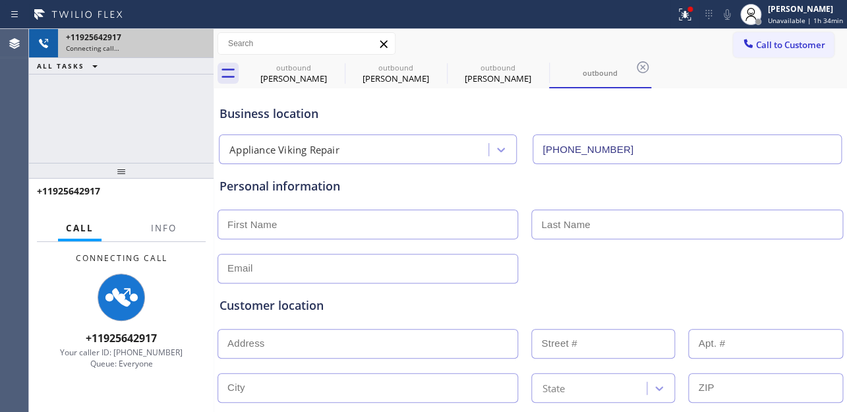
click at [45, 44] on icon at bounding box center [44, 44] width 16 height 16
click at [45, 43] on icon at bounding box center [44, 44] width 16 height 16
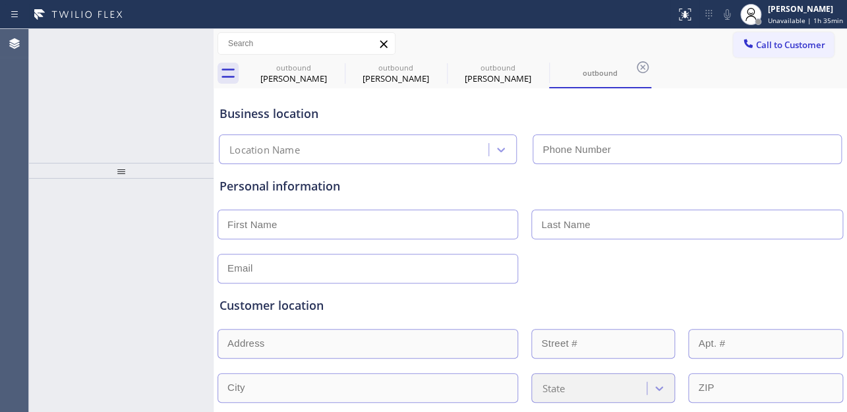
type input "[PHONE_NUMBER]"
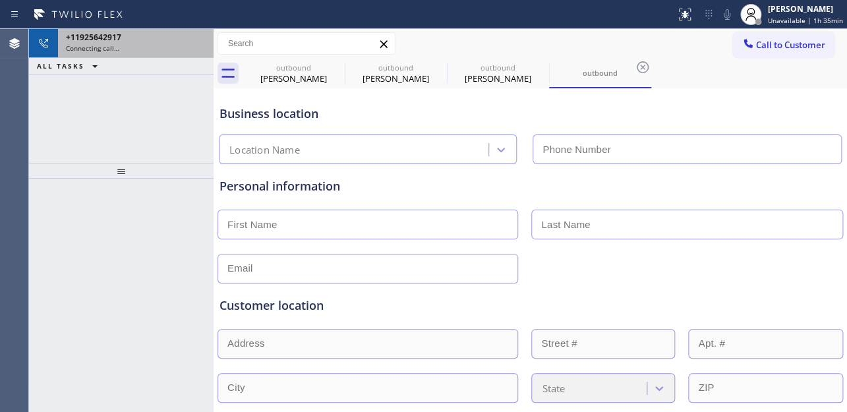
click at [119, 45] on div "Connecting call…" at bounding box center [136, 47] width 140 height 9
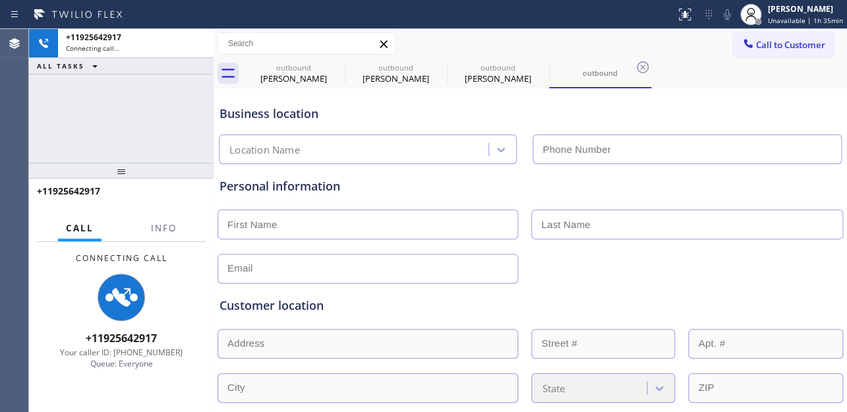
type input "(617) 219-9255"
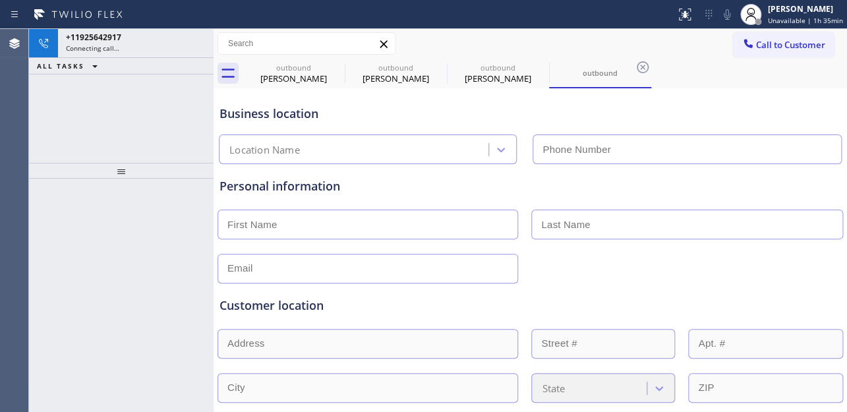
type input "[PHONE_NUMBER]"
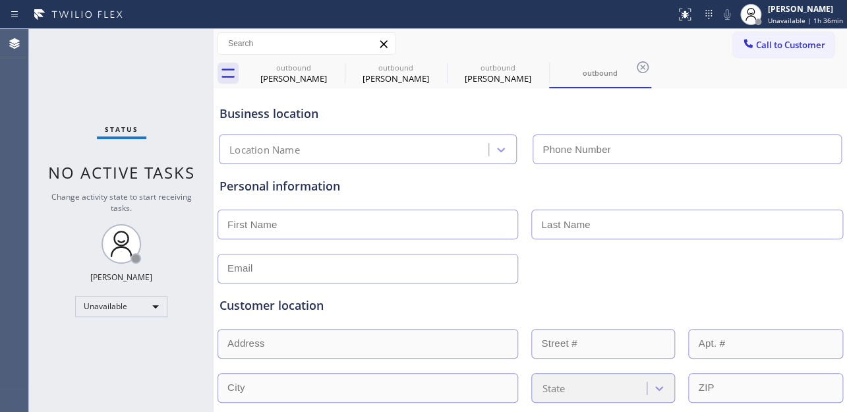
type input "[PHONE_NUMBER]"
click at [335, 66] on icon at bounding box center [336, 67] width 12 height 12
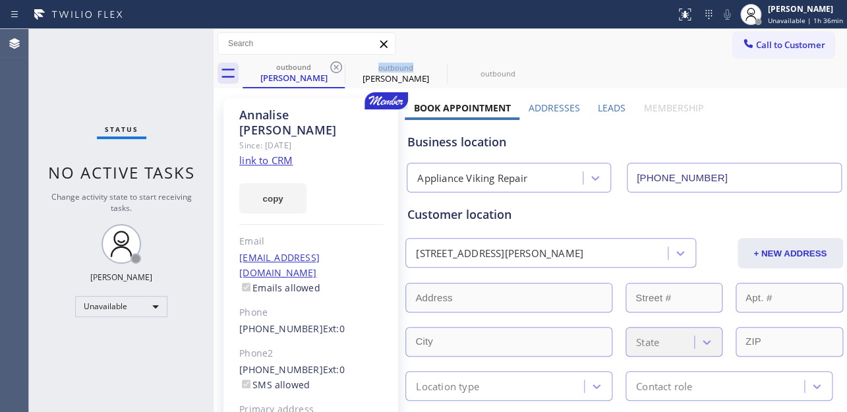
click at [335, 66] on icon at bounding box center [336, 67] width 12 height 12
click at [0, 0] on icon at bounding box center [0, 0] width 0 height 0
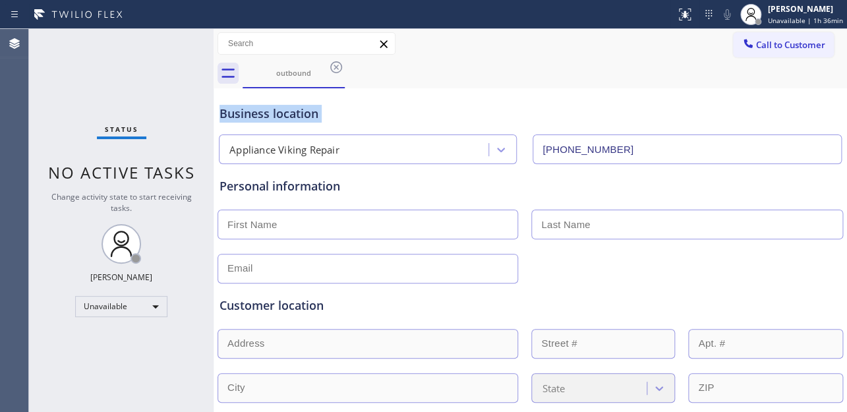
click at [335, 66] on icon at bounding box center [336, 67] width 12 height 12
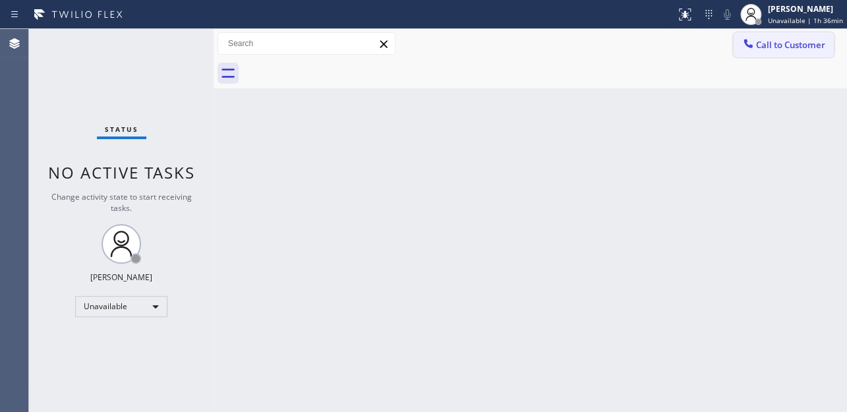
click at [763, 50] on span "Call to Customer" at bounding box center [790, 45] width 69 height 12
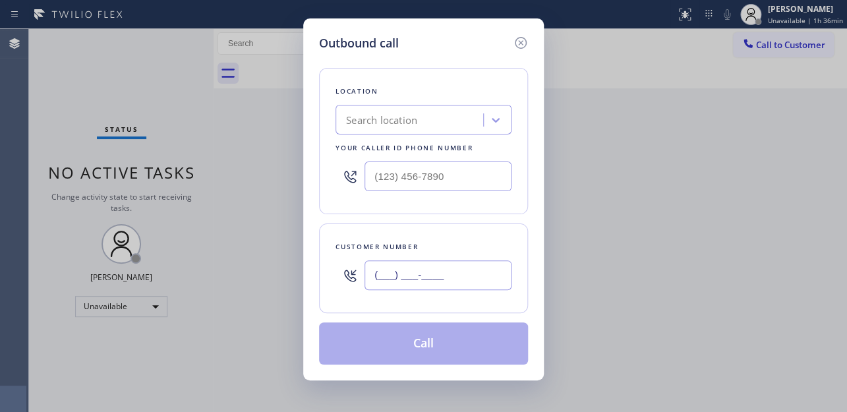
click at [417, 283] on input "(___) ___-____" at bounding box center [437, 275] width 147 height 30
paste input "192) 564-2917"
type input "(192) 564-2917"
click at [398, 176] on input "(___) ___-____" at bounding box center [437, 176] width 147 height 30
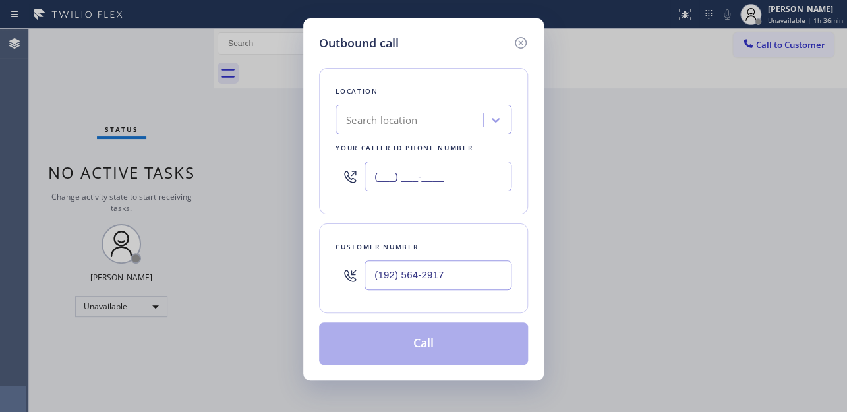
click at [467, 173] on input "(___) ___-____" at bounding box center [437, 176] width 147 height 30
drag, startPoint x: 467, startPoint y: 173, endPoint x: 235, endPoint y: 174, distance: 232.6
click at [235, 174] on div "Outbound call Location Search location Your caller id phone number (___) ___-__…" at bounding box center [423, 206] width 847 height 412
paste input "617) 219-9255"
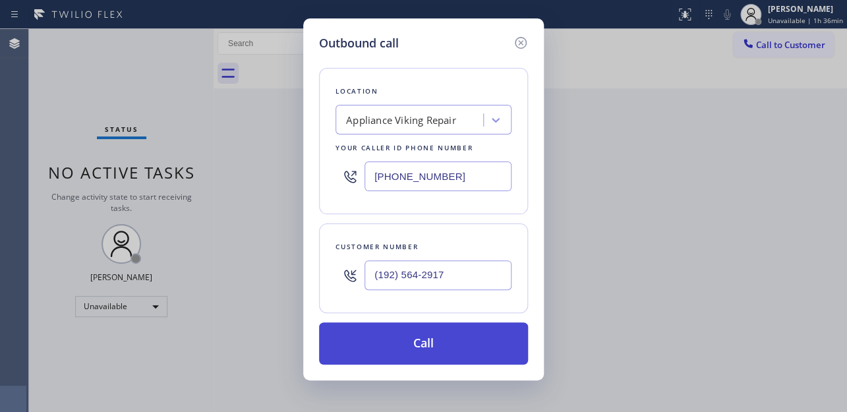
type input "[PHONE_NUMBER]"
click at [430, 347] on button "Call" at bounding box center [423, 343] width 209 height 42
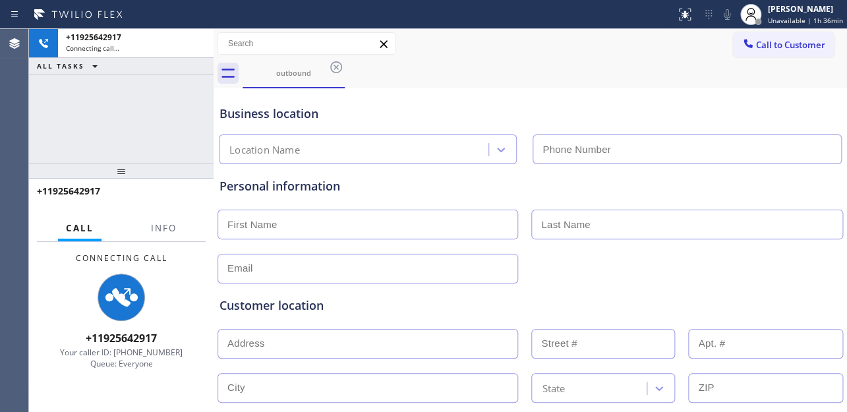
type input "[PHONE_NUMBER]"
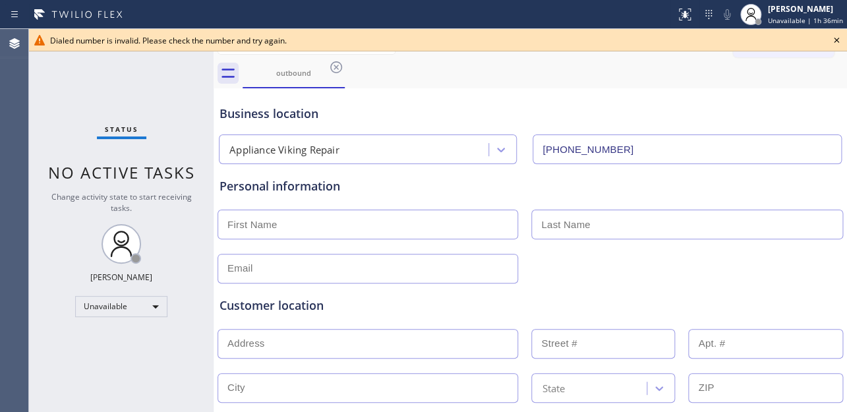
click at [833, 38] on icon at bounding box center [836, 40] width 16 height 16
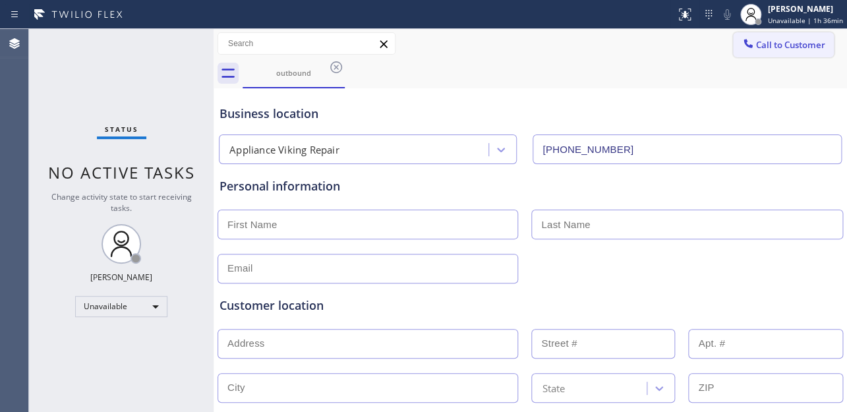
click at [743, 47] on icon at bounding box center [747, 43] width 9 height 9
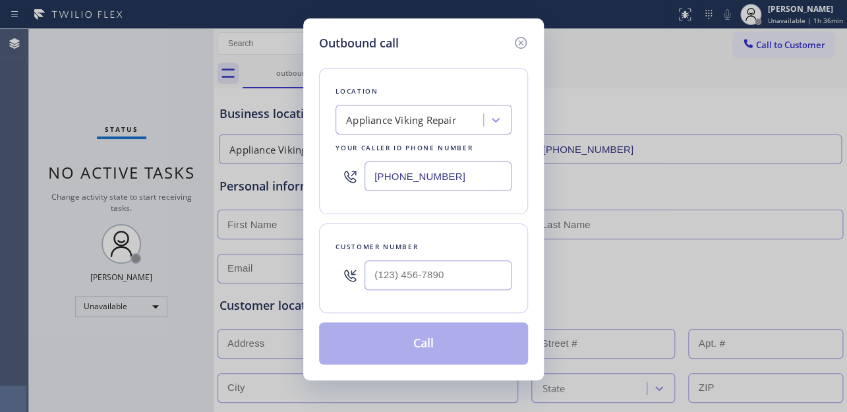
click at [415, 293] on div at bounding box center [437, 275] width 147 height 43
click at [422, 280] on input "(___) ___-____" at bounding box center [437, 275] width 147 height 30
paste input "156) 245-5055"
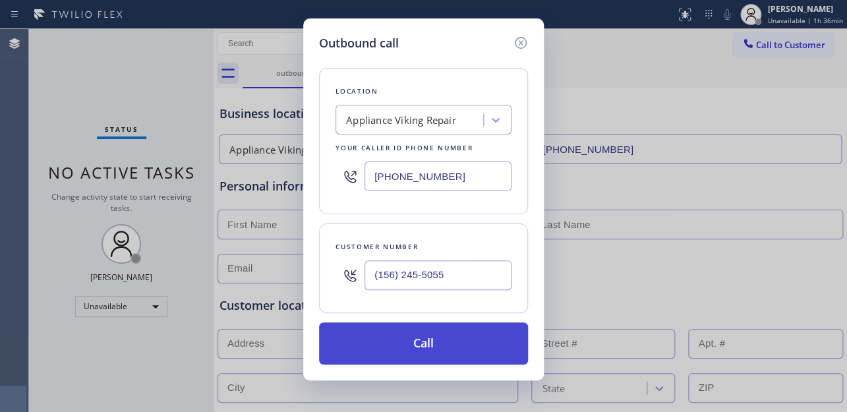
type input "(156) 245-5055"
click at [422, 346] on button "Call" at bounding box center [423, 343] width 209 height 42
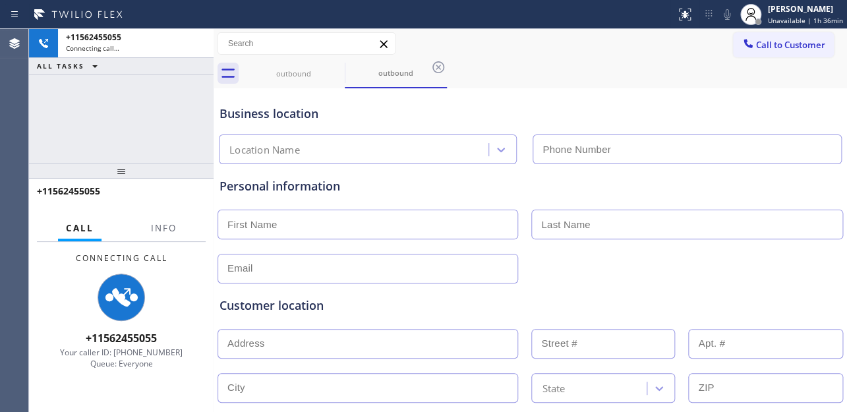
type input "[PHONE_NUMBER]"
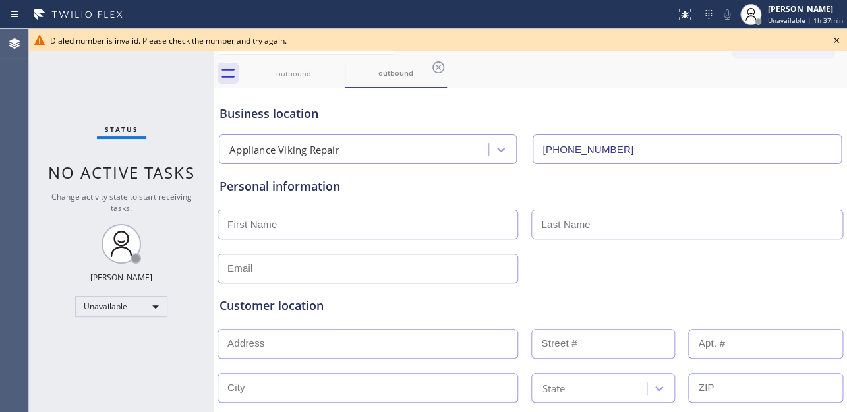
click at [835, 40] on icon at bounding box center [835, 40] width 5 height 5
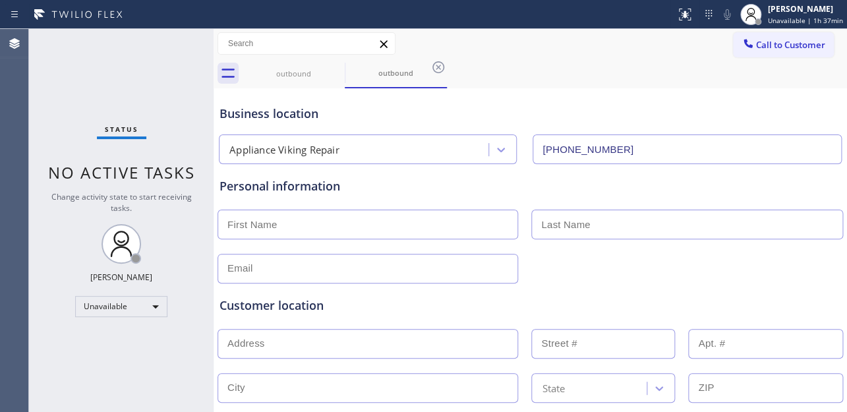
type input "[PHONE_NUMBER]"
click at [795, 49] on span "Call to Customer" at bounding box center [790, 45] width 69 height 12
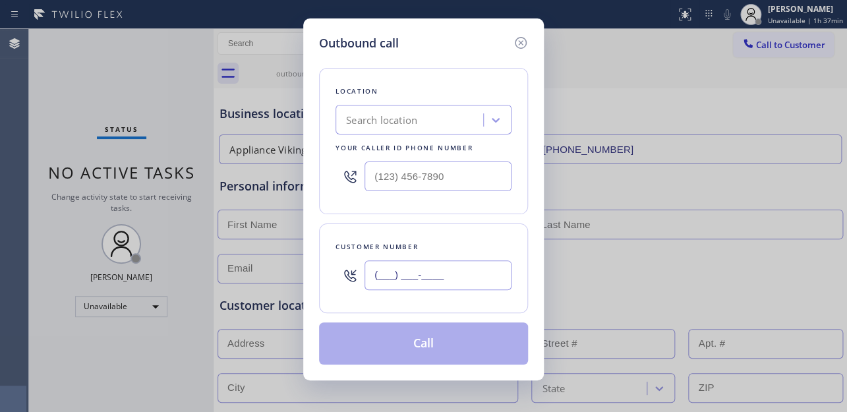
click at [401, 270] on input "(___) ___-____" at bounding box center [437, 275] width 147 height 30
paste input "156) 245-5055"
type input "(156) 245-5055"
click at [396, 182] on input "(___) ___-____" at bounding box center [437, 176] width 147 height 30
paste input "617) 219-9255"
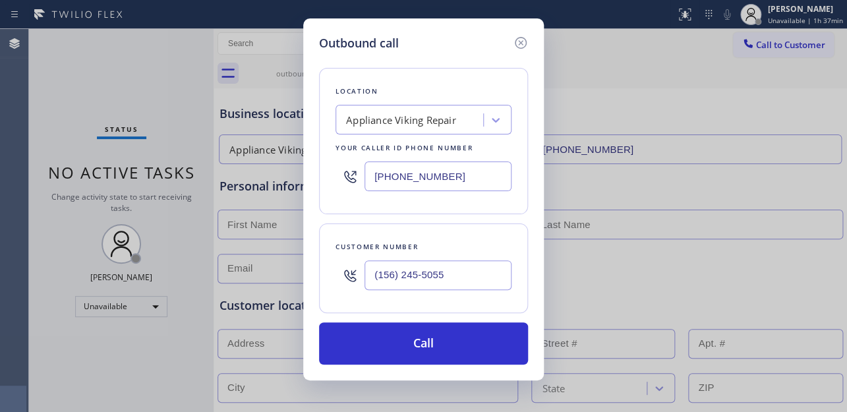
type input "[PHONE_NUMBER]"
click at [440, 224] on div "Customer number (156) 245-5055" at bounding box center [423, 268] width 209 height 90
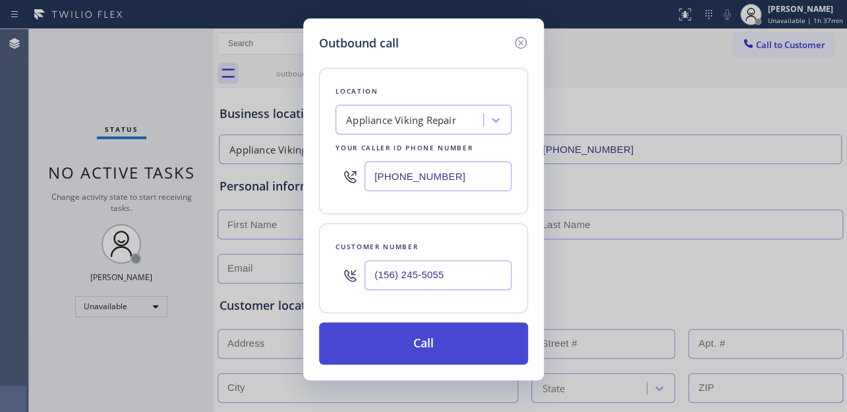
click at [414, 339] on button "Call" at bounding box center [423, 343] width 209 height 42
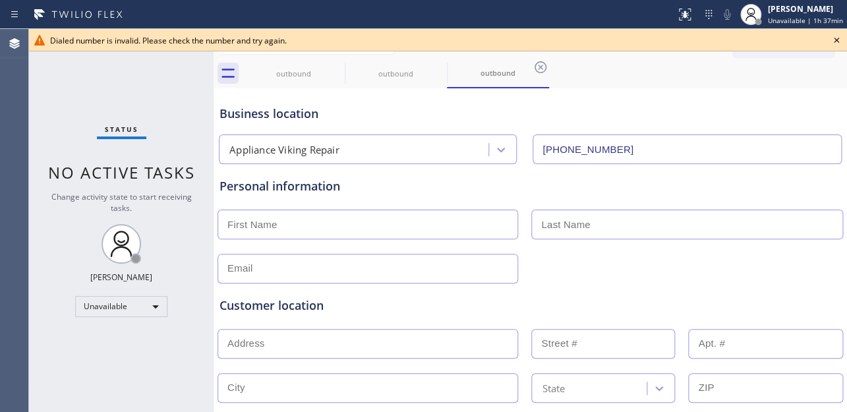
type input "[PHONE_NUMBER]"
click at [837, 35] on icon at bounding box center [836, 40] width 16 height 16
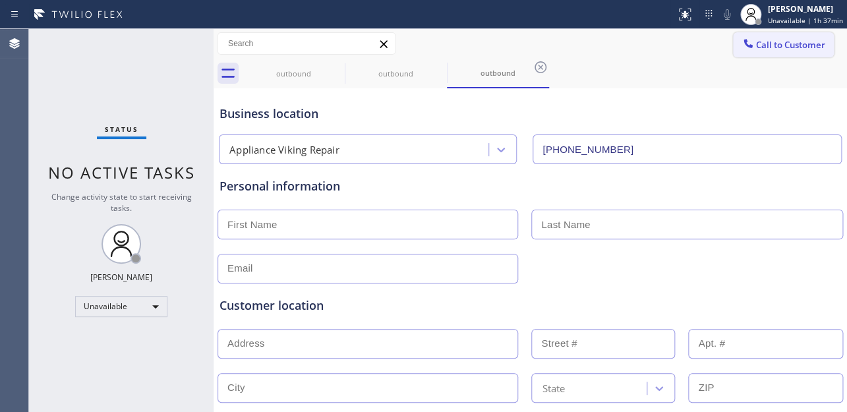
click at [798, 45] on span "Call to Customer" at bounding box center [790, 45] width 69 height 12
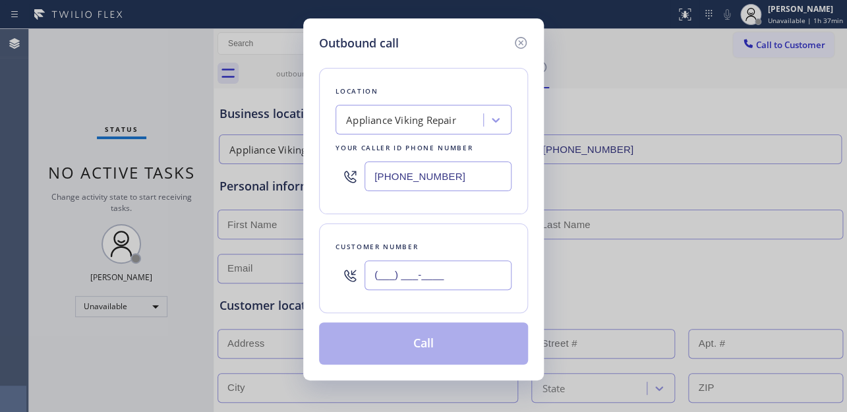
click at [397, 275] on input "(___) ___-____" at bounding box center [437, 275] width 147 height 30
paste input "310) 531-6730"
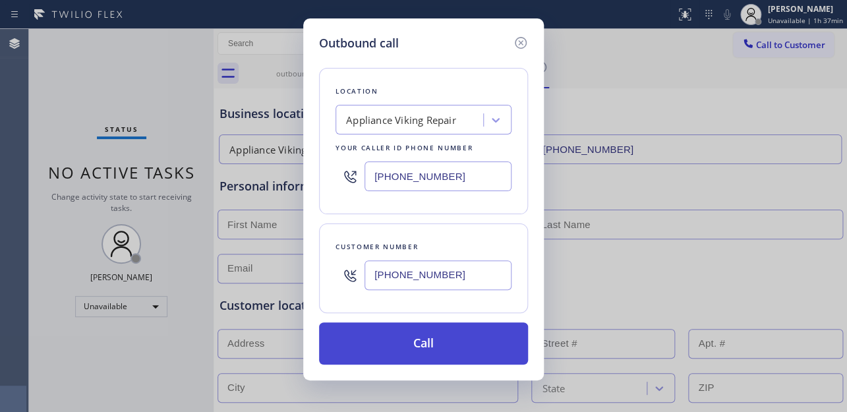
type input "[PHONE_NUMBER]"
click at [409, 347] on button "Call" at bounding box center [423, 343] width 209 height 42
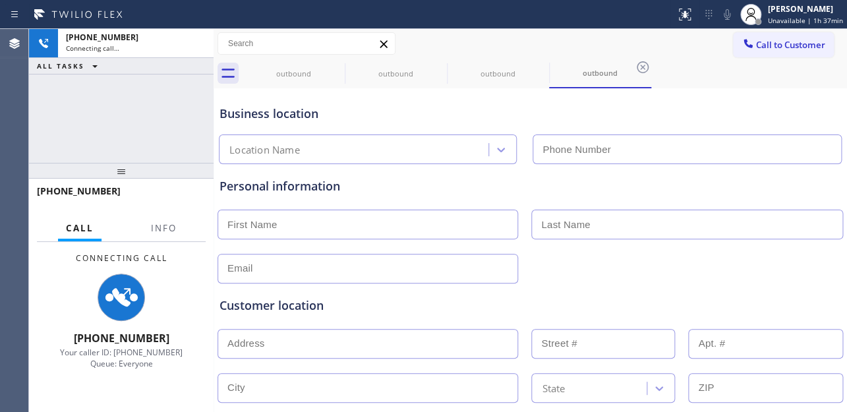
type input "[PHONE_NUMBER]"
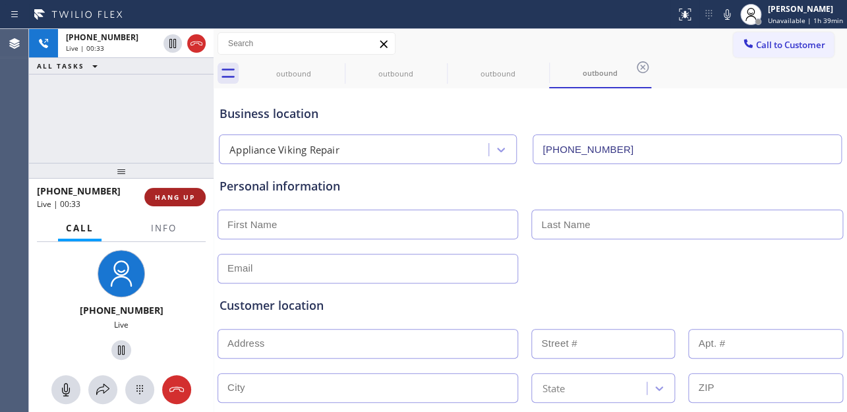
click at [171, 200] on span "HANG UP" at bounding box center [175, 196] width 40 height 9
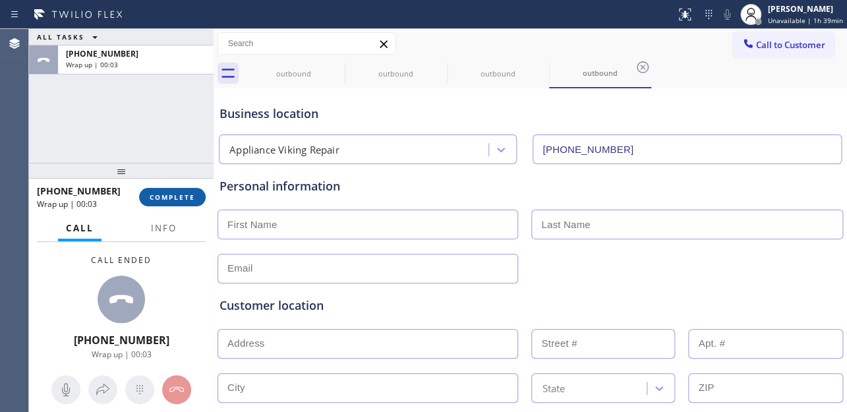
click at [171, 194] on span "COMPLETE" at bounding box center [172, 196] width 45 height 9
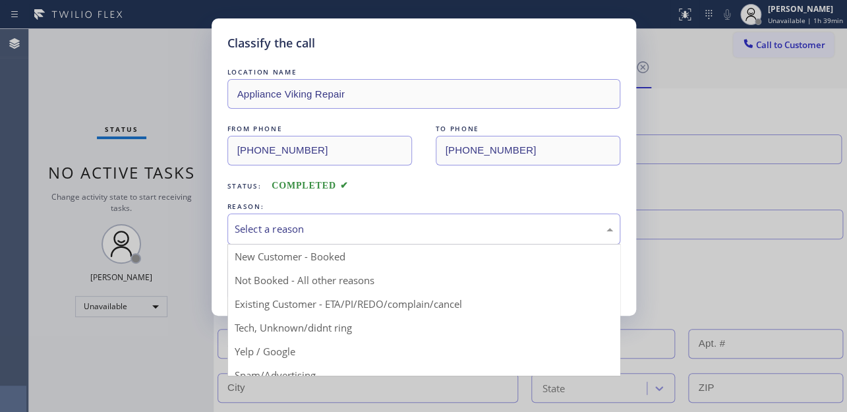
click at [325, 227] on div "Select a reason" at bounding box center [424, 228] width 378 height 15
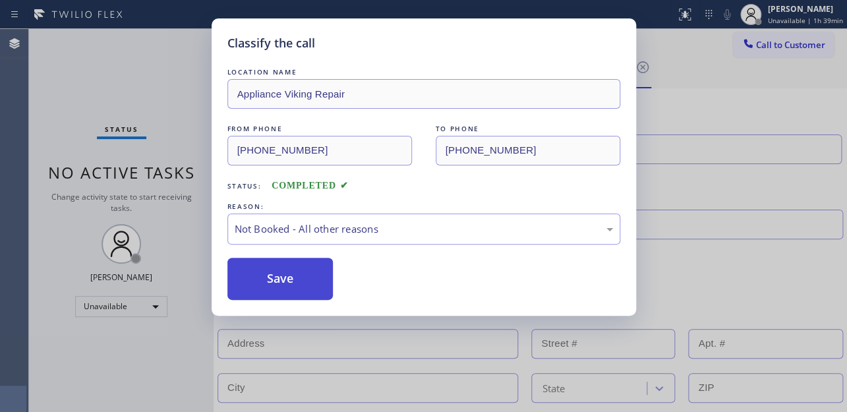
click at [285, 281] on button "Save" at bounding box center [280, 279] width 106 height 42
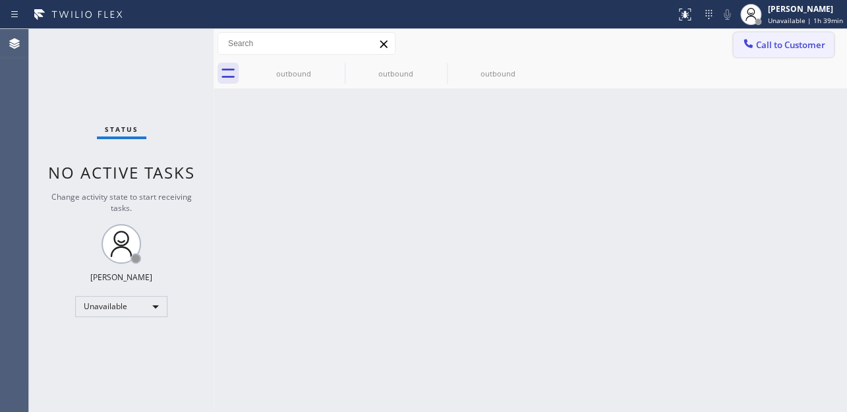
click at [785, 49] on span "Call to Customer" at bounding box center [790, 45] width 69 height 12
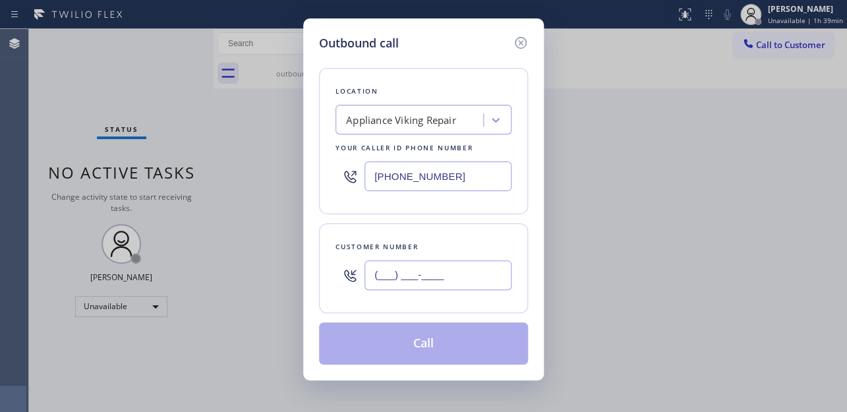
click at [419, 270] on input "(___) ___-____" at bounding box center [437, 275] width 147 height 30
paste input "185) 872-2811"
type input "(185) 872-2811"
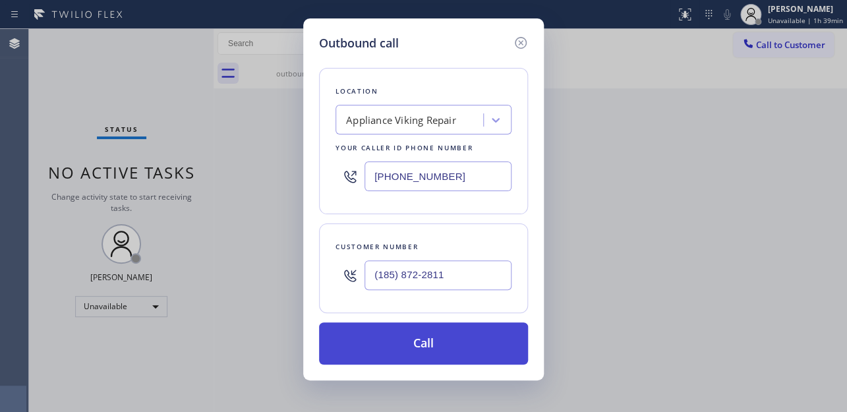
click at [430, 336] on button "Call" at bounding box center [423, 343] width 209 height 42
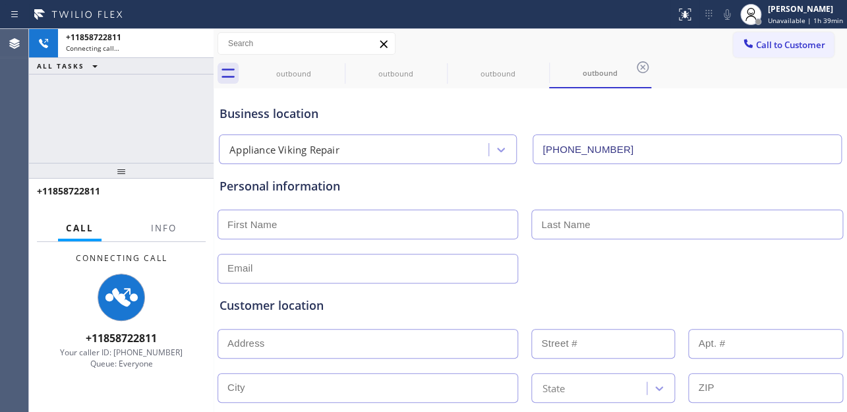
type input "[PHONE_NUMBER]"
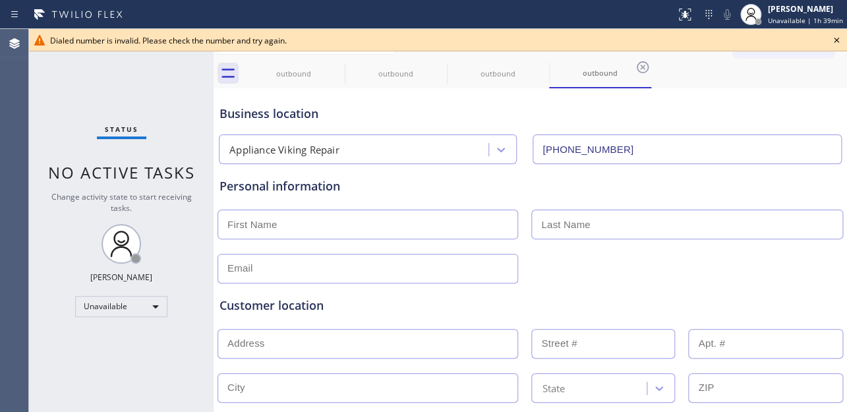
click at [830, 41] on icon at bounding box center [836, 40] width 16 height 16
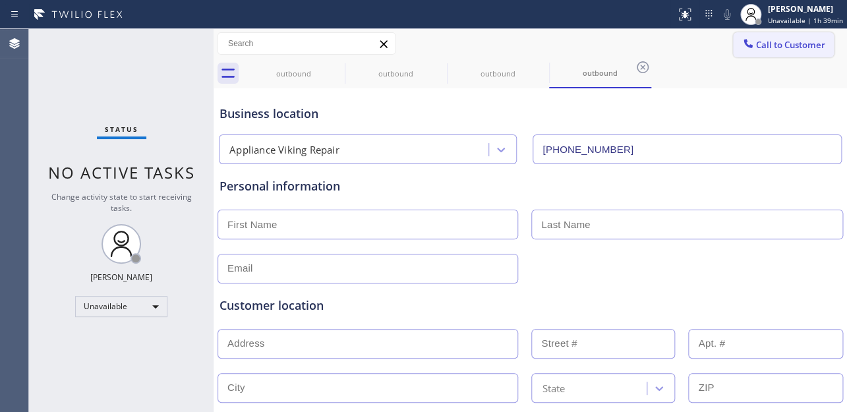
click at [775, 54] on button "Call to Customer" at bounding box center [783, 44] width 101 height 25
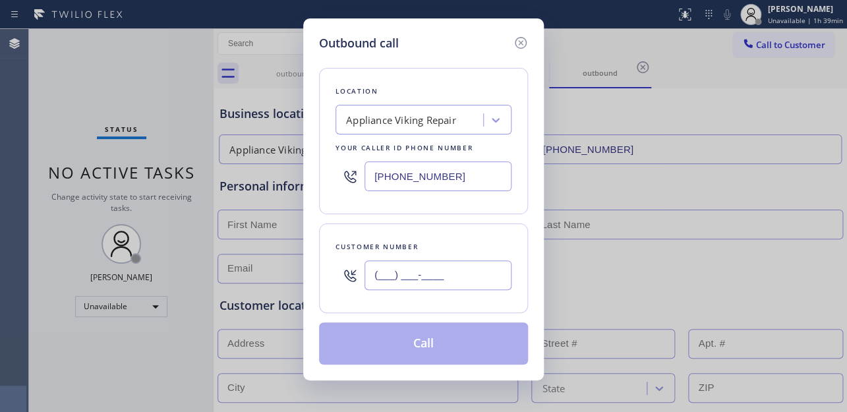
click at [414, 264] on input "(___) ___-____" at bounding box center [437, 275] width 147 height 30
paste input "177) 396-8045"
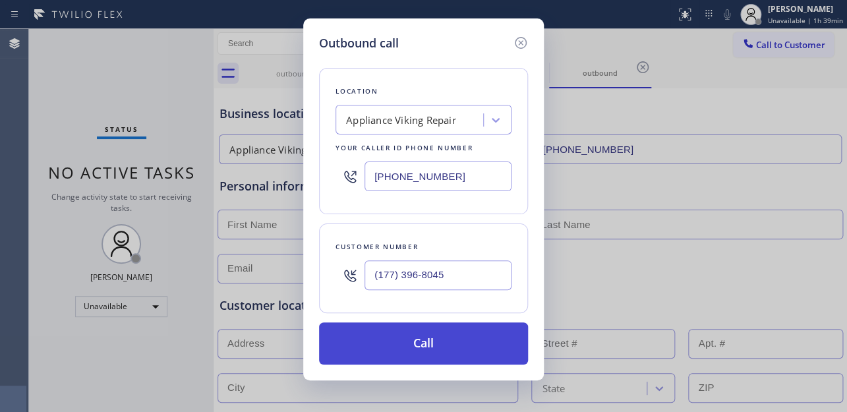
type input "(177) 396-8045"
click at [431, 357] on button "Call" at bounding box center [423, 343] width 209 height 42
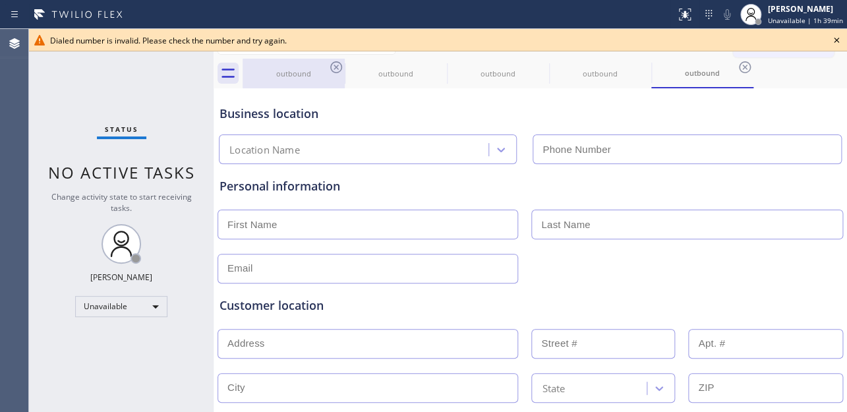
type input "[PHONE_NUMBER]"
click at [333, 70] on icon at bounding box center [336, 67] width 16 height 16
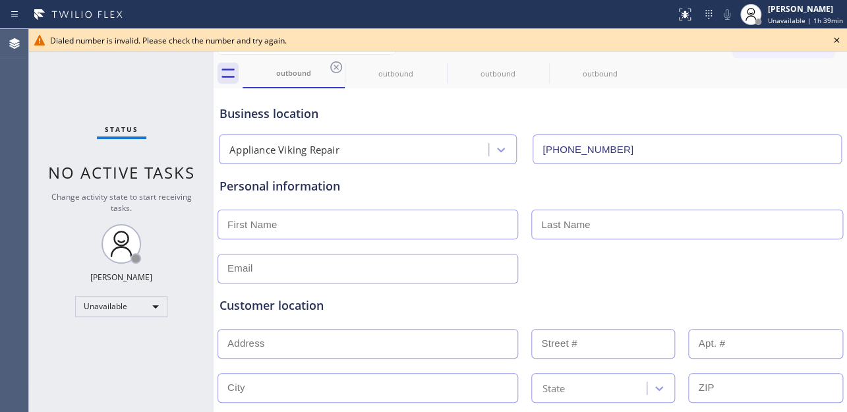
click at [333, 70] on icon at bounding box center [336, 67] width 16 height 16
click at [0, 0] on icon at bounding box center [0, 0] width 0 height 0
click at [333, 70] on icon at bounding box center [336, 67] width 16 height 16
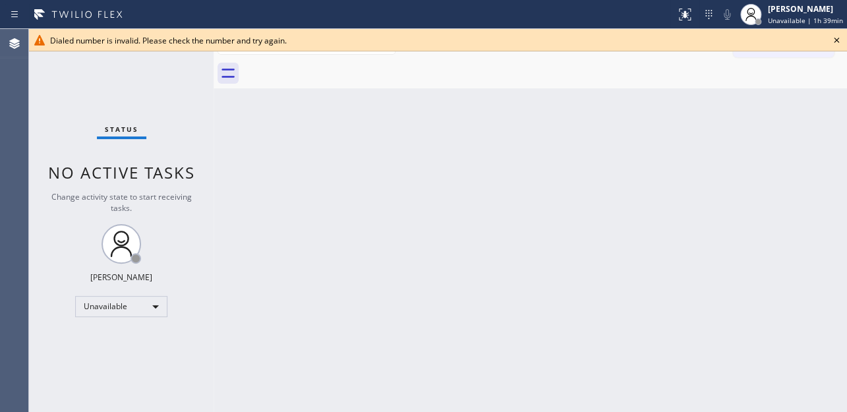
click at [835, 43] on icon at bounding box center [836, 40] width 16 height 16
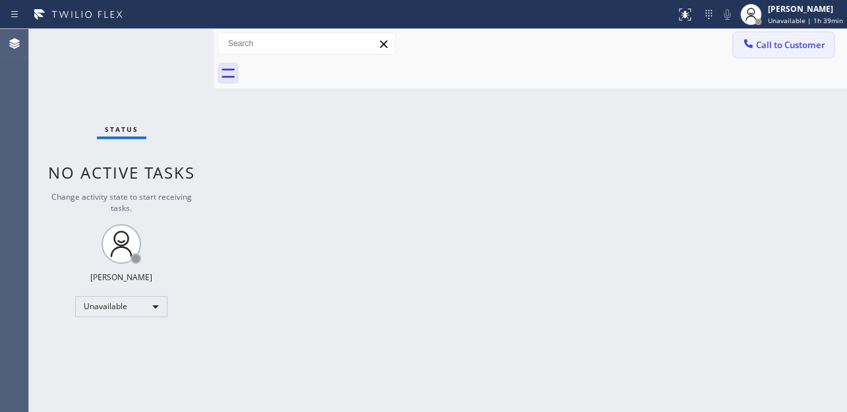
click at [766, 44] on span "Call to Customer" at bounding box center [790, 45] width 69 height 12
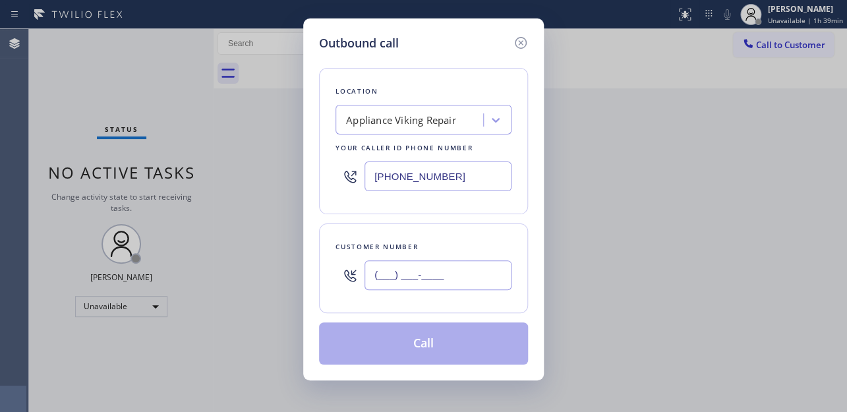
click at [422, 287] on input "(___) ___-____" at bounding box center [437, 275] width 147 height 30
paste input "195) 495-2469"
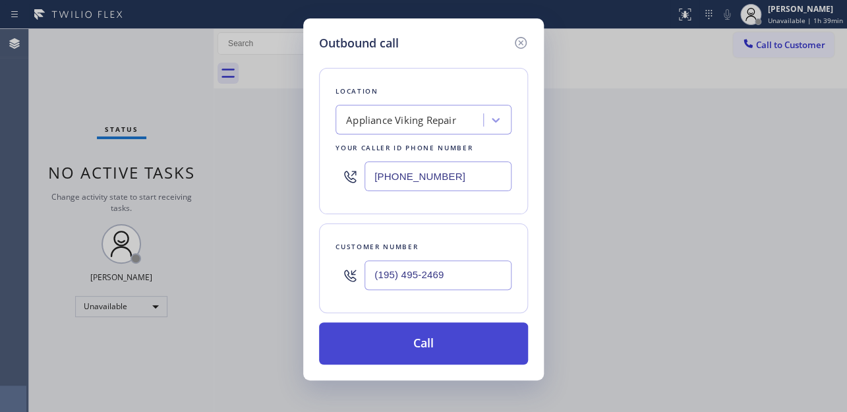
type input "(195) 495-2469"
click at [435, 343] on button "Call" at bounding box center [423, 343] width 209 height 42
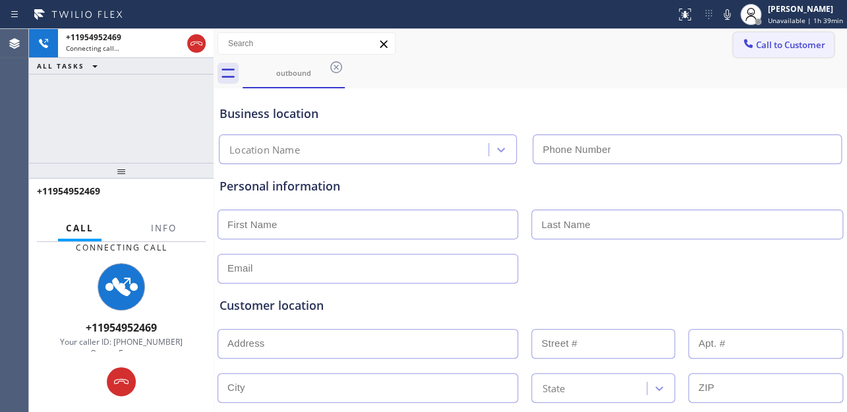
type input "[PHONE_NUMBER]"
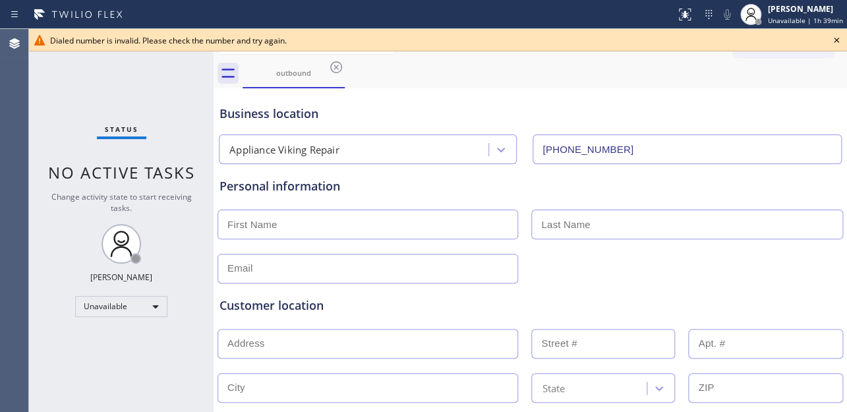
click at [837, 40] on icon at bounding box center [835, 40] width 5 height 5
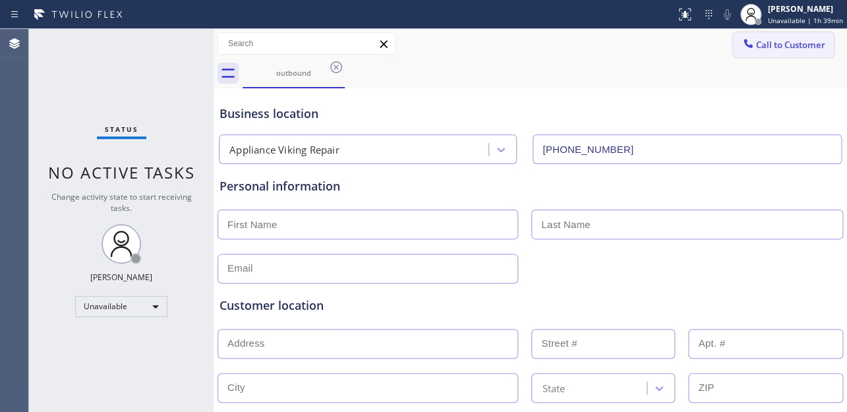
click at [771, 50] on span "Call to Customer" at bounding box center [790, 45] width 69 height 12
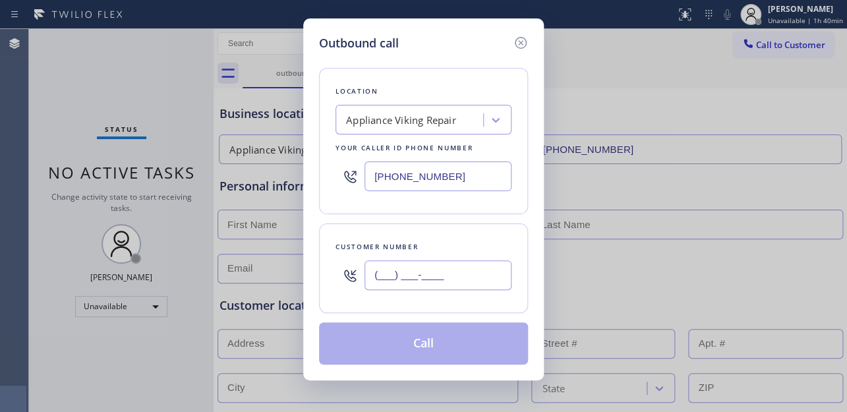
click at [421, 276] on input "(___) ___-____" at bounding box center [437, 275] width 147 height 30
paste input "195) 495-2469"
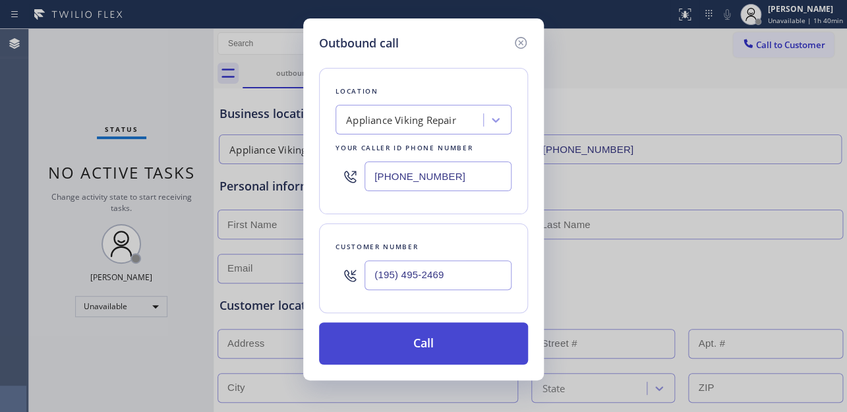
type input "(195) 495-2469"
click at [430, 341] on button "Call" at bounding box center [423, 343] width 209 height 42
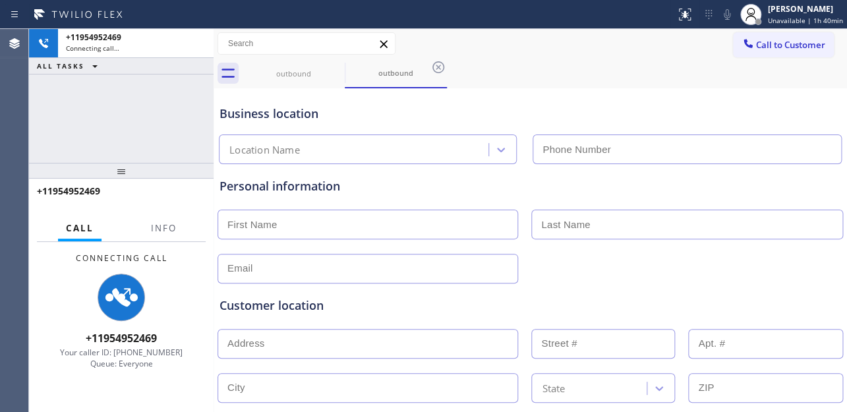
type input "[PHONE_NUMBER]"
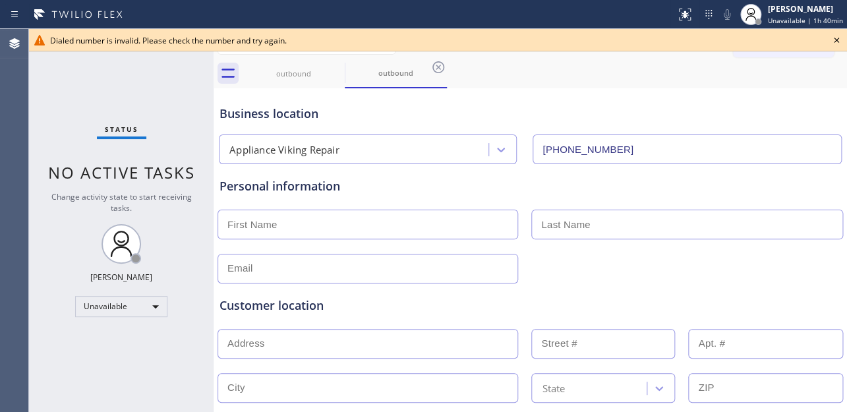
click at [834, 39] on icon at bounding box center [835, 40] width 5 height 5
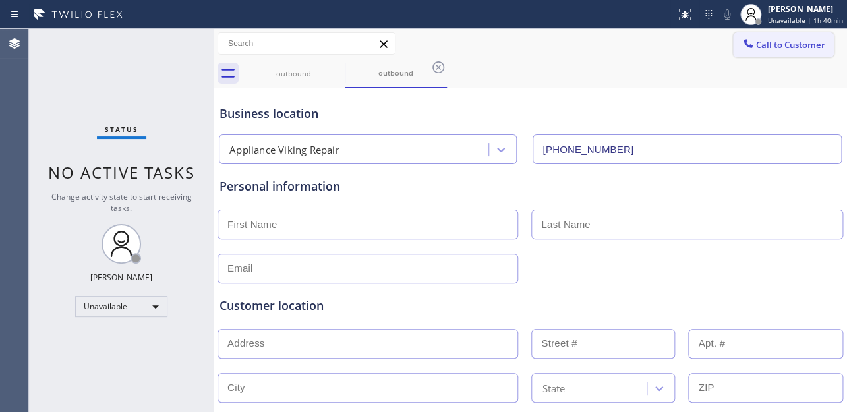
click at [769, 55] on button "Call to Customer" at bounding box center [783, 44] width 101 height 25
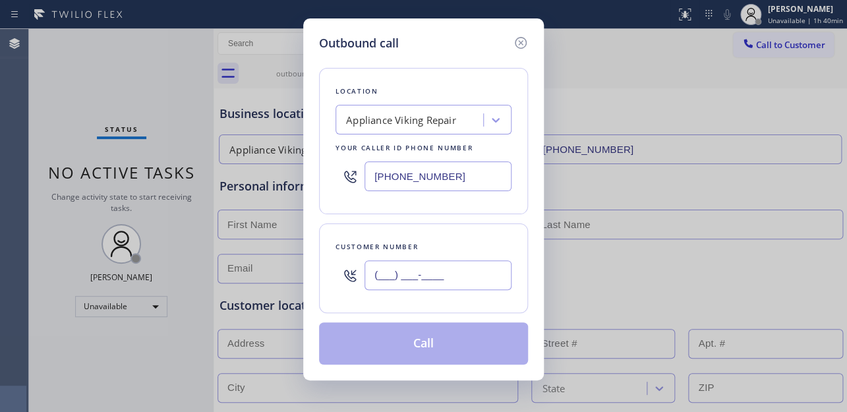
click at [422, 267] on input "(___) ___-____" at bounding box center [437, 275] width 147 height 30
paste input "191) 621-5682"
type input "(191) 621-5682"
click at [417, 339] on button "Call" at bounding box center [423, 343] width 209 height 42
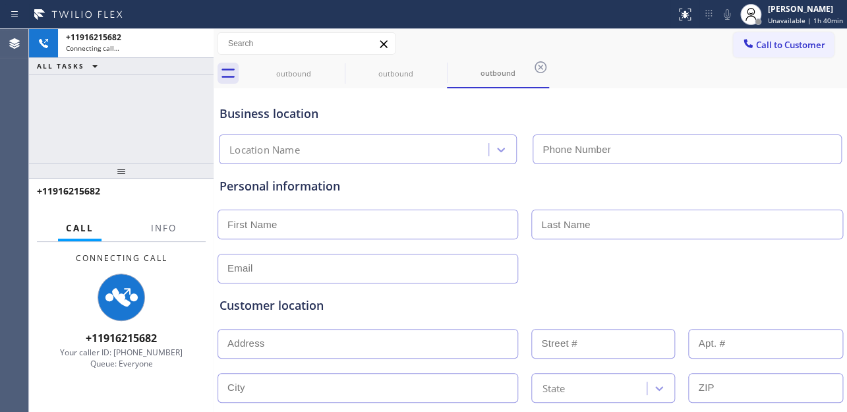
type input "[PHONE_NUMBER]"
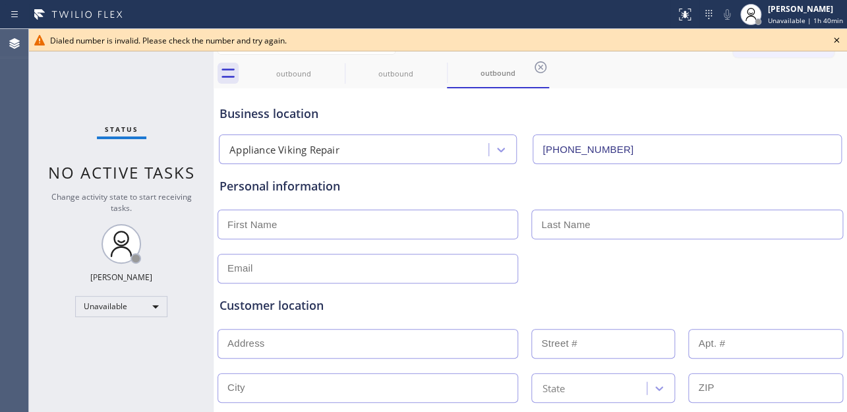
click at [833, 42] on icon at bounding box center [835, 40] width 5 height 5
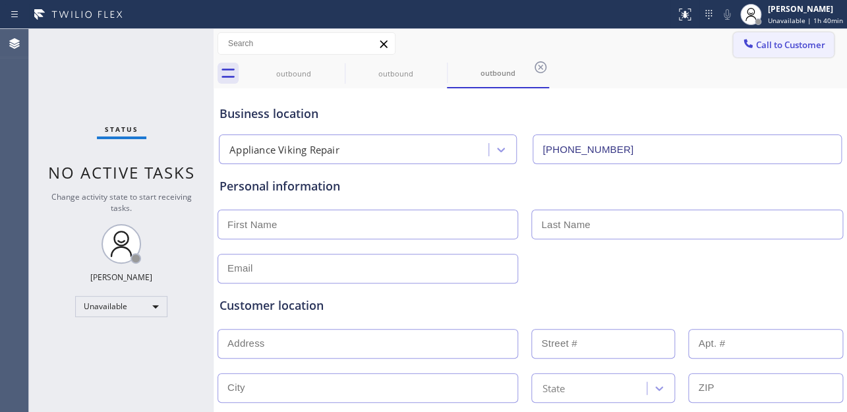
click at [771, 49] on span "Call to Customer" at bounding box center [790, 45] width 69 height 12
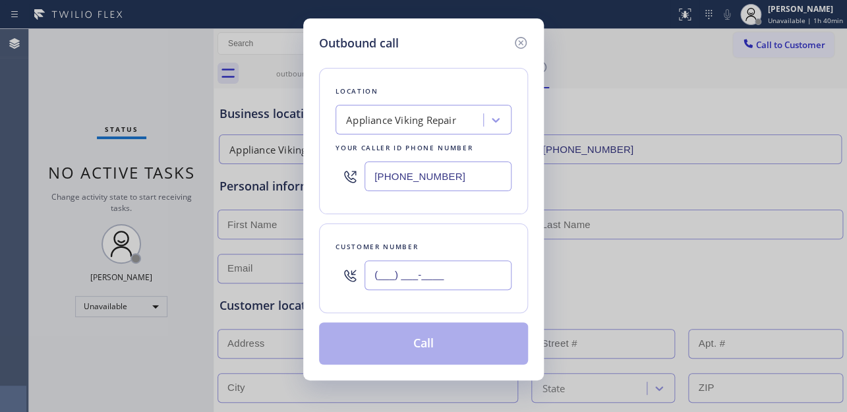
click at [430, 281] on input "(___) ___-____" at bounding box center [437, 275] width 147 height 30
paste input "191) 621-5682"
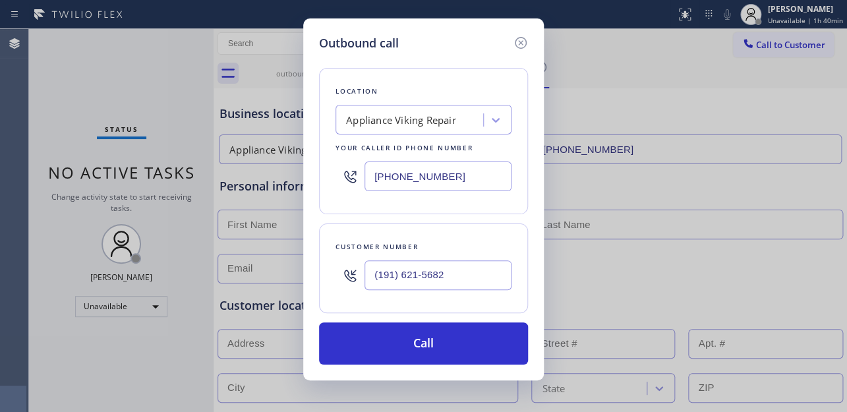
type input "(191) 621-5682"
click at [415, 367] on div "Outbound call Location Appliance Viking Repair Your caller id phone number (617…" at bounding box center [423, 199] width 240 height 362
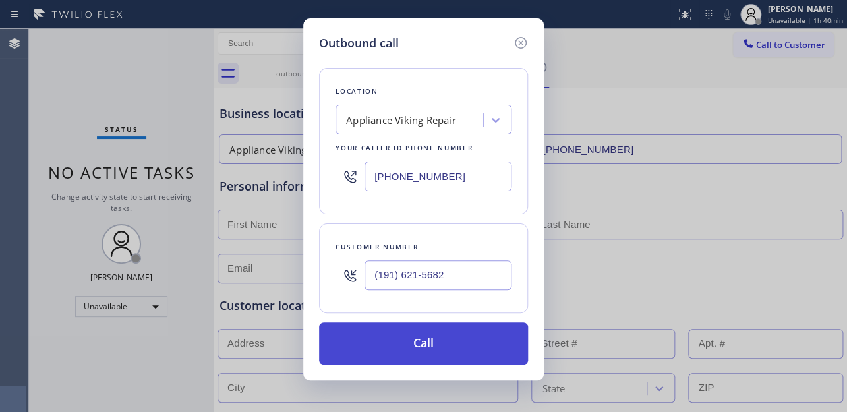
click at [418, 350] on button "Call" at bounding box center [423, 343] width 209 height 42
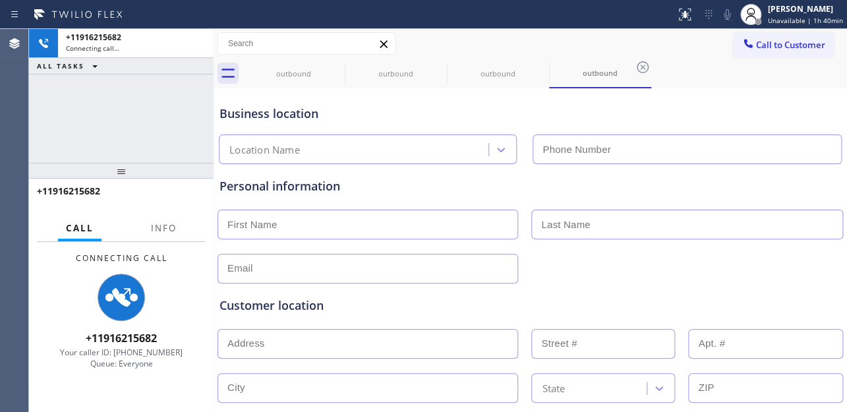
type input "[PHONE_NUMBER]"
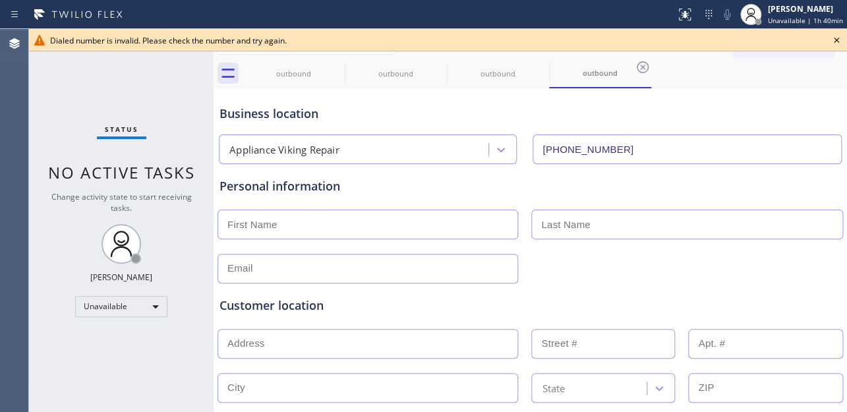
click at [833, 40] on icon at bounding box center [836, 40] width 16 height 16
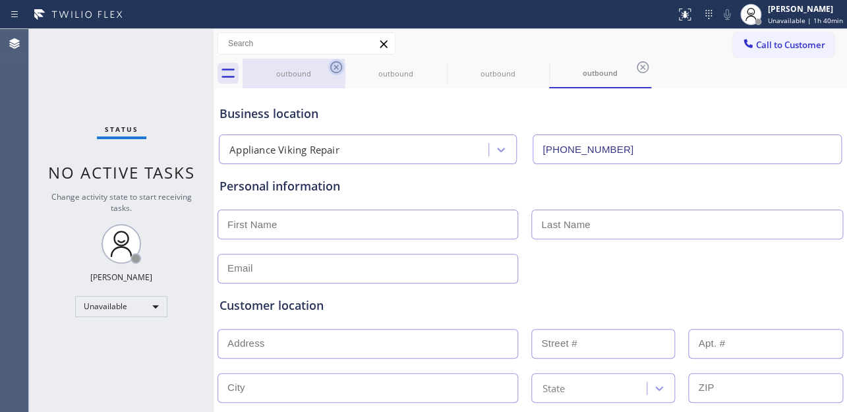
click at [335, 72] on icon at bounding box center [336, 67] width 12 height 12
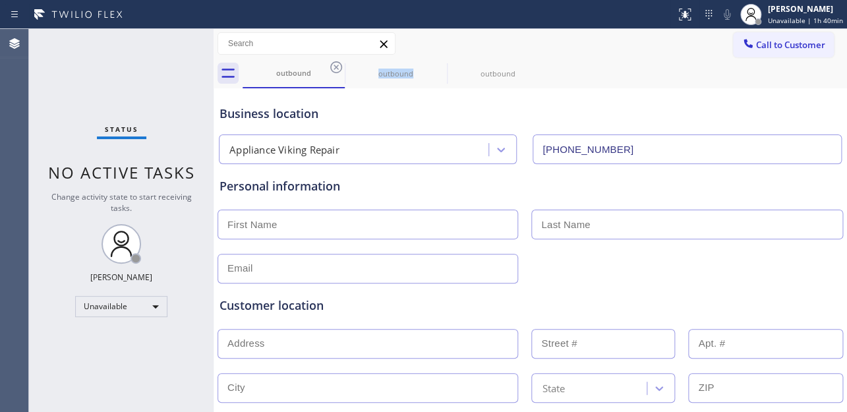
click at [335, 72] on icon at bounding box center [336, 67] width 12 height 12
click at [0, 0] on icon at bounding box center [0, 0] width 0 height 0
click at [335, 72] on icon at bounding box center [336, 67] width 12 height 12
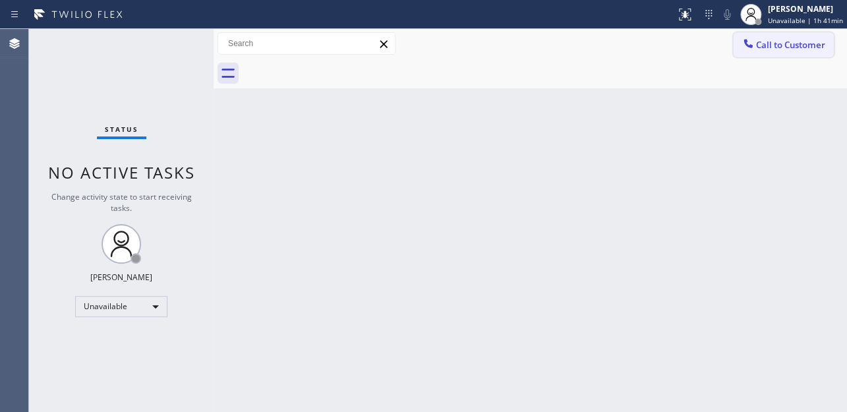
click at [795, 46] on span "Call to Customer" at bounding box center [790, 45] width 69 height 12
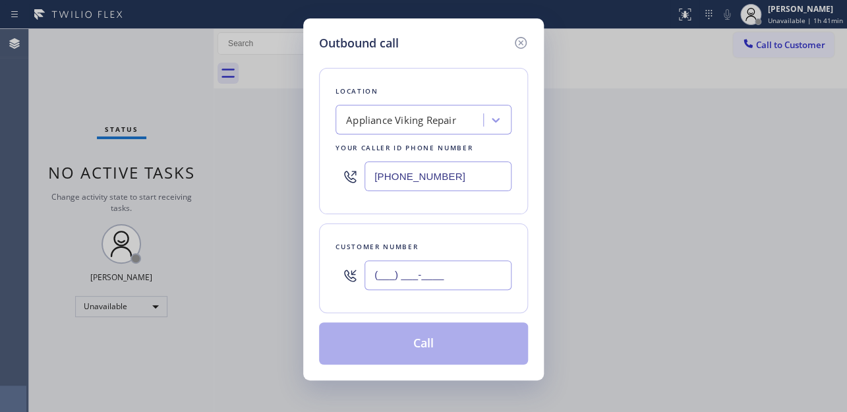
click at [428, 281] on input "(___) ___-____" at bounding box center [437, 275] width 147 height 30
paste input "164) 643-8124"
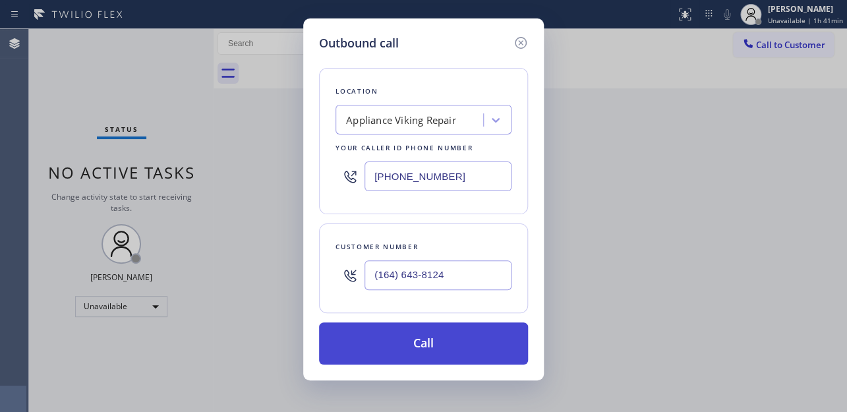
type input "(164) 643-8124"
click at [426, 350] on button "Call" at bounding box center [423, 343] width 209 height 42
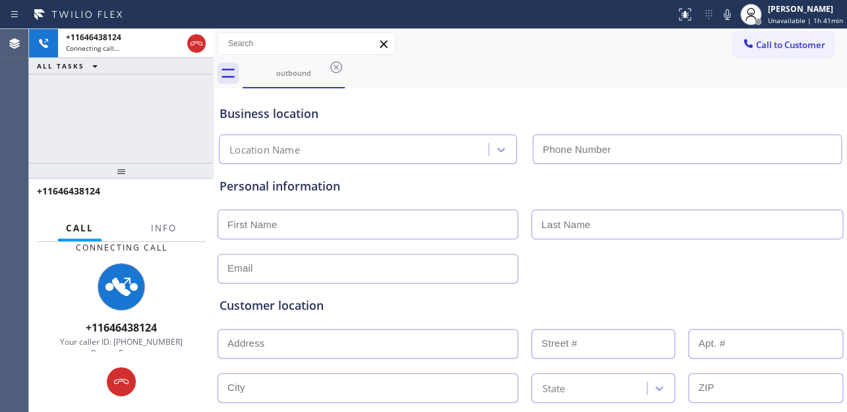
type input "[PHONE_NUMBER]"
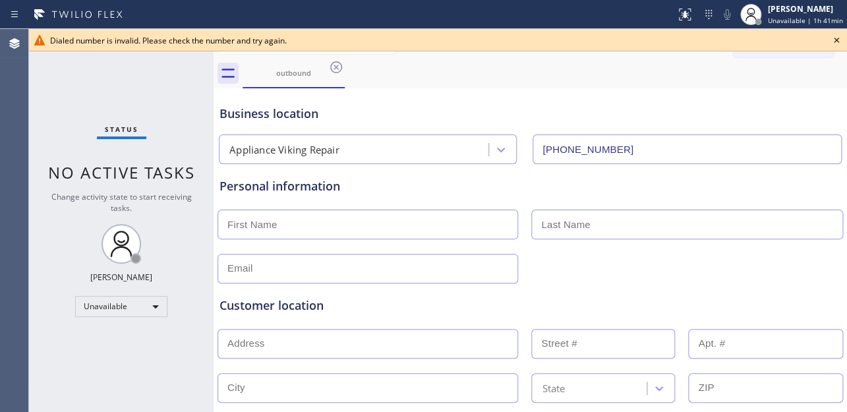
click at [838, 42] on icon at bounding box center [836, 40] width 16 height 16
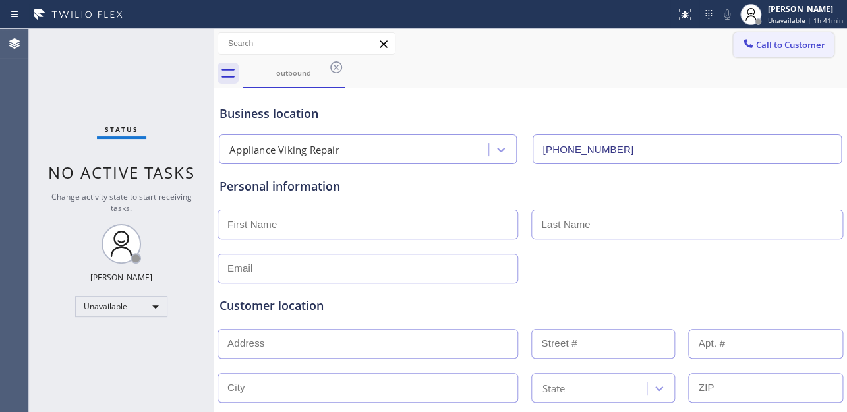
click at [756, 45] on span "Call to Customer" at bounding box center [790, 45] width 69 height 12
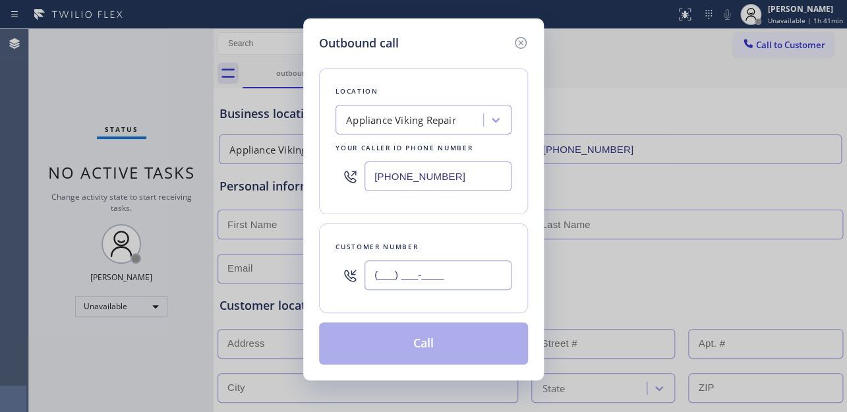
click at [440, 264] on input "(___) ___-____" at bounding box center [437, 275] width 147 height 30
paste input "171) 829-0538"
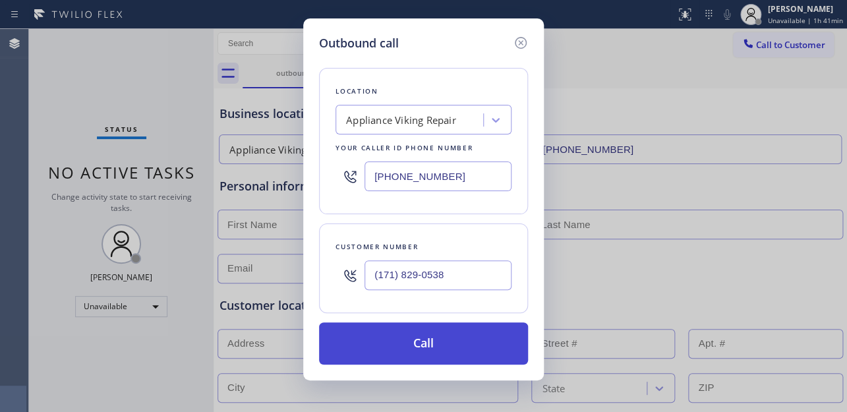
type input "(171) 829-0538"
click at [412, 341] on button "Call" at bounding box center [423, 343] width 209 height 42
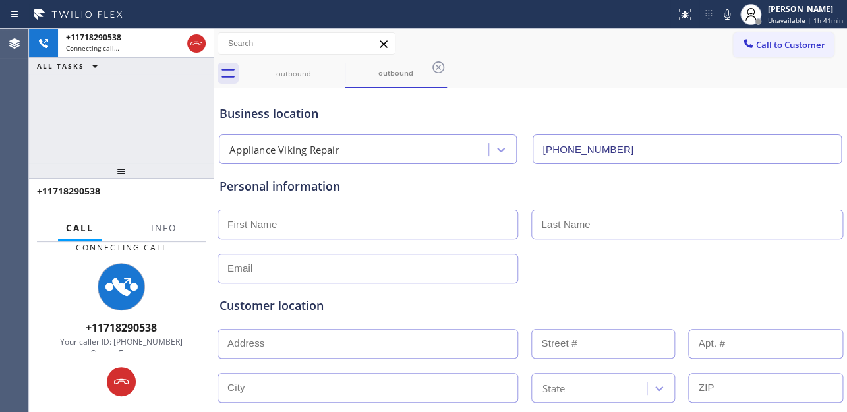
type input "[PHONE_NUMBER]"
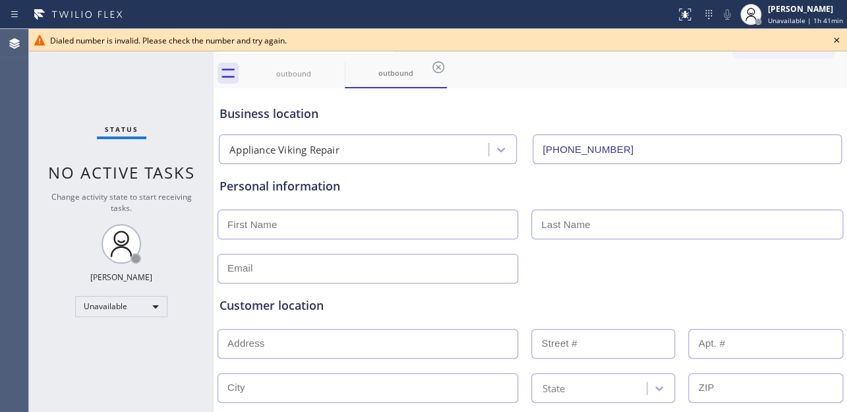
click at [837, 38] on icon at bounding box center [835, 40] width 5 height 5
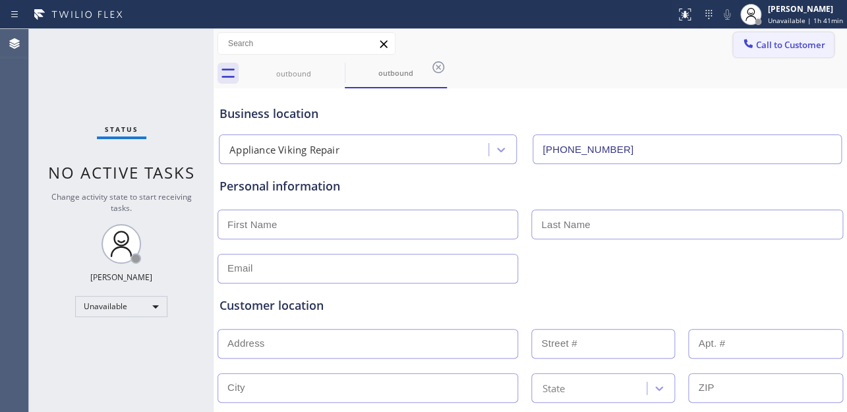
click at [788, 45] on span "Call to Customer" at bounding box center [790, 45] width 69 height 12
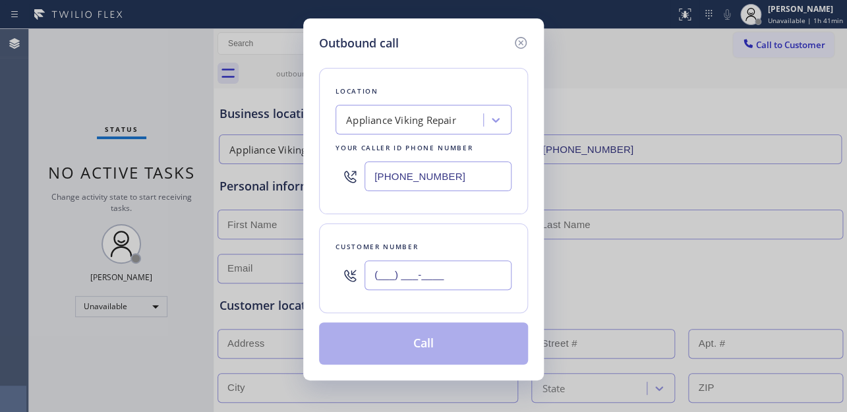
click at [474, 281] on input "(___) ___-____" at bounding box center [437, 275] width 147 height 30
paste input "310) 487-7342"
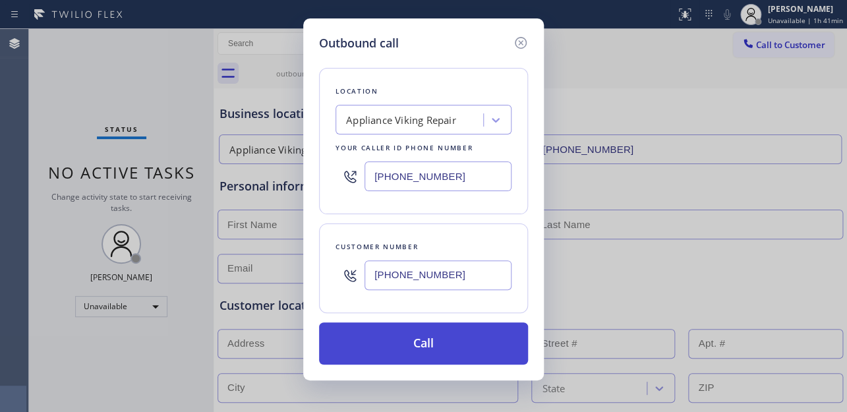
type input "[PHONE_NUMBER]"
click at [446, 341] on button "Call" at bounding box center [423, 343] width 209 height 42
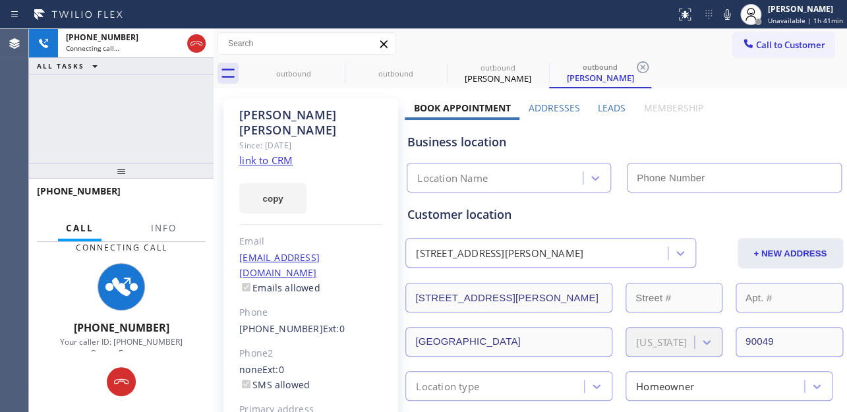
click at [613, 107] on label "Leads" at bounding box center [612, 107] width 28 height 13
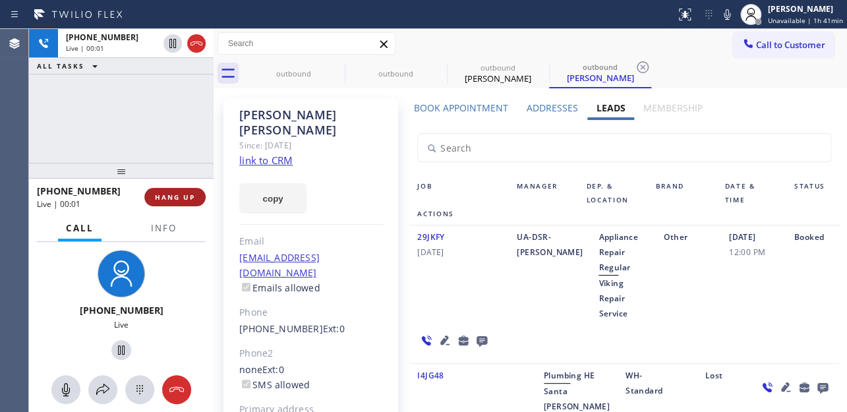
click at [154, 196] on button "HANG UP" at bounding box center [174, 197] width 61 height 18
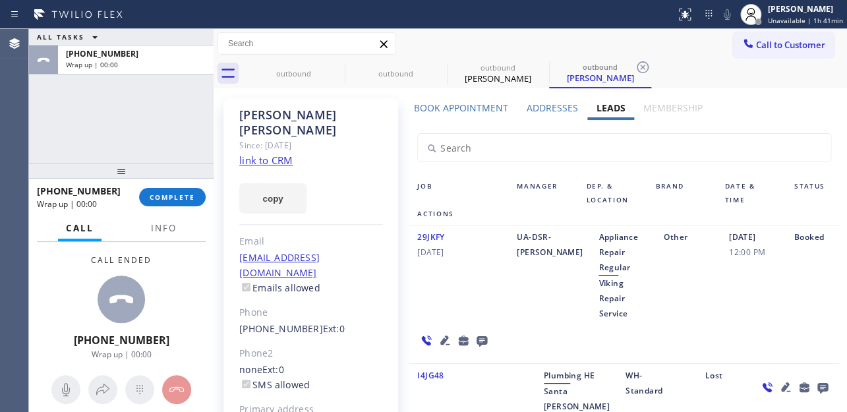
click at [478, 337] on icon at bounding box center [481, 341] width 11 height 11
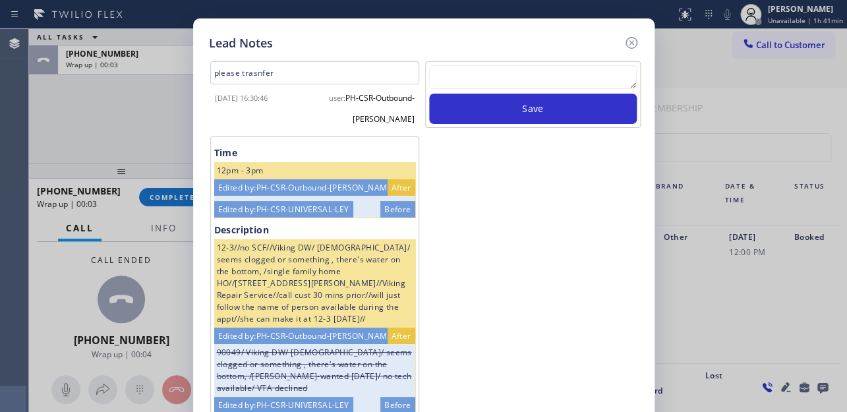
click at [514, 68] on textarea at bounding box center [533, 77] width 208 height 24
paste textarea "Routed to Voice mail// If CX will call back please transfer to me- Love:*"
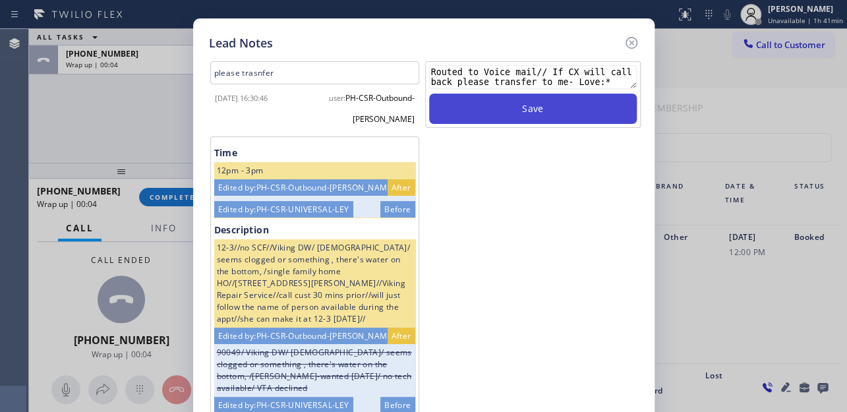
type textarea "Routed to Voice mail// If CX will call back please transfer to me- Love:*"
click at [518, 105] on button "Save" at bounding box center [533, 109] width 208 height 30
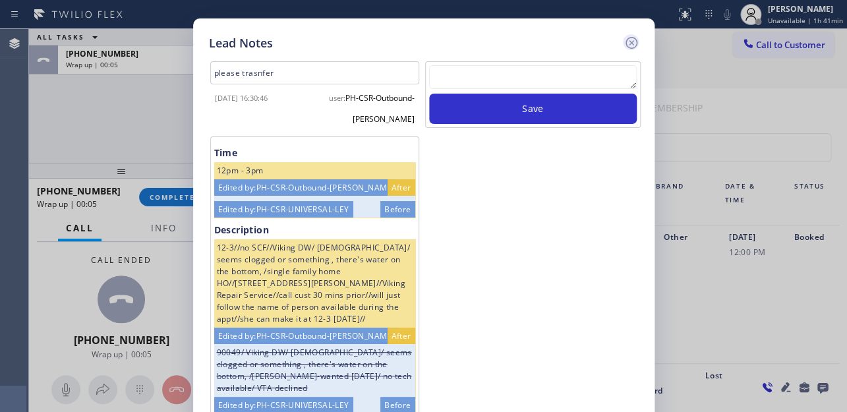
click at [632, 42] on icon at bounding box center [631, 43] width 12 height 12
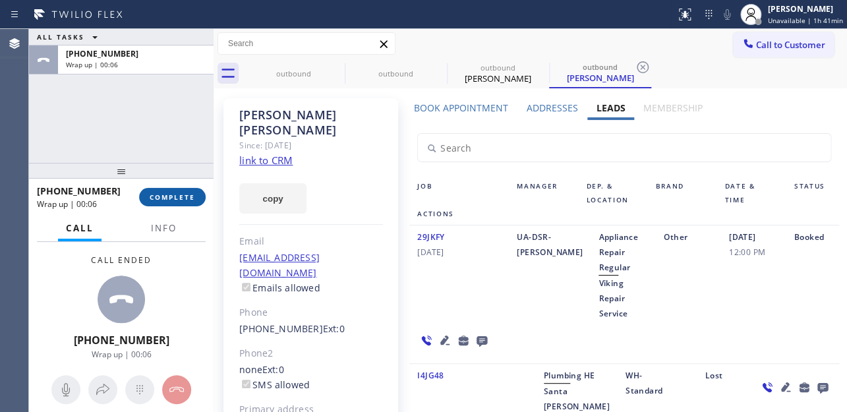
click at [172, 198] on span "COMPLETE" at bounding box center [172, 196] width 45 height 9
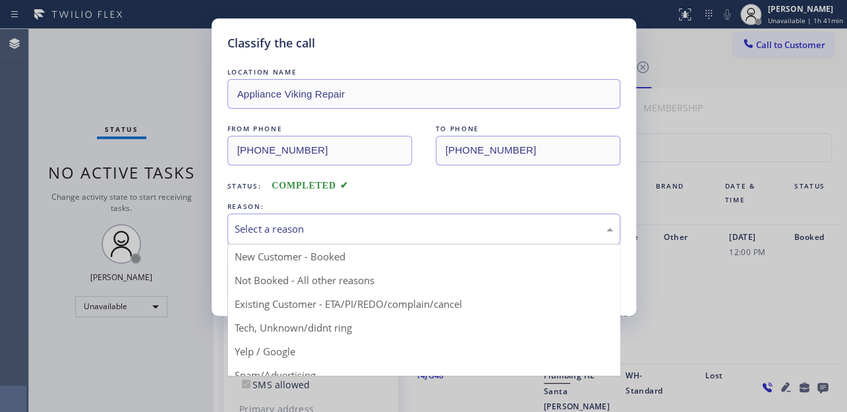
click at [289, 238] on div "Select a reason" at bounding box center [423, 228] width 393 height 31
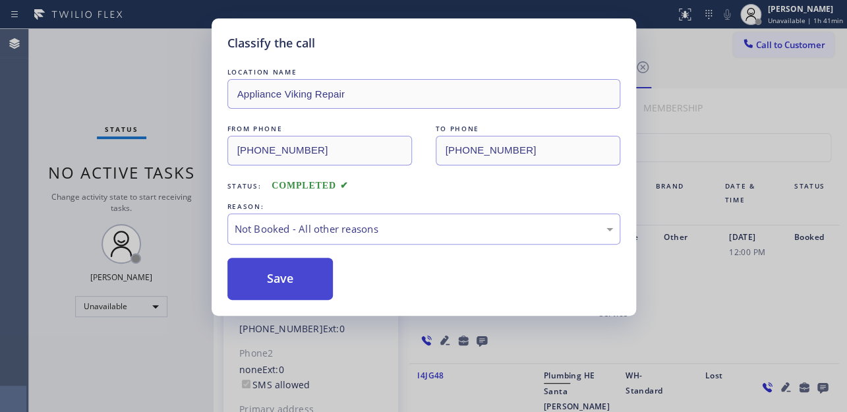
click at [277, 283] on button "Save" at bounding box center [280, 279] width 106 height 42
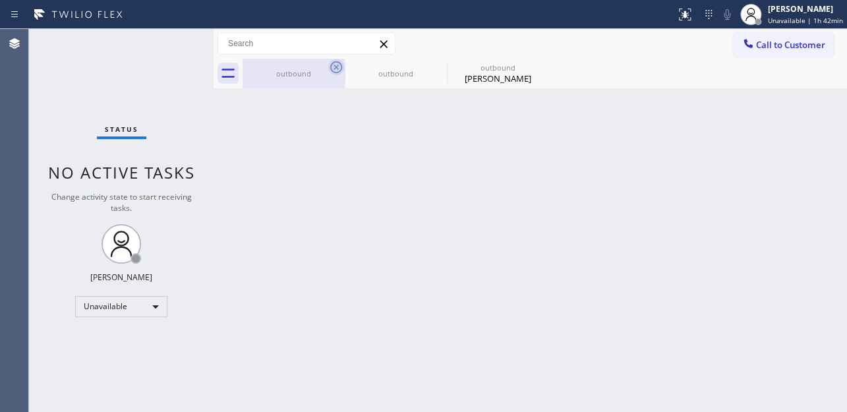
click at [335, 65] on icon at bounding box center [336, 67] width 16 height 16
click at [0, 0] on icon at bounding box center [0, 0] width 0 height 0
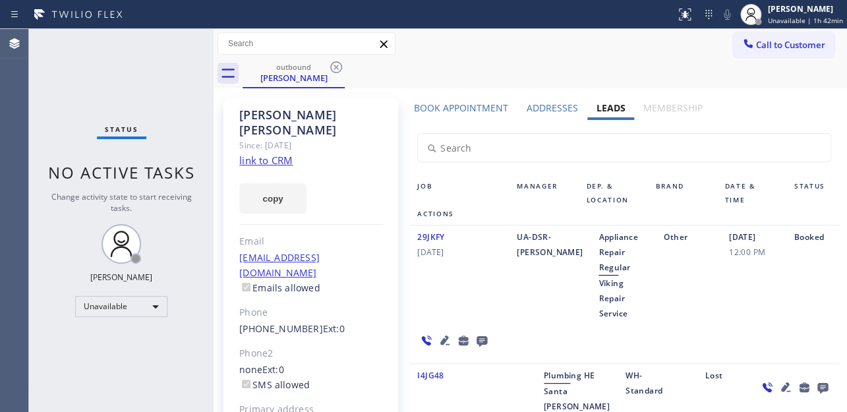
click at [335, 65] on icon at bounding box center [336, 67] width 16 height 16
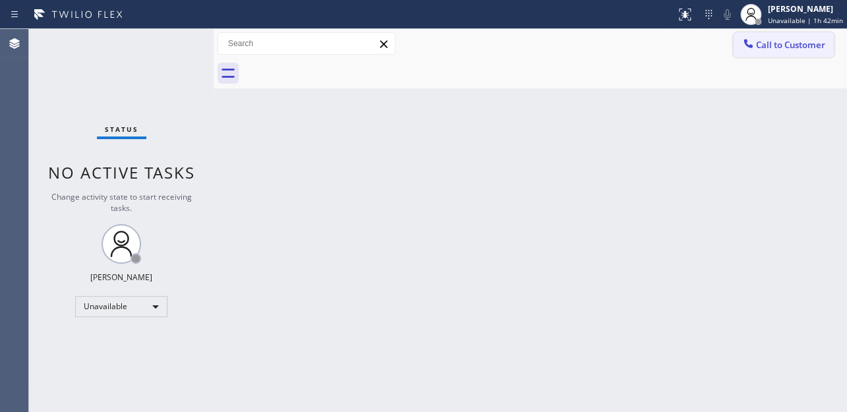
click at [794, 40] on span "Call to Customer" at bounding box center [790, 45] width 69 height 12
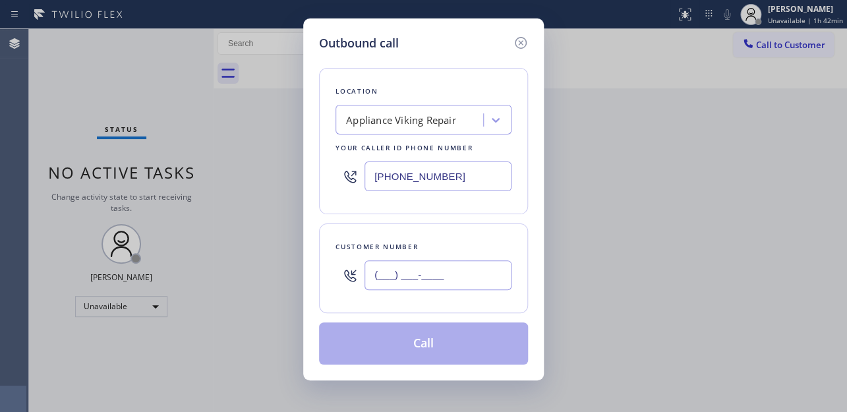
click at [418, 276] on input "(___) ___-____" at bounding box center [437, 275] width 147 height 30
paste input "925) 642-9177"
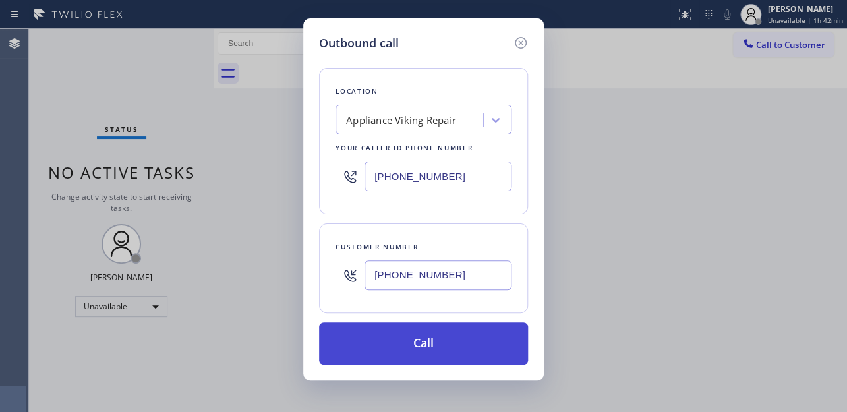
type input "[PHONE_NUMBER]"
click at [442, 342] on button "Call" at bounding box center [423, 343] width 209 height 42
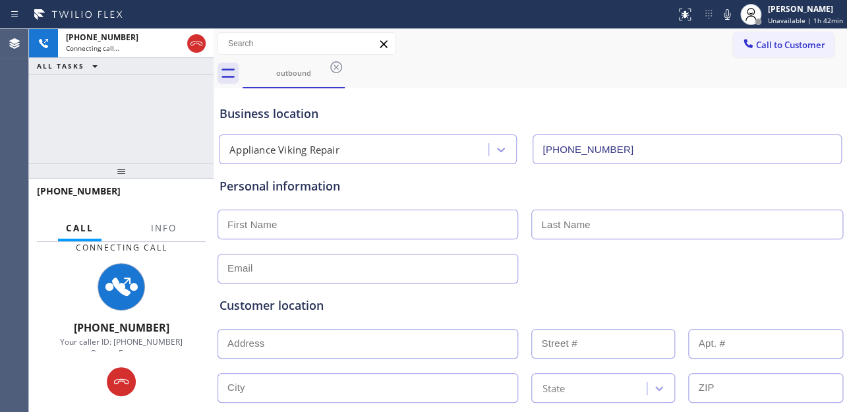
type input "[PHONE_NUMBER]"
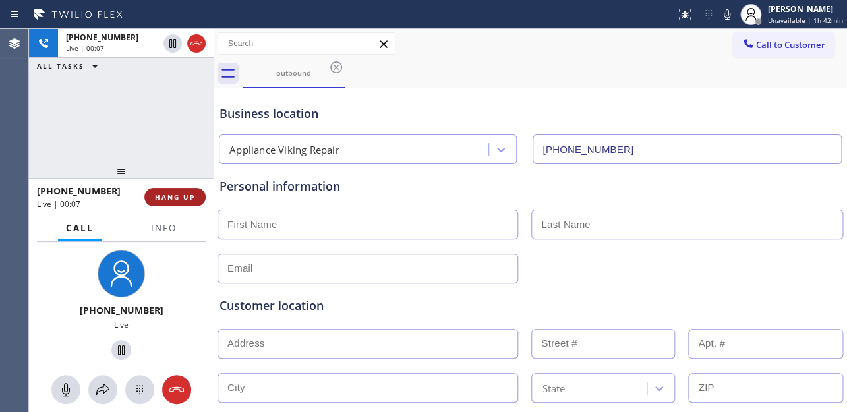
click at [167, 196] on span "HANG UP" at bounding box center [175, 196] width 40 height 9
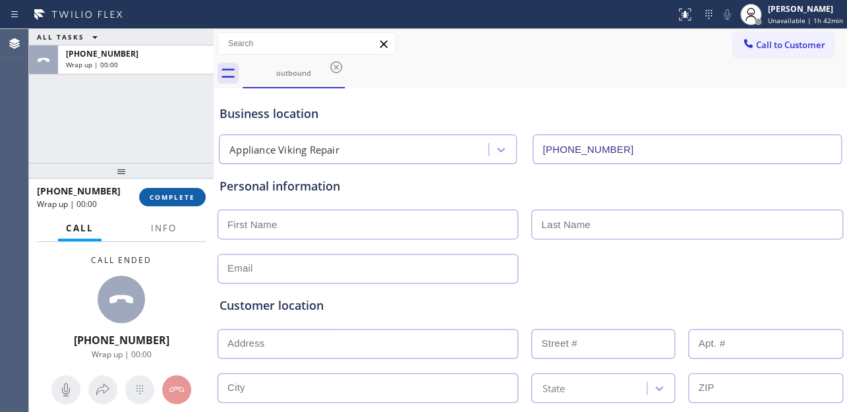
click at [169, 198] on span "COMPLETE" at bounding box center [172, 196] width 45 height 9
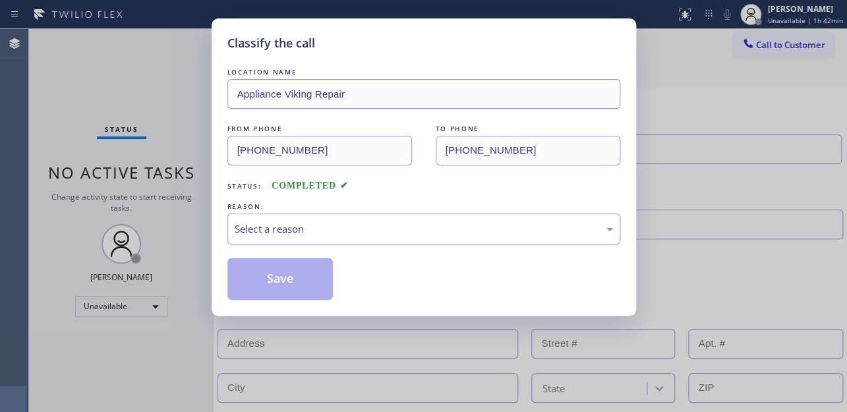
click at [256, 227] on div "Select a reason" at bounding box center [424, 228] width 378 height 15
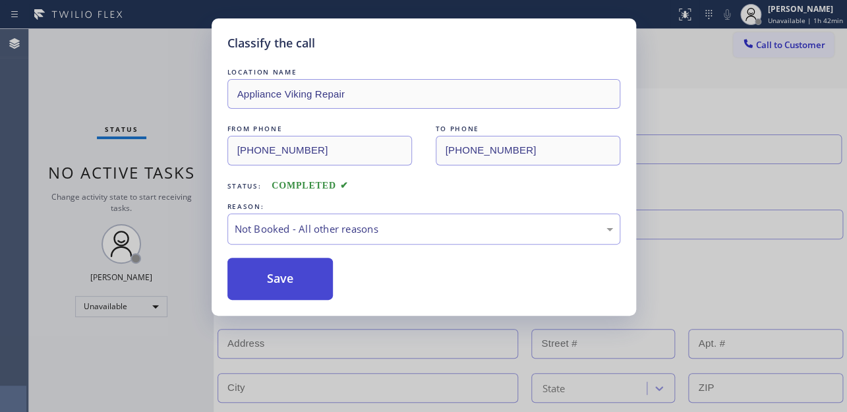
click at [260, 281] on button "Save" at bounding box center [280, 279] width 106 height 42
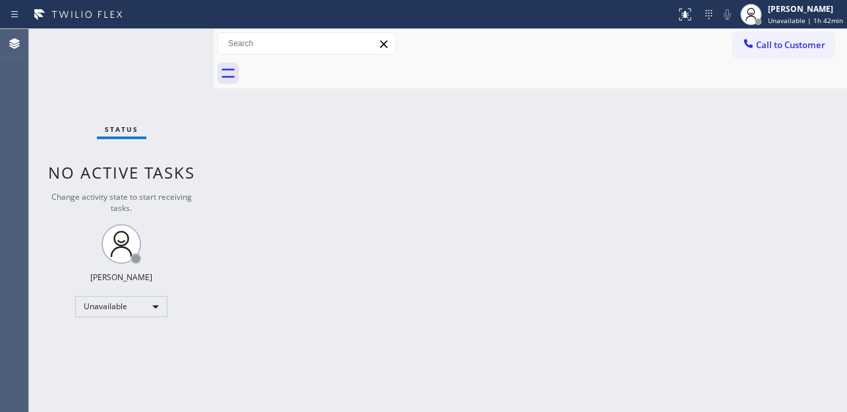
click at [803, 45] on span "Call to Customer" at bounding box center [790, 45] width 69 height 12
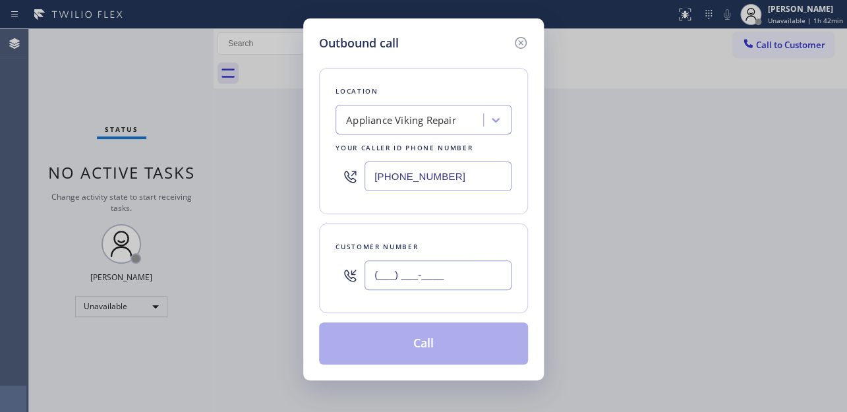
click at [412, 284] on input "(___) ___-____" at bounding box center [437, 275] width 147 height 30
paste input "562) 455-0557"
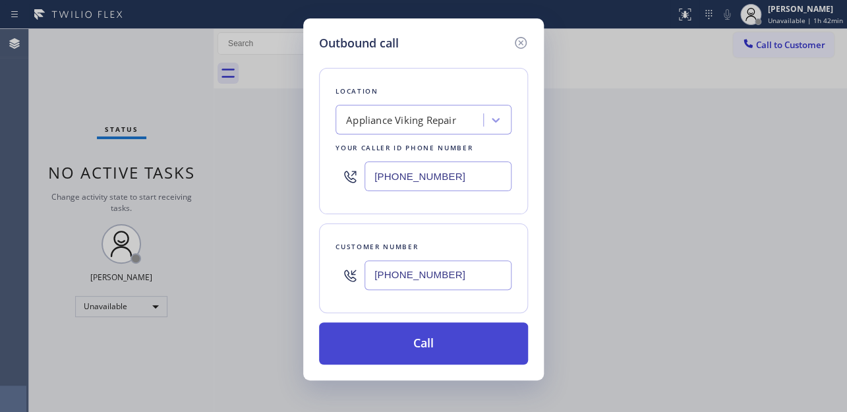
type input "[PHONE_NUMBER]"
click at [433, 345] on button "Call" at bounding box center [423, 343] width 209 height 42
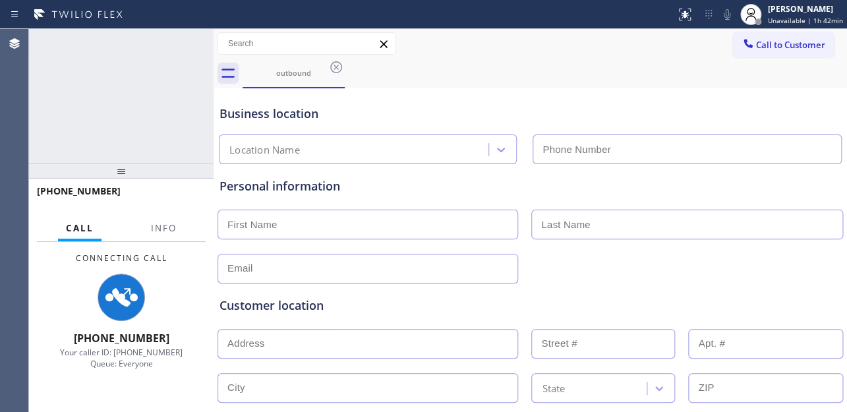
type input "[PHONE_NUMBER]"
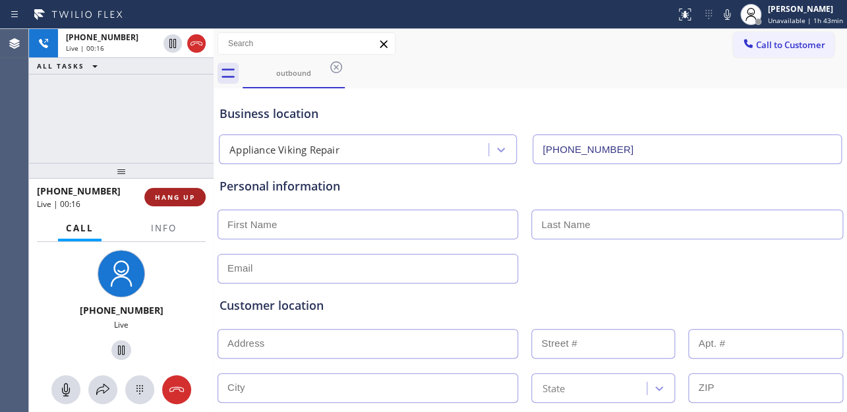
click at [180, 198] on span "HANG UP" at bounding box center [175, 196] width 40 height 9
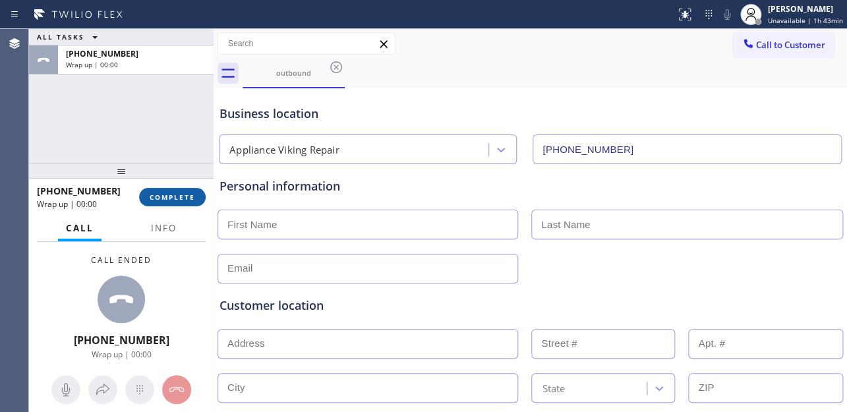
click at [173, 196] on span "COMPLETE" at bounding box center [172, 196] width 45 height 9
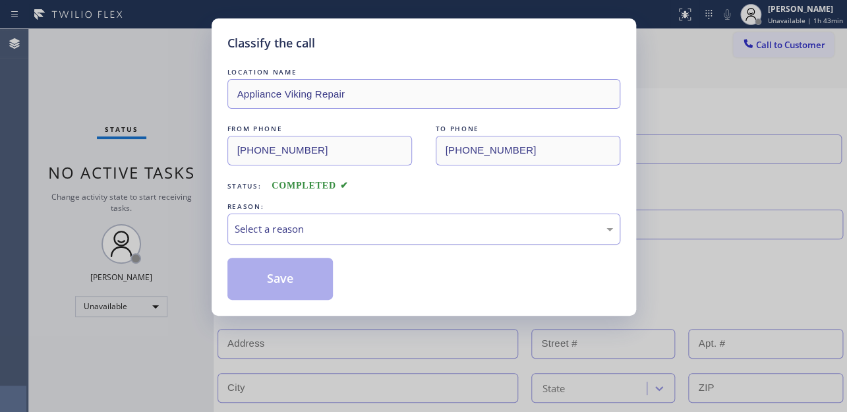
click at [328, 223] on div "Select a reason" at bounding box center [424, 228] width 378 height 15
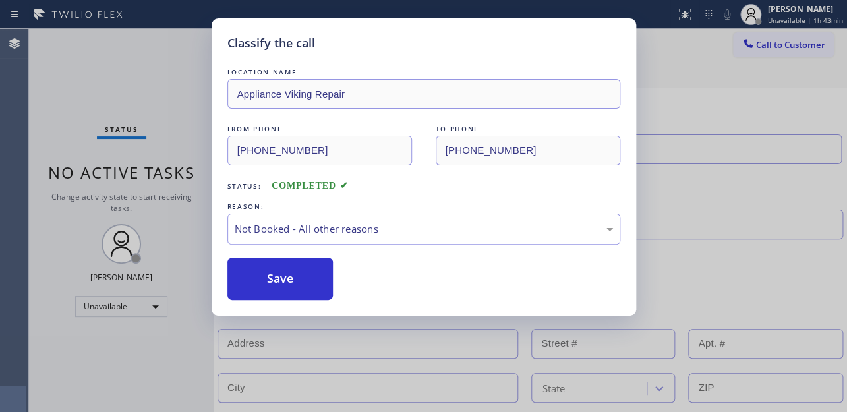
click at [277, 271] on button "Save" at bounding box center [280, 279] width 106 height 42
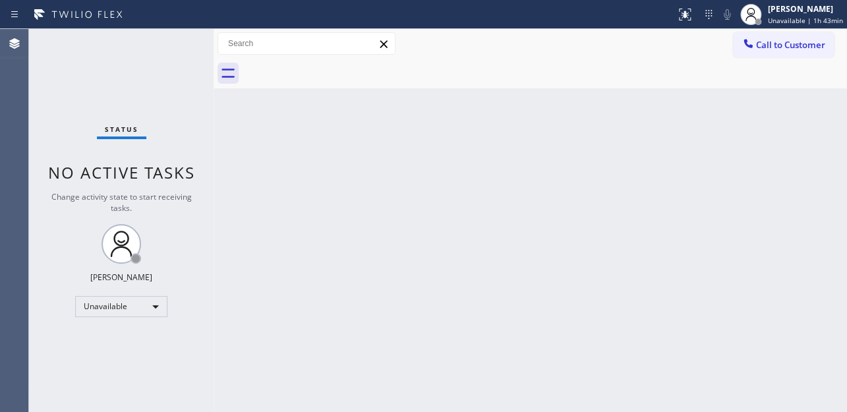
click at [762, 49] on span "Call to Customer" at bounding box center [790, 45] width 69 height 12
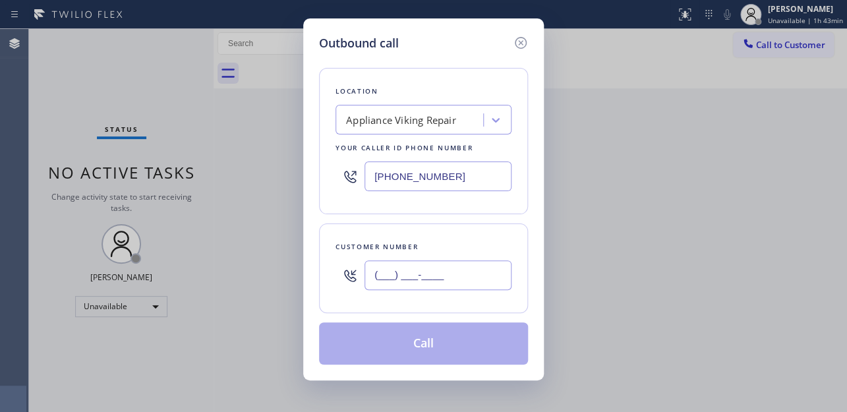
click at [420, 277] on input "(___) ___-____" at bounding box center [437, 275] width 147 height 30
paste input "858) 722-8110"
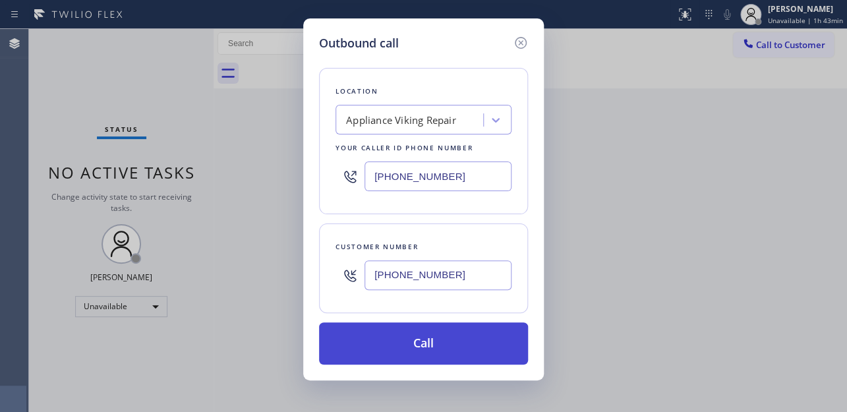
type input "[PHONE_NUMBER]"
click at [400, 354] on button "Call" at bounding box center [423, 343] width 209 height 42
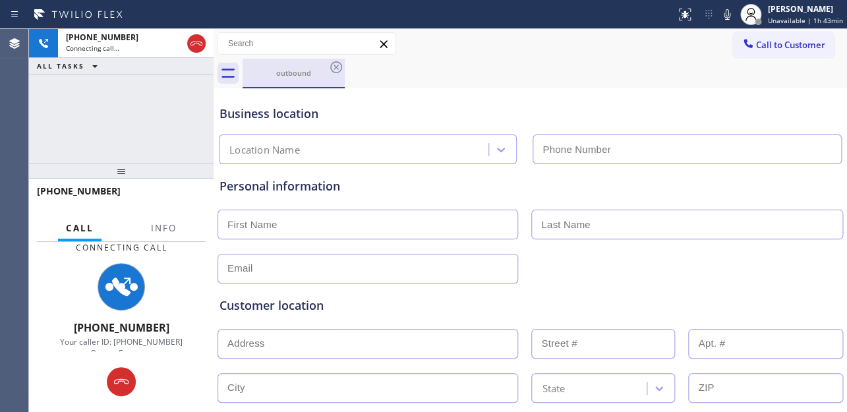
type input "[PHONE_NUMBER]"
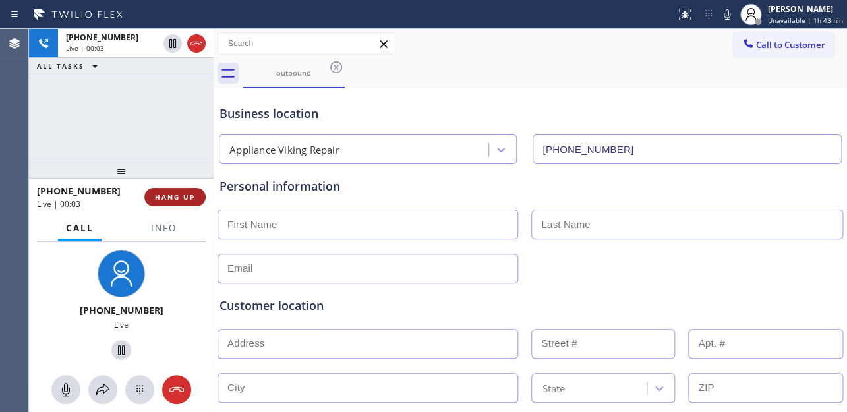
click at [183, 198] on span "HANG UP" at bounding box center [175, 196] width 40 height 9
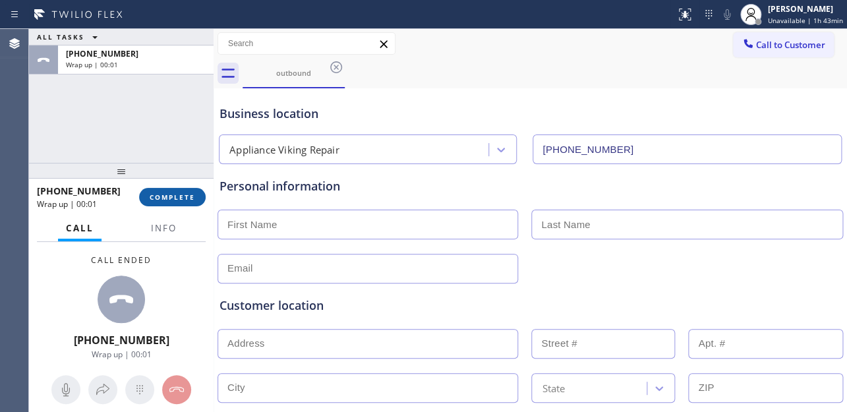
click at [167, 194] on span "COMPLETE" at bounding box center [172, 196] width 45 height 9
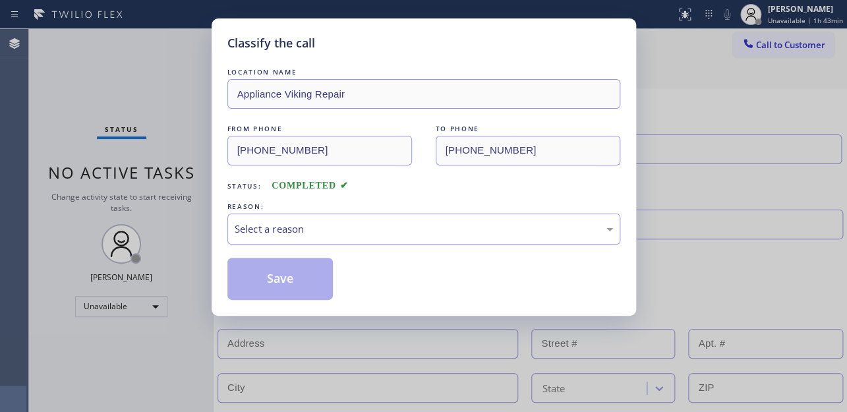
click at [250, 223] on div "Select a reason" at bounding box center [424, 228] width 378 height 15
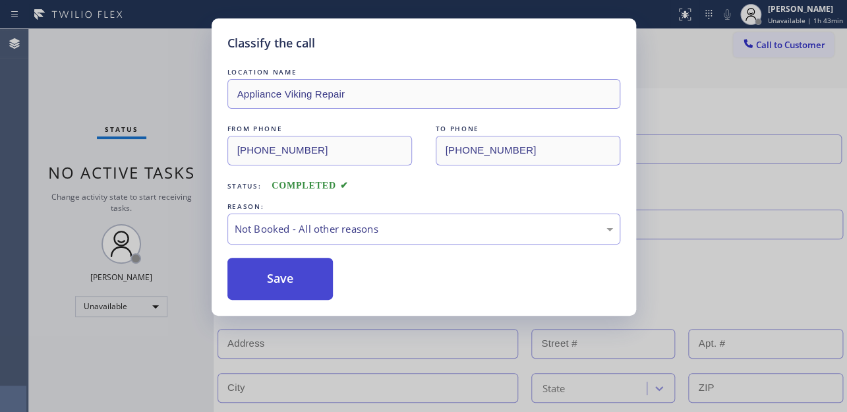
click at [275, 280] on button "Save" at bounding box center [280, 279] width 106 height 42
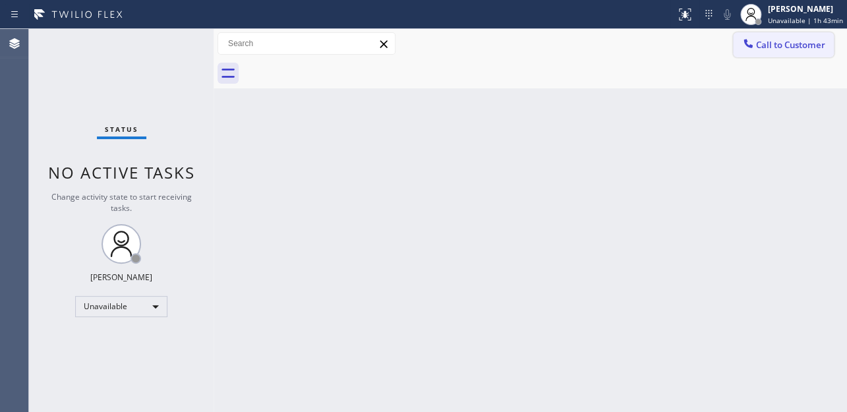
click at [786, 53] on button "Call to Customer" at bounding box center [783, 44] width 101 height 25
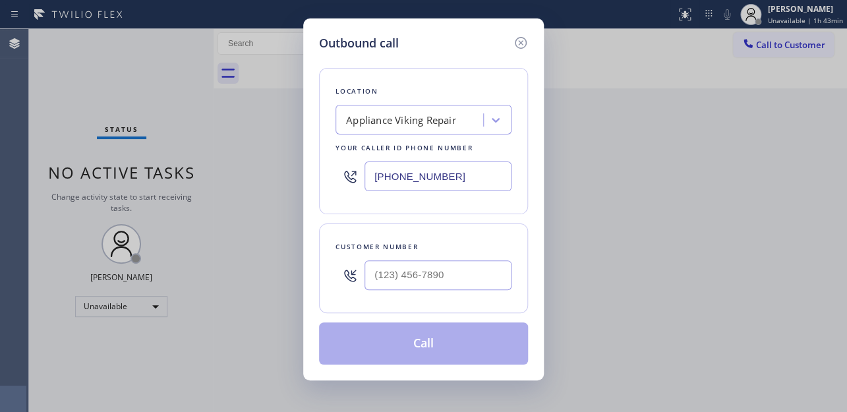
click at [428, 292] on div at bounding box center [437, 275] width 147 height 43
click at [439, 279] on input "(___) ___-____" at bounding box center [437, 275] width 147 height 30
paste input "773) 968-0451"
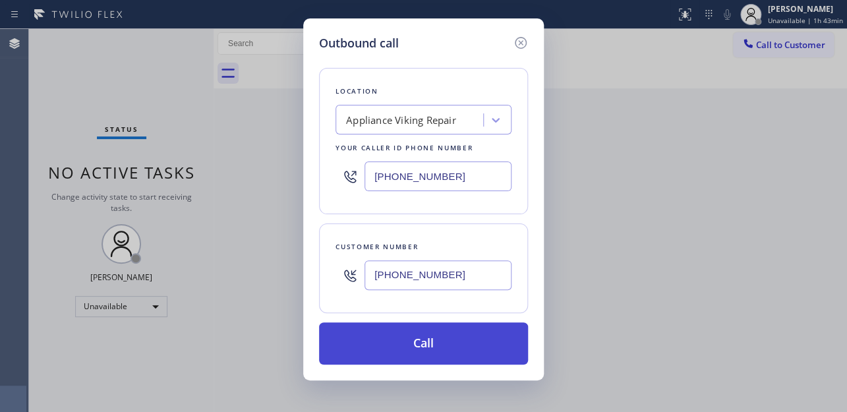
click at [435, 342] on button "Call" at bounding box center [423, 343] width 209 height 42
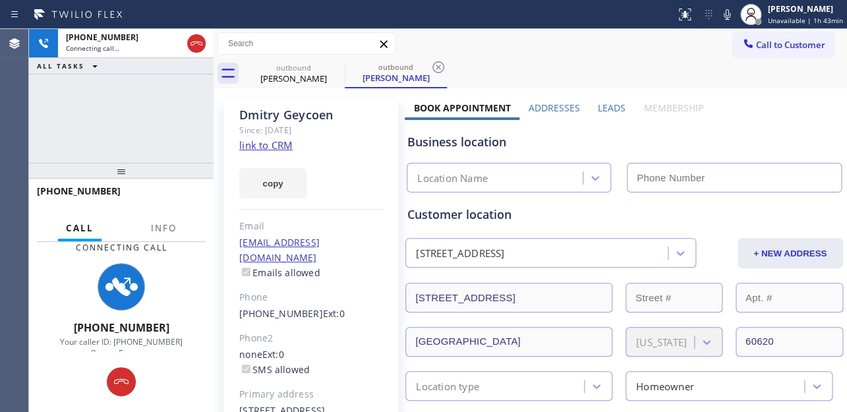
click at [603, 103] on label "Leads" at bounding box center [612, 107] width 28 height 13
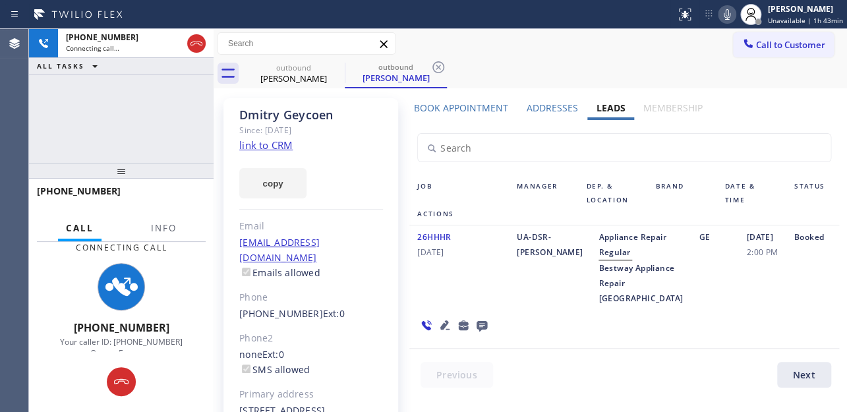
click at [723, 19] on icon at bounding box center [726, 14] width 7 height 11
click at [719, 16] on icon at bounding box center [727, 15] width 16 height 16
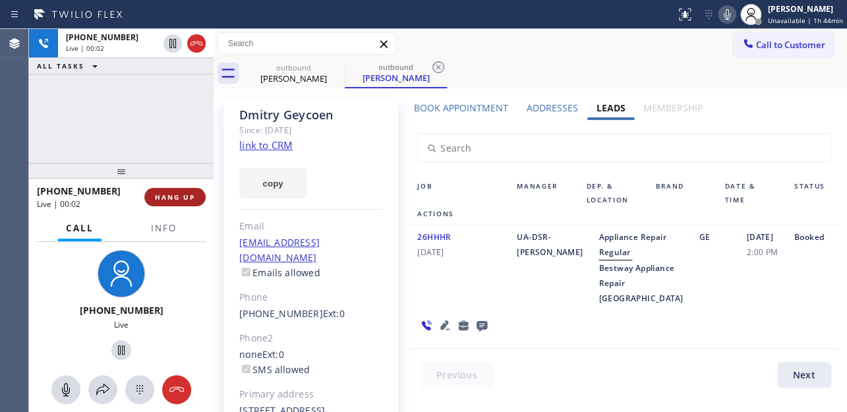
click at [181, 192] on span "HANG UP" at bounding box center [175, 196] width 40 height 9
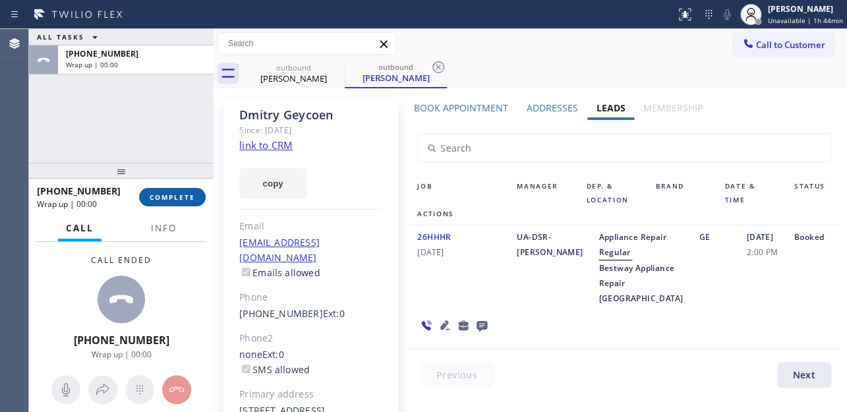
click at [183, 196] on span "COMPLETE" at bounding box center [172, 196] width 45 height 9
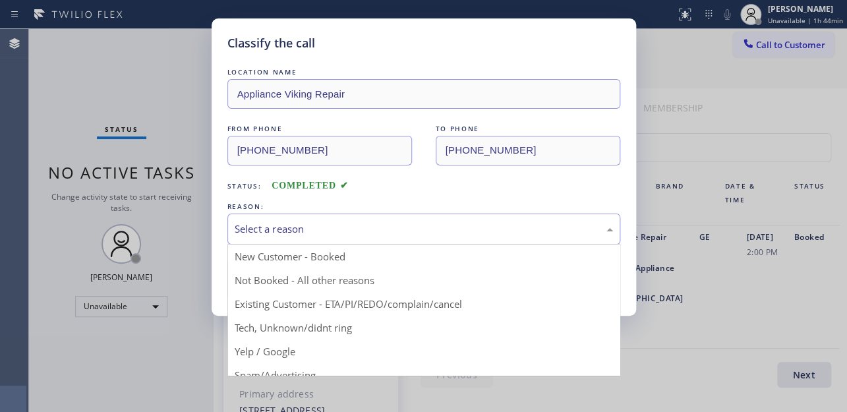
click at [329, 229] on div "Select a reason" at bounding box center [424, 228] width 378 height 15
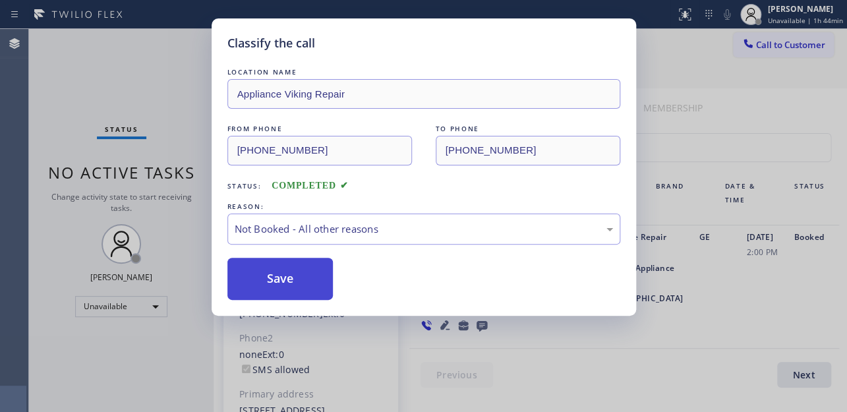
click at [285, 279] on button "Save" at bounding box center [280, 279] width 106 height 42
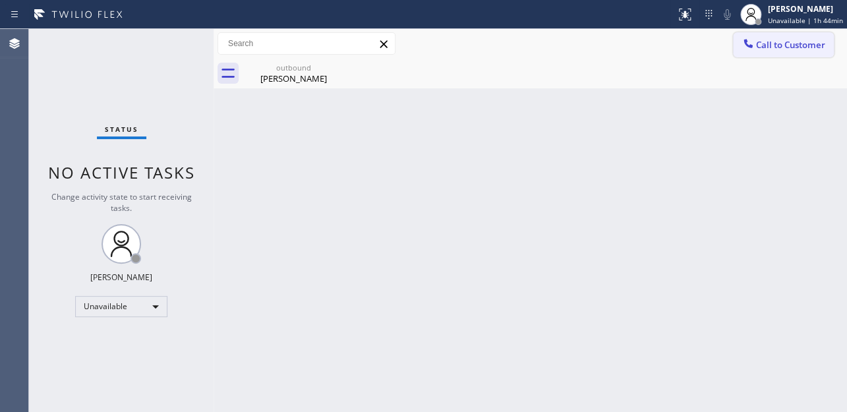
click at [771, 49] on span "Call to Customer" at bounding box center [790, 45] width 69 height 12
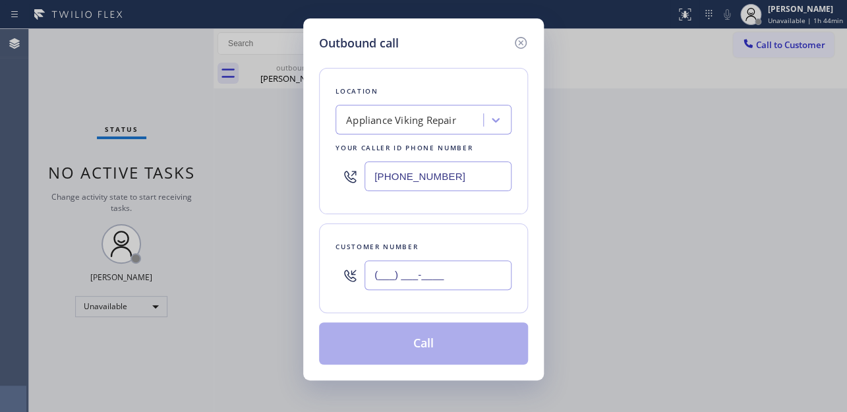
click at [426, 280] on input "(___) ___-____" at bounding box center [437, 275] width 147 height 30
paste input "954) 952-4695"
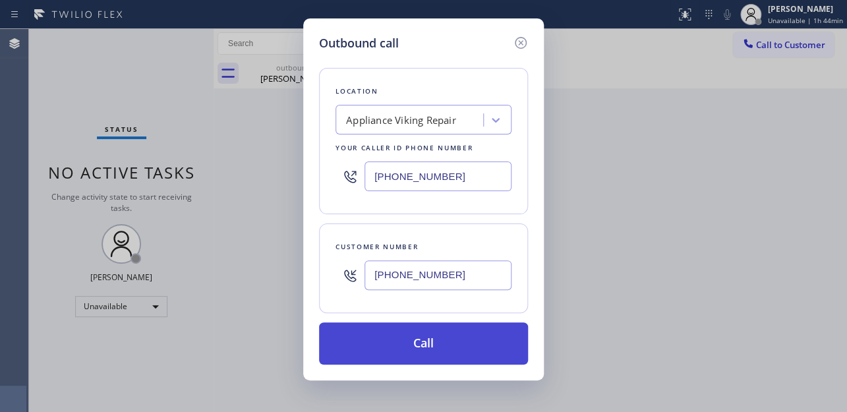
type input "[PHONE_NUMBER]"
click at [428, 350] on button "Call" at bounding box center [423, 343] width 209 height 42
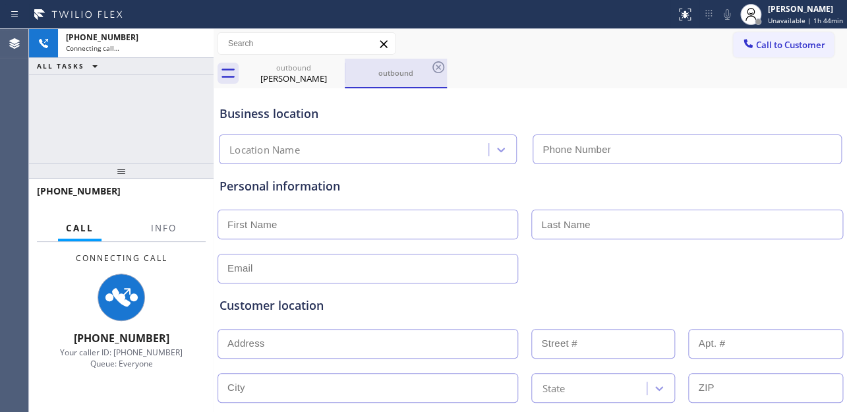
type input "[PHONE_NUMBER]"
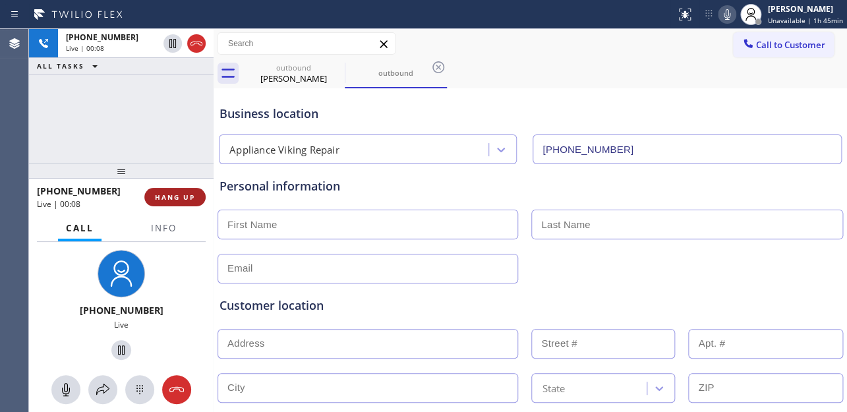
click at [159, 191] on button "HANG UP" at bounding box center [174, 197] width 61 height 18
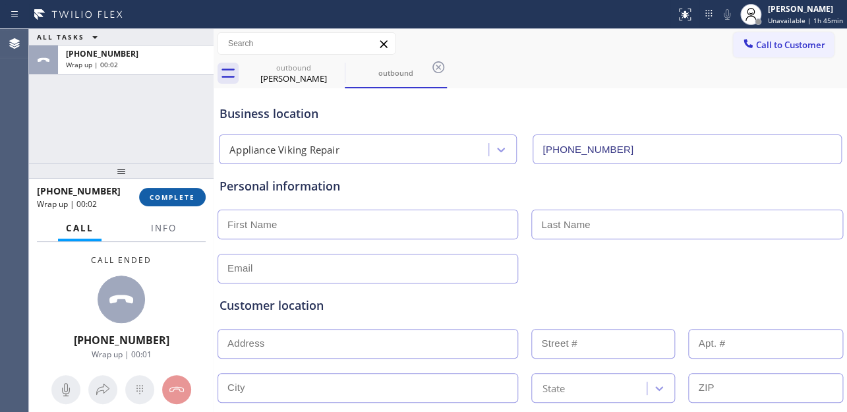
click at [184, 198] on span "COMPLETE" at bounding box center [172, 196] width 45 height 9
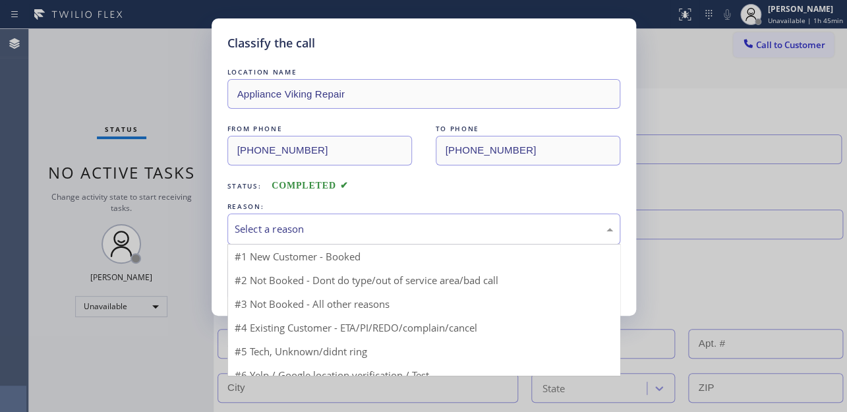
click at [318, 225] on div "Select a reason" at bounding box center [424, 228] width 378 height 15
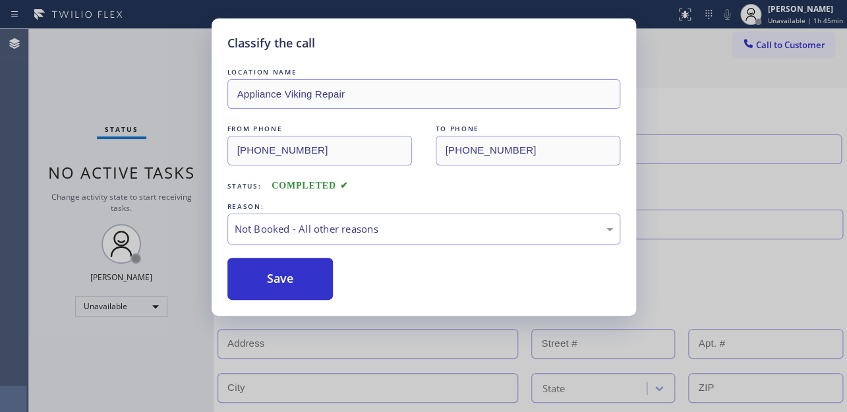
click at [281, 275] on button "Save" at bounding box center [280, 279] width 106 height 42
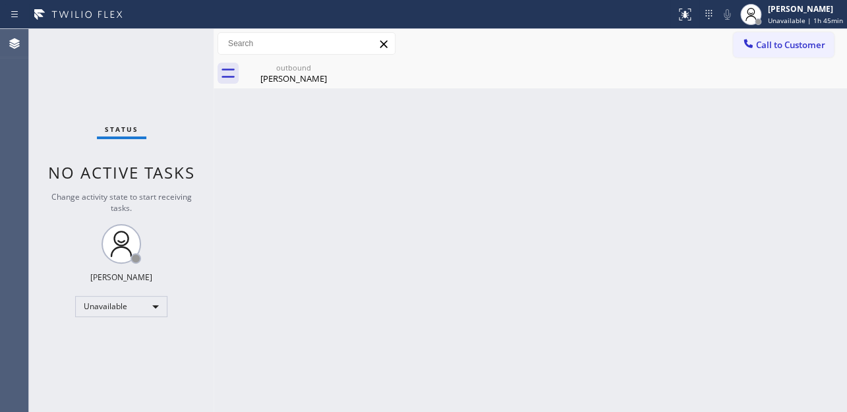
click at [792, 42] on span "Call to Customer" at bounding box center [790, 45] width 69 height 12
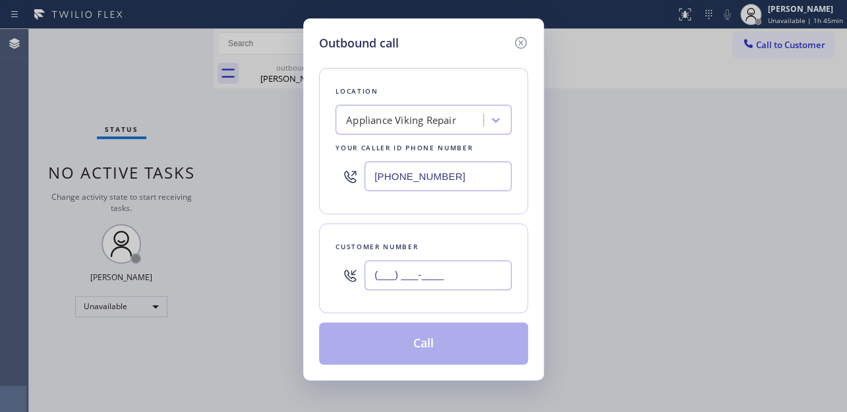
click at [443, 275] on input "(___) ___-____" at bounding box center [437, 275] width 147 height 30
paste input "916) 215-6829"
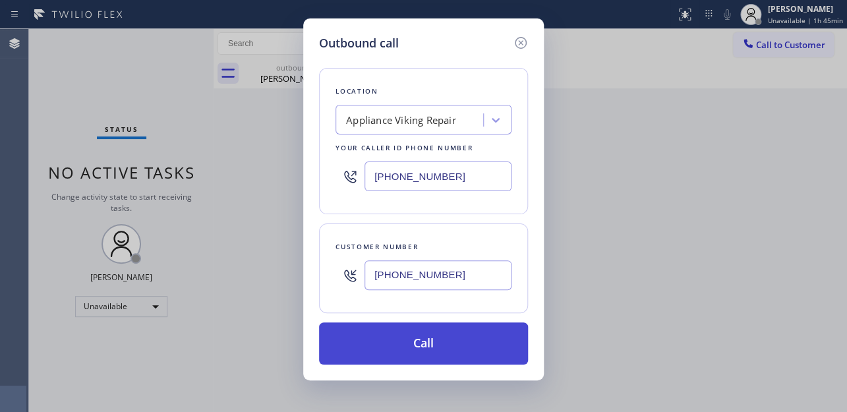
type input "[PHONE_NUMBER]"
click at [426, 349] on button "Call" at bounding box center [423, 343] width 209 height 42
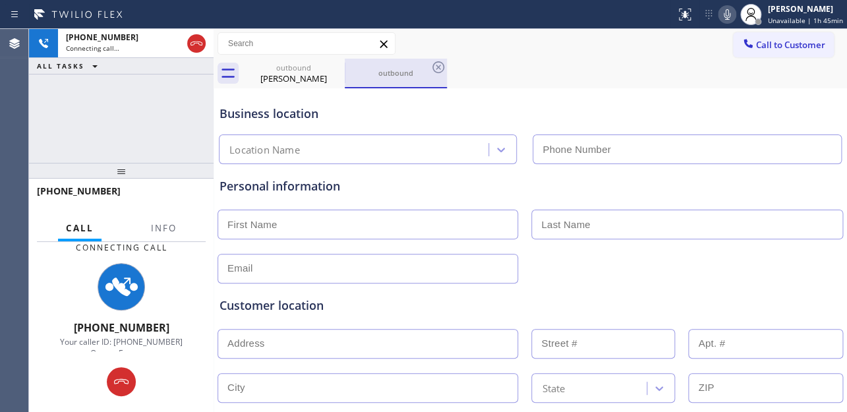
type input "[PHONE_NUMBER]"
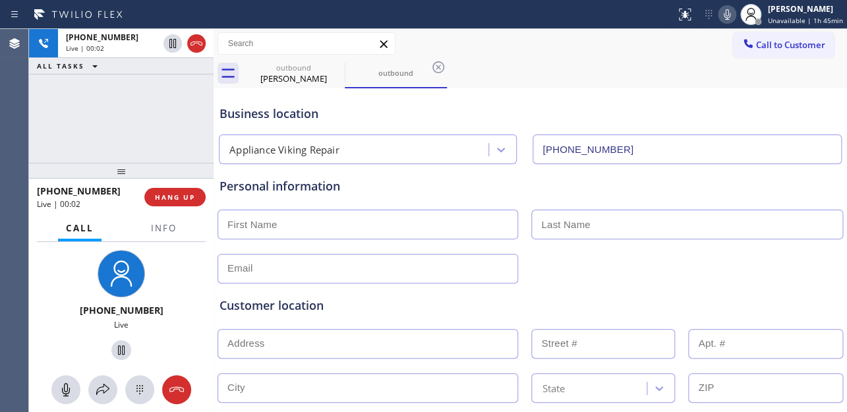
click at [166, 207] on div "+19162156829 Live | 00:02 HANG UP" at bounding box center [121, 197] width 169 height 34
click at [171, 204] on button "HANG UP" at bounding box center [174, 197] width 61 height 18
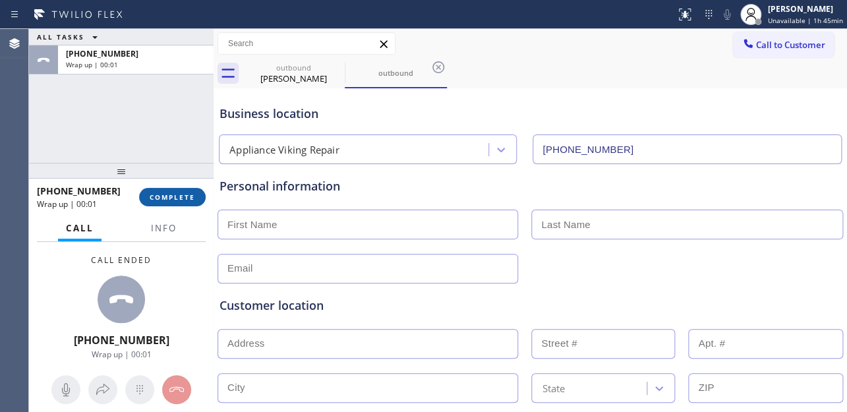
click at [194, 198] on span "COMPLETE" at bounding box center [172, 196] width 45 height 9
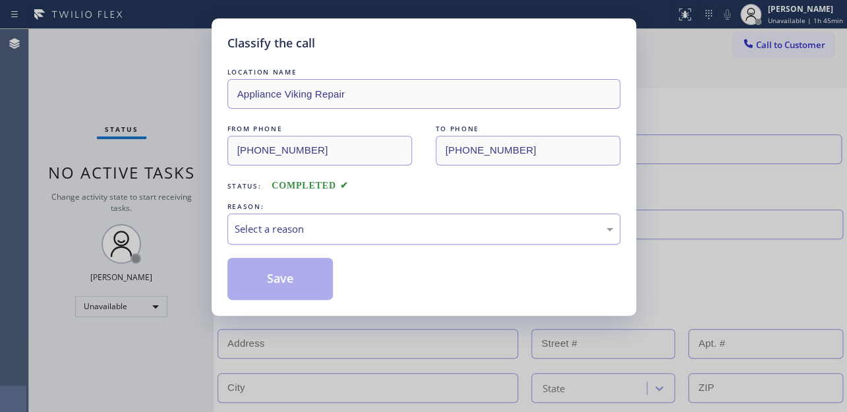
click at [316, 229] on div "Select a reason" at bounding box center [424, 228] width 378 height 15
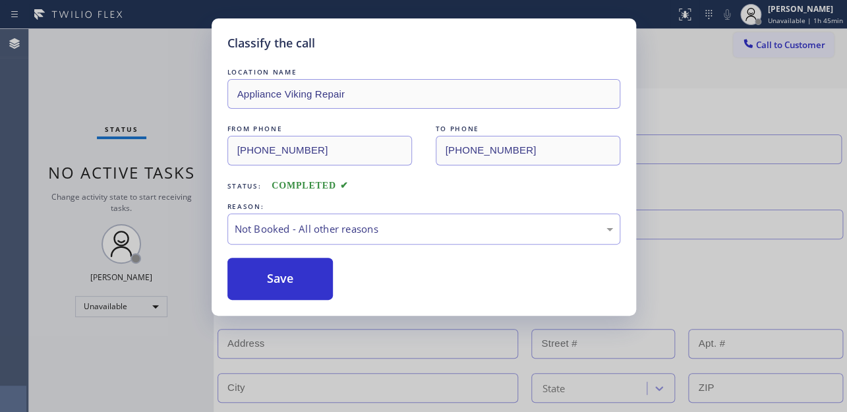
click at [273, 280] on button "Save" at bounding box center [280, 279] width 106 height 42
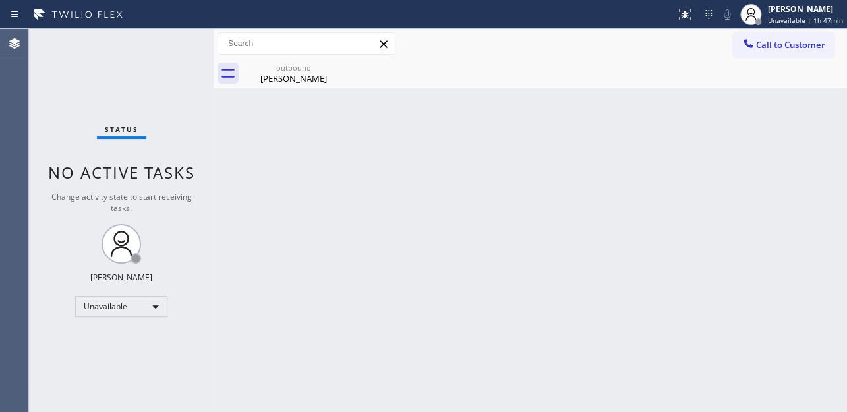
click at [706, 268] on div "Back to Dashboard Change Sender ID Customers Technicians Select a contact Outbo…" at bounding box center [529, 220] width 633 height 383
click at [787, 54] on button "Call to Customer" at bounding box center [783, 44] width 101 height 25
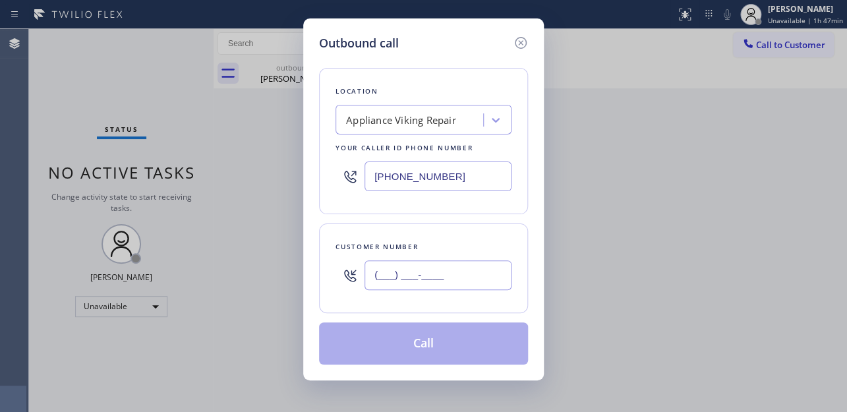
click at [416, 275] on input "(___) ___-____" at bounding box center [437, 275] width 147 height 30
paste input "718) 290-5385"
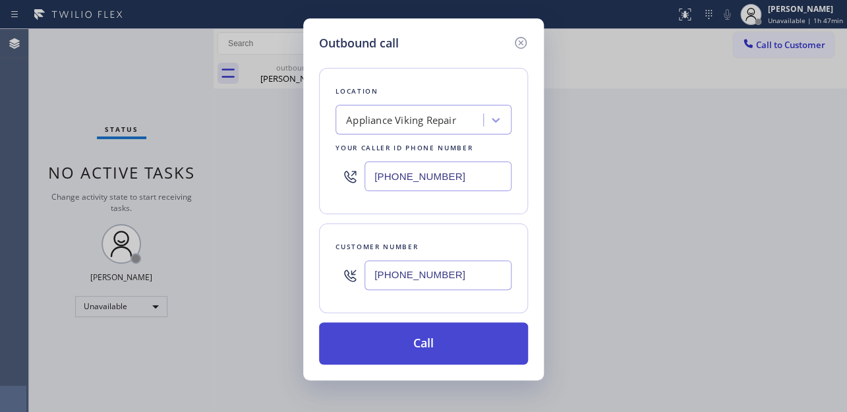
type input "[PHONE_NUMBER]"
click at [401, 341] on button "Call" at bounding box center [423, 343] width 209 height 42
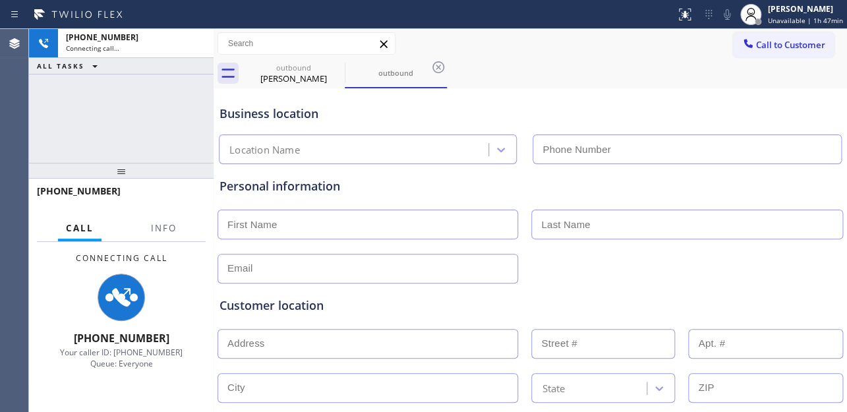
type input "[PHONE_NUMBER]"
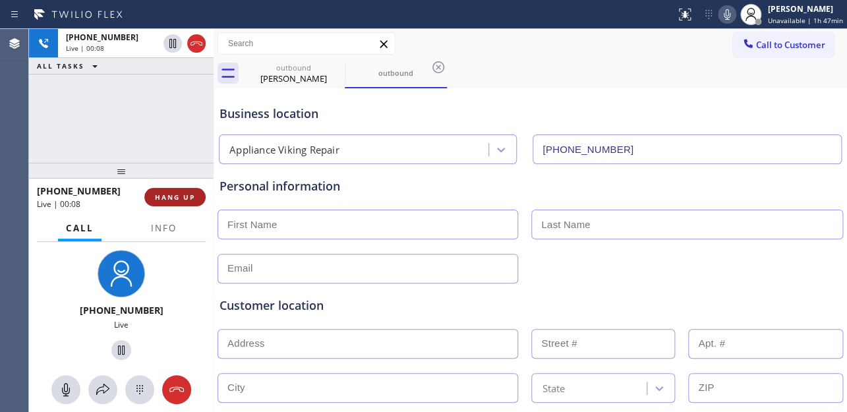
click at [179, 199] on span "HANG UP" at bounding box center [175, 196] width 40 height 9
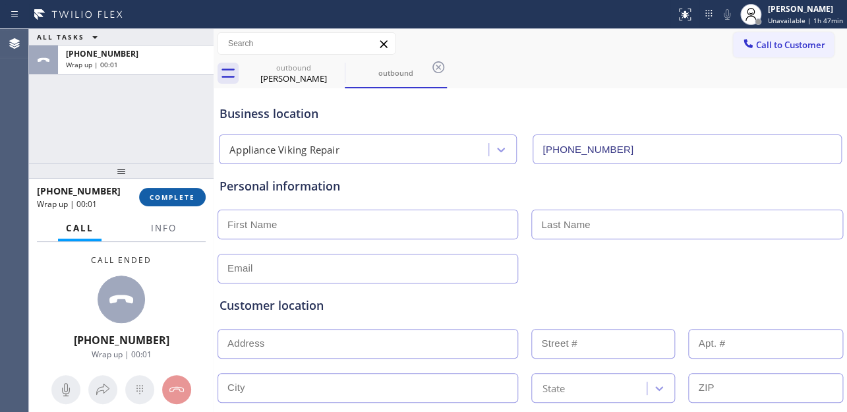
click at [144, 200] on button "COMPLETE" at bounding box center [172, 197] width 67 height 18
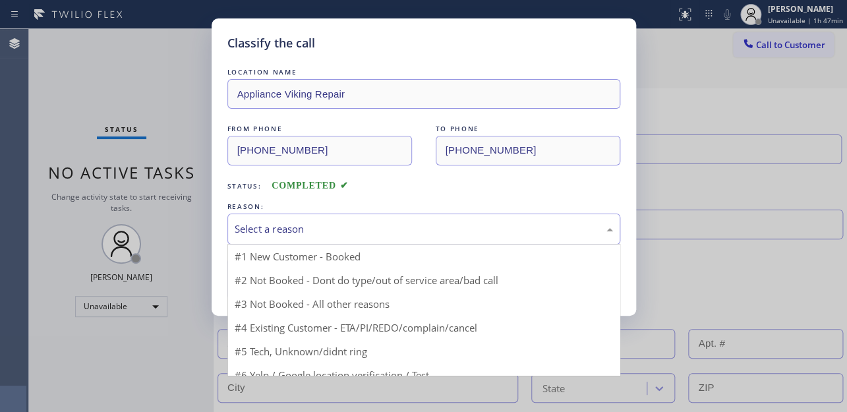
click at [323, 232] on div "Select a reason" at bounding box center [424, 228] width 378 height 15
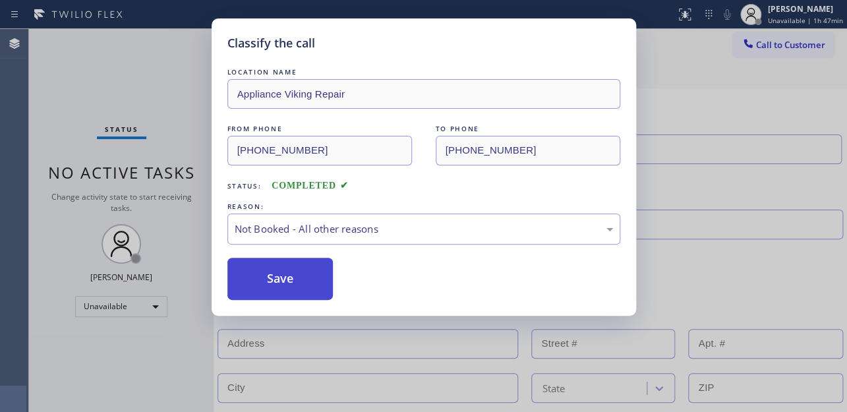
click at [281, 276] on button "Save" at bounding box center [280, 279] width 106 height 42
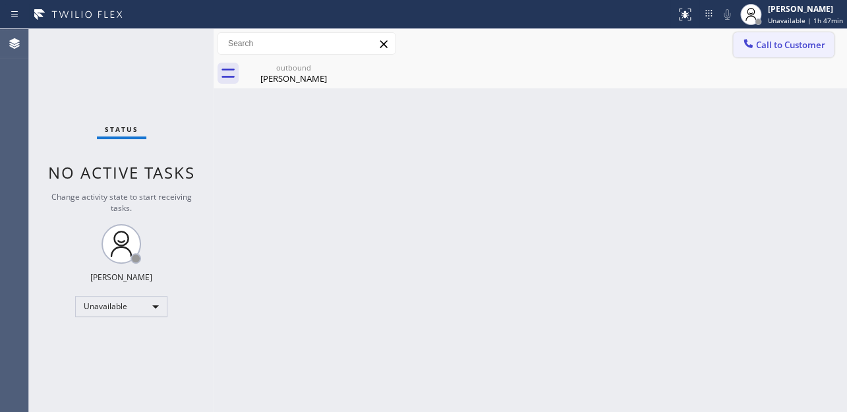
click at [778, 49] on span "Call to Customer" at bounding box center [790, 45] width 69 height 12
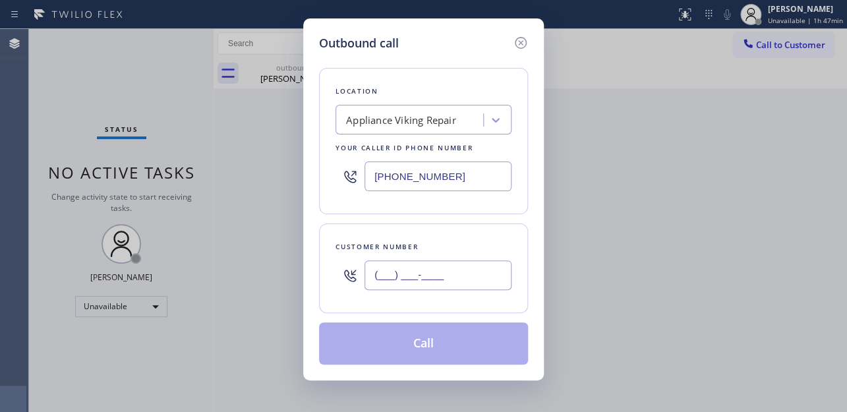
click at [418, 270] on input "(___) ___-____" at bounding box center [437, 275] width 147 height 30
paste input "646) 438-1244"
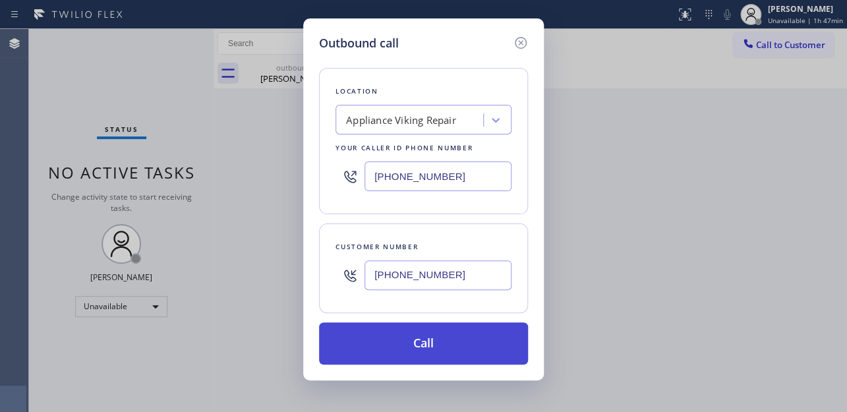
click at [419, 341] on button "Call" at bounding box center [423, 343] width 209 height 42
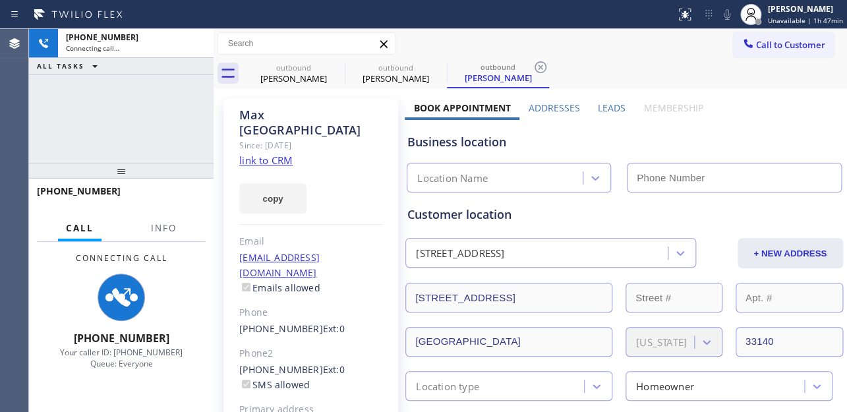
click at [611, 107] on label "Leads" at bounding box center [612, 107] width 28 height 13
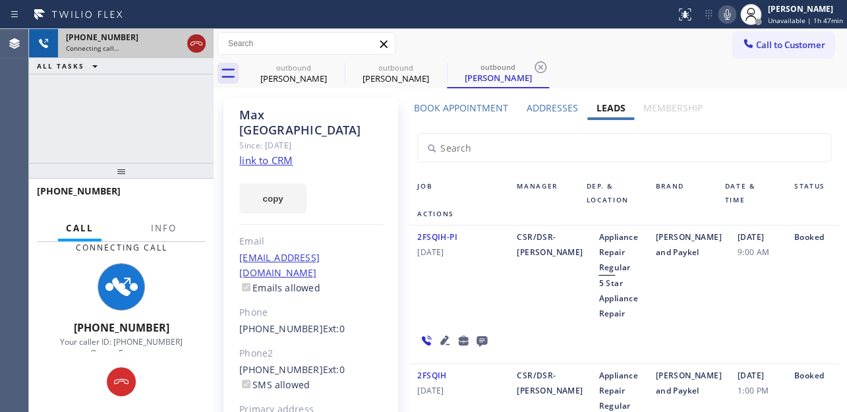
click at [198, 41] on icon at bounding box center [196, 44] width 16 height 16
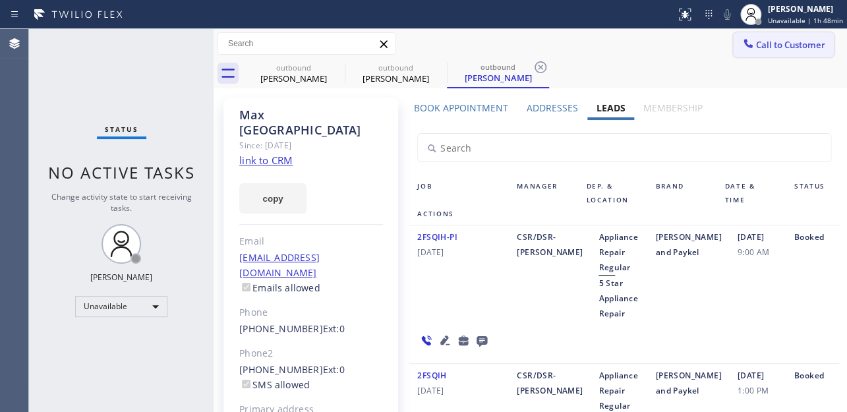
click at [793, 41] on span "Call to Customer" at bounding box center [790, 45] width 69 height 12
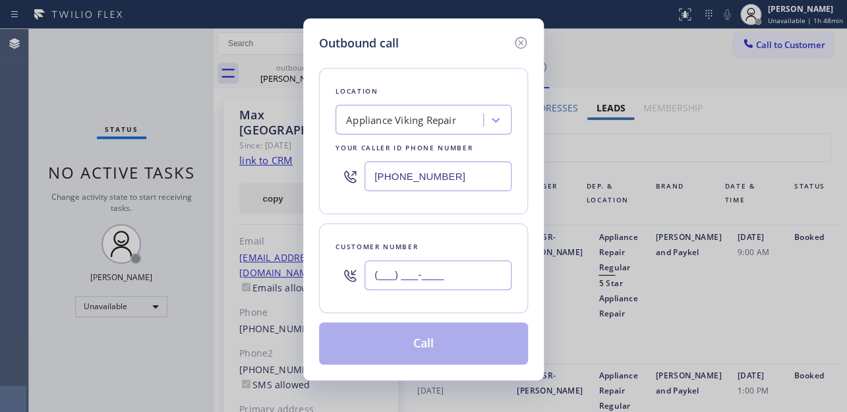
click at [427, 281] on input "(___) ___-____" at bounding box center [437, 275] width 147 height 30
paste input "164) 671-5235"
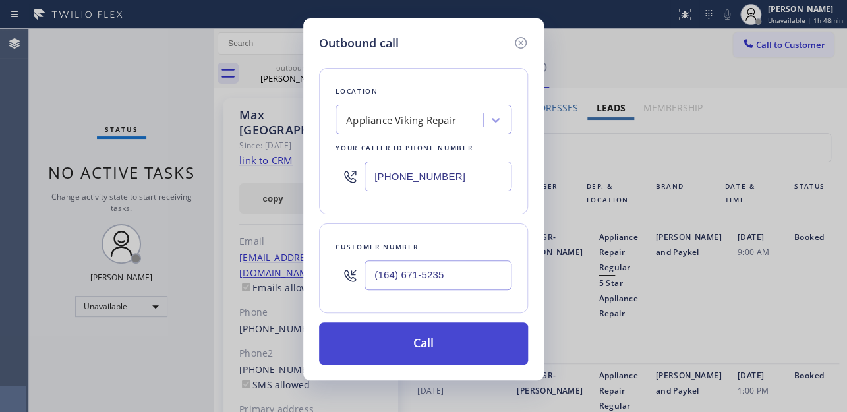
type input "(164) 671-5235"
click at [416, 344] on button "Call" at bounding box center [423, 343] width 209 height 42
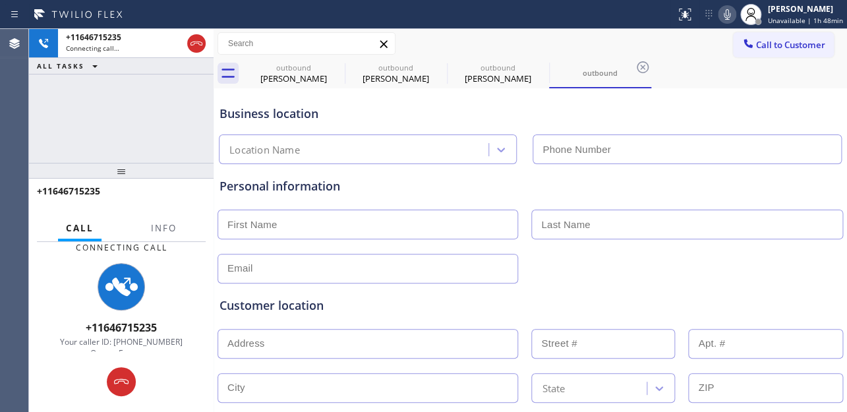
type input "[PHONE_NUMBER]"
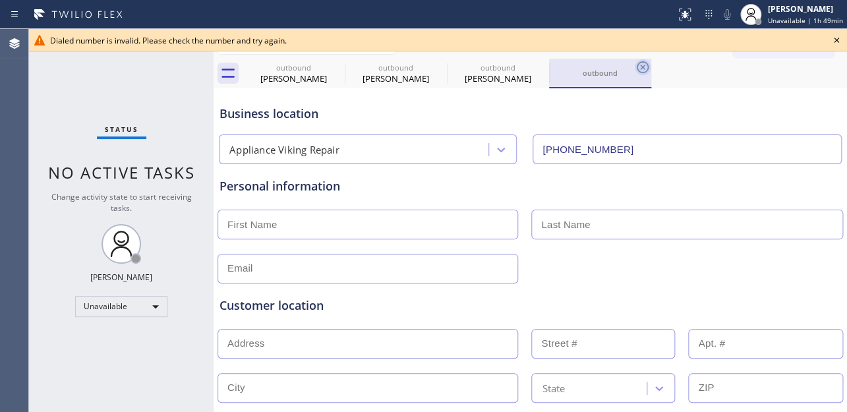
click at [640, 70] on icon at bounding box center [642, 67] width 16 height 16
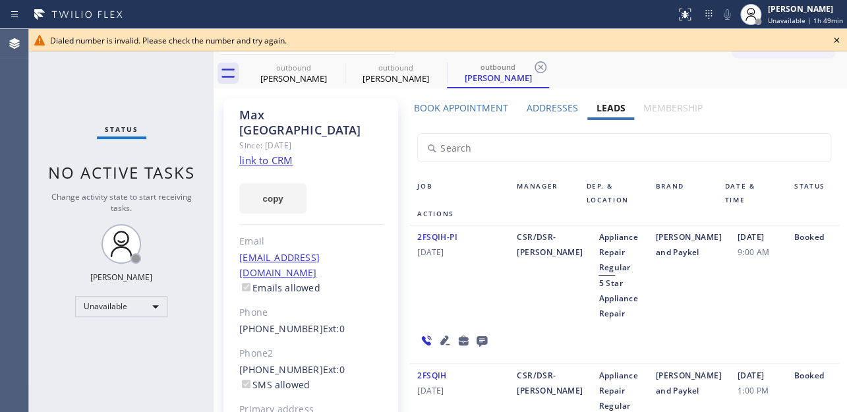
click at [836, 39] on icon at bounding box center [835, 40] width 5 height 5
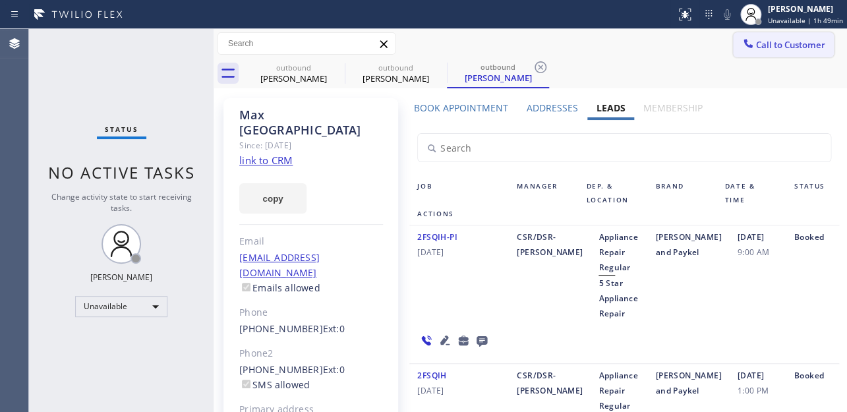
click at [784, 49] on span "Call to Customer" at bounding box center [790, 45] width 69 height 12
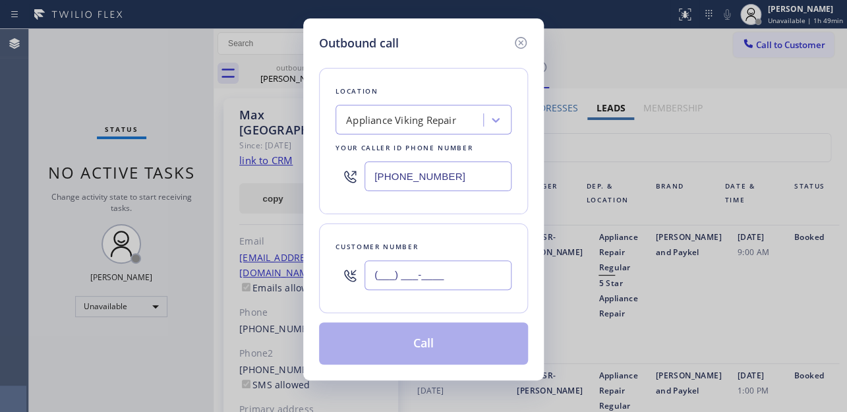
click at [480, 269] on input "(___) ___-____" at bounding box center [437, 275] width 147 height 30
paste input "646) 715-2356"
type input "(646) 715-2356"
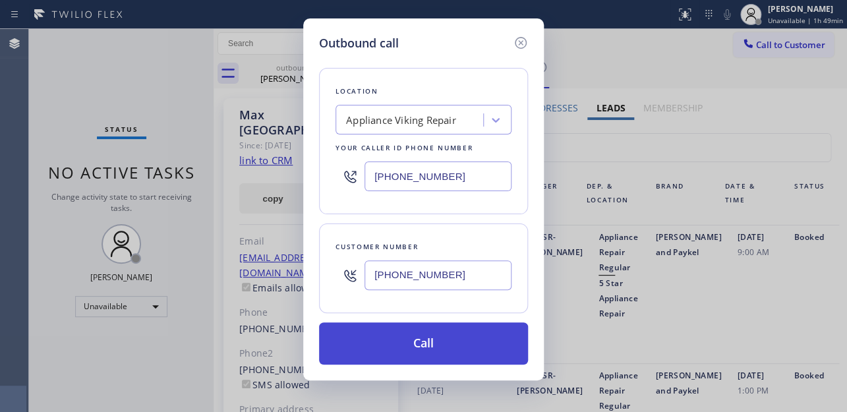
click at [440, 342] on button "Call" at bounding box center [423, 343] width 209 height 42
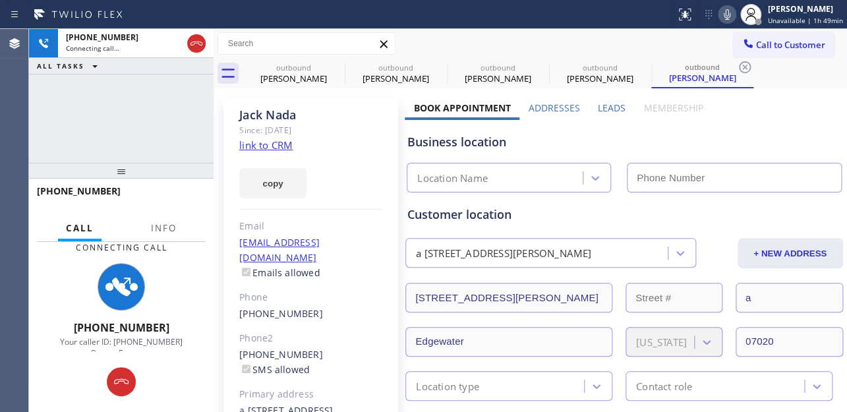
type input "[PHONE_NUMBER]"
click at [612, 107] on label "Leads" at bounding box center [612, 107] width 28 height 13
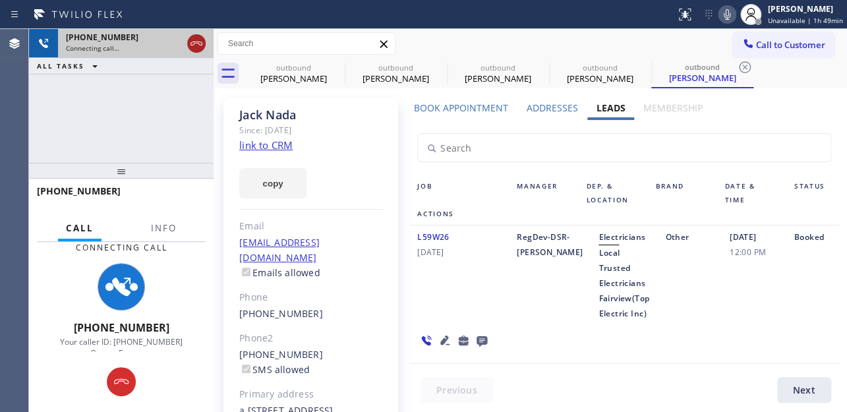
click at [194, 40] on icon at bounding box center [196, 44] width 16 height 16
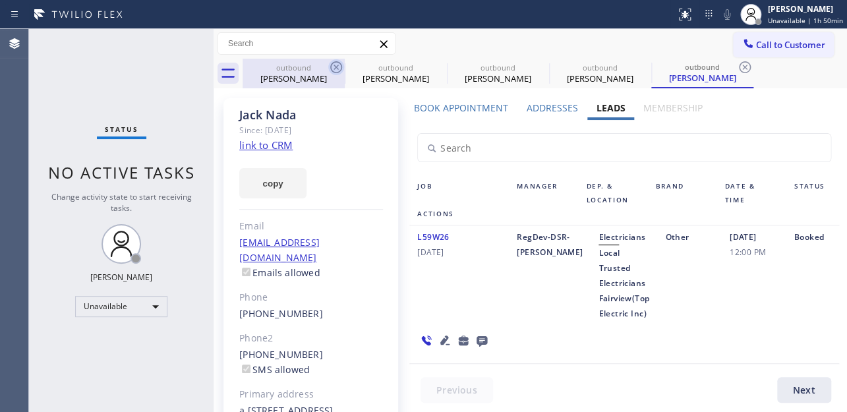
click at [340, 66] on icon at bounding box center [336, 67] width 16 height 16
click at [0, 0] on icon at bounding box center [0, 0] width 0 height 0
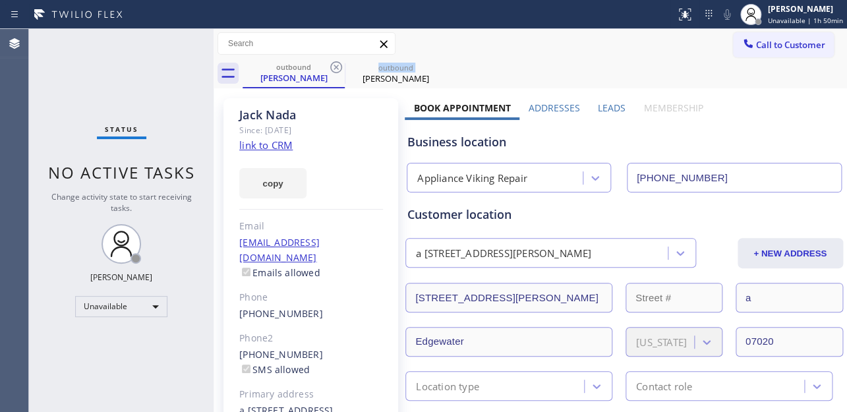
click at [340, 66] on icon at bounding box center [336, 67] width 16 height 16
click at [0, 0] on icon at bounding box center [0, 0] width 0 height 0
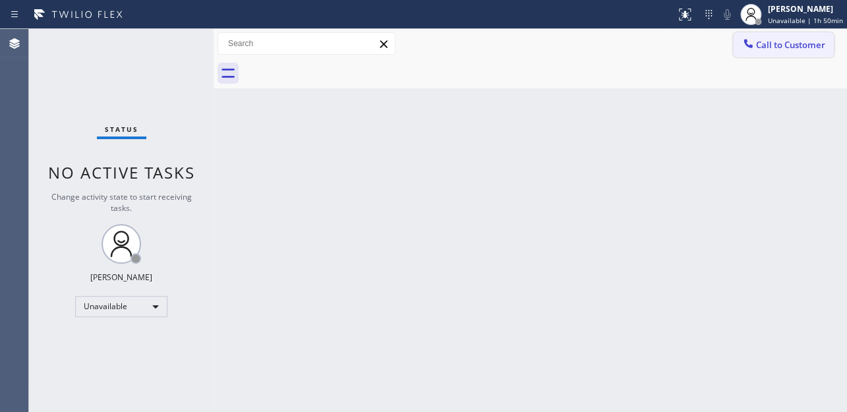
click at [765, 57] on button "Call to Customer" at bounding box center [783, 44] width 101 height 25
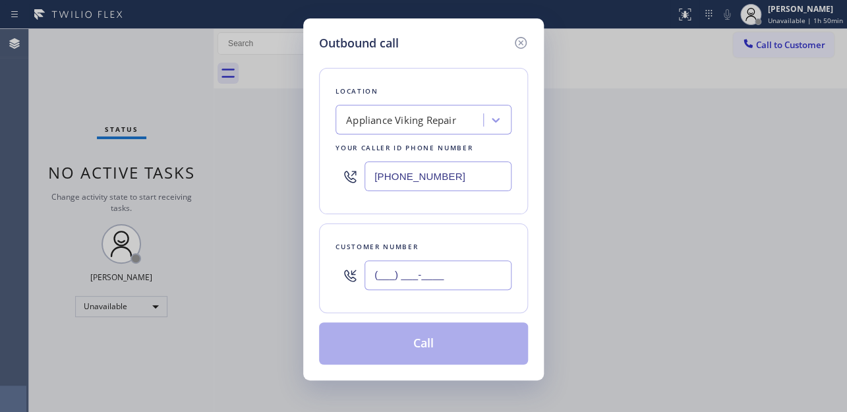
click at [412, 270] on input "(___) ___-____" at bounding box center [437, 275] width 147 height 30
paste input "214) 356-0773"
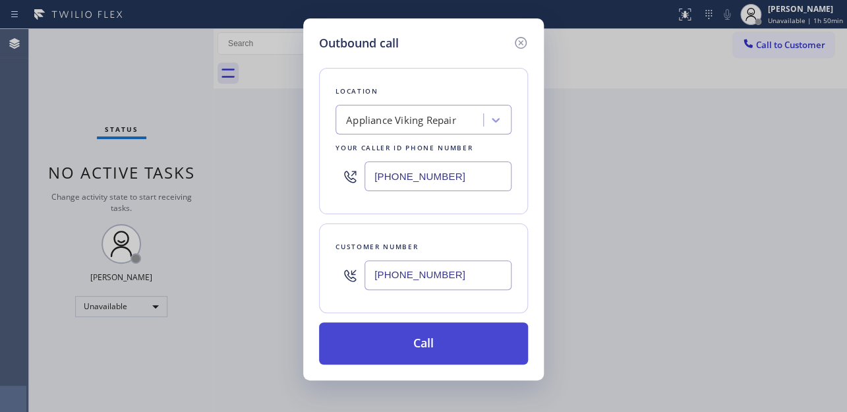
type input "[PHONE_NUMBER]"
click at [435, 356] on button "Call" at bounding box center [423, 343] width 209 height 42
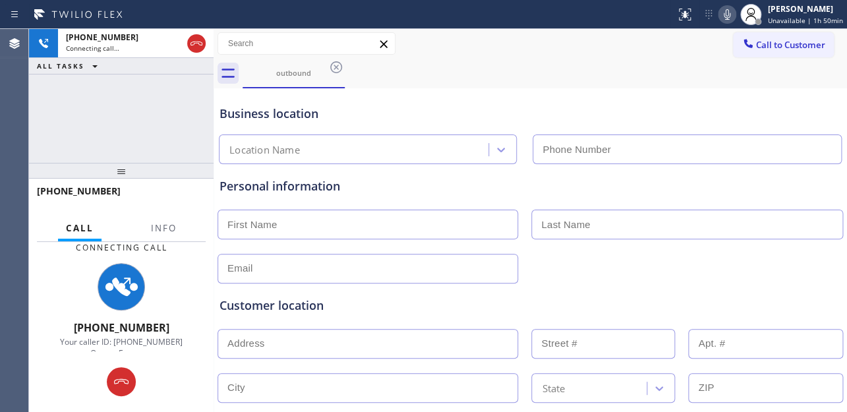
type input "[PHONE_NUMBER]"
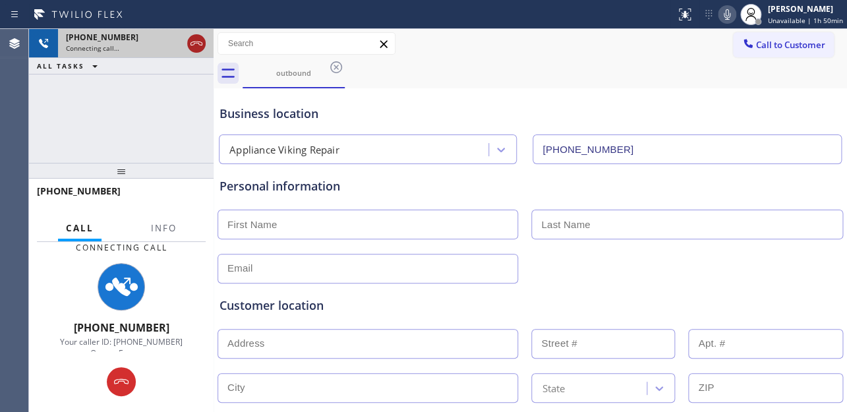
click at [198, 40] on icon at bounding box center [196, 44] width 16 height 16
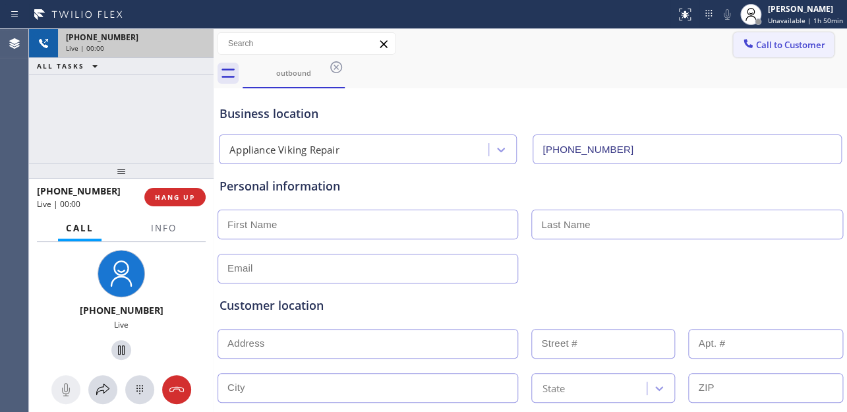
click at [773, 53] on button "Call to Customer" at bounding box center [783, 44] width 101 height 25
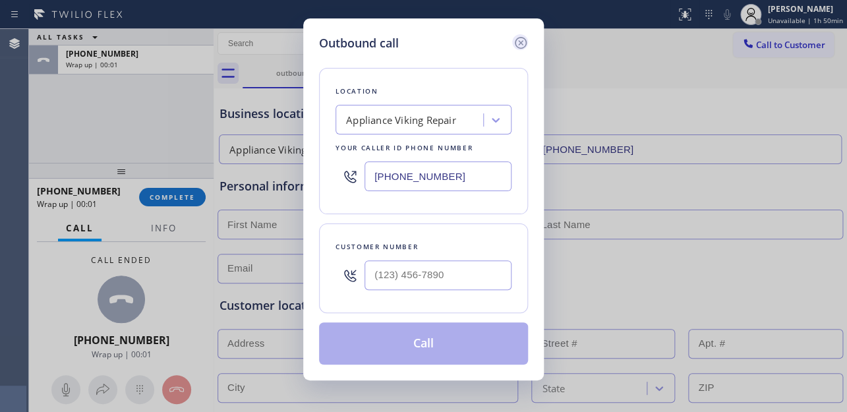
click at [522, 43] on icon at bounding box center [521, 43] width 16 height 16
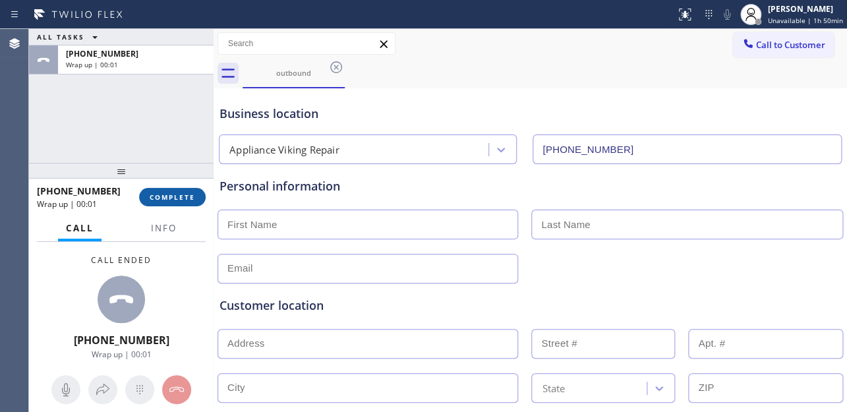
click at [162, 197] on span "COMPLETE" at bounding box center [172, 196] width 45 height 9
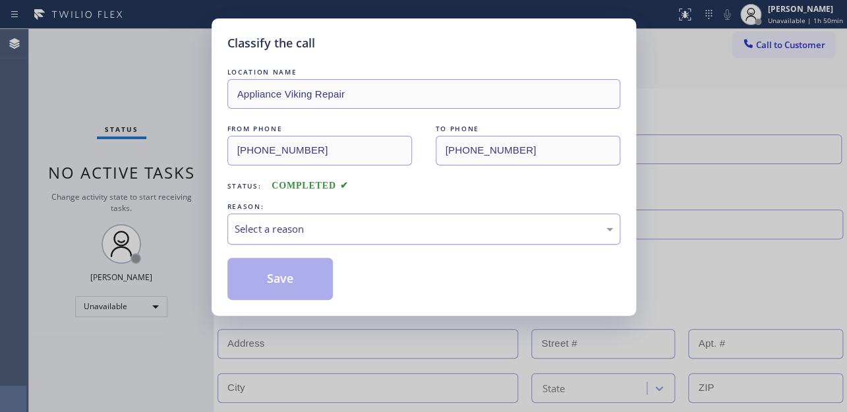
click at [295, 227] on div "Select a reason" at bounding box center [424, 228] width 378 height 15
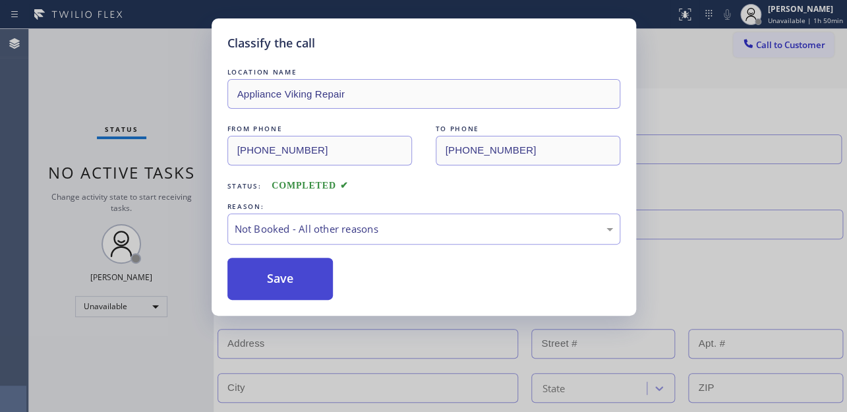
click at [268, 282] on button "Save" at bounding box center [280, 279] width 106 height 42
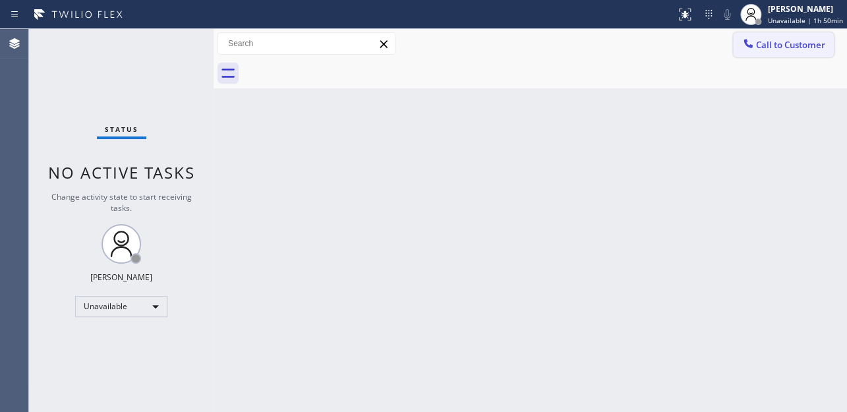
click at [785, 45] on span "Call to Customer" at bounding box center [790, 45] width 69 height 12
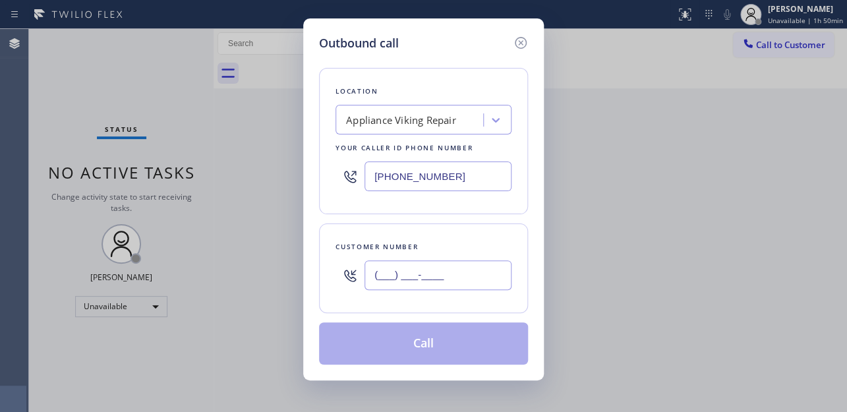
click at [433, 277] on input "(___) ___-____" at bounding box center [437, 275] width 147 height 30
paste input "727) 415-8775"
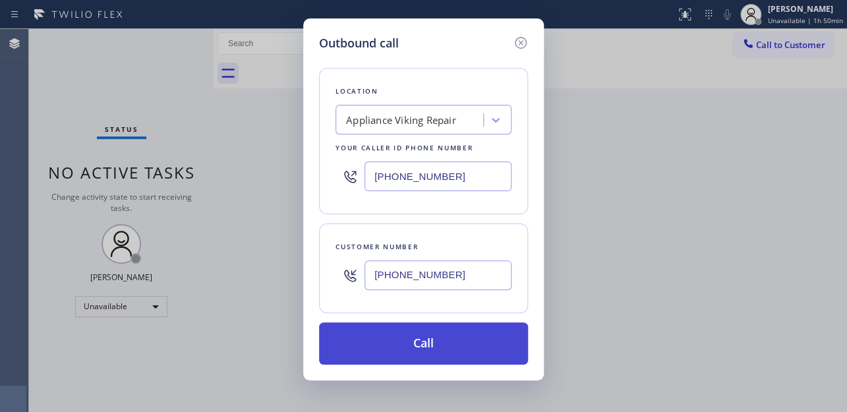
type input "(727) 415-8775"
click at [417, 347] on button "Call" at bounding box center [423, 343] width 209 height 42
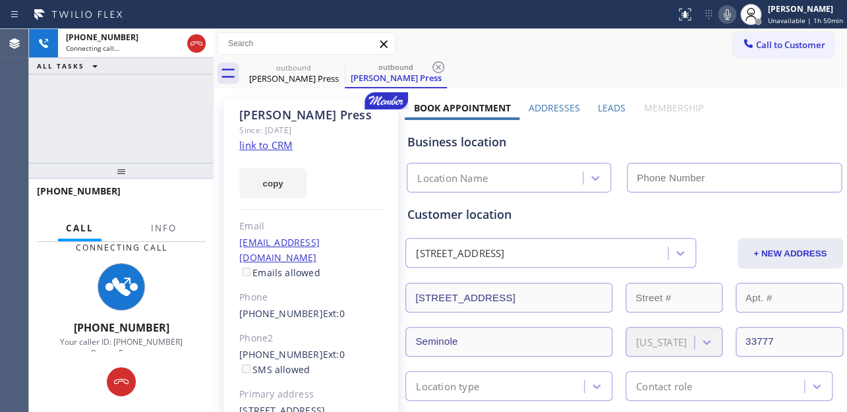
type input "[PHONE_NUMBER]"
click at [611, 109] on label "Leads" at bounding box center [612, 107] width 28 height 13
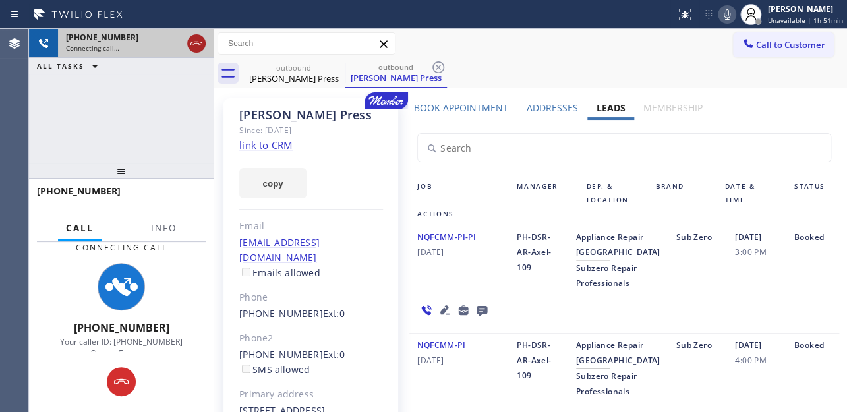
click at [187, 43] on div at bounding box center [196, 44] width 18 height 16
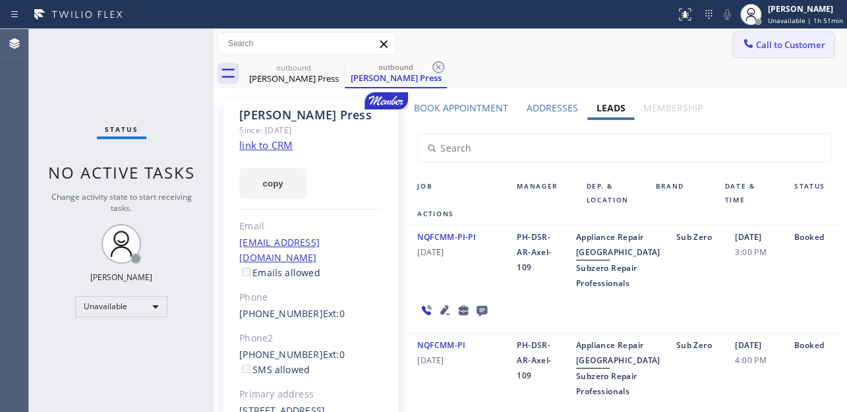
click at [797, 52] on button "Call to Customer" at bounding box center [783, 44] width 101 height 25
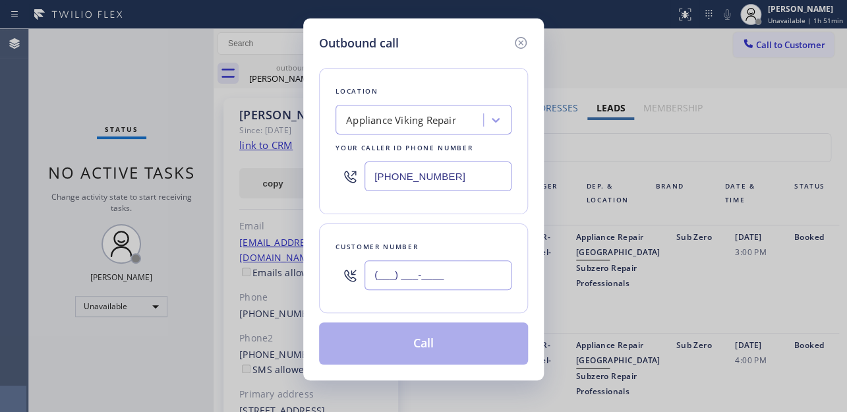
click at [430, 271] on input "(___) ___-____" at bounding box center [437, 275] width 147 height 30
paste input "689) 202-1351"
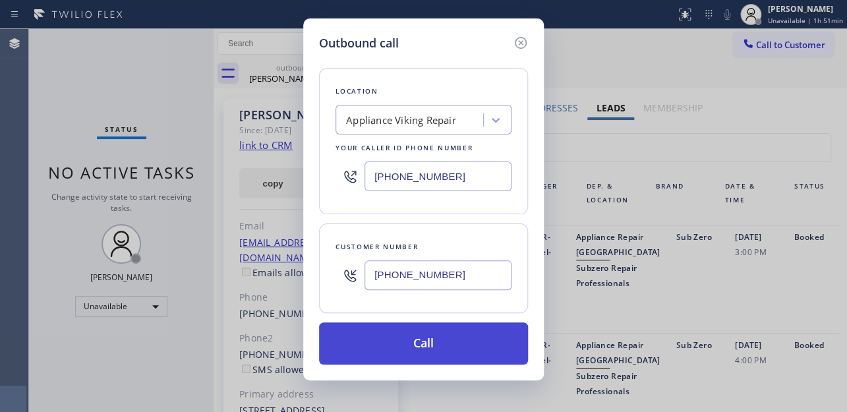
type input "(689) 202-1351"
click at [416, 350] on button "Call" at bounding box center [423, 343] width 209 height 42
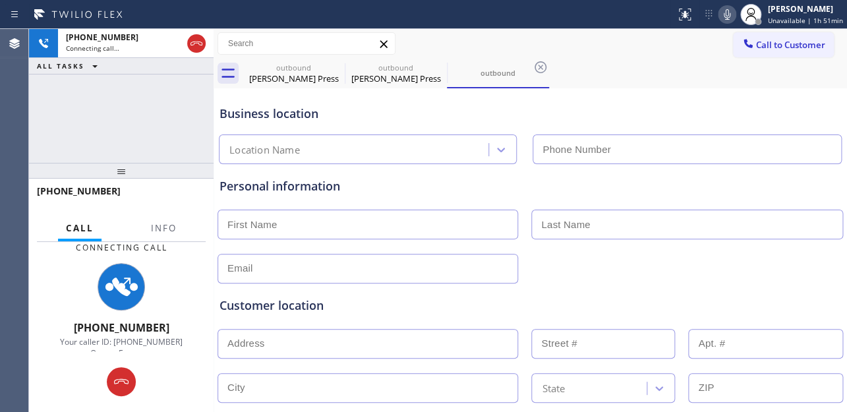
type input "[PHONE_NUMBER]"
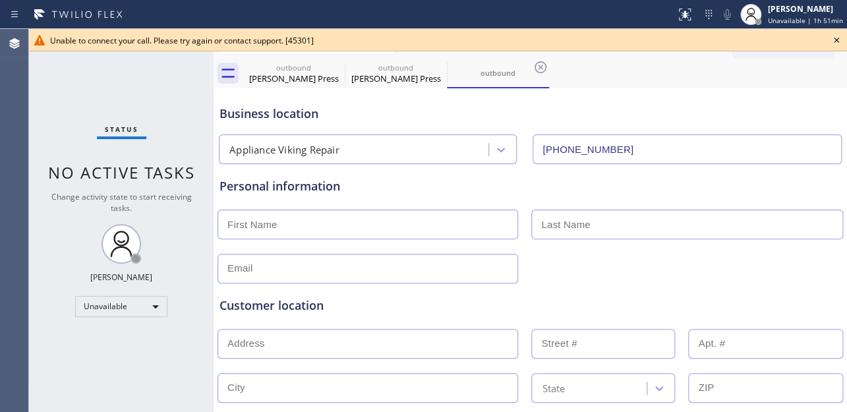
click at [836, 42] on icon at bounding box center [836, 40] width 16 height 16
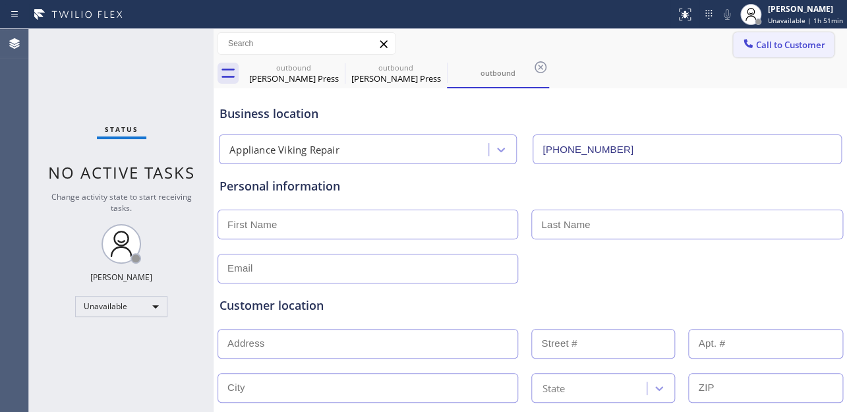
click at [785, 51] on button "Call to Customer" at bounding box center [783, 44] width 101 height 25
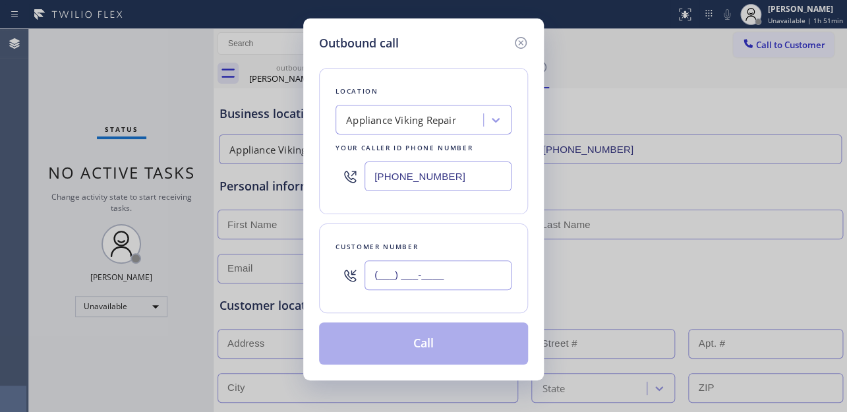
click at [476, 268] on input "(___) ___-____" at bounding box center [437, 275] width 147 height 30
paste input "205) 609-9607"
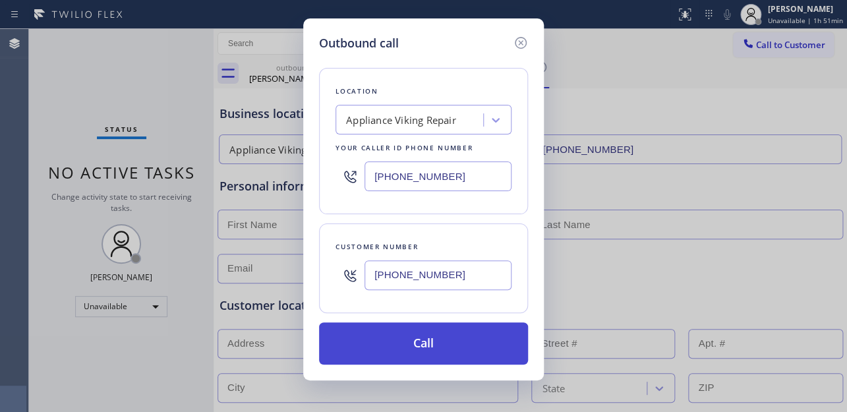
type input "[PHONE_NUMBER]"
click at [453, 333] on button "Call" at bounding box center [423, 343] width 209 height 42
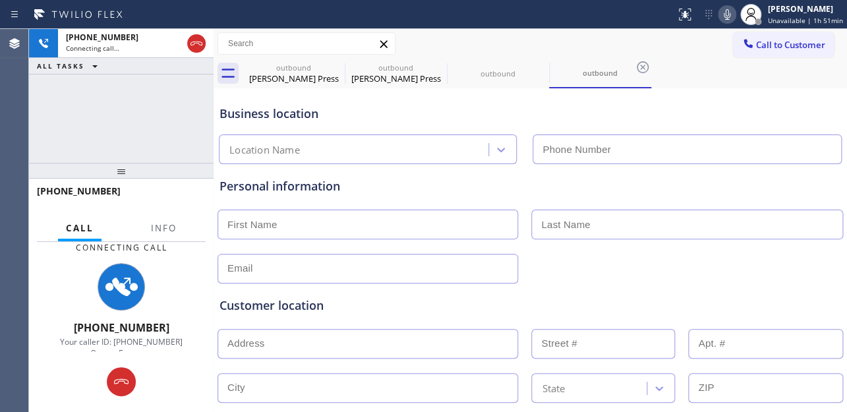
type input "[PHONE_NUMBER]"
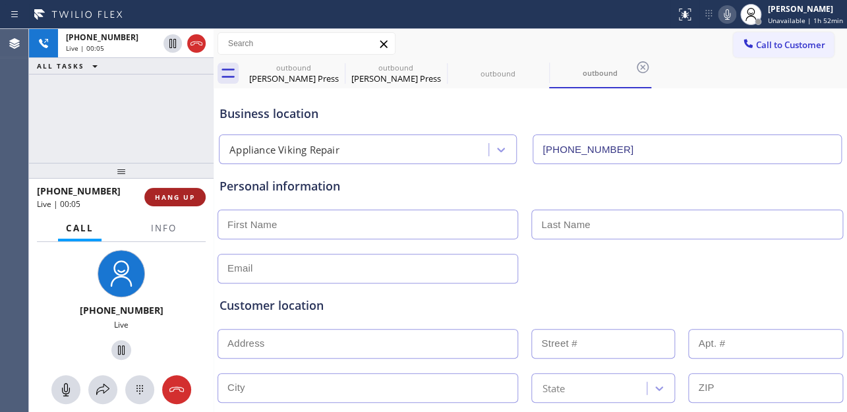
click at [187, 194] on span "HANG UP" at bounding box center [175, 196] width 40 height 9
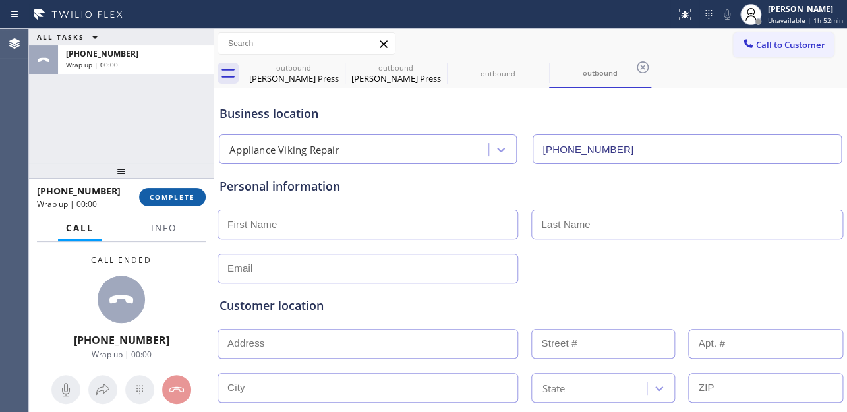
click at [195, 200] on button "COMPLETE" at bounding box center [172, 197] width 67 height 18
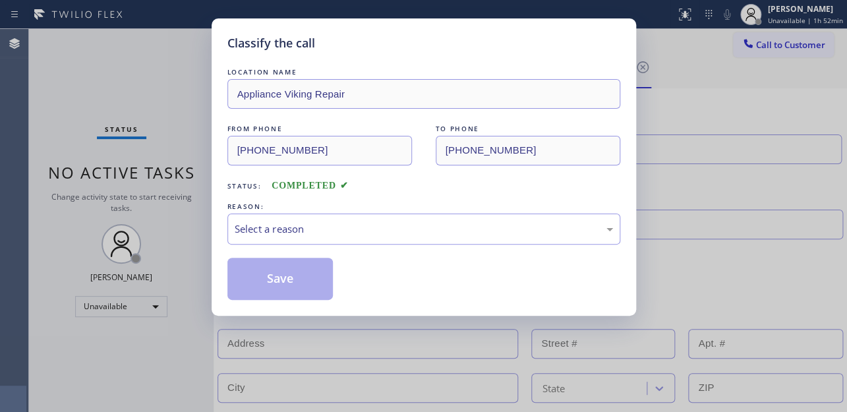
click at [327, 217] on div "Select a reason" at bounding box center [423, 228] width 393 height 31
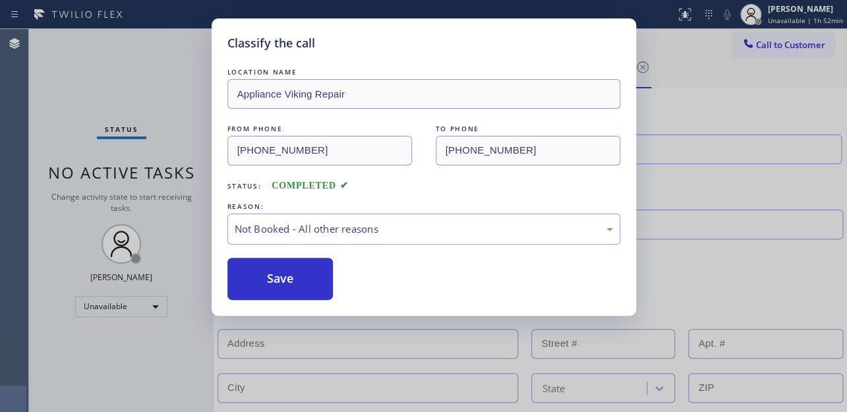
click at [294, 287] on button "Save" at bounding box center [280, 279] width 106 height 42
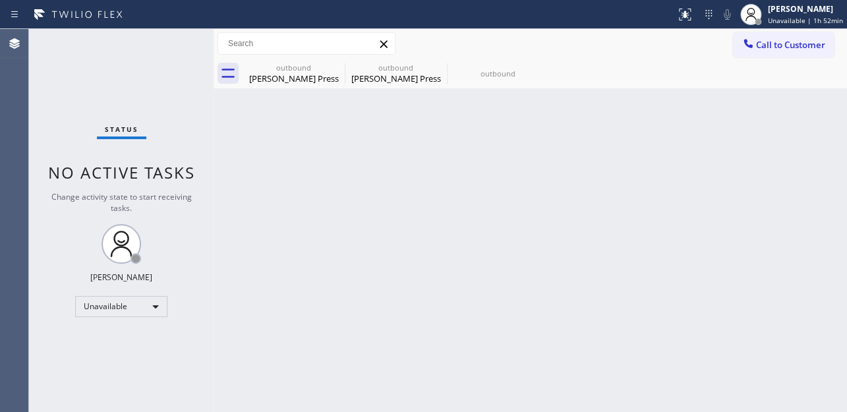
click at [774, 43] on span "Call to Customer" at bounding box center [790, 45] width 69 height 12
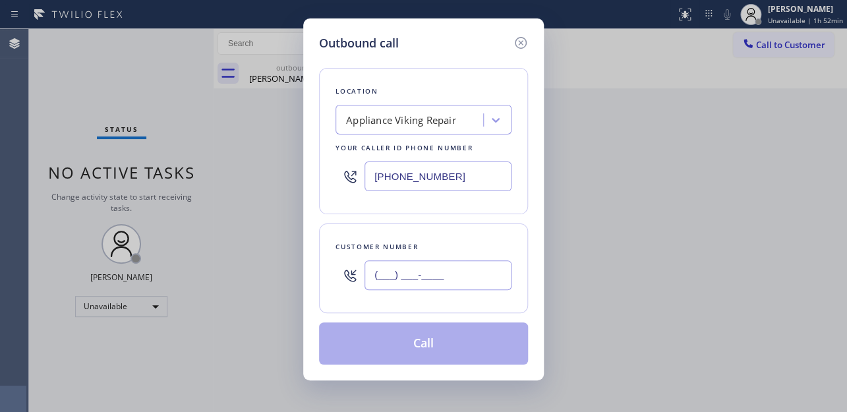
click at [441, 268] on input "(___) ___-____" at bounding box center [437, 275] width 147 height 30
paste input "215) 844-5802"
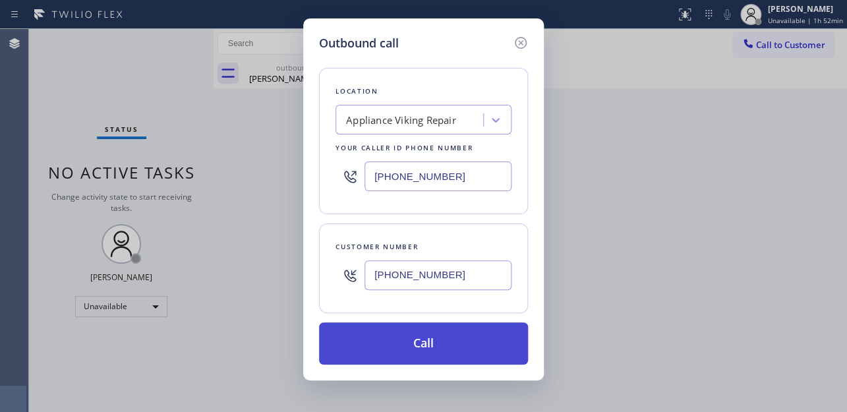
type input "(215) 844-5802"
click at [442, 349] on button "Call" at bounding box center [423, 343] width 209 height 42
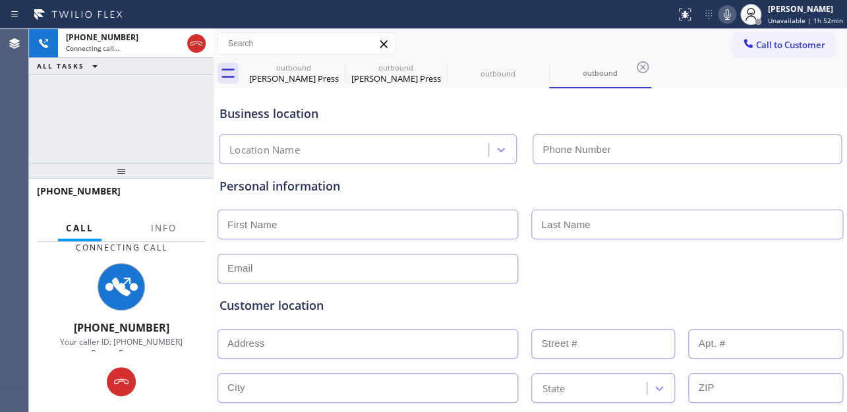
type input "[PHONE_NUMBER]"
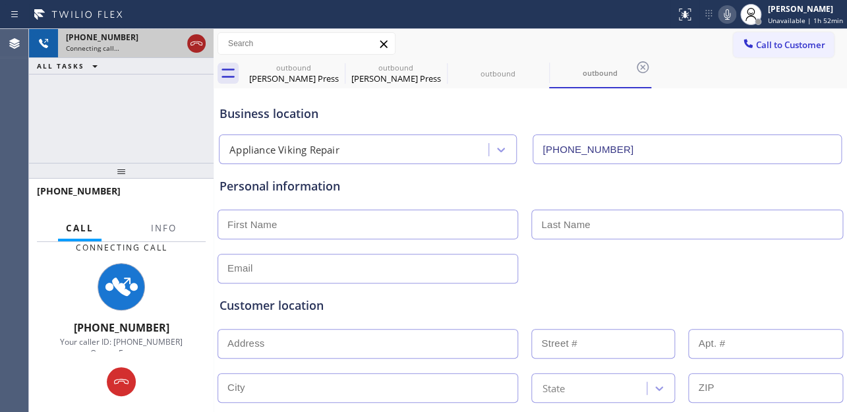
click at [196, 39] on icon at bounding box center [196, 44] width 16 height 16
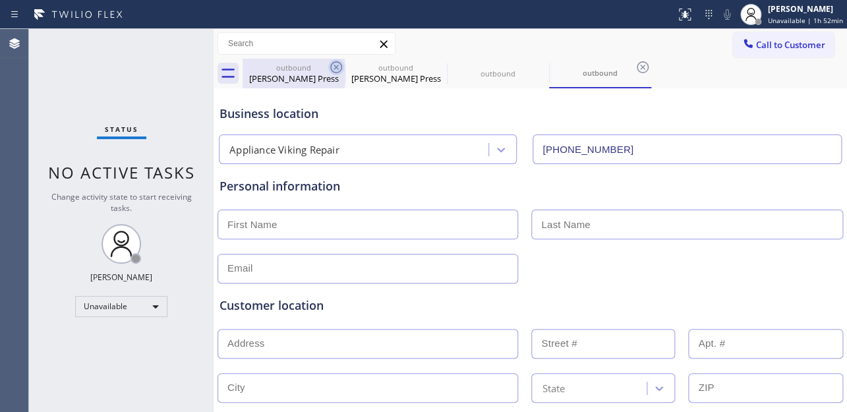
click at [335, 64] on icon at bounding box center [336, 67] width 16 height 16
click at [0, 0] on icon at bounding box center [0, 0] width 0 height 0
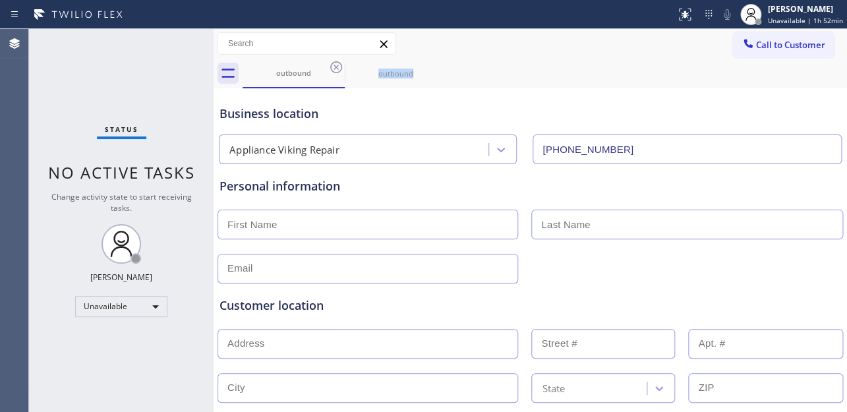
click at [335, 64] on icon at bounding box center [336, 67] width 16 height 16
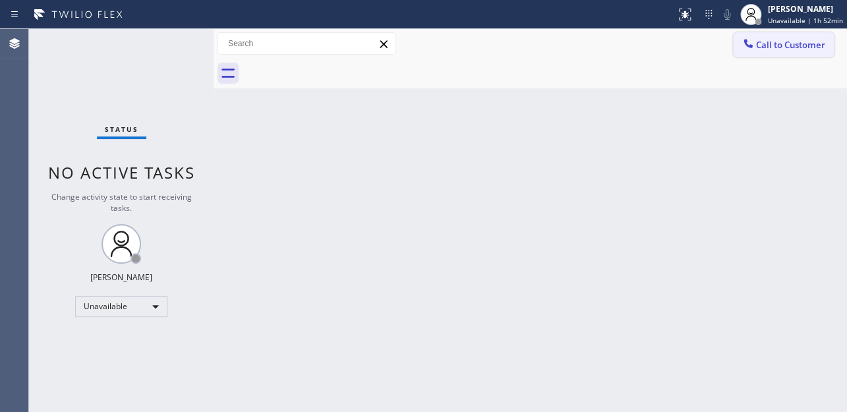
click at [768, 53] on button "Call to Customer" at bounding box center [783, 44] width 101 height 25
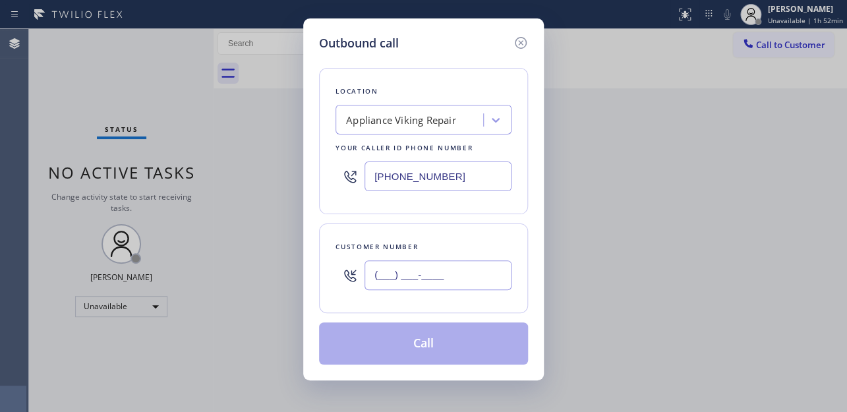
click at [441, 269] on input "(___) ___-____" at bounding box center [437, 275] width 147 height 30
paste input "215) 844-5802"
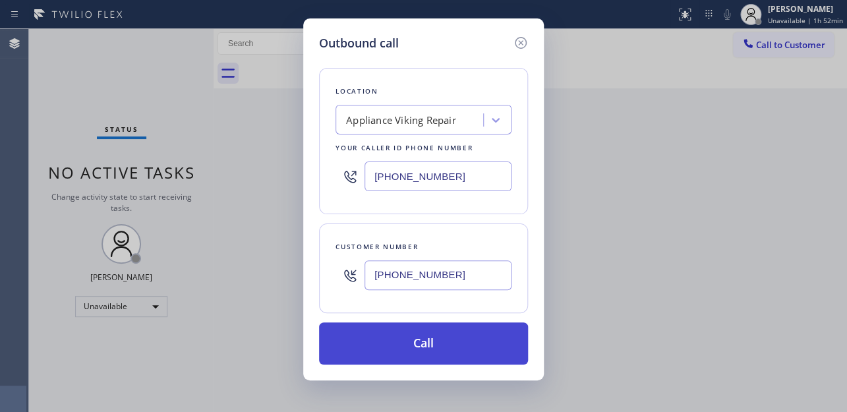
type input "(215) 844-5802"
click at [430, 343] on button "Call" at bounding box center [423, 343] width 209 height 42
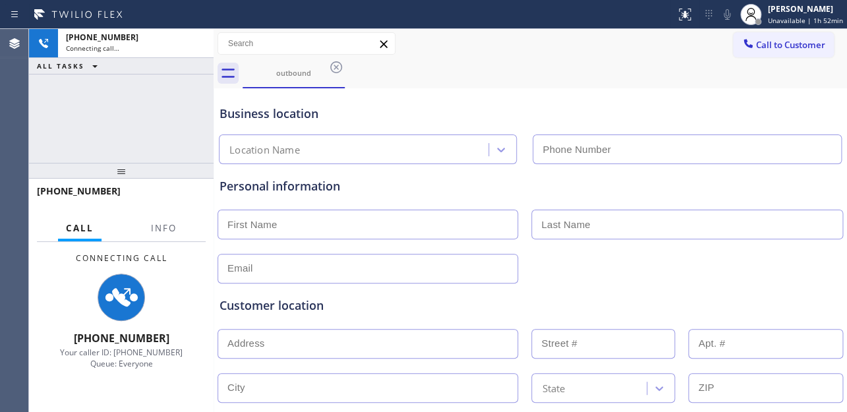
type input "[PHONE_NUMBER]"
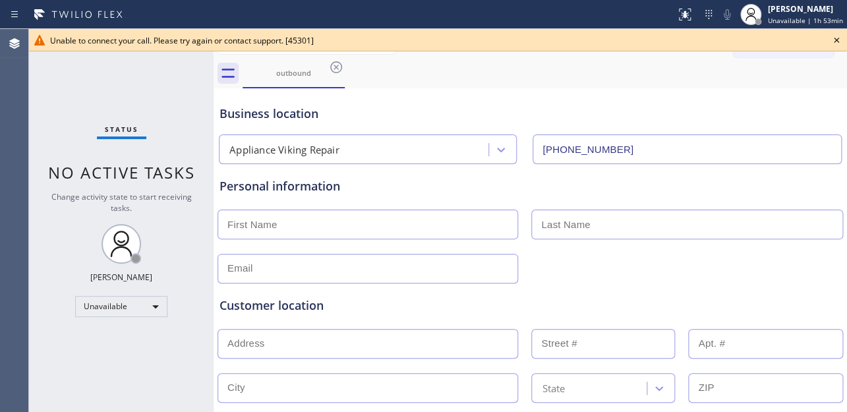
click at [837, 38] on icon at bounding box center [836, 40] width 16 height 16
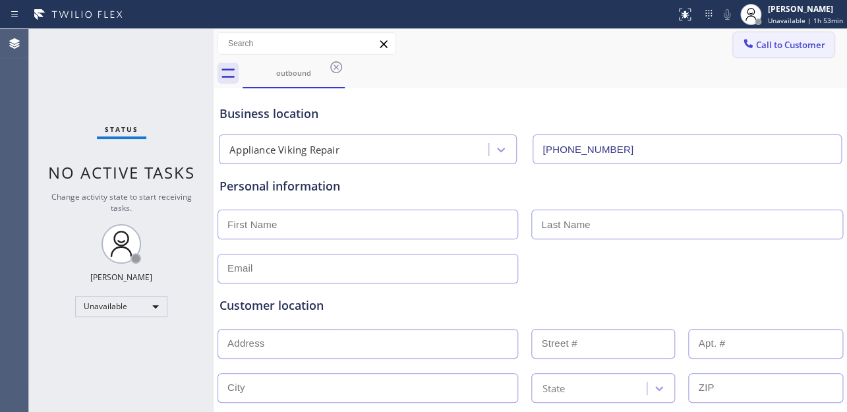
click at [759, 47] on span "Call to Customer" at bounding box center [790, 45] width 69 height 12
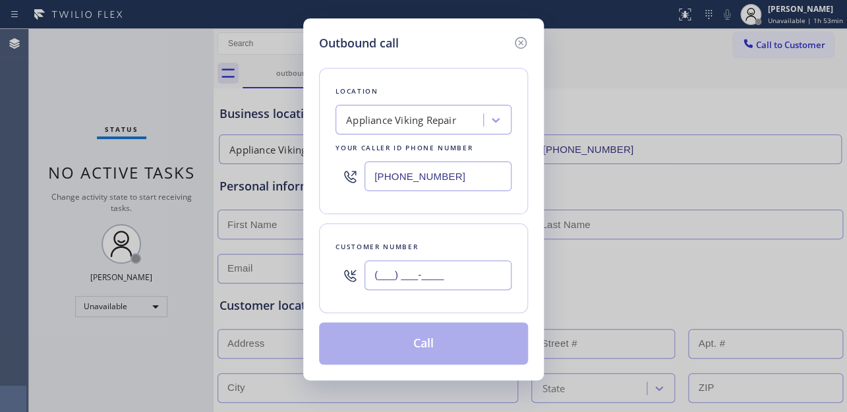
click at [438, 277] on input "(___) ___-____" at bounding box center [437, 275] width 147 height 30
paste input "818) 966-0396"
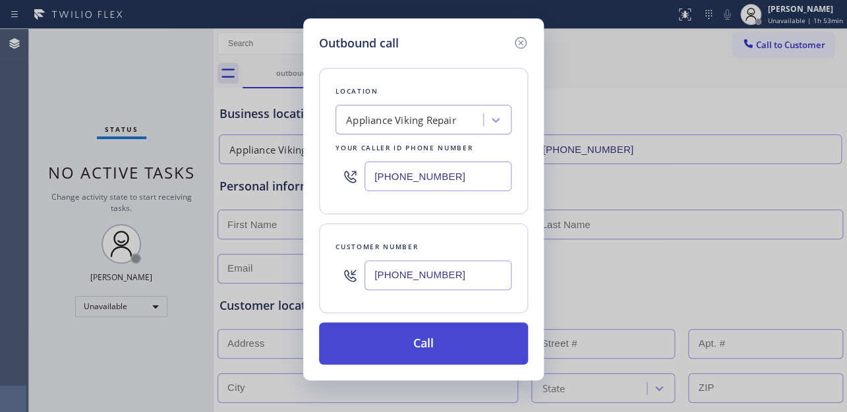
type input "[PHONE_NUMBER]"
click at [440, 352] on button "Call" at bounding box center [423, 343] width 209 height 42
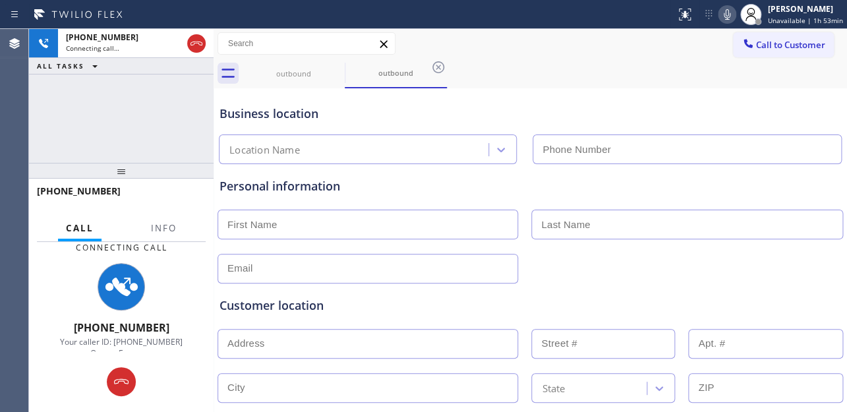
type input "[PHONE_NUMBER]"
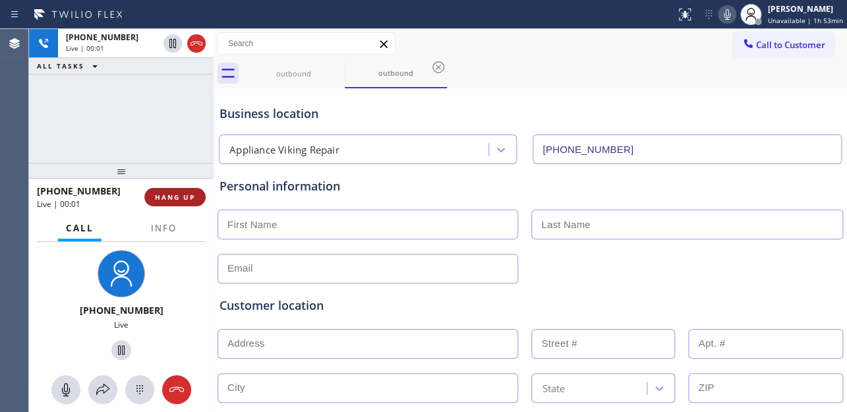
click at [177, 196] on span "HANG UP" at bounding box center [175, 196] width 40 height 9
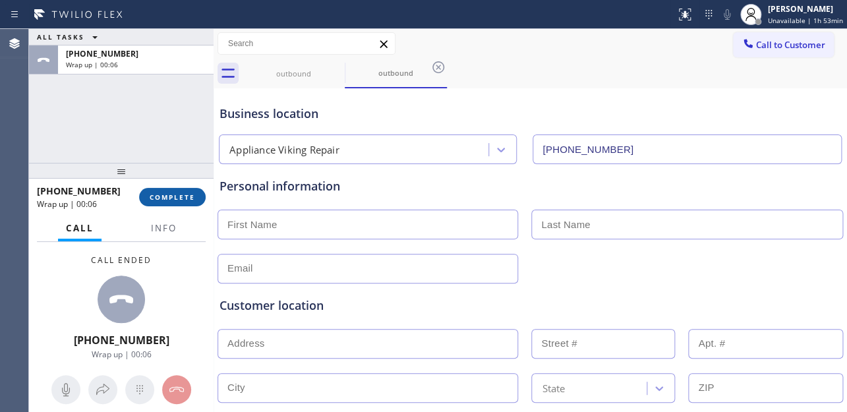
click at [190, 190] on button "COMPLETE" at bounding box center [172, 197] width 67 height 18
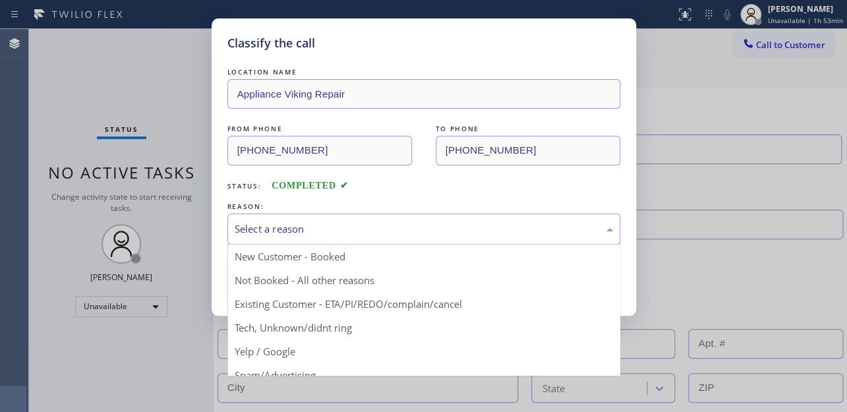
click at [283, 241] on div "Select a reason" at bounding box center [423, 228] width 393 height 31
click at [291, 230] on div "Select a reason" at bounding box center [424, 228] width 378 height 15
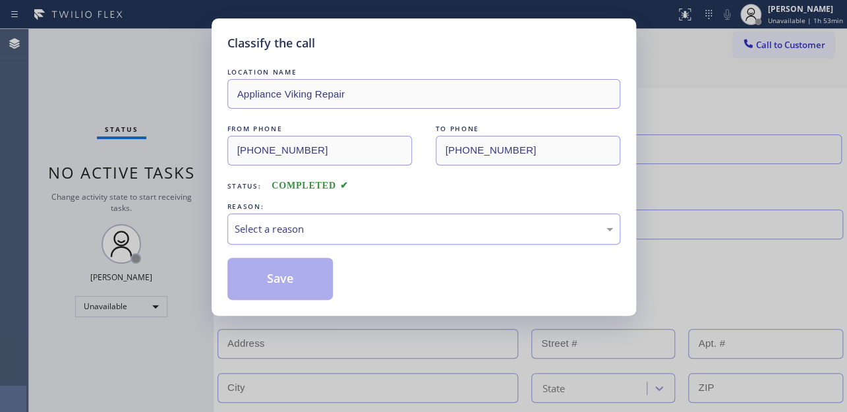
click at [293, 229] on div "Select a reason" at bounding box center [424, 228] width 378 height 15
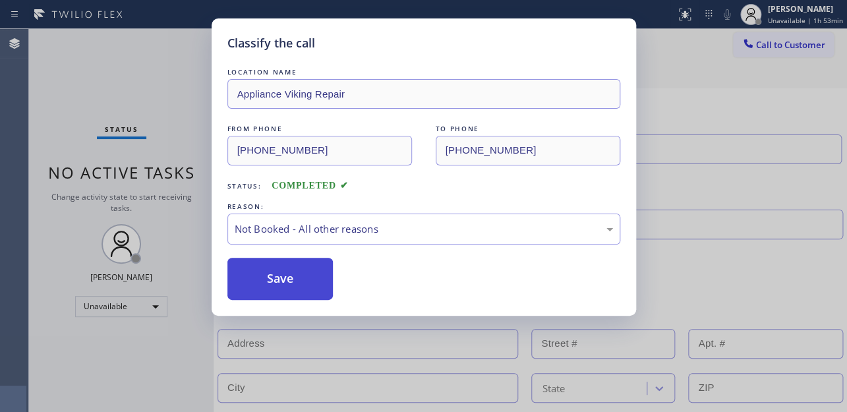
click at [280, 280] on button "Save" at bounding box center [280, 279] width 106 height 42
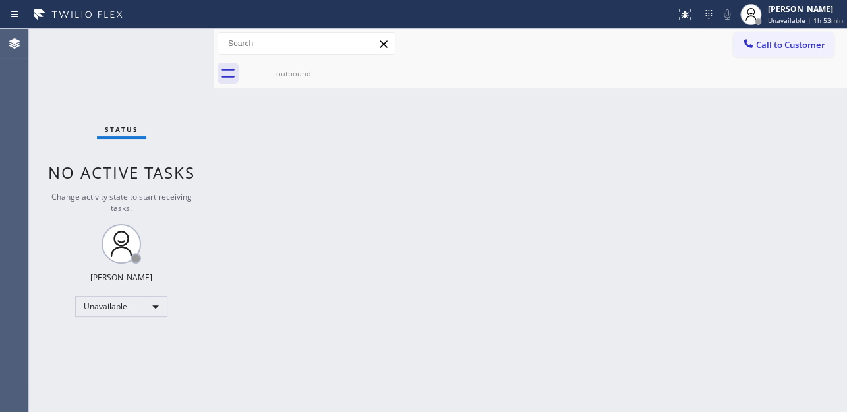
click at [773, 46] on span "Call to Customer" at bounding box center [790, 45] width 69 height 12
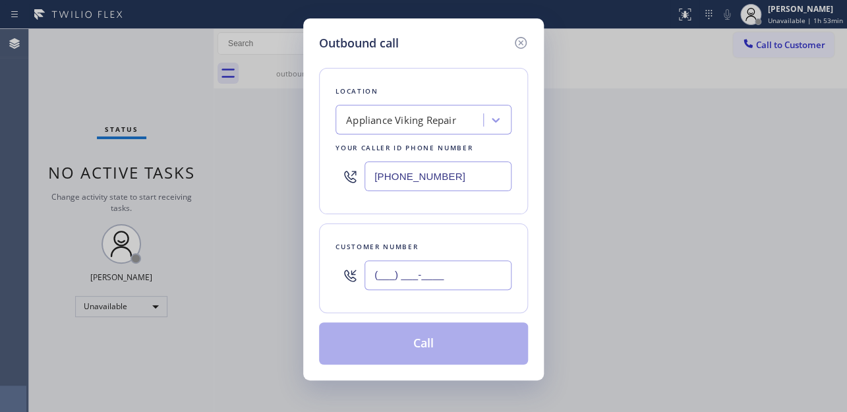
click at [405, 283] on input "(___) ___-____" at bounding box center [437, 275] width 147 height 30
paste input "571) 302-9816"
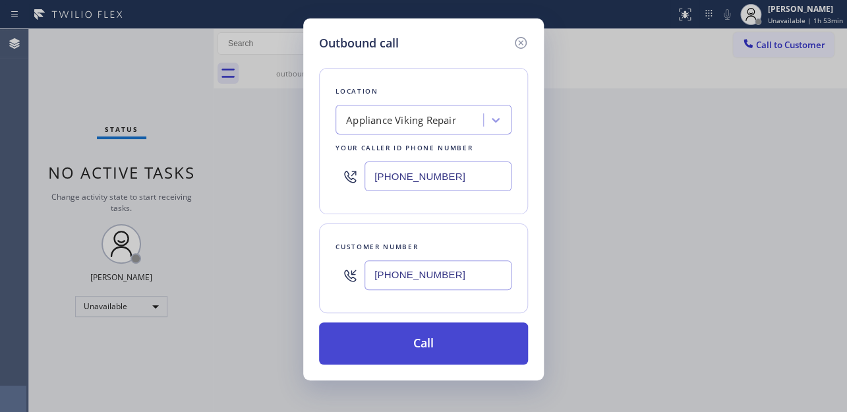
type input "[PHONE_NUMBER]"
click at [428, 341] on button "Call" at bounding box center [423, 343] width 209 height 42
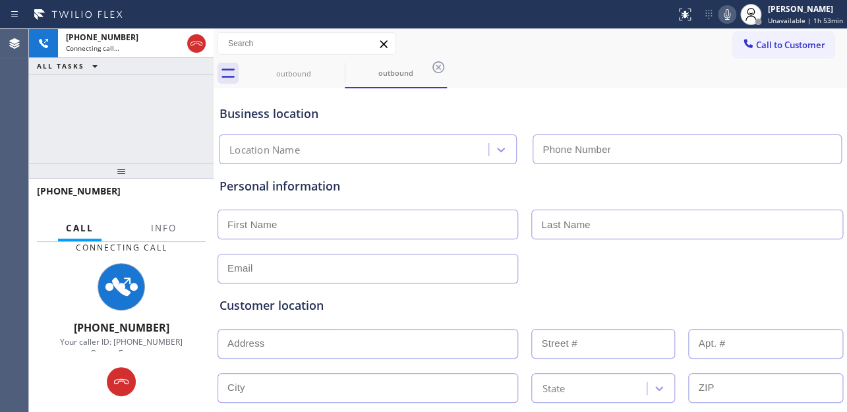
type input "[PHONE_NUMBER]"
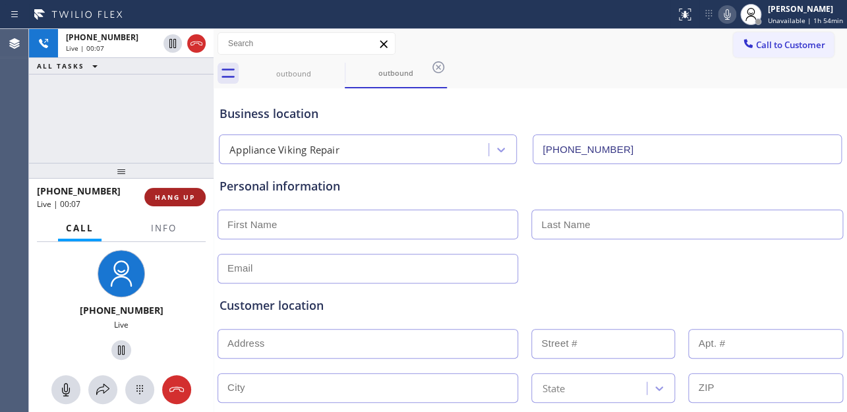
click at [178, 196] on span "HANG UP" at bounding box center [175, 196] width 40 height 9
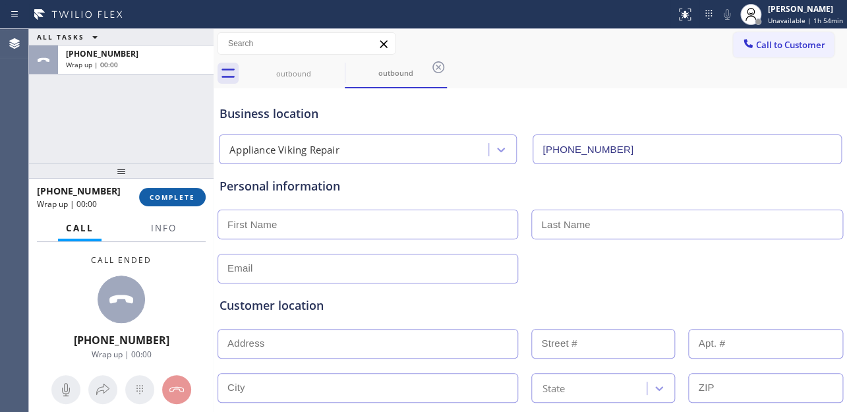
click at [177, 196] on span "COMPLETE" at bounding box center [172, 196] width 45 height 9
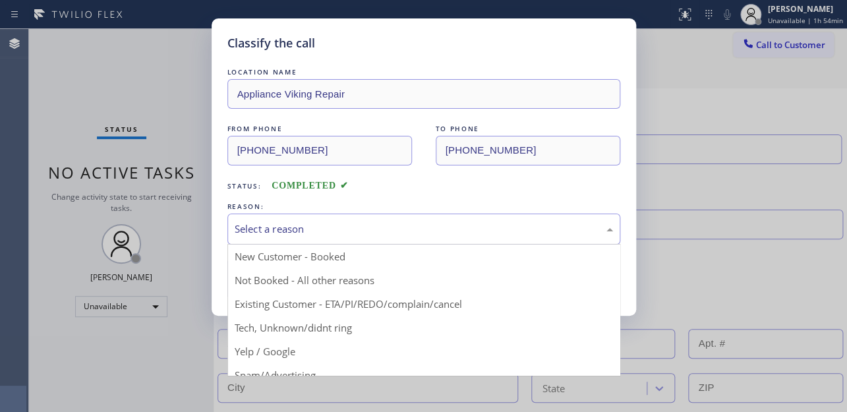
click at [329, 231] on div "Select a reason" at bounding box center [424, 228] width 378 height 15
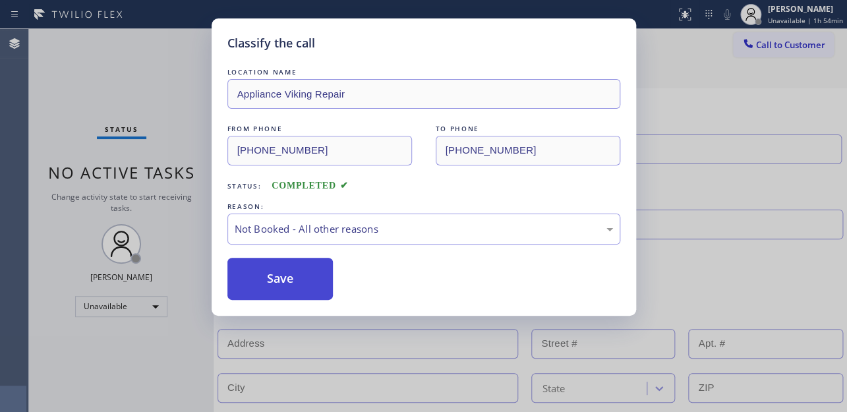
drag, startPoint x: 286, startPoint y: 285, endPoint x: 322, endPoint y: 270, distance: 39.0
click at [286, 284] on button "Save" at bounding box center [280, 279] width 106 height 42
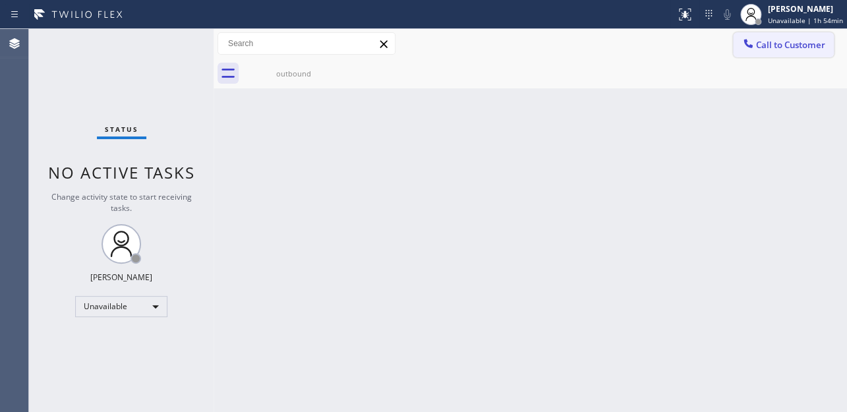
click at [756, 53] on button "Call to Customer" at bounding box center [783, 44] width 101 height 25
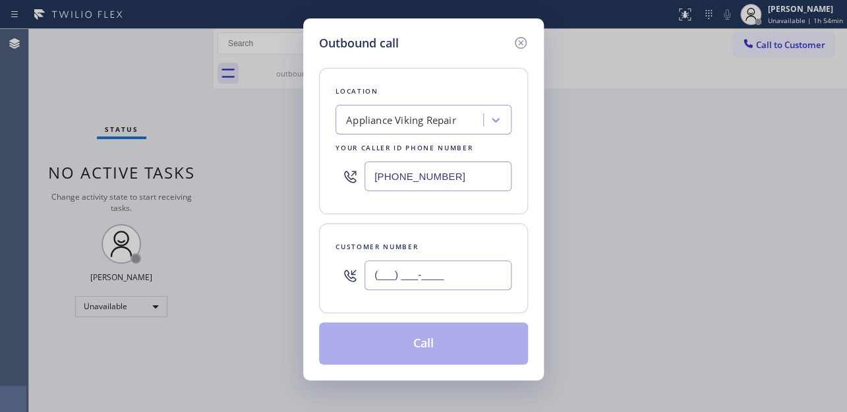
click at [418, 268] on input "(___) ___-____" at bounding box center [437, 275] width 147 height 30
paste input "929) 692-0065"
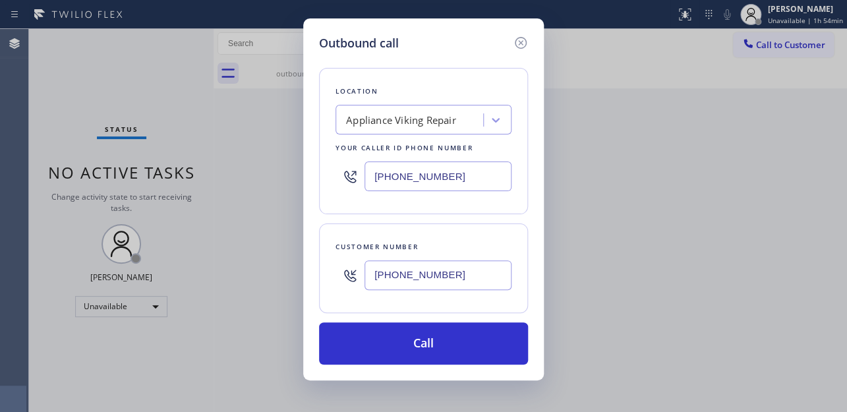
click at [451, 364] on div "Outbound call Location Appliance Viking Repair Your caller id phone number (617…" at bounding box center [423, 199] width 240 height 362
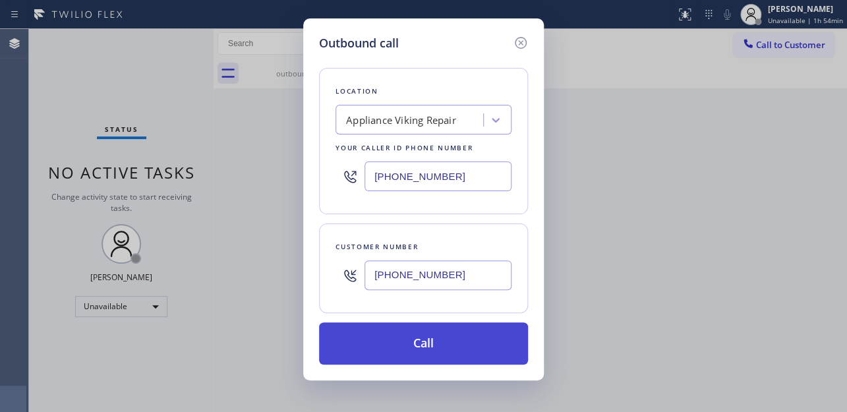
click at [423, 346] on button "Call" at bounding box center [423, 343] width 209 height 42
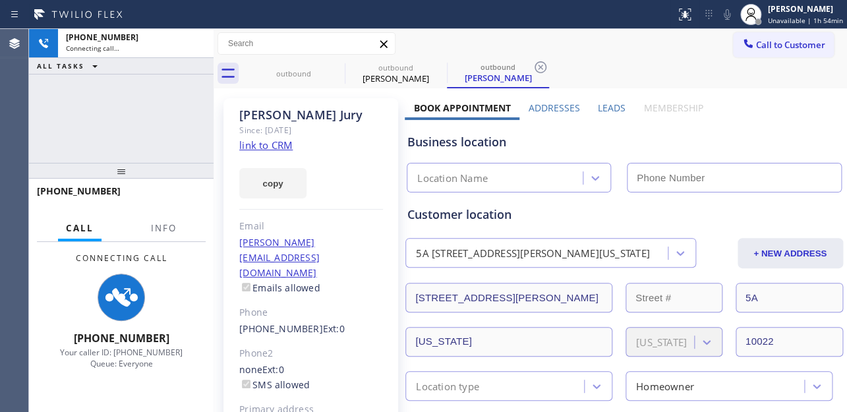
click at [617, 105] on label "Leads" at bounding box center [612, 107] width 28 height 13
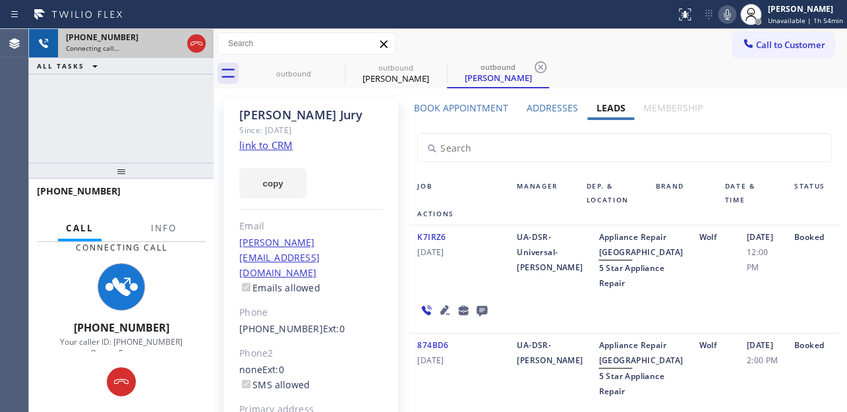
click at [181, 44] on div "Connecting call…" at bounding box center [124, 47] width 116 height 9
click at [192, 45] on icon at bounding box center [196, 44] width 16 height 16
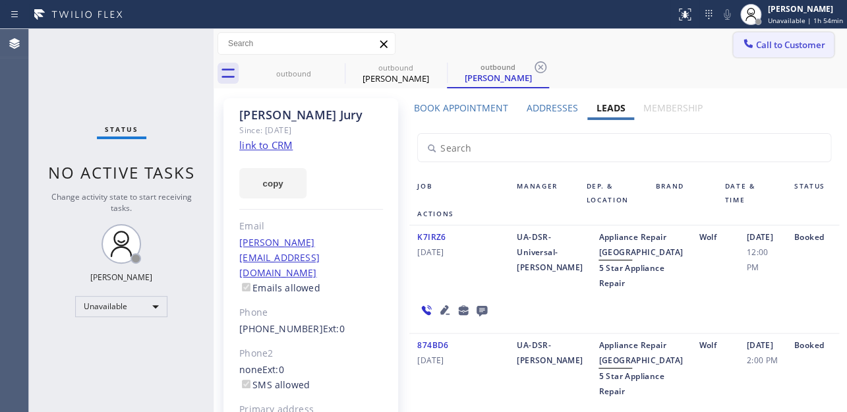
click at [756, 42] on span "Call to Customer" at bounding box center [790, 45] width 69 height 12
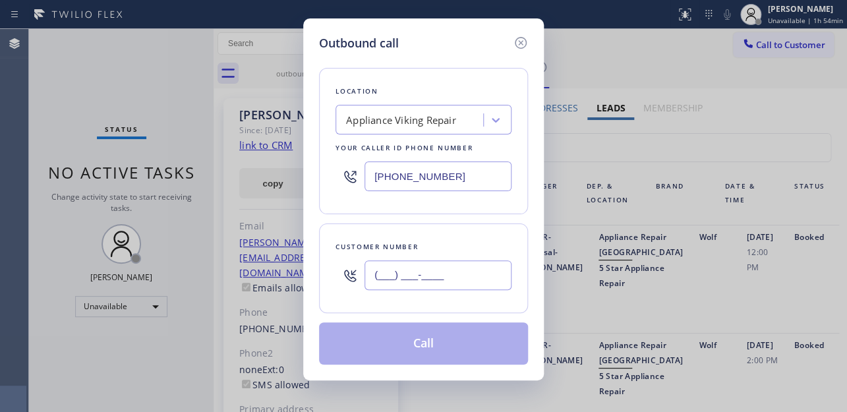
click at [412, 284] on input "(___) ___-____" at bounding box center [437, 275] width 147 height 30
paste input "646) 715-2356"
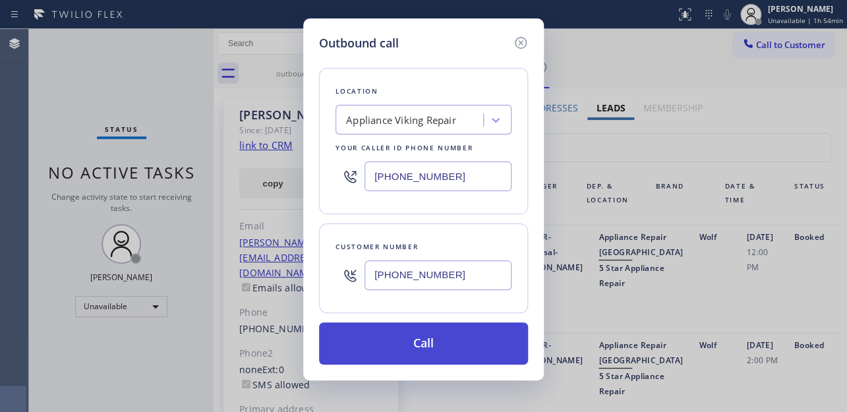
click at [433, 350] on button "Call" at bounding box center [423, 343] width 209 height 42
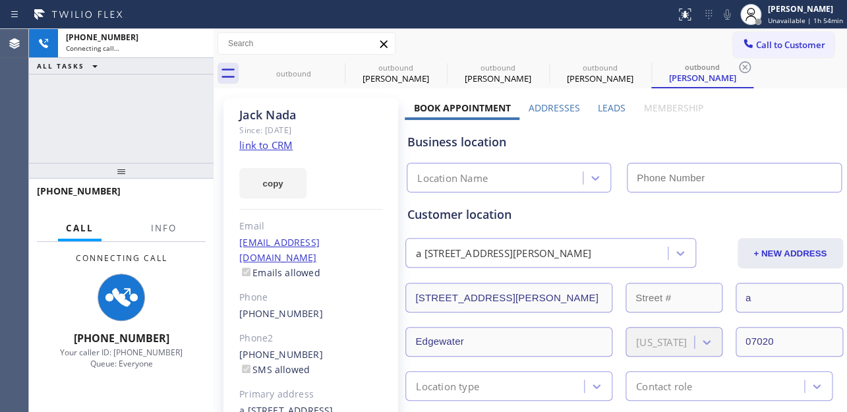
click at [607, 107] on label "Leads" at bounding box center [612, 107] width 28 height 13
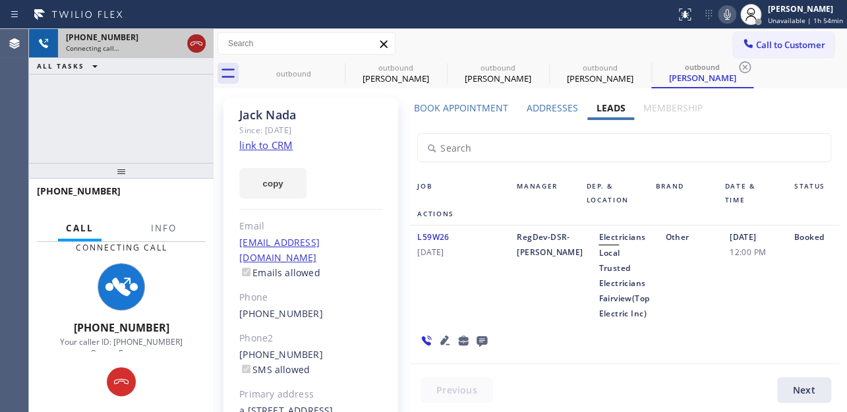
click at [195, 47] on icon at bounding box center [196, 44] width 16 height 16
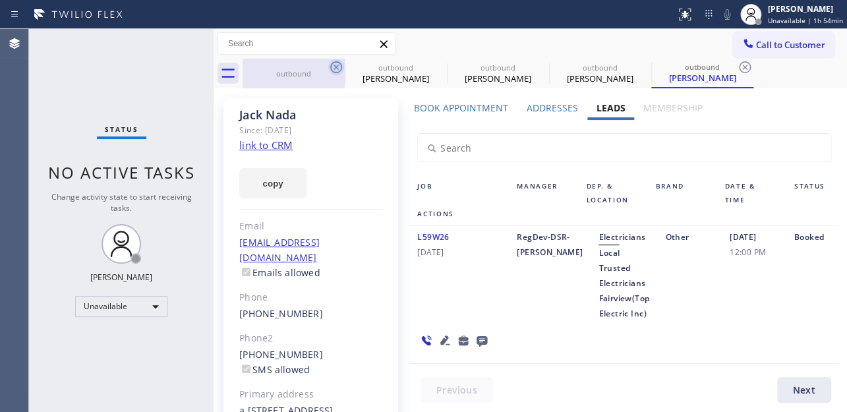
click at [333, 68] on icon at bounding box center [336, 67] width 16 height 16
click at [0, 0] on icon at bounding box center [0, 0] width 0 height 0
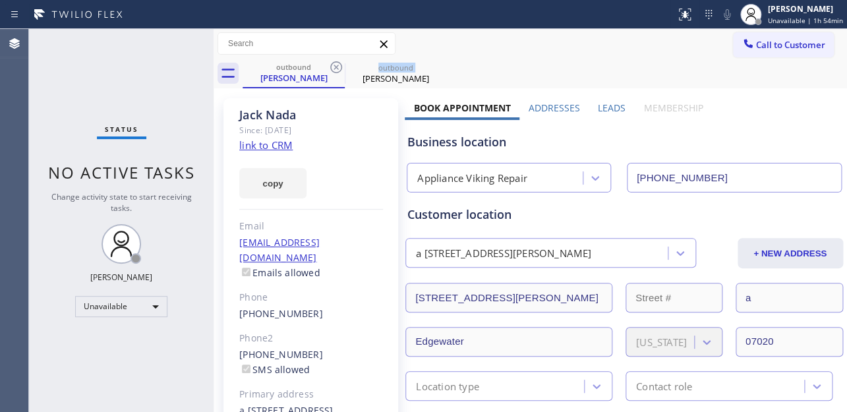
click at [333, 68] on icon at bounding box center [336, 67] width 16 height 16
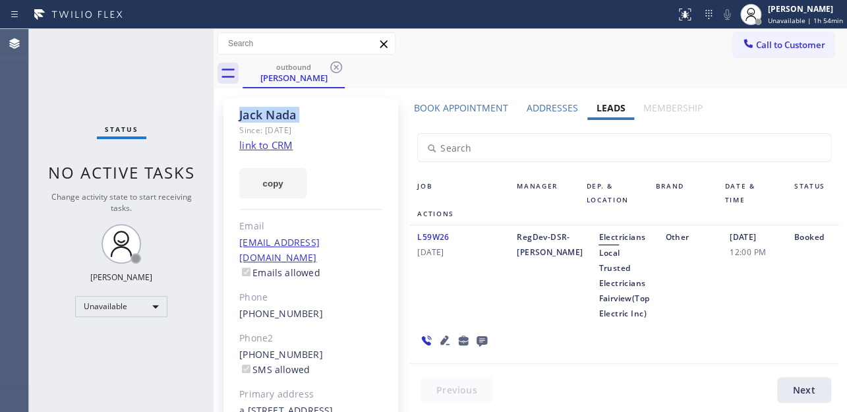
click at [333, 68] on icon at bounding box center [336, 67] width 16 height 16
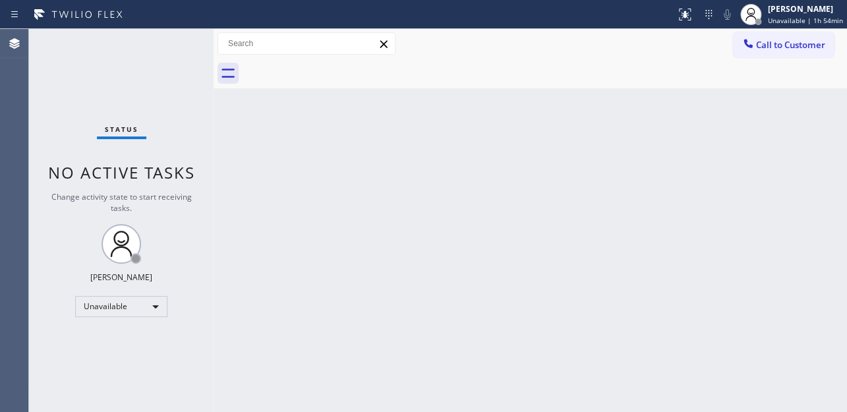
click at [333, 68] on div at bounding box center [544, 74] width 604 height 30
click at [771, 47] on span "Call to Customer" at bounding box center [790, 45] width 69 height 12
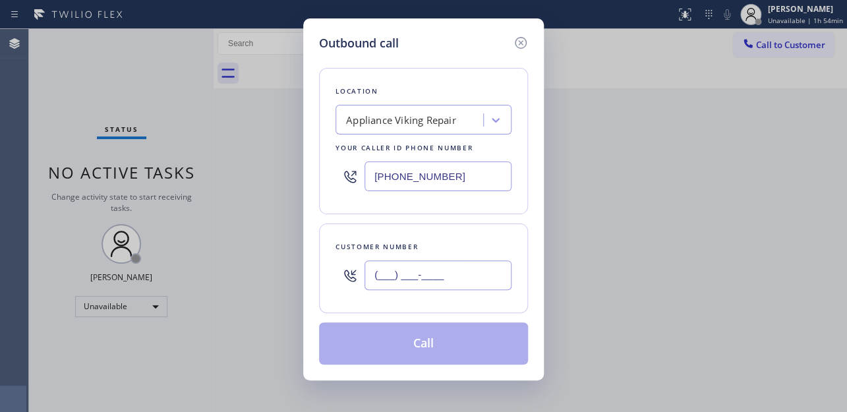
click at [431, 275] on input "(___) ___-____" at bounding box center [437, 275] width 147 height 30
paste input "718) 709-0750"
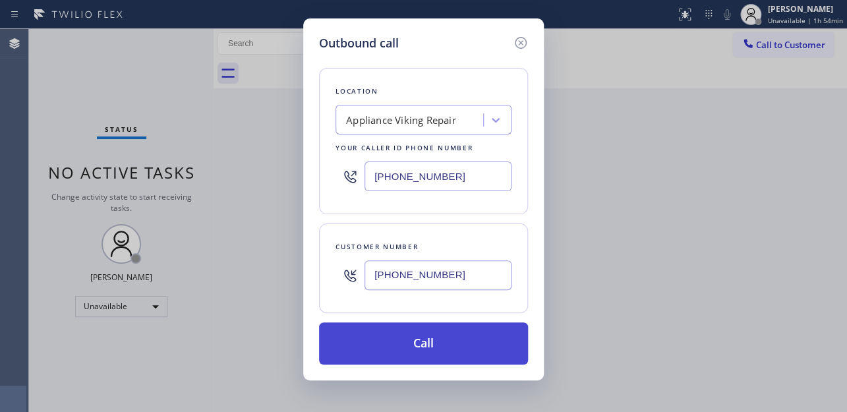
type input "[PHONE_NUMBER]"
click at [430, 349] on button "Call" at bounding box center [423, 343] width 209 height 42
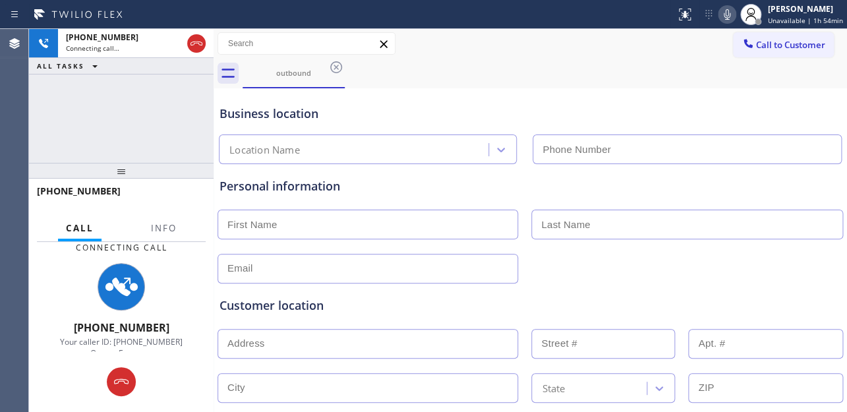
type input "[PHONE_NUMBER]"
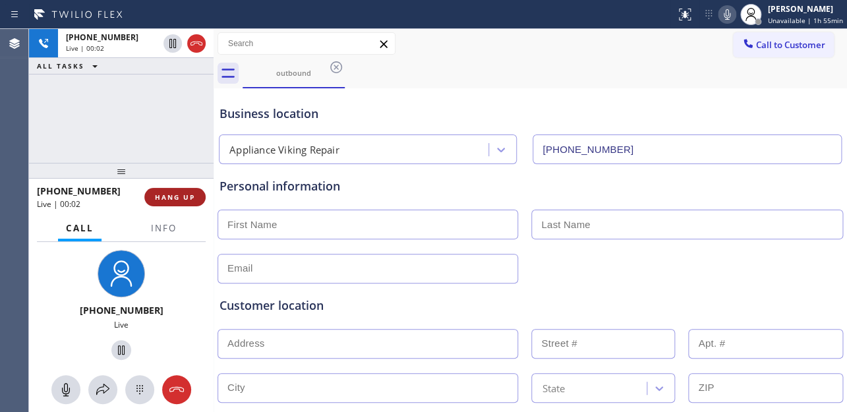
click at [181, 198] on span "HANG UP" at bounding box center [175, 196] width 40 height 9
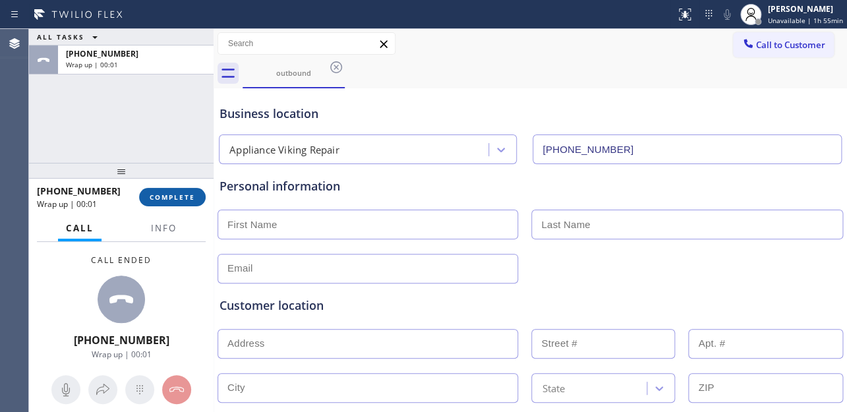
click at [181, 203] on button "COMPLETE" at bounding box center [172, 197] width 67 height 18
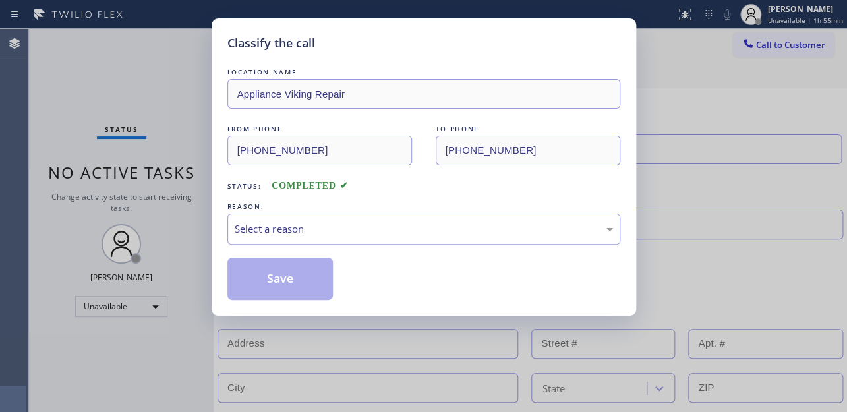
click at [255, 231] on div "Select a reason" at bounding box center [424, 228] width 378 height 15
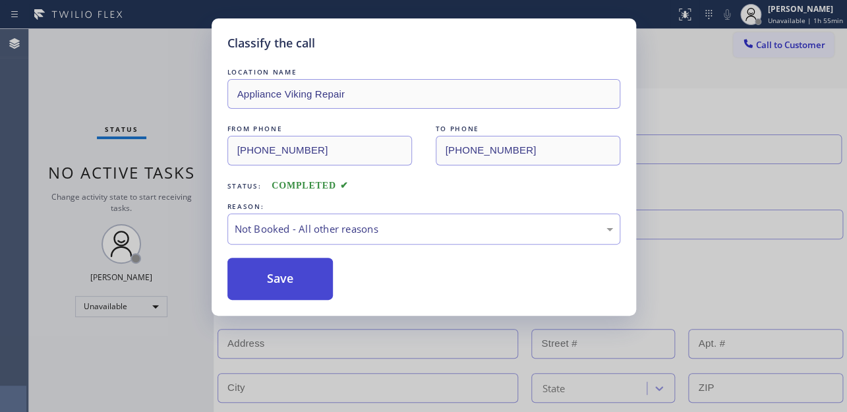
click at [257, 264] on button "Save" at bounding box center [280, 279] width 106 height 42
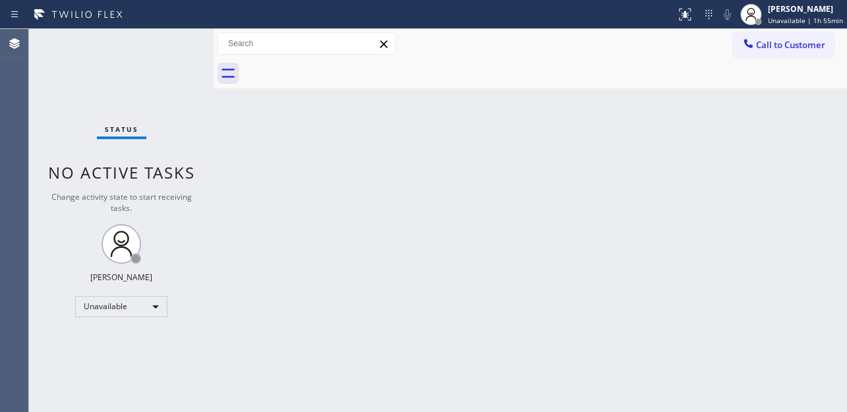
drag, startPoint x: 802, startPoint y: 53, endPoint x: 791, endPoint y: 42, distance: 15.9
click at [802, 53] on button "Call to Customer" at bounding box center [783, 44] width 101 height 25
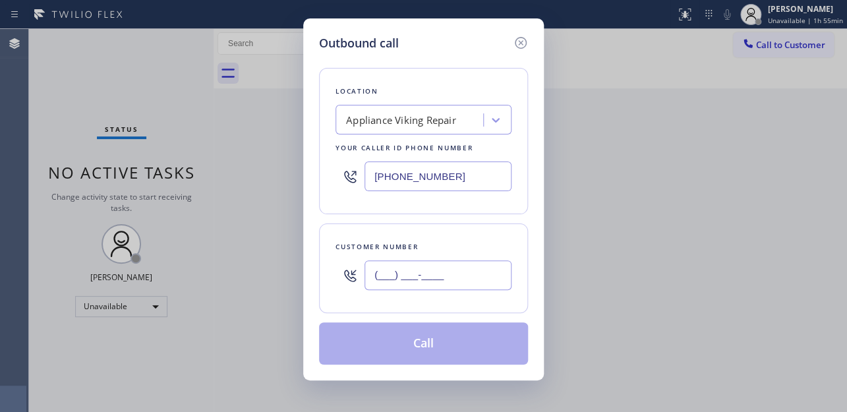
click at [399, 277] on input "(___) ___-____" at bounding box center [437, 275] width 147 height 30
paste input "856) 234-2491"
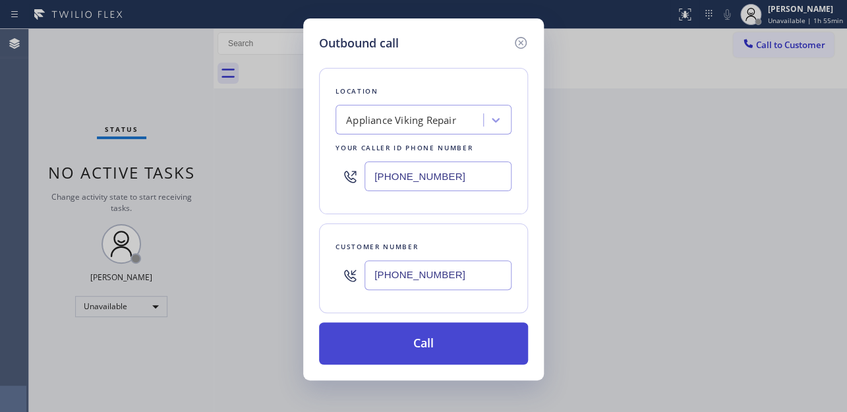
click at [414, 343] on button "Call" at bounding box center [423, 343] width 209 height 42
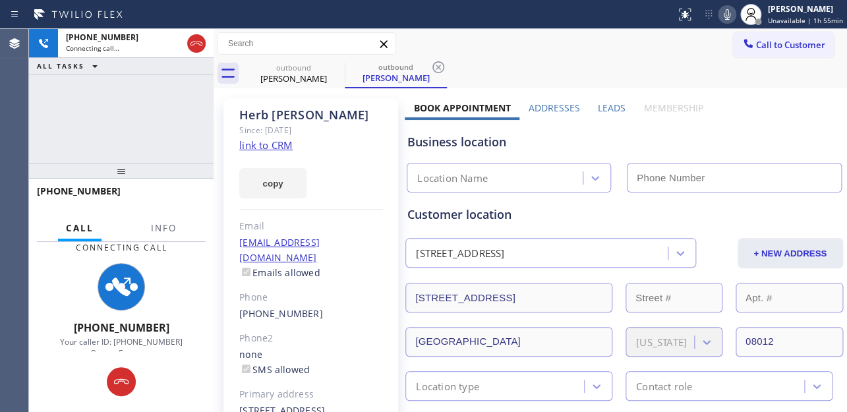
click at [607, 108] on label "Leads" at bounding box center [612, 107] width 28 height 13
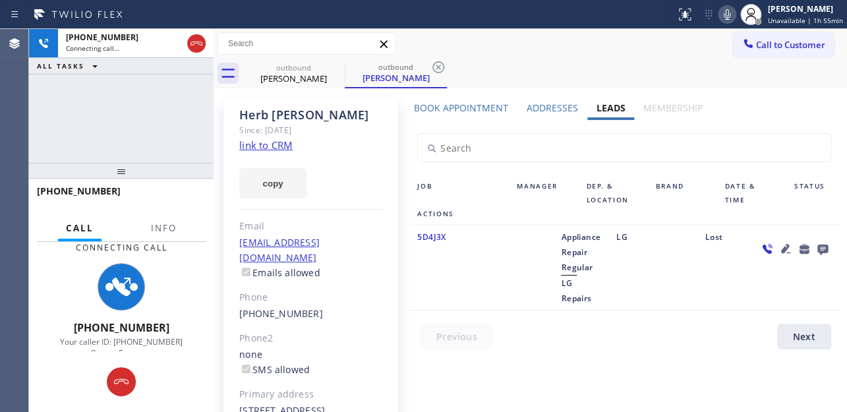
click at [781, 244] on icon at bounding box center [785, 248] width 16 height 16
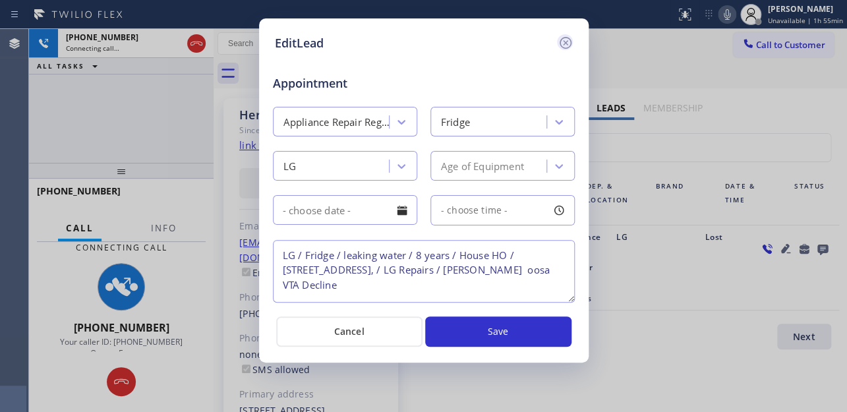
click at [562, 43] on icon at bounding box center [565, 43] width 16 height 16
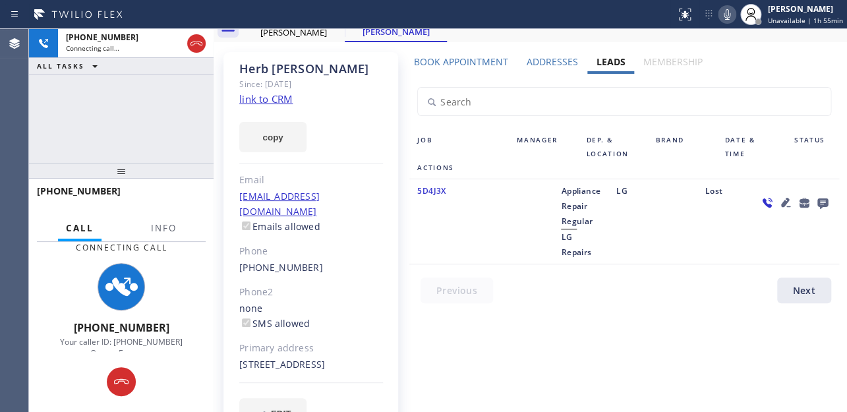
scroll to position [59, 0]
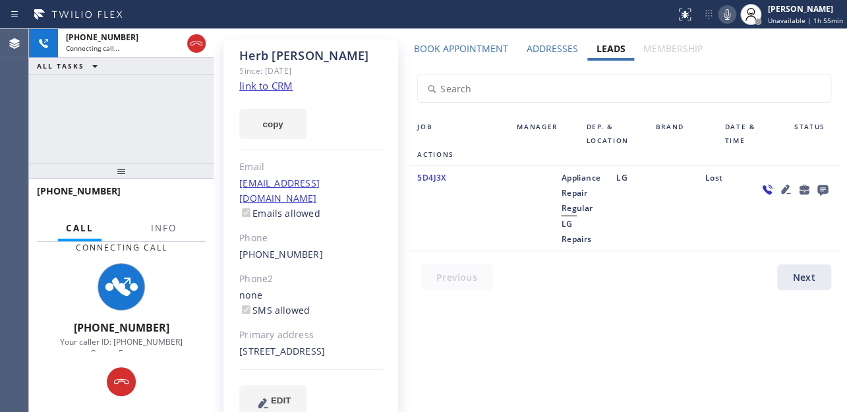
drag, startPoint x: 312, startPoint y: 349, endPoint x: 287, endPoint y: 352, distance: 24.6
click at [287, 352] on div "19 Woodlane Dr Gloucester Township, 08012 NJ" at bounding box center [311, 351] width 144 height 15
copy div "08012"
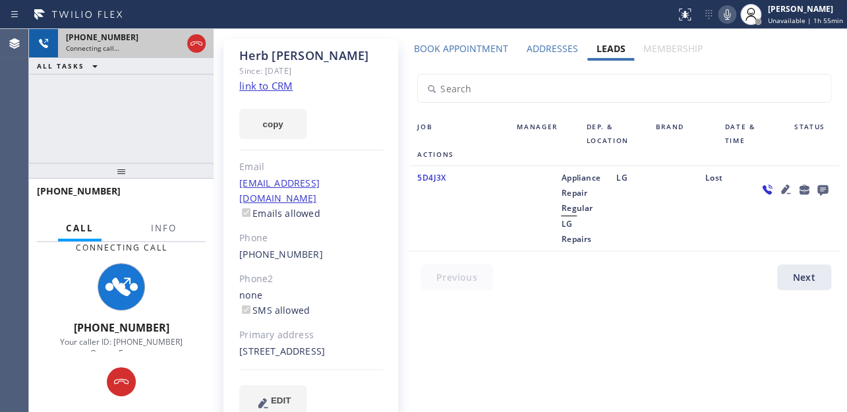
click at [198, 45] on icon at bounding box center [196, 44] width 16 height 16
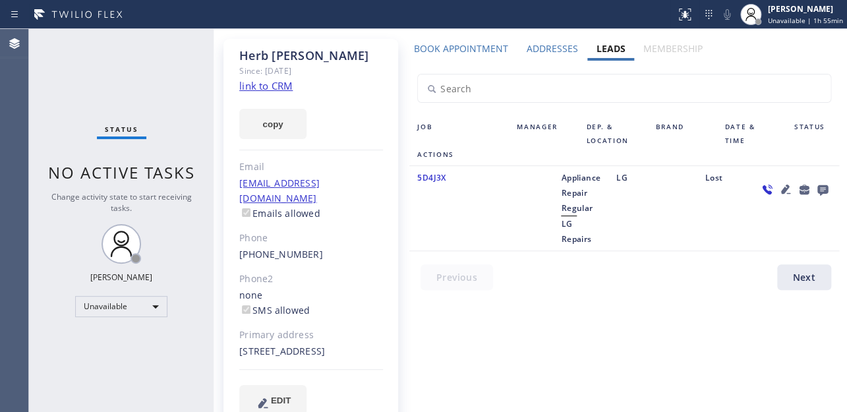
click at [780, 190] on icon at bounding box center [784, 188] width 9 height 9
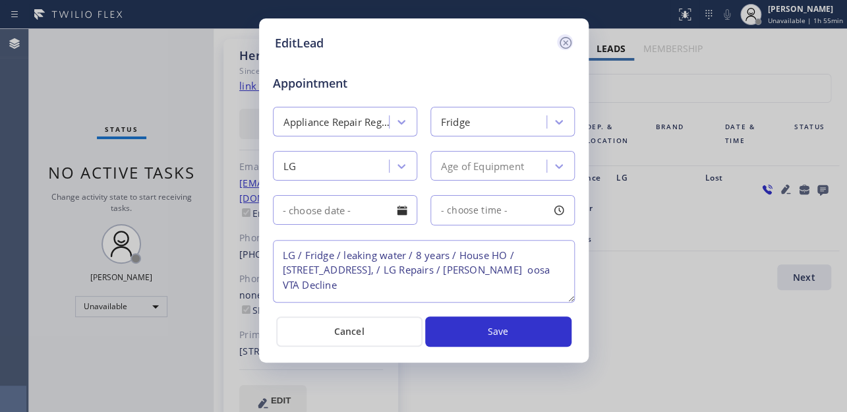
click at [567, 42] on icon at bounding box center [565, 43] width 16 height 16
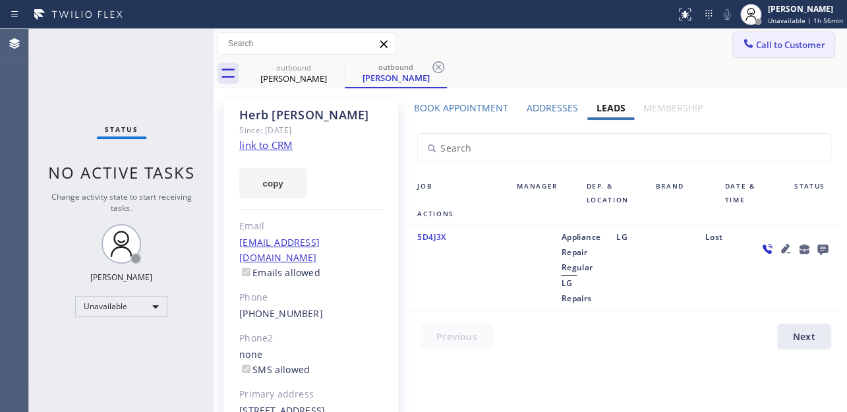
click at [783, 43] on span "Call to Customer" at bounding box center [790, 45] width 69 height 12
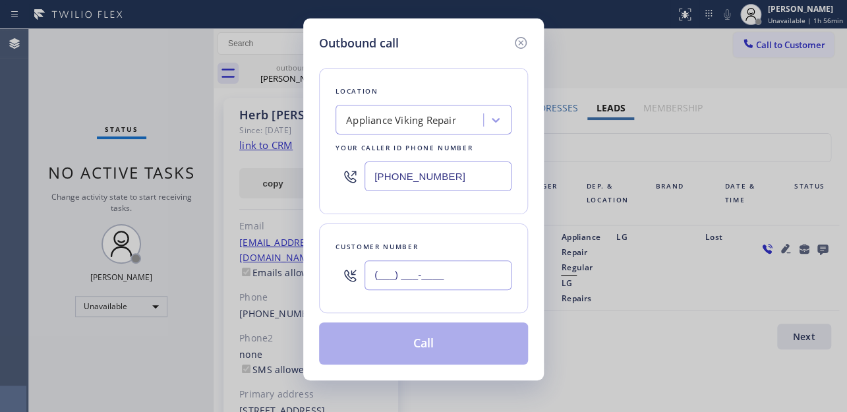
click at [441, 270] on input "(___) ___-____" at bounding box center [437, 275] width 147 height 30
paste input "215) 394-2378"
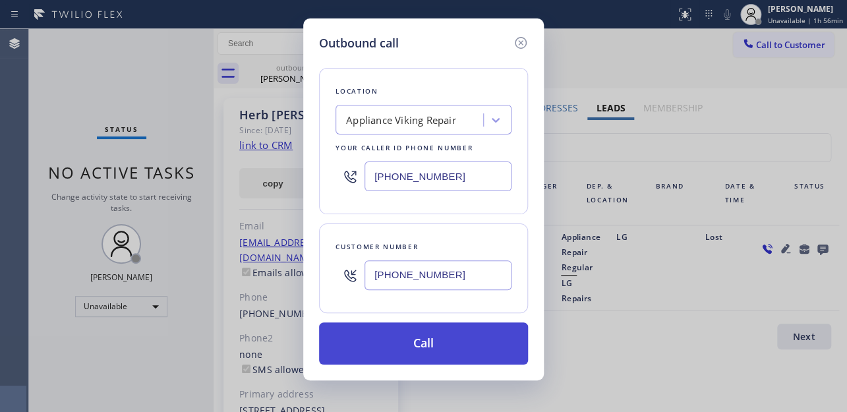
type input "(215) 394-2378"
click at [420, 349] on button "Call" at bounding box center [423, 343] width 209 height 42
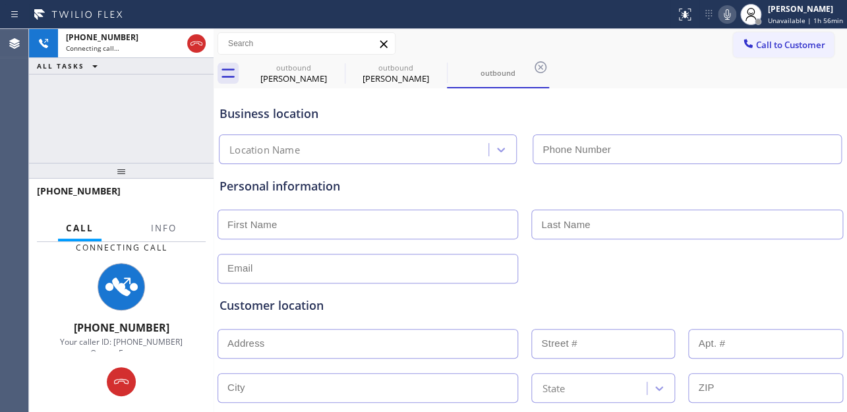
type input "[PHONE_NUMBER]"
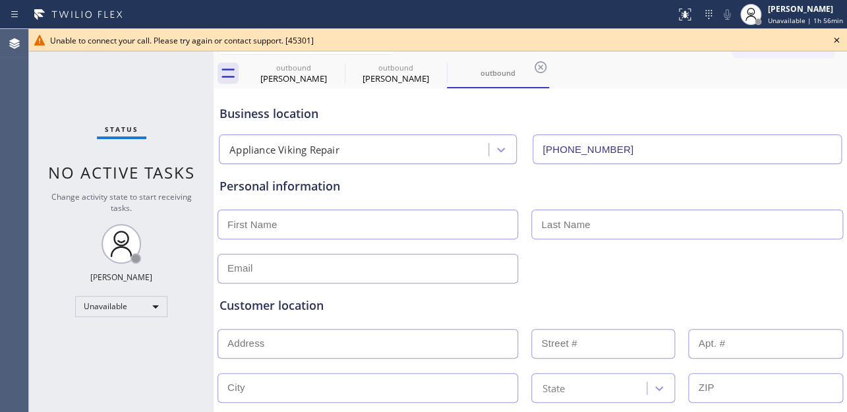
click at [835, 40] on icon at bounding box center [836, 40] width 16 height 16
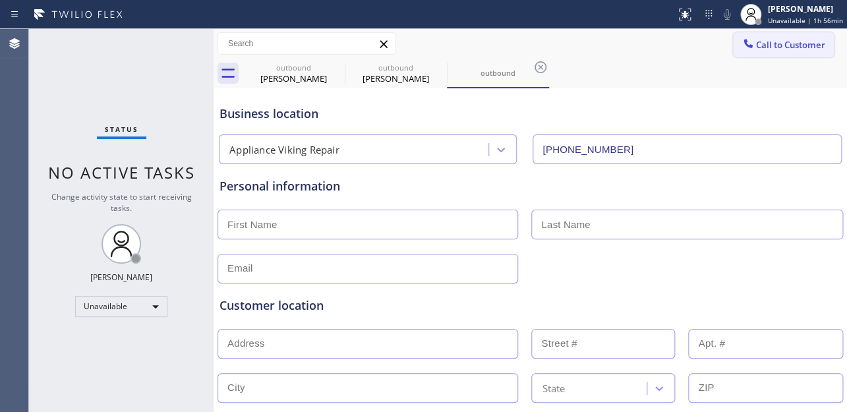
click at [779, 50] on span "Call to Customer" at bounding box center [790, 45] width 69 height 12
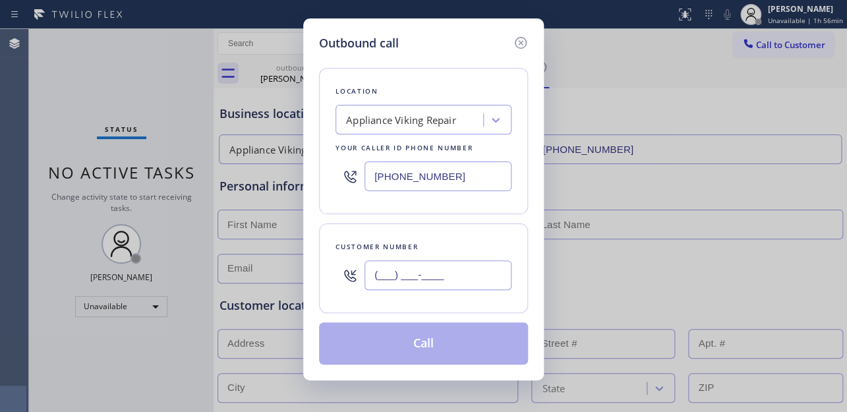
click at [375, 277] on input "(___) ___-____" at bounding box center [437, 275] width 147 height 30
paste input "631) 201-0536"
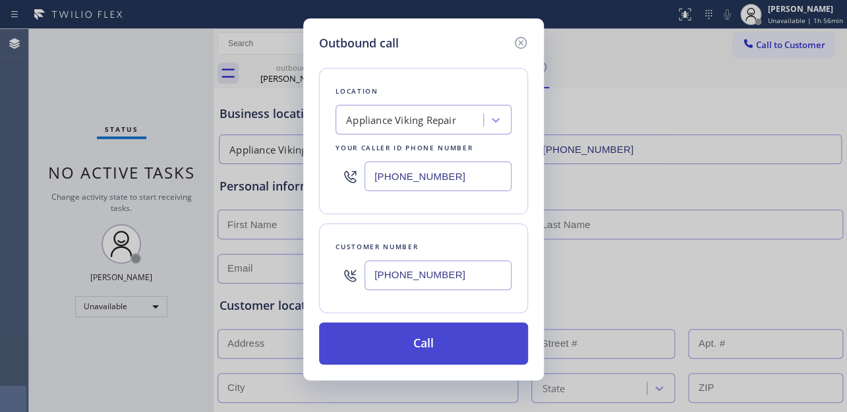
type input "[PHONE_NUMBER]"
click at [426, 337] on button "Call" at bounding box center [423, 343] width 209 height 42
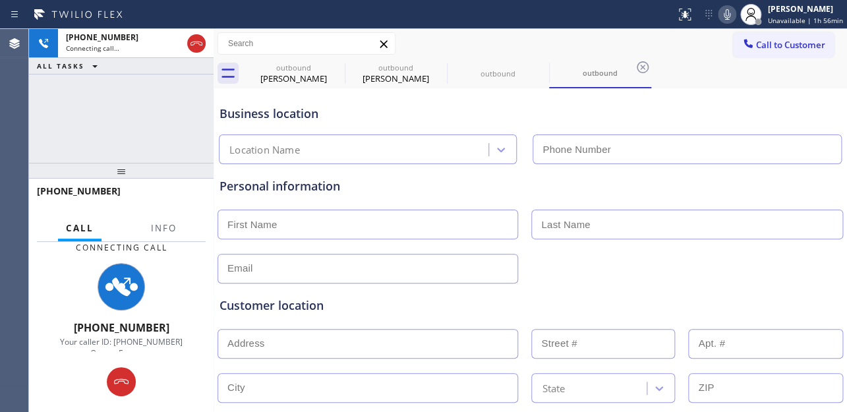
type input "[PHONE_NUMBER]"
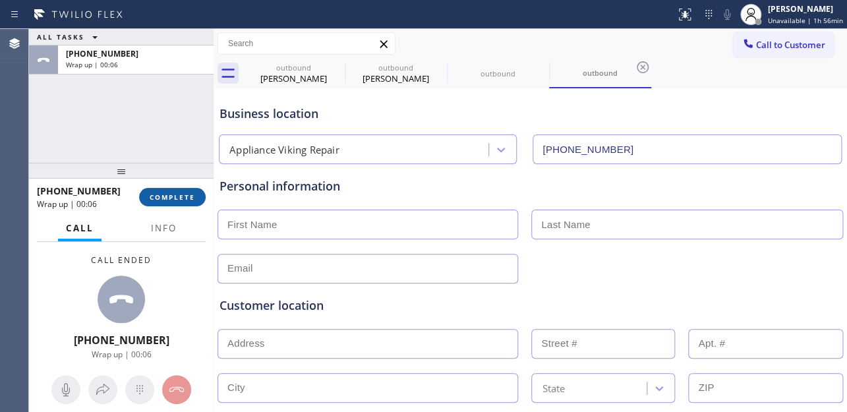
click at [181, 202] on button "COMPLETE" at bounding box center [172, 197] width 67 height 18
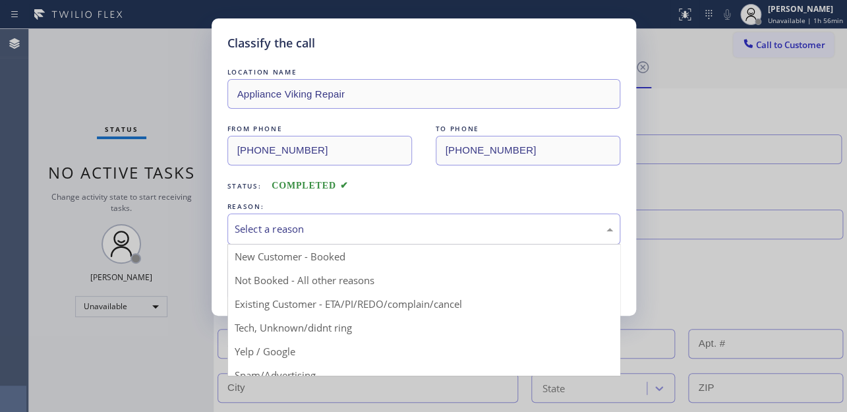
click at [277, 224] on div "Select a reason" at bounding box center [424, 228] width 378 height 15
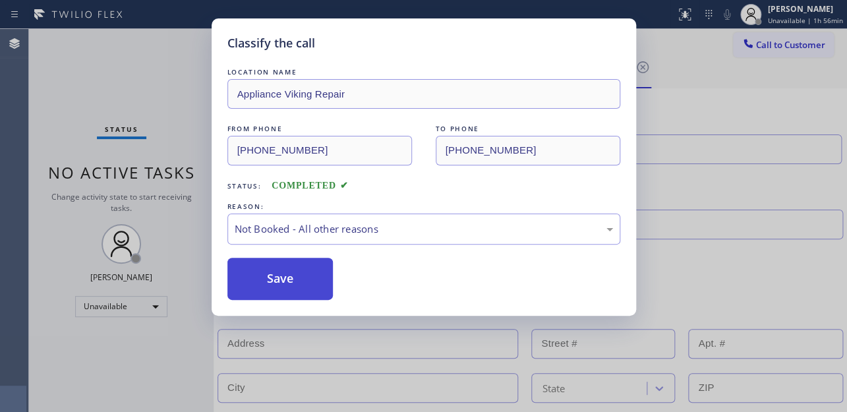
click at [279, 280] on button "Save" at bounding box center [280, 279] width 106 height 42
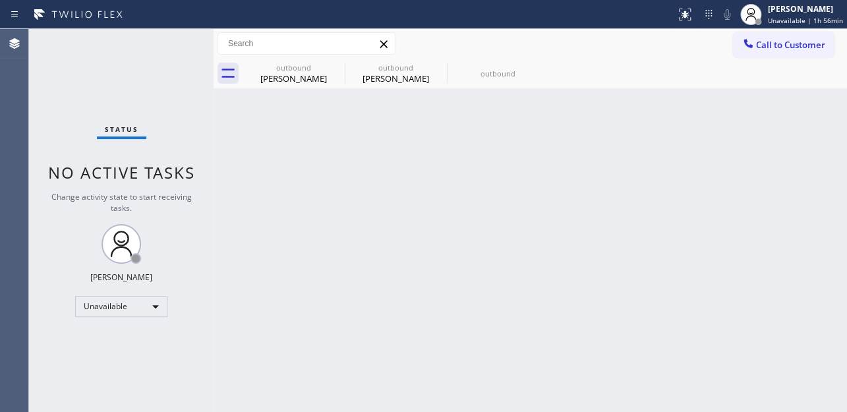
click at [777, 45] on span "Call to Customer" at bounding box center [790, 45] width 69 height 12
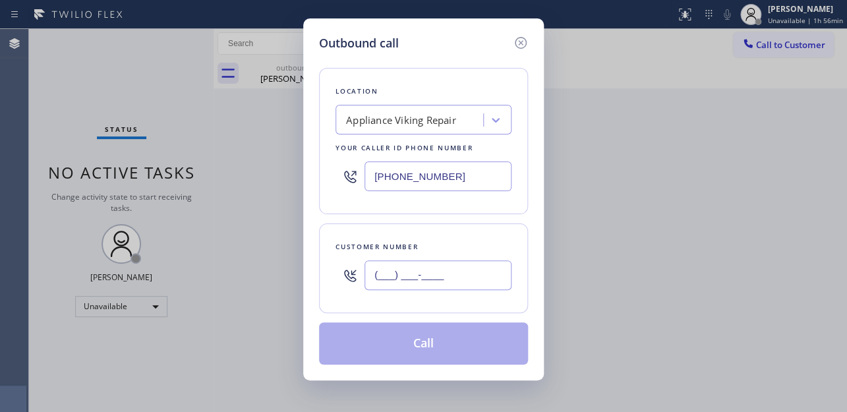
click at [416, 273] on input "(___) ___-____" at bounding box center [437, 275] width 147 height 30
paste input "786) 216-9496"
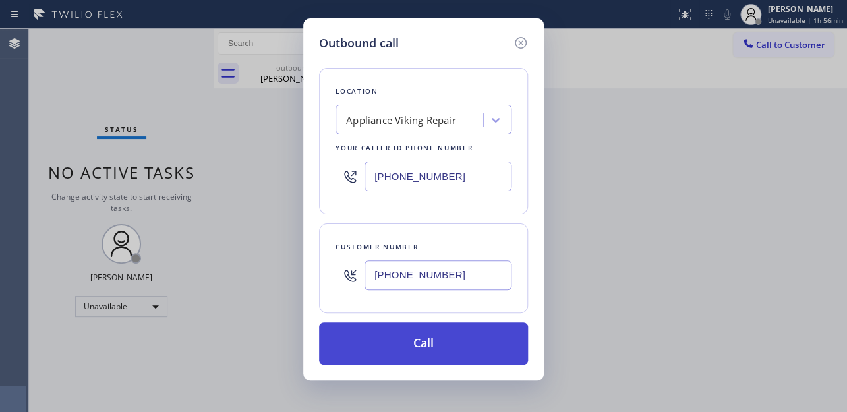
type input "[PHONE_NUMBER]"
click at [413, 336] on button "Call" at bounding box center [423, 343] width 209 height 42
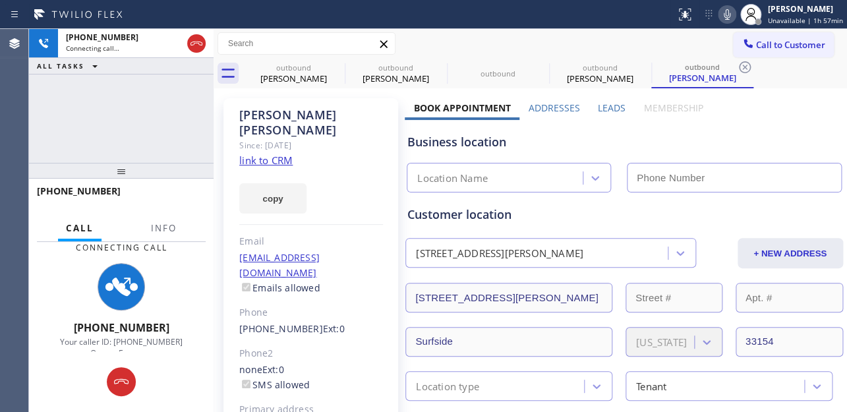
type input "[PHONE_NUMBER]"
click at [609, 105] on label "Leads" at bounding box center [612, 107] width 28 height 13
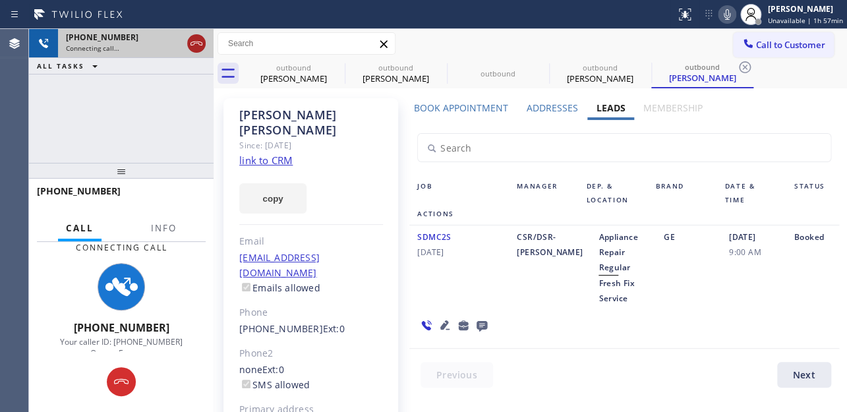
click at [195, 45] on icon at bounding box center [196, 44] width 16 height 16
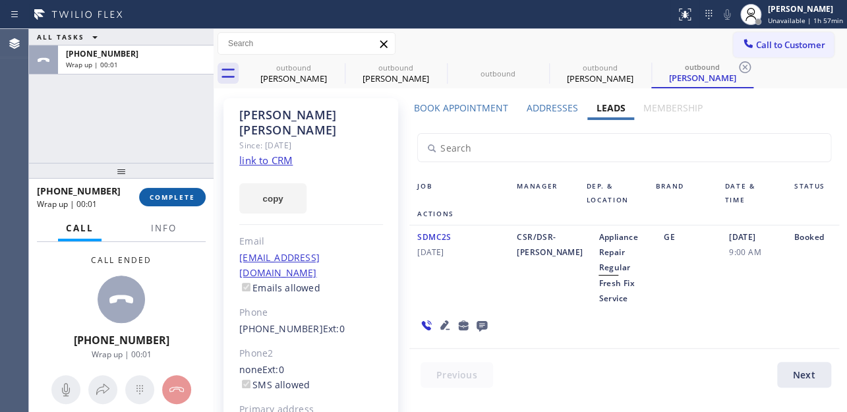
click at [166, 191] on button "COMPLETE" at bounding box center [172, 197] width 67 height 18
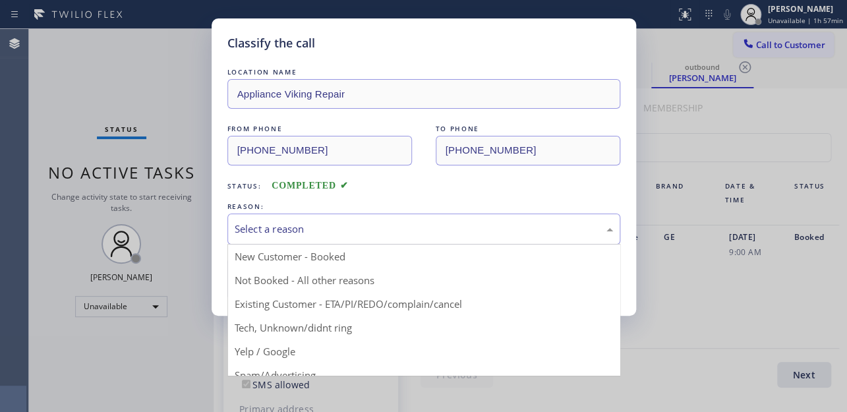
click at [291, 221] on div "Select a reason" at bounding box center [424, 228] width 378 height 15
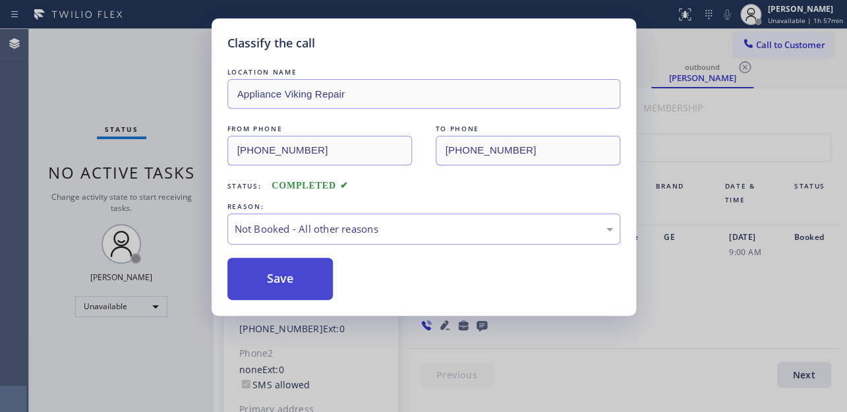
click at [286, 261] on button "Save" at bounding box center [280, 279] width 106 height 42
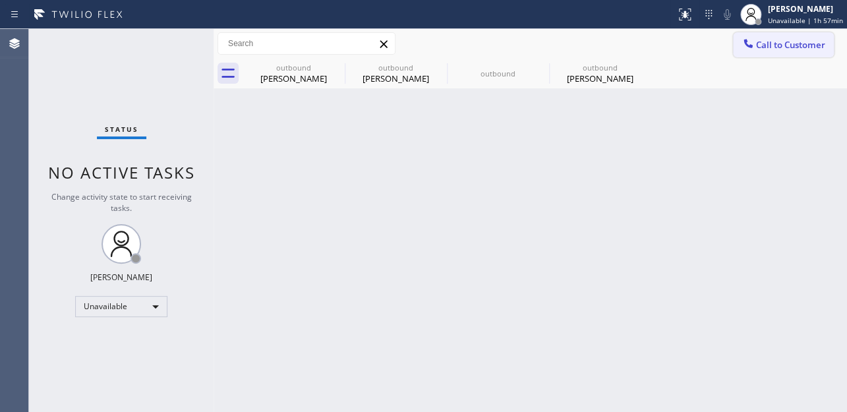
click at [764, 43] on span "Call to Customer" at bounding box center [790, 45] width 69 height 12
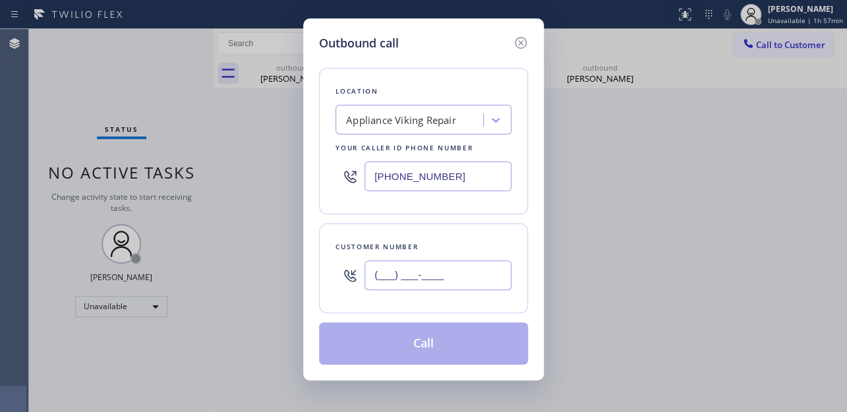
click at [447, 279] on input "(___) ___-____" at bounding box center [437, 275] width 147 height 30
paste input "732) 233-6326"
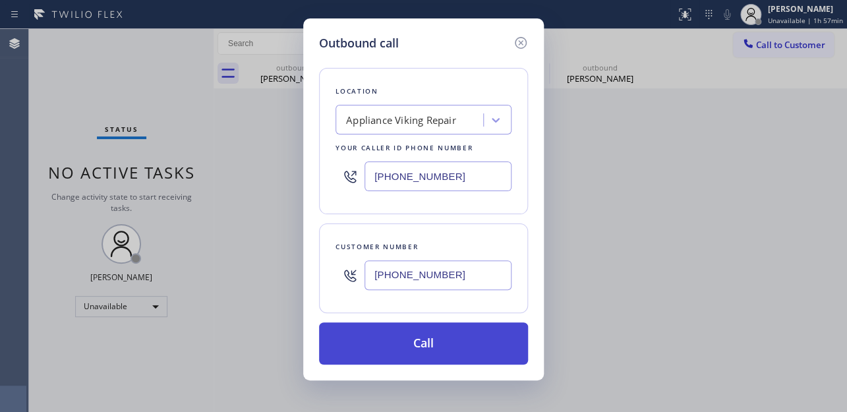
type input "[PHONE_NUMBER]"
click at [426, 332] on button "Call" at bounding box center [423, 343] width 209 height 42
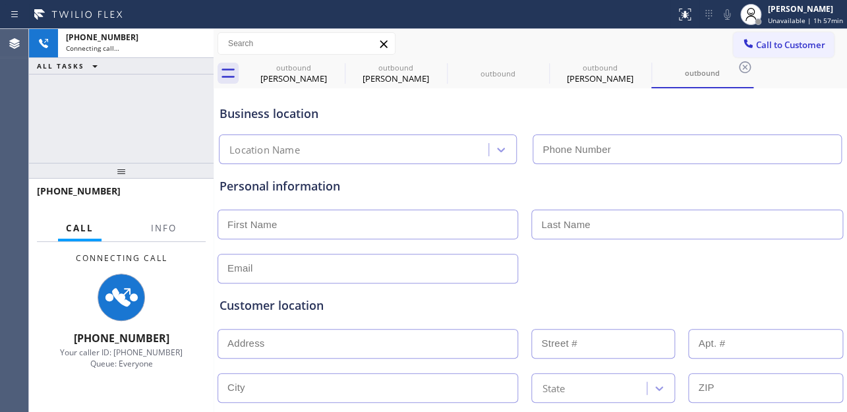
type input "[PHONE_NUMBER]"
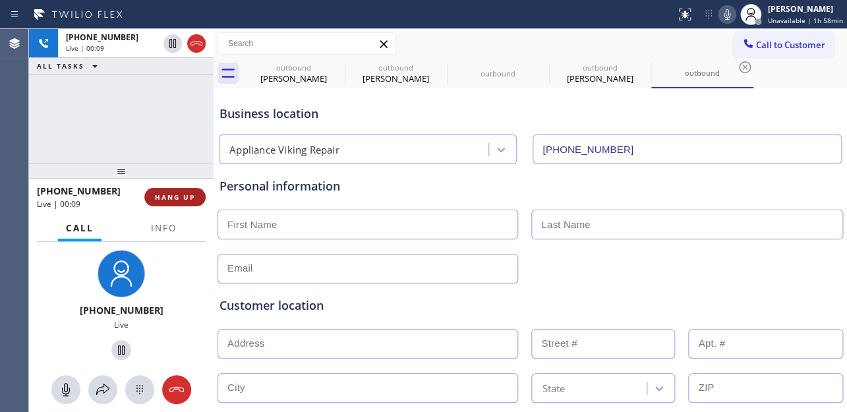
click at [173, 196] on span "HANG UP" at bounding box center [175, 196] width 40 height 9
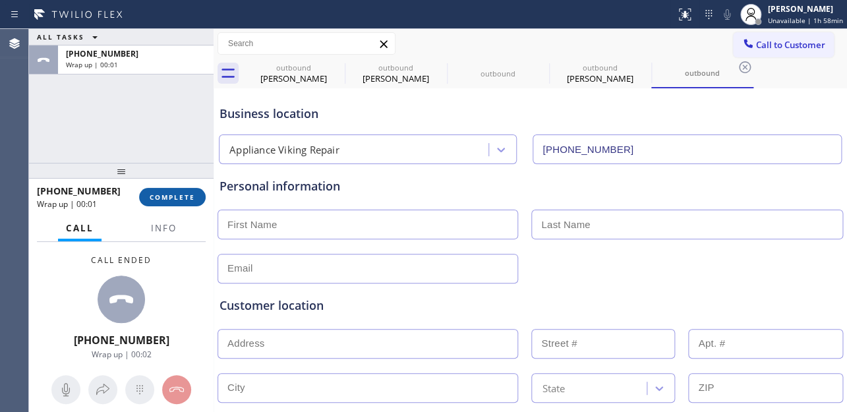
click at [178, 200] on span "COMPLETE" at bounding box center [172, 196] width 45 height 9
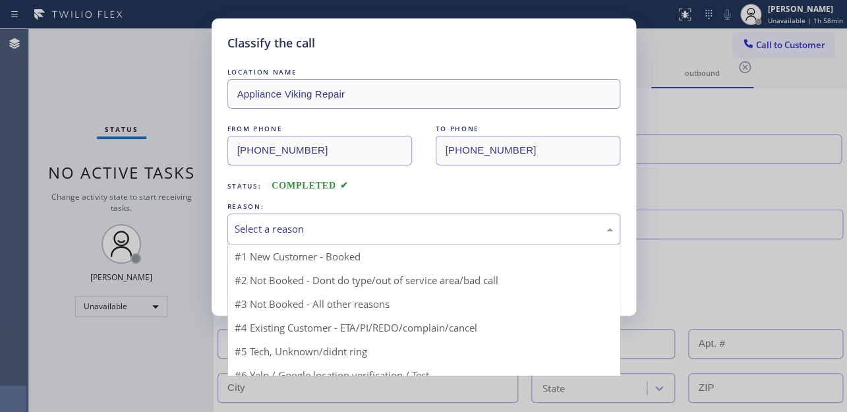
click at [391, 229] on div "Select a reason" at bounding box center [424, 228] width 378 height 15
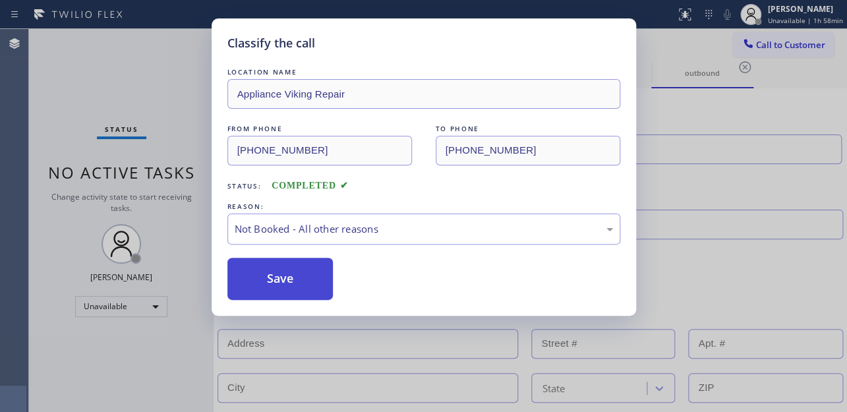
click at [308, 279] on button "Save" at bounding box center [280, 279] width 106 height 42
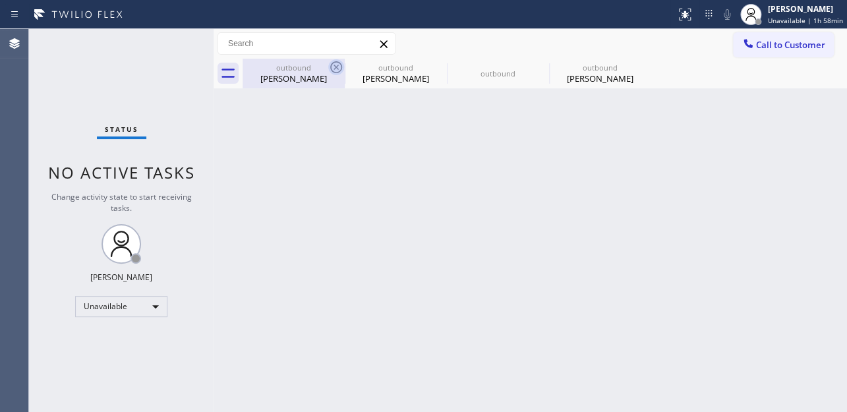
click at [340, 67] on icon at bounding box center [336, 67] width 16 height 16
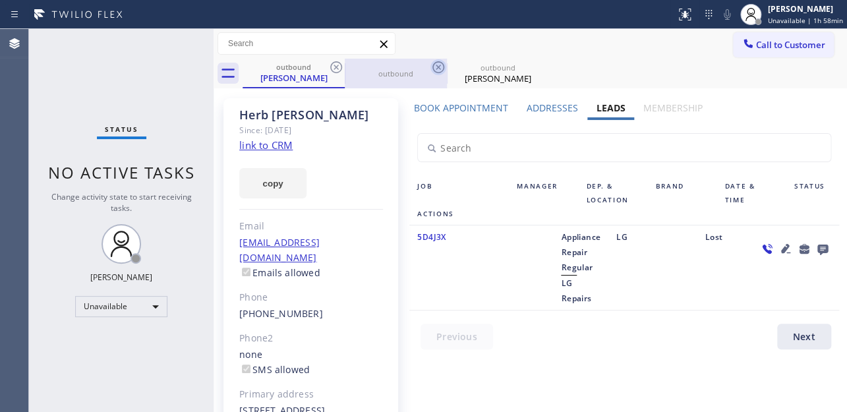
click at [339, 67] on icon at bounding box center [336, 67] width 16 height 16
click at [430, 67] on icon at bounding box center [438, 67] width 16 height 16
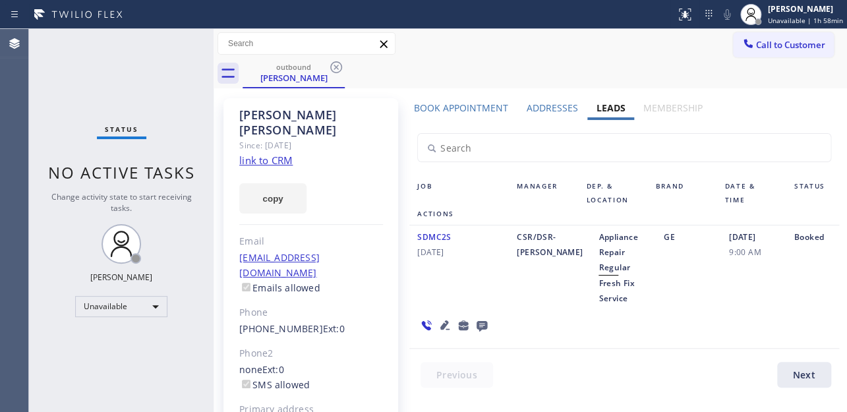
click at [339, 67] on icon at bounding box center [336, 67] width 16 height 16
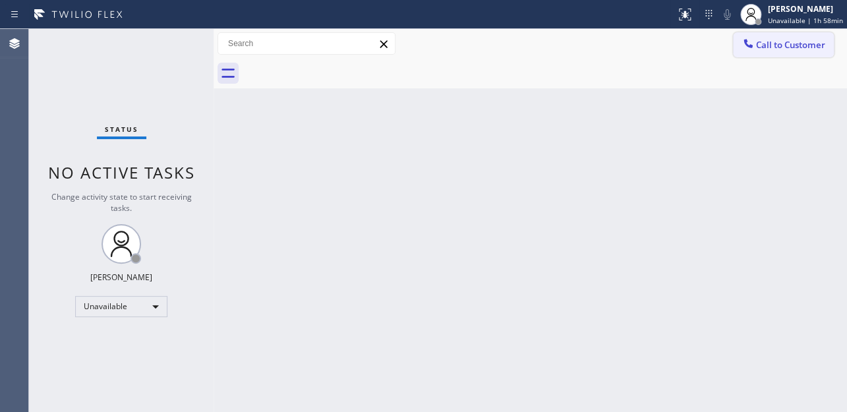
click at [804, 51] on button "Call to Customer" at bounding box center [783, 44] width 101 height 25
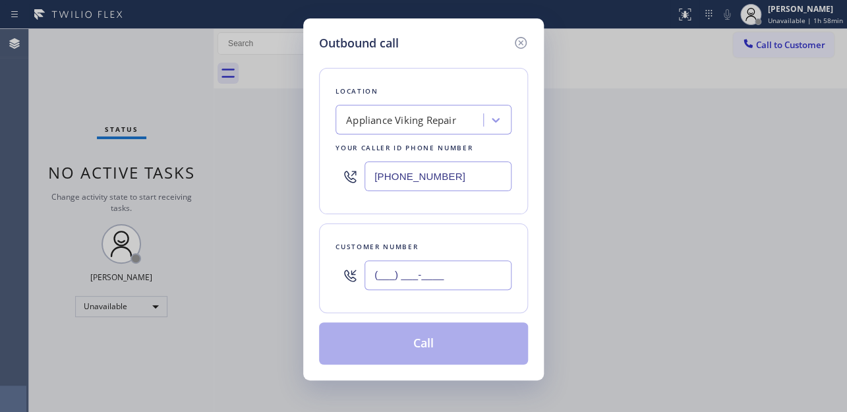
click at [429, 287] on input "(___) ___-____" at bounding box center [437, 275] width 147 height 30
paste input "929) 226-8675"
type input "[PHONE_NUMBER]"
click at [422, 335] on button "Call" at bounding box center [423, 343] width 209 height 42
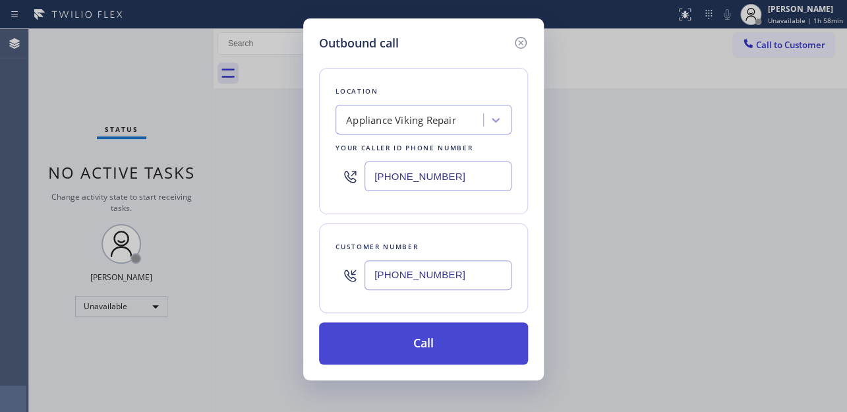
click at [422, 335] on button "Call" at bounding box center [423, 343] width 209 height 42
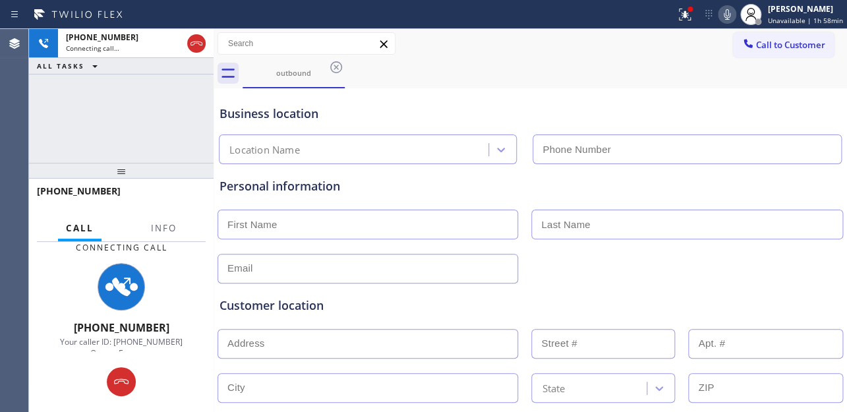
type input "[PHONE_NUMBER]"
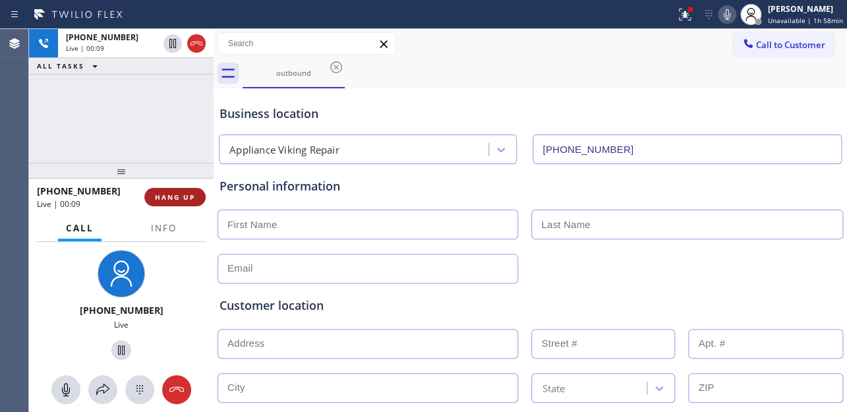
click at [165, 189] on button "HANG UP" at bounding box center [174, 197] width 61 height 18
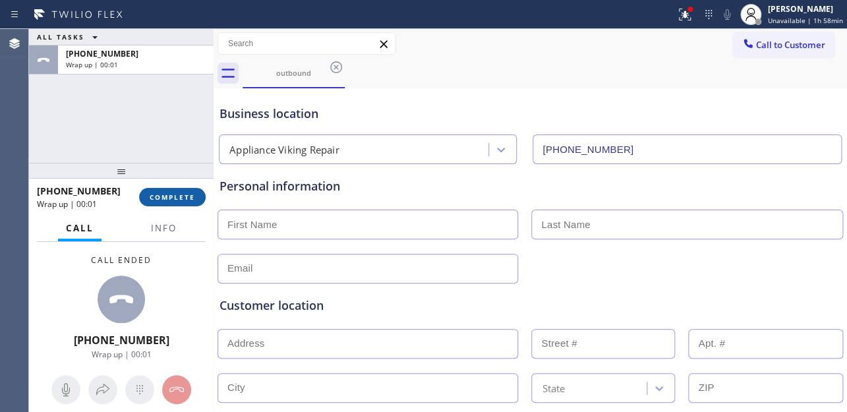
click at [179, 192] on span "COMPLETE" at bounding box center [172, 196] width 45 height 9
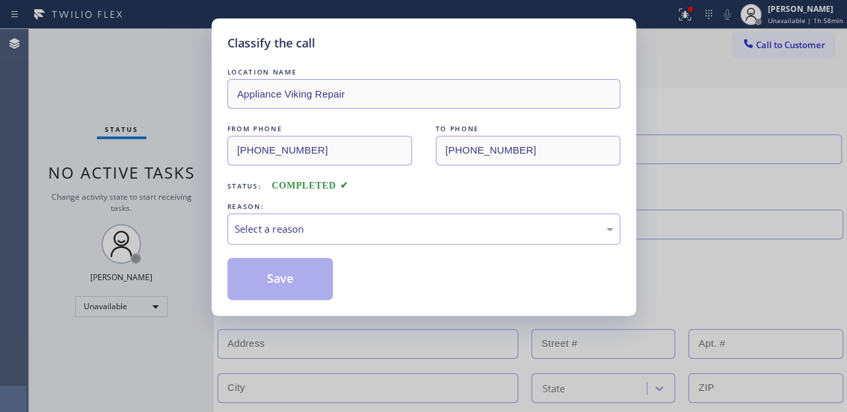
click at [252, 234] on div "Select a reason" at bounding box center [424, 228] width 378 height 15
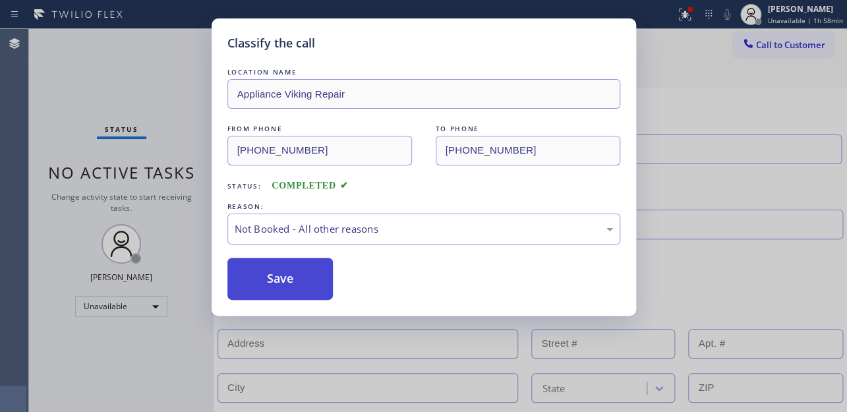
click at [269, 280] on button "Save" at bounding box center [280, 279] width 106 height 42
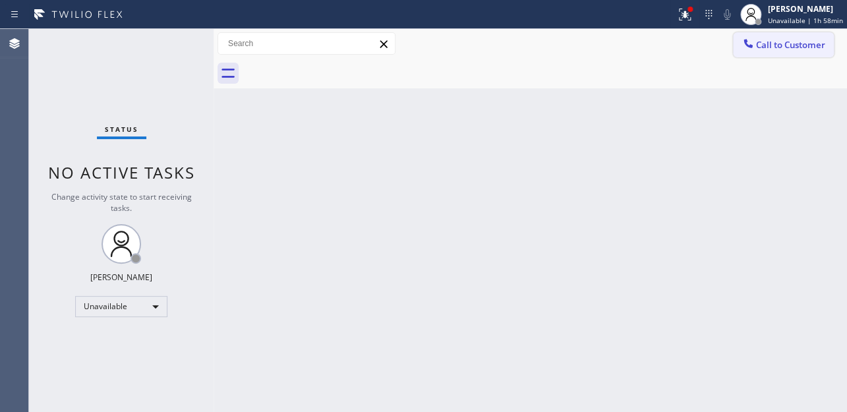
click at [779, 45] on span "Call to Customer" at bounding box center [790, 45] width 69 height 12
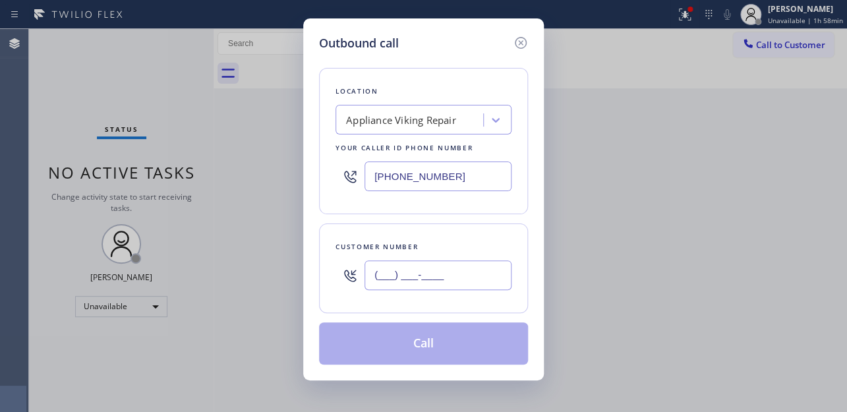
click at [395, 269] on input "(___) ___-____" at bounding box center [437, 275] width 147 height 30
paste input "347) 830-3751"
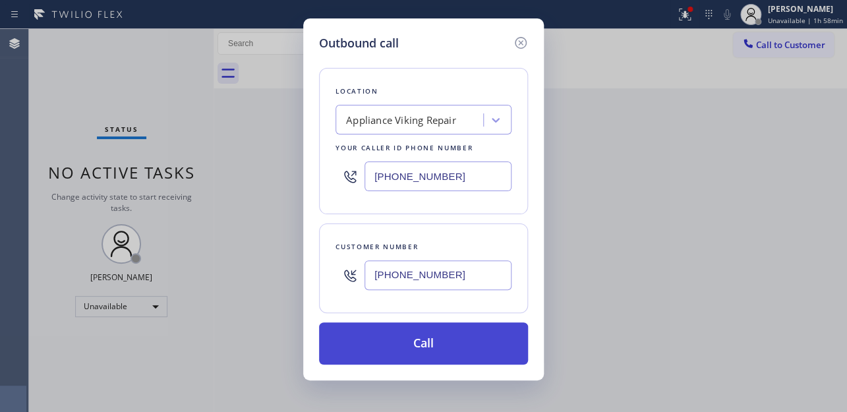
type input "[PHONE_NUMBER]"
click at [396, 347] on button "Call" at bounding box center [423, 343] width 209 height 42
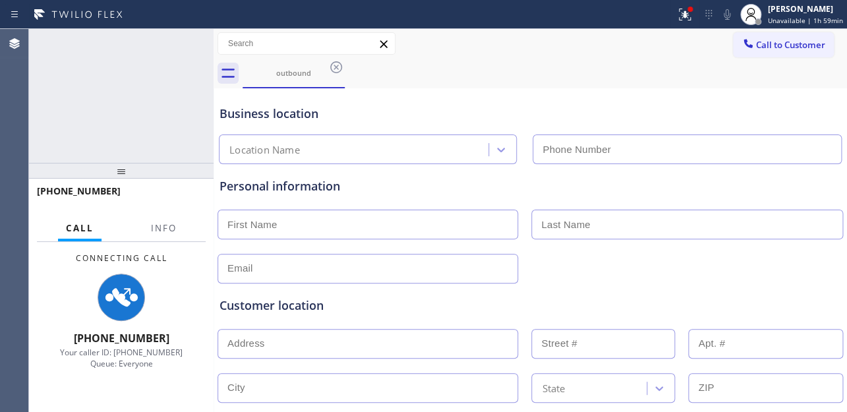
type input "[PHONE_NUMBER]"
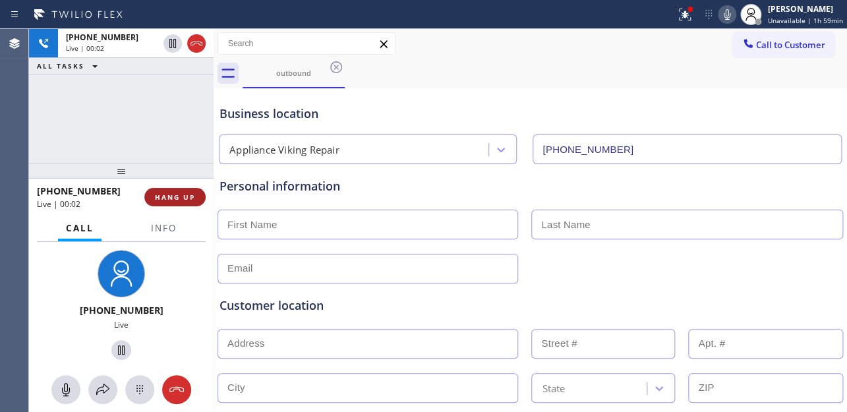
click at [181, 196] on span "HANG UP" at bounding box center [175, 196] width 40 height 9
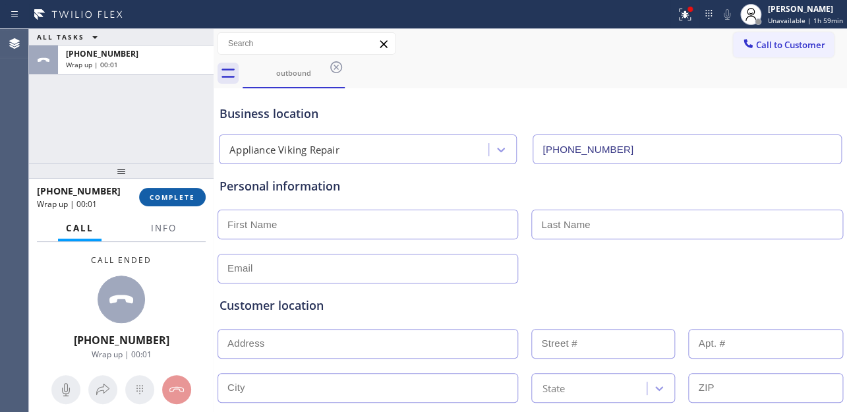
click at [171, 202] on button "COMPLETE" at bounding box center [172, 197] width 67 height 18
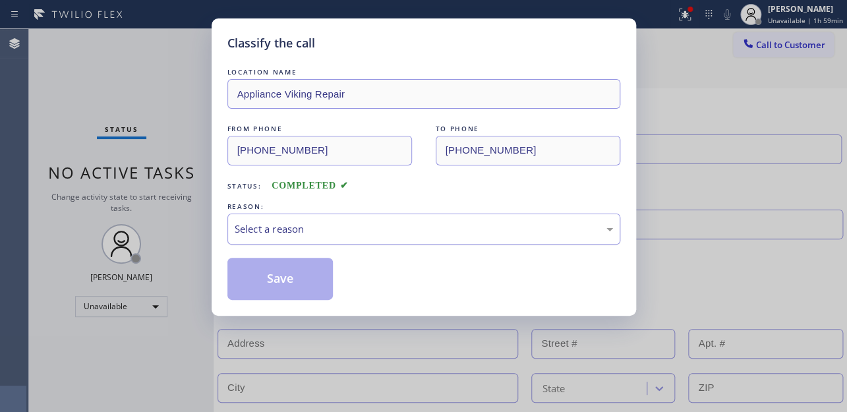
click at [285, 219] on div "Select a reason" at bounding box center [423, 228] width 393 height 31
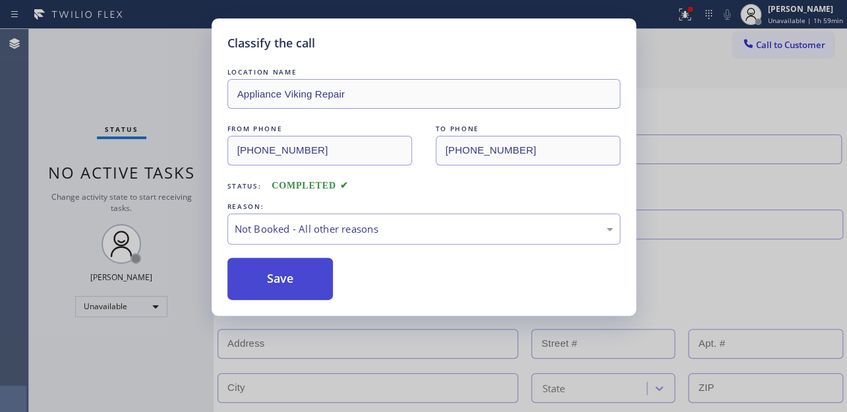
click at [281, 284] on button "Save" at bounding box center [280, 279] width 106 height 42
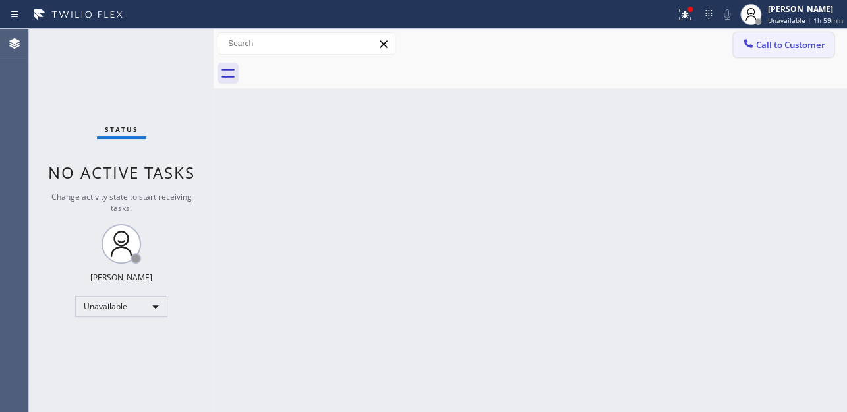
click at [776, 39] on span "Call to Customer" at bounding box center [790, 45] width 69 height 12
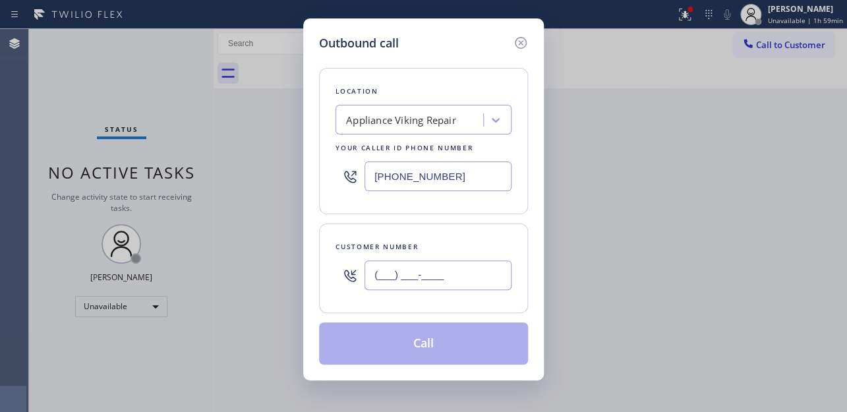
click at [388, 279] on input "(___) ___-____" at bounding box center [437, 275] width 147 height 30
paste input "718) 344-3526"
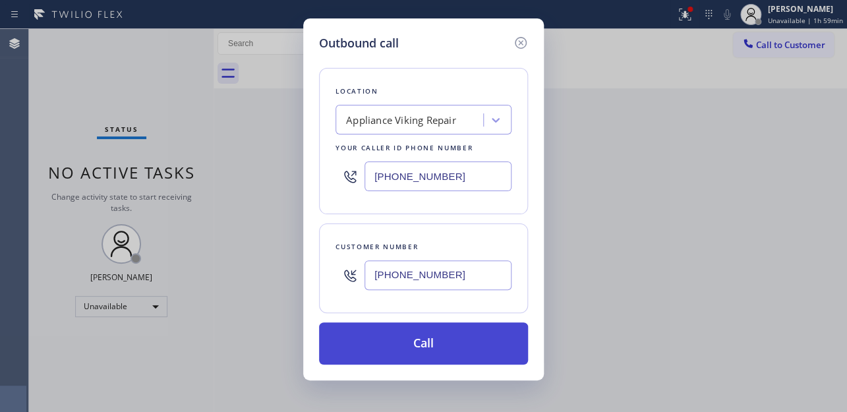
type input "[PHONE_NUMBER]"
click at [391, 343] on button "Call" at bounding box center [423, 343] width 209 height 42
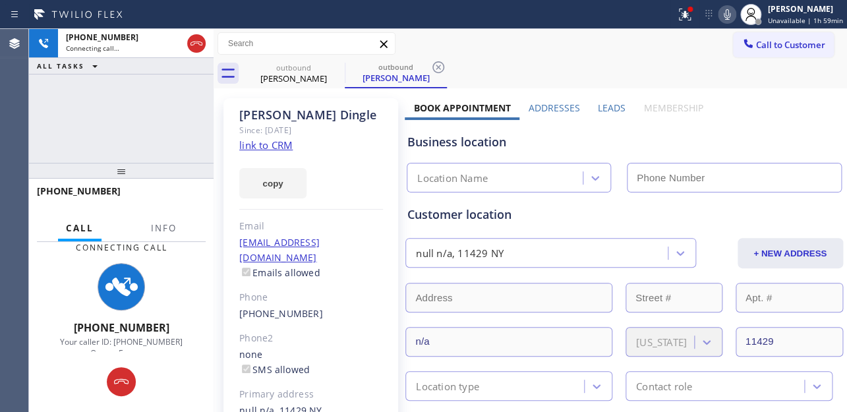
type input "[PHONE_NUMBER]"
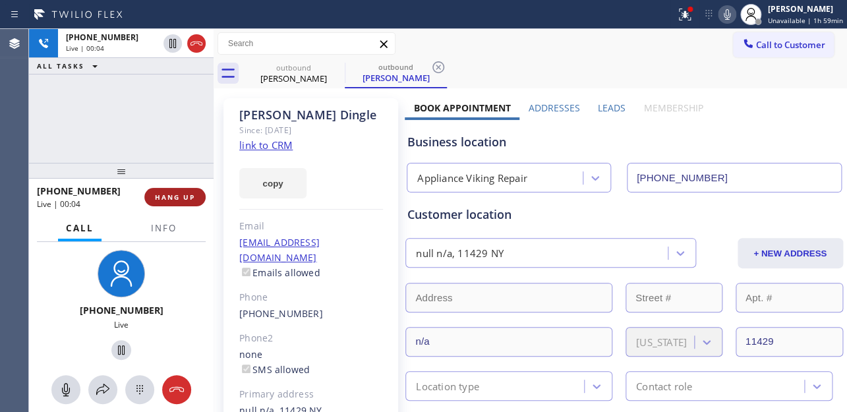
click at [191, 198] on span "HANG UP" at bounding box center [175, 196] width 40 height 9
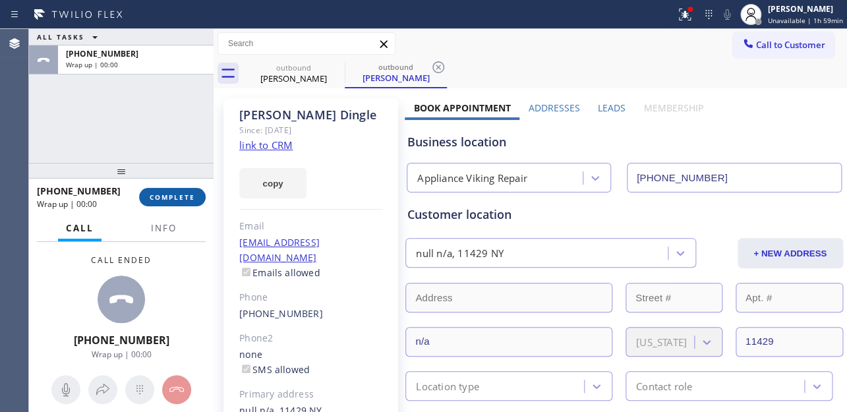
click at [190, 198] on span "COMPLETE" at bounding box center [172, 196] width 45 height 9
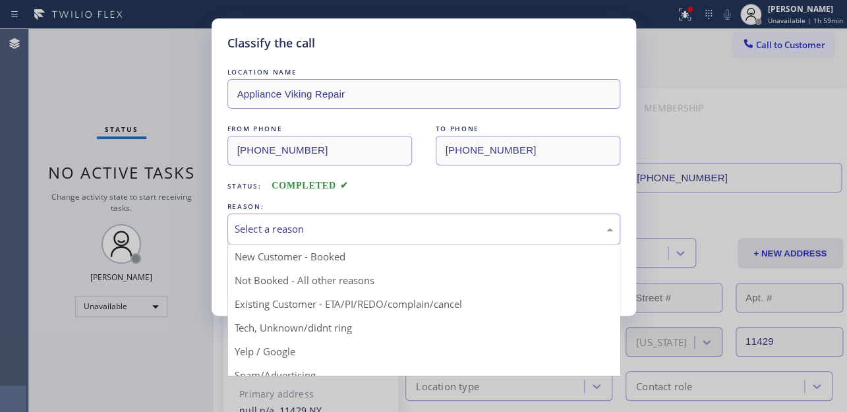
click at [310, 231] on div "Select a reason" at bounding box center [424, 228] width 378 height 15
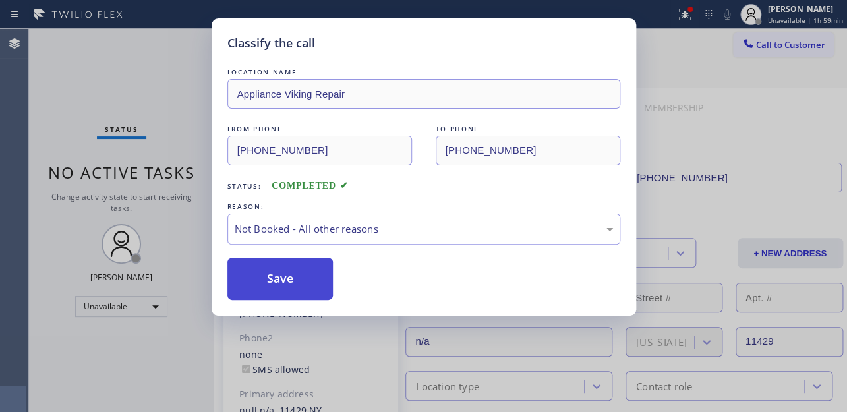
click at [283, 283] on button "Save" at bounding box center [280, 279] width 106 height 42
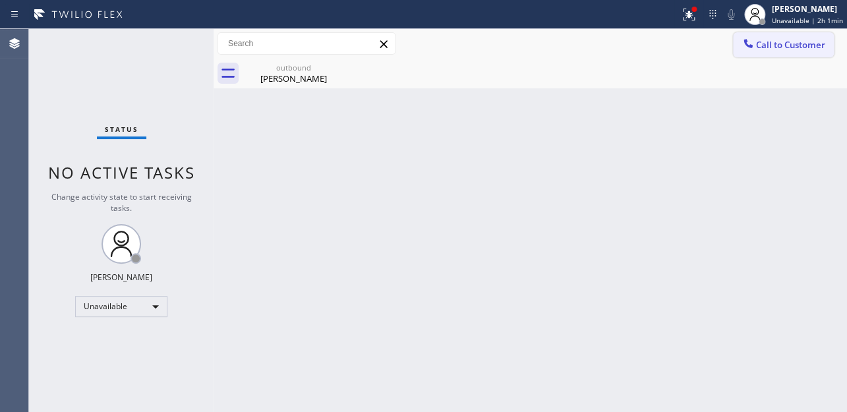
click at [756, 45] on span "Call to Customer" at bounding box center [790, 45] width 69 height 12
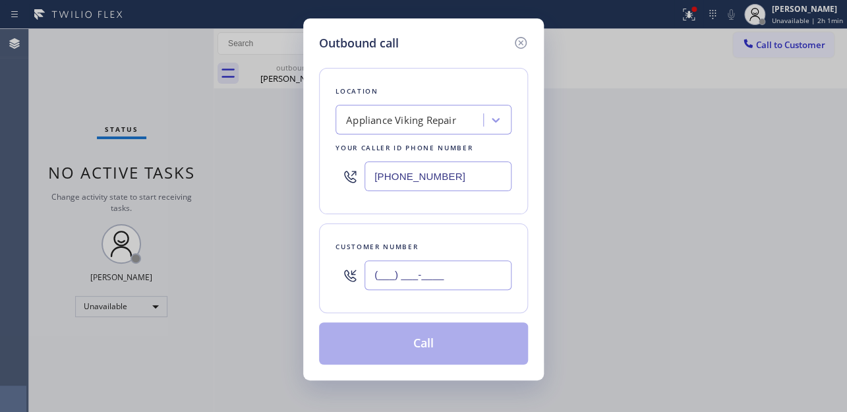
click at [422, 277] on input "(___) ___-____" at bounding box center [437, 275] width 147 height 30
paste input "760) 200-5498"
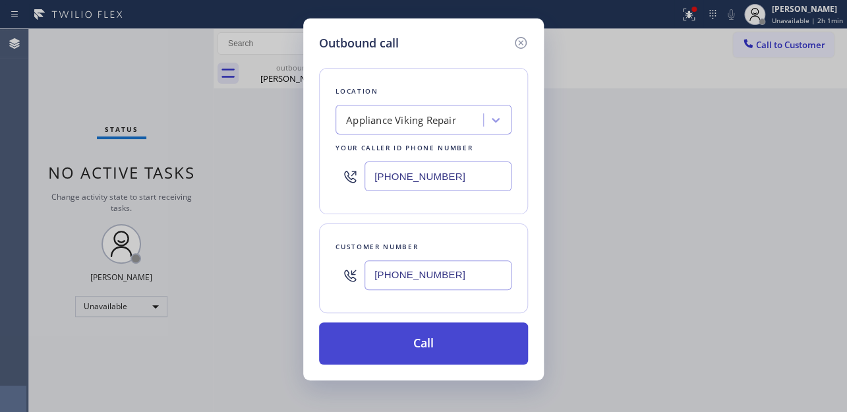
type input "[PHONE_NUMBER]"
click at [420, 354] on button "Call" at bounding box center [423, 343] width 209 height 42
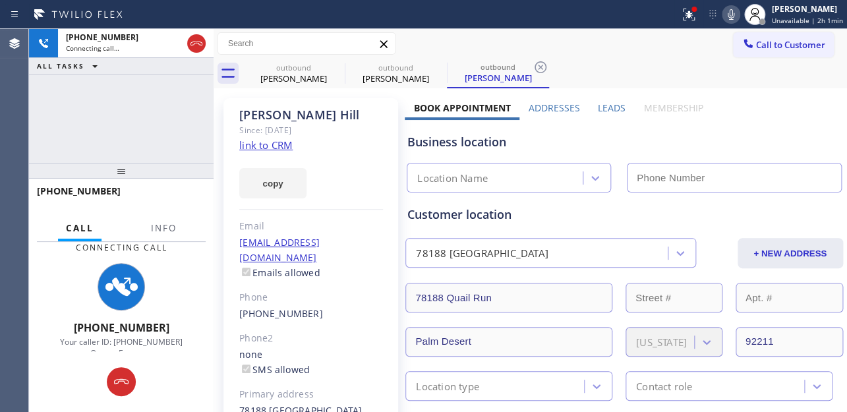
type input "[PHONE_NUMBER]"
click at [723, 9] on icon at bounding box center [731, 15] width 16 height 16
click at [723, 19] on icon at bounding box center [731, 15] width 16 height 16
click at [606, 105] on label "Leads" at bounding box center [612, 107] width 28 height 13
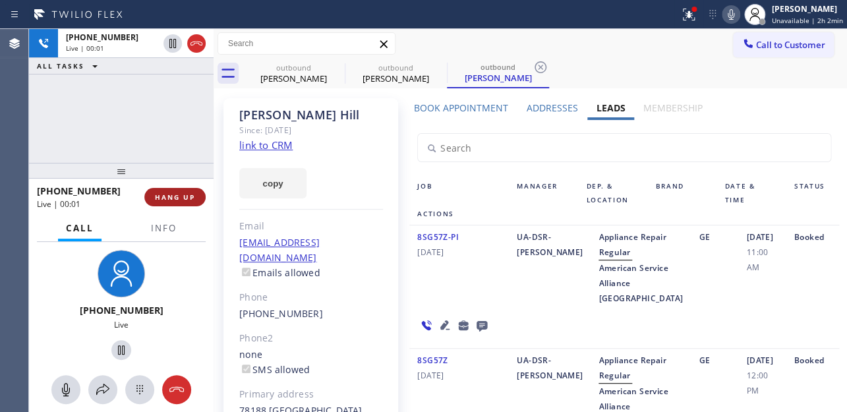
click at [169, 197] on span "HANG UP" at bounding box center [175, 196] width 40 height 9
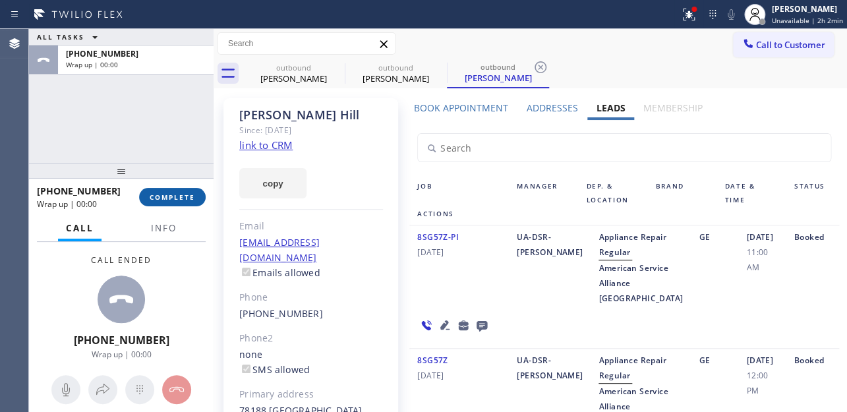
click at [168, 197] on span "COMPLETE" at bounding box center [172, 196] width 45 height 9
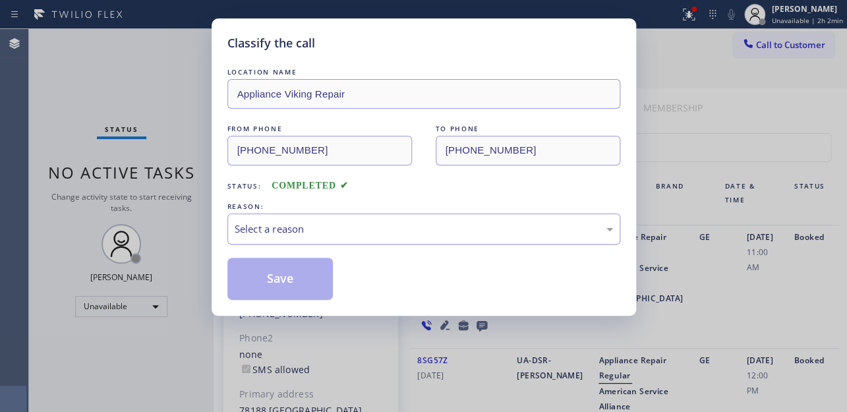
click at [349, 229] on div "Select a reason" at bounding box center [424, 228] width 378 height 15
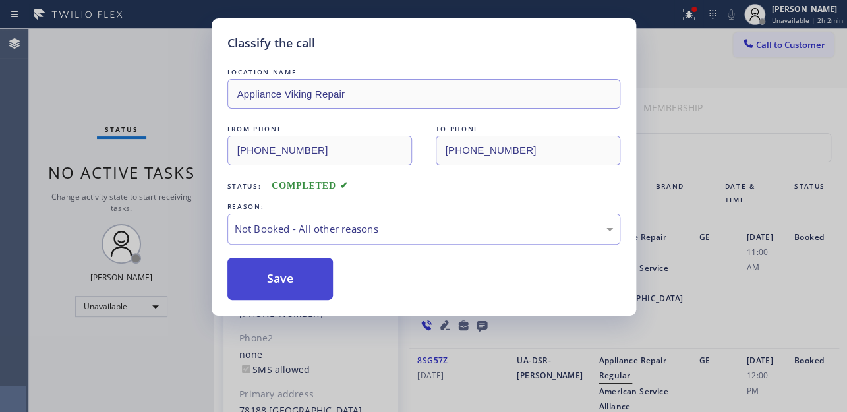
click at [289, 279] on button "Save" at bounding box center [280, 279] width 106 height 42
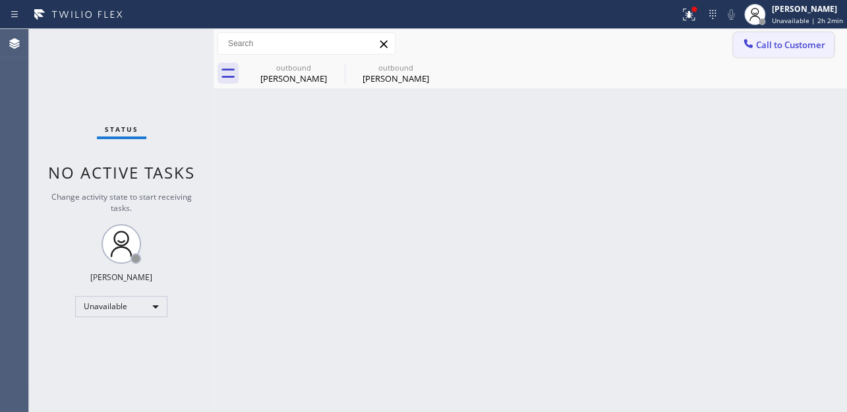
click at [768, 44] on span "Call to Customer" at bounding box center [790, 45] width 69 height 12
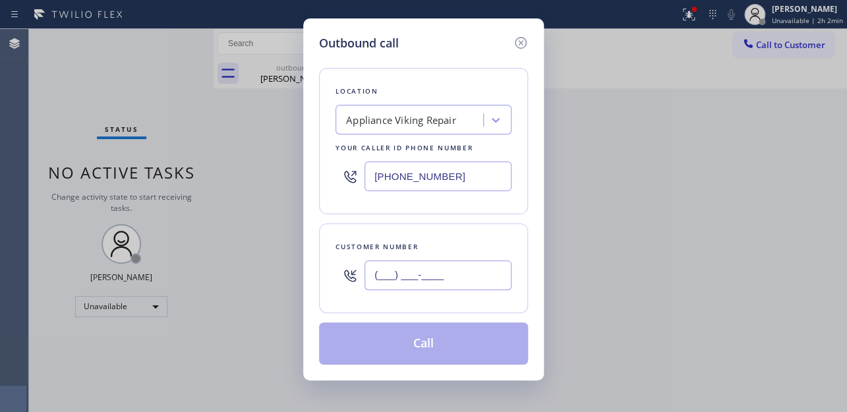
click at [393, 286] on input "(___) ___-____" at bounding box center [437, 275] width 147 height 30
paste input "415) 350-1589"
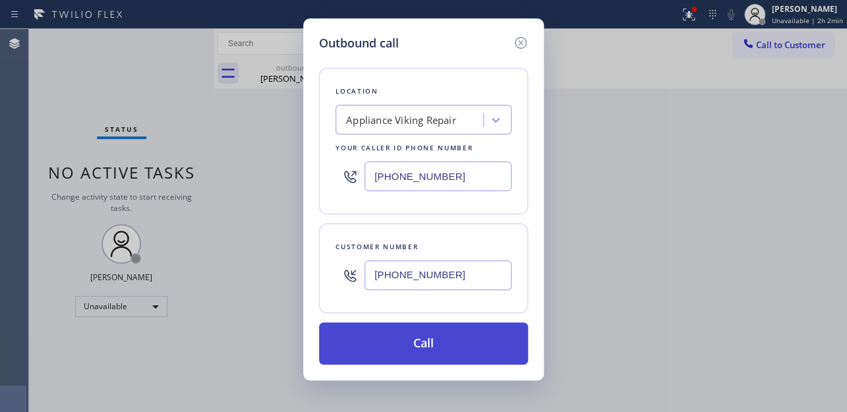
type input "[PHONE_NUMBER]"
click at [395, 339] on button "Call" at bounding box center [423, 343] width 209 height 42
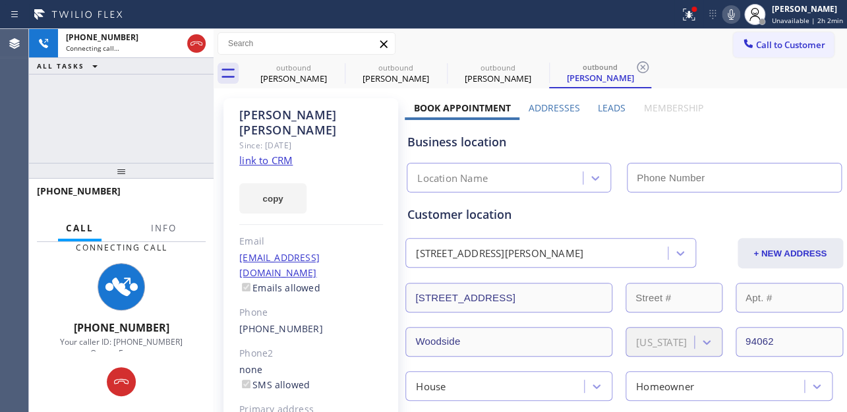
click at [609, 105] on label "Leads" at bounding box center [612, 107] width 28 height 13
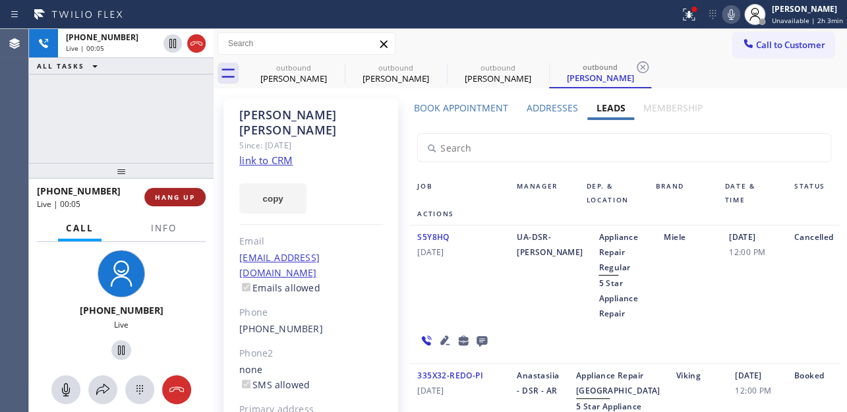
click at [178, 198] on span "HANG UP" at bounding box center [175, 196] width 40 height 9
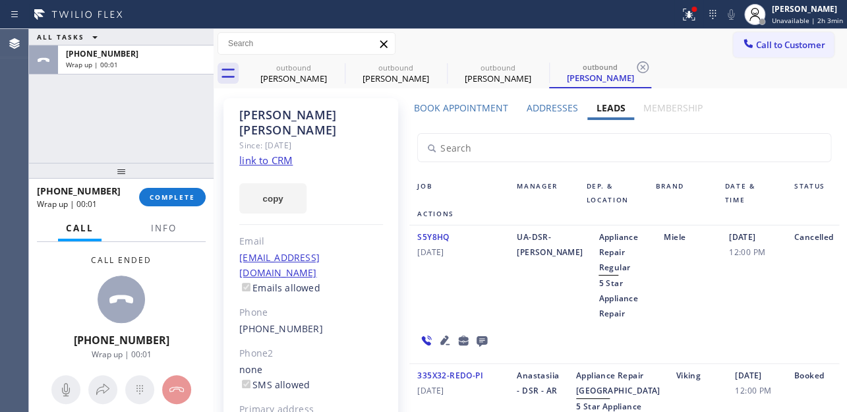
click at [480, 340] on icon at bounding box center [482, 340] width 16 height 16
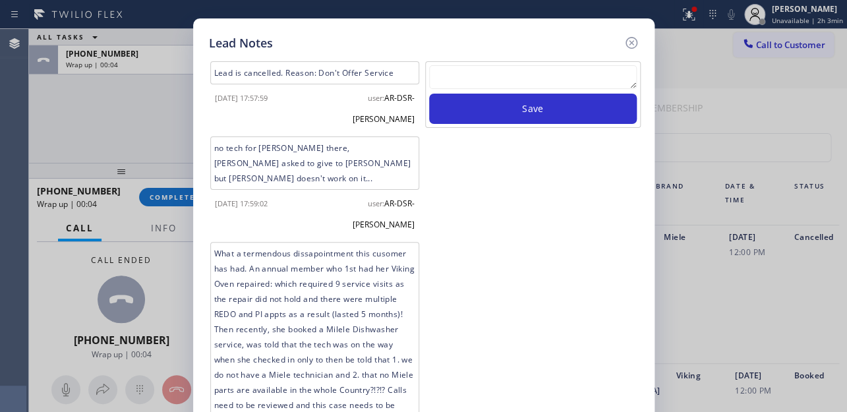
click at [511, 70] on textarea at bounding box center [533, 77] width 208 height 24
paste textarea "Routed to Voice mail// If CX will call back please transfer to me- Love:*"
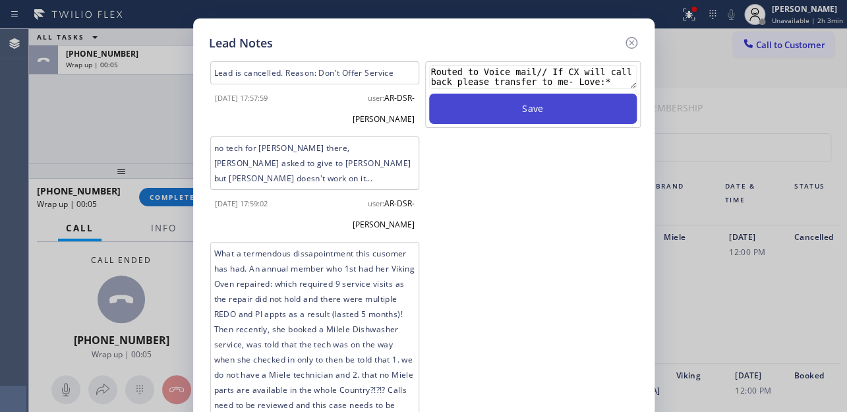
type textarea "Routed to Voice mail// If CX will call back please transfer to me- Love:*"
click at [519, 107] on button "Save" at bounding box center [533, 109] width 208 height 30
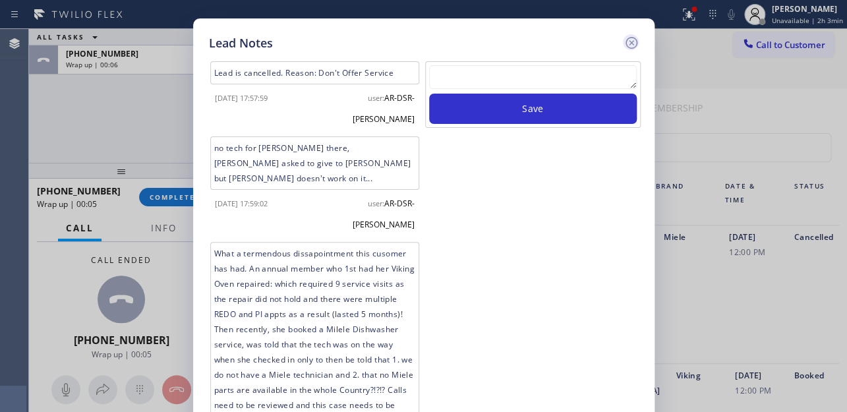
click at [631, 39] on icon at bounding box center [631, 43] width 16 height 16
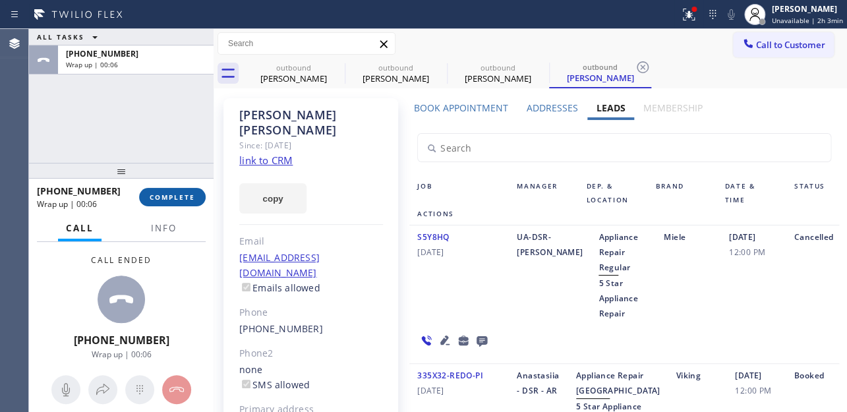
click at [175, 194] on span "COMPLETE" at bounding box center [172, 196] width 45 height 9
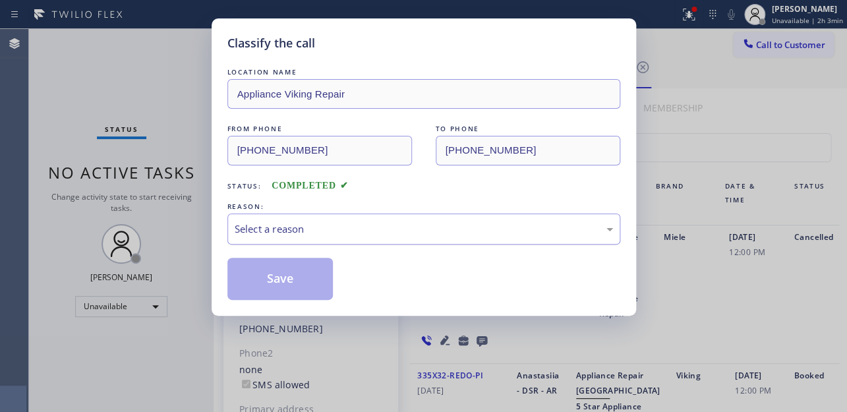
click at [316, 217] on div "Select a reason" at bounding box center [423, 228] width 393 height 31
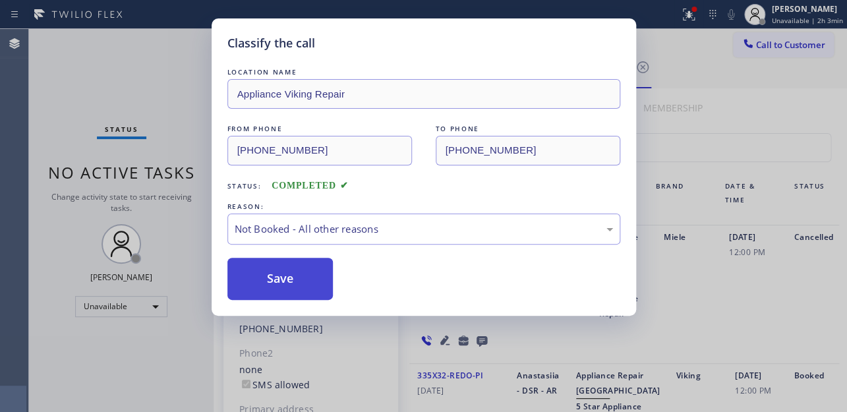
click at [293, 278] on button "Save" at bounding box center [280, 279] width 106 height 42
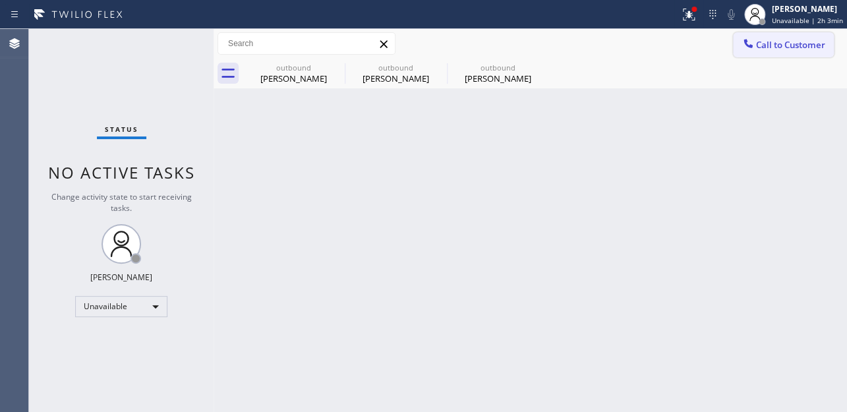
click at [788, 54] on button "Call to Customer" at bounding box center [783, 44] width 101 height 25
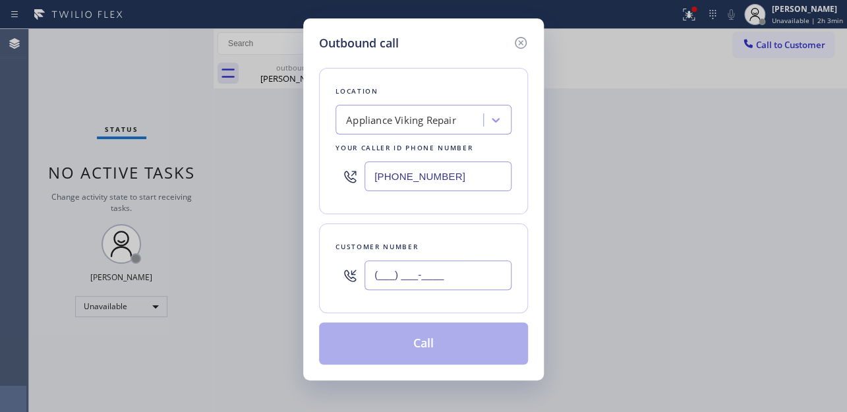
click at [387, 271] on input "(___) ___-____" at bounding box center [437, 275] width 147 height 30
paste input "818) 943-9450"
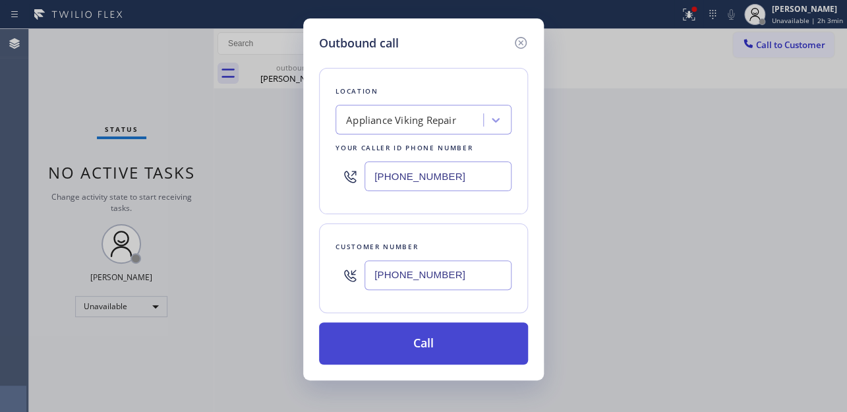
type input "[PHONE_NUMBER]"
click at [406, 352] on button "Call" at bounding box center [423, 343] width 209 height 42
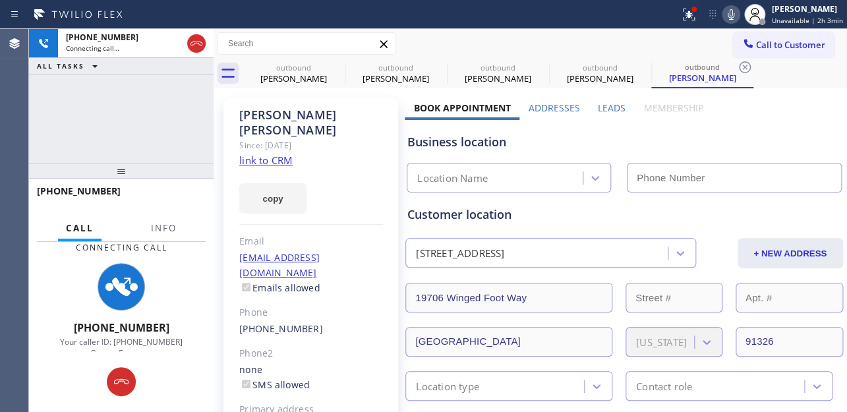
click at [600, 108] on label "Leads" at bounding box center [612, 107] width 28 height 13
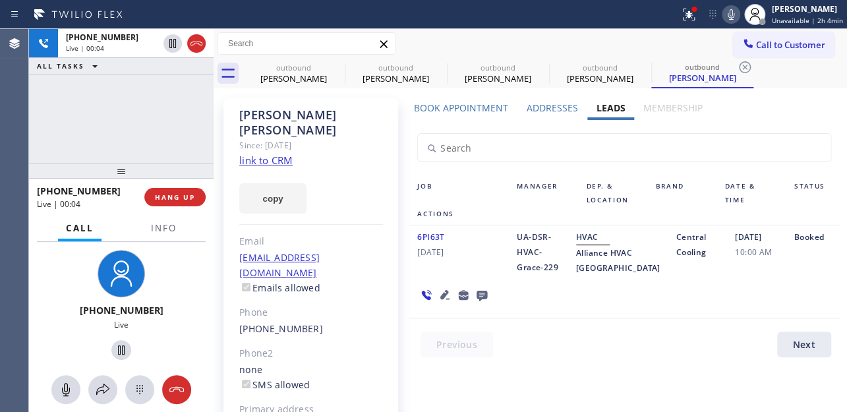
click at [478, 301] on icon at bounding box center [481, 296] width 11 height 11
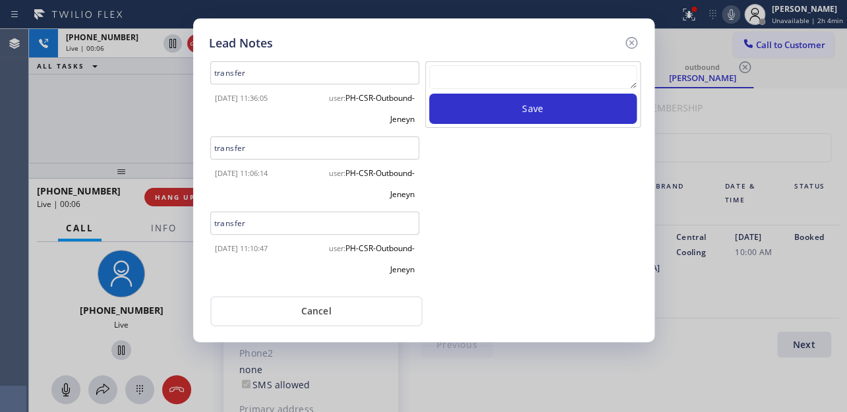
click at [505, 73] on textarea at bounding box center [533, 77] width 208 height 24
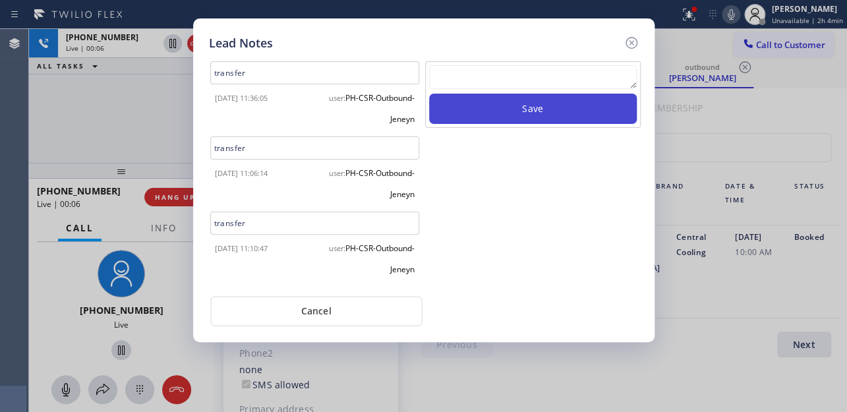
paste textarea "Routed to Voice mail// If CX will call back please transfer to me- Love:*"
type textarea "Routed to Voice mail// If CX will call back please transfer to me- Love:*"
click at [530, 109] on button "Save" at bounding box center [533, 109] width 208 height 30
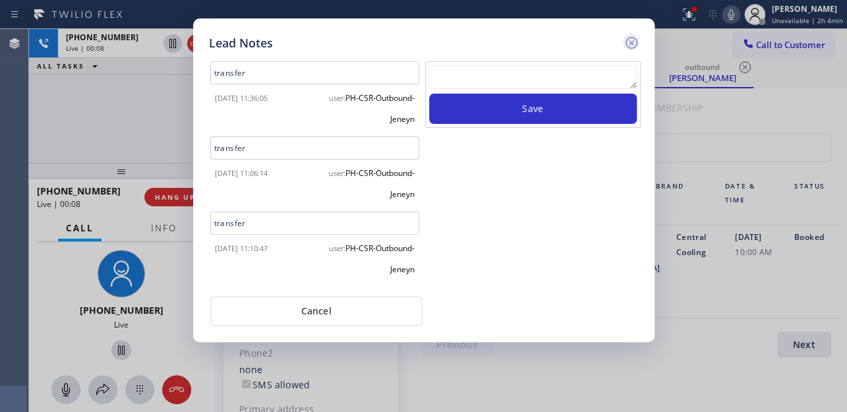
click at [630, 43] on icon at bounding box center [631, 43] width 12 height 12
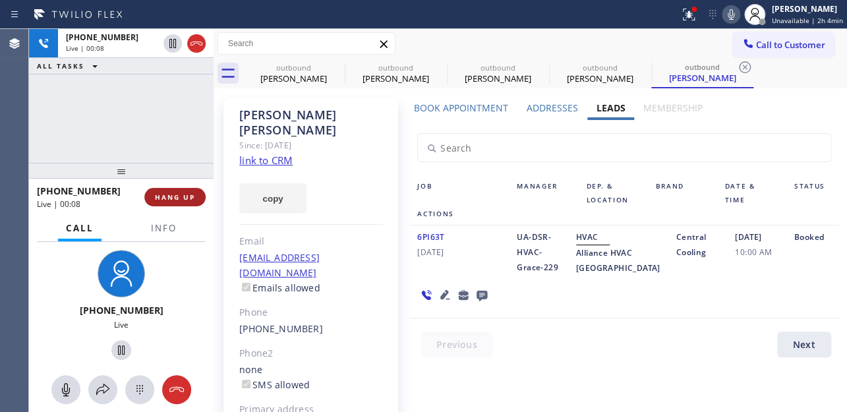
click at [178, 192] on span "HANG UP" at bounding box center [175, 196] width 40 height 9
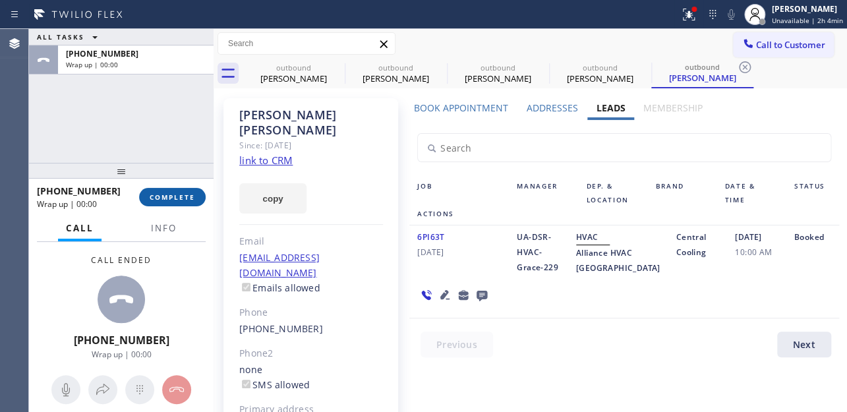
click at [178, 198] on span "COMPLETE" at bounding box center [172, 196] width 45 height 9
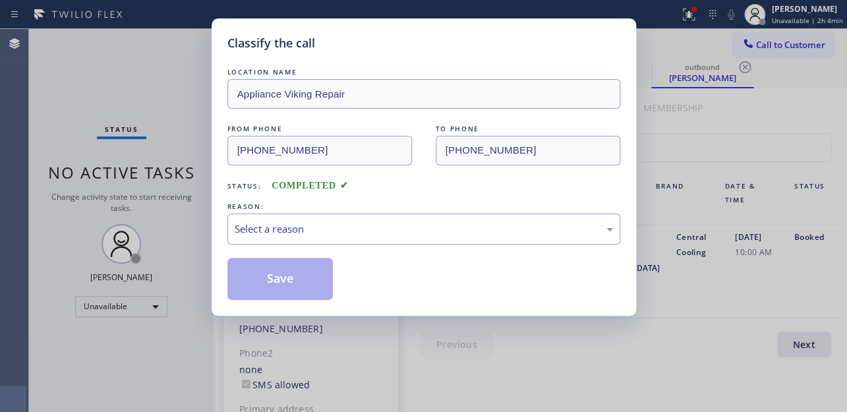
click at [343, 227] on div "Select a reason" at bounding box center [424, 228] width 378 height 15
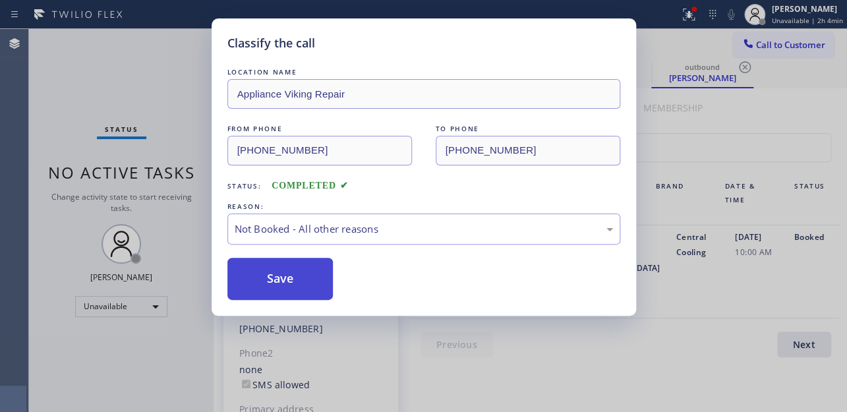
click at [301, 277] on button "Save" at bounding box center [280, 279] width 106 height 42
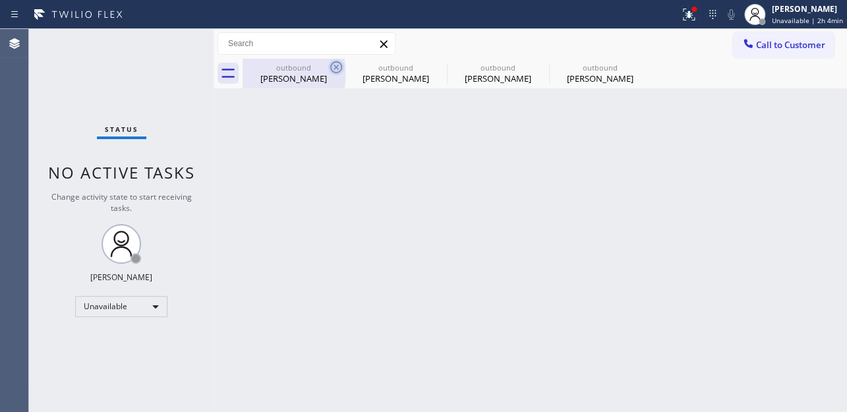
click at [339, 68] on icon at bounding box center [336, 67] width 16 height 16
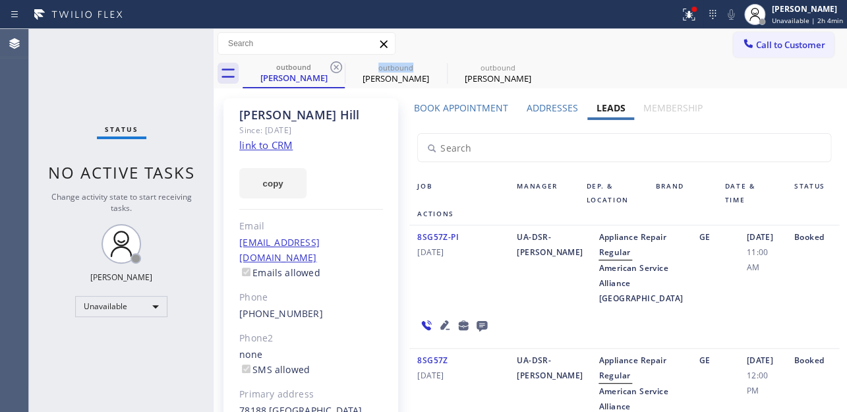
click at [339, 68] on icon at bounding box center [336, 67] width 16 height 16
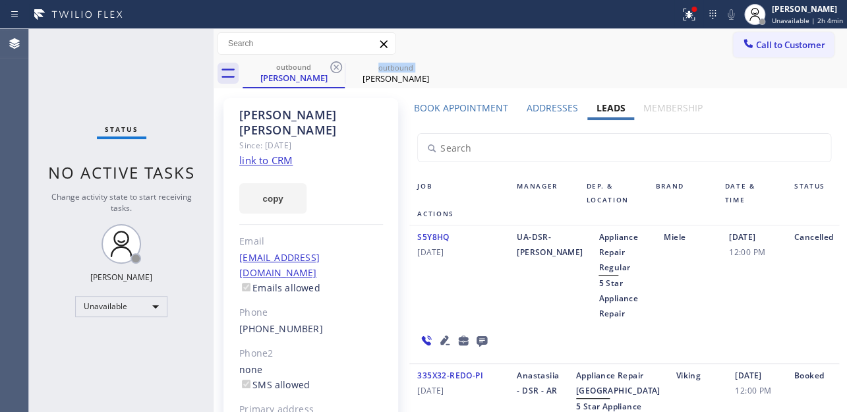
click at [339, 68] on icon at bounding box center [336, 67] width 16 height 16
click at [0, 0] on icon at bounding box center [0, 0] width 0 height 0
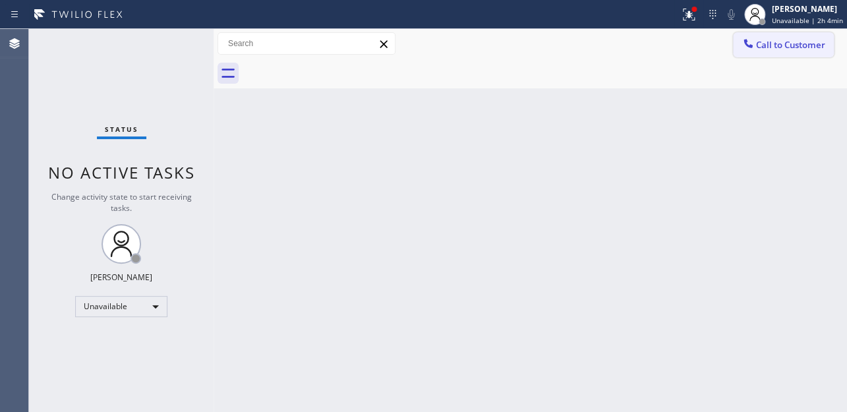
click at [741, 51] on div at bounding box center [748, 45] width 16 height 16
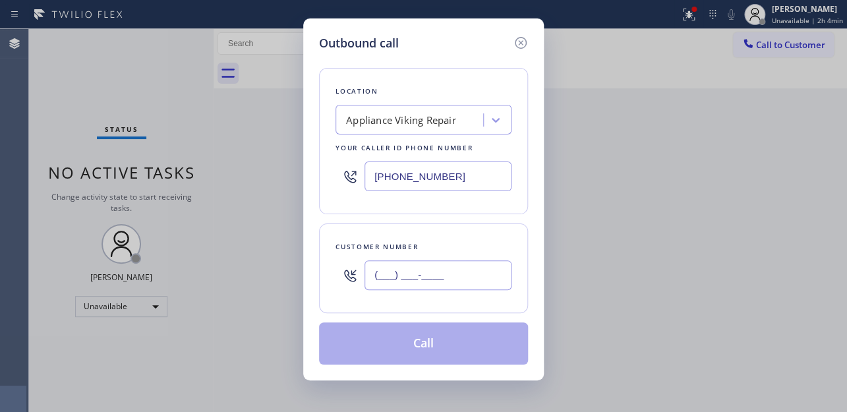
click at [455, 279] on input "(___) ___-____" at bounding box center [437, 275] width 147 height 30
paste input "415) 819-6481"
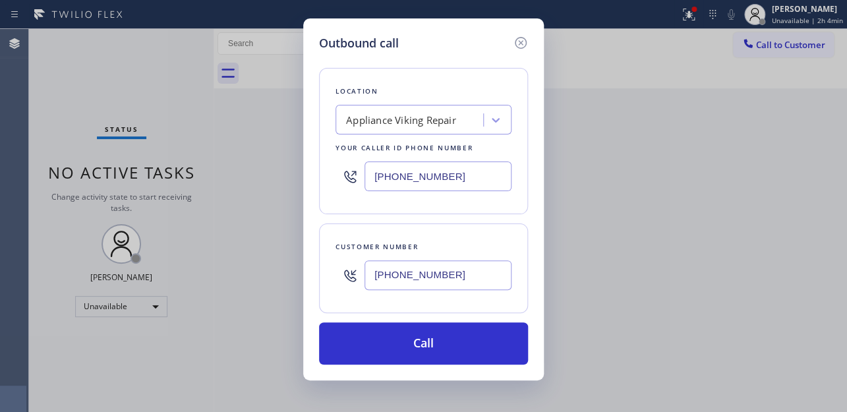
click at [419, 368] on div "Outbound call Location Appliance Viking Repair Your caller id phone number (617…" at bounding box center [423, 199] width 240 height 362
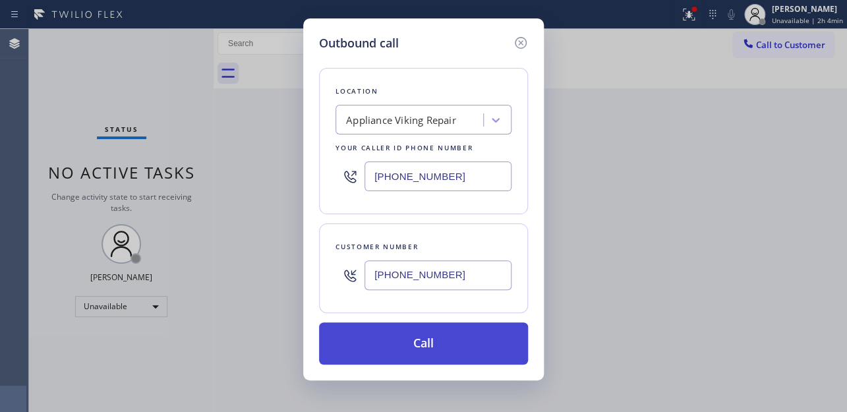
click at [425, 347] on button "Call" at bounding box center [423, 343] width 209 height 42
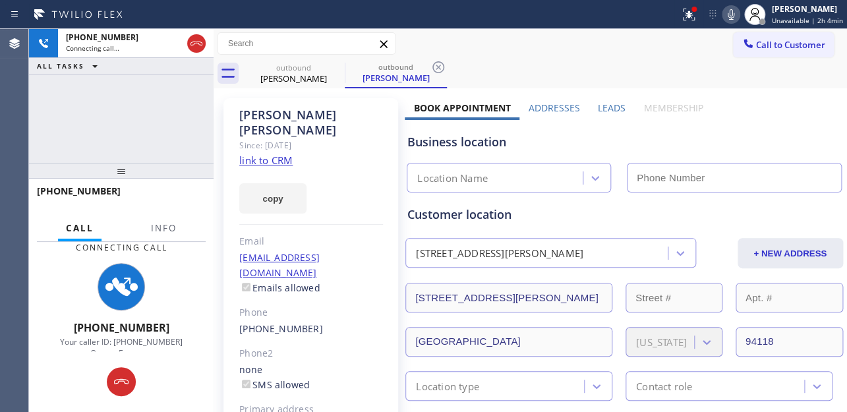
click at [611, 103] on label "Leads" at bounding box center [612, 107] width 28 height 13
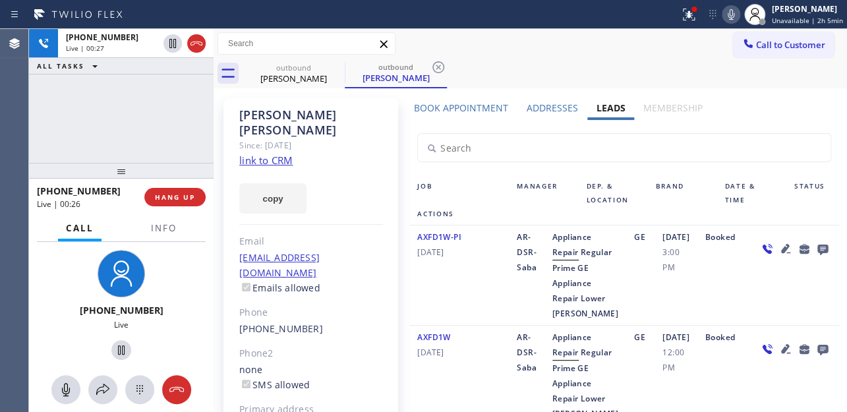
click at [476, 24] on div at bounding box center [339, 14] width 669 height 21
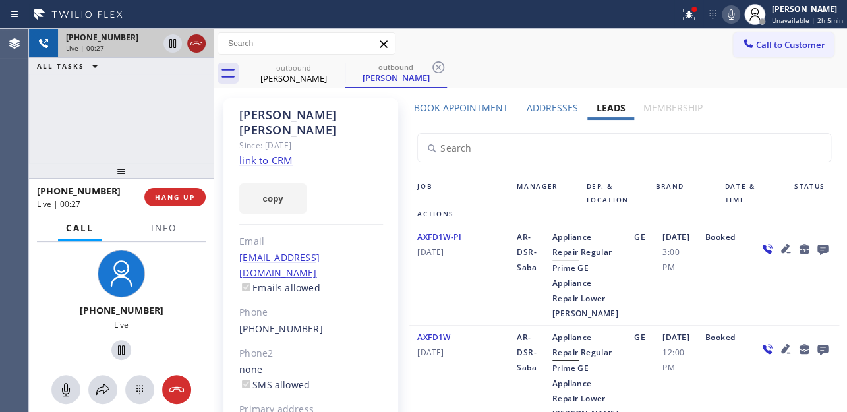
click at [198, 45] on icon at bounding box center [196, 44] width 16 height 16
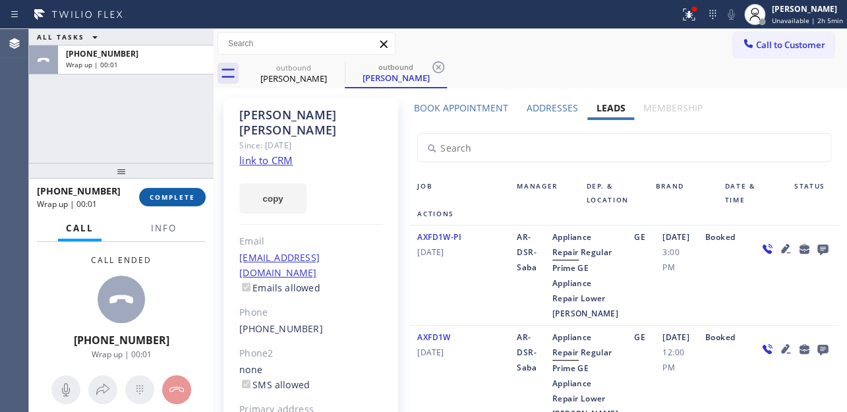
click at [178, 204] on button "COMPLETE" at bounding box center [172, 197] width 67 height 18
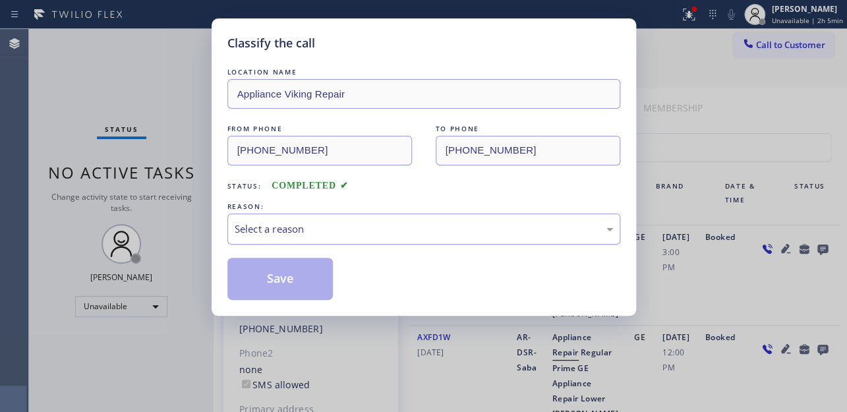
click at [357, 226] on div "Select a reason" at bounding box center [424, 228] width 378 height 15
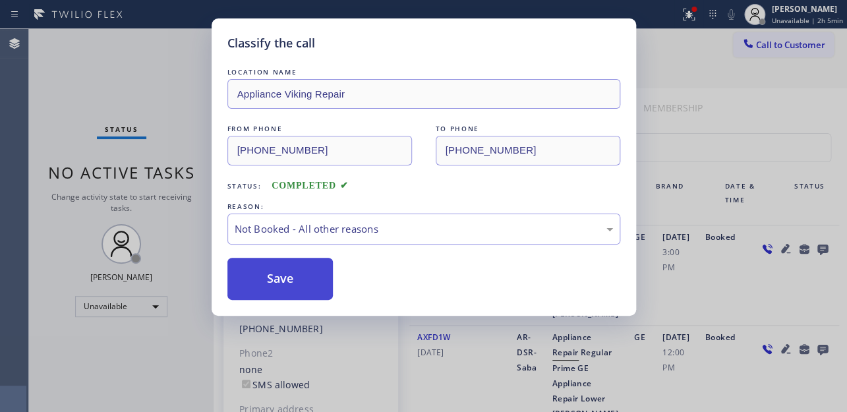
click at [299, 277] on button "Save" at bounding box center [280, 279] width 106 height 42
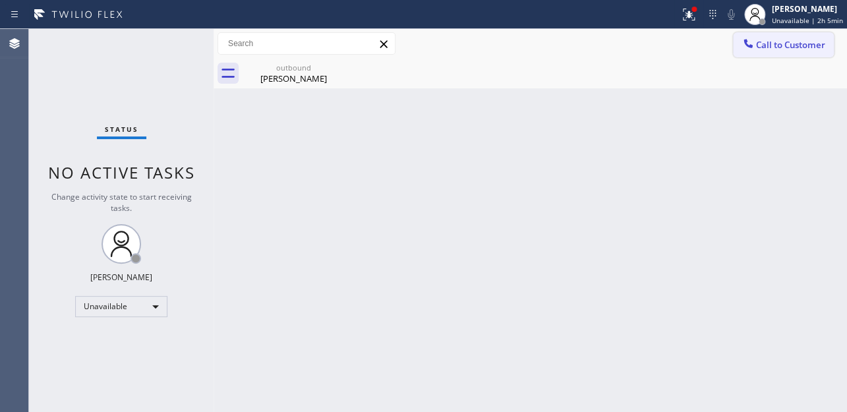
click at [774, 47] on span "Call to Customer" at bounding box center [790, 45] width 69 height 12
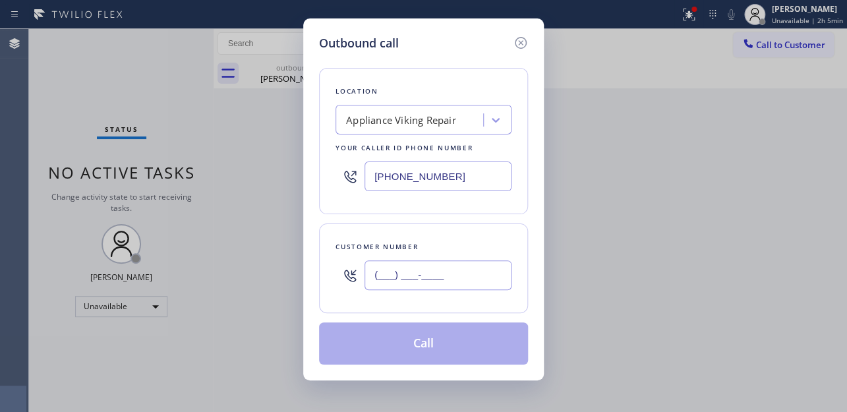
click at [421, 273] on input "(___) ___-____" at bounding box center [437, 275] width 147 height 30
paste input "623) 363-1725"
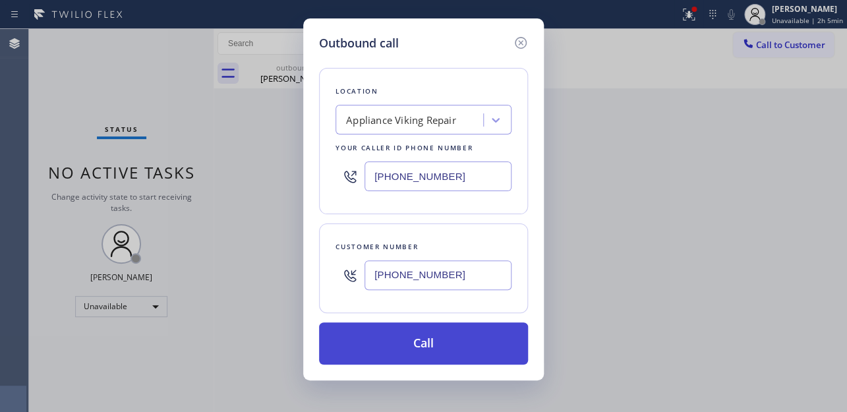
type input "[PHONE_NUMBER]"
click at [420, 339] on button "Call" at bounding box center [423, 343] width 209 height 42
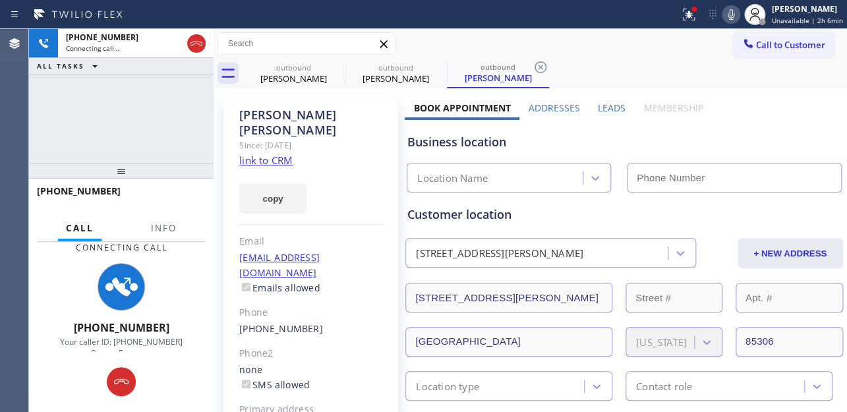
type input "[PHONE_NUMBER]"
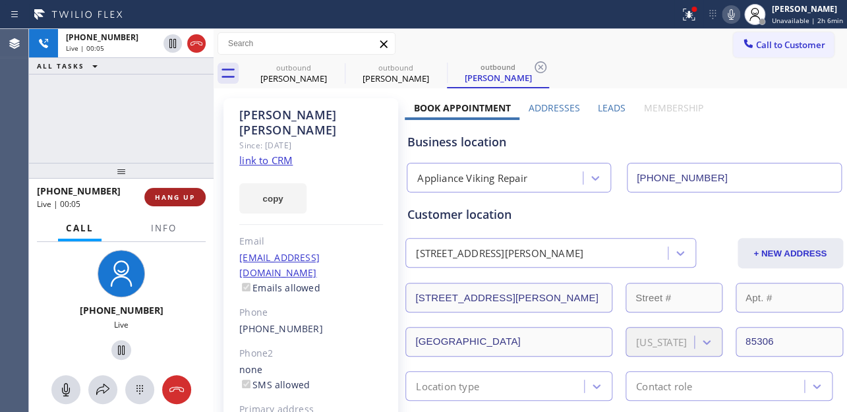
click at [184, 199] on span "HANG UP" at bounding box center [175, 196] width 40 height 9
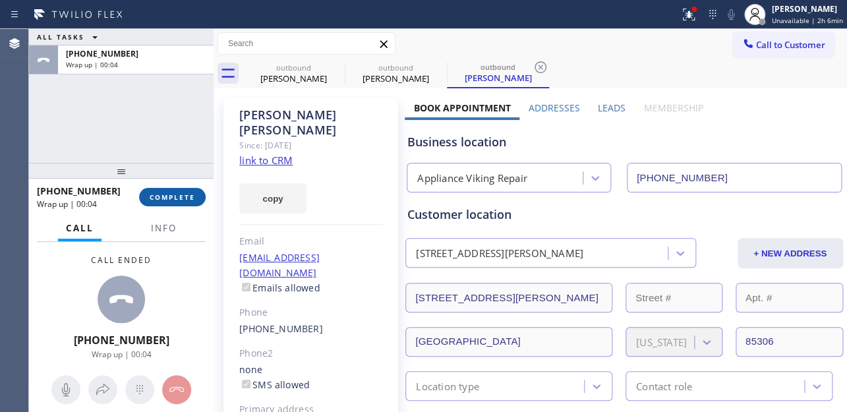
click at [155, 196] on span "COMPLETE" at bounding box center [172, 196] width 45 height 9
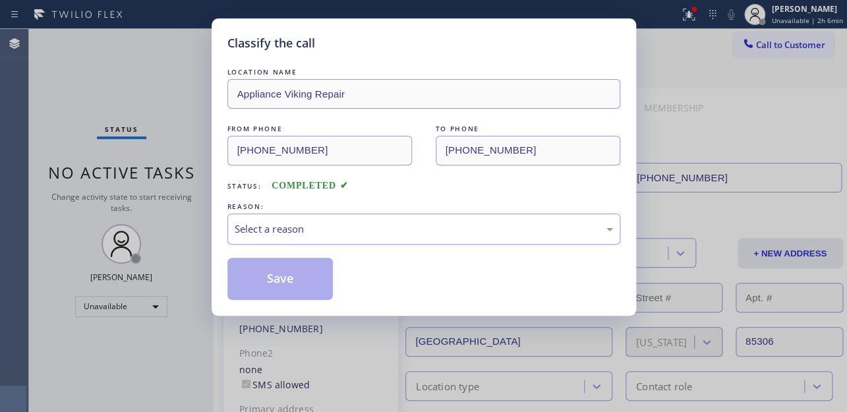
click at [347, 219] on div "Select a reason" at bounding box center [423, 228] width 393 height 31
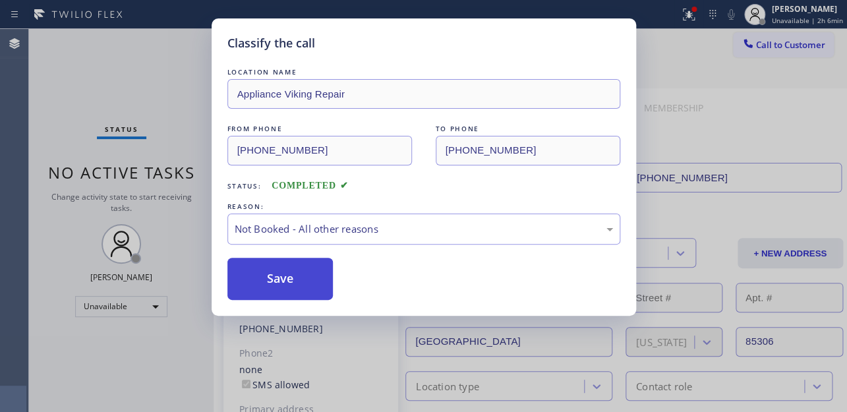
click at [269, 273] on button "Save" at bounding box center [280, 279] width 106 height 42
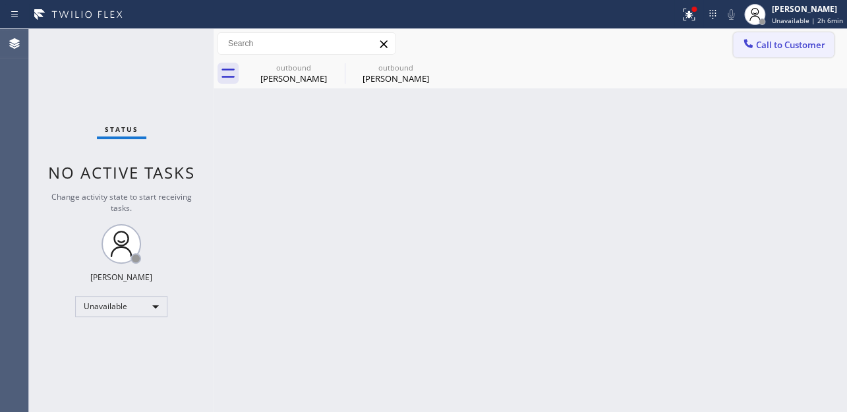
click at [748, 42] on icon at bounding box center [747, 43] width 13 height 13
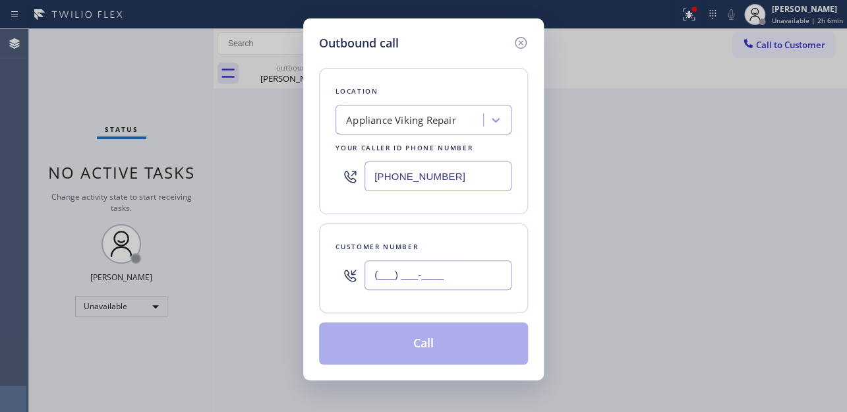
click at [403, 266] on input "(___) ___-____" at bounding box center [437, 275] width 147 height 30
paste input "602) 312-6010"
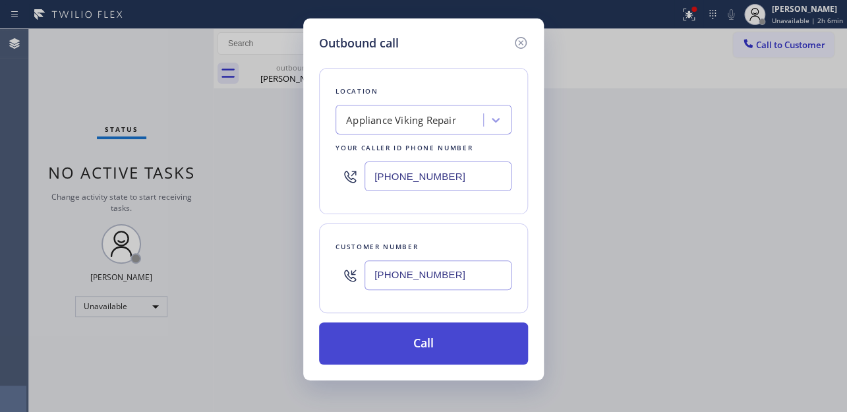
type input "[PHONE_NUMBER]"
click at [449, 349] on button "Call" at bounding box center [423, 343] width 209 height 42
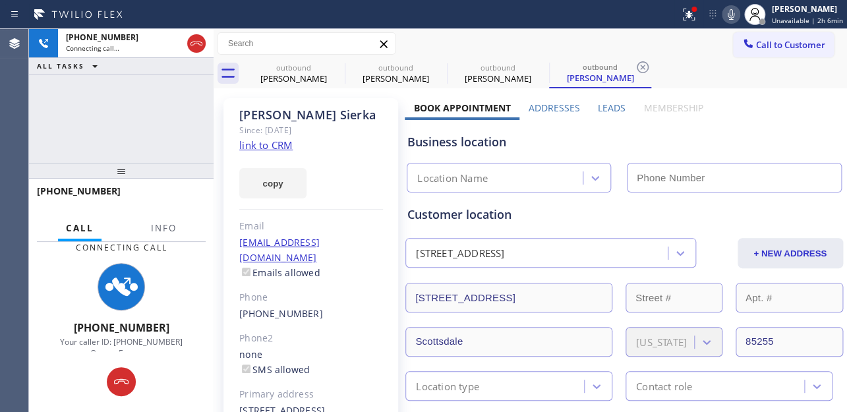
click at [602, 107] on label "Leads" at bounding box center [612, 107] width 28 height 13
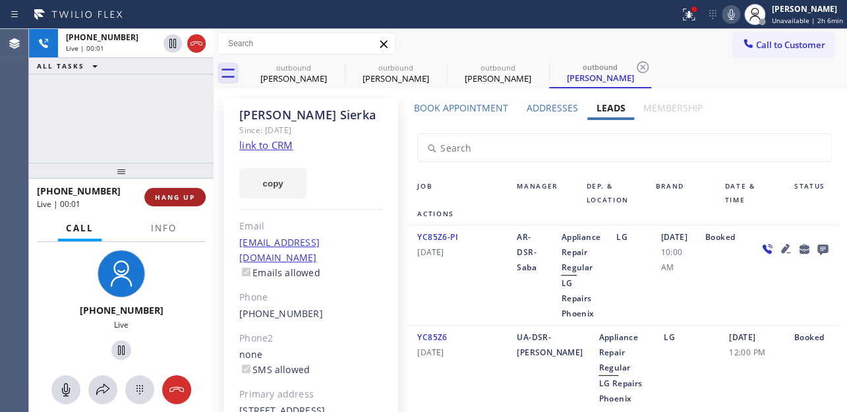
click at [171, 202] on button "HANG UP" at bounding box center [174, 197] width 61 height 18
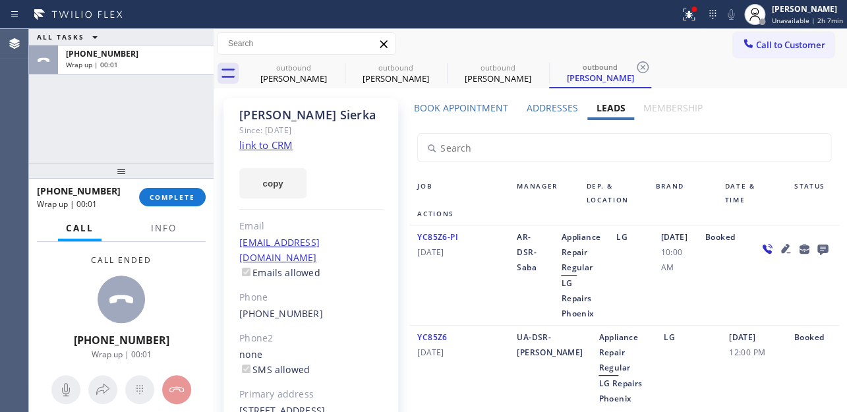
click at [816, 246] on icon at bounding box center [821, 249] width 11 height 11
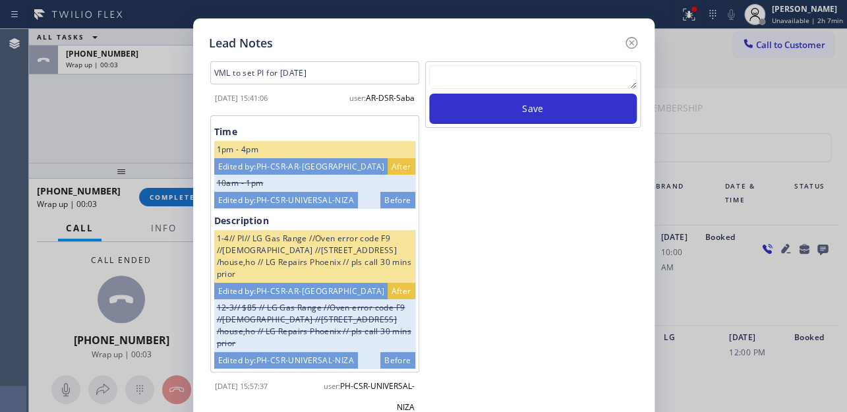
click at [524, 72] on textarea at bounding box center [533, 77] width 208 height 24
paste textarea "Routed to Voice mail// If CX will call back please transfer to me- Love:*"
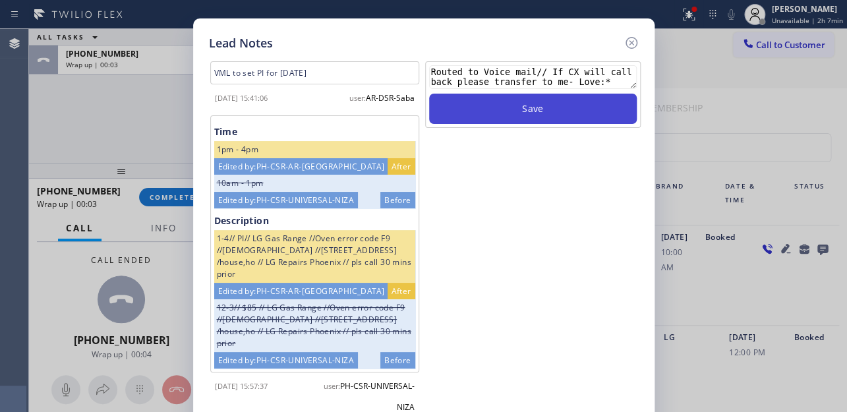
type textarea "Routed to Voice mail// If CX will call back please transfer to me- Love:*"
click at [530, 109] on button "Save" at bounding box center [533, 109] width 208 height 30
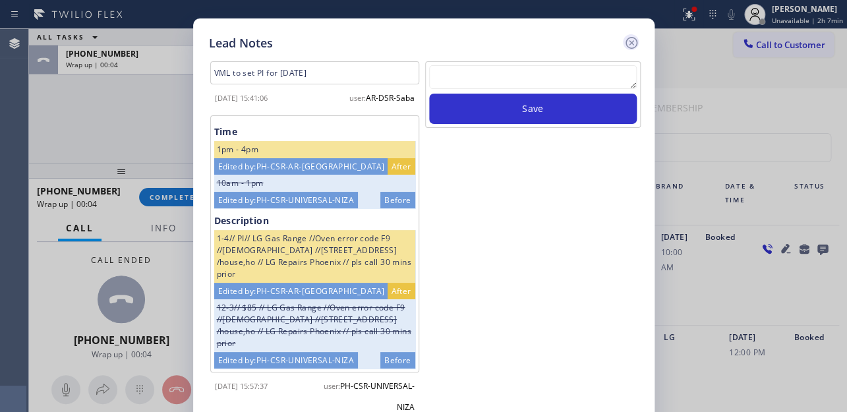
click at [629, 43] on icon at bounding box center [631, 43] width 12 height 12
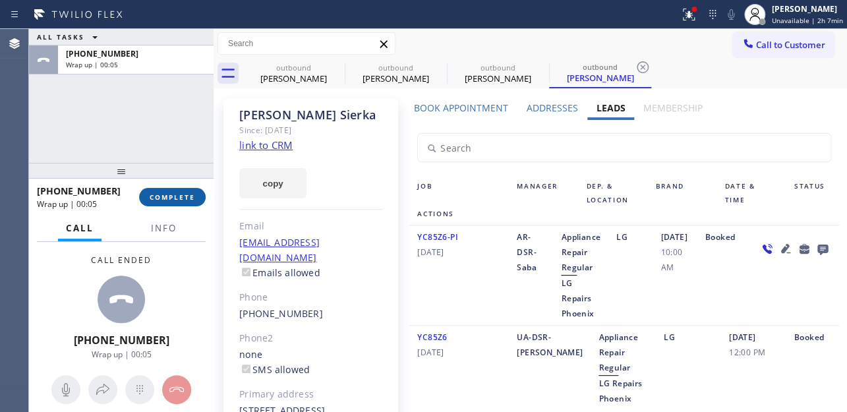
click at [169, 201] on span "COMPLETE" at bounding box center [172, 196] width 45 height 9
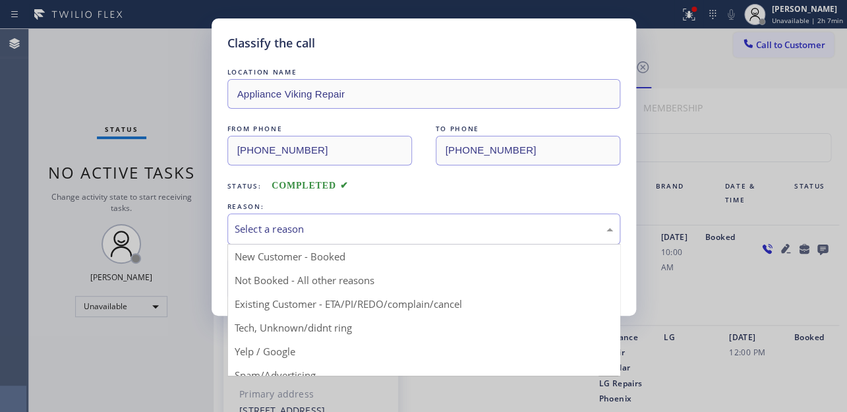
click at [291, 223] on div "Select a reason" at bounding box center [424, 228] width 378 height 15
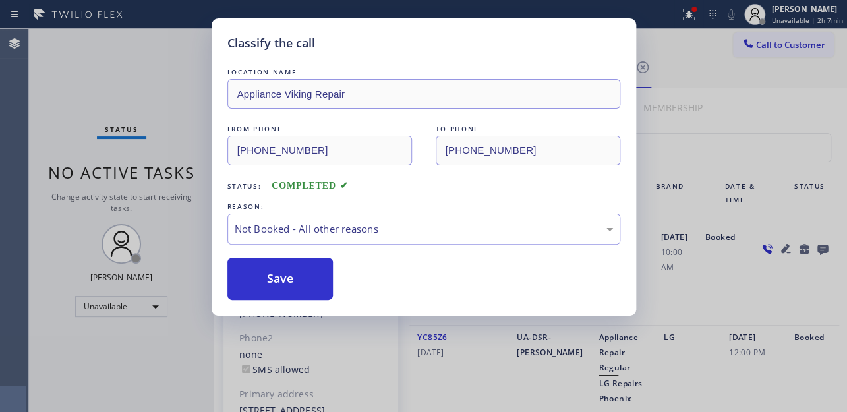
click at [271, 282] on button "Save" at bounding box center [280, 279] width 106 height 42
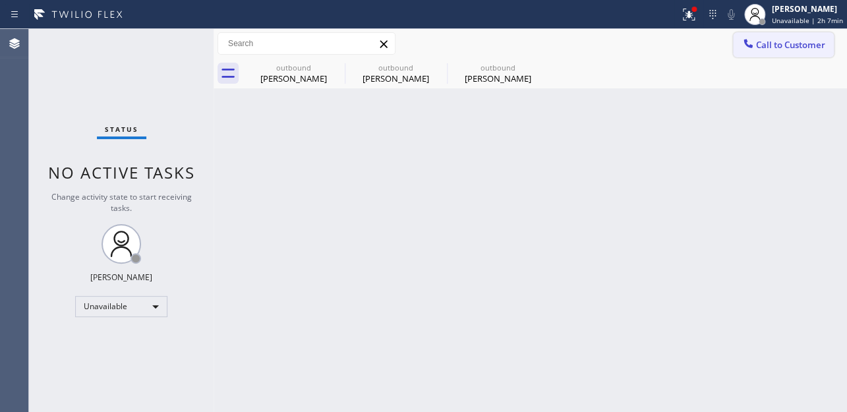
click at [786, 53] on button "Call to Customer" at bounding box center [783, 44] width 101 height 25
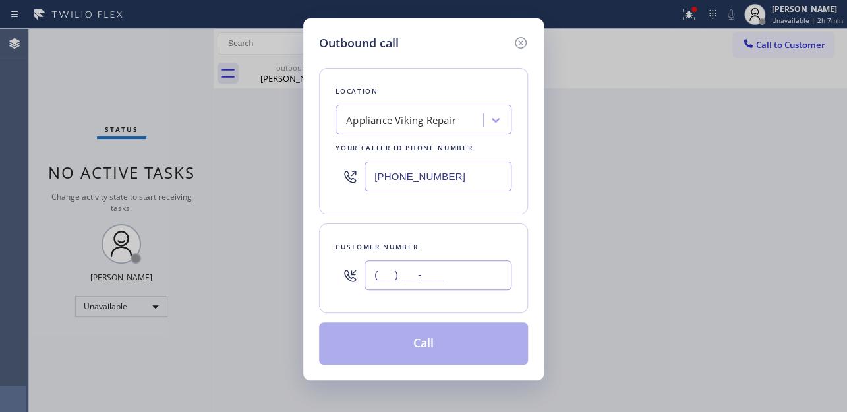
click at [378, 281] on input "(___) ___-____" at bounding box center [437, 275] width 147 height 30
paste input "442) 306-9308"
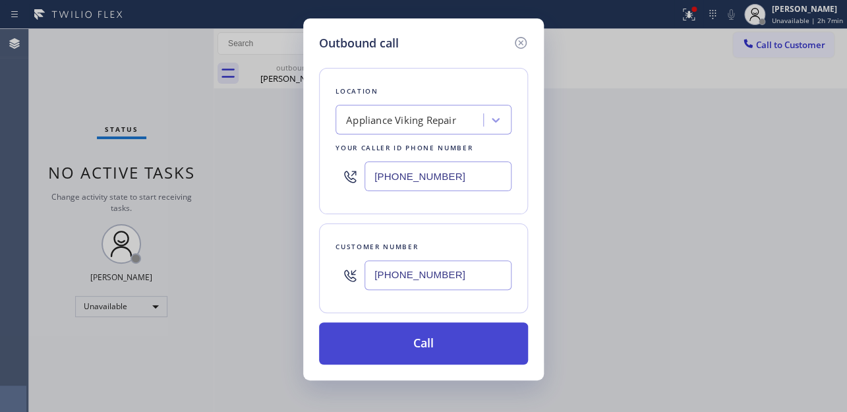
type input "(442) 306-9308"
click at [440, 337] on button "Call" at bounding box center [423, 343] width 209 height 42
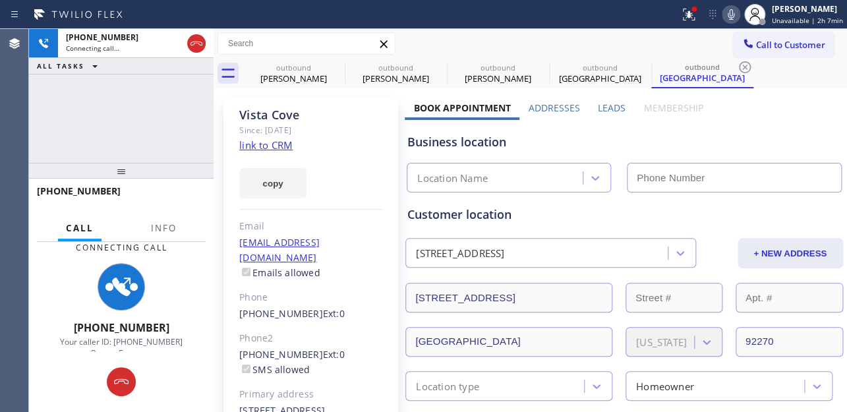
type input "[PHONE_NUMBER]"
click at [611, 107] on label "Leads" at bounding box center [612, 107] width 28 height 13
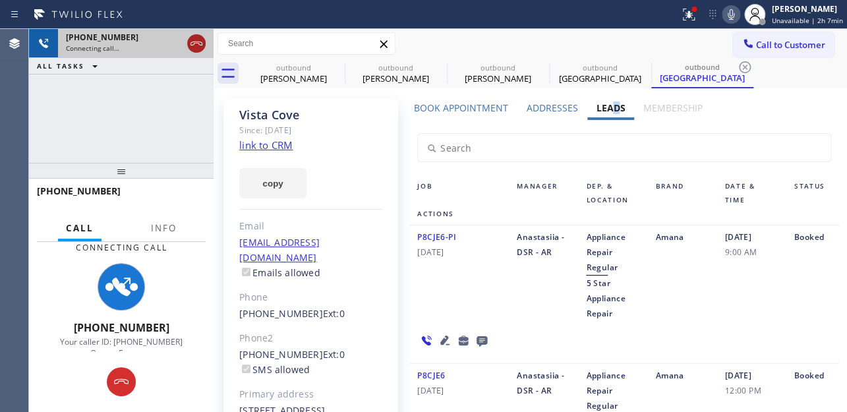
click at [198, 49] on icon at bounding box center [196, 44] width 16 height 16
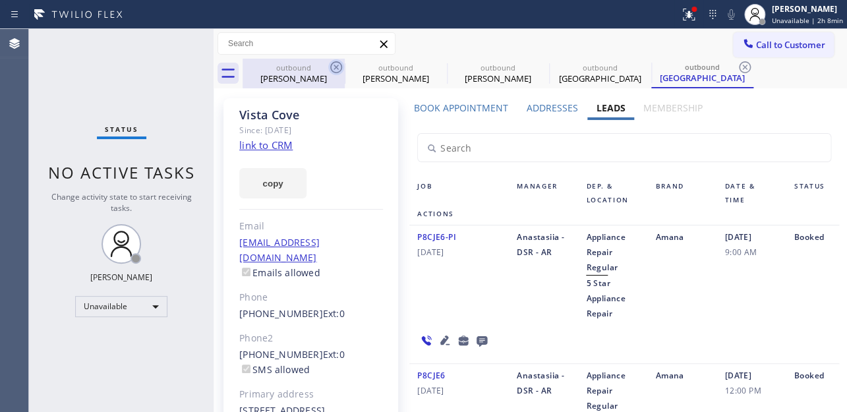
click at [339, 67] on icon at bounding box center [336, 67] width 16 height 16
click at [0, 0] on icon at bounding box center [0, 0] width 0 height 0
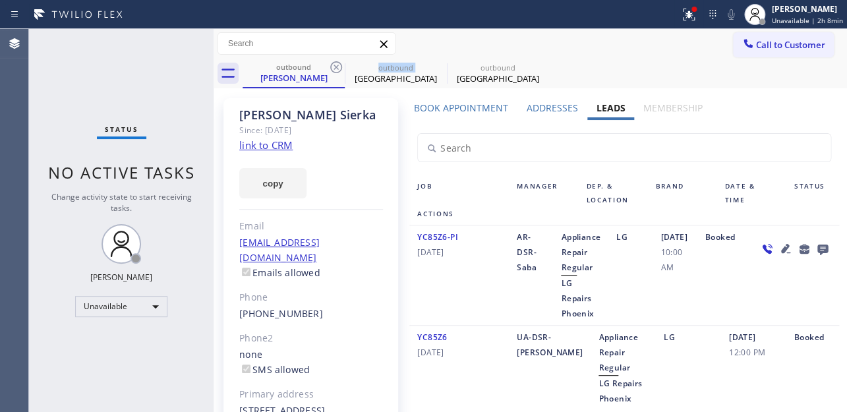
click at [339, 67] on icon at bounding box center [336, 67] width 16 height 16
click at [0, 0] on icon at bounding box center [0, 0] width 0 height 0
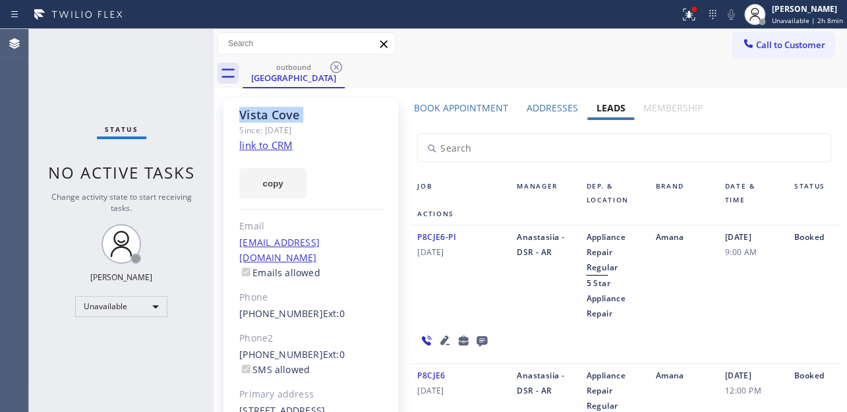
click at [339, 67] on icon at bounding box center [336, 67] width 16 height 16
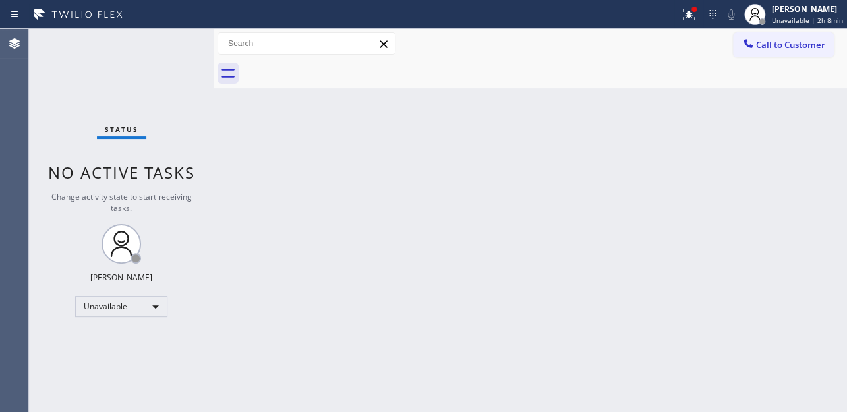
click at [339, 67] on div at bounding box center [544, 74] width 604 height 30
click at [821, 46] on span "Call to Customer" at bounding box center [790, 45] width 69 height 12
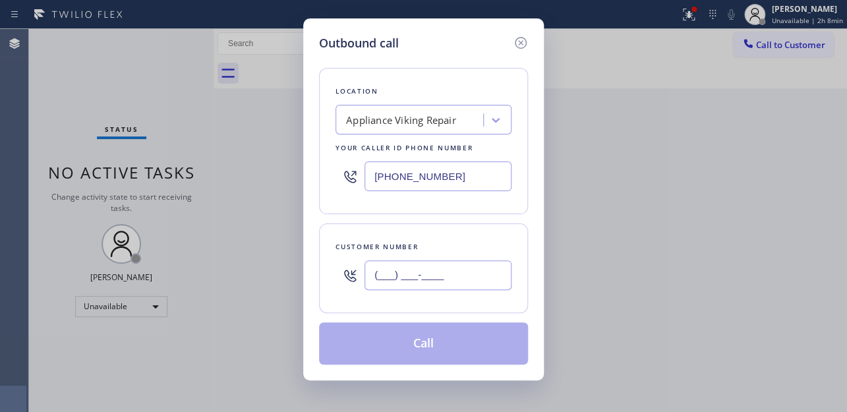
click at [476, 272] on input "(___) ___-____" at bounding box center [437, 275] width 147 height 30
paste input "201) 725-7555"
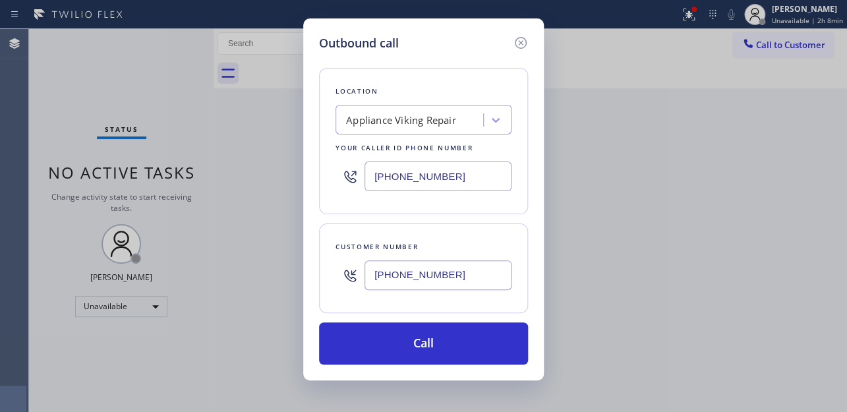
type input "[PHONE_NUMBER]"
click at [427, 37] on div "Outbound call" at bounding box center [423, 43] width 209 height 18
drag, startPoint x: 450, startPoint y: 179, endPoint x: 350, endPoint y: 176, distance: 99.5
click at [335, 190] on div "[PHONE_NUMBER]" at bounding box center [423, 176] width 176 height 43
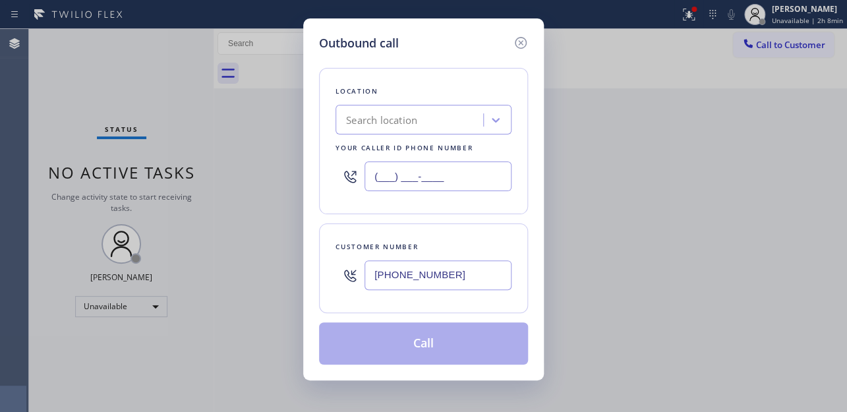
type input "(___) ___-____"
click at [363, 122] on div "Search location" at bounding box center [381, 120] width 71 height 15
paste input "Closter Heating and AC Service"
type input "Closter Heating and AC Service"
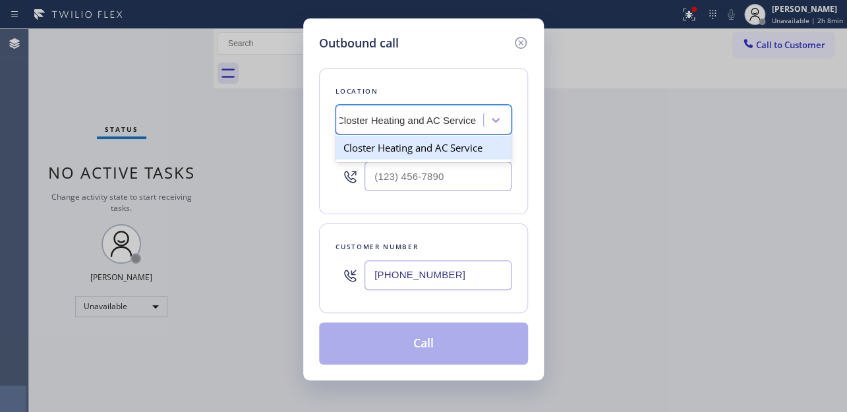
click at [407, 148] on div "Closter Heating and AC Service" at bounding box center [423, 148] width 176 height 24
type input "[PHONE_NUMBER]"
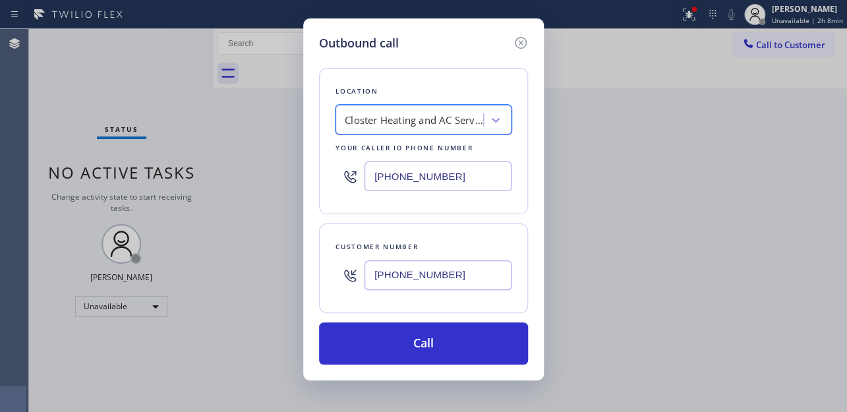
scroll to position [0, 1]
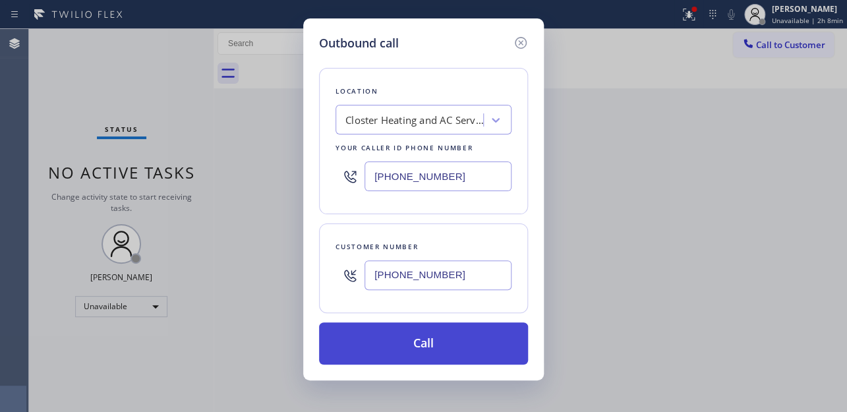
click at [442, 341] on button "Call" at bounding box center [423, 343] width 209 height 42
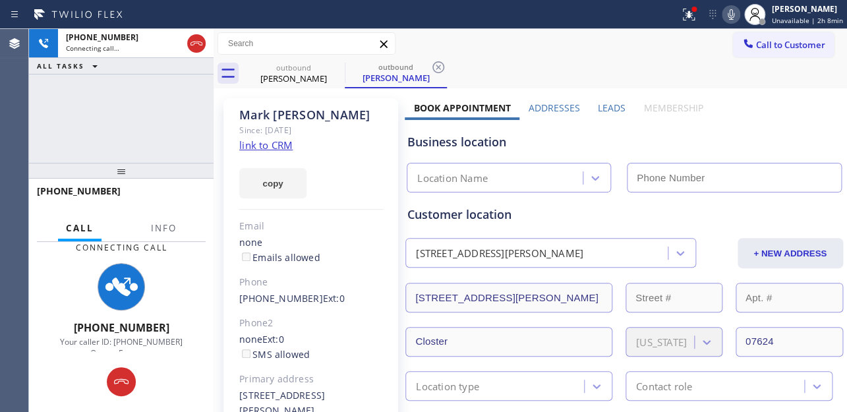
click at [611, 106] on label "Leads" at bounding box center [612, 107] width 28 height 13
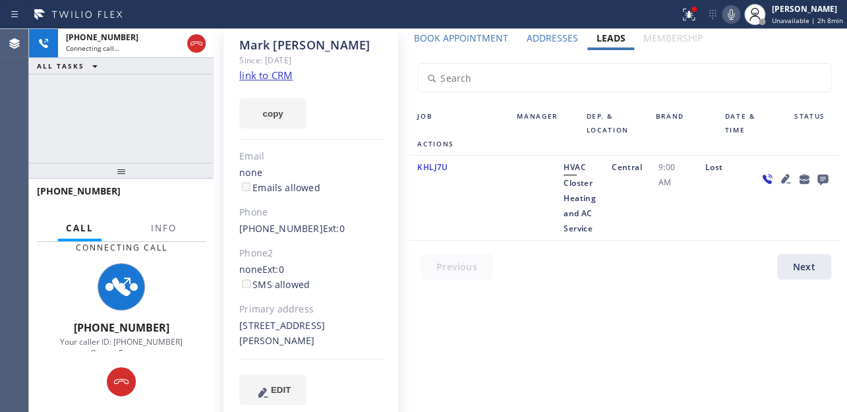
scroll to position [73, 0]
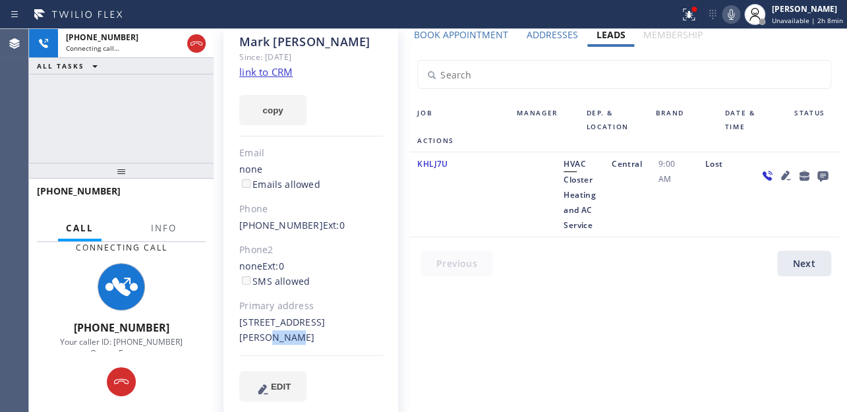
drag, startPoint x: 346, startPoint y: 322, endPoint x: 321, endPoint y: 322, distance: 25.0
click at [321, 322] on div "60 Julia St Closter, 07624 NJ" at bounding box center [311, 330] width 144 height 30
copy div "07624"
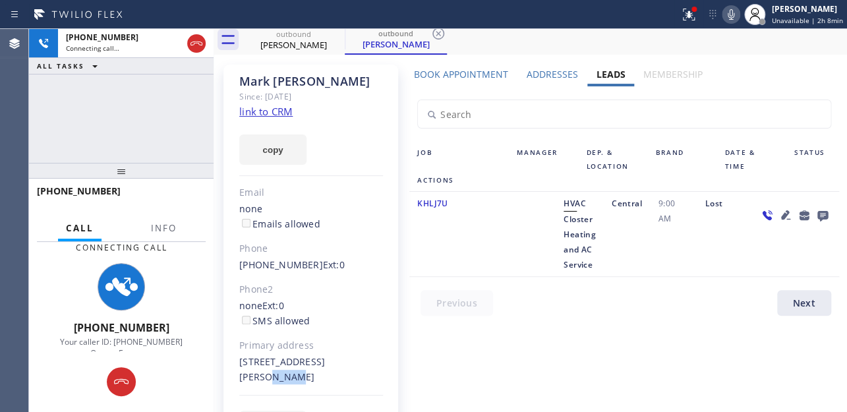
scroll to position [0, 0]
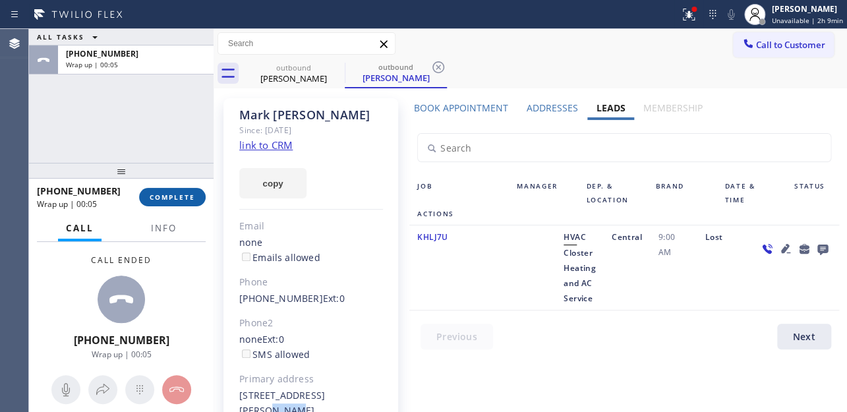
click at [177, 188] on button "COMPLETE" at bounding box center [172, 197] width 67 height 18
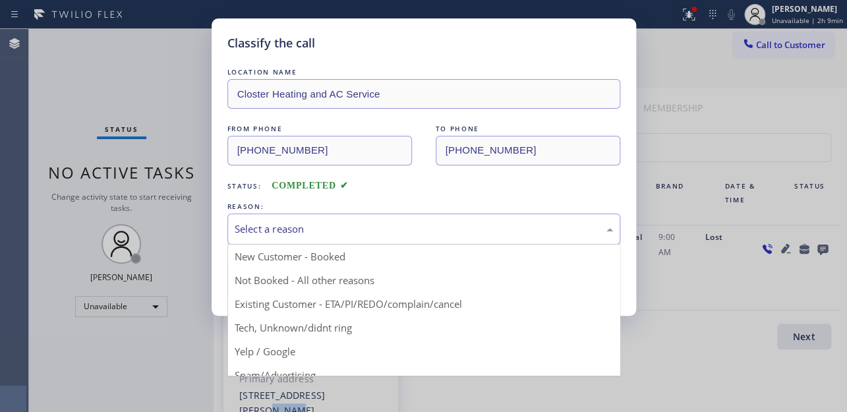
click at [349, 237] on div "Select a reason" at bounding box center [423, 228] width 393 height 31
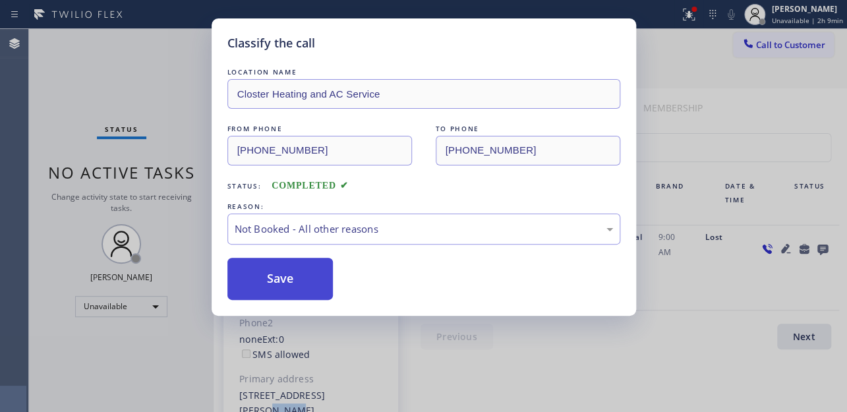
click at [291, 283] on button "Save" at bounding box center [280, 279] width 106 height 42
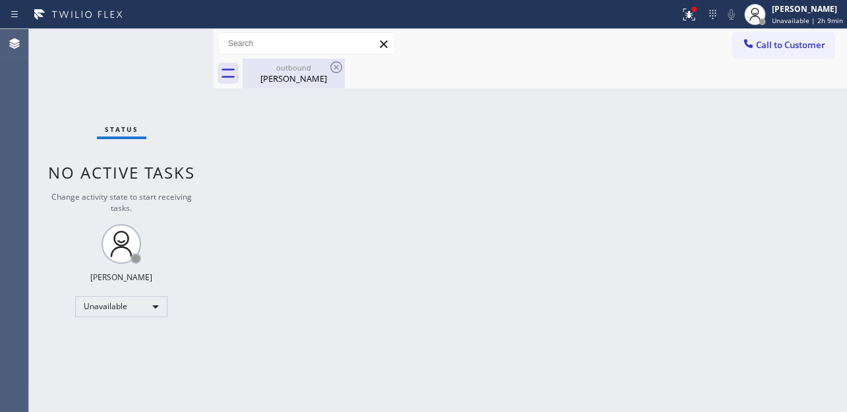
click at [302, 76] on div "Mark Arzoomanian" at bounding box center [293, 78] width 99 height 12
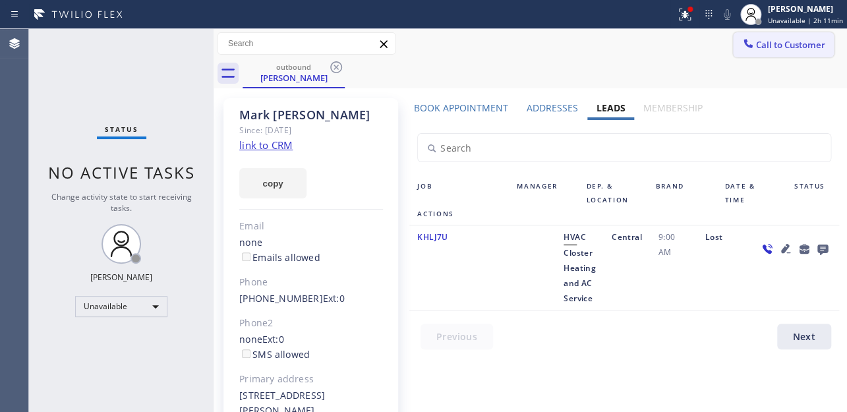
click at [770, 49] on span "Call to Customer" at bounding box center [790, 45] width 69 height 12
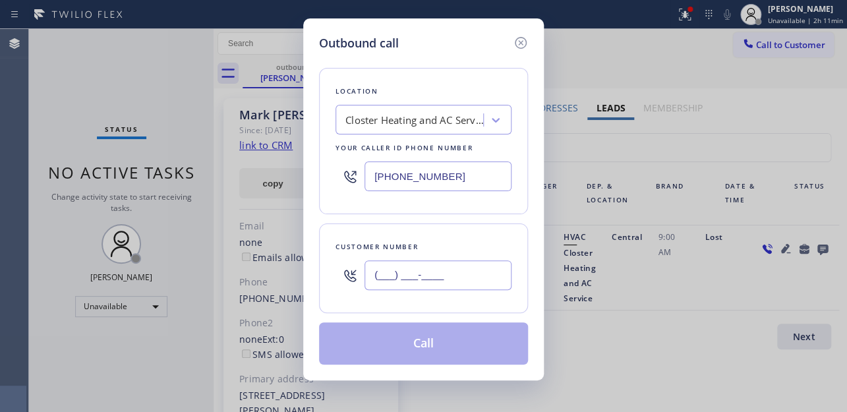
click at [425, 282] on input "(___) ___-____" at bounding box center [437, 275] width 147 height 30
paste input "928) 245-2970"
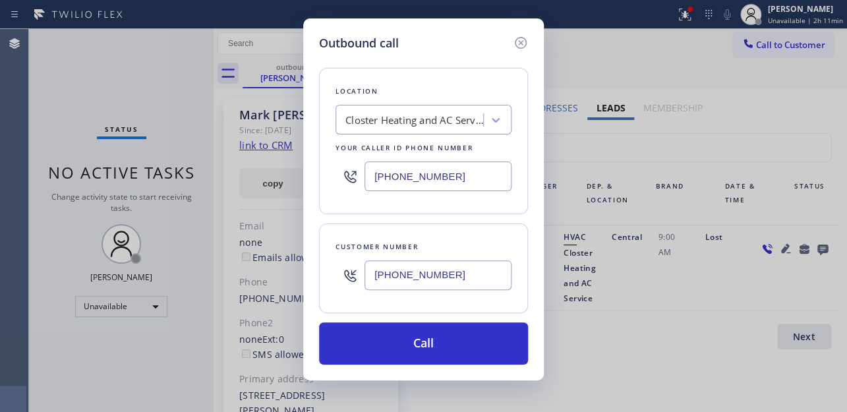
type input "[PHONE_NUMBER]"
drag, startPoint x: 451, startPoint y: 181, endPoint x: 244, endPoint y: 184, distance: 206.2
click at [244, 184] on div "Outbound call Location Closter Heating and AC Service Your caller id phone numb…" at bounding box center [423, 206] width 847 height 412
paste input "617) 219-925"
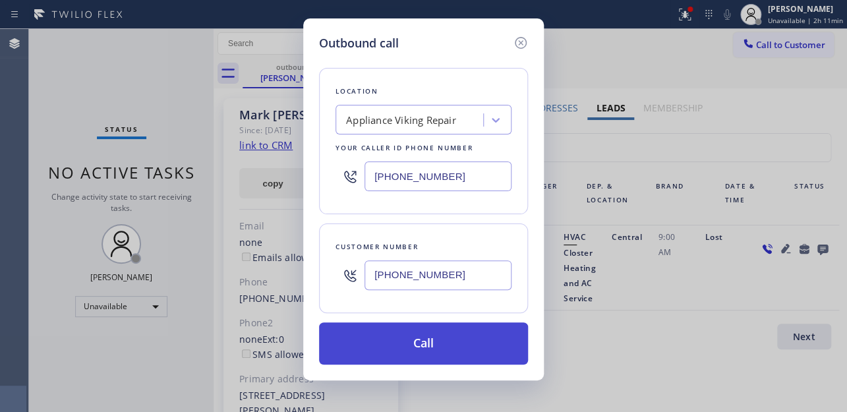
type input "[PHONE_NUMBER]"
click at [422, 337] on button "Call" at bounding box center [423, 343] width 209 height 42
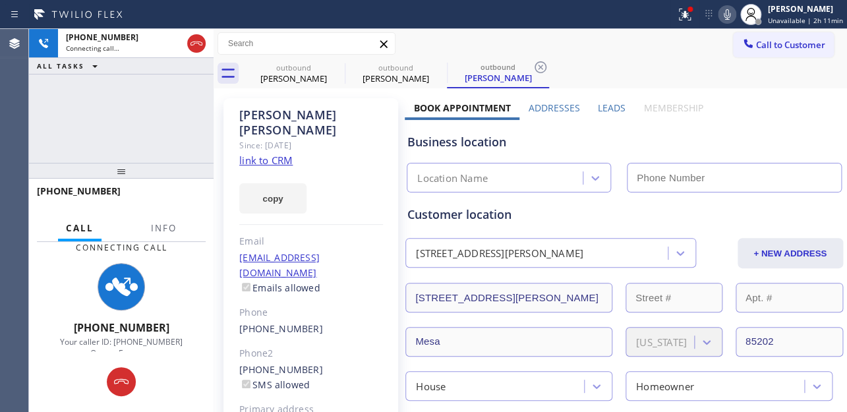
type input "[PHONE_NUMBER]"
click at [606, 115] on div "Business location Appliance Viking Repair (617) 219-9255" at bounding box center [624, 154] width 438 height 78
click at [606, 108] on label "Leads" at bounding box center [612, 107] width 28 height 13
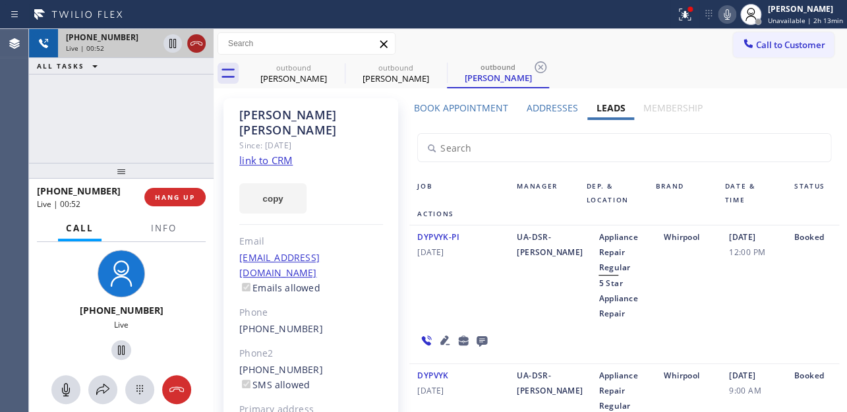
click at [194, 46] on icon at bounding box center [196, 44] width 16 height 16
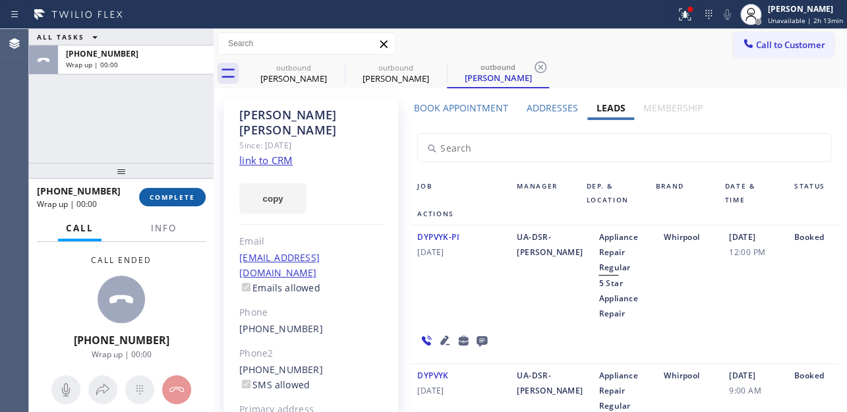
click at [186, 192] on span "COMPLETE" at bounding box center [172, 196] width 45 height 9
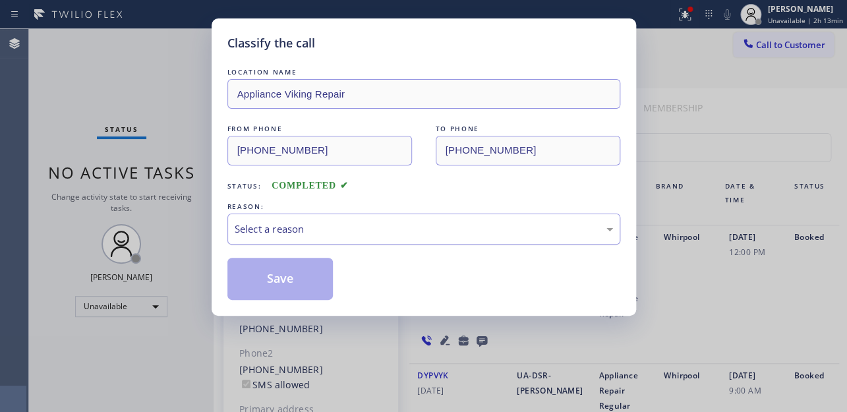
click at [360, 227] on div "Select a reason" at bounding box center [424, 228] width 378 height 15
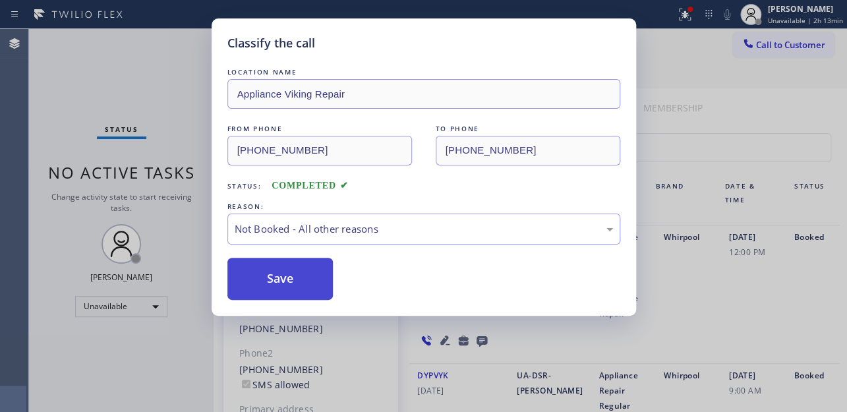
click at [256, 284] on button "Save" at bounding box center [280, 279] width 106 height 42
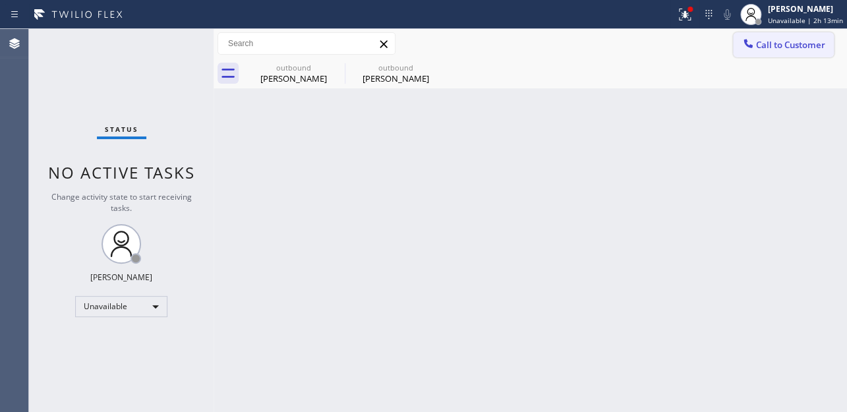
click at [736, 42] on button "Call to Customer" at bounding box center [783, 44] width 101 height 25
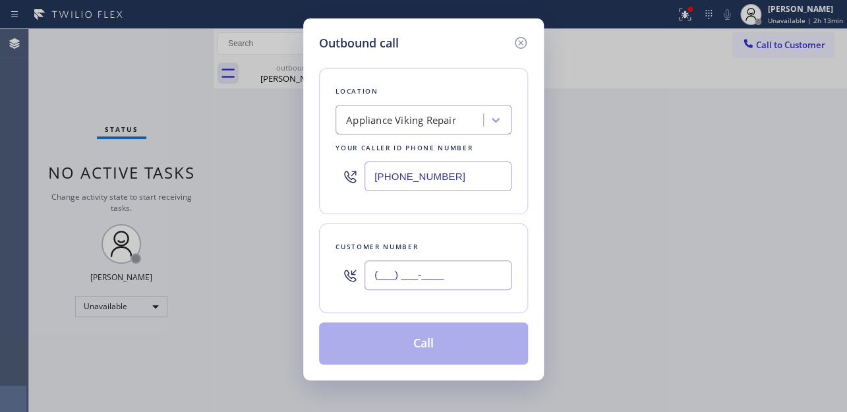
click at [426, 272] on input "(___) ___-____" at bounding box center [437, 275] width 147 height 30
paste input "818) 849-1152"
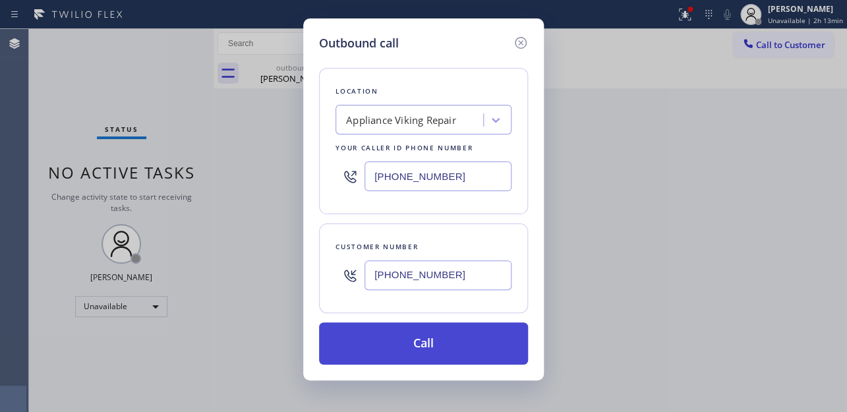
type input "[PHONE_NUMBER]"
click at [392, 337] on button "Call" at bounding box center [423, 343] width 209 height 42
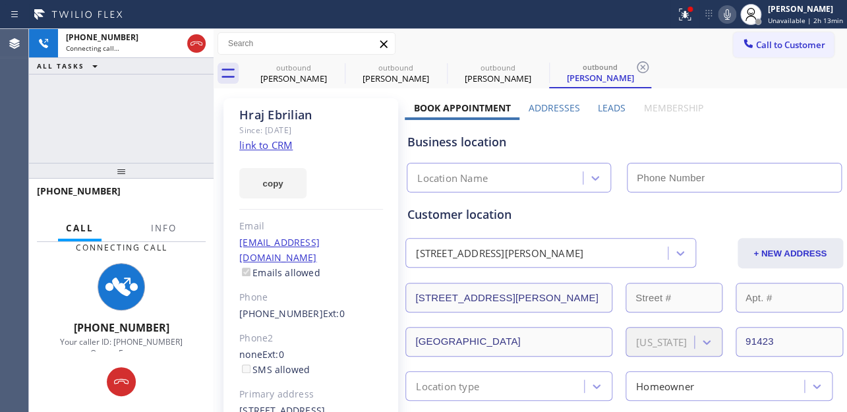
type input "[PHONE_NUMBER]"
click at [611, 108] on label "Leads" at bounding box center [612, 107] width 28 height 13
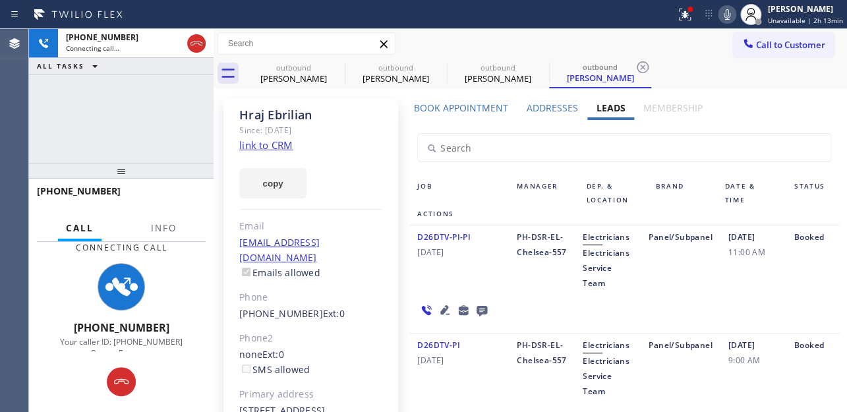
click at [479, 306] on icon at bounding box center [481, 311] width 11 height 11
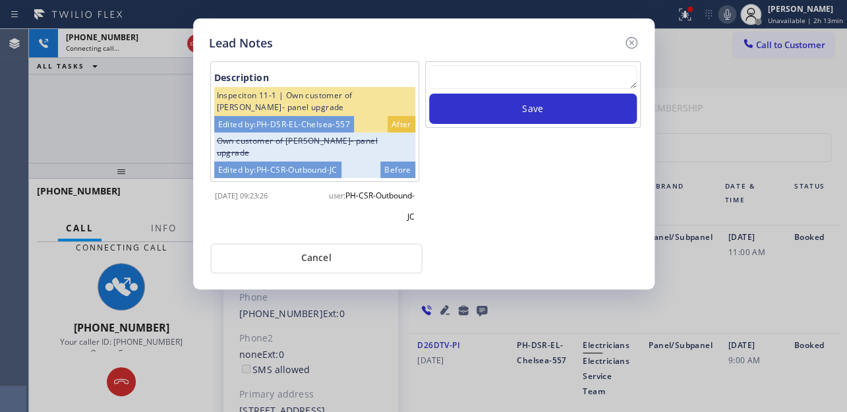
click at [566, 90] on div at bounding box center [533, 79] width 208 height 28
click at [573, 76] on textarea at bounding box center [533, 77] width 208 height 24
paste textarea "Routed to Voice mail// If CX will call back please transfer to me- Love:*"
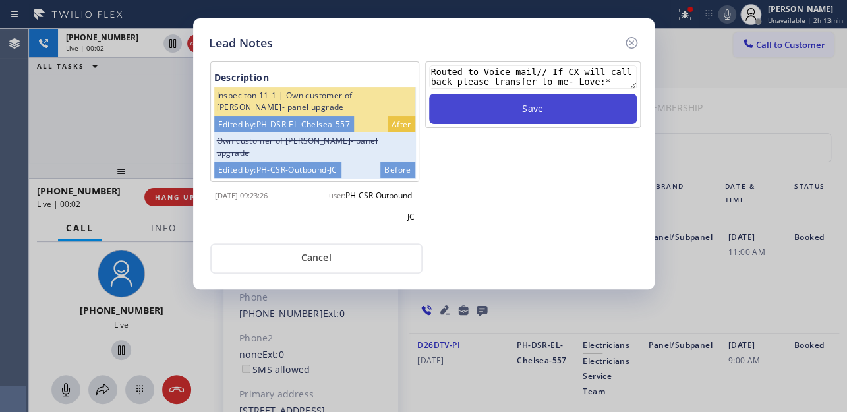
type textarea "Routed to Voice mail// If CX will call back please transfer to me- Love:*"
click at [528, 109] on button "Save" at bounding box center [533, 109] width 208 height 30
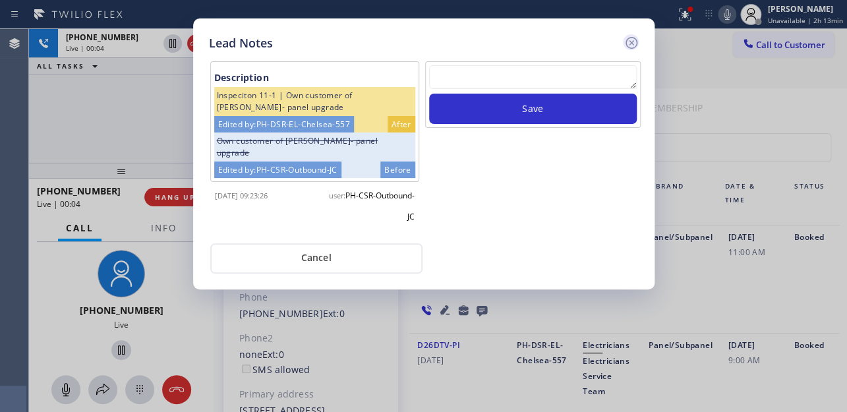
click at [631, 47] on icon at bounding box center [631, 43] width 16 height 16
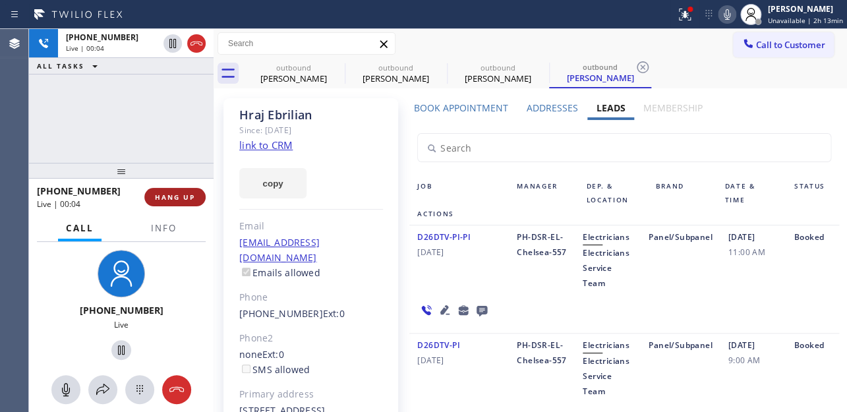
click at [183, 196] on span "HANG UP" at bounding box center [175, 196] width 40 height 9
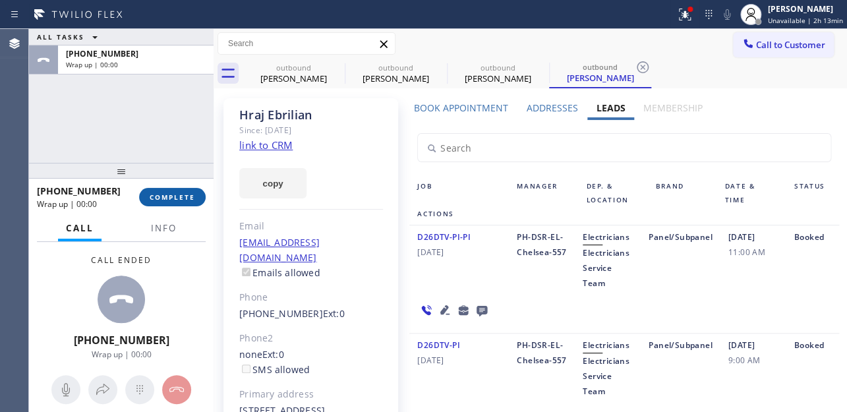
click at [183, 196] on span "COMPLETE" at bounding box center [172, 196] width 45 height 9
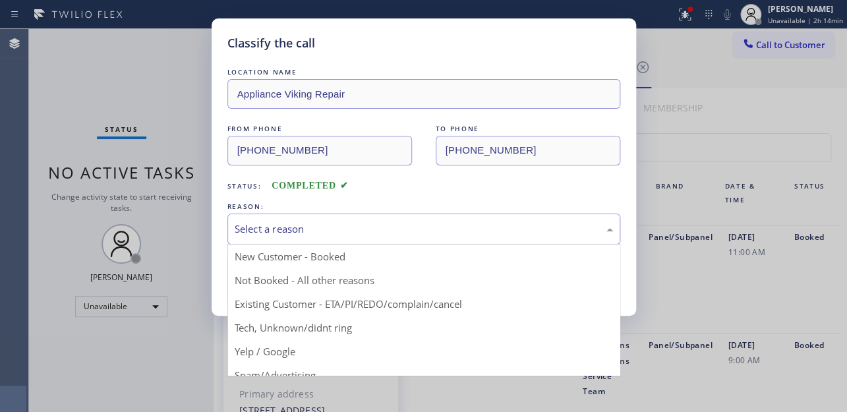
click at [273, 213] on div "Select a reason" at bounding box center [423, 228] width 393 height 31
drag, startPoint x: 271, startPoint y: 287, endPoint x: 271, endPoint y: 277, distance: 9.9
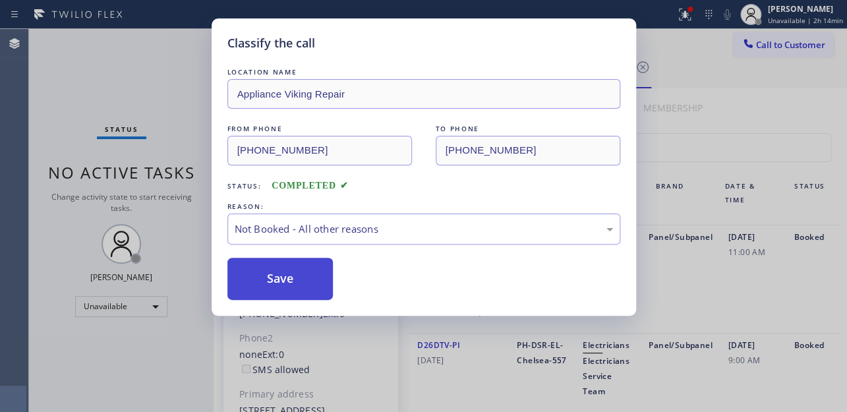
click at [271, 277] on button "Save" at bounding box center [280, 279] width 106 height 42
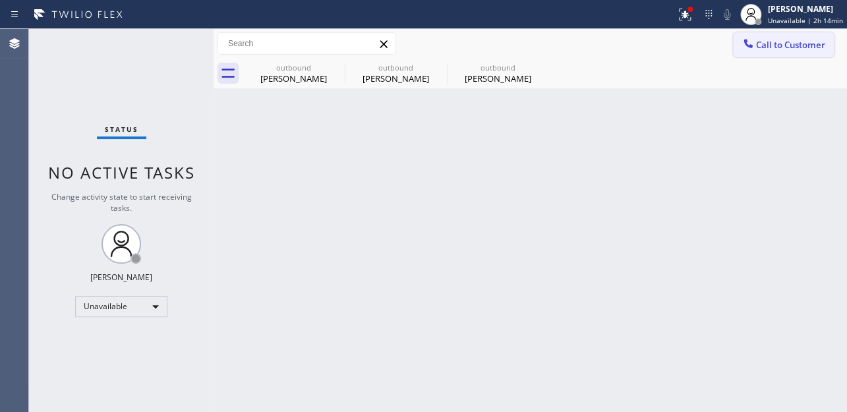
click at [793, 46] on span "Call to Customer" at bounding box center [790, 45] width 69 height 12
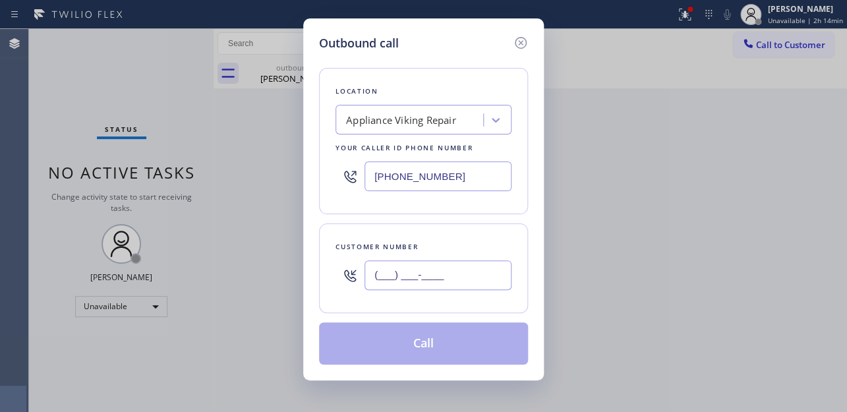
click at [409, 275] on input "(___) ___-____" at bounding box center [437, 275] width 147 height 30
paste input "646) 872-2519"
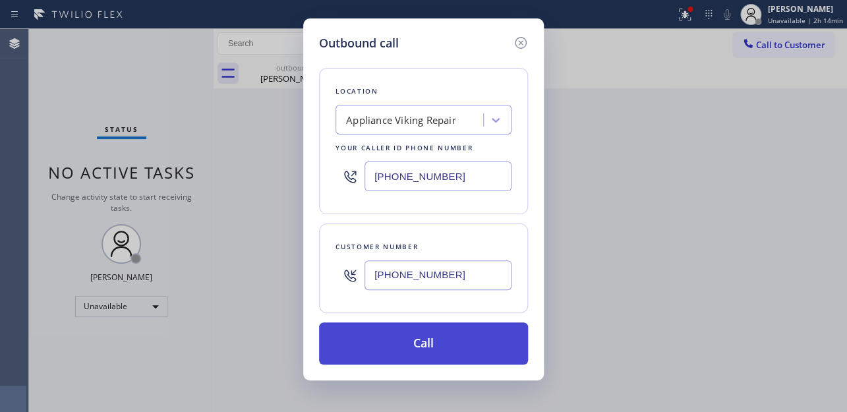
type input "(646) 872-2519"
click at [432, 346] on button "Call" at bounding box center [423, 343] width 209 height 42
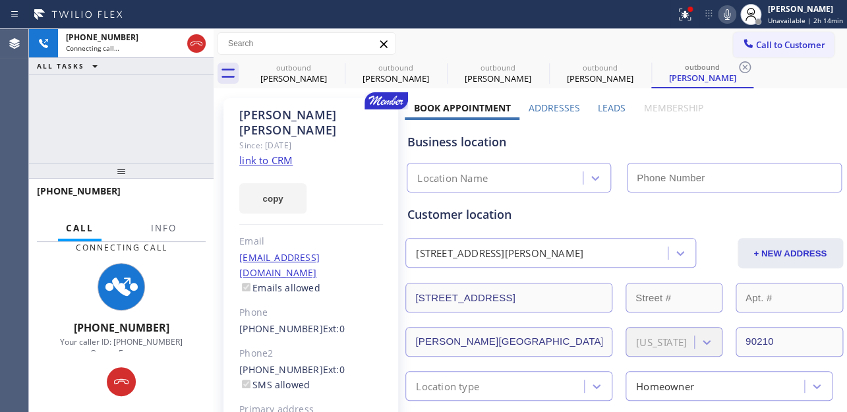
click at [607, 106] on label "Leads" at bounding box center [612, 107] width 28 height 13
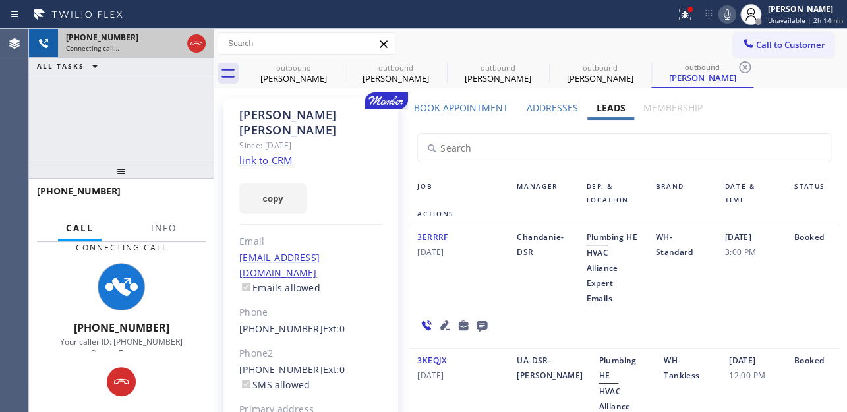
click at [190, 52] on div at bounding box center [196, 43] width 24 height 29
click at [194, 45] on icon at bounding box center [196, 44] width 16 height 16
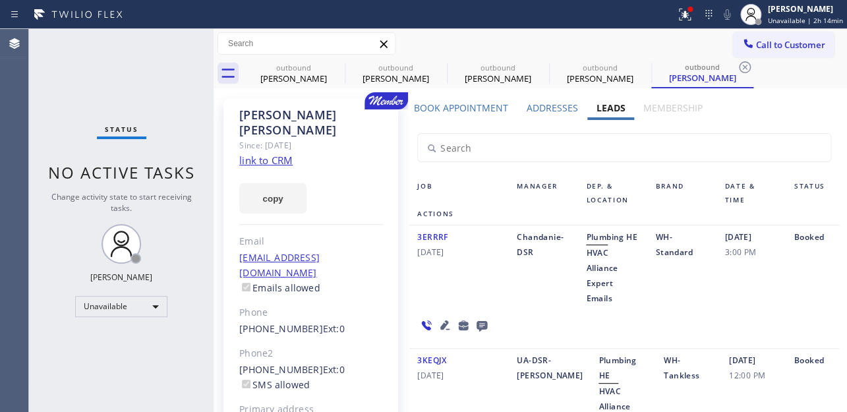
click at [476, 325] on icon at bounding box center [481, 326] width 11 height 11
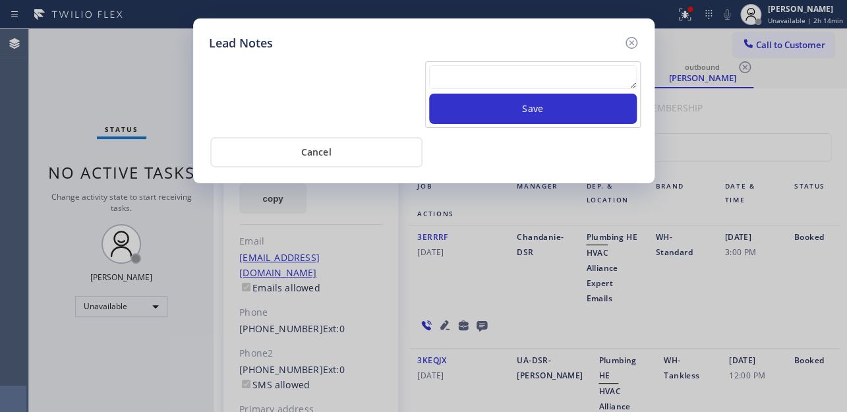
click at [569, 81] on textarea at bounding box center [533, 77] width 208 height 24
paste textarea "Routed to Voice mail// If CX will call back please transfer to me- Love:*"
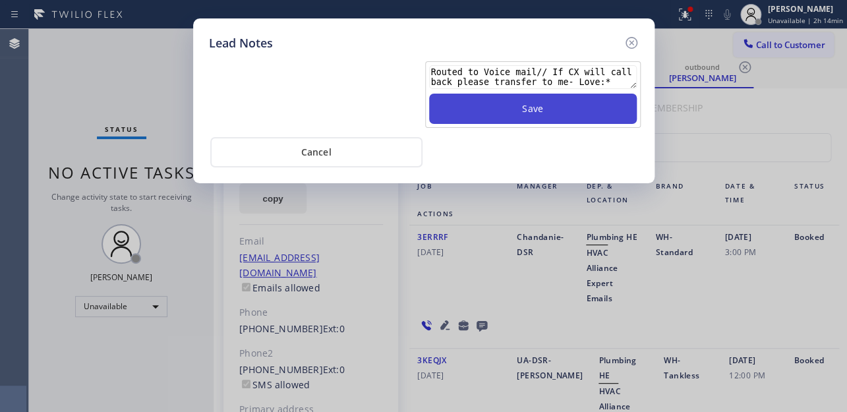
type textarea "Routed to Voice mail// If CX will call back please transfer to me- Love:*"
click at [579, 105] on button "Save" at bounding box center [533, 109] width 208 height 30
click at [583, 106] on button "Save" at bounding box center [533, 109] width 208 height 30
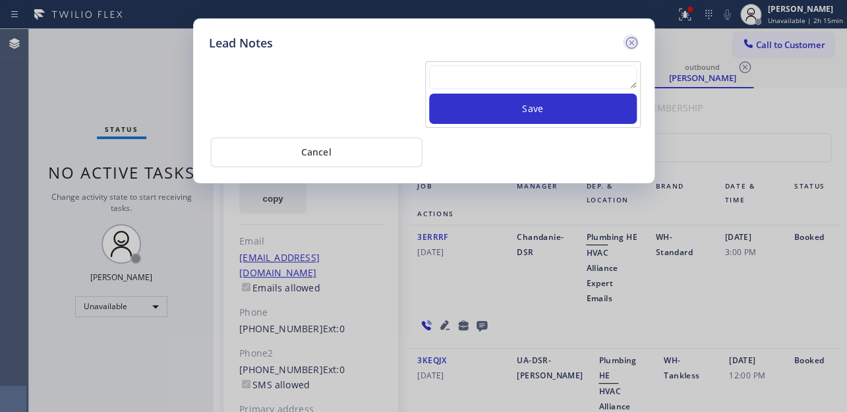
click at [632, 40] on icon at bounding box center [631, 43] width 16 height 16
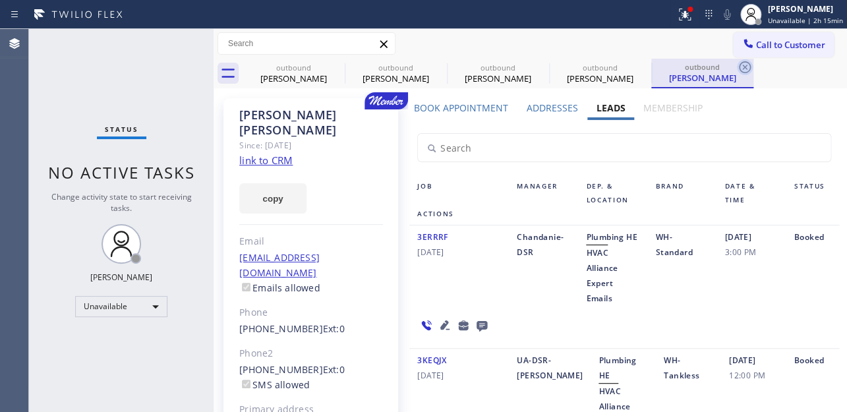
click at [745, 63] on icon at bounding box center [745, 67] width 16 height 16
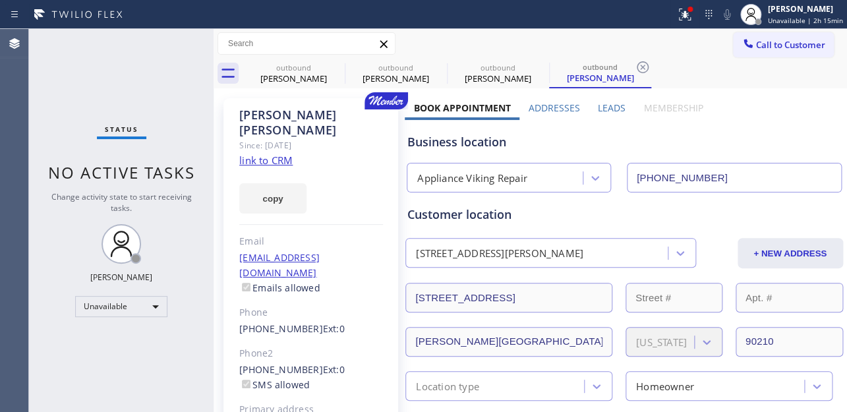
click at [745, 63] on div "outbound Mark Arzoomanian outbound Tyler Johnson outbound Hraj Ebrilian outboun…" at bounding box center [544, 74] width 604 height 30
click at [637, 69] on icon at bounding box center [642, 67] width 12 height 12
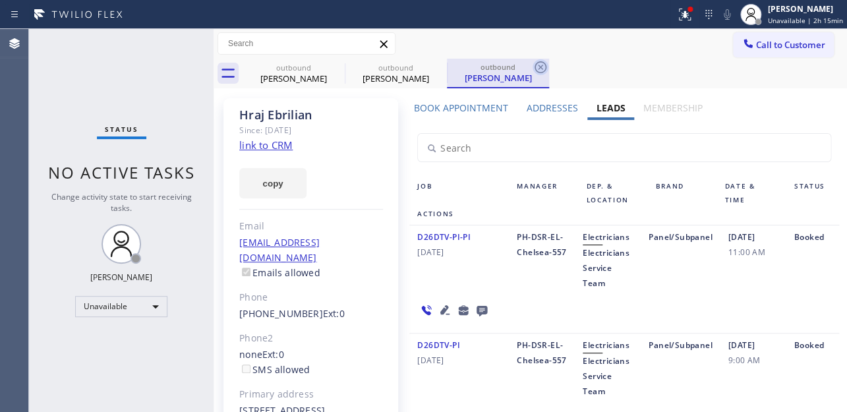
click at [541, 69] on icon at bounding box center [540, 67] width 12 height 12
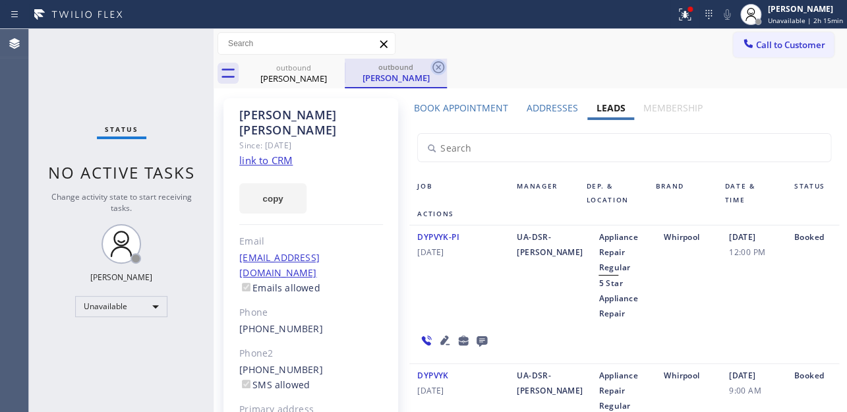
click at [437, 67] on icon at bounding box center [438, 67] width 12 height 12
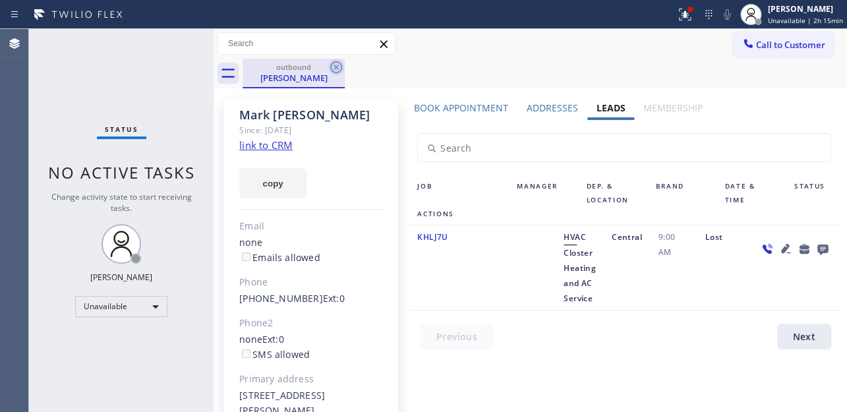
click at [335, 72] on icon at bounding box center [336, 67] width 12 height 12
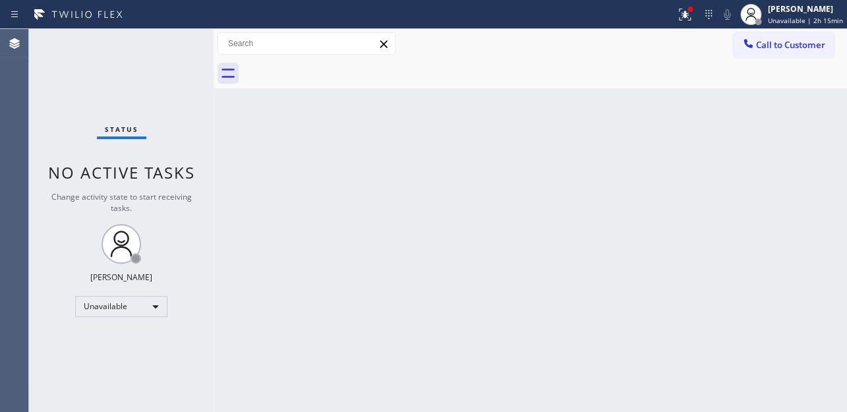
click at [743, 57] on div "Call to Customer Outbound call Location Appliance Viking Repair Your caller id …" at bounding box center [529, 44] width 633 height 30
click at [748, 52] on div at bounding box center [748, 45] width 16 height 16
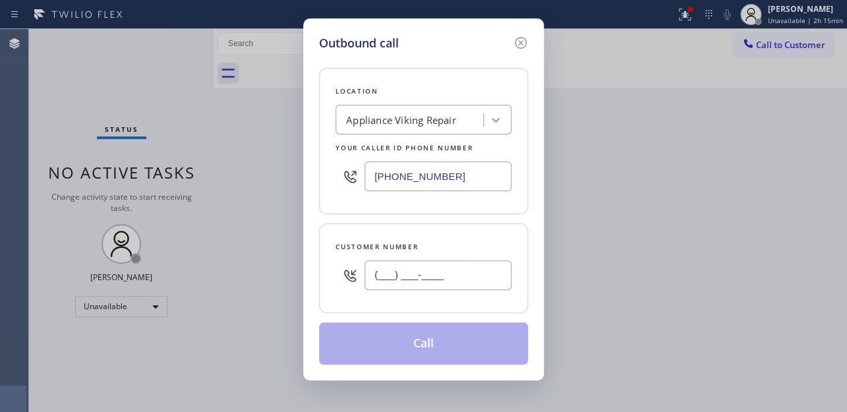
click at [424, 277] on input "(___) ___-____" at bounding box center [437, 275] width 147 height 30
paste input "303) 956-5332"
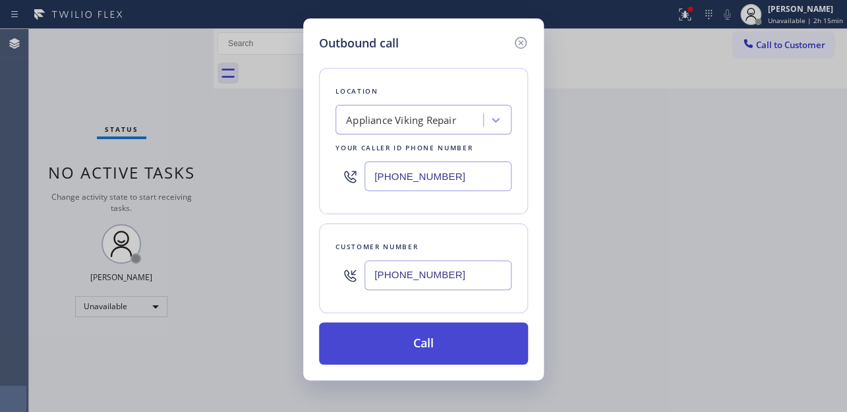
type input "[PHONE_NUMBER]"
click at [433, 348] on button "Call" at bounding box center [423, 343] width 209 height 42
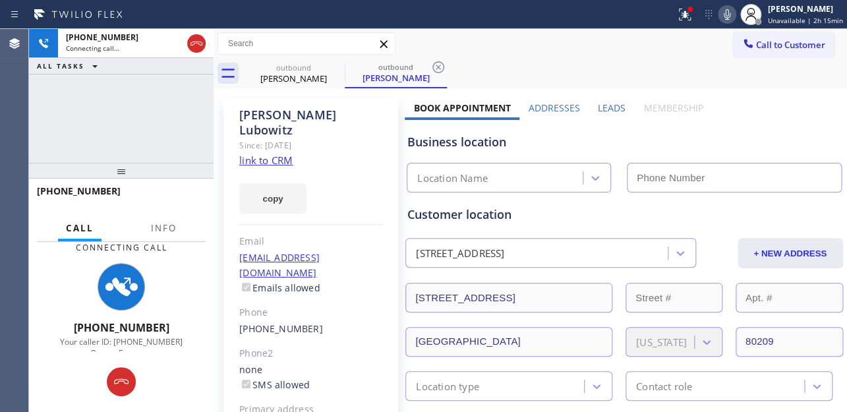
type input "[PHONE_NUMBER]"
click at [609, 105] on label "Leads" at bounding box center [612, 107] width 28 height 13
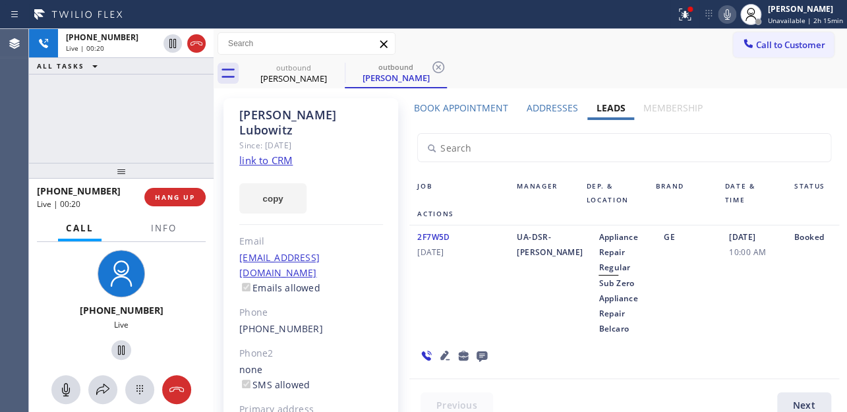
click at [449, 350] on icon at bounding box center [444, 354] width 9 height 9
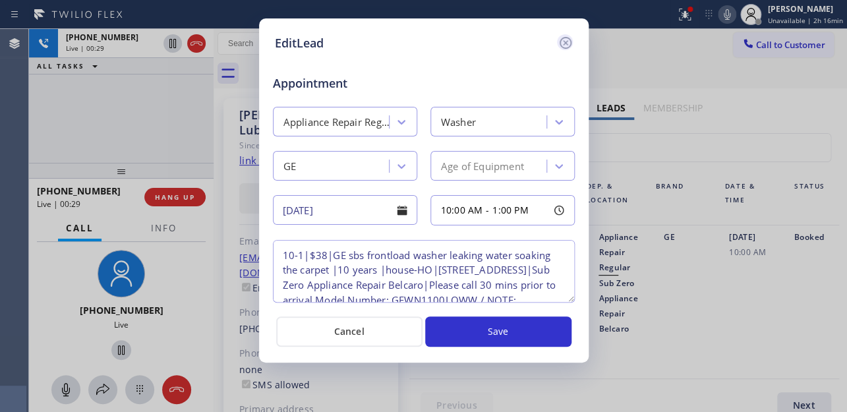
click at [561, 43] on icon at bounding box center [565, 43] width 16 height 16
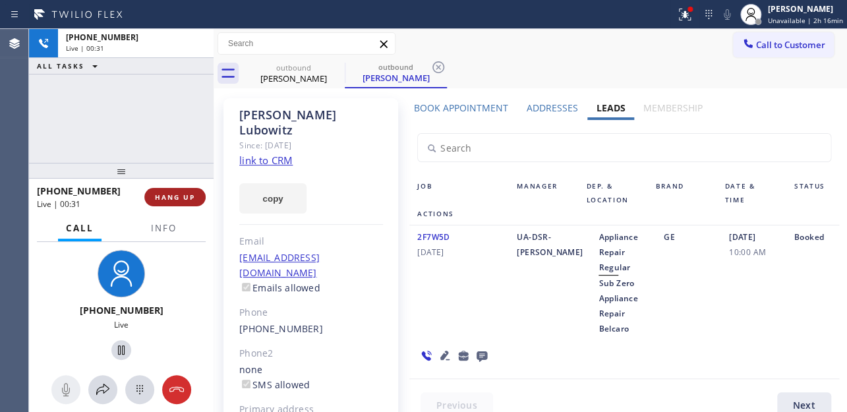
click at [167, 197] on span "HANG UP" at bounding box center [175, 196] width 40 height 9
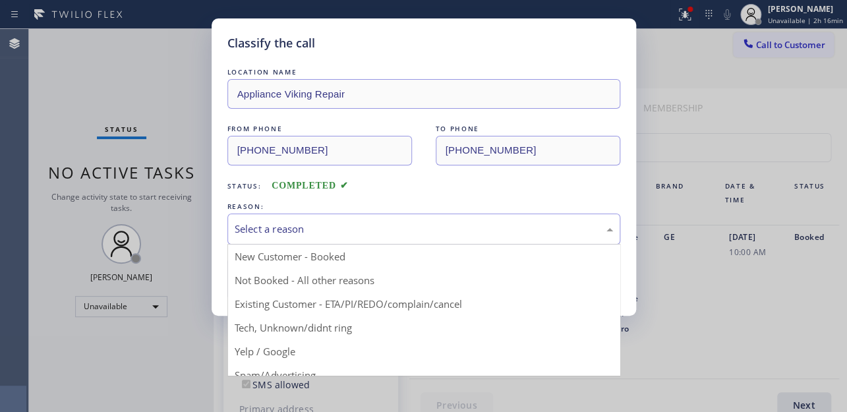
click at [367, 228] on div "Select a reason" at bounding box center [424, 228] width 378 height 15
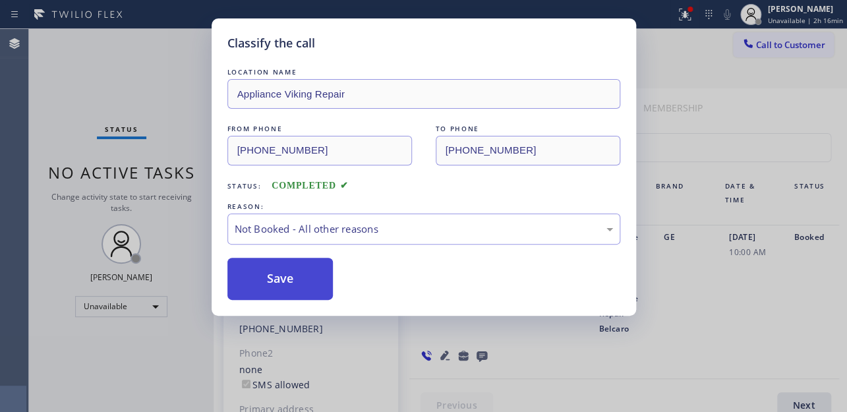
click at [290, 283] on button "Save" at bounding box center [280, 279] width 106 height 42
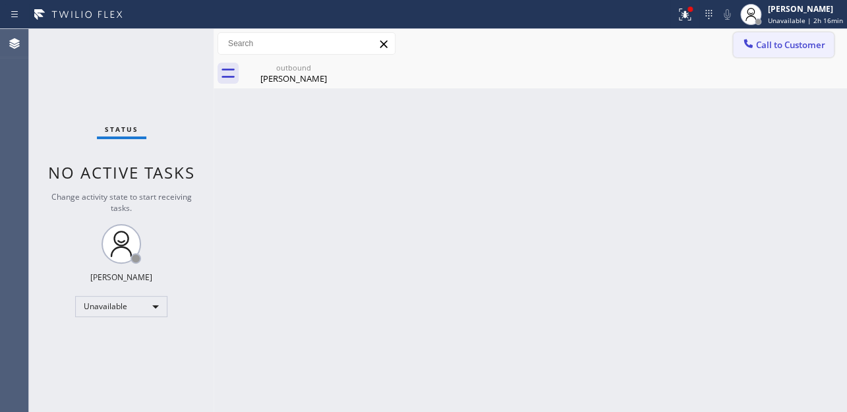
click at [751, 48] on icon at bounding box center [747, 43] width 13 height 13
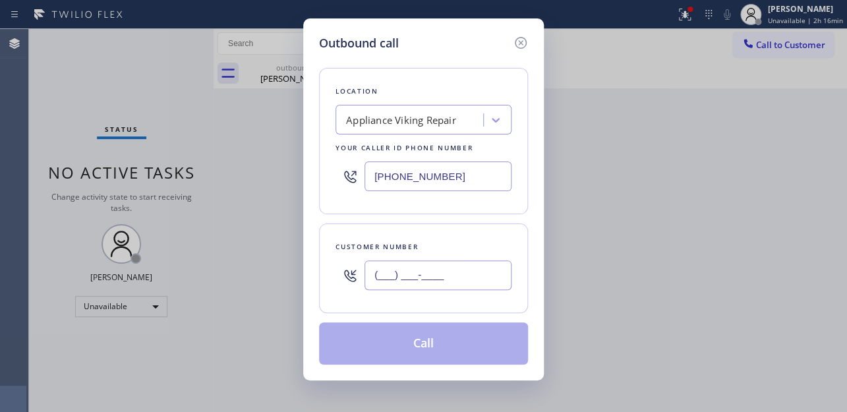
click at [408, 285] on input "(___) ___-____" at bounding box center [437, 275] width 147 height 30
paste input "626) 482-0085"
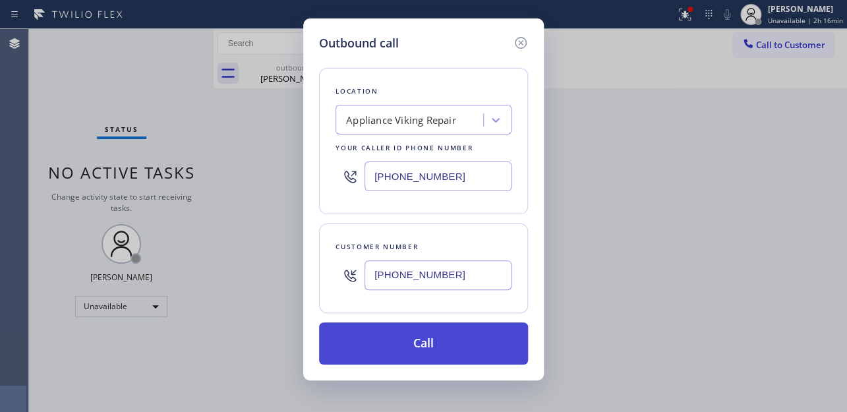
type input "[PHONE_NUMBER]"
click at [428, 350] on button "Call" at bounding box center [423, 343] width 209 height 42
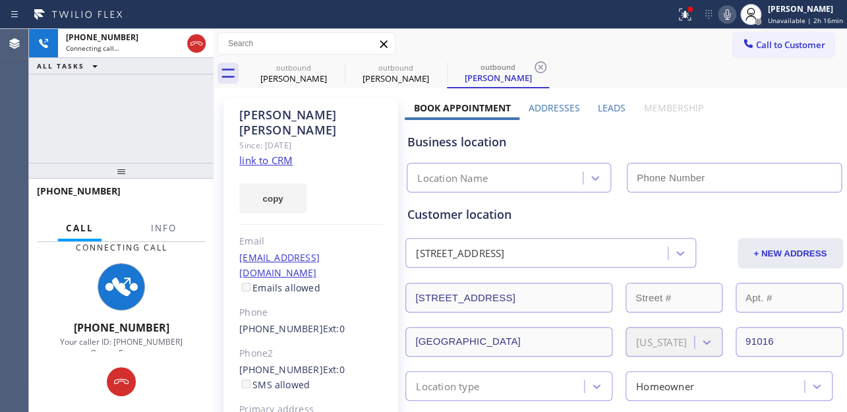
type input "[PHONE_NUMBER]"
click at [612, 103] on label "Leads" at bounding box center [612, 107] width 28 height 13
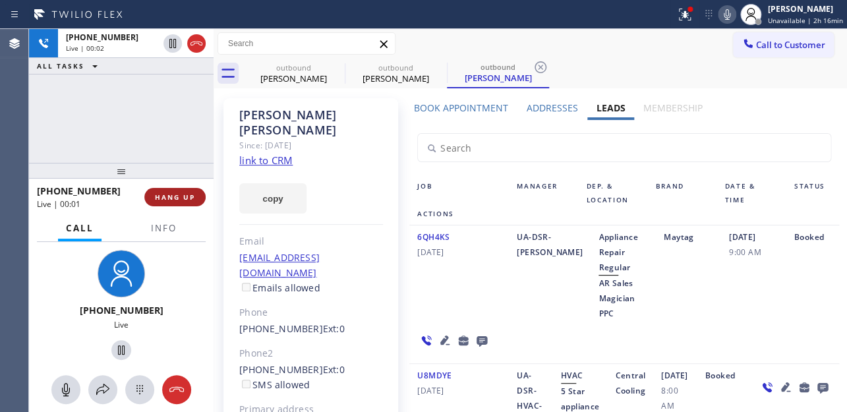
click at [181, 198] on span "HANG UP" at bounding box center [175, 196] width 40 height 9
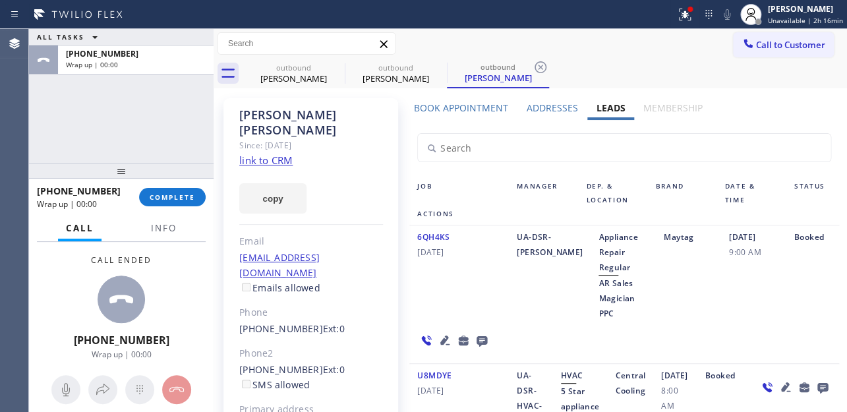
click at [480, 339] on icon at bounding box center [481, 341] width 11 height 11
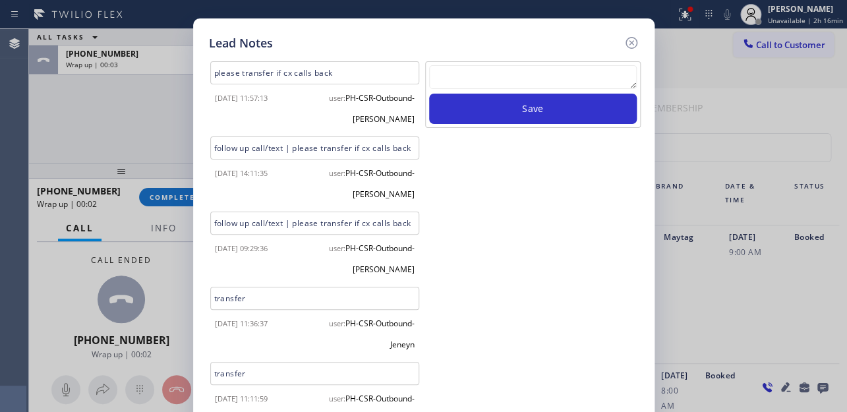
click at [549, 74] on textarea at bounding box center [533, 77] width 208 height 24
paste textarea "Routed to Voice mail// If CX will call back please transfer to me- Love:*"
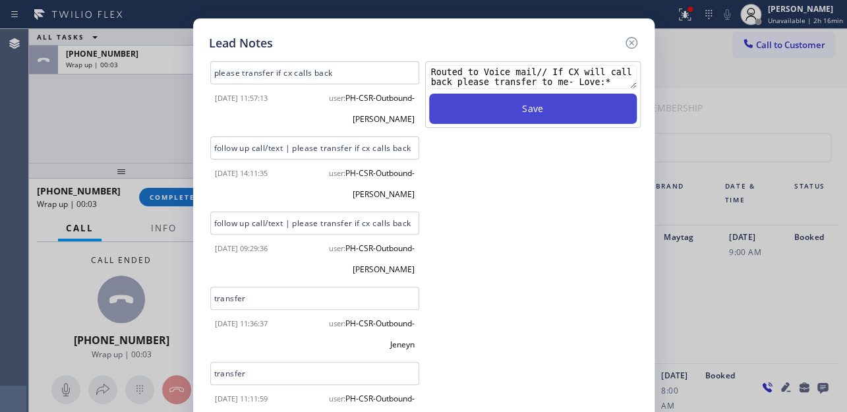
type textarea "Routed to Voice mail// If CX will call back please transfer to me- Love:*"
click at [545, 105] on button "Save" at bounding box center [533, 109] width 208 height 30
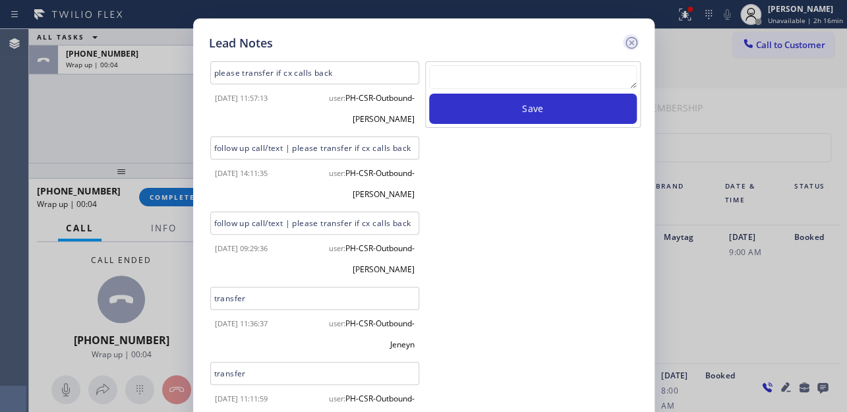
click at [629, 44] on icon at bounding box center [631, 43] width 12 height 12
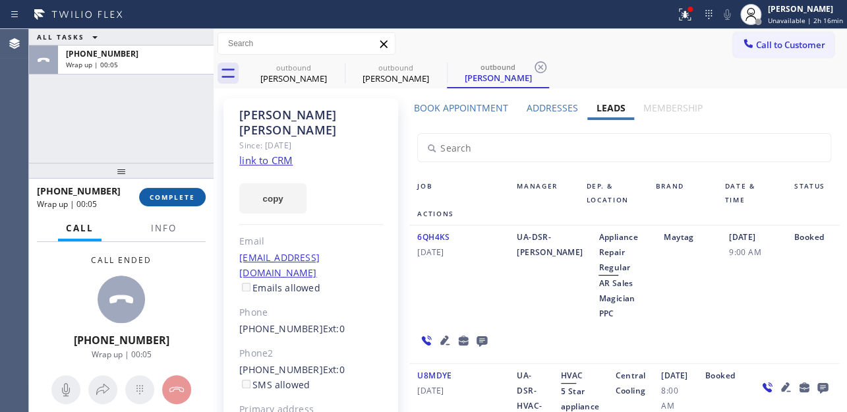
click at [173, 201] on span "COMPLETE" at bounding box center [172, 196] width 45 height 9
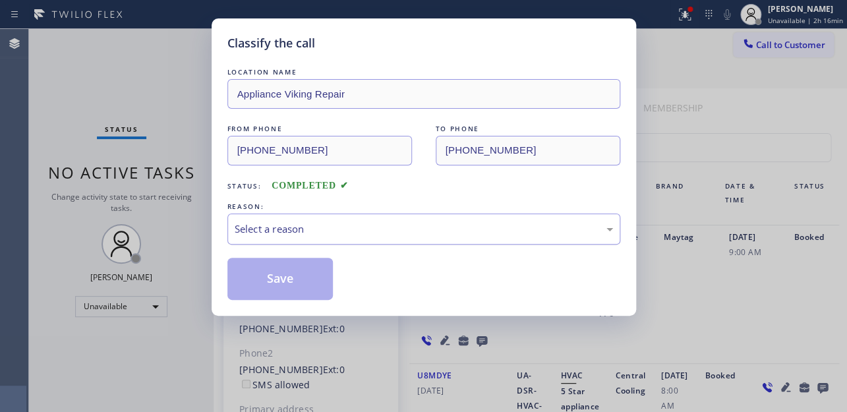
click at [255, 223] on div "Select a reason" at bounding box center [424, 228] width 378 height 15
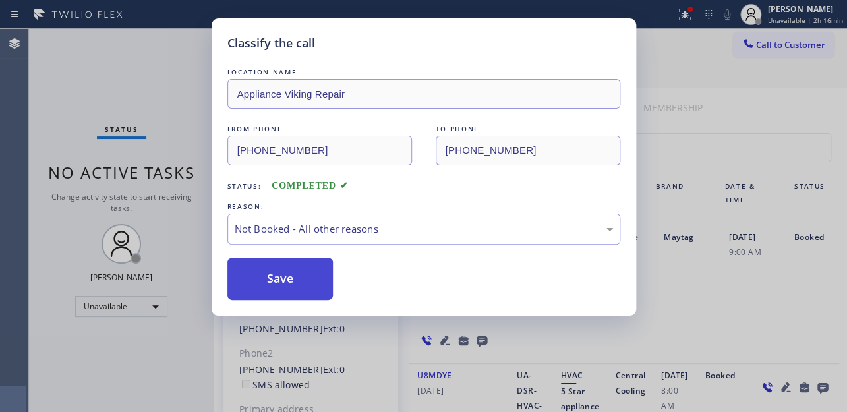
click at [260, 275] on button "Save" at bounding box center [280, 279] width 106 height 42
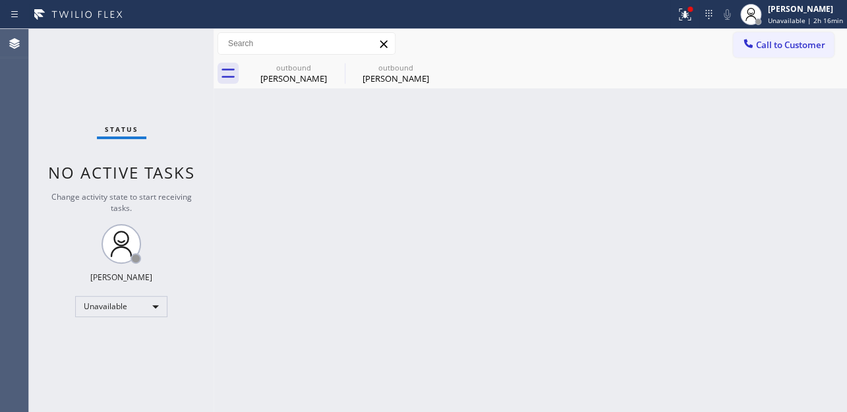
click at [746, 53] on button "Call to Customer" at bounding box center [783, 44] width 101 height 25
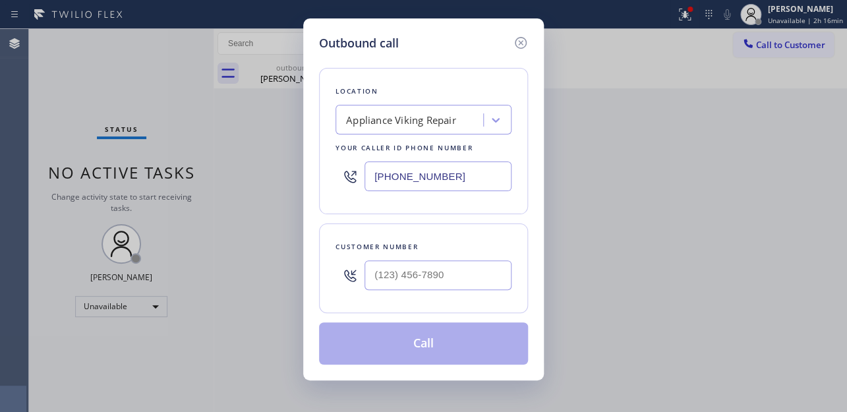
click at [758, 44] on div "Outbound call Location Appliance Viking Repair Your caller id phone number (617…" at bounding box center [423, 206] width 847 height 412
drag, startPoint x: 425, startPoint y: 275, endPoint x: 397, endPoint y: 269, distance: 28.4
click at [424, 277] on input "(___) ___-____" at bounding box center [437, 275] width 147 height 30
paste input "310) 489-7959"
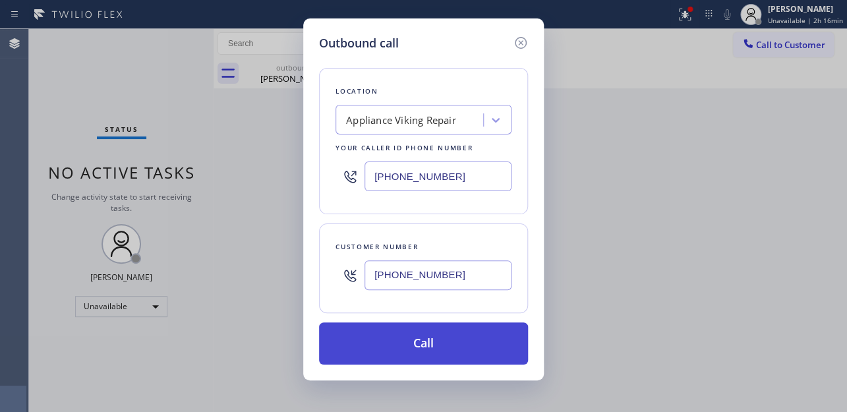
type input "[PHONE_NUMBER]"
click at [428, 342] on button "Call" at bounding box center [423, 343] width 209 height 42
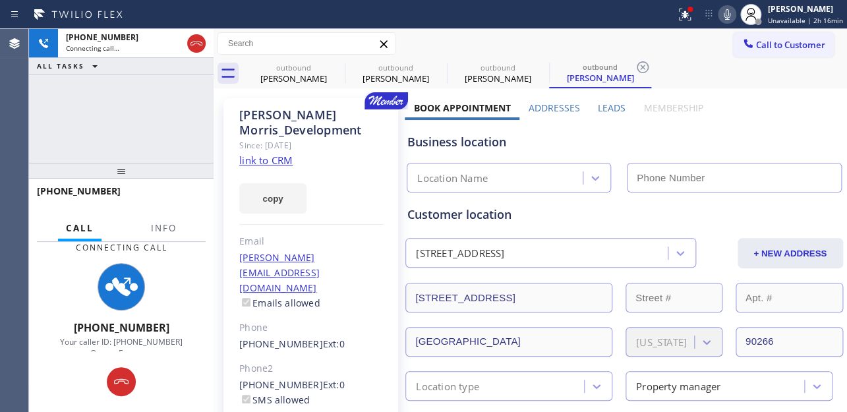
type input "[PHONE_NUMBER]"
click at [605, 105] on label "Leads" at bounding box center [612, 107] width 28 height 13
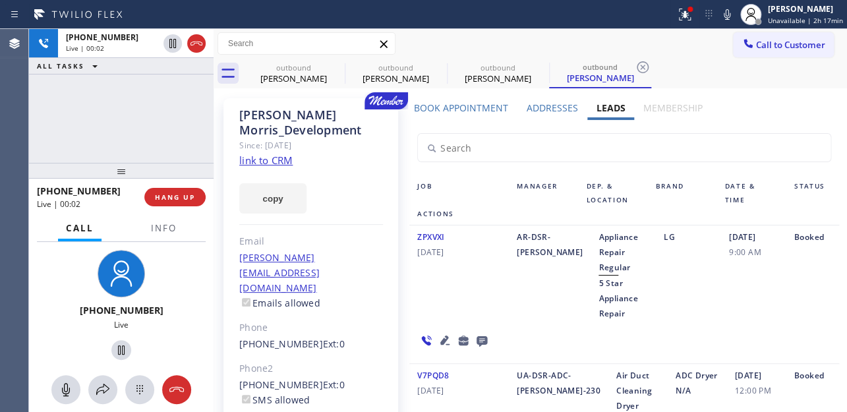
click at [487, 336] on icon at bounding box center [481, 341] width 11 height 11
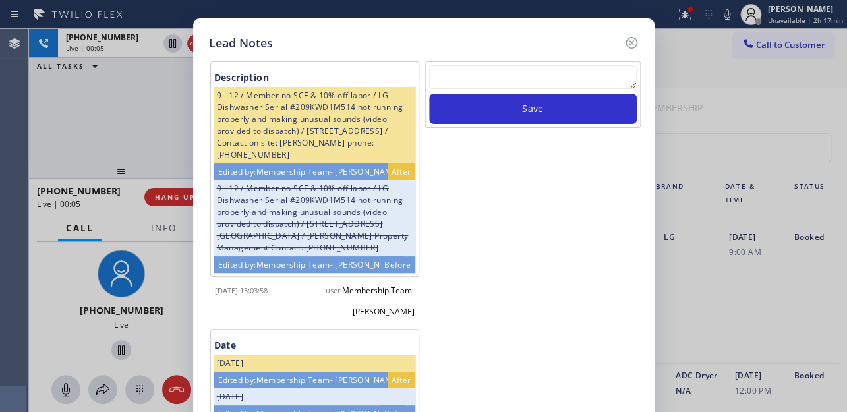
click at [515, 77] on textarea at bounding box center [533, 77] width 208 height 24
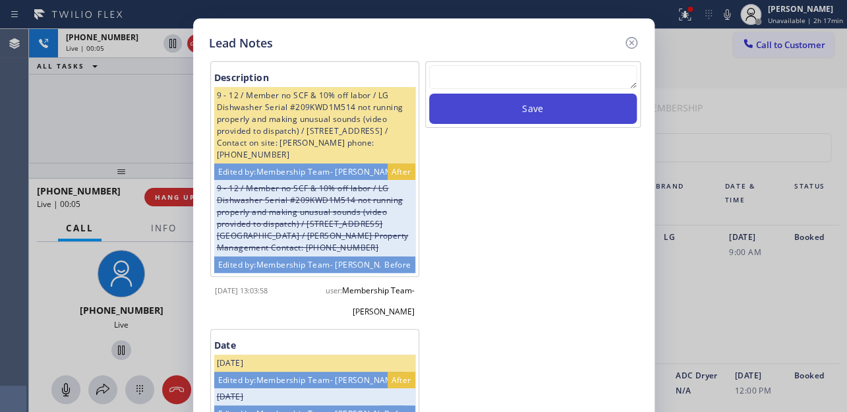
paste textarea "Routed to Voice mail// If CX will call back please transfer to me- Love:*"
type textarea "Routed to Voice mail// If CX will call back please transfer to me- Love:*"
click at [524, 109] on button "Save" at bounding box center [533, 109] width 208 height 30
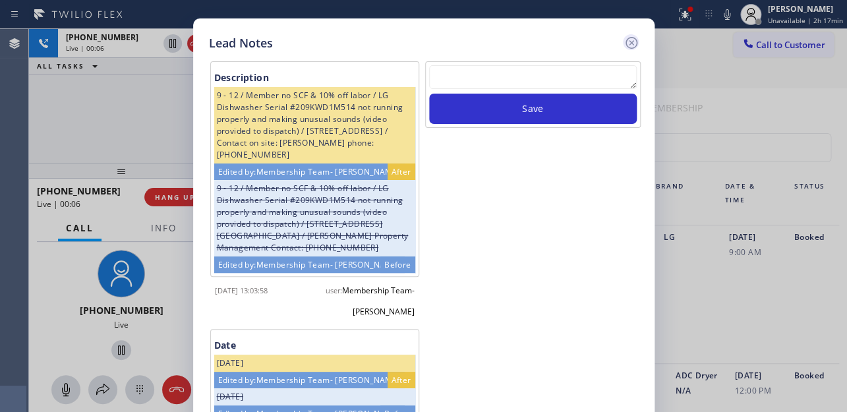
click at [627, 39] on icon at bounding box center [631, 43] width 16 height 16
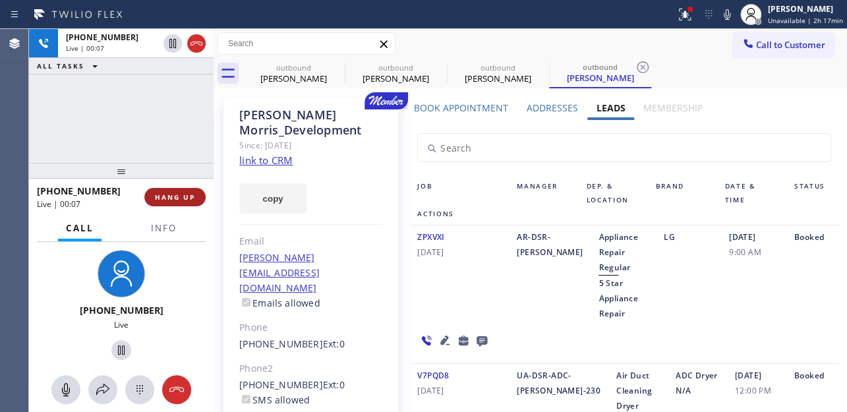
click at [162, 200] on span "HANG UP" at bounding box center [175, 196] width 40 height 9
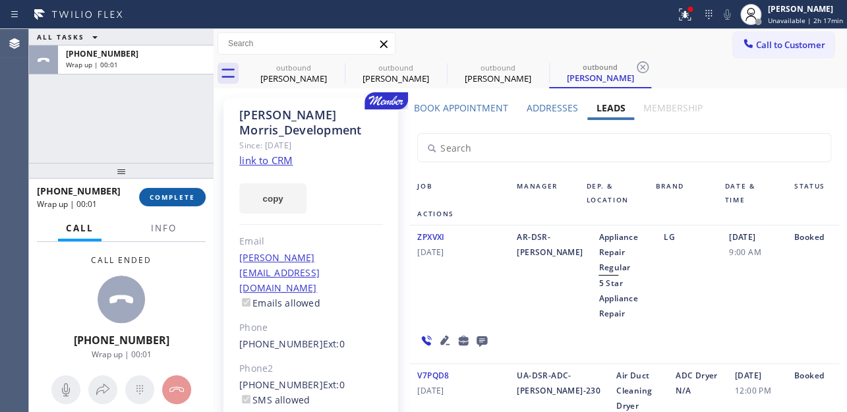
click at [169, 202] on button "COMPLETE" at bounding box center [172, 197] width 67 height 18
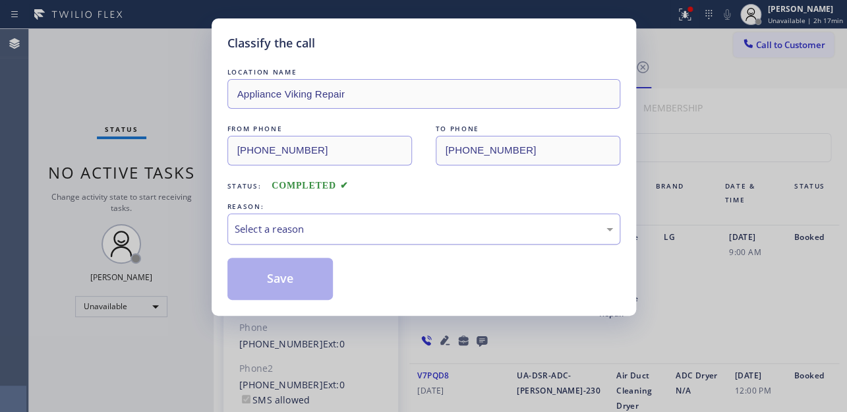
click at [331, 224] on div "Select a reason" at bounding box center [424, 228] width 378 height 15
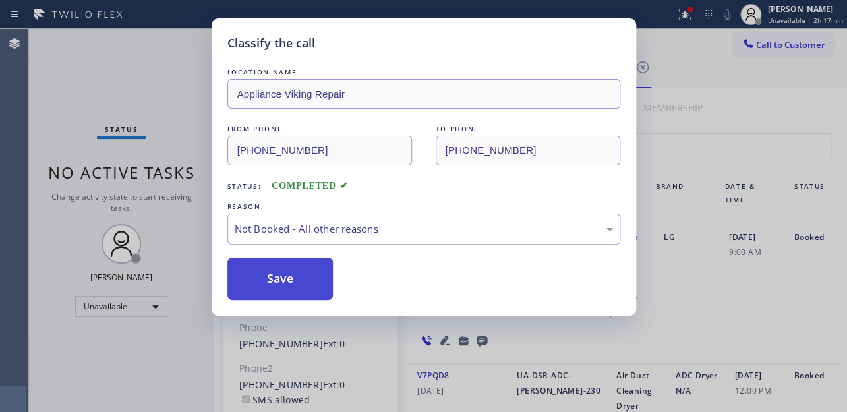
click at [283, 281] on button "Save" at bounding box center [280, 279] width 106 height 42
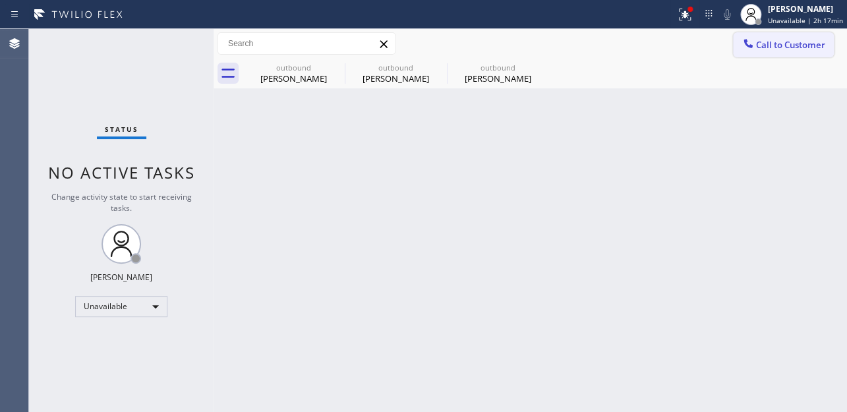
click at [773, 45] on span "Call to Customer" at bounding box center [790, 45] width 69 height 12
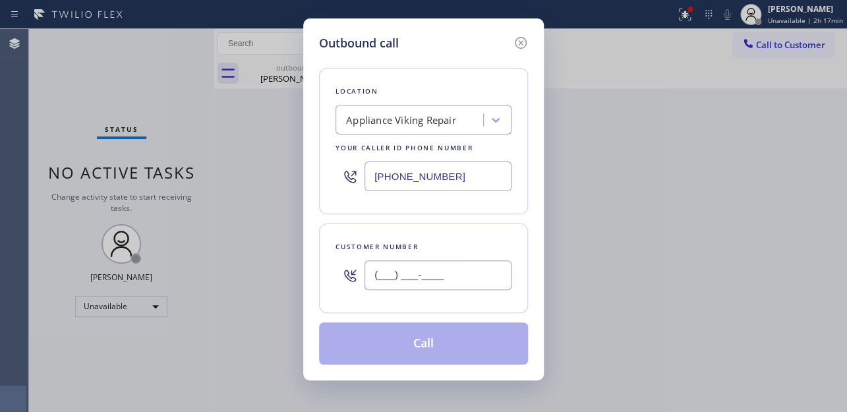
click at [374, 277] on input "(___) ___-____" at bounding box center [437, 275] width 147 height 30
paste input "425) 443-2578"
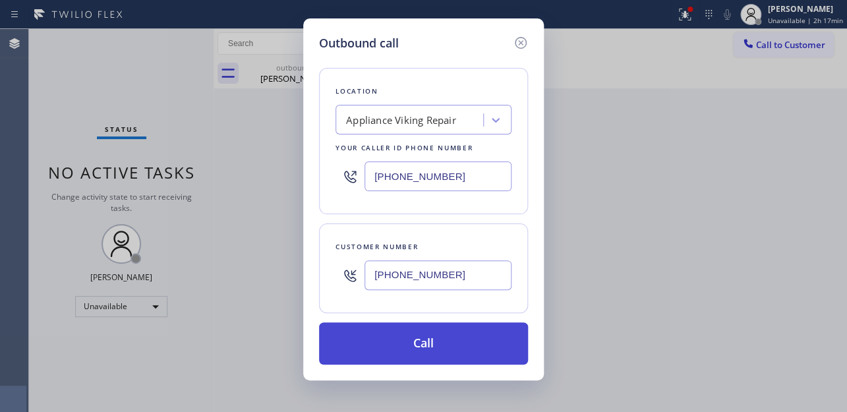
type input "[PHONE_NUMBER]"
click at [397, 343] on button "Call" at bounding box center [423, 343] width 209 height 42
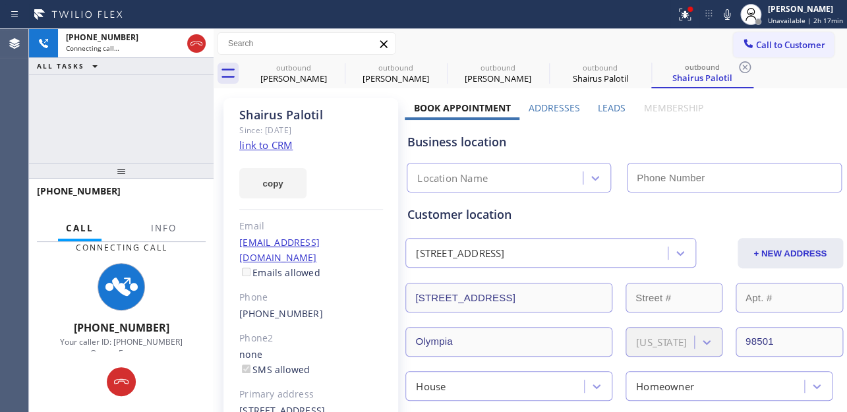
click at [605, 110] on label "Leads" at bounding box center [612, 107] width 28 height 13
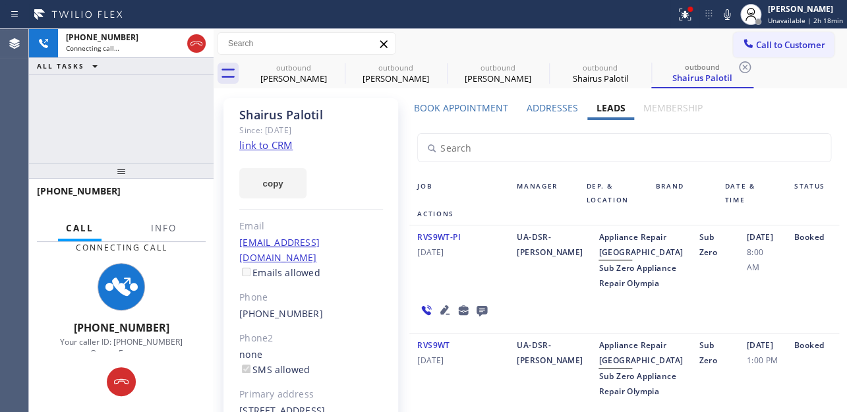
click at [481, 316] on icon at bounding box center [481, 311] width 11 height 11
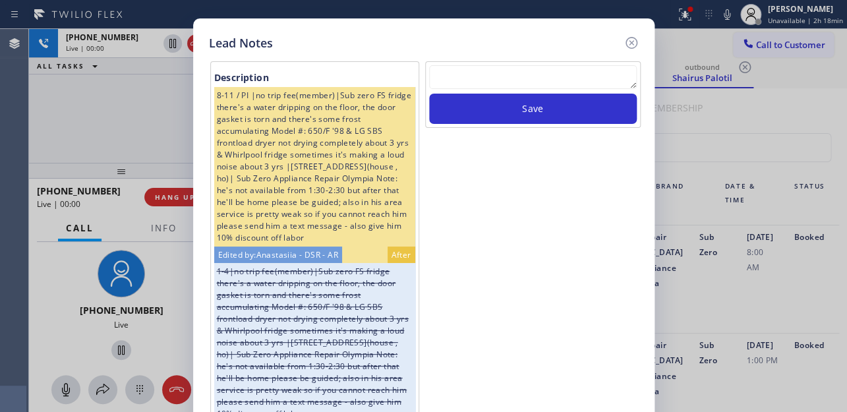
click at [584, 69] on textarea at bounding box center [533, 77] width 208 height 24
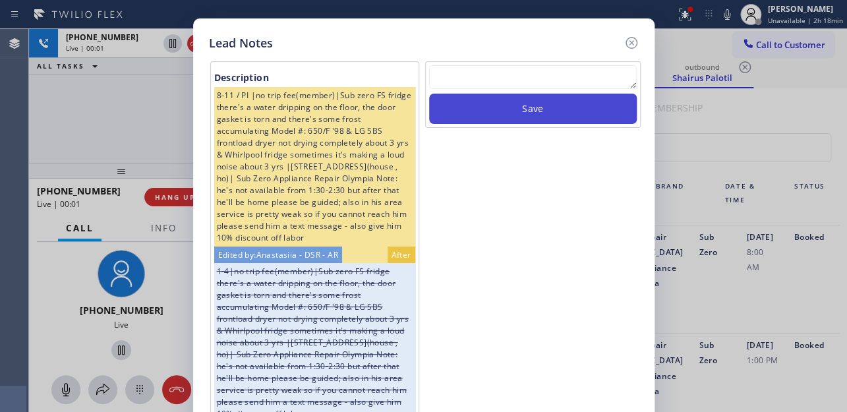
paste textarea "Routed to Voice mail// If CX will call back please transfer to me- Love:*"
type textarea "Routed to Voice mail// If CX will call back please transfer to me- Love:*"
drag, startPoint x: 585, startPoint y: 109, endPoint x: 590, endPoint y: 102, distance: 8.4
click at [585, 109] on button "Save" at bounding box center [533, 109] width 208 height 30
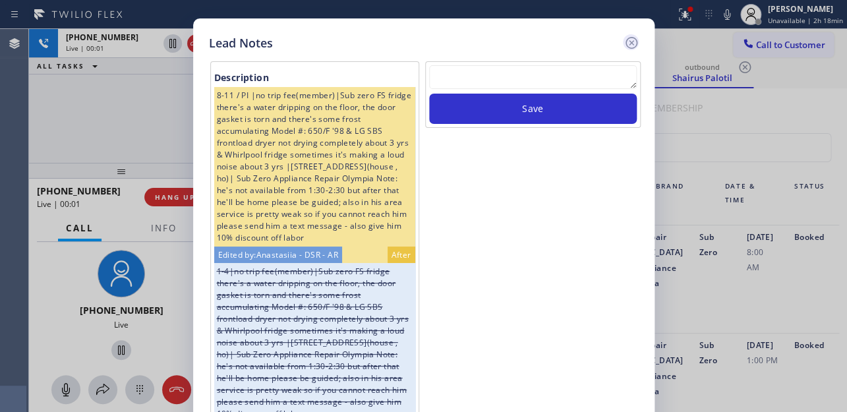
click at [629, 42] on icon at bounding box center [631, 43] width 12 height 12
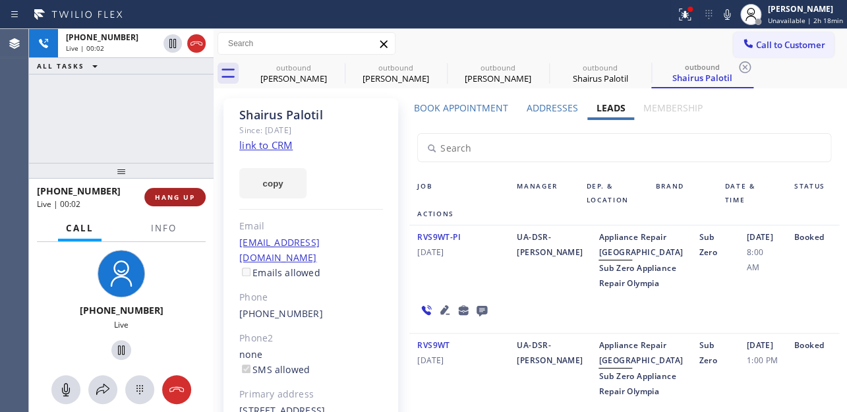
click at [155, 204] on button "HANG UP" at bounding box center [174, 197] width 61 height 18
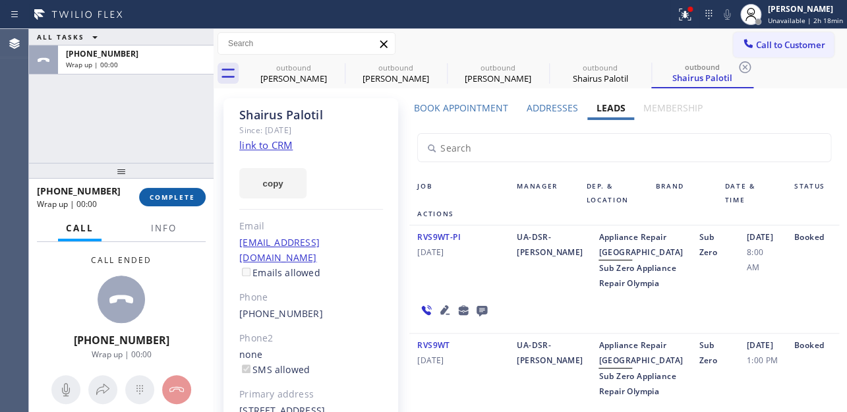
click at [161, 195] on span "COMPLETE" at bounding box center [172, 196] width 45 height 9
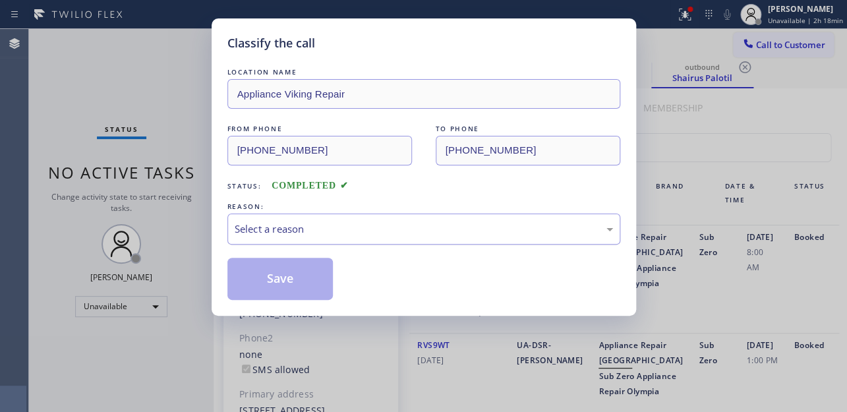
click at [308, 233] on div "Select a reason" at bounding box center [424, 228] width 378 height 15
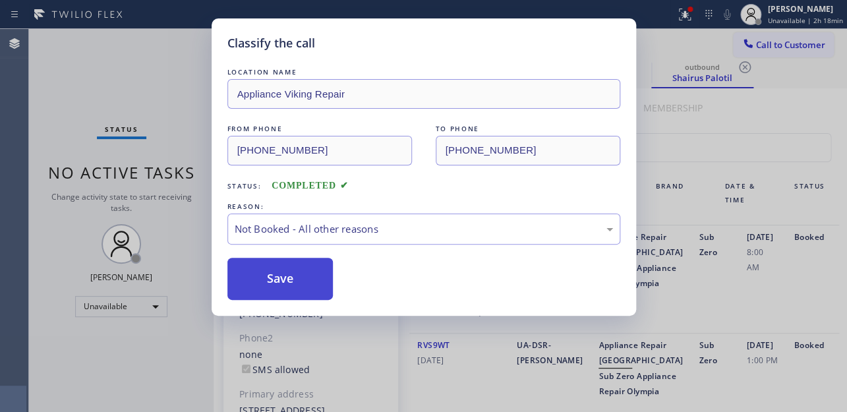
click at [287, 280] on button "Save" at bounding box center [280, 279] width 106 height 42
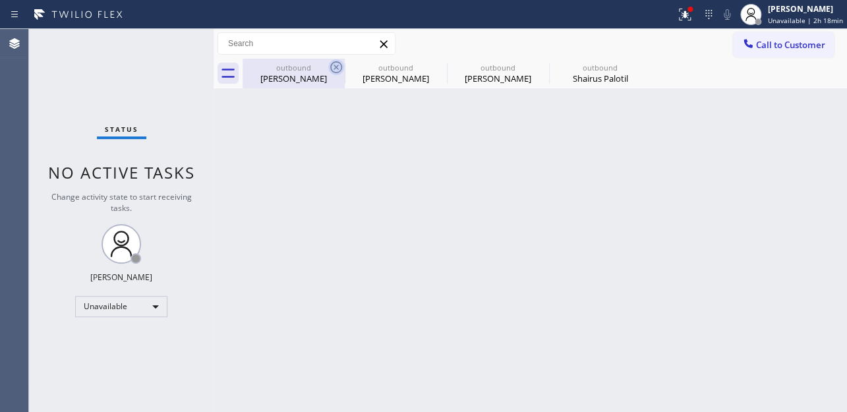
click at [332, 67] on icon at bounding box center [336, 67] width 16 height 16
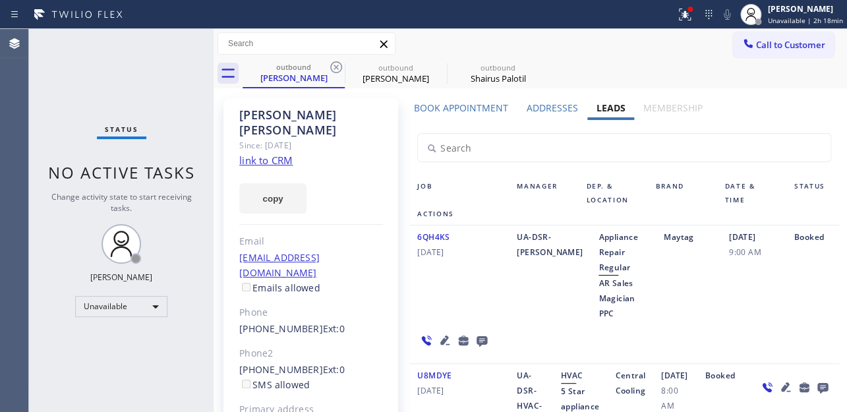
click at [332, 67] on icon at bounding box center [336, 67] width 16 height 16
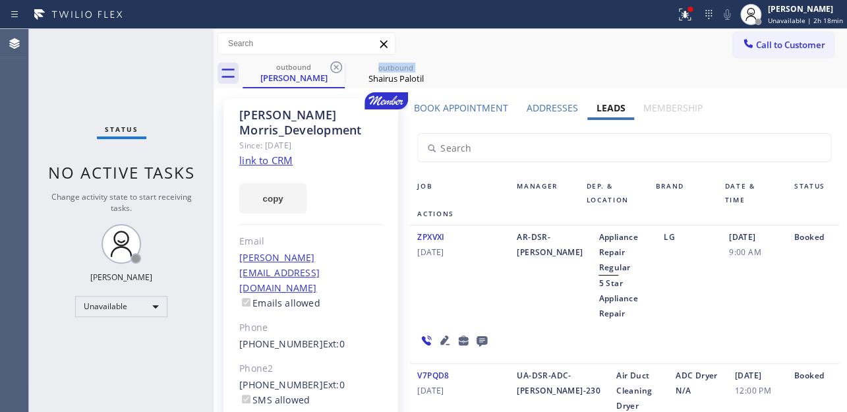
click at [332, 67] on icon at bounding box center [336, 67] width 16 height 16
click at [0, 0] on icon at bounding box center [0, 0] width 0 height 0
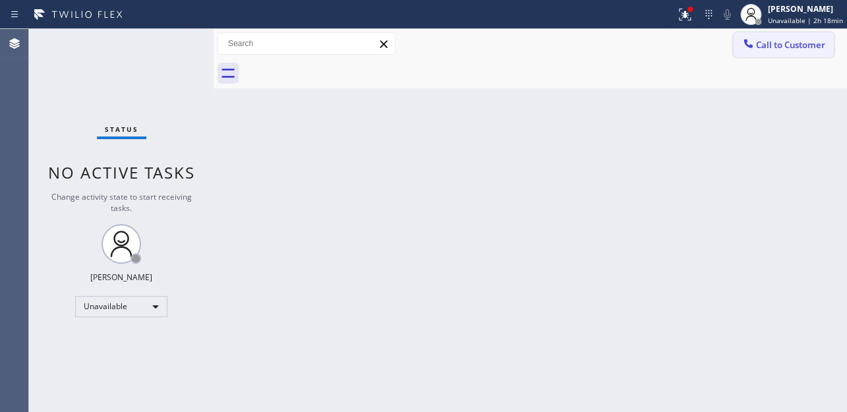
click at [783, 43] on span "Call to Customer" at bounding box center [790, 45] width 69 height 12
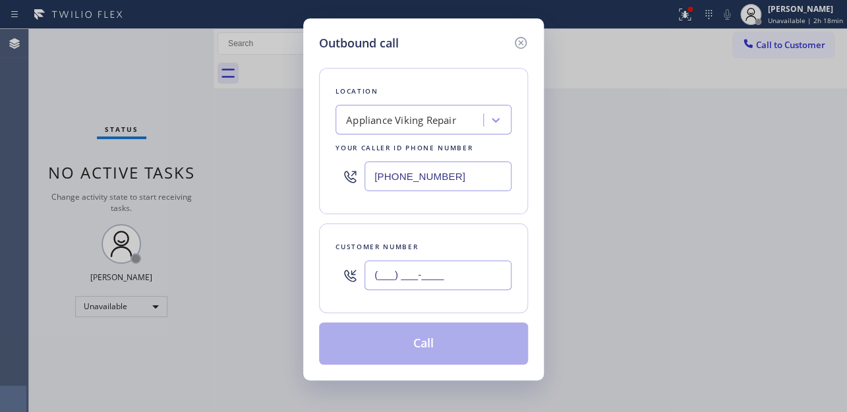
click at [405, 269] on input "(___) ___-____" at bounding box center [437, 275] width 147 height 30
paste input "310) 422-8081"
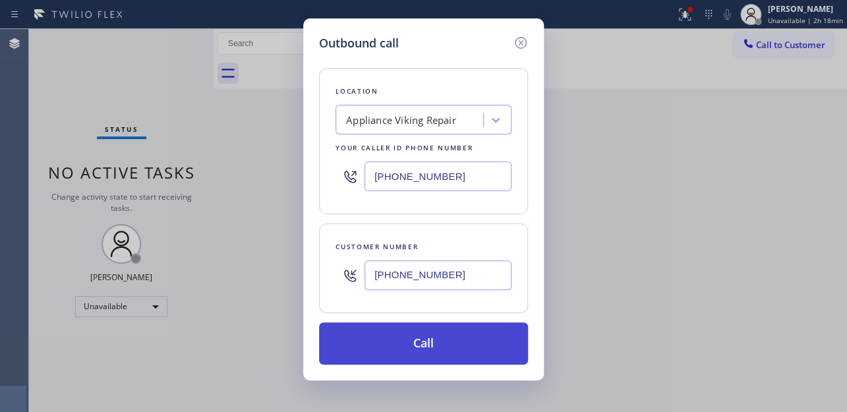
type input "[PHONE_NUMBER]"
click at [406, 332] on button "Call" at bounding box center [423, 343] width 209 height 42
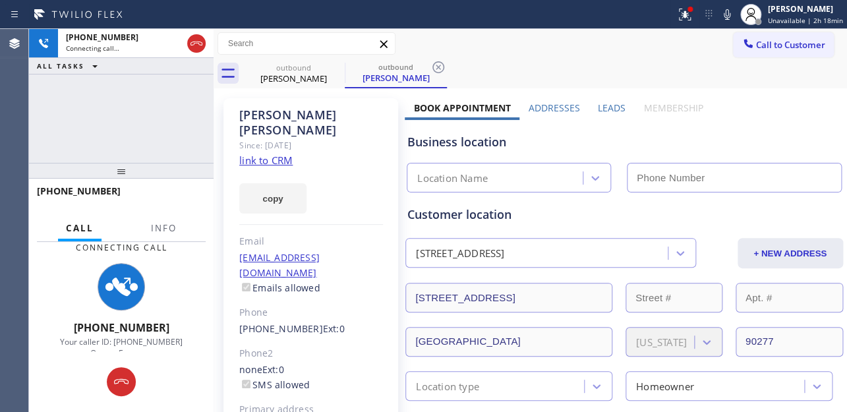
click at [609, 105] on label "Leads" at bounding box center [612, 107] width 28 height 13
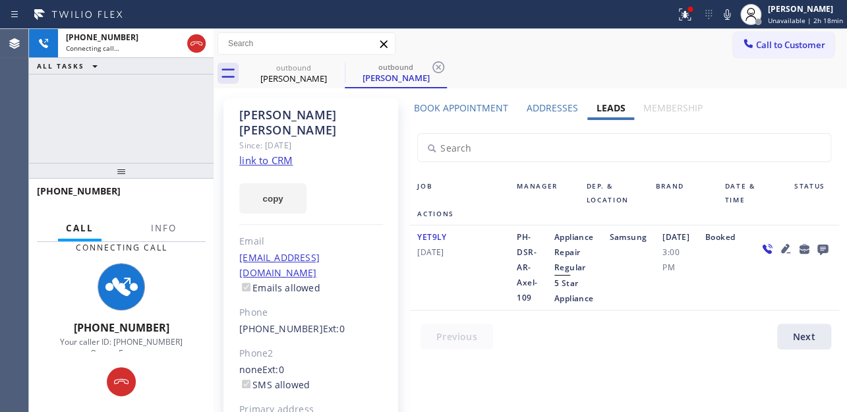
click at [814, 257] on icon at bounding box center [822, 248] width 16 height 16
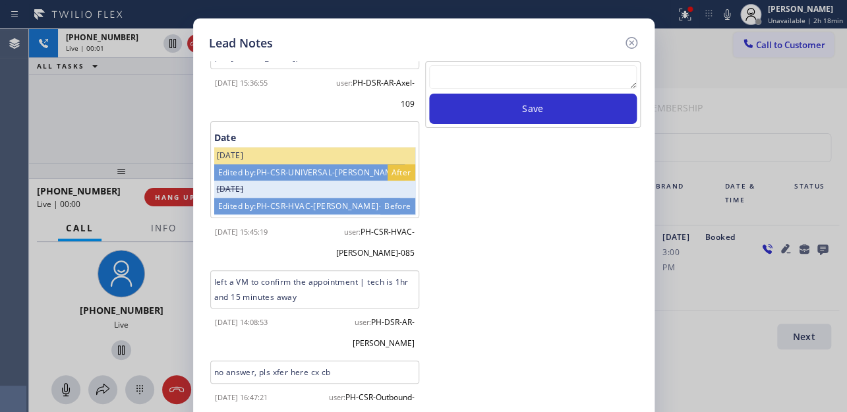
scroll to position [560, 0]
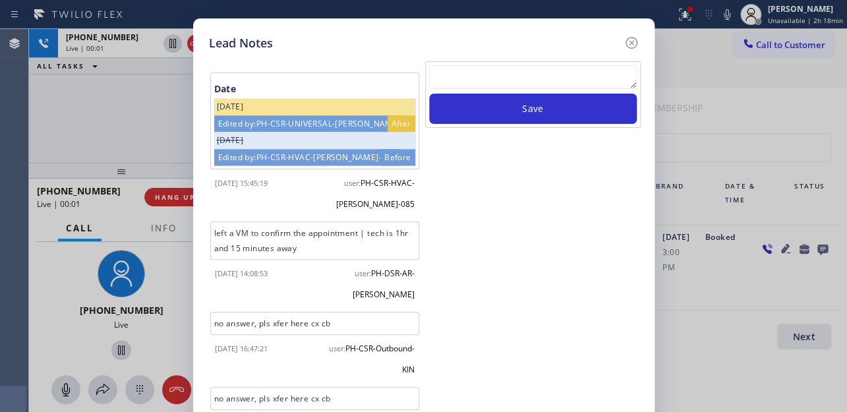
click at [499, 78] on textarea at bounding box center [533, 77] width 208 height 24
paste textarea "Routed to Voice mail// If CX will call back please transfer to me- Love:*"
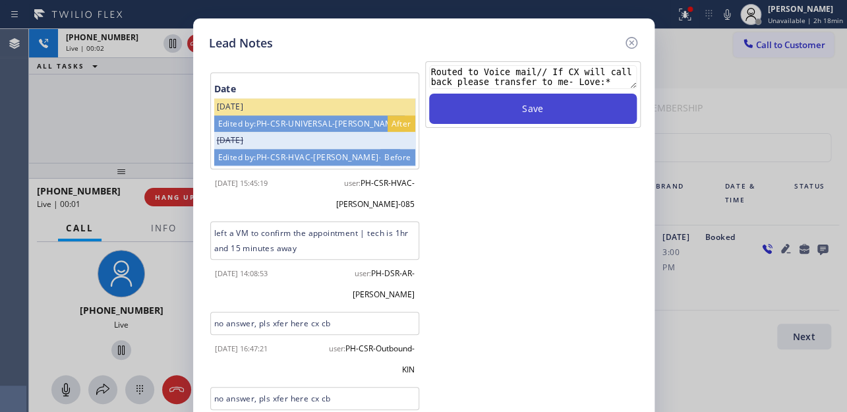
type textarea "Routed to Voice mail// If CX will call back please transfer to me- Love:*"
click at [530, 117] on button "Save" at bounding box center [533, 109] width 208 height 30
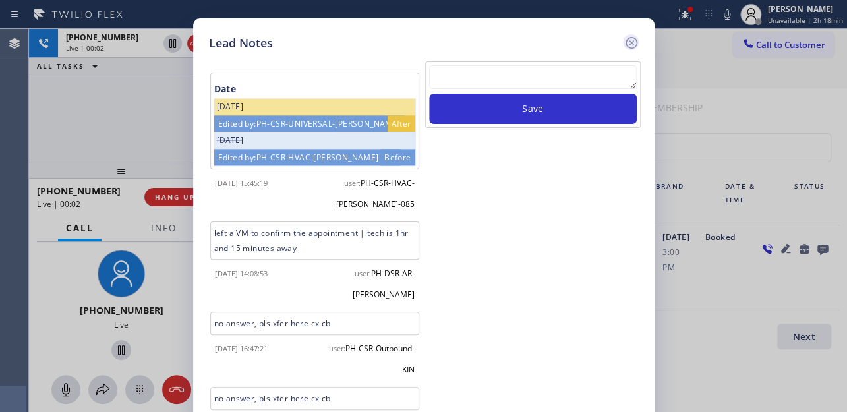
click at [627, 43] on icon at bounding box center [631, 43] width 16 height 16
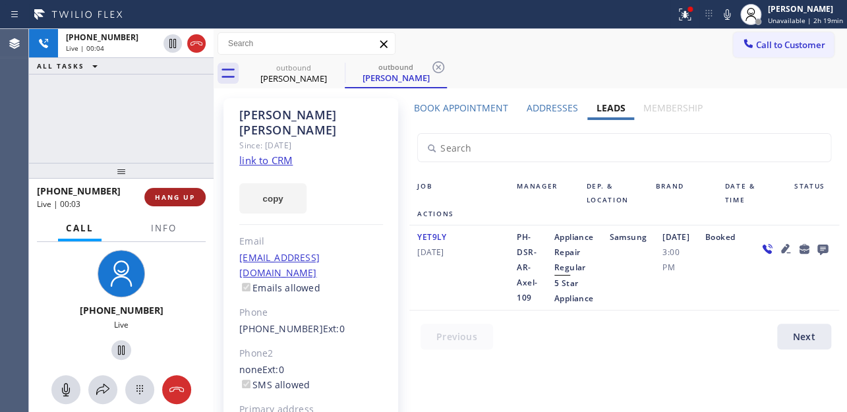
click at [182, 204] on button "HANG UP" at bounding box center [174, 197] width 61 height 18
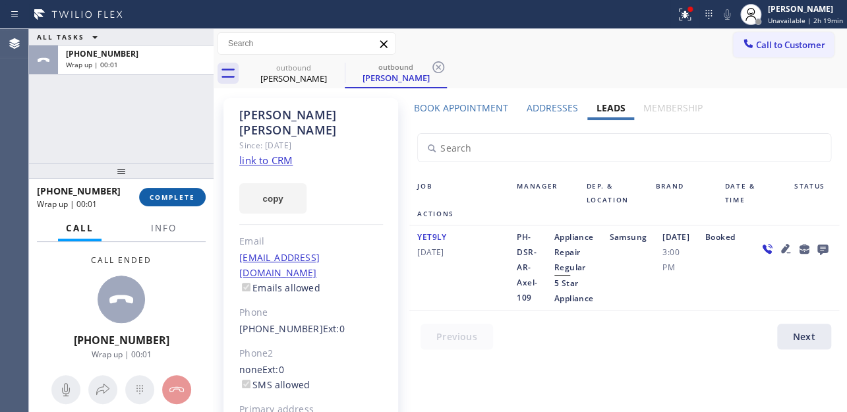
click at [145, 197] on button "COMPLETE" at bounding box center [172, 197] width 67 height 18
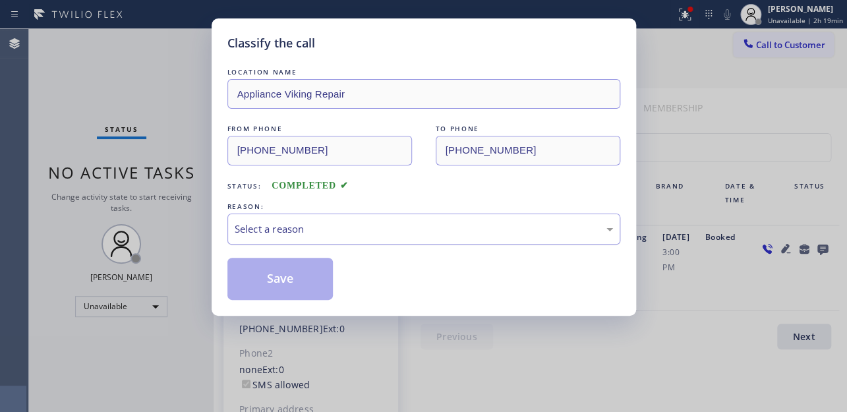
click at [397, 233] on div "Select a reason" at bounding box center [424, 228] width 378 height 15
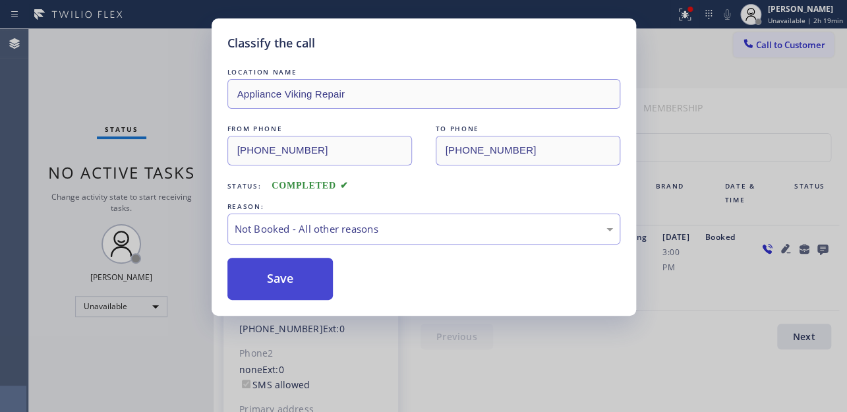
click at [291, 286] on button "Save" at bounding box center [280, 279] width 106 height 42
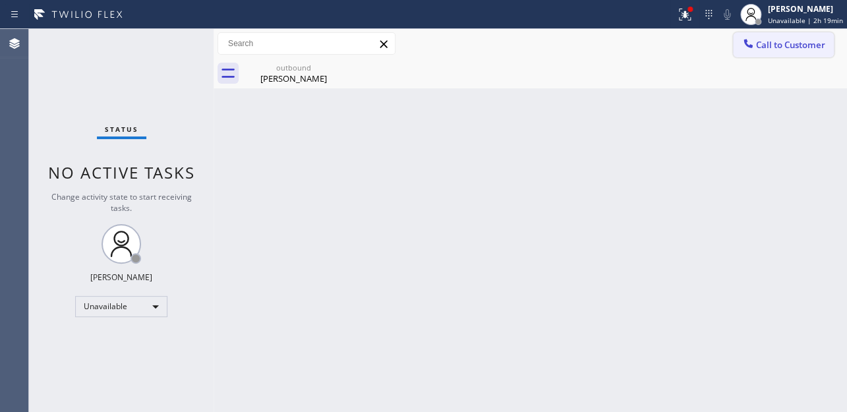
click at [781, 49] on span "Call to Customer" at bounding box center [790, 45] width 69 height 12
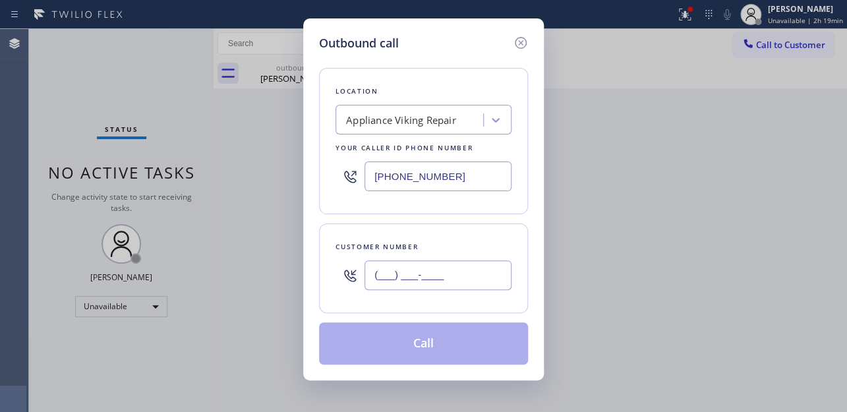
click at [381, 277] on input "(___) ___-____" at bounding box center [437, 275] width 147 height 30
paste input "562) 385-5658"
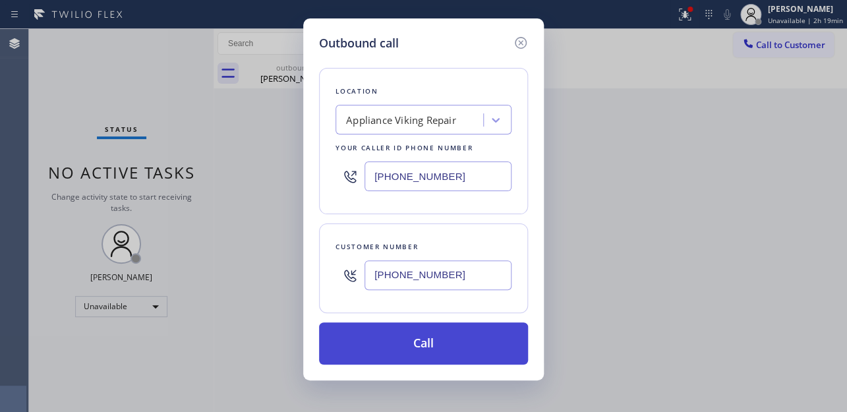
type input "[PHONE_NUMBER]"
click at [396, 357] on button "Call" at bounding box center [423, 343] width 209 height 42
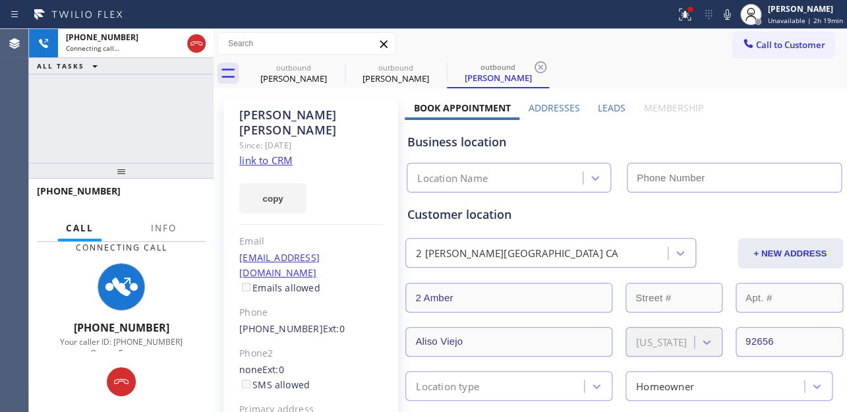
click at [605, 105] on label "Leads" at bounding box center [612, 107] width 28 height 13
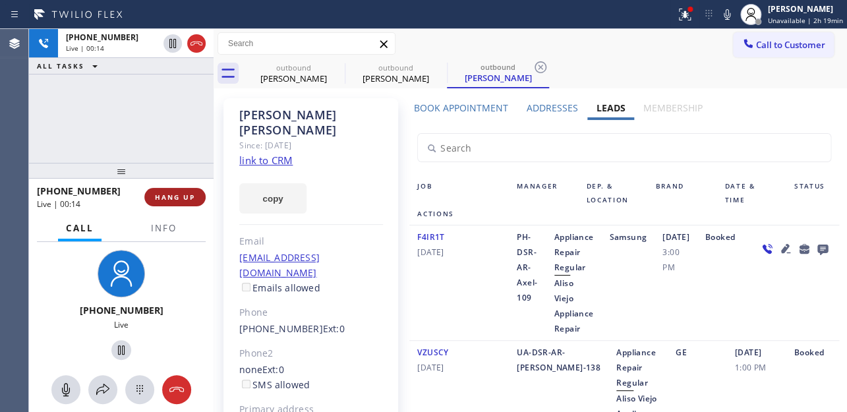
click at [169, 195] on span "HANG UP" at bounding box center [175, 196] width 40 height 9
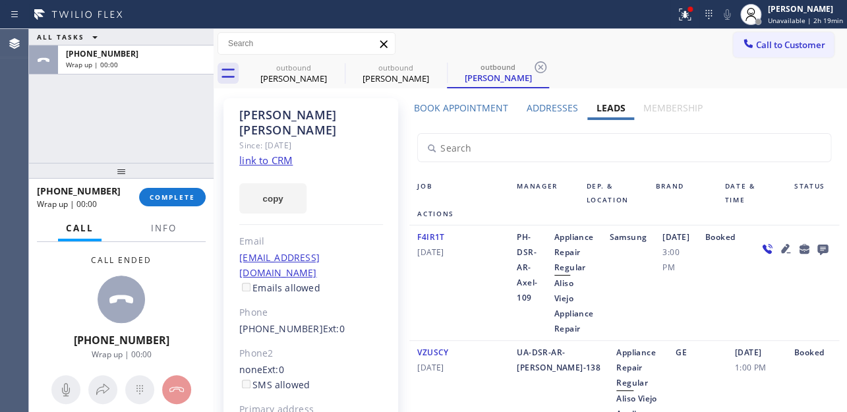
click at [814, 257] on icon at bounding box center [822, 248] width 16 height 16
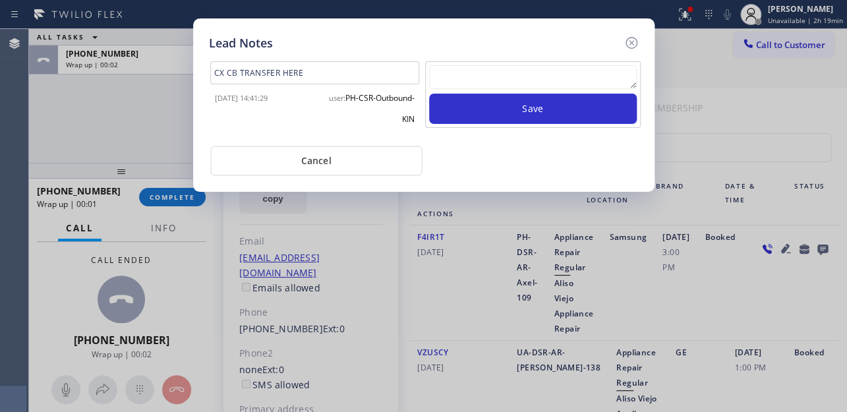
click at [497, 63] on div "Save" at bounding box center [532, 94] width 215 height 67
click at [508, 80] on textarea at bounding box center [533, 77] width 208 height 24
paste textarea "Routed to Voice mail// If CX will call back please transfer to me- Love:*"
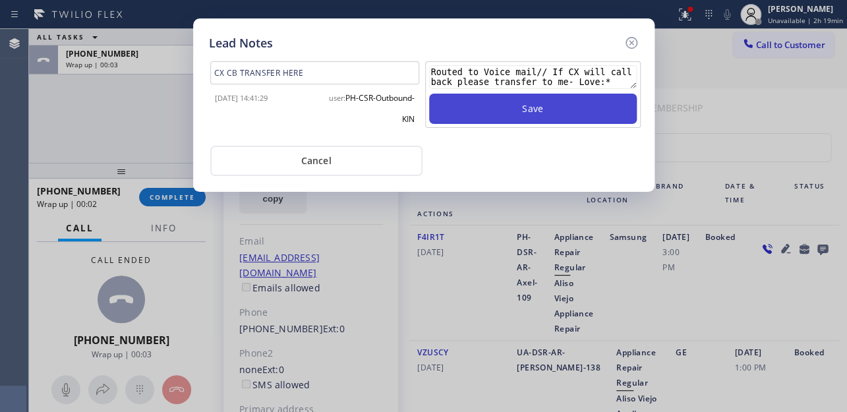
type textarea "Routed to Voice mail// If CX will call back please transfer to me- Love:*"
click at [512, 101] on button "Save" at bounding box center [533, 109] width 208 height 30
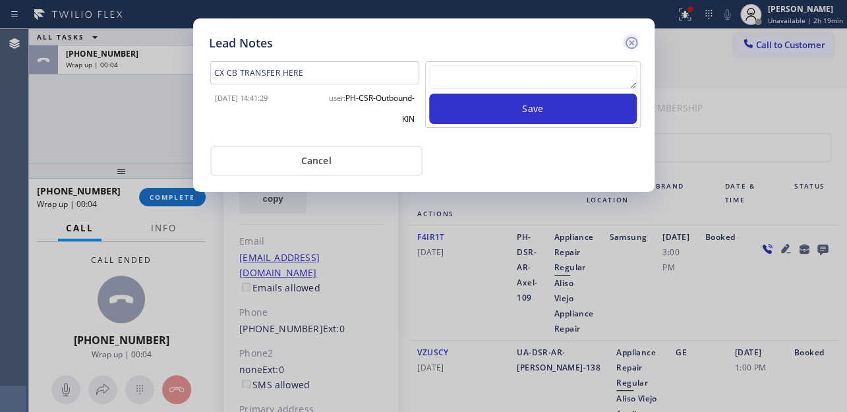
click at [627, 47] on icon at bounding box center [631, 43] width 12 height 12
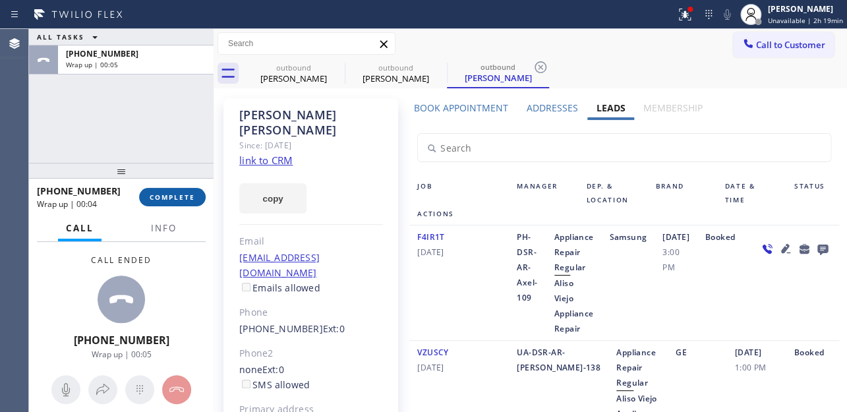
click at [163, 205] on button "COMPLETE" at bounding box center [172, 197] width 67 height 18
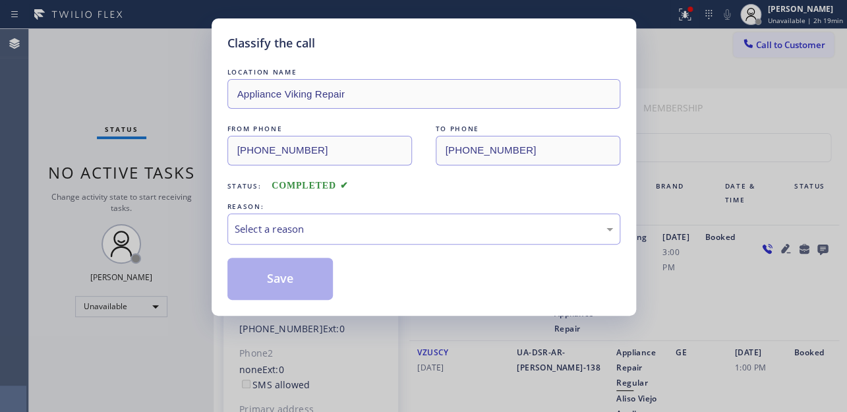
click at [266, 237] on div "Select a reason" at bounding box center [423, 228] width 393 height 31
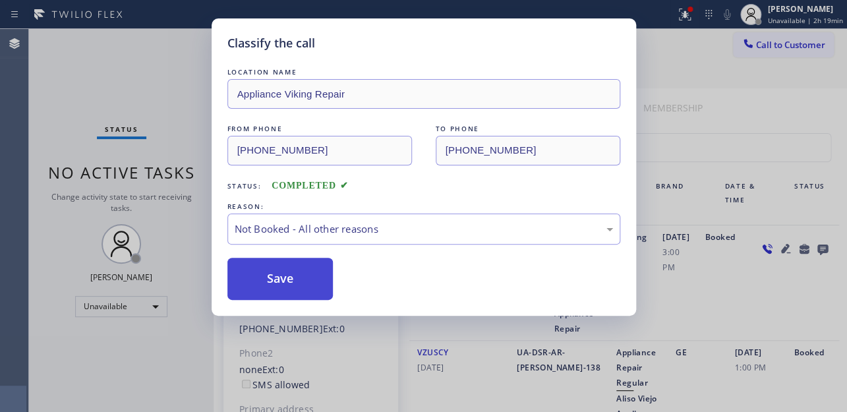
click at [275, 281] on button "Save" at bounding box center [280, 279] width 106 height 42
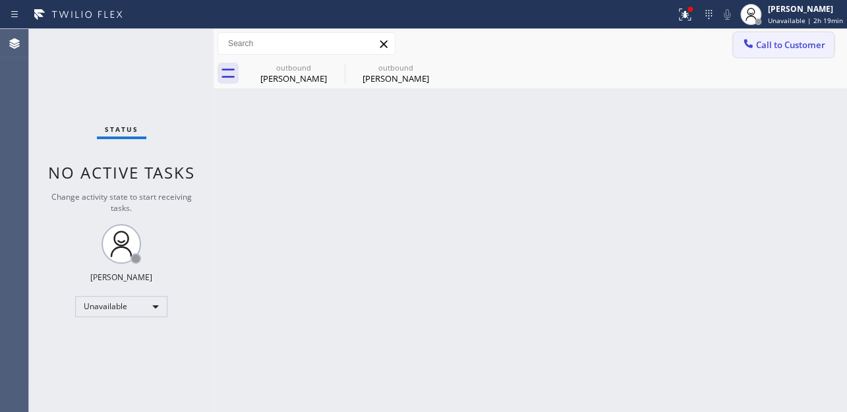
click at [774, 44] on span "Call to Customer" at bounding box center [790, 45] width 69 height 12
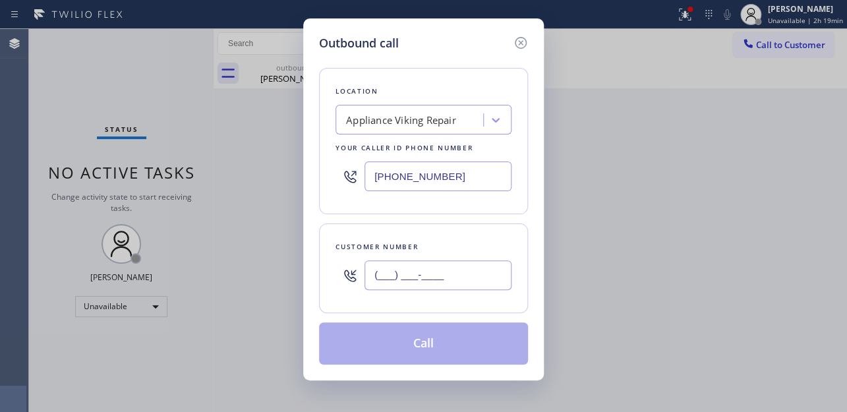
click at [426, 283] on input "(___) ___-____" at bounding box center [437, 275] width 147 height 30
paste input "650) 808-7349"
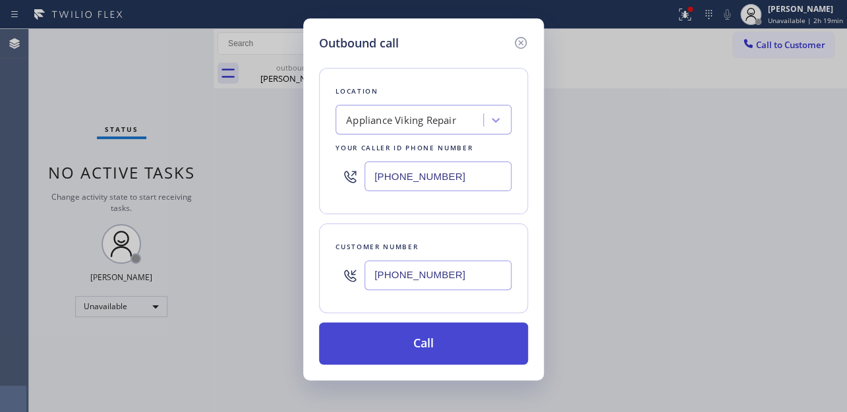
type input "[PHONE_NUMBER]"
click at [422, 343] on button "Call" at bounding box center [423, 343] width 209 height 42
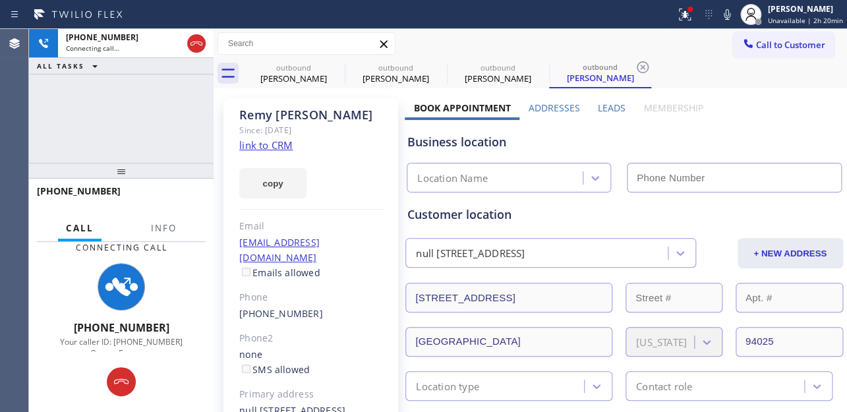
click at [598, 103] on label "Leads" at bounding box center [612, 107] width 28 height 13
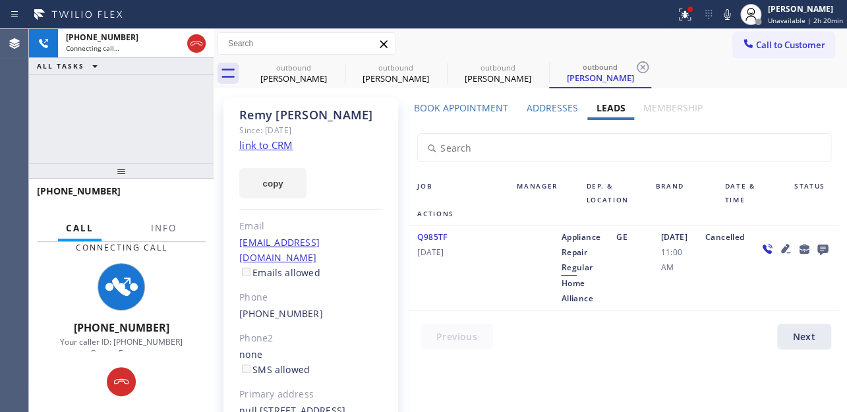
click at [780, 248] on icon at bounding box center [784, 248] width 9 height 9
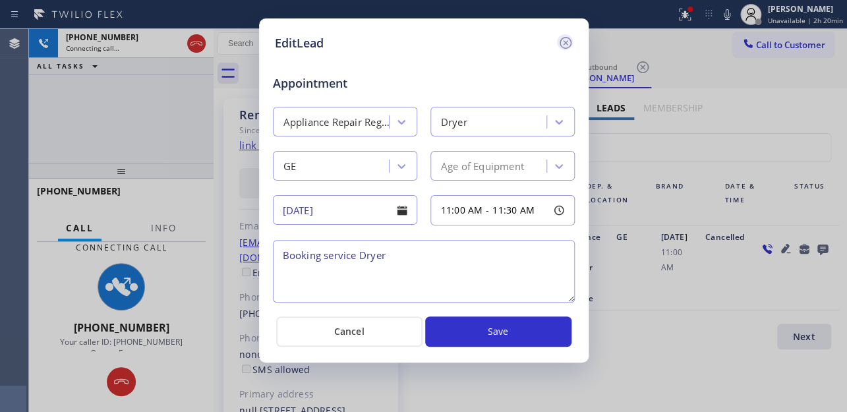
click at [563, 43] on icon at bounding box center [565, 43] width 12 height 12
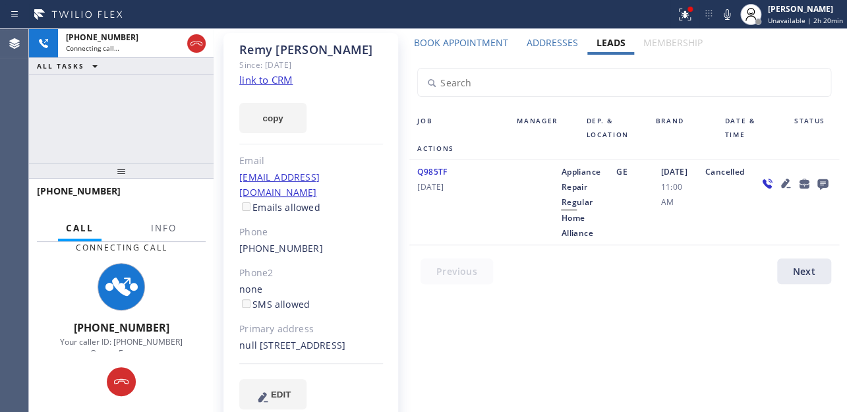
scroll to position [88, 0]
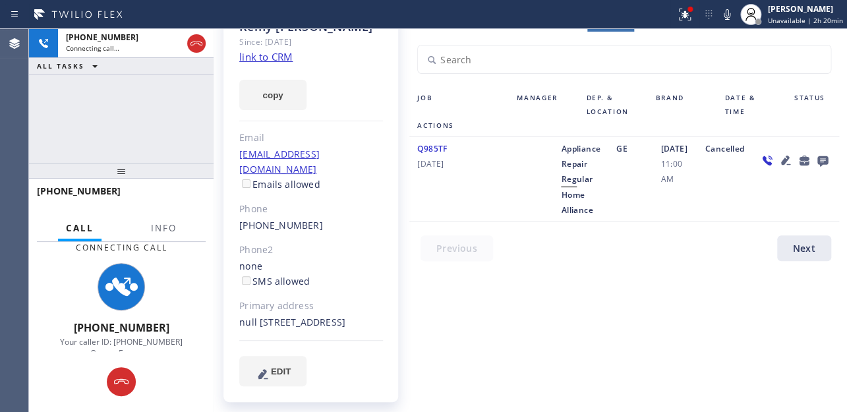
drag, startPoint x: 289, startPoint y: 321, endPoint x: 265, endPoint y: 323, distance: 23.8
click at [265, 323] on div "null [STREET_ADDRESS]" at bounding box center [311, 322] width 144 height 15
copy div "94025"
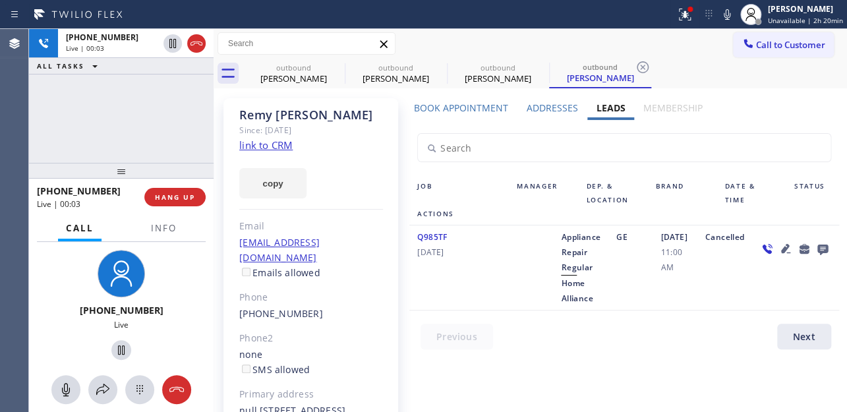
scroll to position [0, 0]
click at [777, 247] on icon at bounding box center [785, 248] width 16 height 16
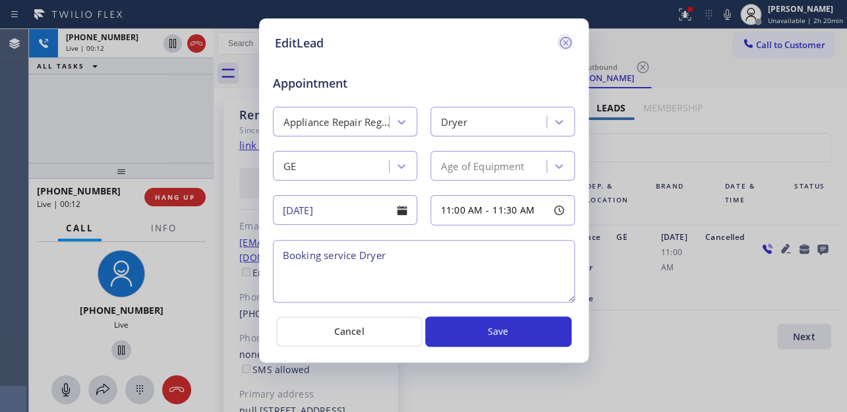
click at [566, 40] on icon at bounding box center [565, 43] width 12 height 12
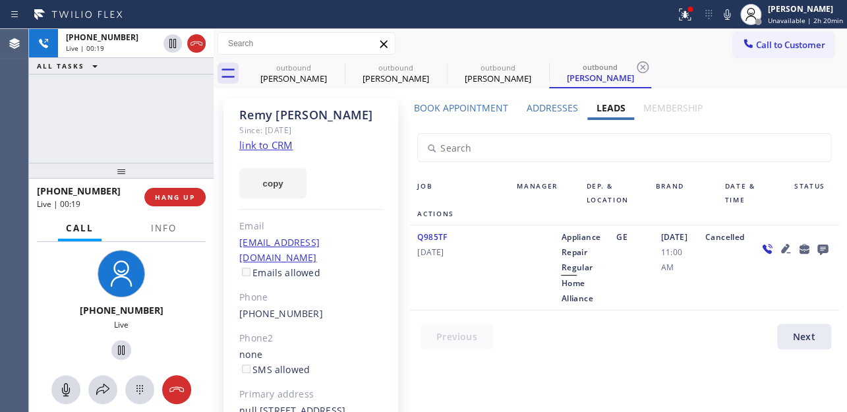
click at [777, 246] on icon at bounding box center [785, 248] width 16 height 16
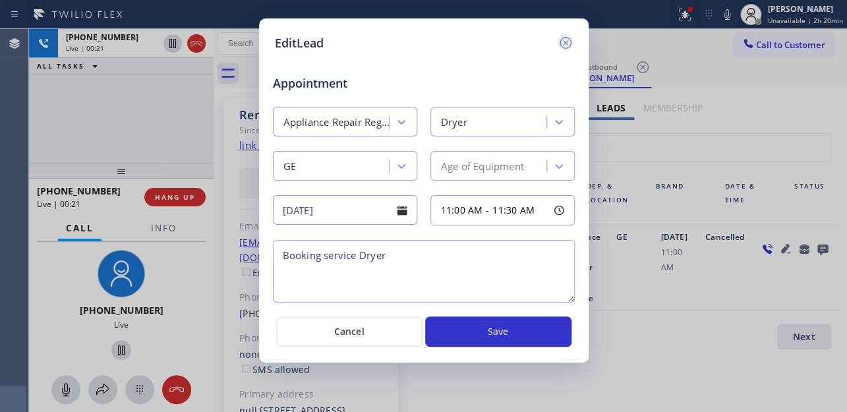
click at [558, 42] on icon at bounding box center [565, 43] width 16 height 16
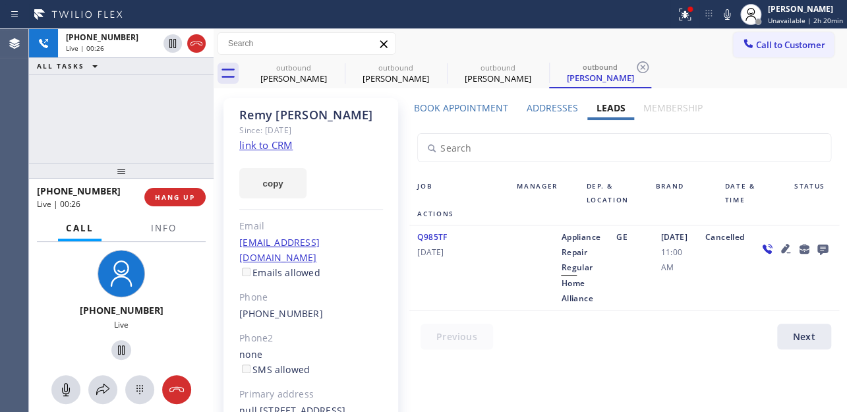
click at [622, 335] on div at bounding box center [631, 339] width 445 height 32
click at [662, 337] on div at bounding box center [631, 339] width 445 height 32
click at [511, 355] on div at bounding box center [631, 339] width 445 height 32
click at [181, 192] on span "HANG UP" at bounding box center [175, 196] width 40 height 9
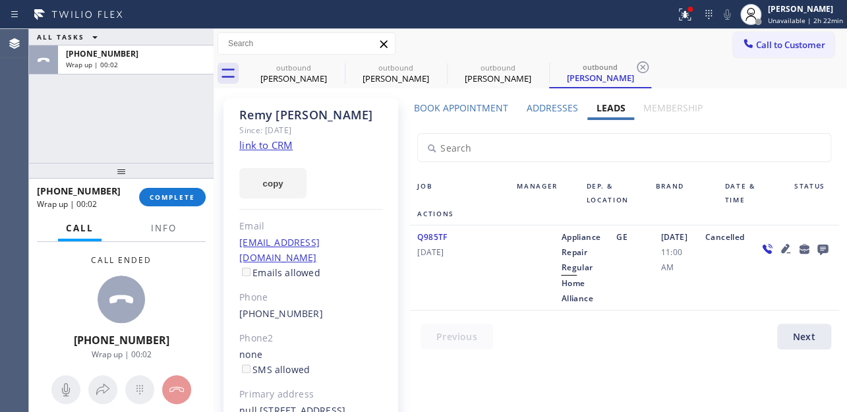
click at [816, 246] on icon at bounding box center [821, 249] width 11 height 11
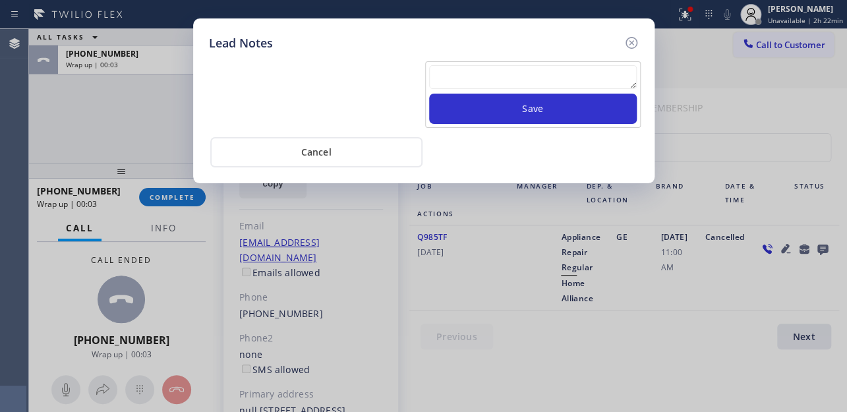
click at [509, 78] on textarea at bounding box center [533, 77] width 208 height 24
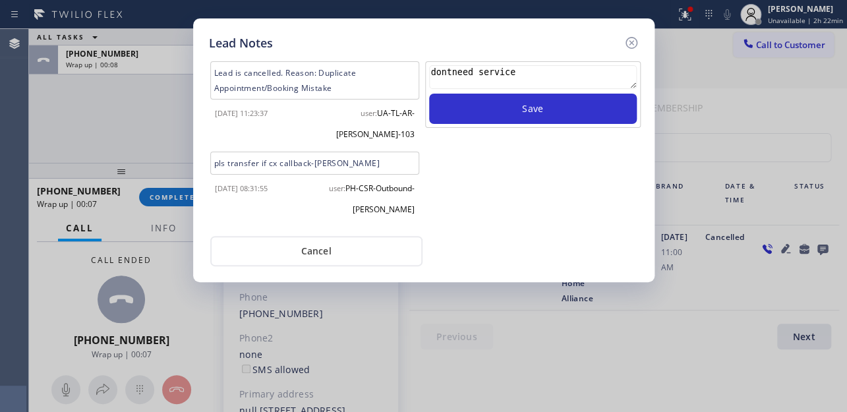
click at [449, 74] on textarea "dontneed service" at bounding box center [533, 77] width 208 height 24
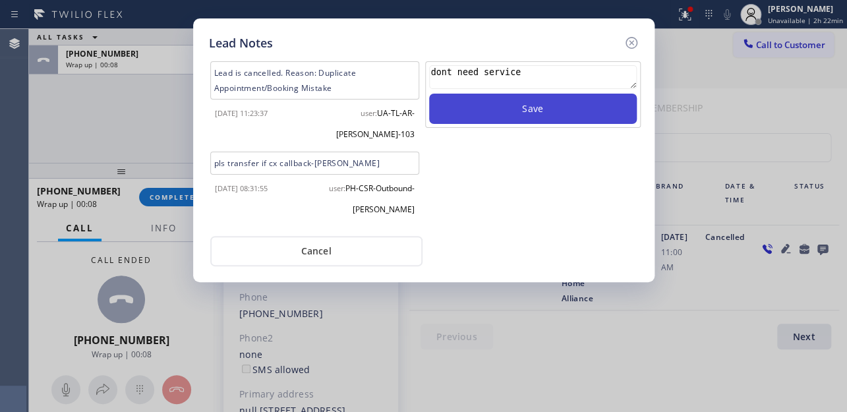
type textarea "dont need service"
click at [488, 104] on button "Save" at bounding box center [533, 109] width 208 height 30
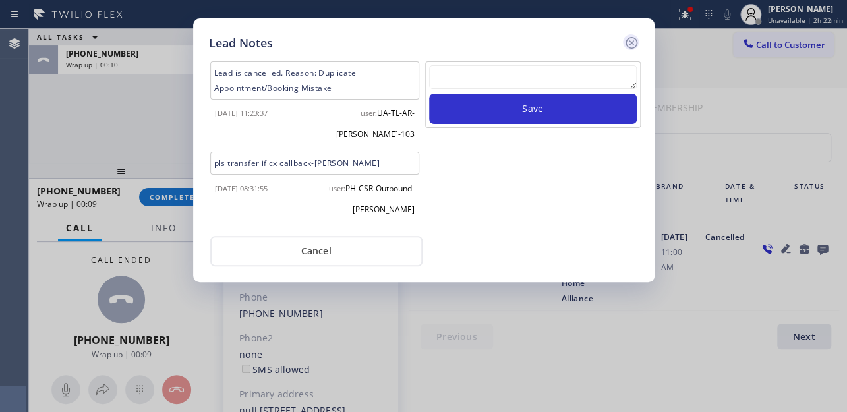
click at [632, 35] on icon at bounding box center [631, 43] width 16 height 16
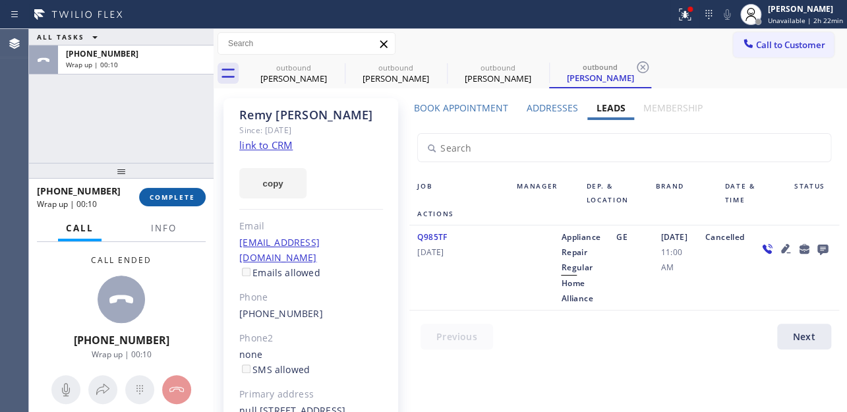
click at [171, 194] on span "COMPLETE" at bounding box center [172, 196] width 45 height 9
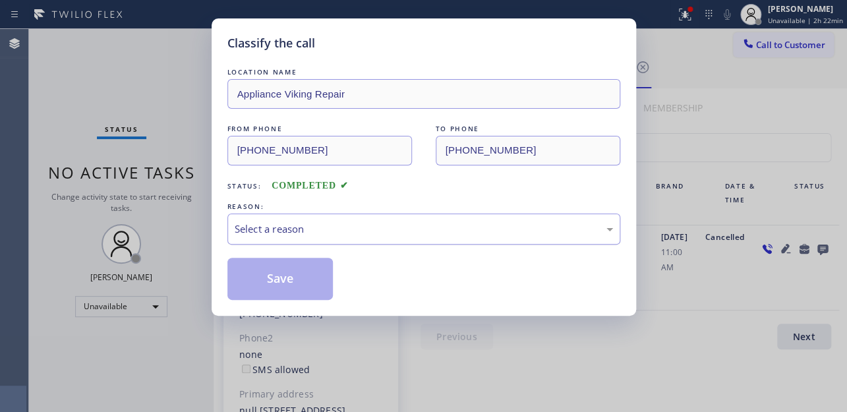
click at [306, 231] on div "Select a reason" at bounding box center [424, 228] width 378 height 15
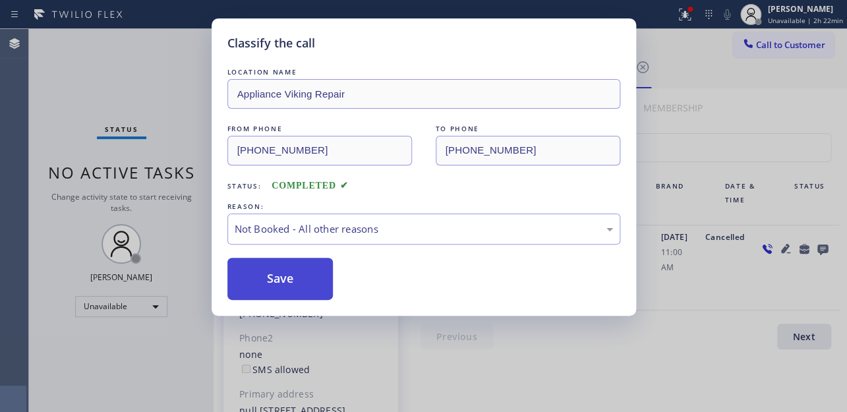
click at [292, 274] on button "Save" at bounding box center [280, 279] width 106 height 42
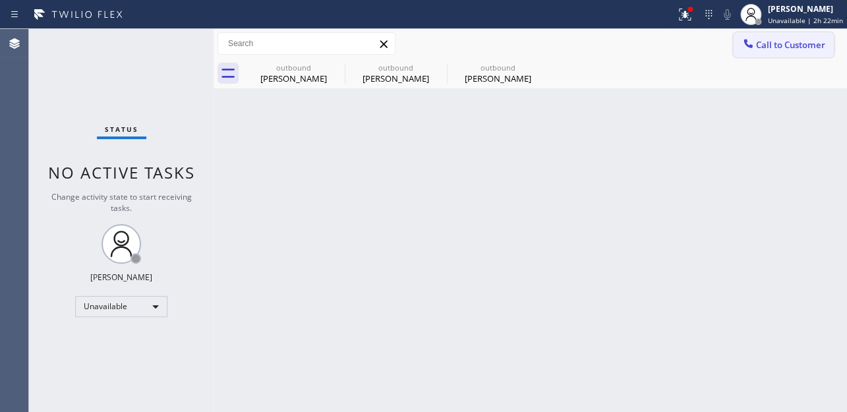
click at [764, 47] on span "Call to Customer" at bounding box center [790, 45] width 69 height 12
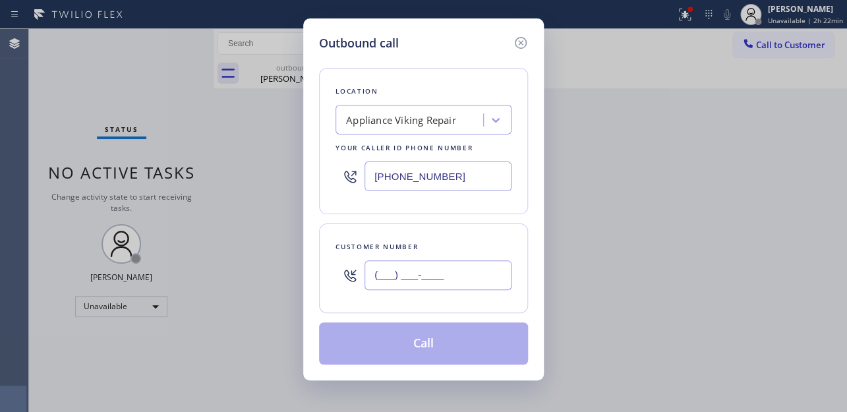
click at [376, 271] on input "(___) ___-____" at bounding box center [437, 275] width 147 height 30
paste input "818) 388-2772"
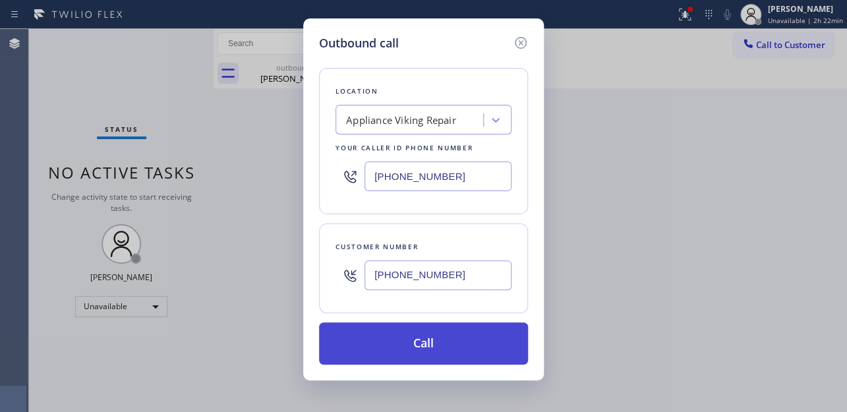
type input "[PHONE_NUMBER]"
click at [421, 345] on button "Call" at bounding box center [423, 343] width 209 height 42
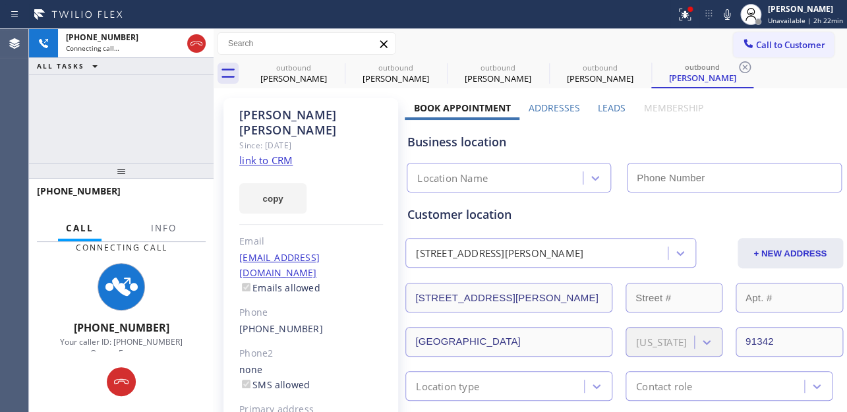
click at [607, 107] on label "Leads" at bounding box center [612, 107] width 28 height 13
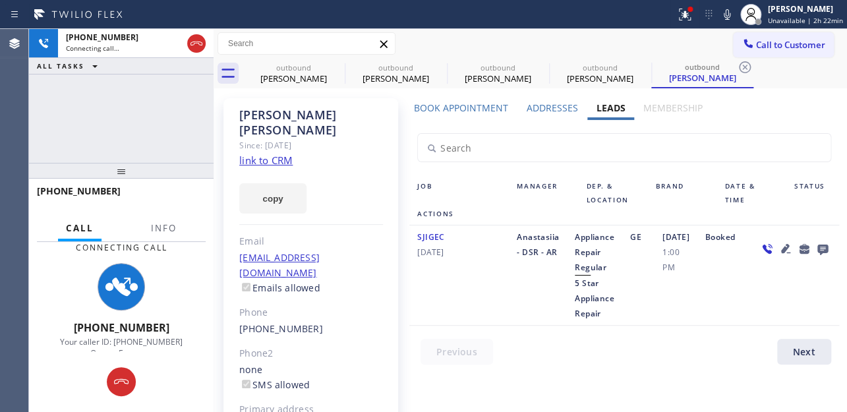
click at [625, 38] on div "Call to Customer Outbound call Location Appliance Viking Repair Your caller id …" at bounding box center [529, 43] width 633 height 23
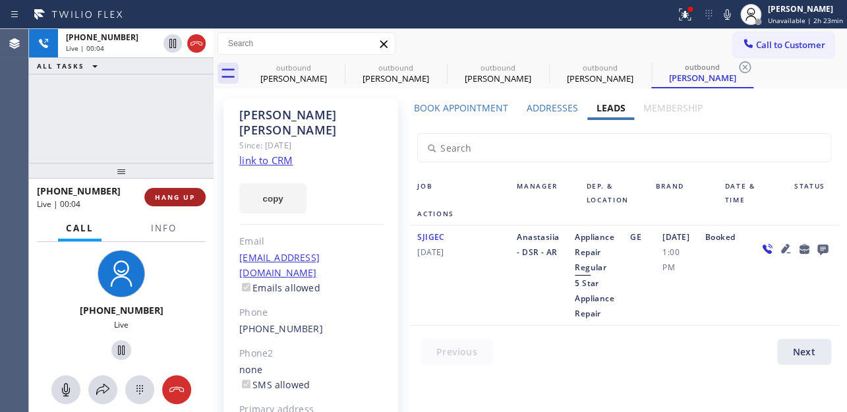
click at [182, 188] on button "HANG UP" at bounding box center [174, 197] width 61 height 18
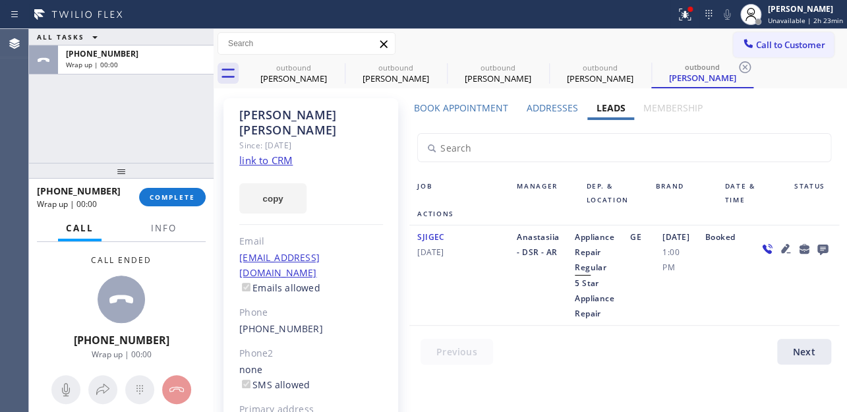
click at [816, 255] on icon at bounding box center [821, 249] width 11 height 11
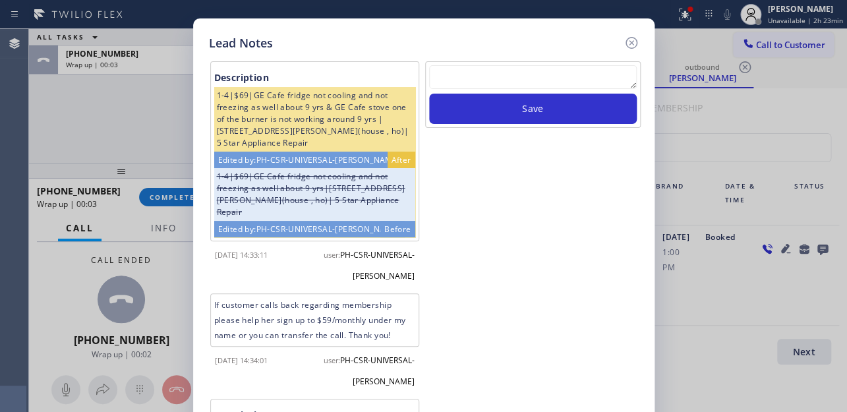
click at [522, 77] on textarea at bounding box center [533, 77] width 208 height 24
paste textarea "Routed to Voice mail// If CX will call back please transfer to me- Love:*"
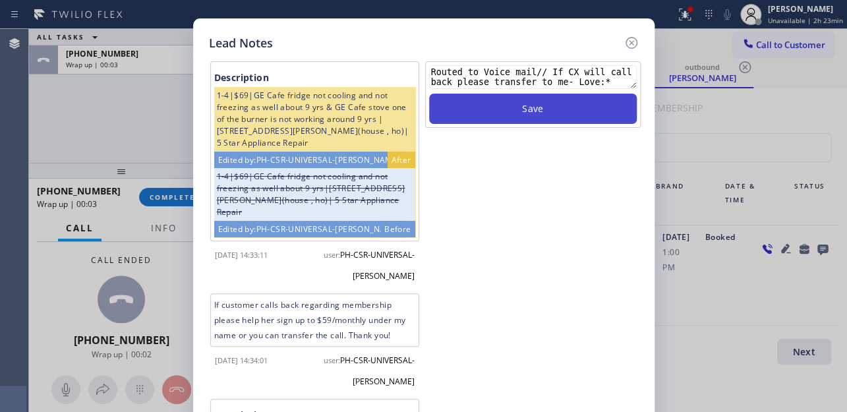
type textarea "Routed to Voice mail// If CX will call back please transfer to me- Love:*"
click at [540, 108] on button "Save" at bounding box center [533, 109] width 208 height 30
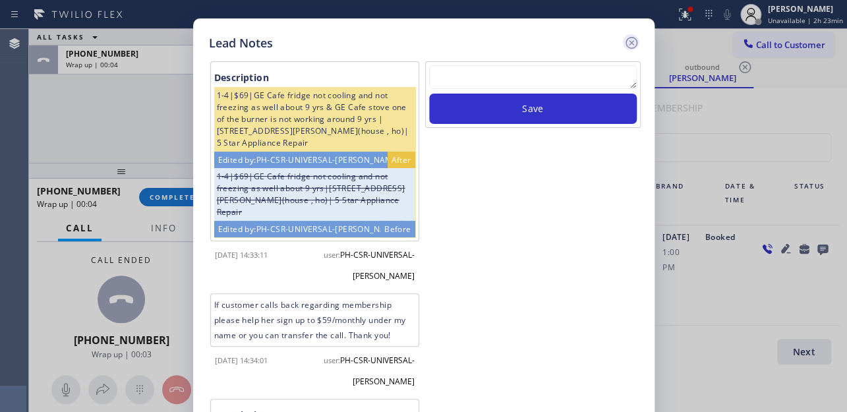
click at [630, 43] on icon at bounding box center [631, 43] width 12 height 12
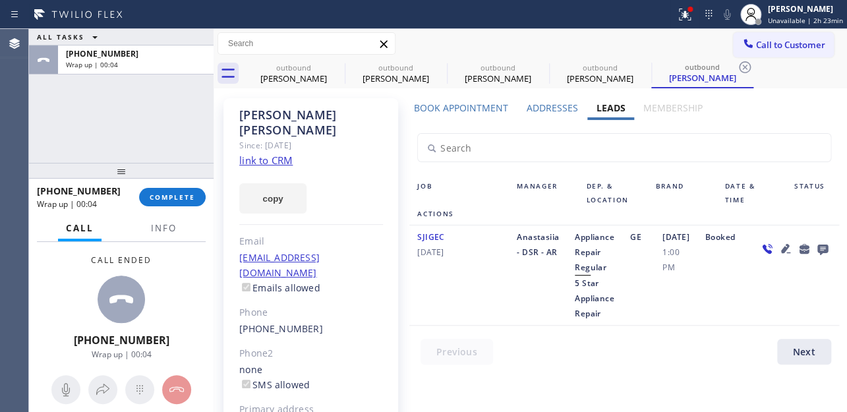
click at [178, 184] on div "[PHONE_NUMBER] Wrap up | 00:04 COMPLETE" at bounding box center [121, 197] width 169 height 34
click at [179, 193] on span "COMPLETE" at bounding box center [172, 196] width 45 height 9
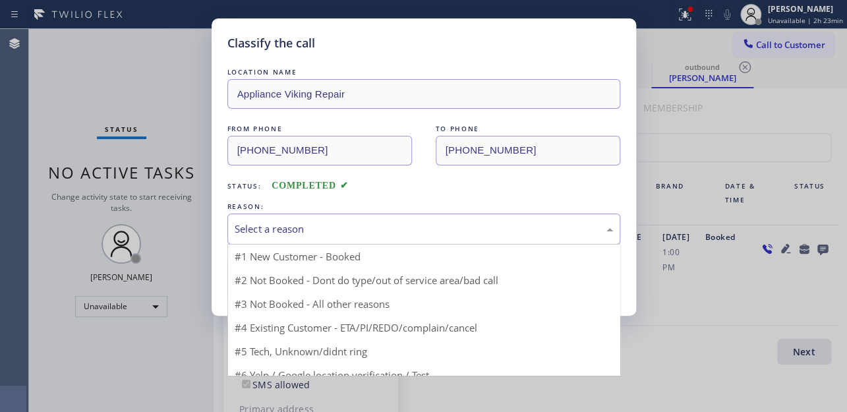
click at [332, 225] on div "Select a reason" at bounding box center [424, 228] width 378 height 15
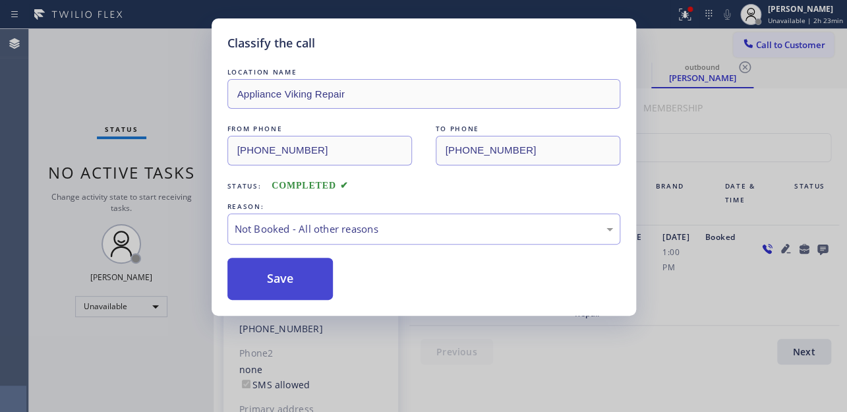
click at [283, 282] on button "Save" at bounding box center [280, 279] width 106 height 42
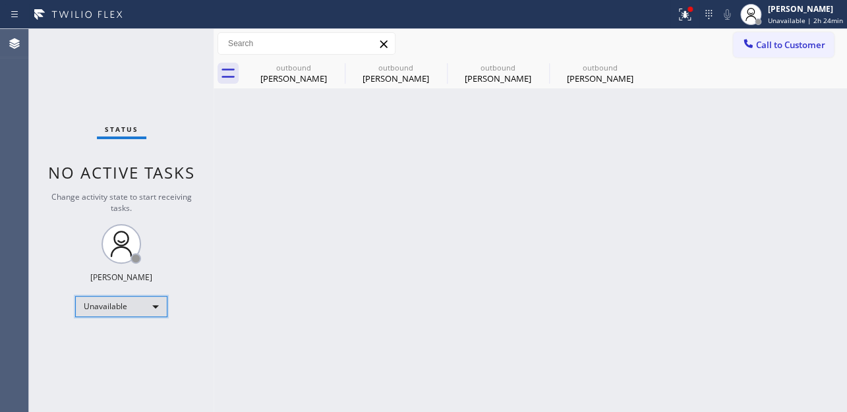
click at [117, 300] on div "Unavailable" at bounding box center [121, 306] width 92 height 21
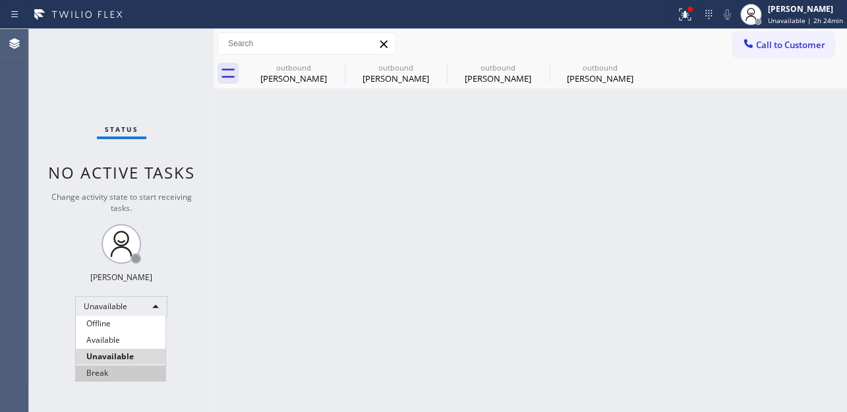
click at [113, 370] on li "Break" at bounding box center [121, 373] width 90 height 16
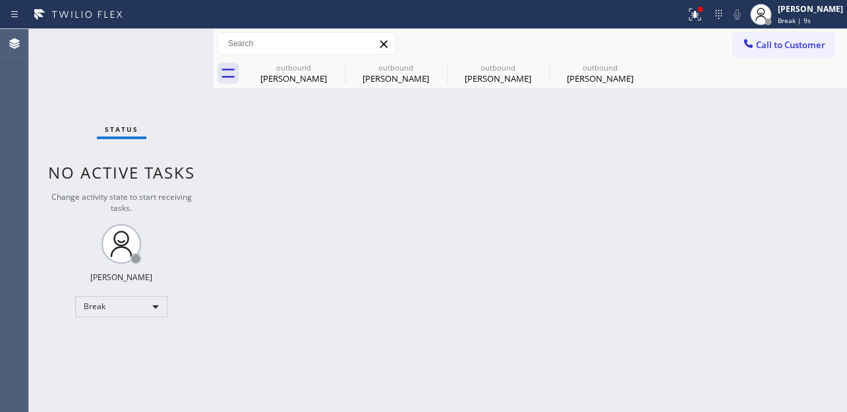
click at [710, 320] on div "Back to Dashboard Change Sender ID Customers Technicians Select a contact Outbo…" at bounding box center [529, 220] width 633 height 383
click at [339, 71] on icon at bounding box center [336, 67] width 12 height 12
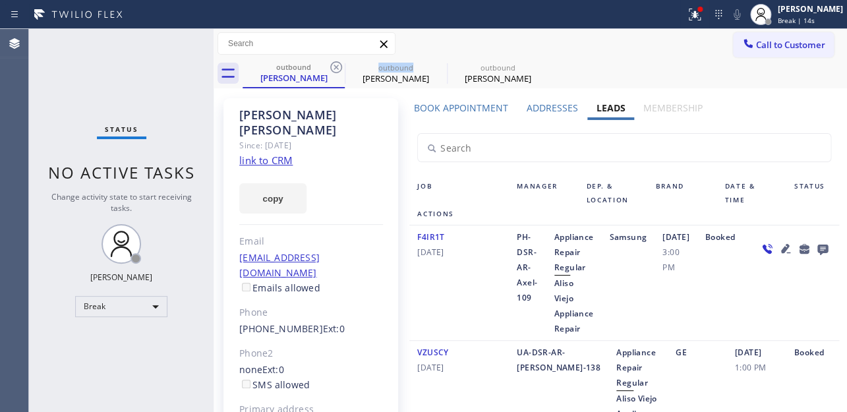
click at [339, 71] on icon at bounding box center [336, 67] width 12 height 12
click at [0, 0] on icon at bounding box center [0, 0] width 0 height 0
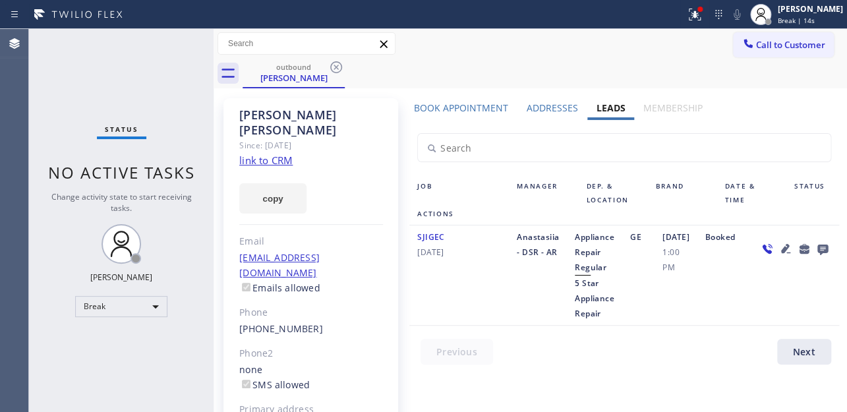
click at [339, 71] on icon at bounding box center [336, 67] width 12 height 12
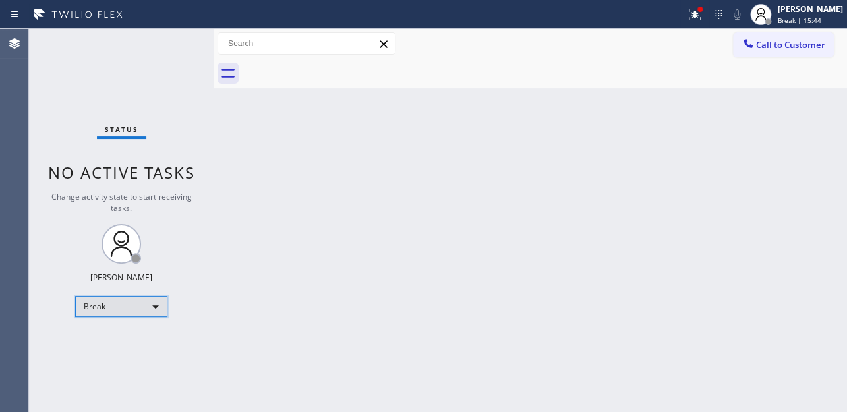
click at [89, 302] on div "Break" at bounding box center [121, 306] width 92 height 21
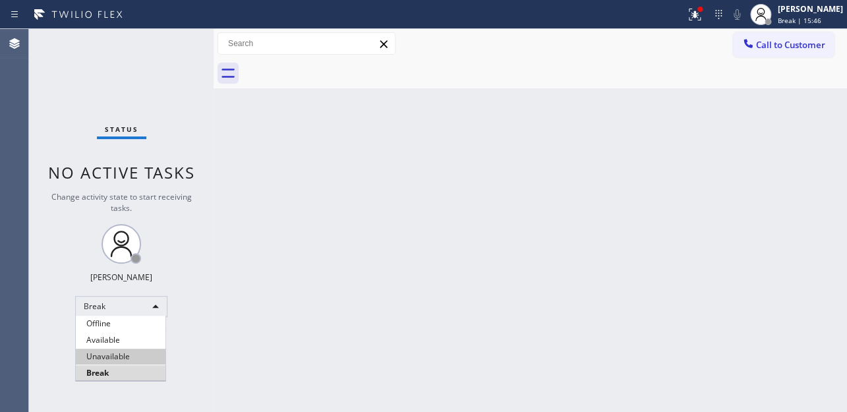
click at [128, 356] on li "Unavailable" at bounding box center [121, 357] width 90 height 16
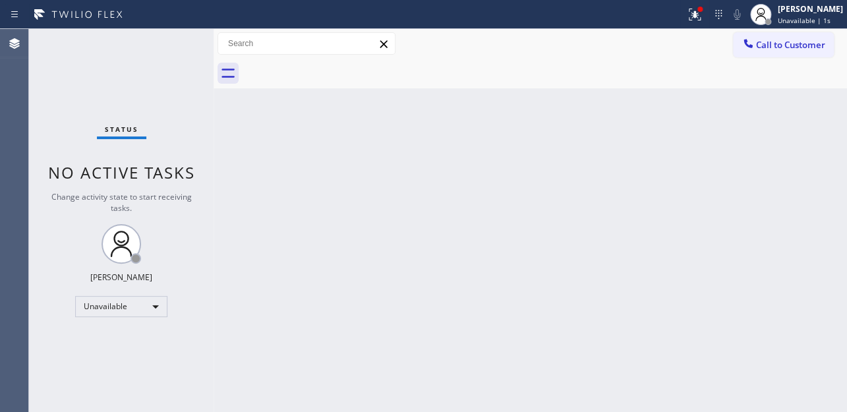
click at [561, 294] on div "Back to Dashboard Change Sender ID Customers Technicians Select a contact Outbo…" at bounding box center [529, 220] width 633 height 383
click at [683, 144] on div "Back to Dashboard Change Sender ID Customers Technicians Select a contact Outbo…" at bounding box center [529, 220] width 633 height 383
click at [741, 260] on div "Back to Dashboard Change Sender ID Customers Technicians Select a contact Outbo…" at bounding box center [529, 220] width 633 height 383
